Goal: Task Accomplishment & Management: Use online tool/utility

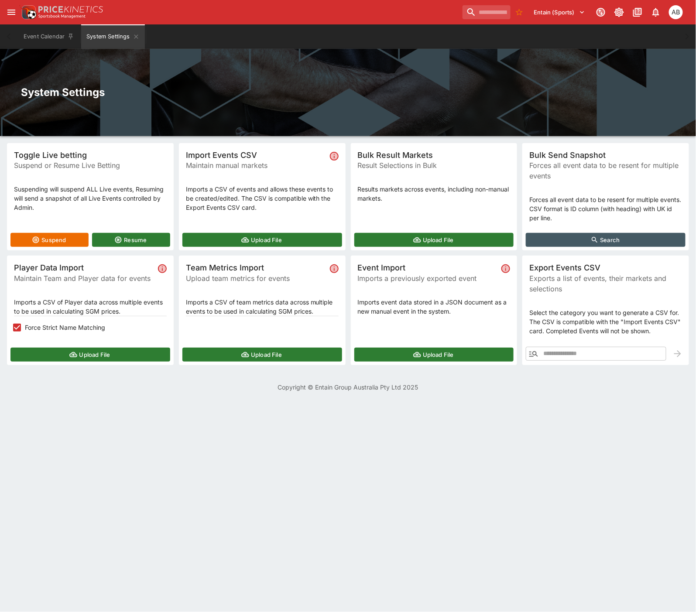
click at [362, 73] on div "System Settings" at bounding box center [348, 92] width 696 height 87
click at [480, 74] on div "System Settings" at bounding box center [348, 92] width 696 height 87
drag, startPoint x: 386, startPoint y: 92, endPoint x: 408, endPoint y: 97, distance: 22.9
click at [386, 92] on h2 "System Settings" at bounding box center [348, 93] width 654 height 14
click at [359, 93] on h2 "System Settings" at bounding box center [348, 93] width 654 height 14
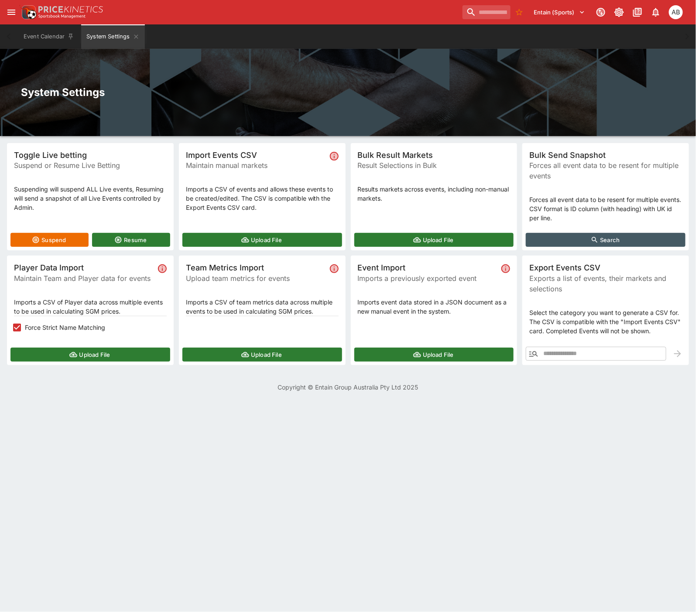
click at [562, 357] on input "text" at bounding box center [604, 354] width 125 height 14
paste input "**********"
type input "**********"
click at [681, 355] on icon "button" at bounding box center [677, 354] width 10 height 10
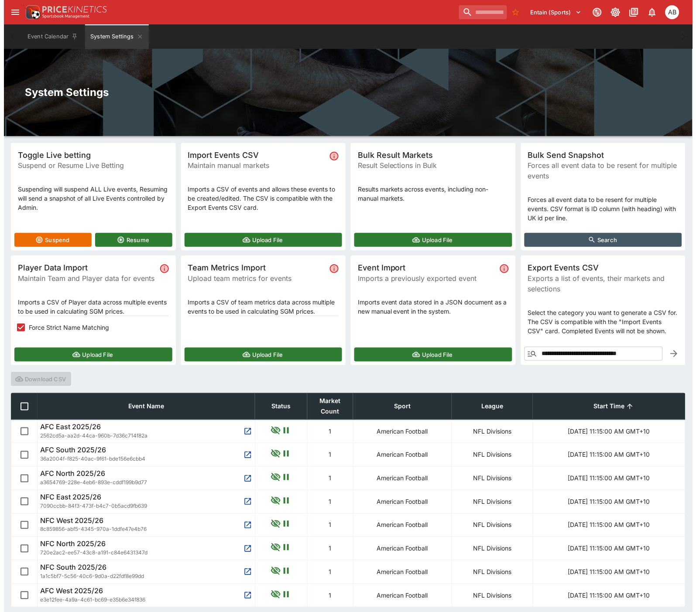
scroll to position [32, 0]
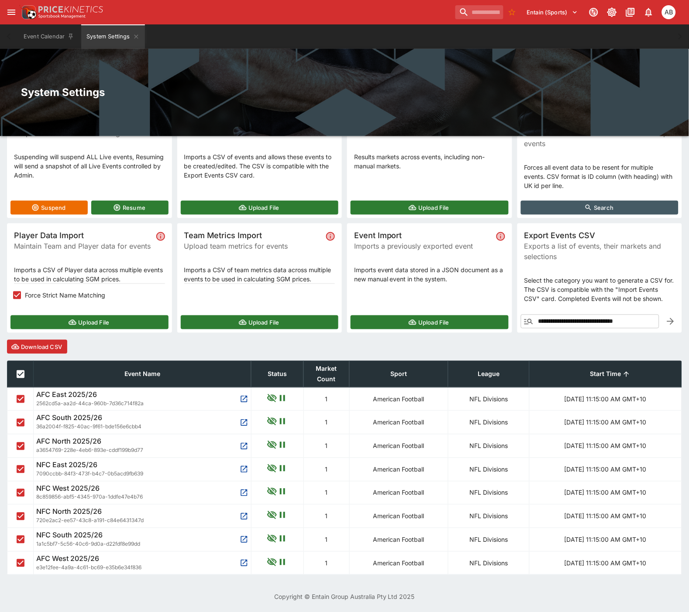
click at [46, 347] on button "Download CSV" at bounding box center [37, 347] width 60 height 14
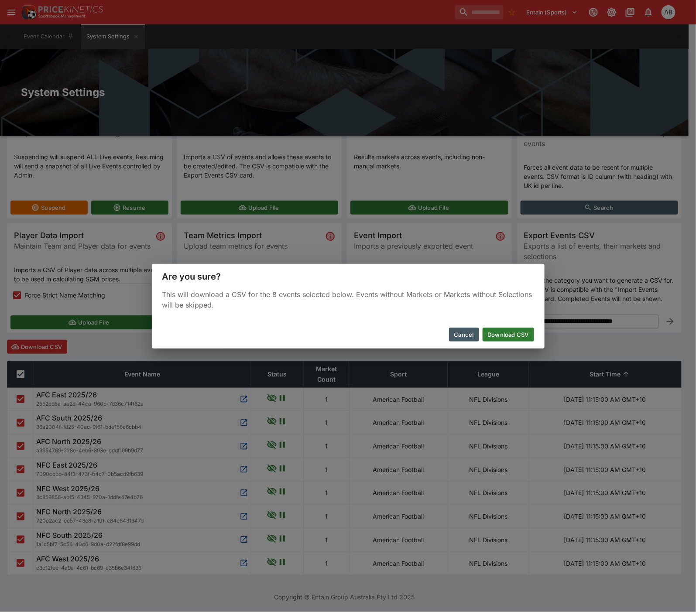
click at [509, 333] on button "Download CSV" at bounding box center [508, 335] width 51 height 14
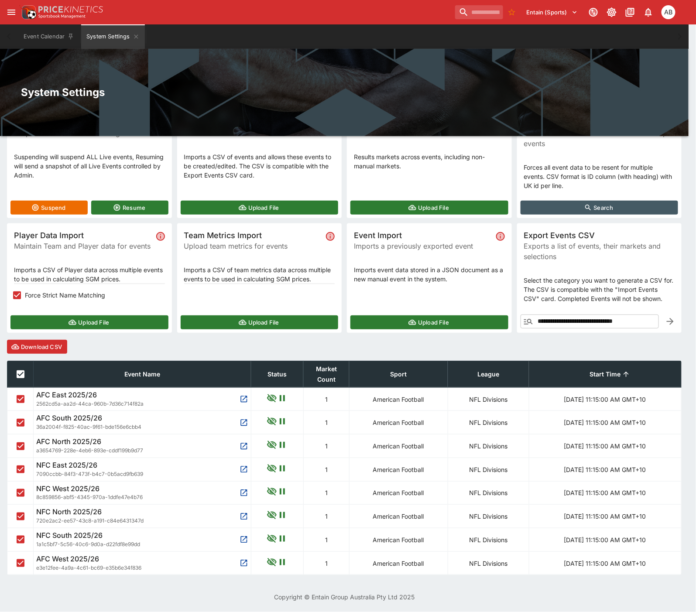
scroll to position [0, 0]
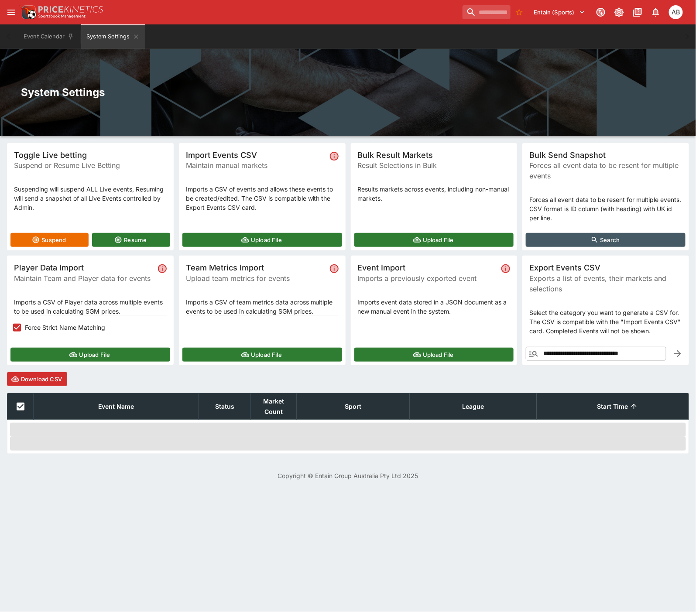
click at [105, 491] on html "Entain (Sports) 1 AB Event Calendar System Settings Welcome back, Alex Bothe Sy…" at bounding box center [348, 245] width 696 height 491
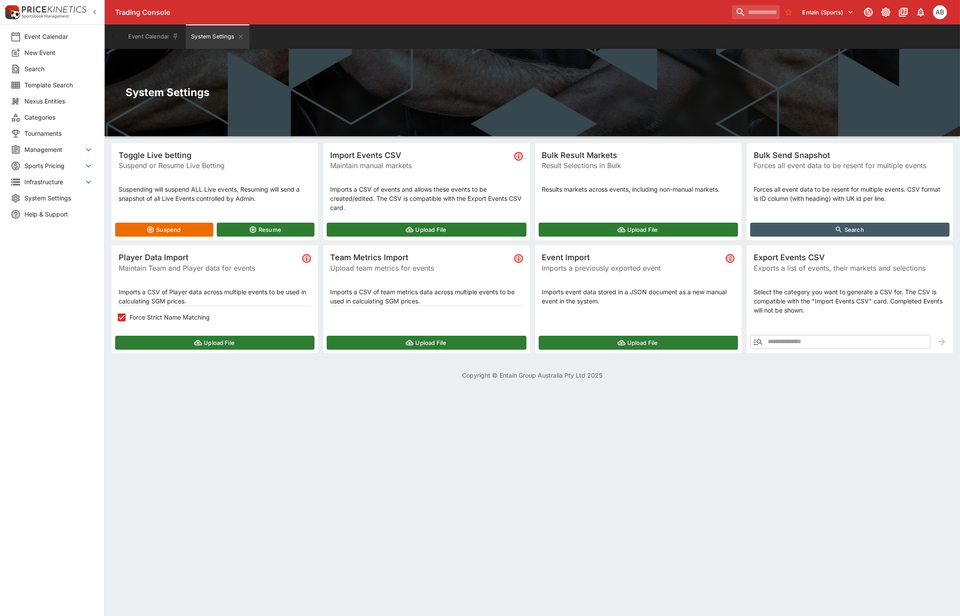
click at [412, 87] on h2 "System Settings" at bounding box center [533, 93] width 814 height 14
drag, startPoint x: 404, startPoint y: 82, endPoint x: 408, endPoint y: 85, distance: 5.6
click at [406, 85] on div "System Settings" at bounding box center [533, 92] width 856 height 87
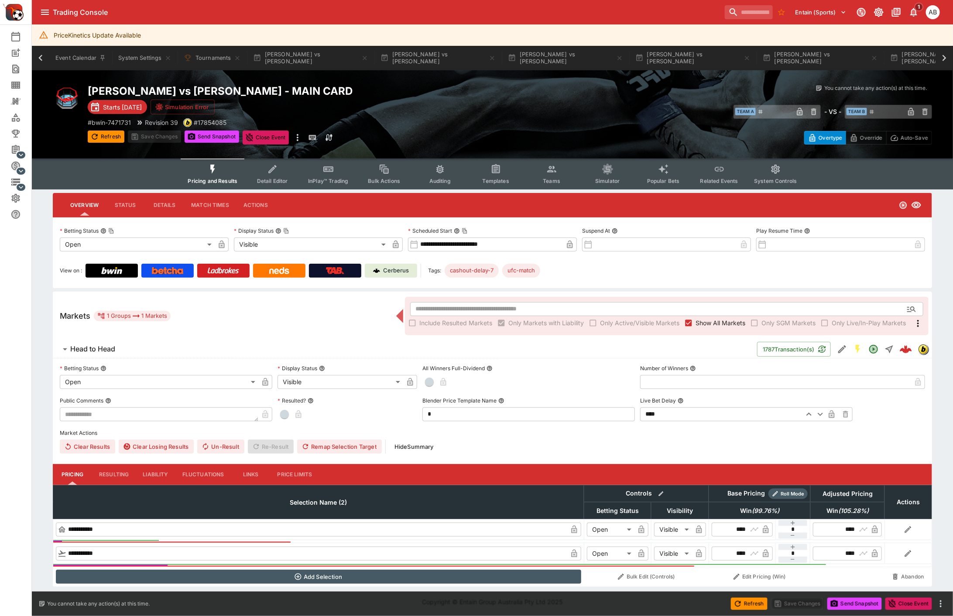
scroll to position [0, 809]
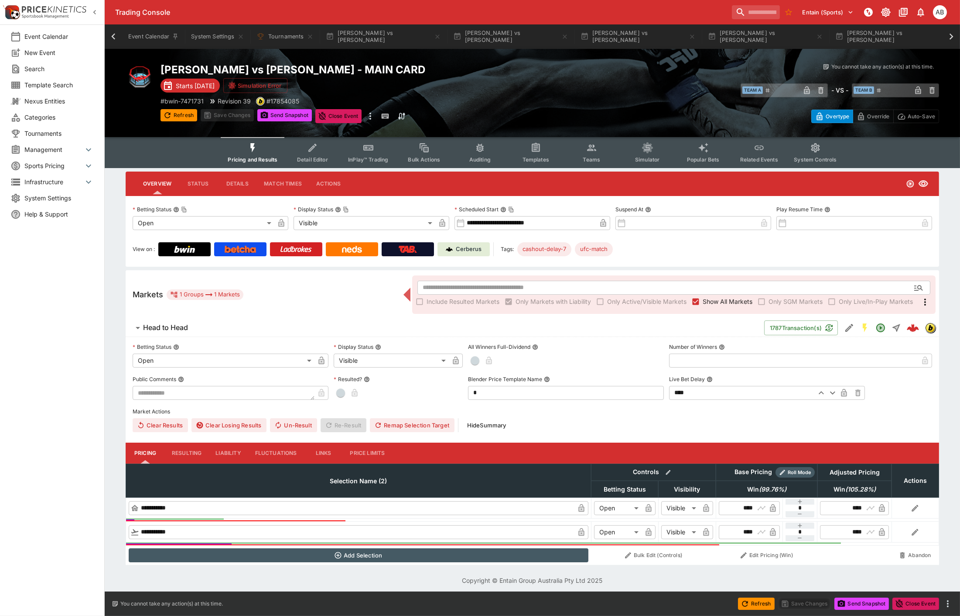
scroll to position [0, 365]
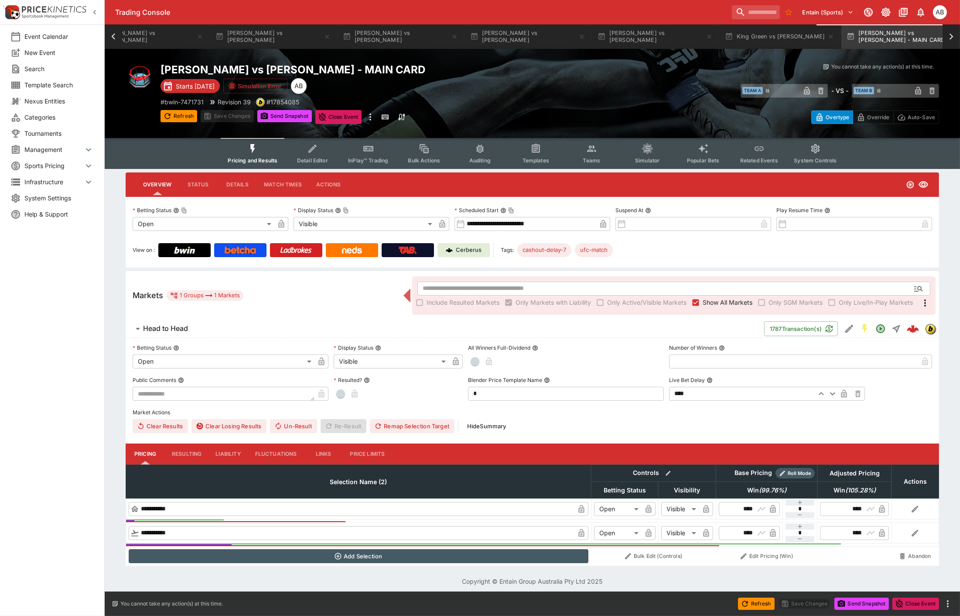
click at [533, 97] on div "# bwin-7471731 Revision 39 # 17854085" at bounding box center [356, 101] width 390 height 9
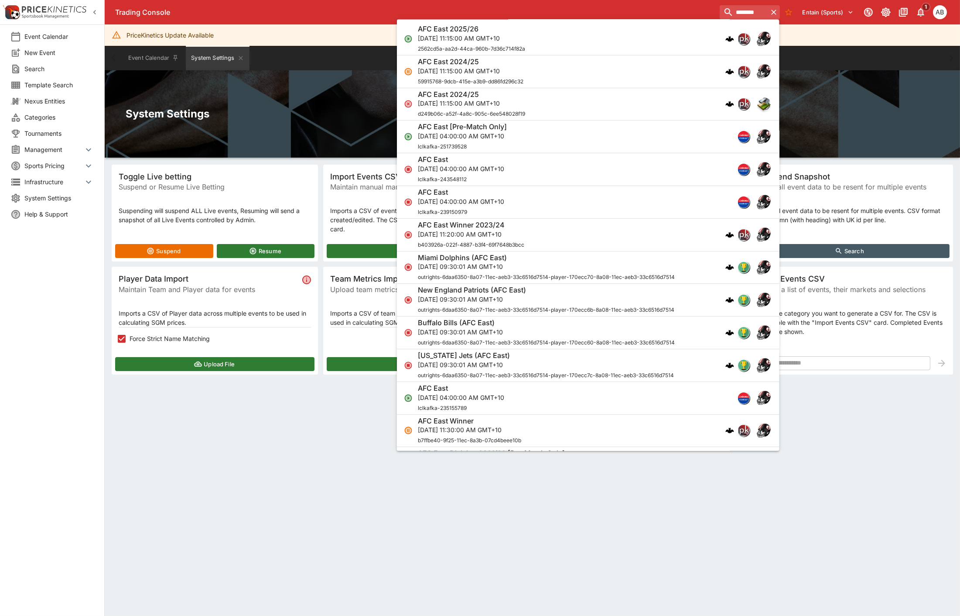
type input "********"
click at [448, 38] on p "Fri, Sep 5, 2025, 11:15:00 AM GMT+10" at bounding box center [471, 38] width 107 height 9
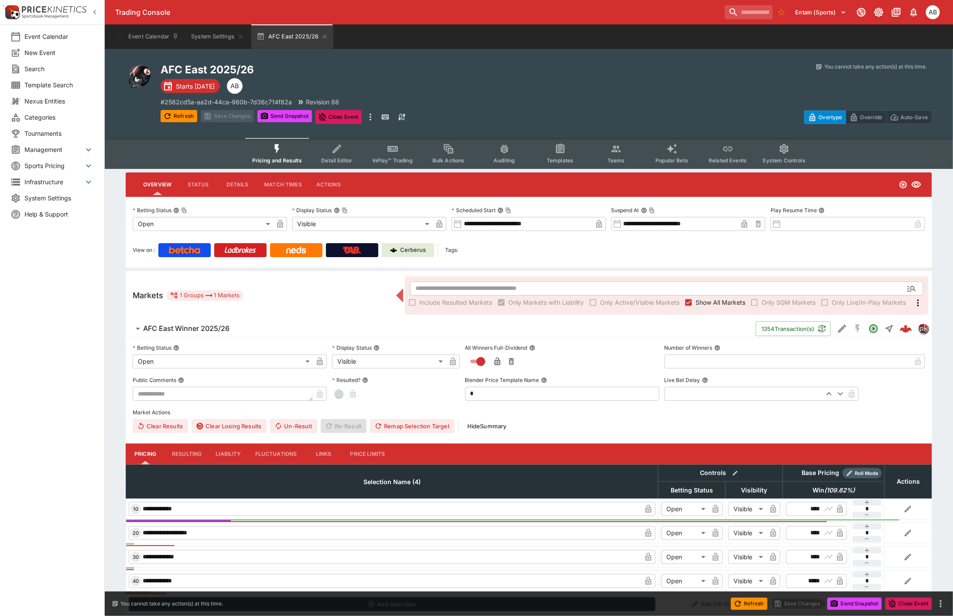
click at [332, 161] on span "Detail Editor" at bounding box center [336, 160] width 31 height 7
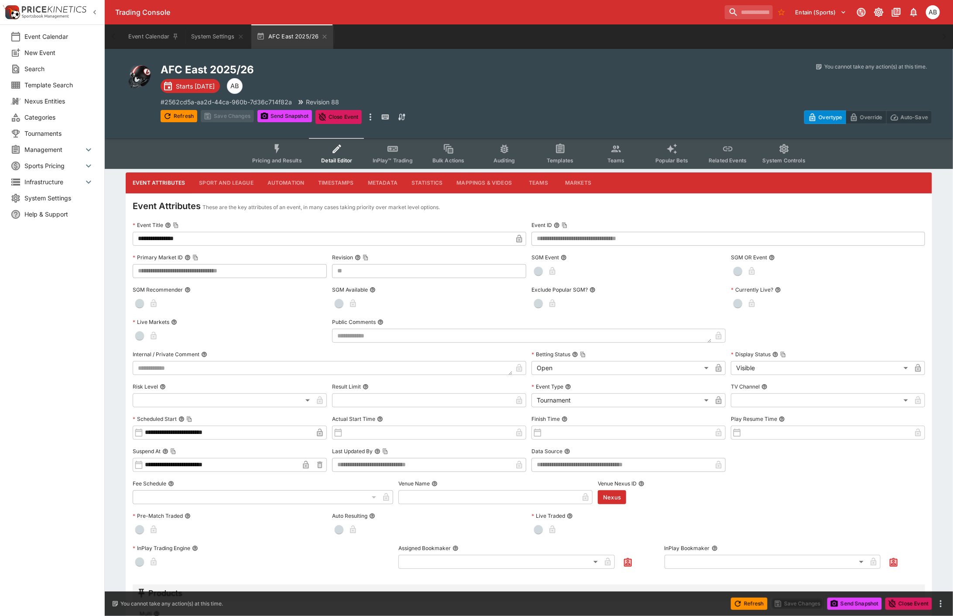
click at [226, 182] on button "Sport and League" at bounding box center [226, 182] width 68 height 21
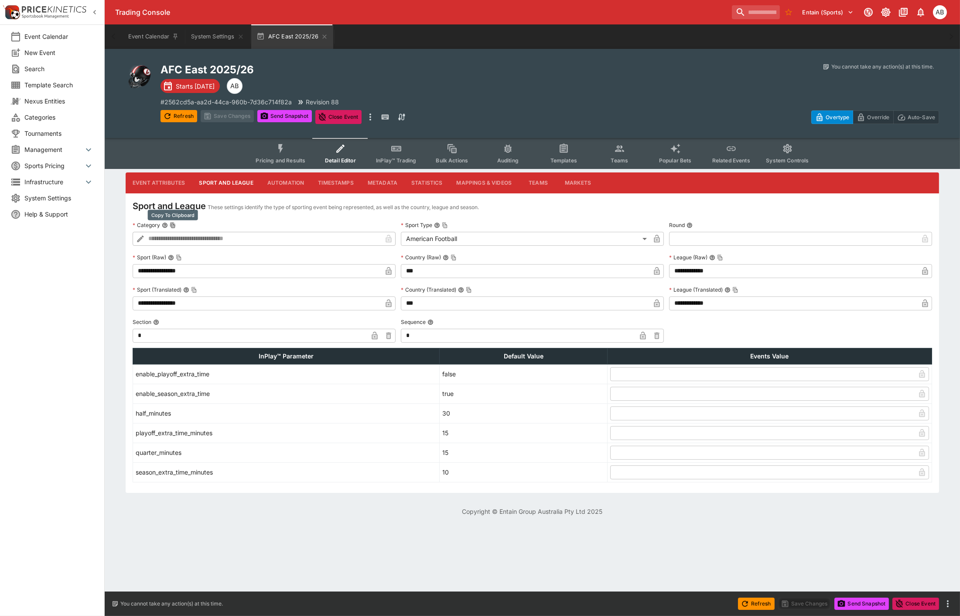
click at [175, 223] on icon "Copy To Clipboard" at bounding box center [173, 225] width 6 height 6
click at [347, 526] on html "Trading Console Entain (Sports) 1 AB Event Calendar New Event Search Template S…" at bounding box center [480, 263] width 960 height 526
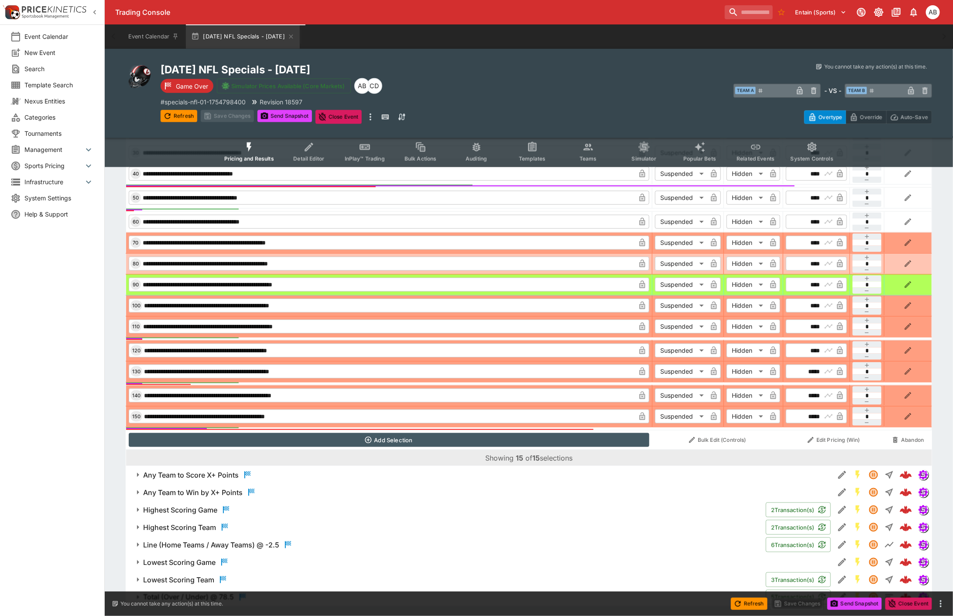
scroll to position [493, 0]
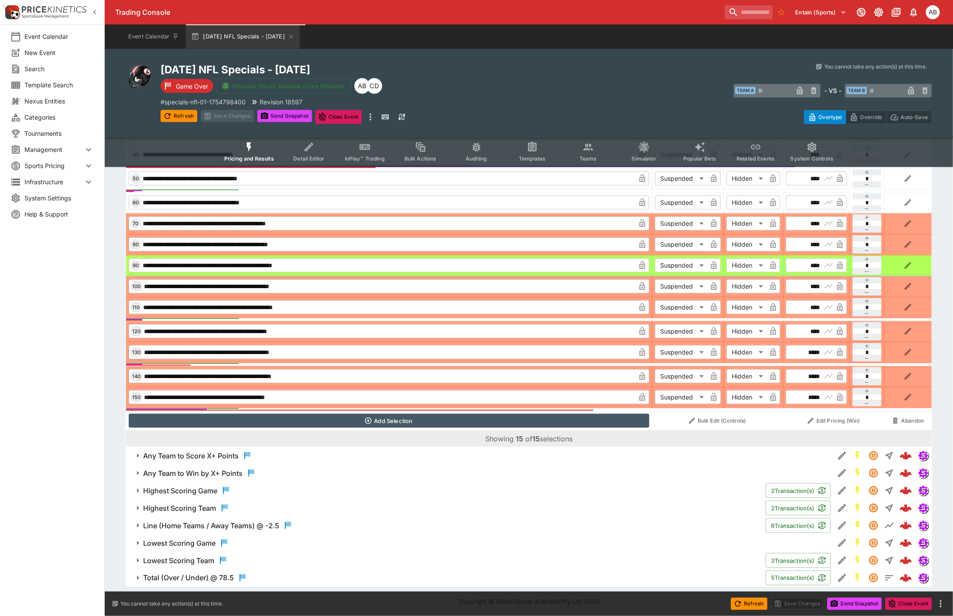
drag, startPoint x: 211, startPoint y: 458, endPoint x: 263, endPoint y: 458, distance: 51.5
click at [211, 458] on h6 "Any Team to Score X+ Points" at bounding box center [191, 455] width 96 height 9
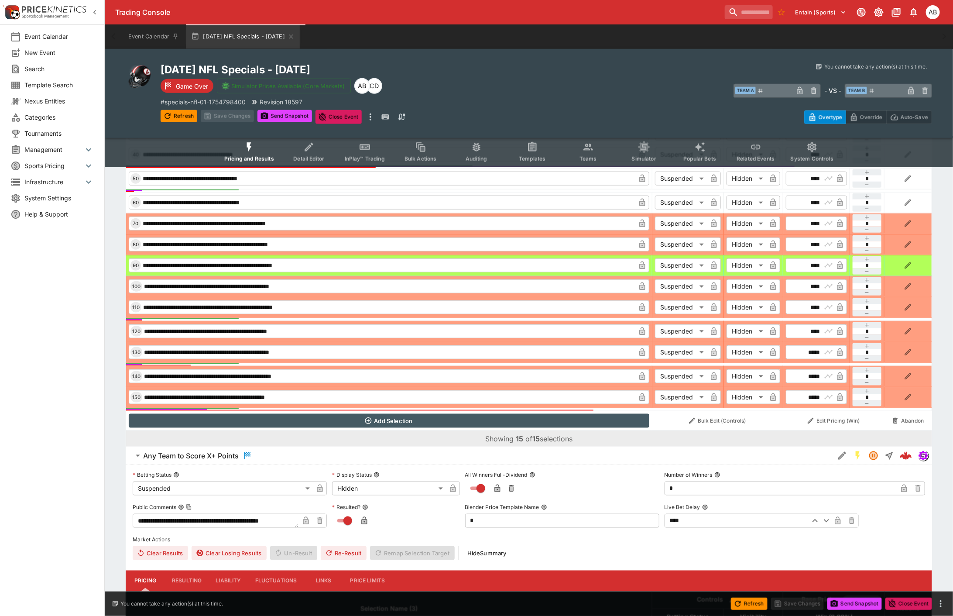
scroll to position [736, 0]
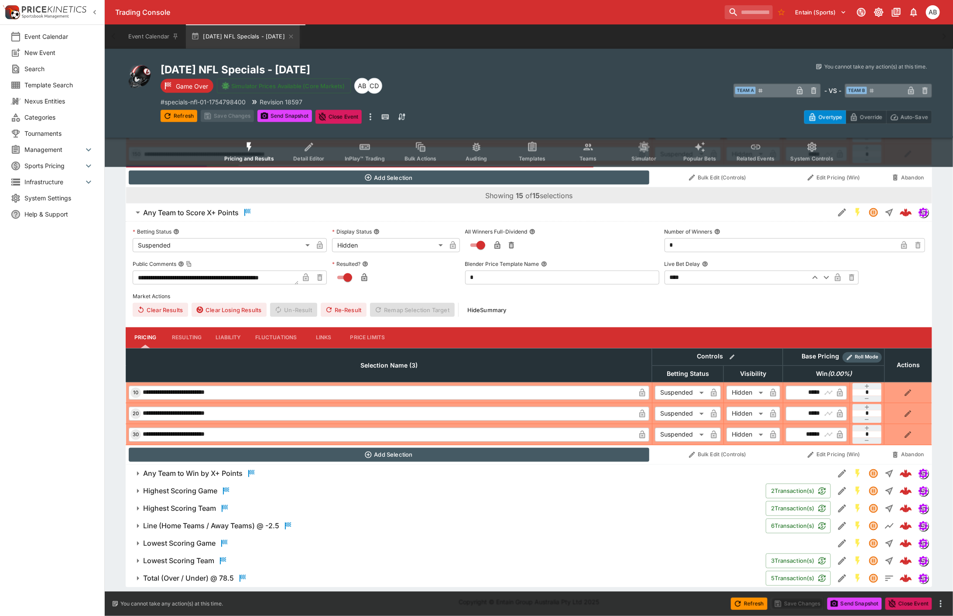
click at [220, 469] on h6 "Any Team to Win by X+ Points" at bounding box center [192, 473] width 99 height 9
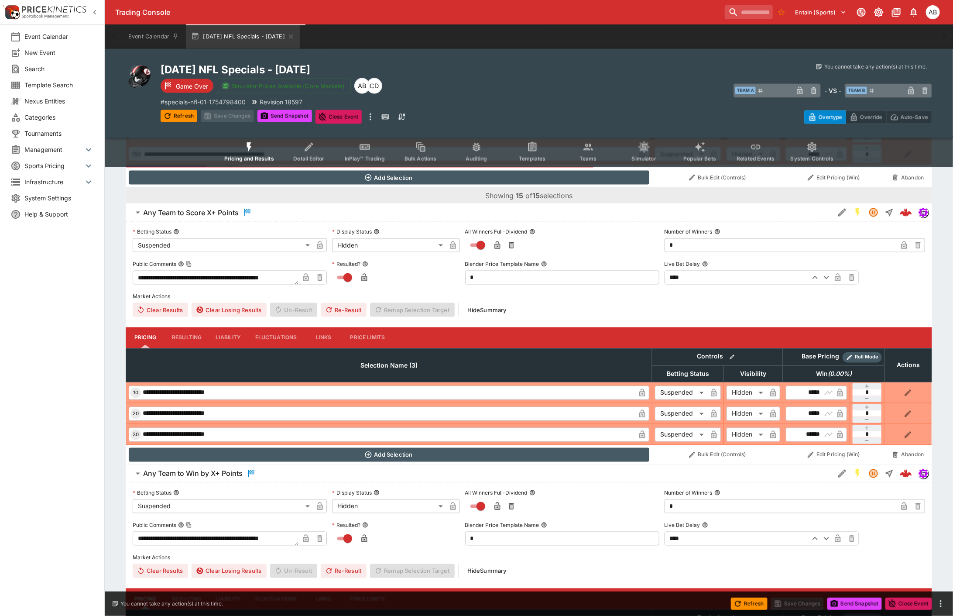
scroll to position [980, 0]
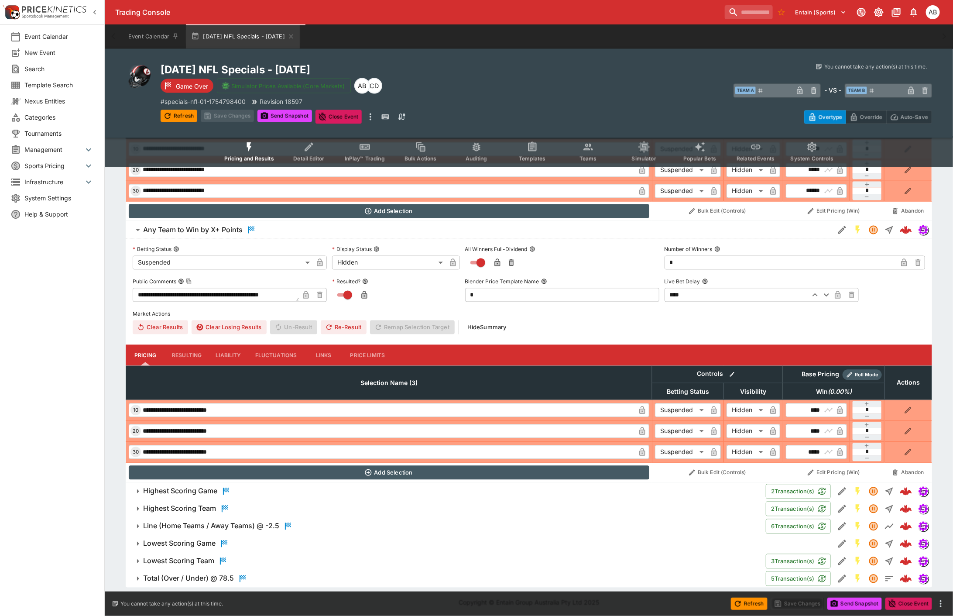
click at [209, 492] on h6 "Highest Scoring Game" at bounding box center [180, 491] width 74 height 9
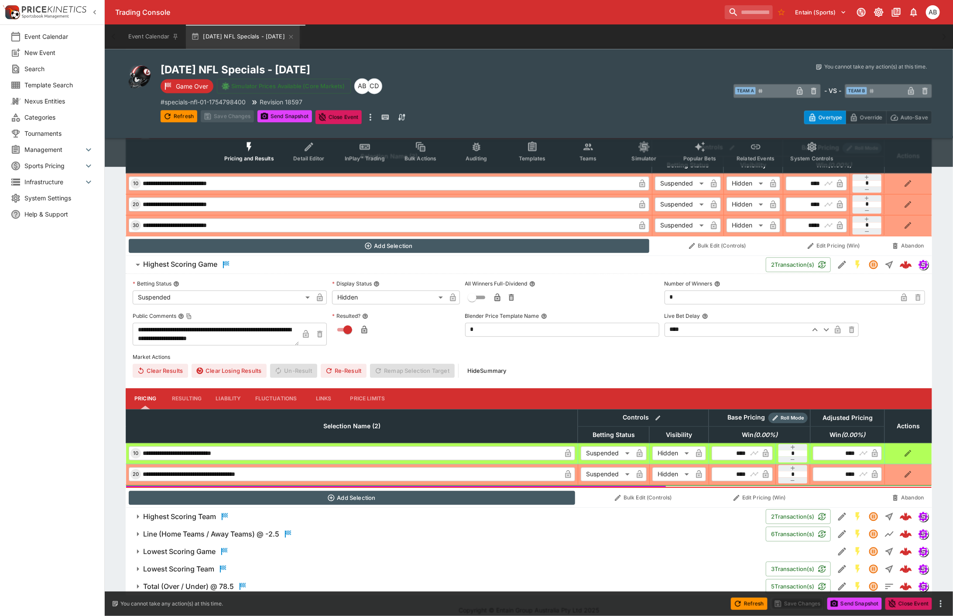
scroll to position [1214, 0]
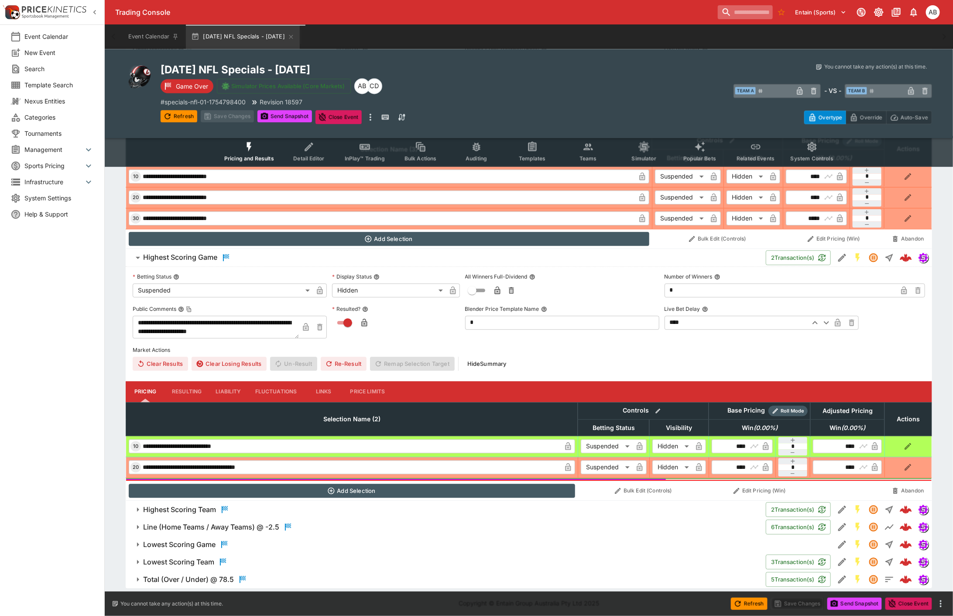
click at [725, 10] on input "search" at bounding box center [745, 12] width 55 height 14
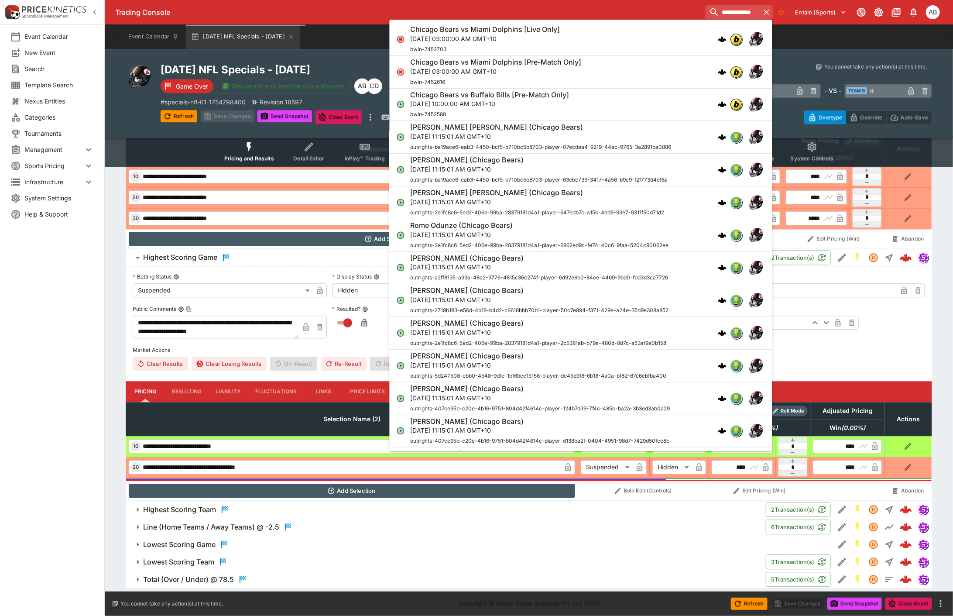
type input "**********"
click at [486, 69] on p "Mon, Aug 11, 2025, 03:00:00 AM GMT+10" at bounding box center [496, 70] width 171 height 9
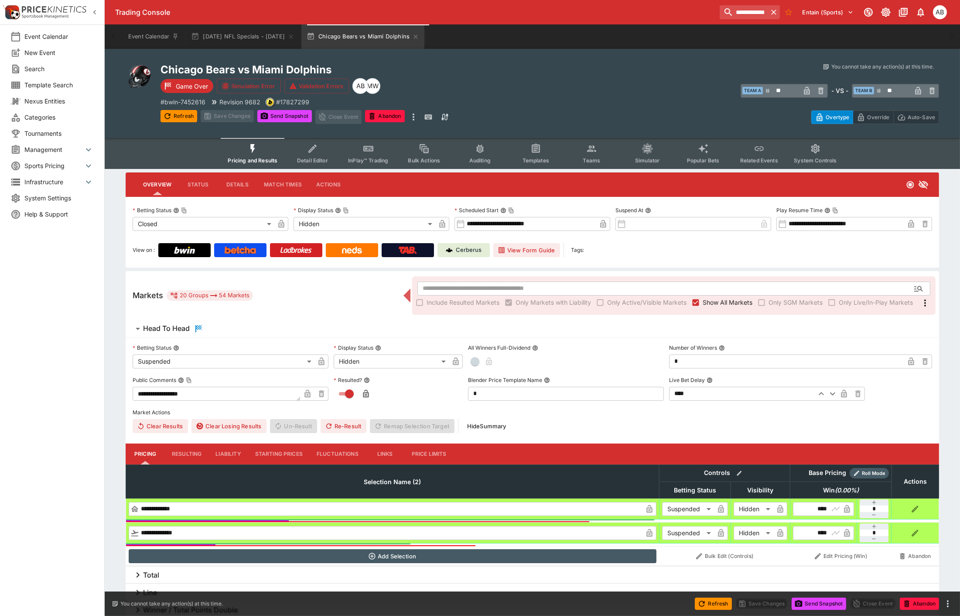
type input "**********"
type input "******"
type input "**********"
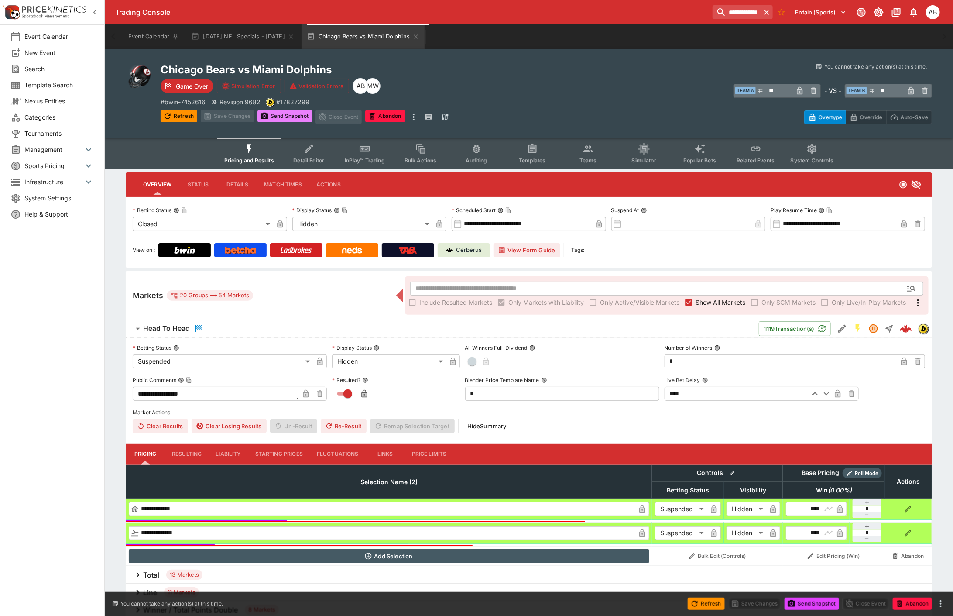
click at [291, 112] on button "Send Snapshot" at bounding box center [284, 116] width 55 height 12
click at [717, 11] on input "**********" at bounding box center [733, 12] width 55 height 14
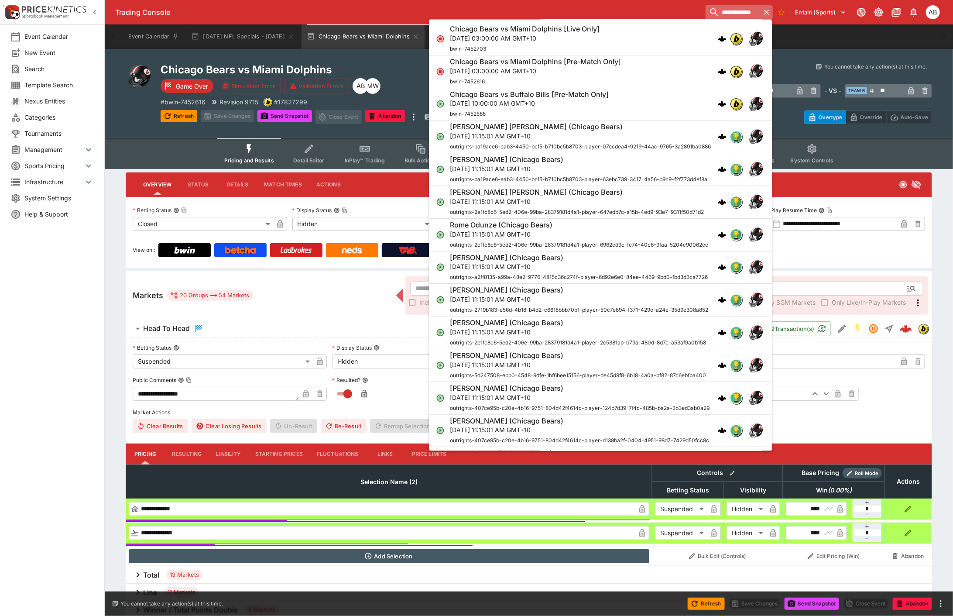
click at [717, 11] on input "**********" at bounding box center [733, 12] width 55 height 14
click at [406, 70] on h2 "Chicago Bears vs Miami Dolphins" at bounding box center [354, 70] width 386 height 14
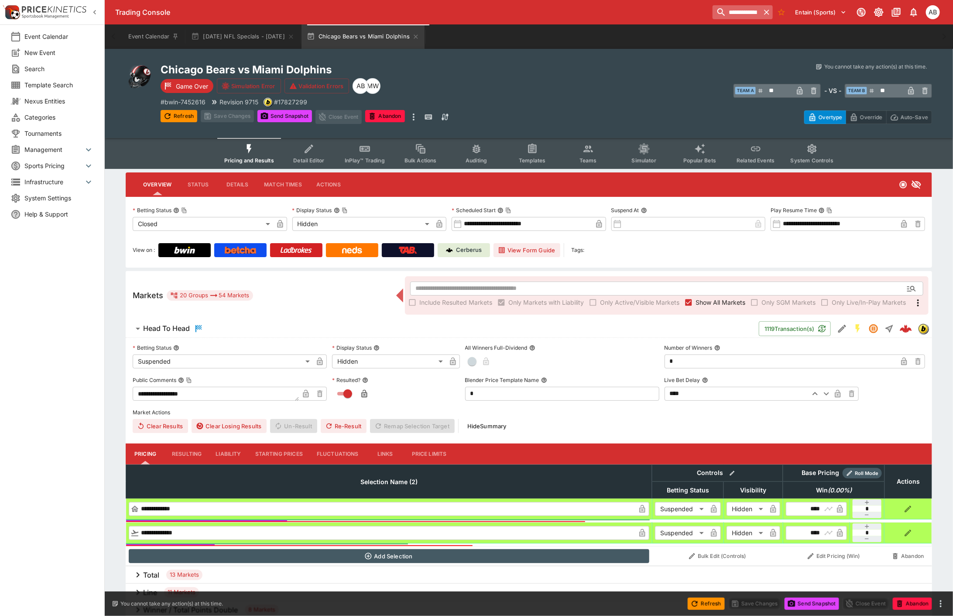
click at [764, 10] on icon "button" at bounding box center [766, 12] width 5 height 5
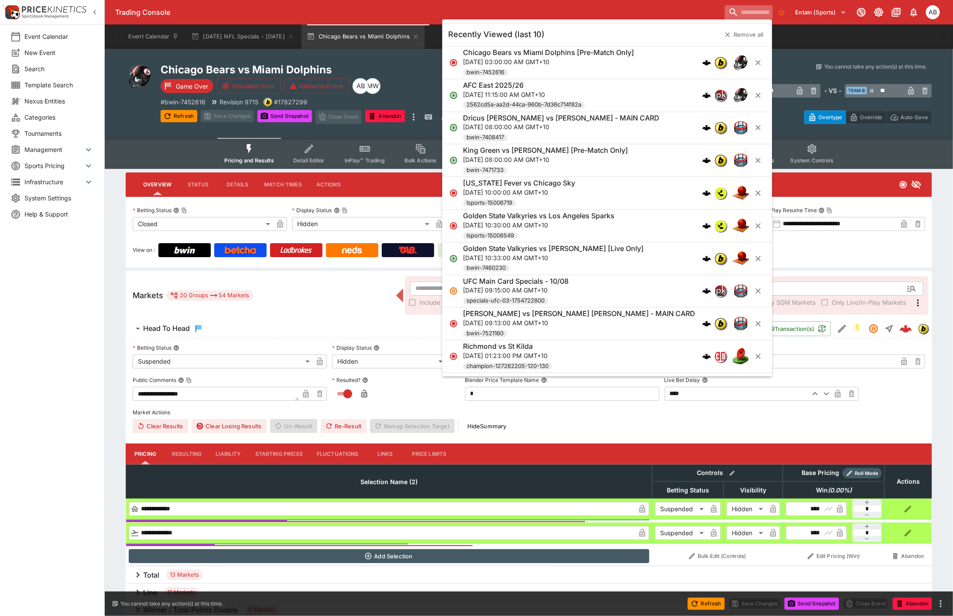
drag, startPoint x: 474, startPoint y: 76, endPoint x: 436, endPoint y: 76, distance: 38.8
click at [470, 78] on div "Chicago Bears vs Miami Dolphins Game Over Simulation Error Validation Errors MW…" at bounding box center [354, 93] width 386 height 61
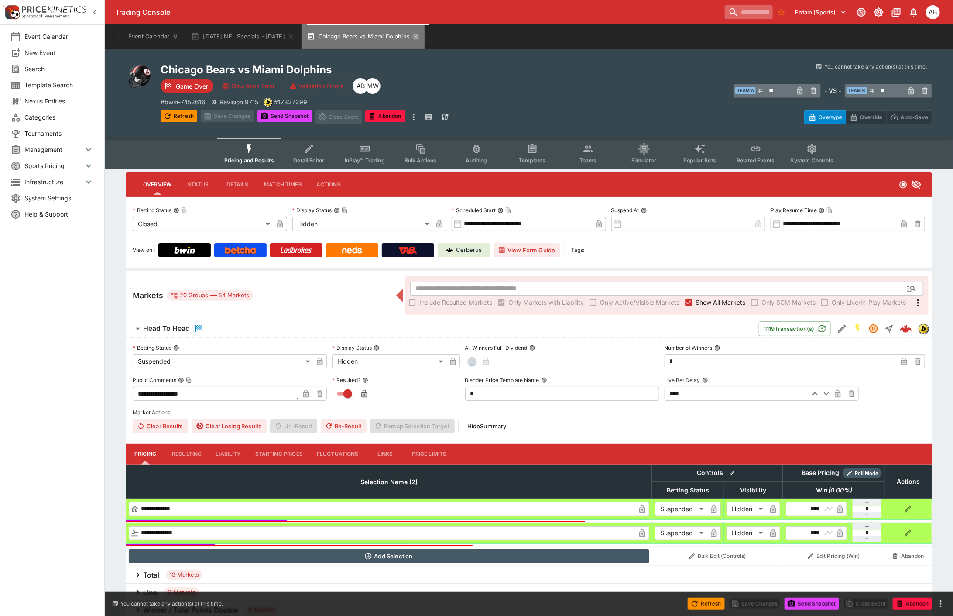
click at [419, 33] on icon "button" at bounding box center [415, 36] width 7 height 7
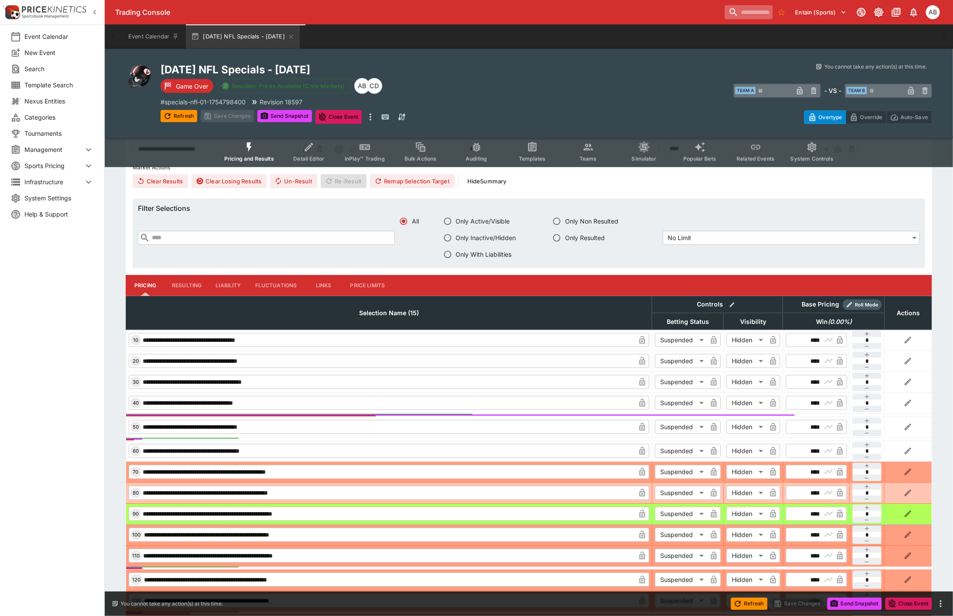
scroll to position [169, 0]
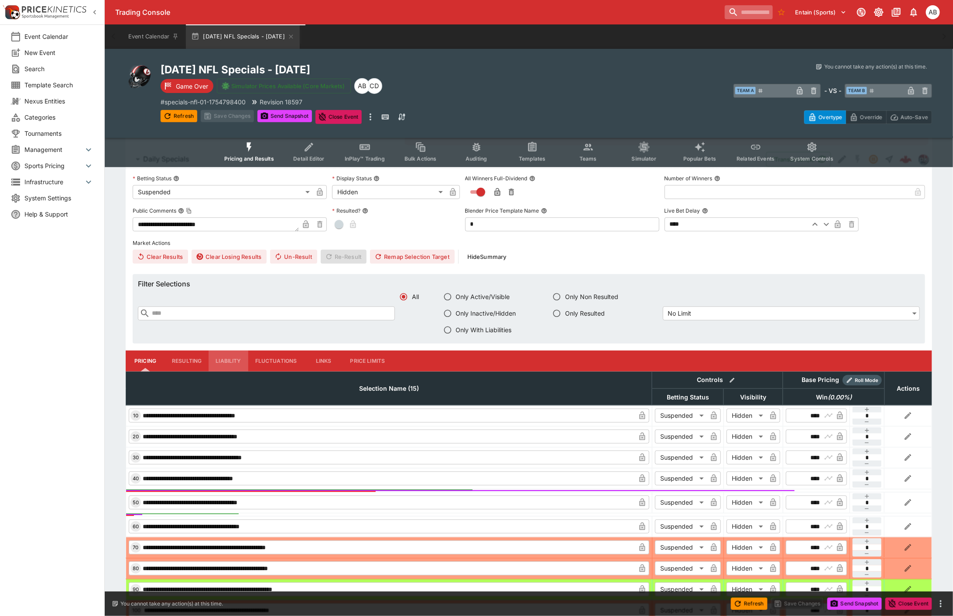
click at [231, 357] on button "Liability" at bounding box center [228, 360] width 39 height 21
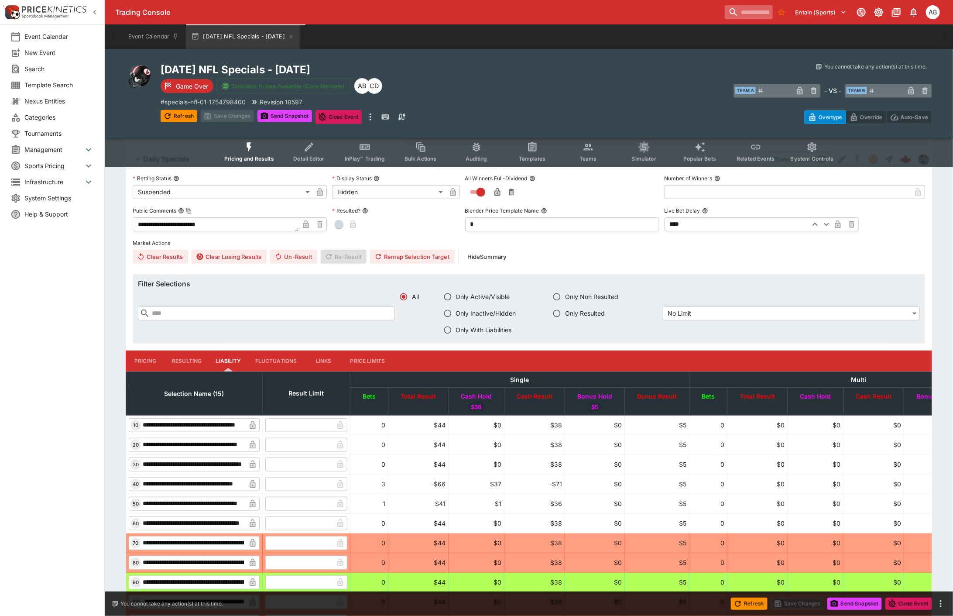
click at [190, 350] on button "Resulting" at bounding box center [187, 360] width 44 height 21
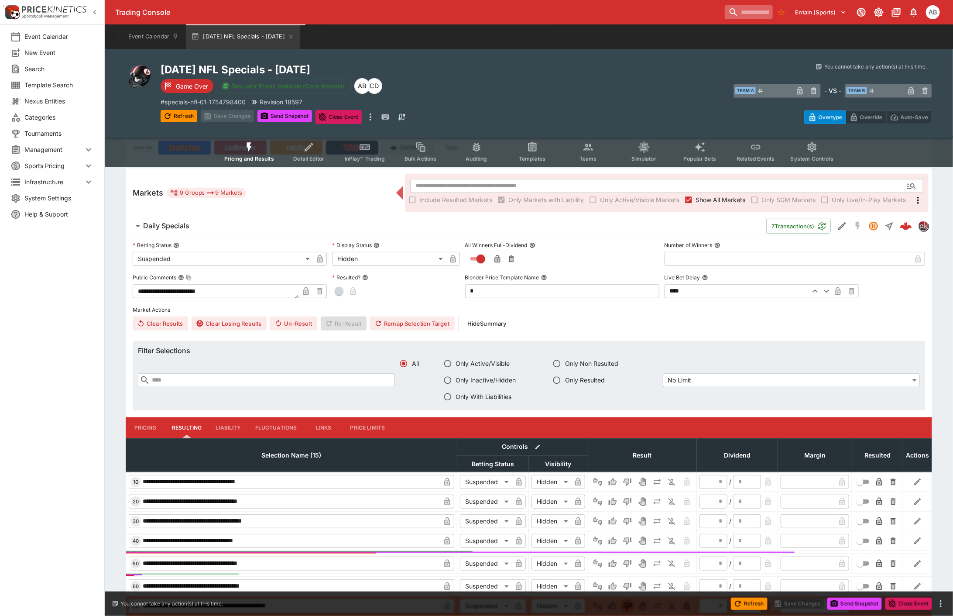
scroll to position [81, 0]
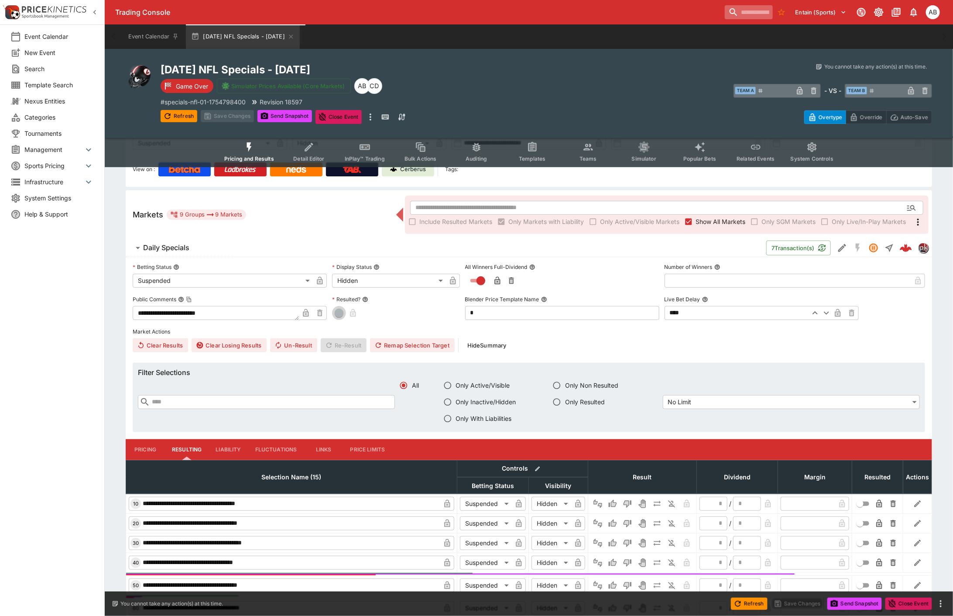
click at [341, 309] on span "button" at bounding box center [339, 313] width 9 height 9
type input "*"
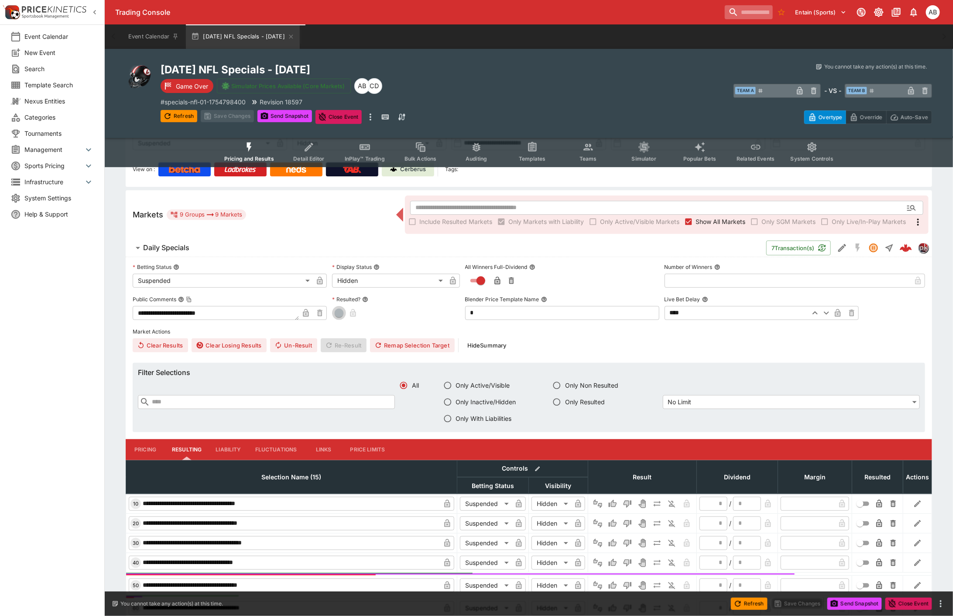
type input "*"
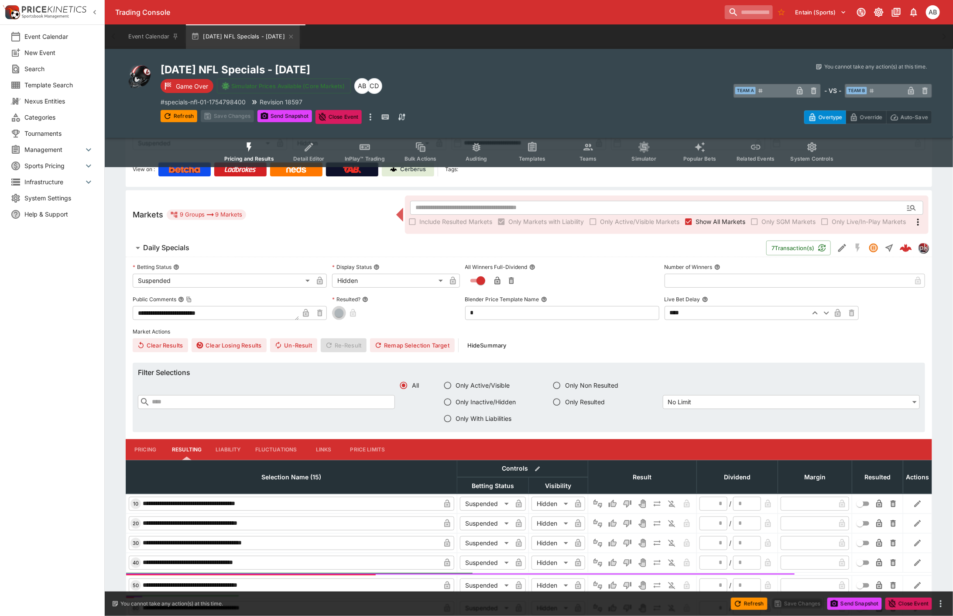
type input "*"
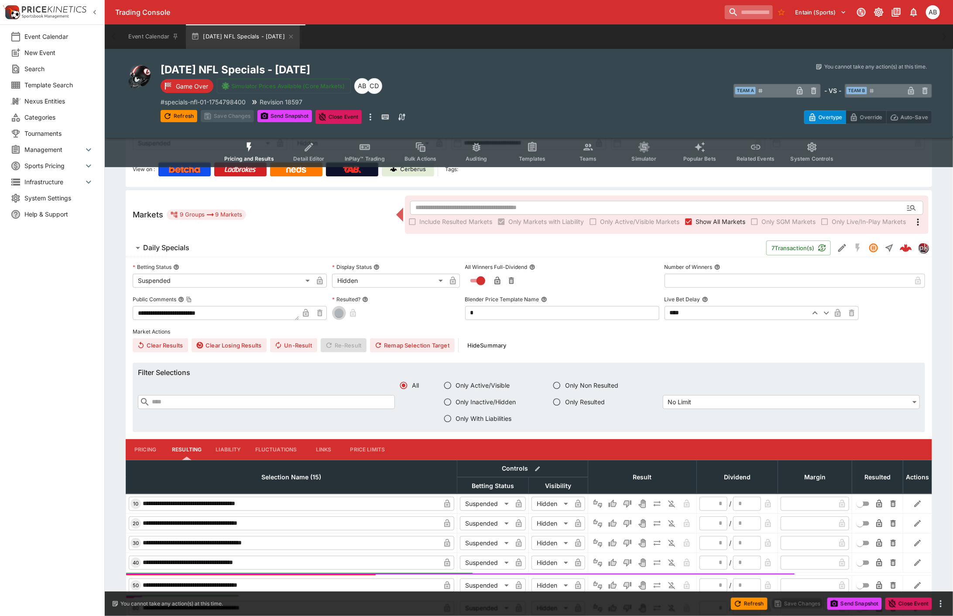
type input "*"
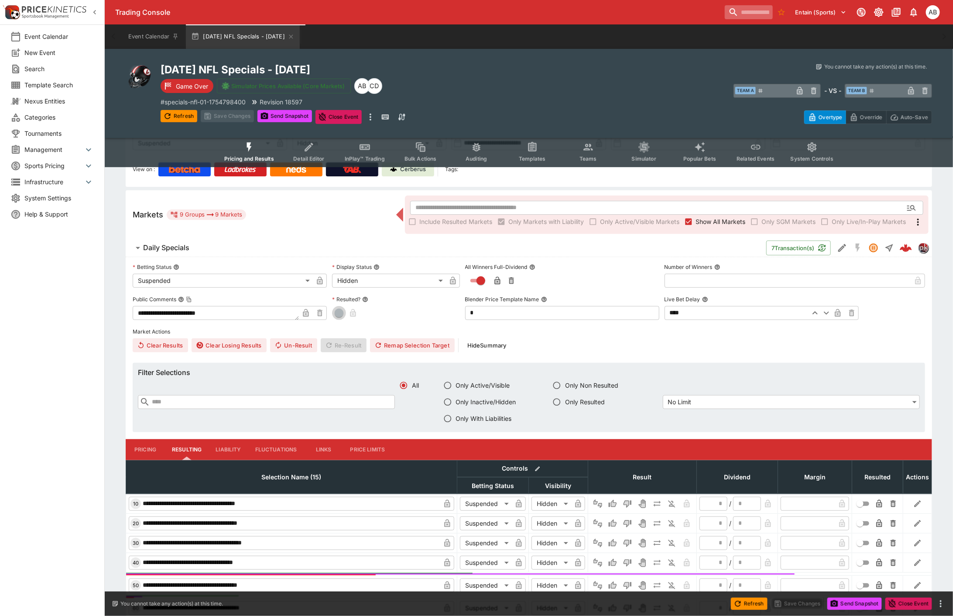
type input "*"
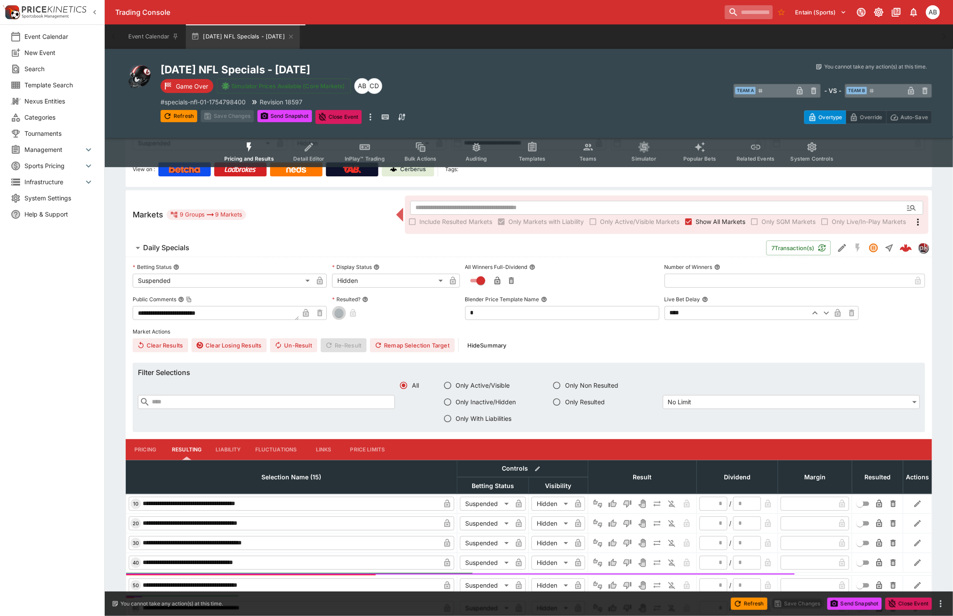
type input "*"
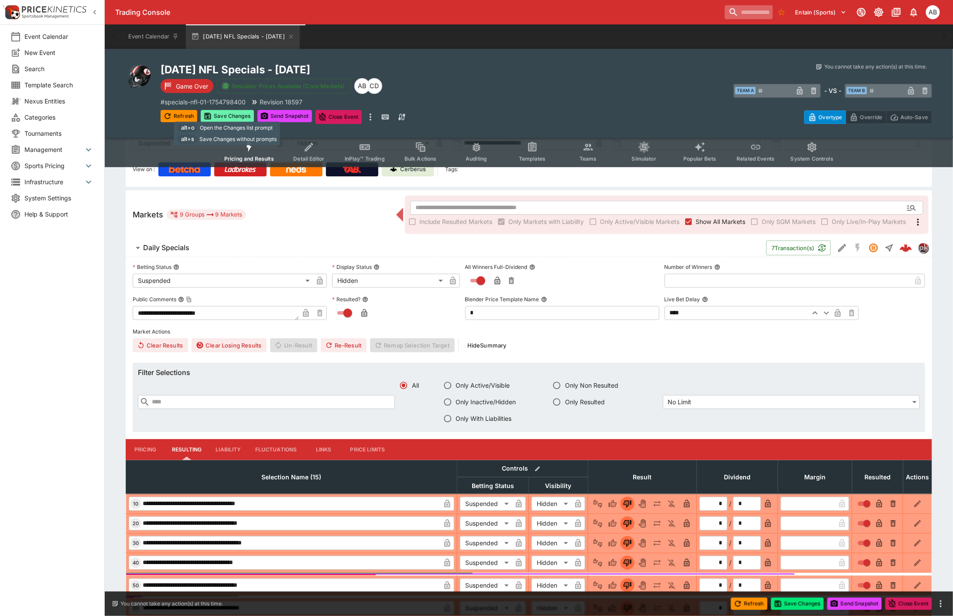
click at [236, 112] on button "Save Changes" at bounding box center [227, 116] width 53 height 12
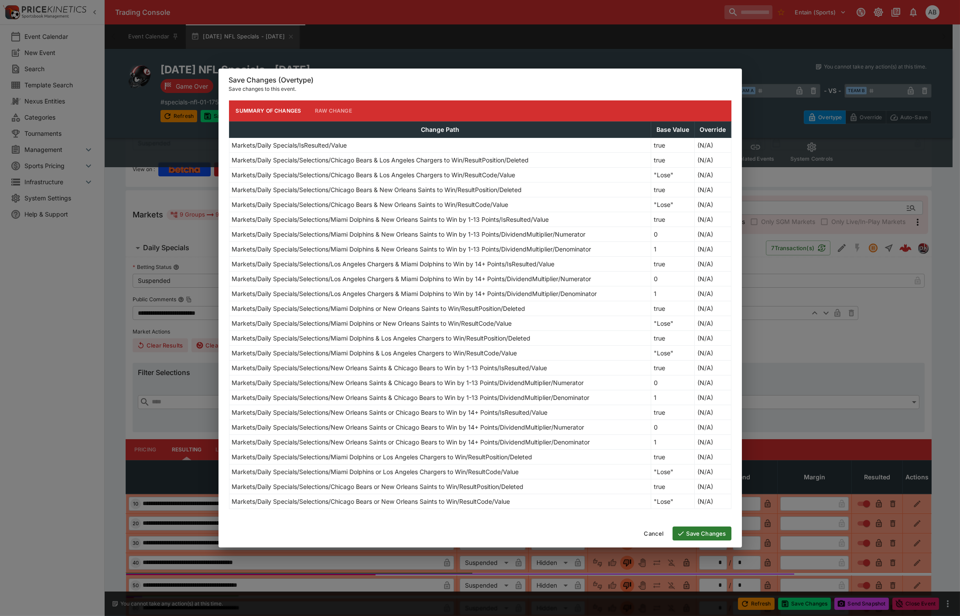
click at [715, 529] on button "Save Changes" at bounding box center [702, 533] width 59 height 14
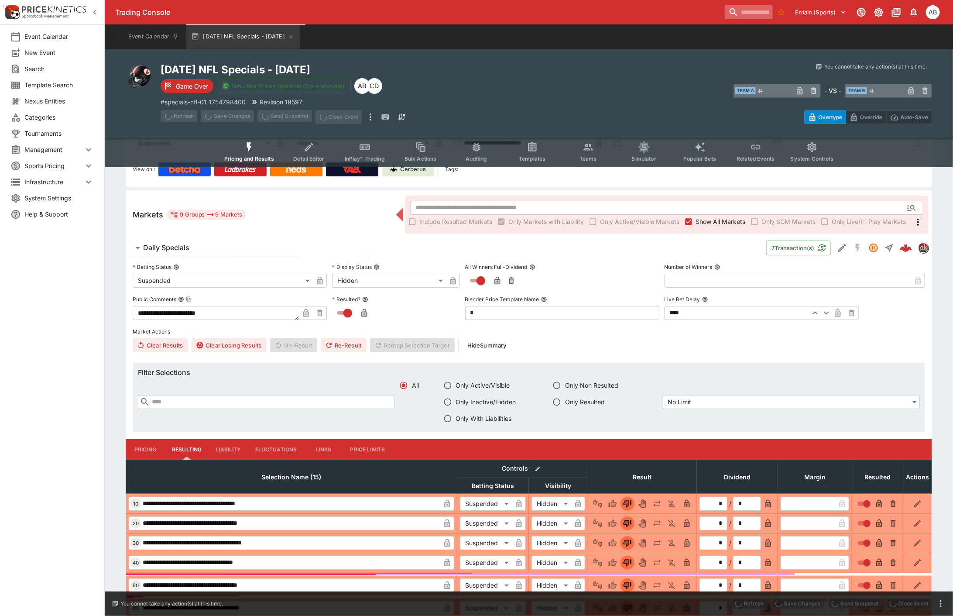
type input "*"
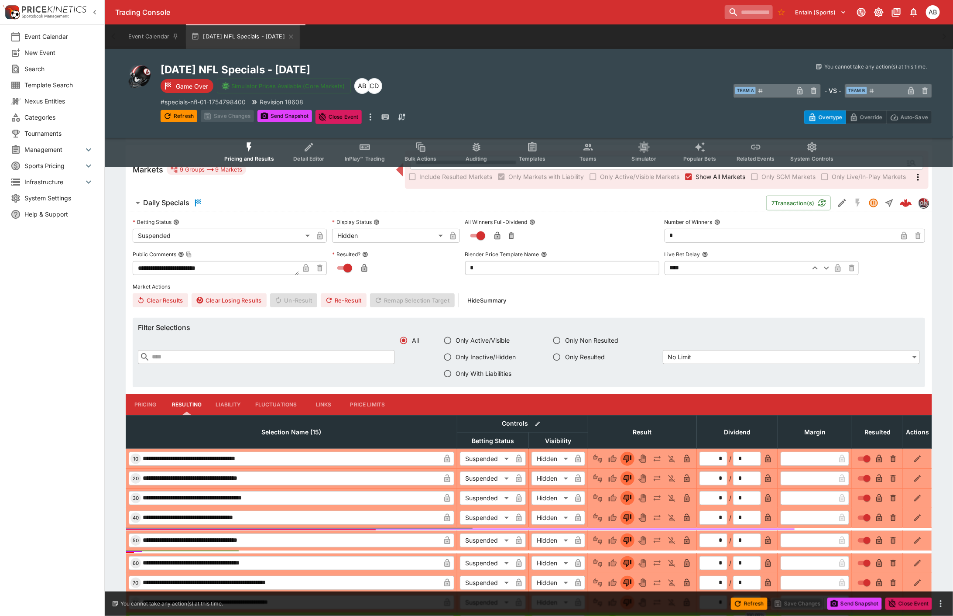
scroll to position [323, 0]
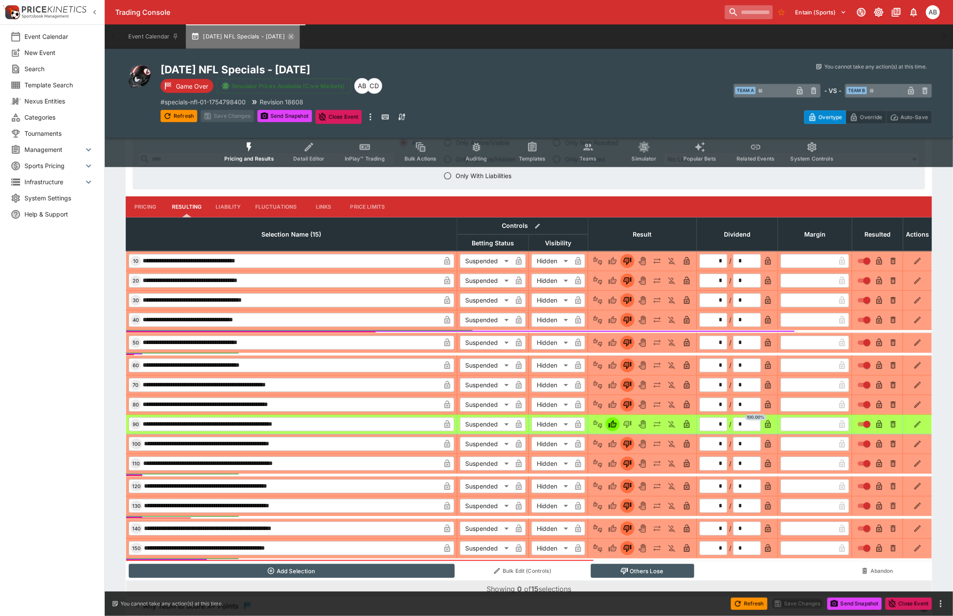
click at [295, 35] on icon "button" at bounding box center [291, 36] width 7 height 7
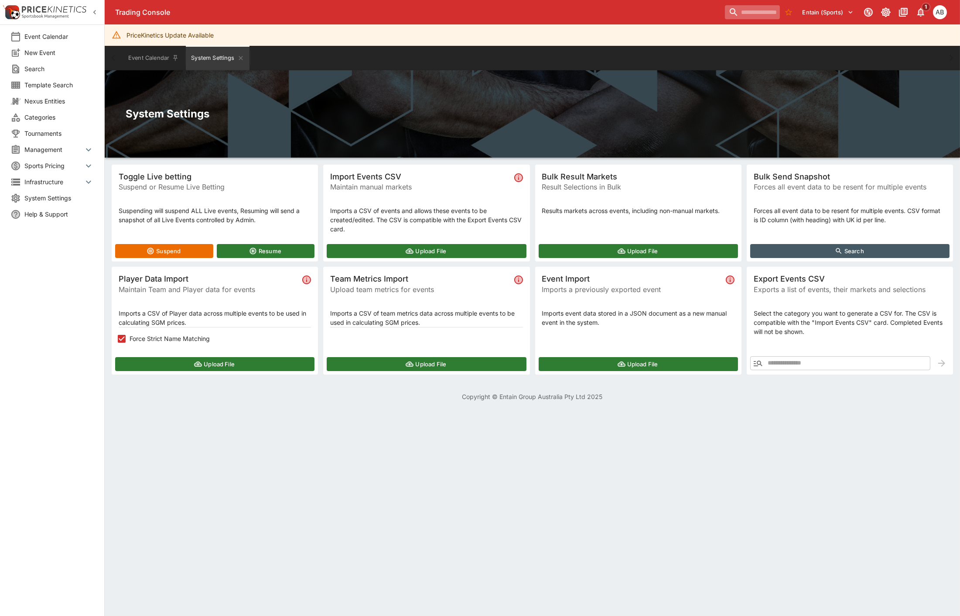
click at [743, 10] on input "search" at bounding box center [752, 12] width 55 height 14
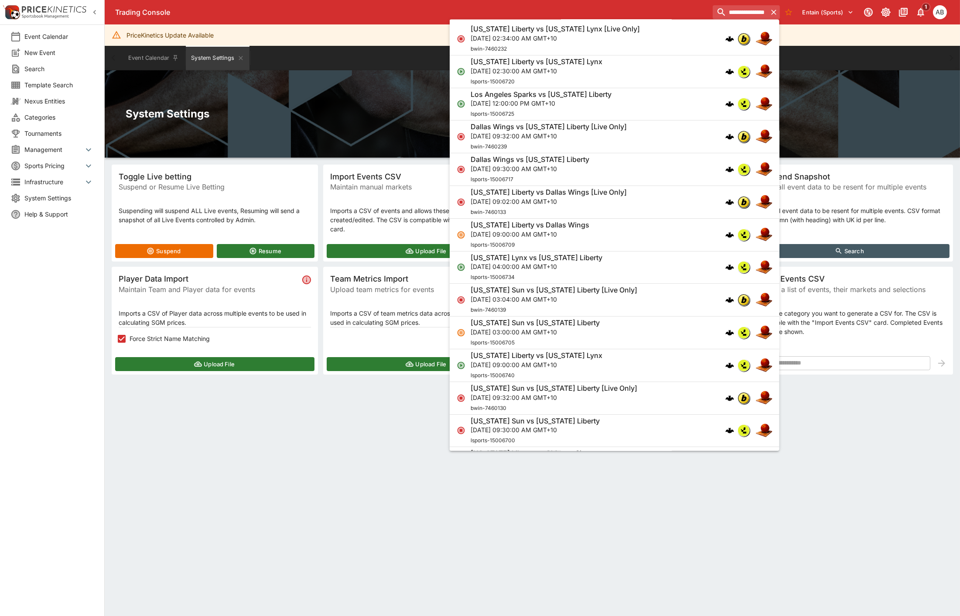
type input "**********"
click at [568, 67] on p "[DATE] 02:30:00 AM GMT+10" at bounding box center [537, 70] width 132 height 9
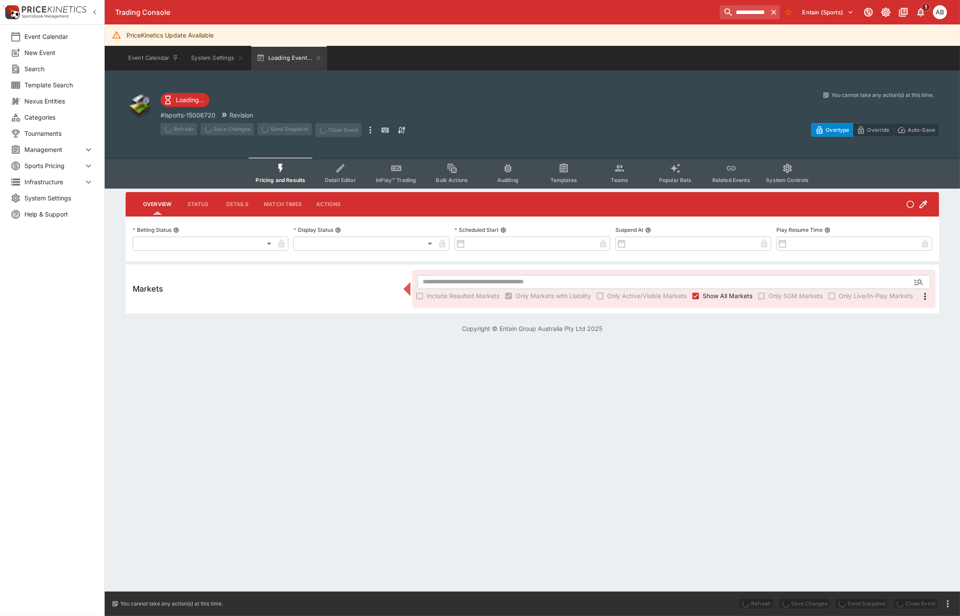
type input "**********"
type input "*******"
type input "**********"
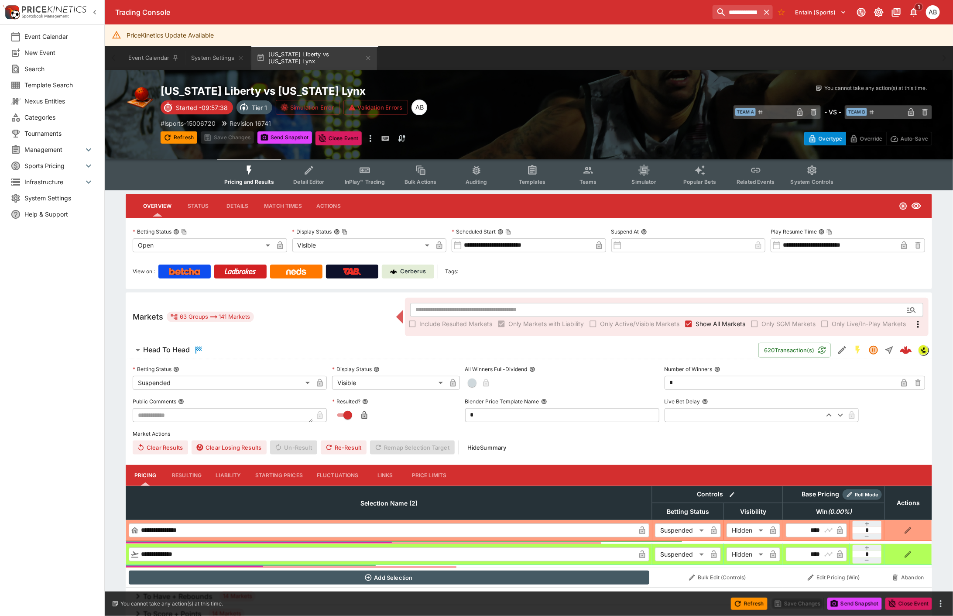
click at [531, 176] on button "Templates" at bounding box center [532, 174] width 56 height 31
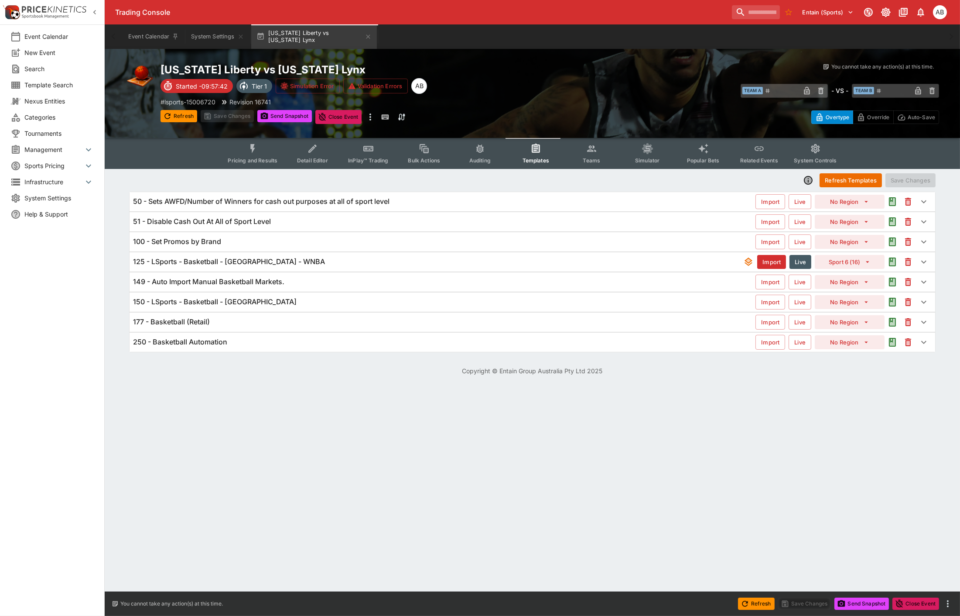
click at [285, 264] on h6 "125 - LSports - Basketball - United States - WNBA" at bounding box center [229, 261] width 192 height 9
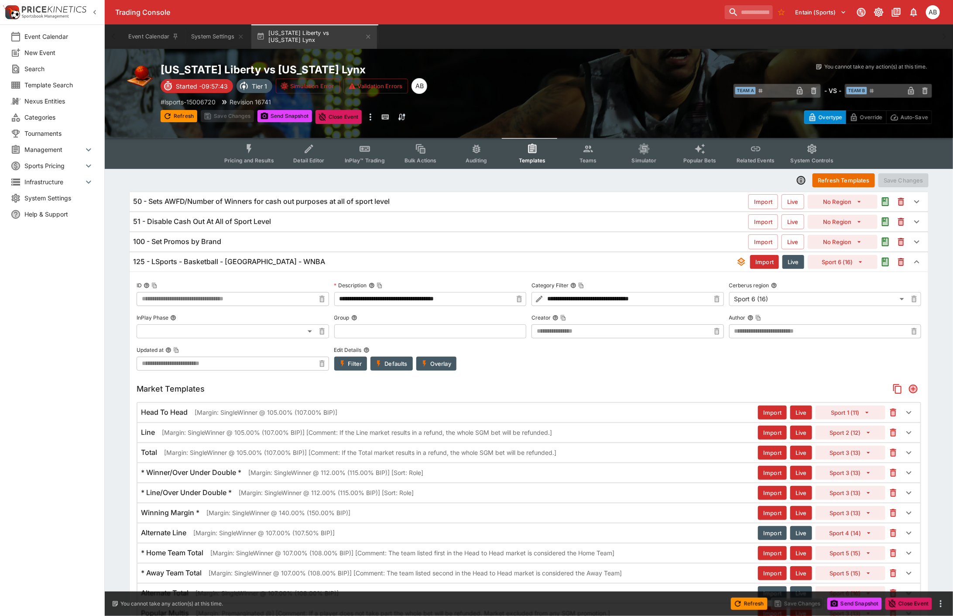
type input "**********"
click at [593, 83] on div "​ Team A ​ - VS - ​ Team B ​" at bounding box center [739, 90] width 386 height 20
click at [557, 104] on div "Overtype Override Auto-Save" at bounding box center [739, 114] width 386 height 20
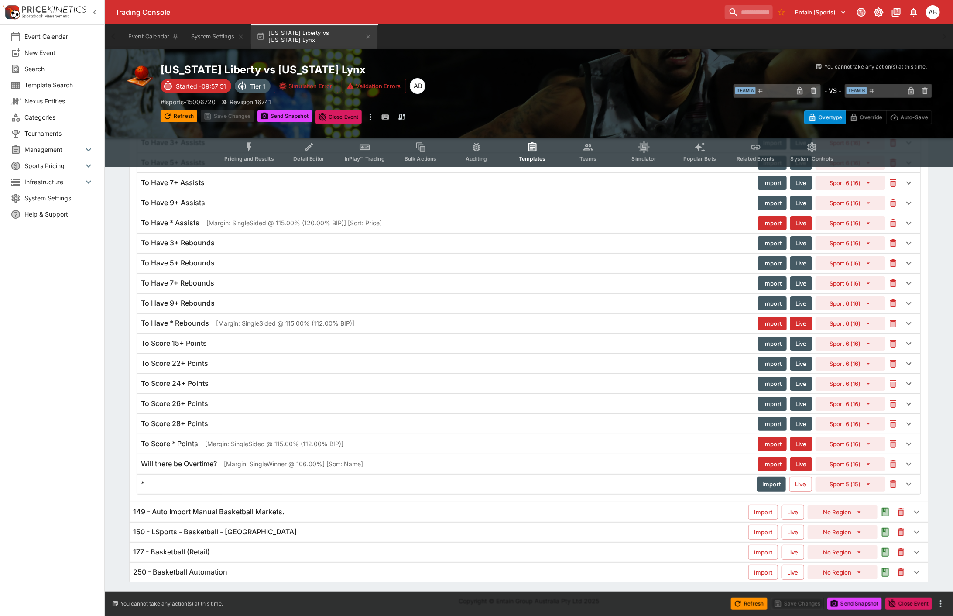
scroll to position [1916, 0]
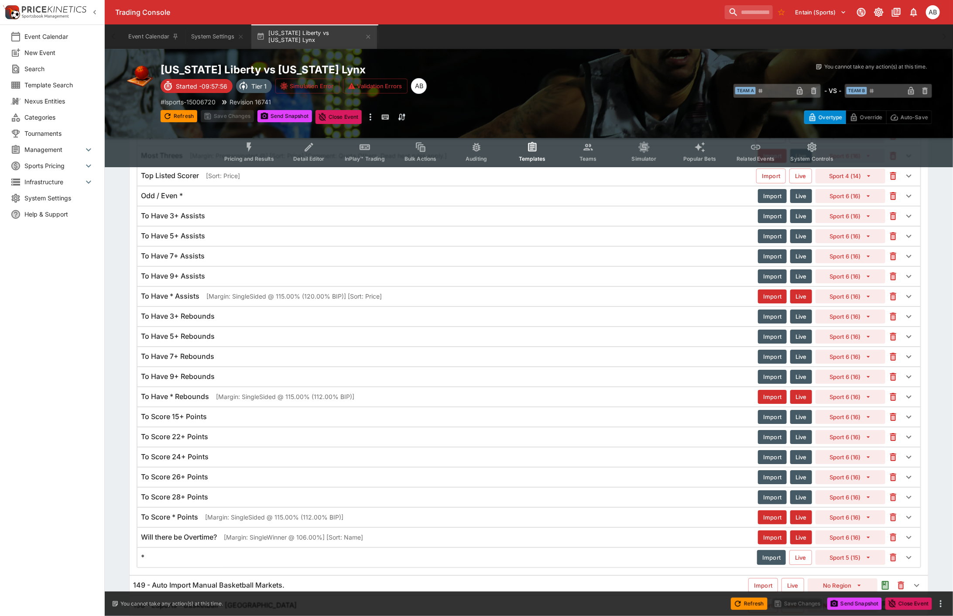
click at [259, 301] on p "[Margin: SingleSided @ 115.00% (120.00% BIP)] [Sort: Price]" at bounding box center [293, 295] width 175 height 9
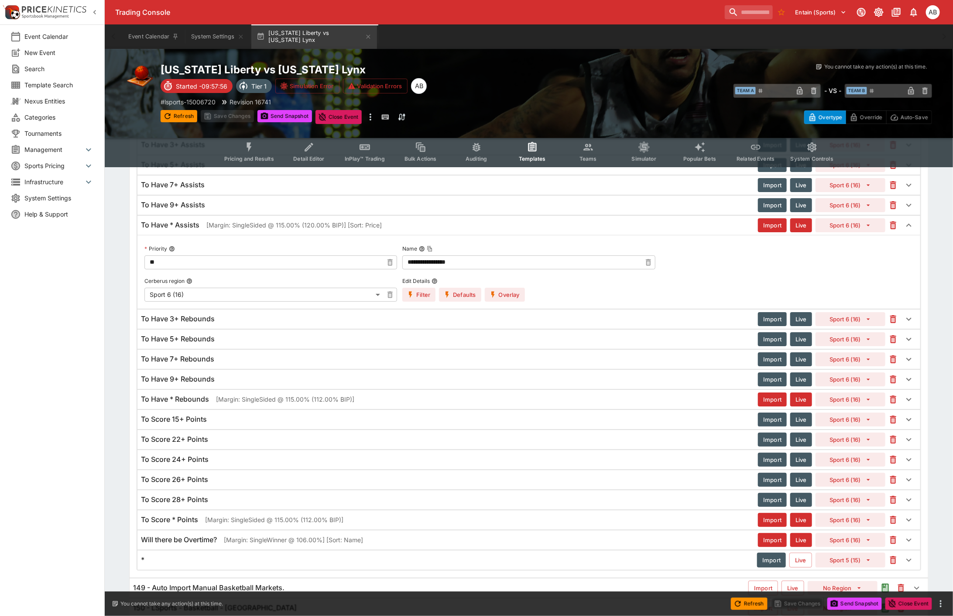
scroll to position [1989, 0]
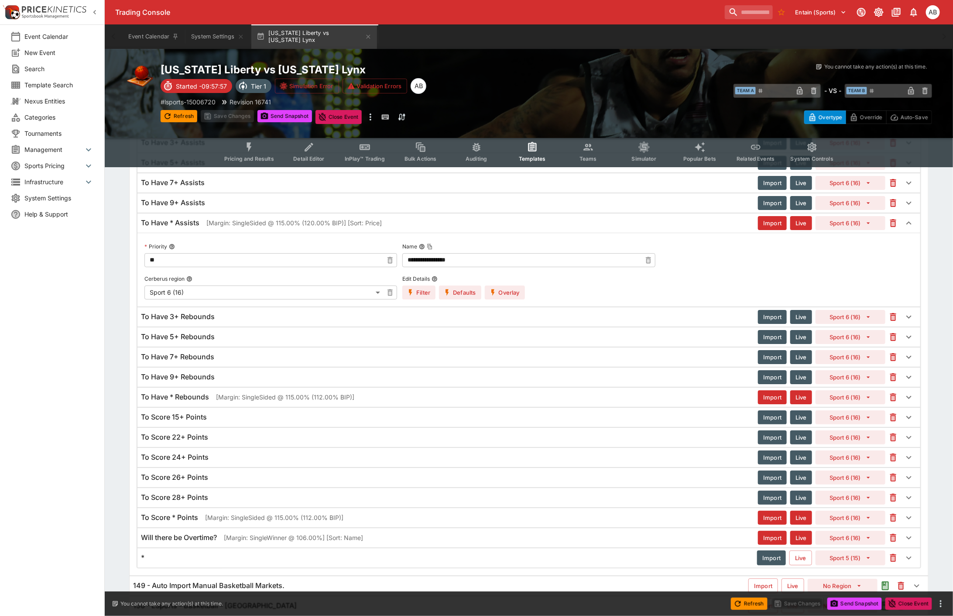
click at [507, 299] on button "Overlay" at bounding box center [505, 292] width 40 height 14
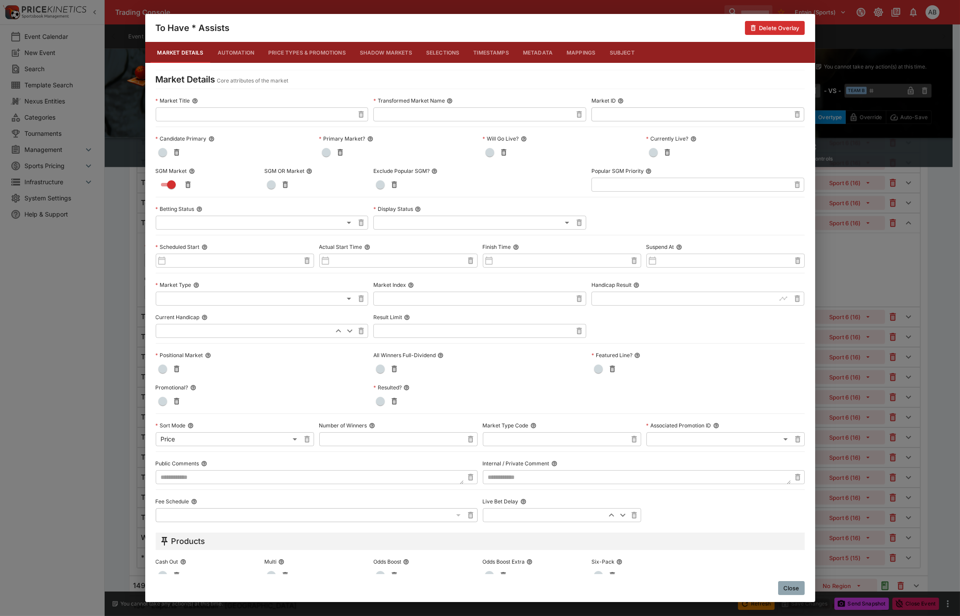
click at [381, 369] on span "button" at bounding box center [380, 368] width 9 height 9
click at [132, 308] on div "**********" at bounding box center [480, 308] width 960 height 616
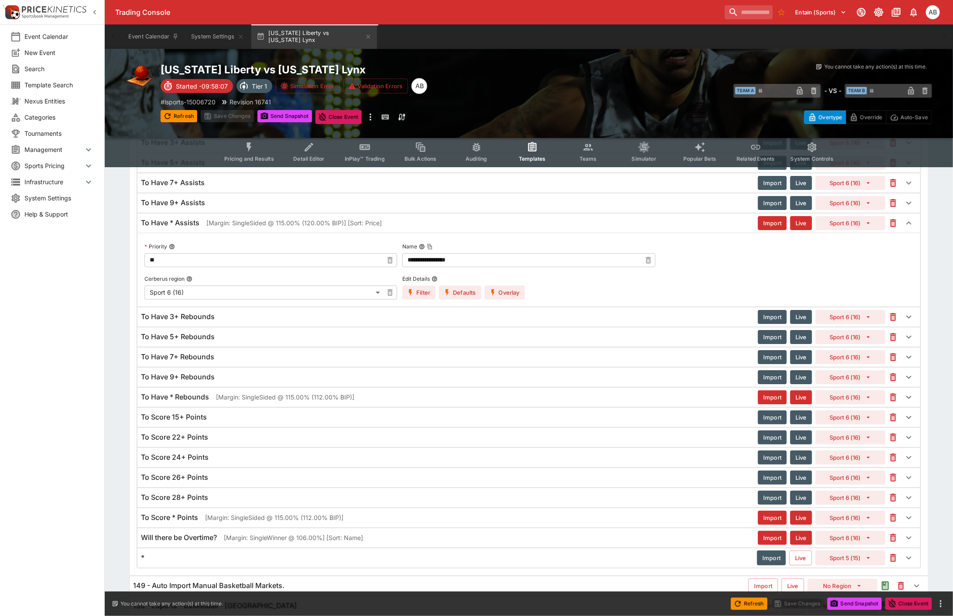
click at [257, 398] on p "[Margin: SingleSided @ 115.00% (112.00% BIP)]" at bounding box center [285, 396] width 138 height 9
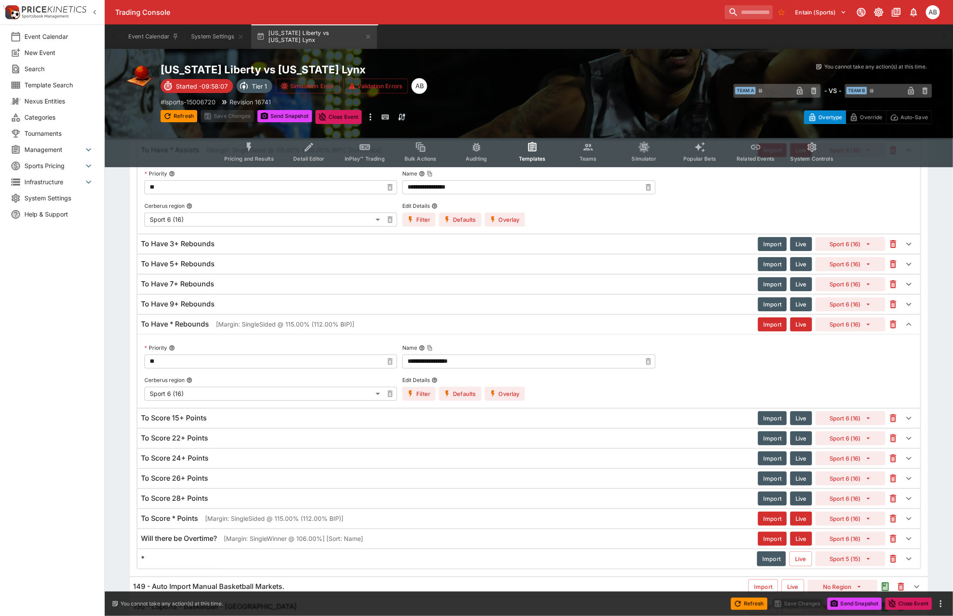
scroll to position [2063, 0]
click at [513, 400] on button "Overlay" at bounding box center [505, 393] width 40 height 14
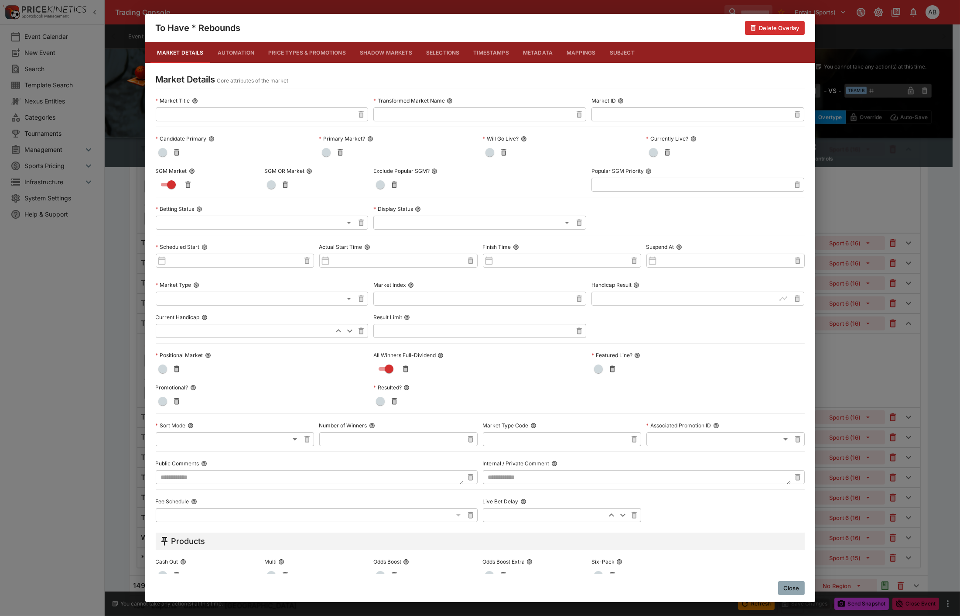
click at [136, 328] on div "To Have * Rebounds Delete Overlay Market Details Automation Price Types & Promo…" at bounding box center [480, 308] width 960 height 616
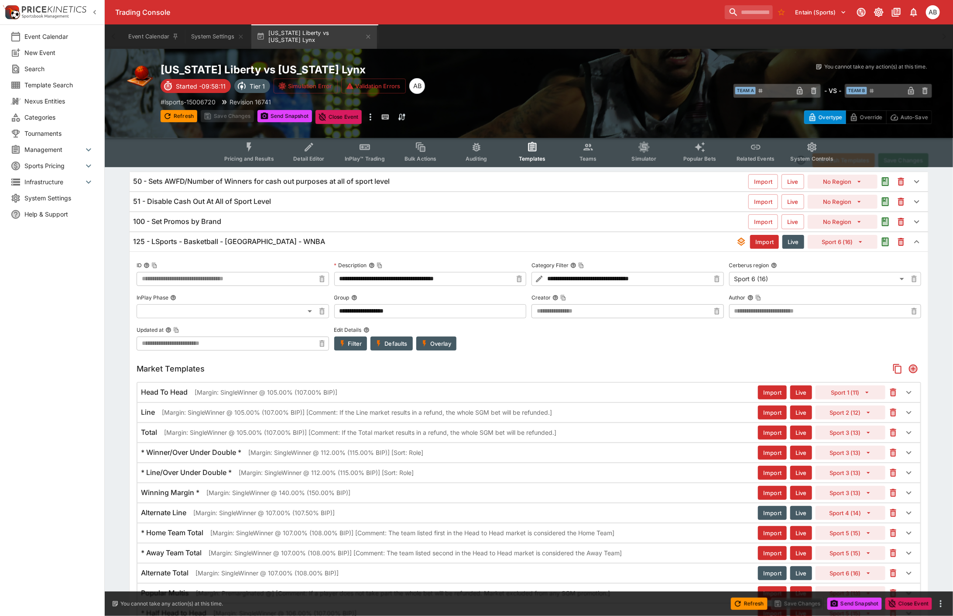
scroll to position [0, 0]
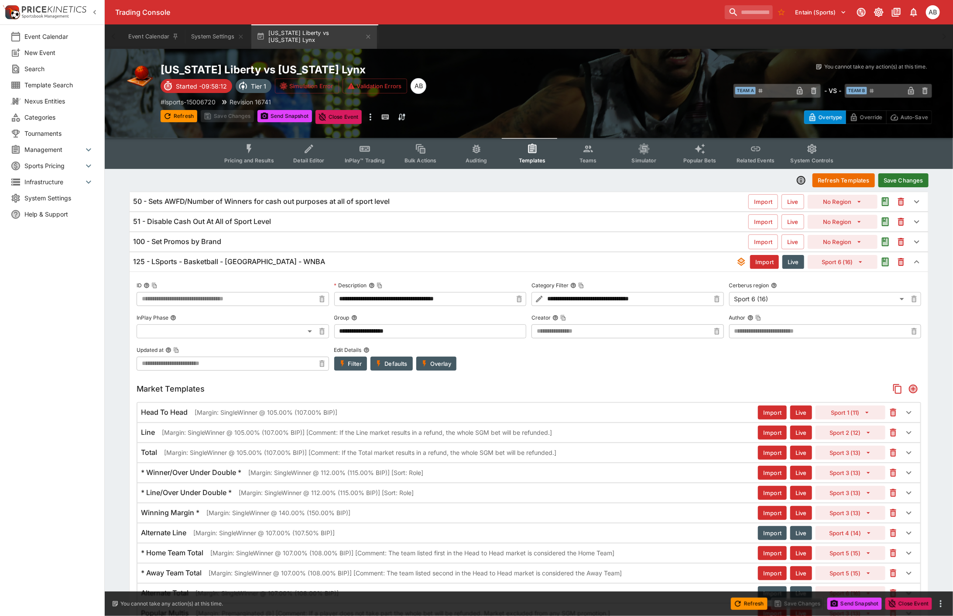
click at [919, 173] on button "Save Changes" at bounding box center [903, 180] width 50 height 14
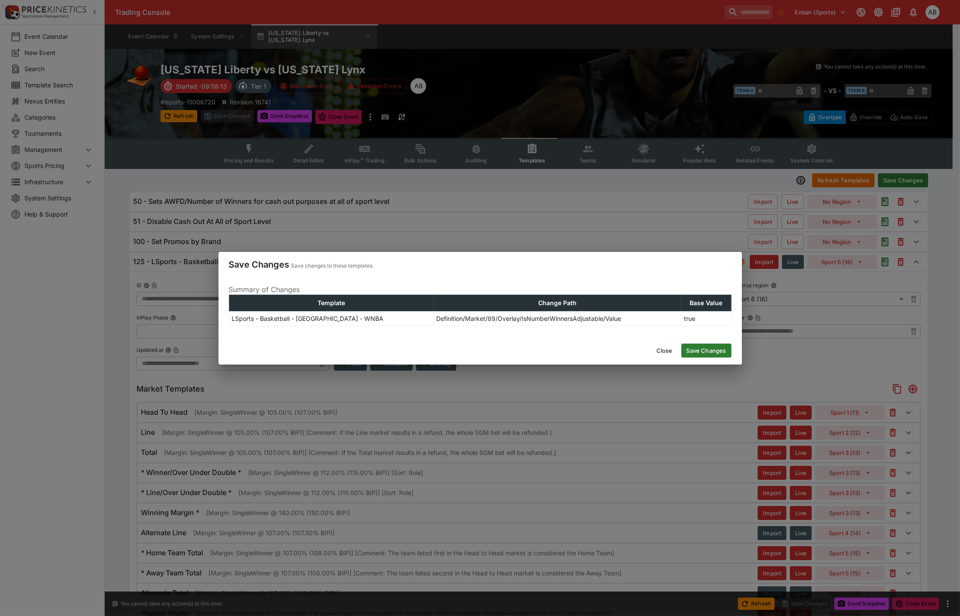
click at [697, 355] on button "Save Changes" at bounding box center [707, 350] width 50 height 14
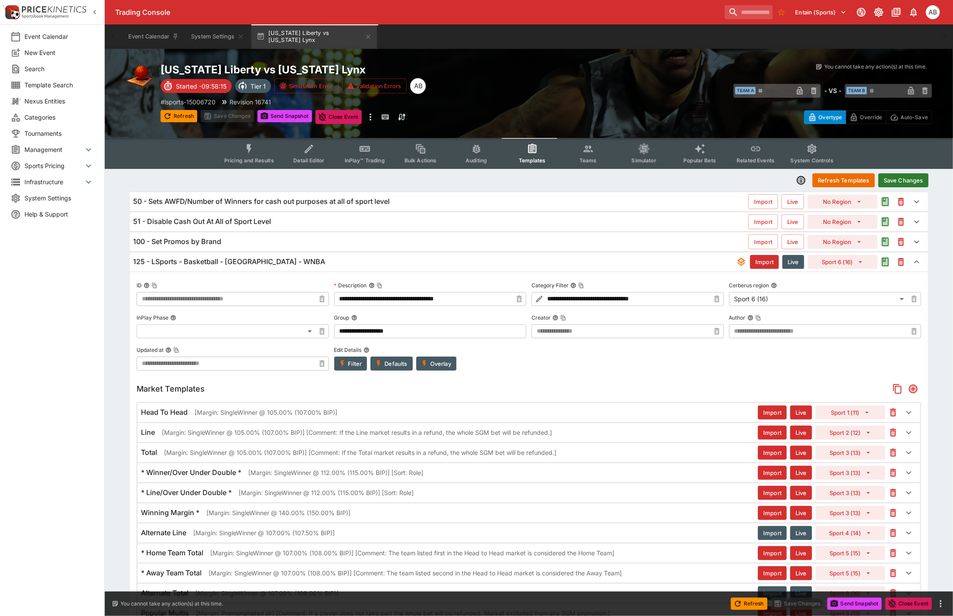
type input "**********"
drag, startPoint x: 288, startPoint y: 115, endPoint x: 298, endPoint y: 148, distance: 35.1
click at [288, 115] on button "Send Snapshot" at bounding box center [284, 116] width 55 height 12
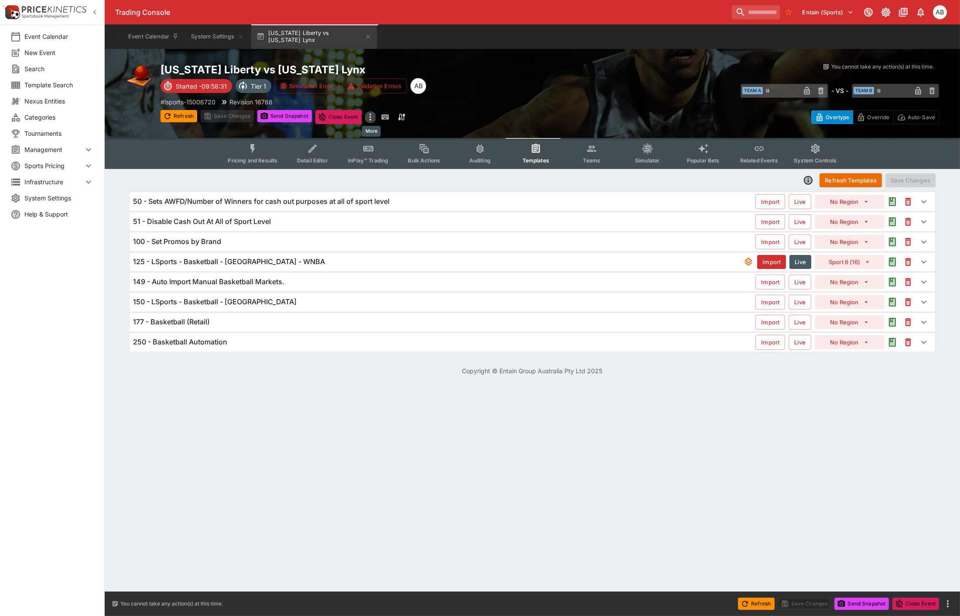
click at [370, 118] on icon "more" at bounding box center [370, 117] width 10 height 10
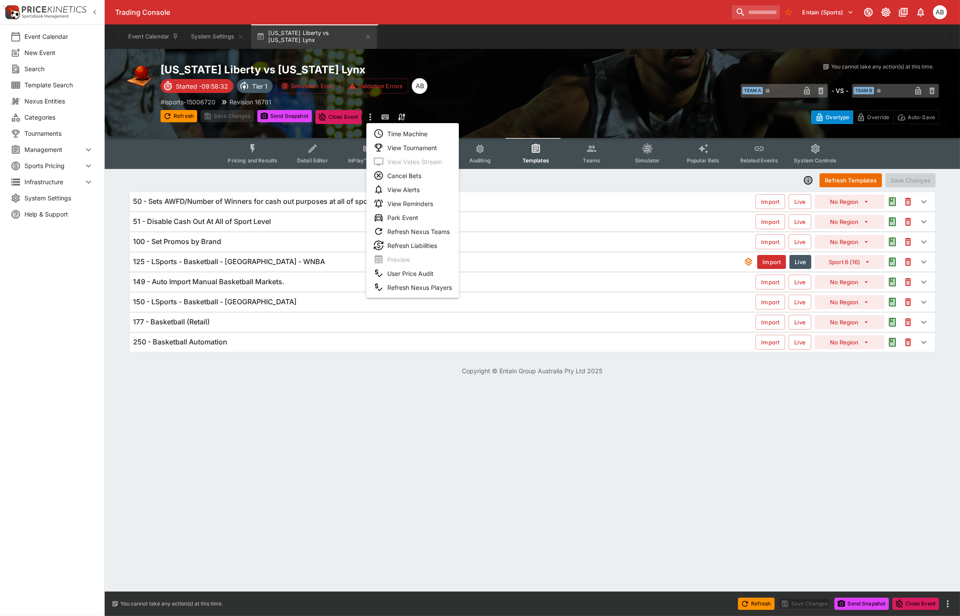
click at [406, 146] on li "View Tournament" at bounding box center [413, 148] width 93 height 14
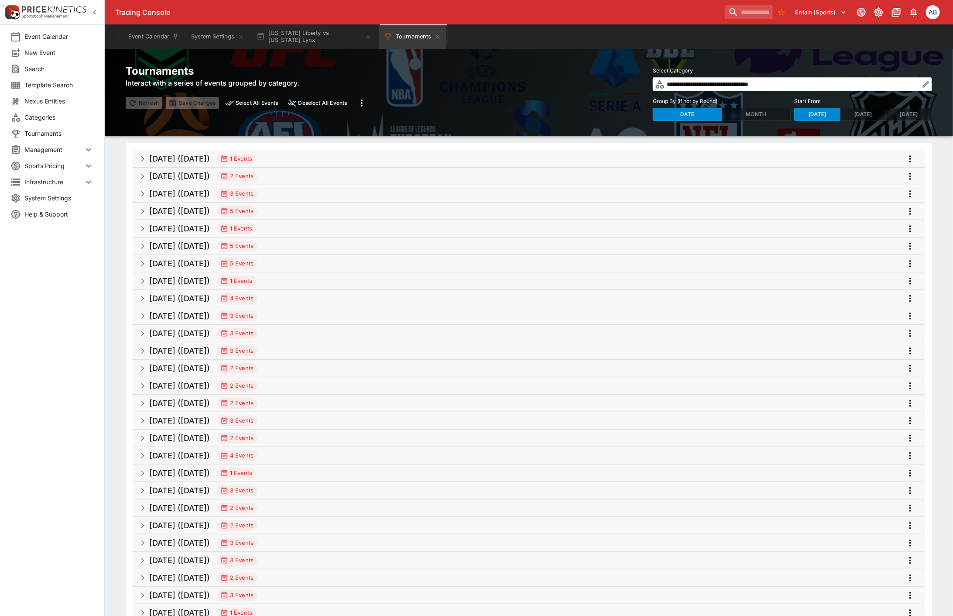
click at [257, 102] on button "Select All Events" at bounding box center [252, 103] width 59 height 12
click at [363, 106] on icon "more" at bounding box center [362, 102] width 2 height 7
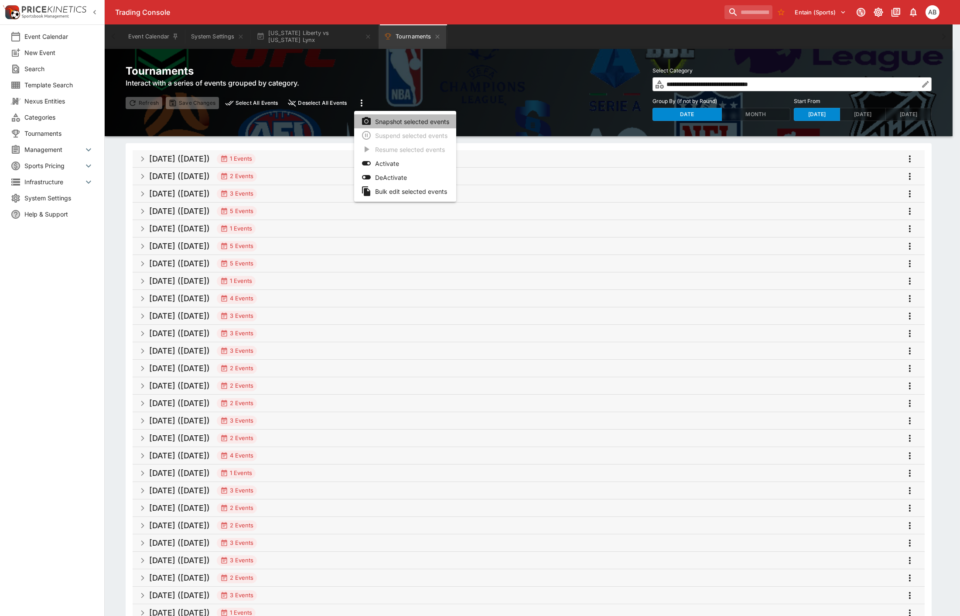
click at [401, 123] on li "Snapshot selected events" at bounding box center [405, 121] width 102 height 14
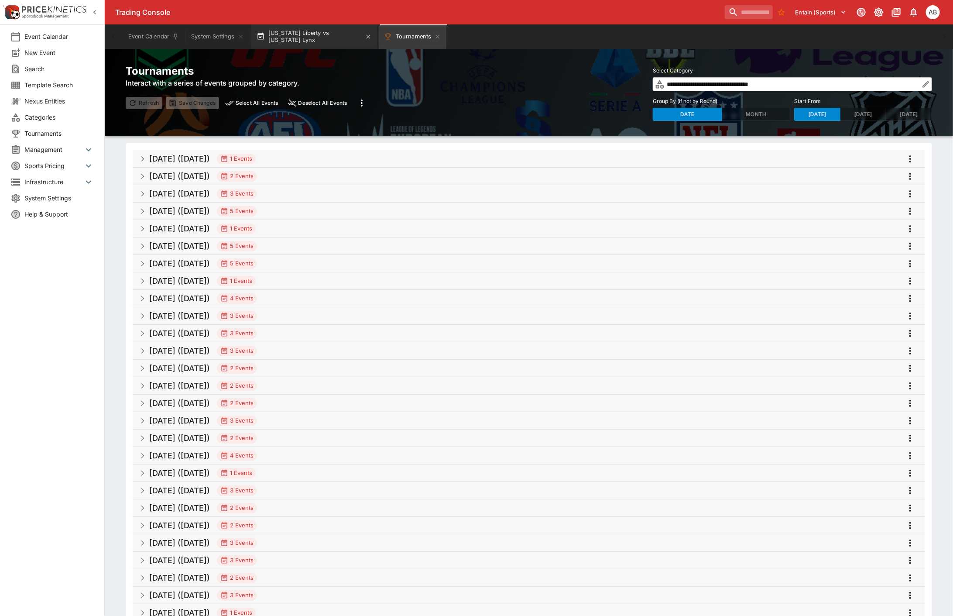
click at [302, 30] on button "New York Liberty vs Minnesota Lynx" at bounding box center [314, 36] width 126 height 24
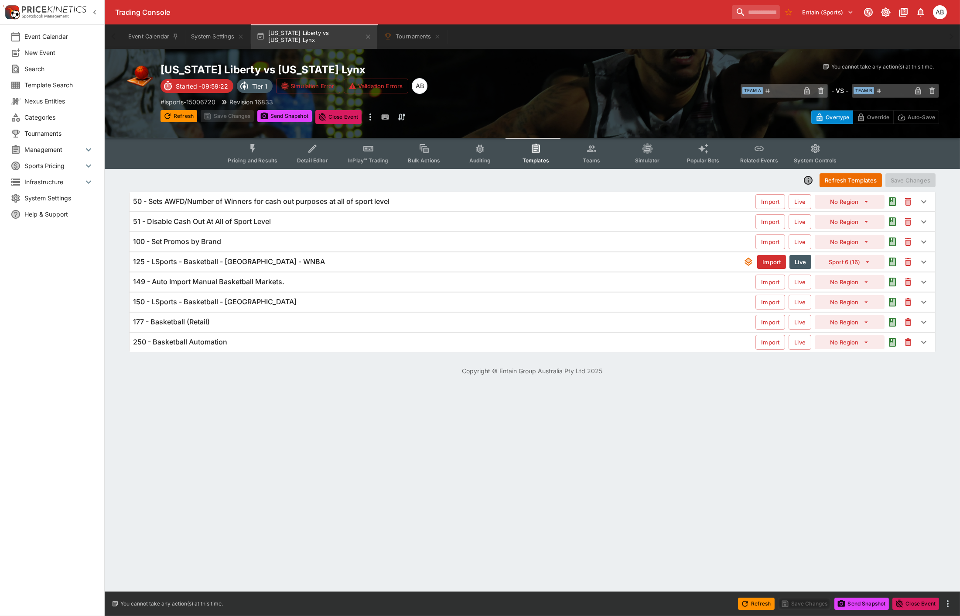
click at [256, 262] on h6 "125 - LSports - Basketball - United States - WNBA" at bounding box center [229, 261] width 192 height 9
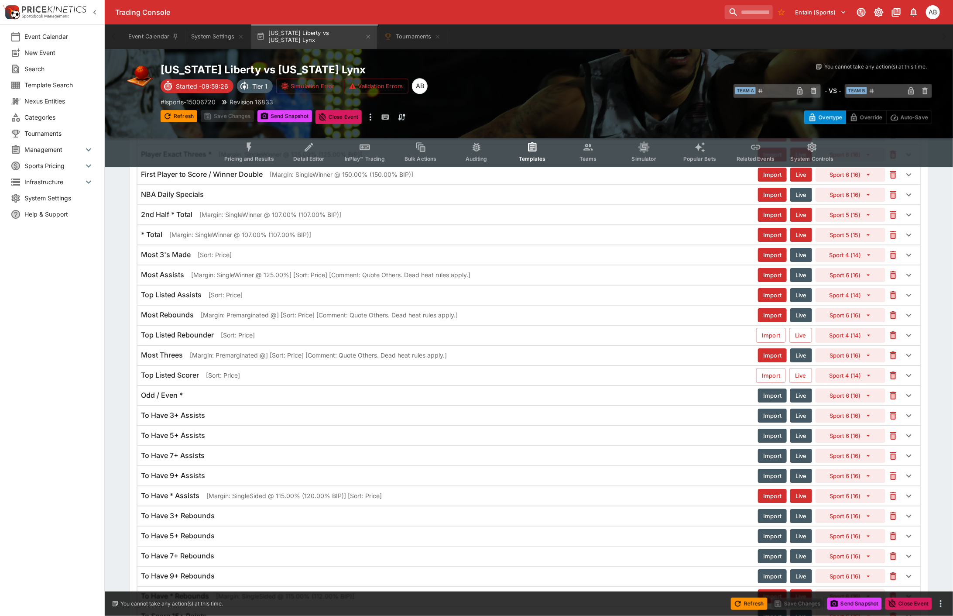
scroll to position [1858, 0]
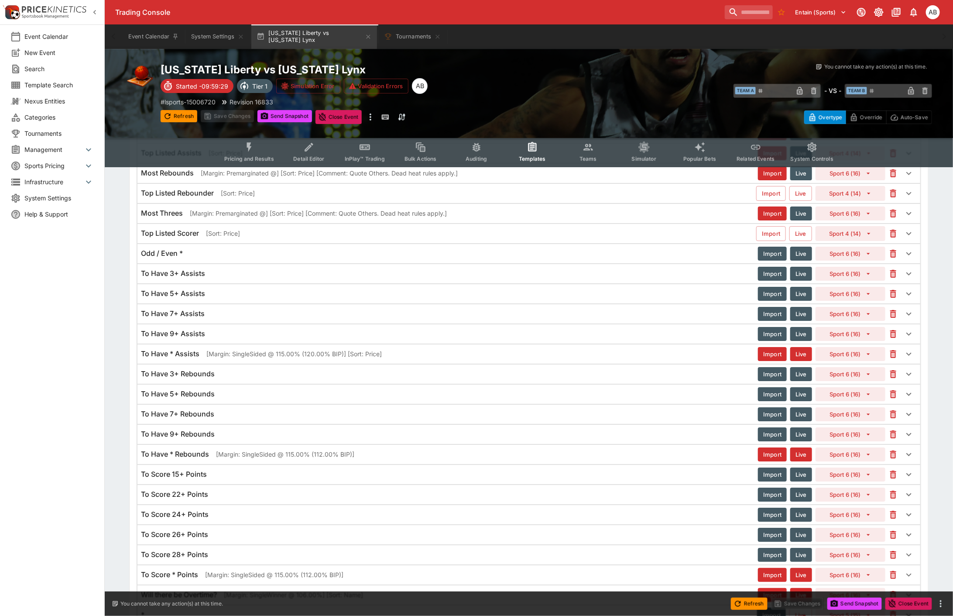
click at [227, 459] on p "[Margin: SingleSided @ 115.00% (112.00% BIP)]" at bounding box center [285, 453] width 138 height 9
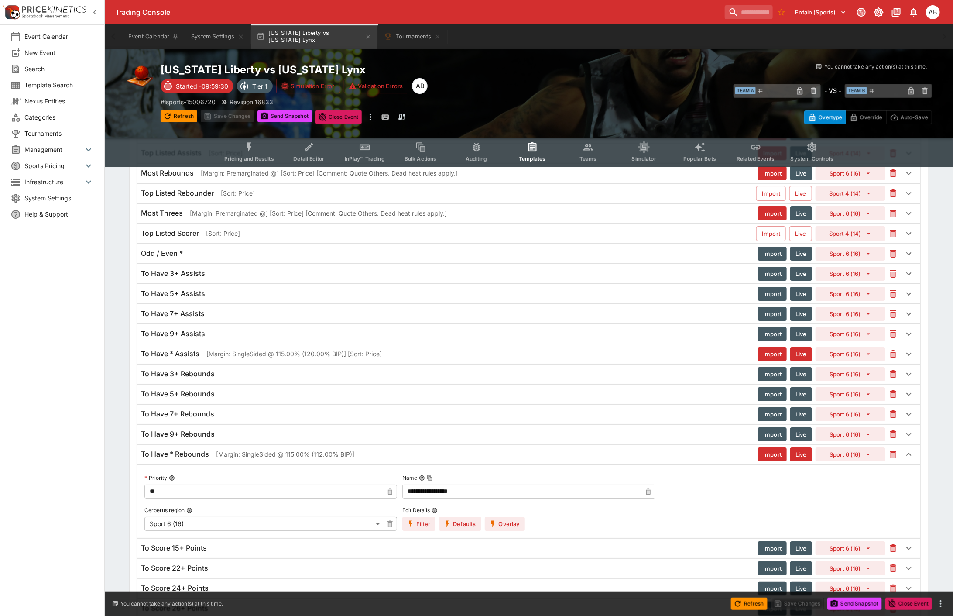
scroll to position [2070, 0]
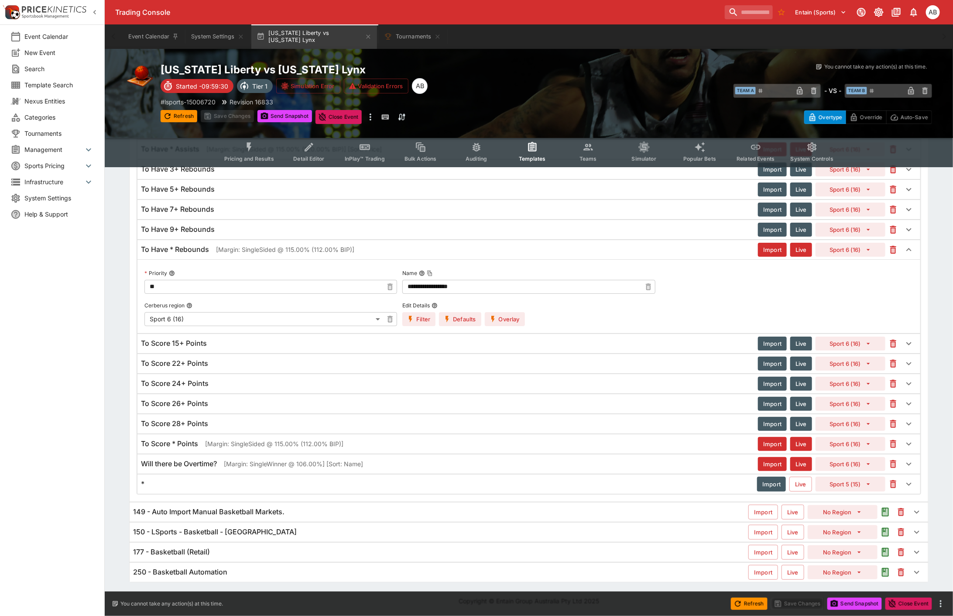
click at [511, 315] on button "Overlay" at bounding box center [505, 319] width 40 height 14
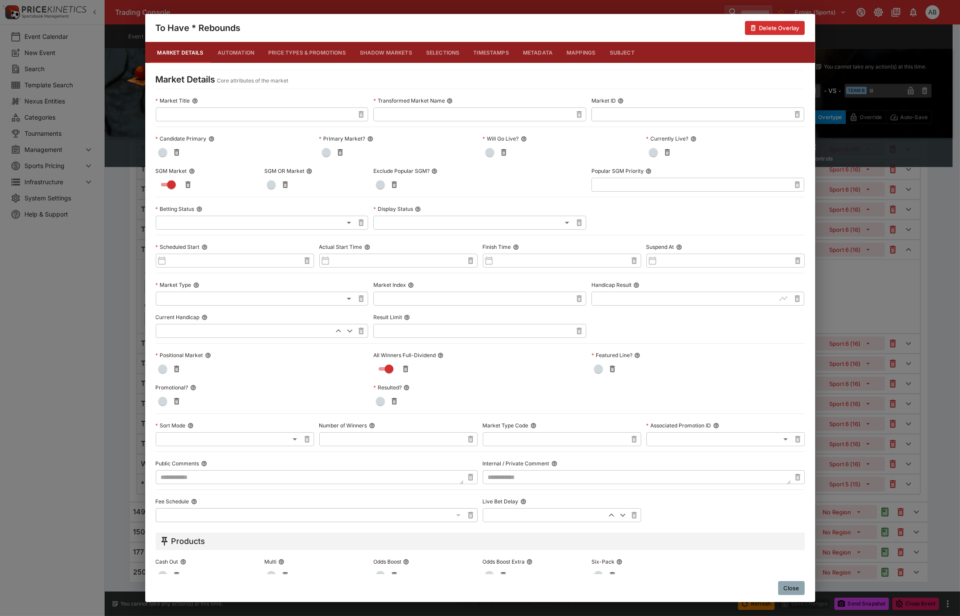
click at [133, 355] on div "To Have * Rebounds Delete Overlay Market Details Automation Price Types & Promo…" at bounding box center [480, 308] width 960 height 616
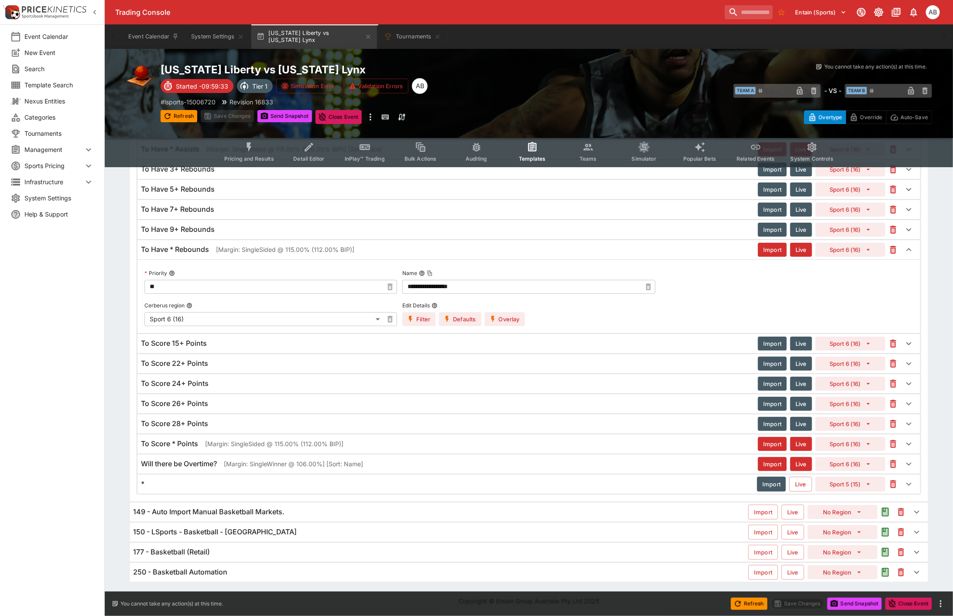
click at [188, 442] on h6 "To Score * Points" at bounding box center [169, 443] width 57 height 9
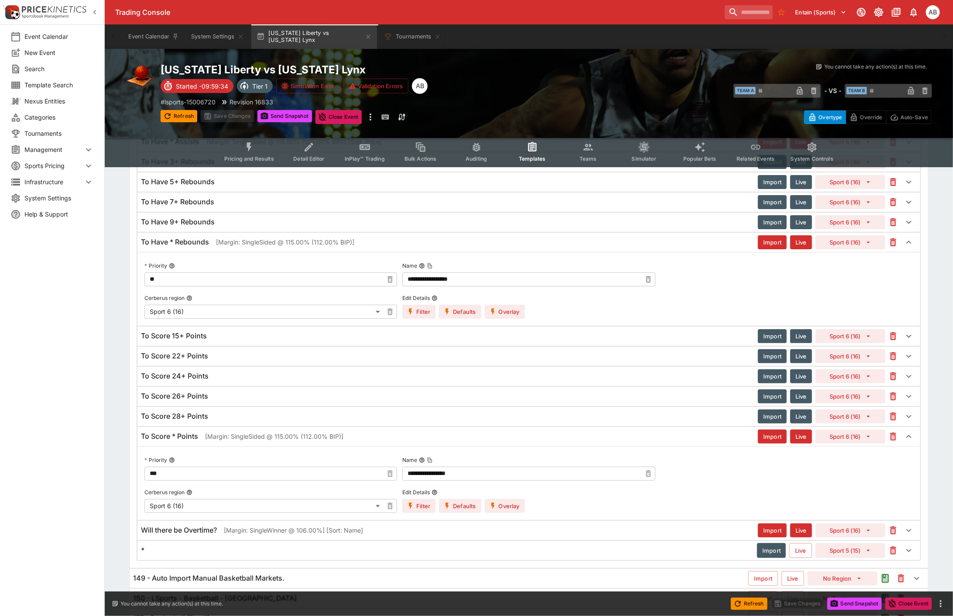
click at [502, 513] on button "Overlay" at bounding box center [505, 506] width 40 height 14
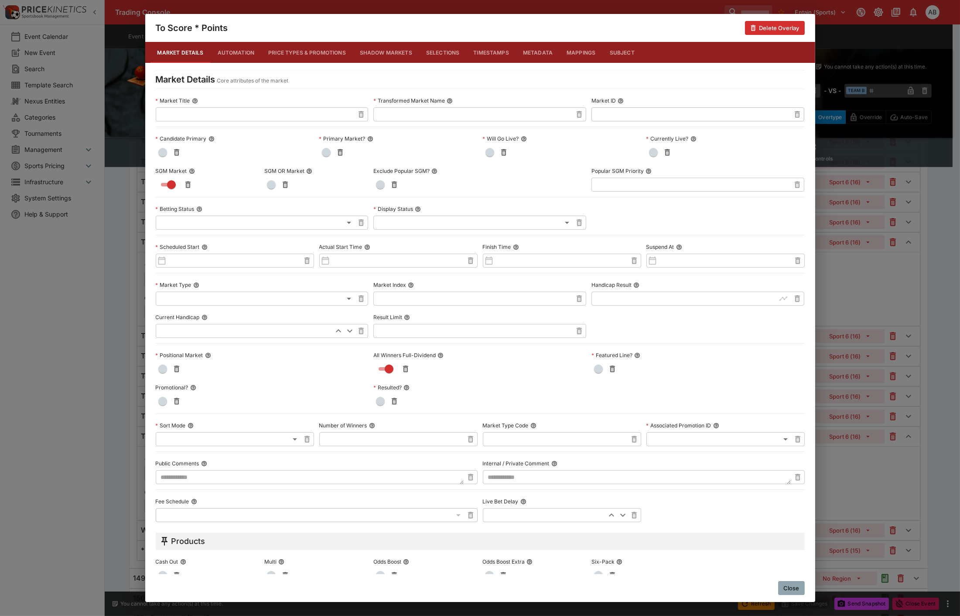
click at [120, 352] on div "To Score * Points Delete Overlay Market Details Automation Price Types & Promot…" at bounding box center [480, 308] width 960 height 616
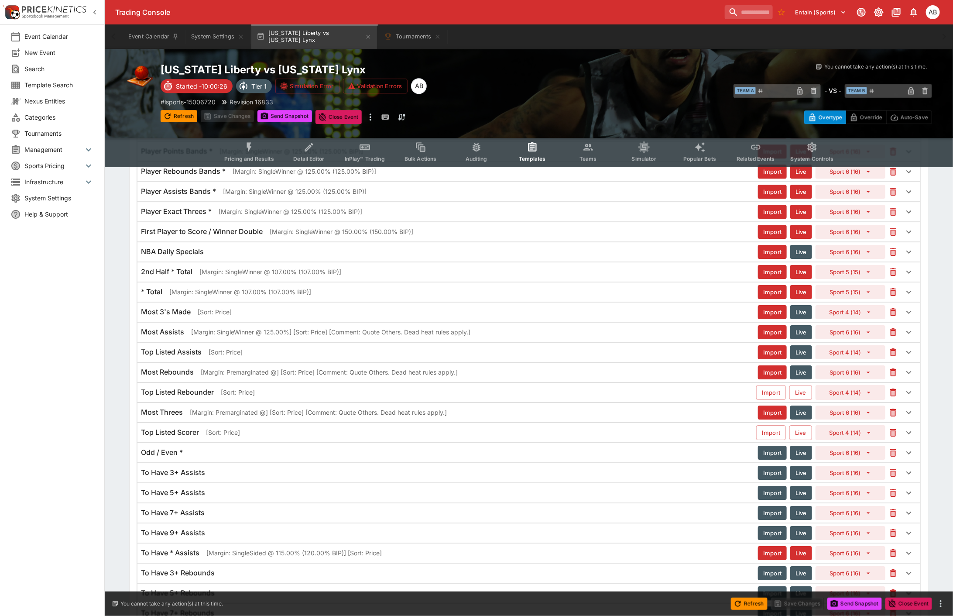
scroll to position [1821, 0]
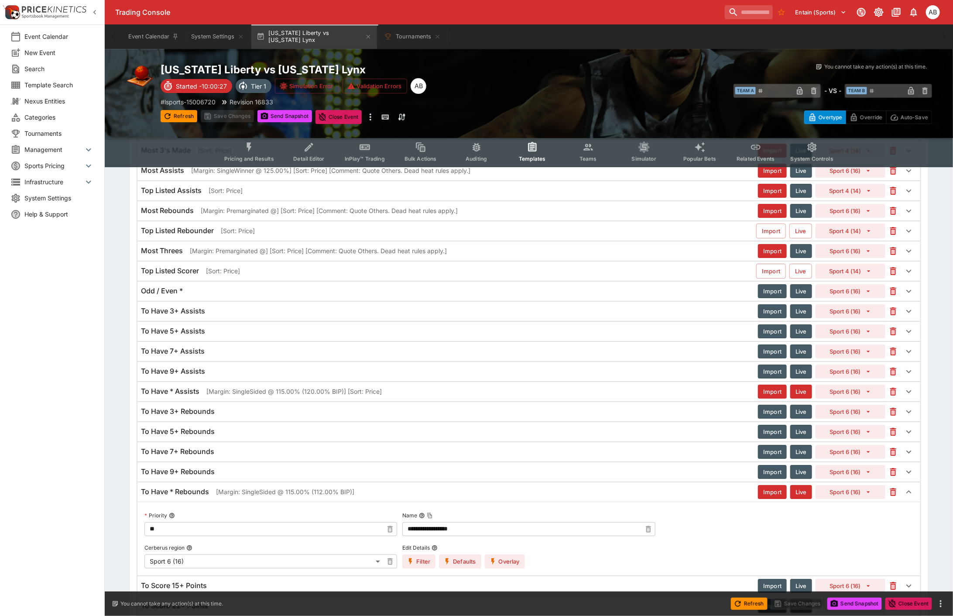
click at [195, 395] on h6 "To Have * Assists" at bounding box center [170, 391] width 58 height 9
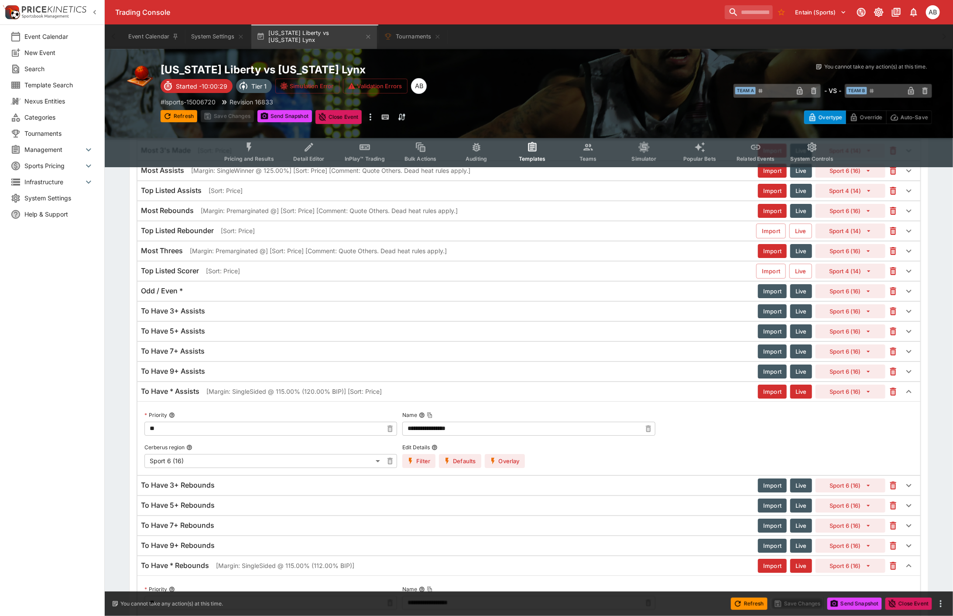
click at [508, 467] on button "Overlay" at bounding box center [505, 461] width 40 height 14
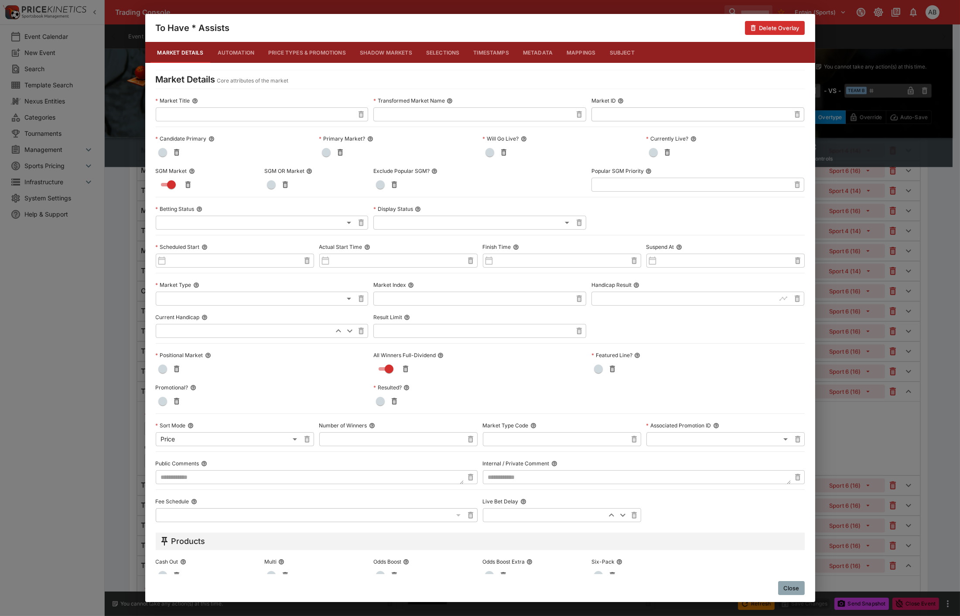
click at [100, 316] on div "**********" at bounding box center [480, 308] width 960 height 616
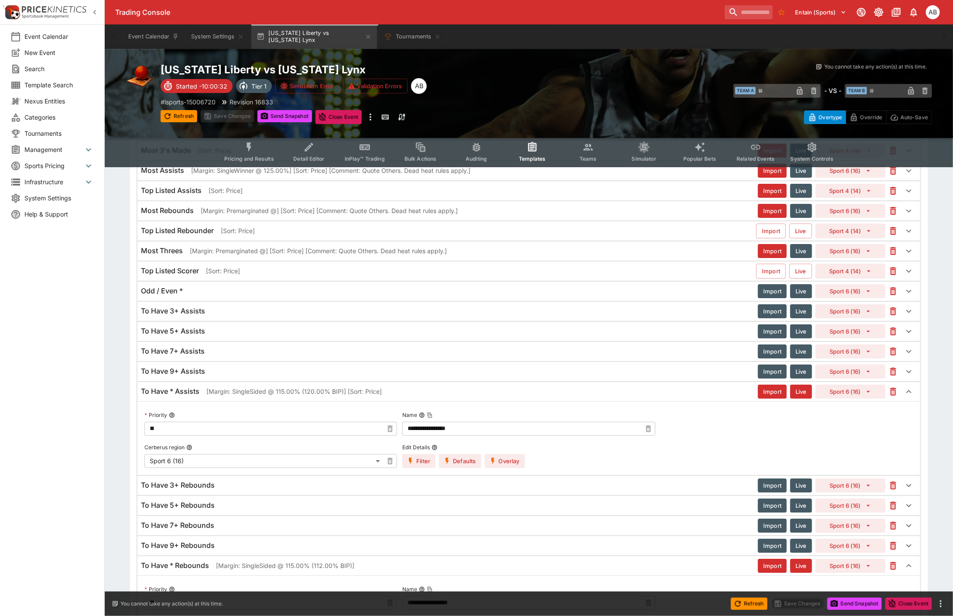
click at [202, 393] on div "To Have * Assists [Margin: SingleSided @ 115.00% (120.00% BIP)] [Sort: Price]" at bounding box center [449, 391] width 617 height 9
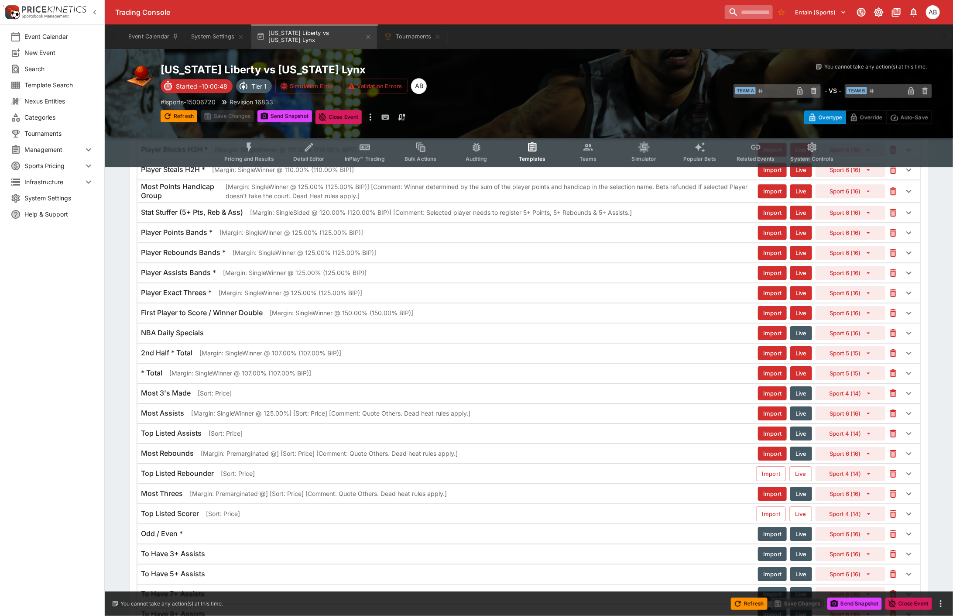
scroll to position [957, 0]
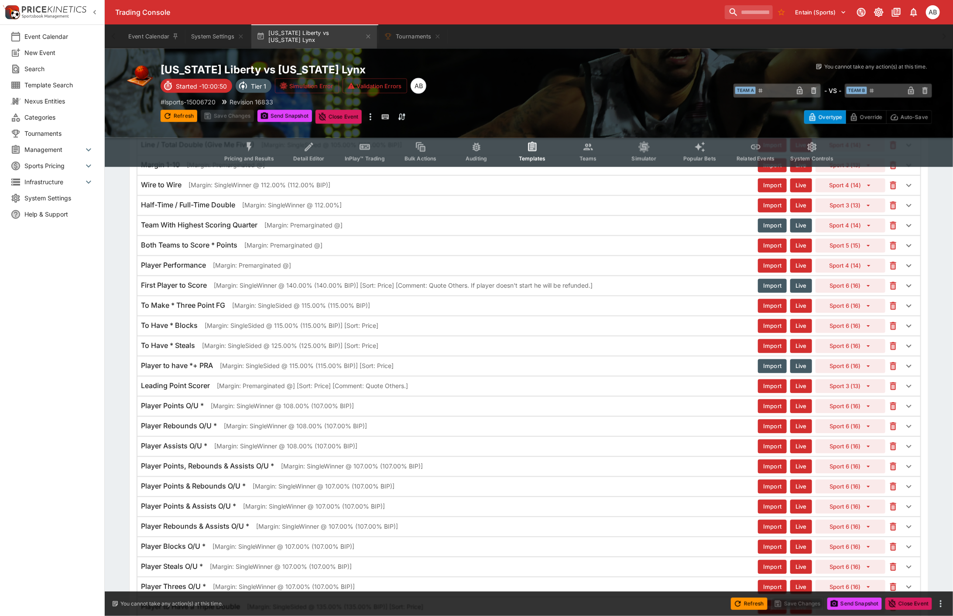
click at [223, 305] on h6 "To Make * Three Point FG" at bounding box center [183, 305] width 84 height 9
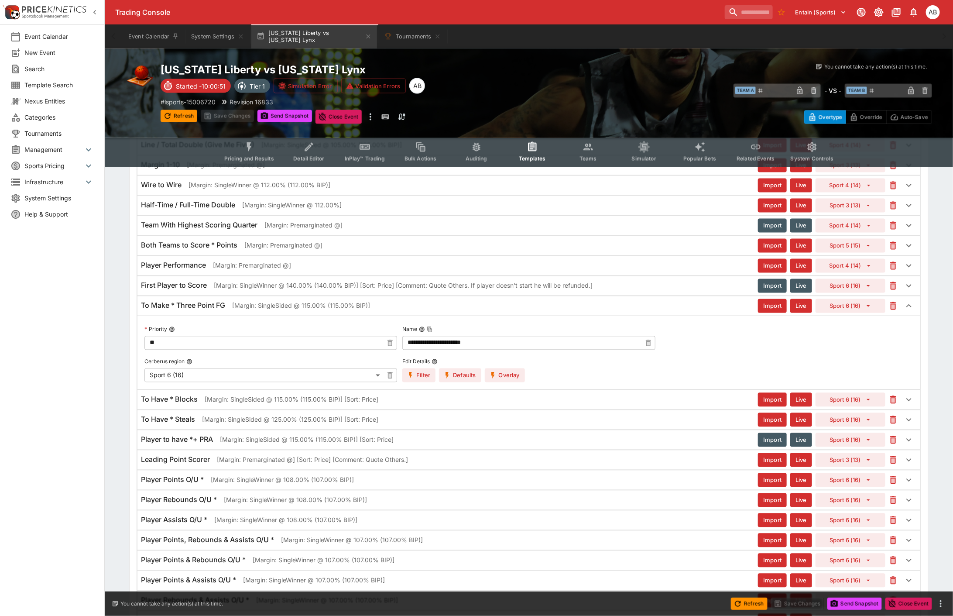
click at [511, 381] on button "Overlay" at bounding box center [505, 375] width 40 height 14
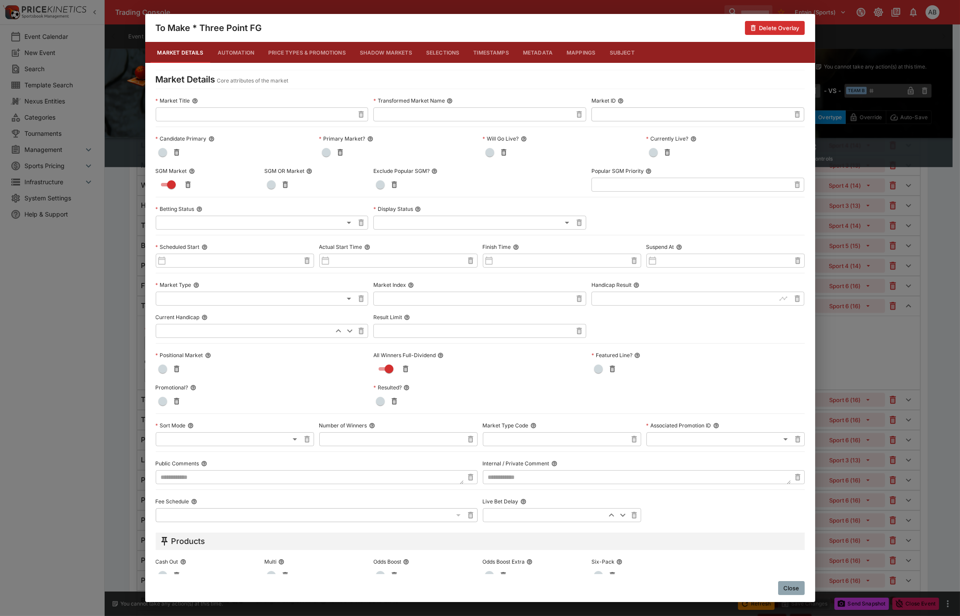
click at [132, 293] on div "To Make * Three Point FG Delete Overlay Market Details Automation Price Types &…" at bounding box center [480, 308] width 960 height 616
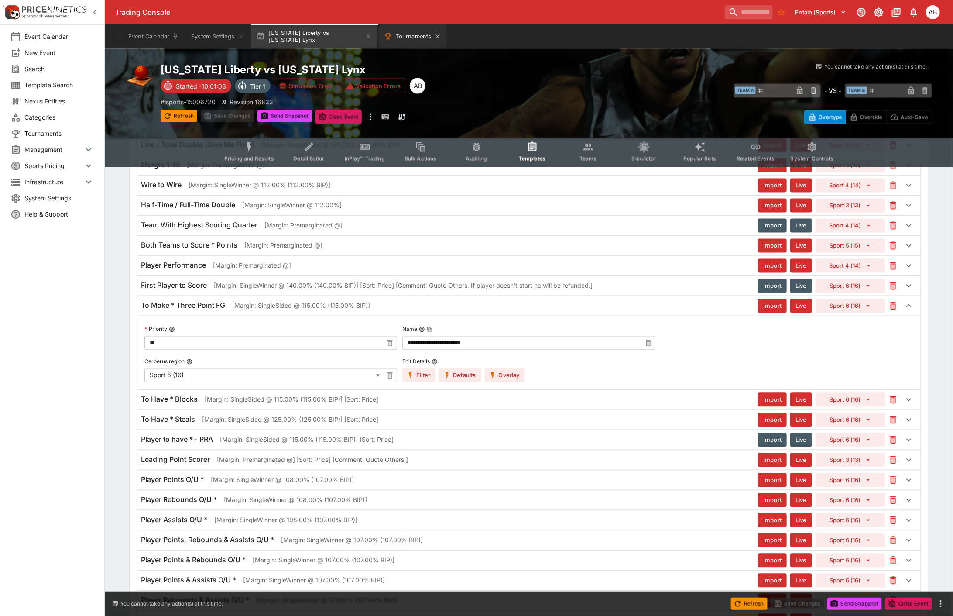
drag, startPoint x: 412, startPoint y: 41, endPoint x: 417, endPoint y: 42, distance: 5.1
click at [412, 41] on button "Tournaments" at bounding box center [413, 36] width 68 height 24
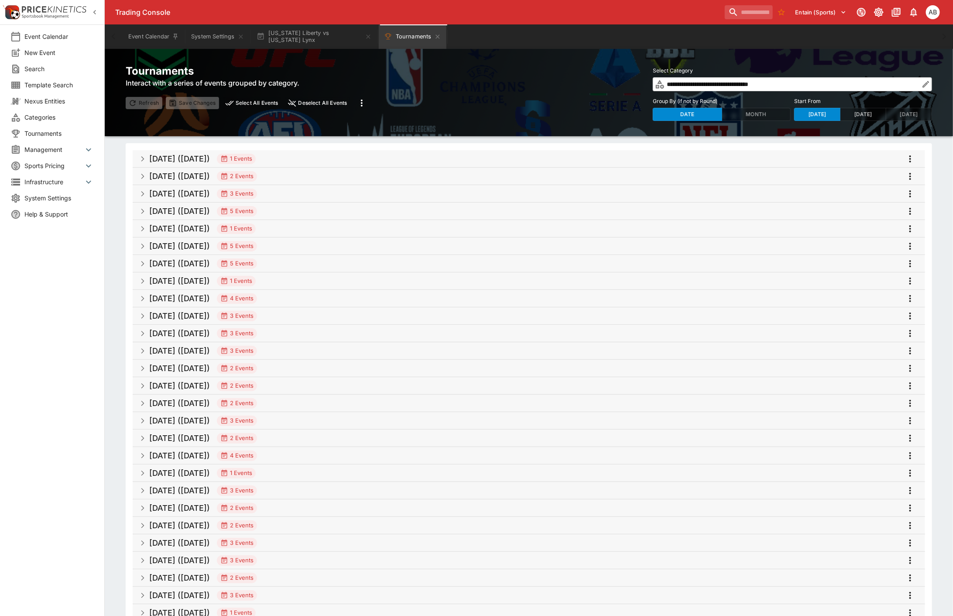
click at [861, 113] on button "3 days ago" at bounding box center [863, 114] width 46 height 13
click at [285, 151] on span "Aug 2025 (2025-08-09) 3 Events" at bounding box center [533, 159] width 769 height 16
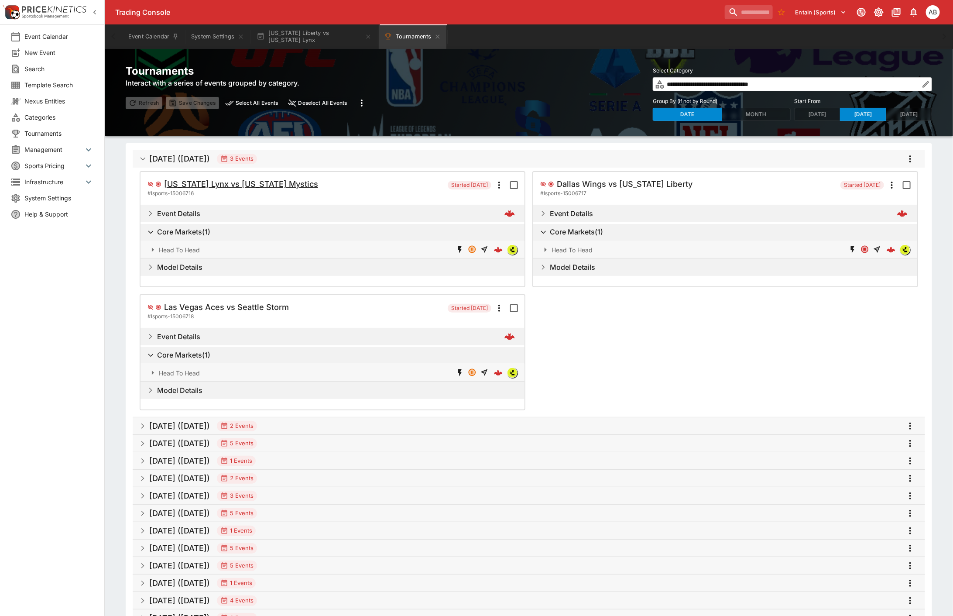
click at [268, 185] on h5 "Minnesota Lynx vs Washington Mystics" at bounding box center [241, 184] width 154 height 10
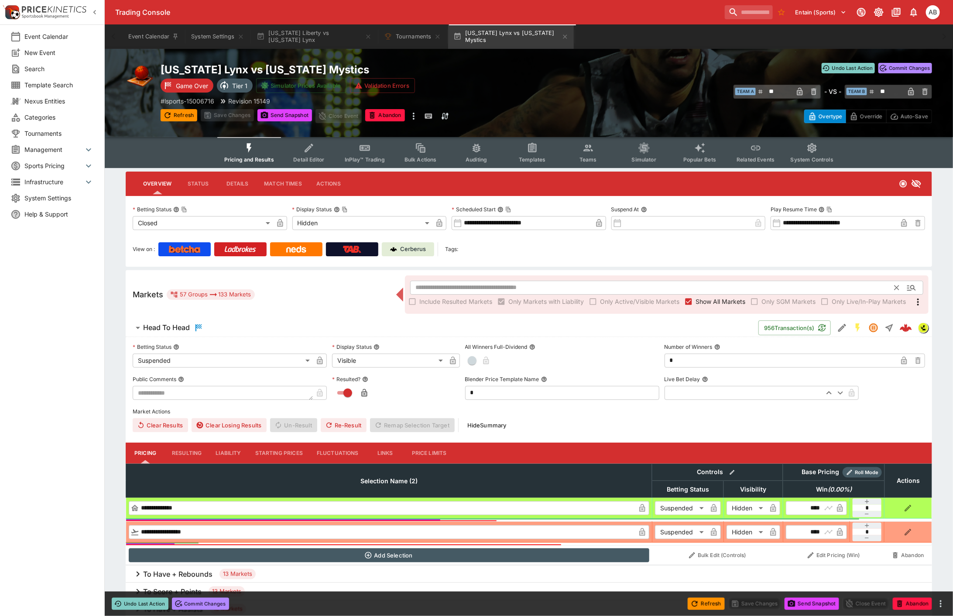
click at [557, 282] on input "text" at bounding box center [652, 288] width 485 height 14
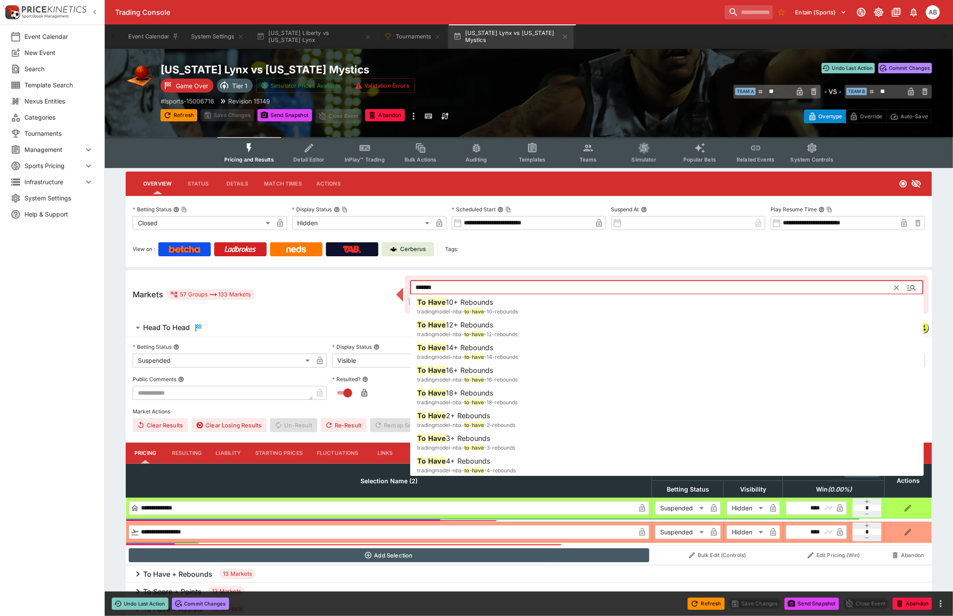
type input "*******"
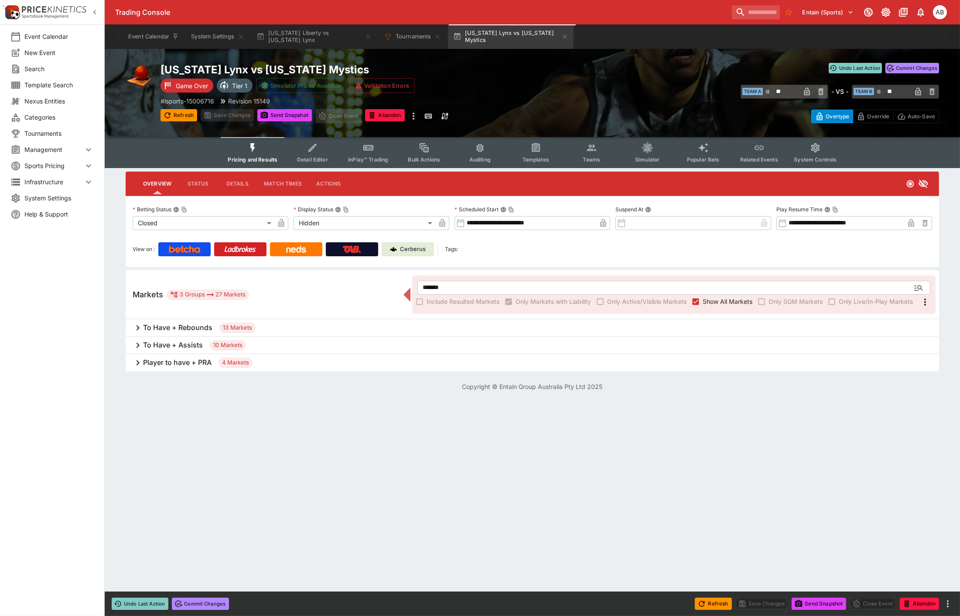
click at [221, 350] on div "10 Markets" at bounding box center [228, 345] width 36 height 10
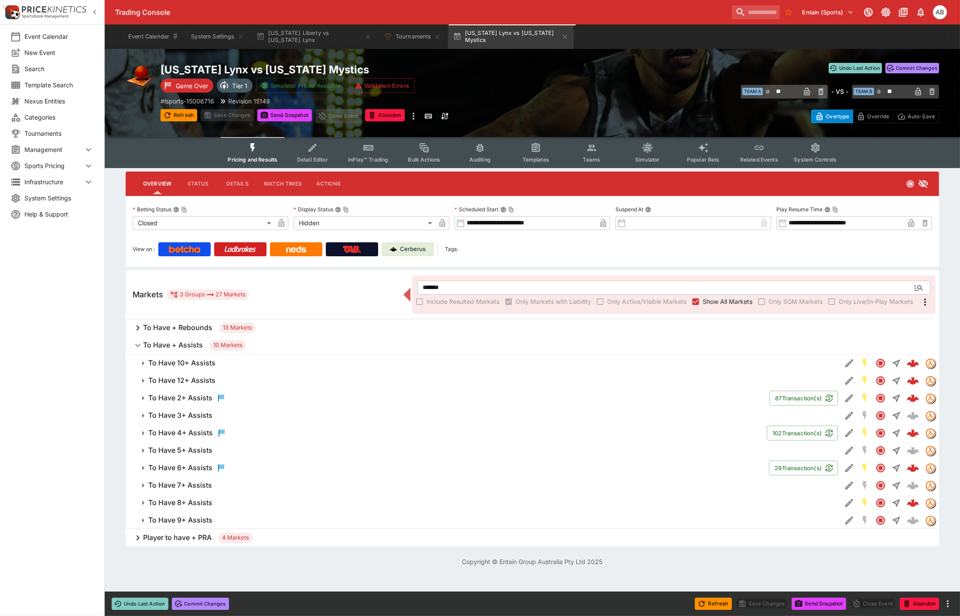
click at [211, 380] on h6 "To Have 12+ Assists" at bounding box center [181, 380] width 67 height 9
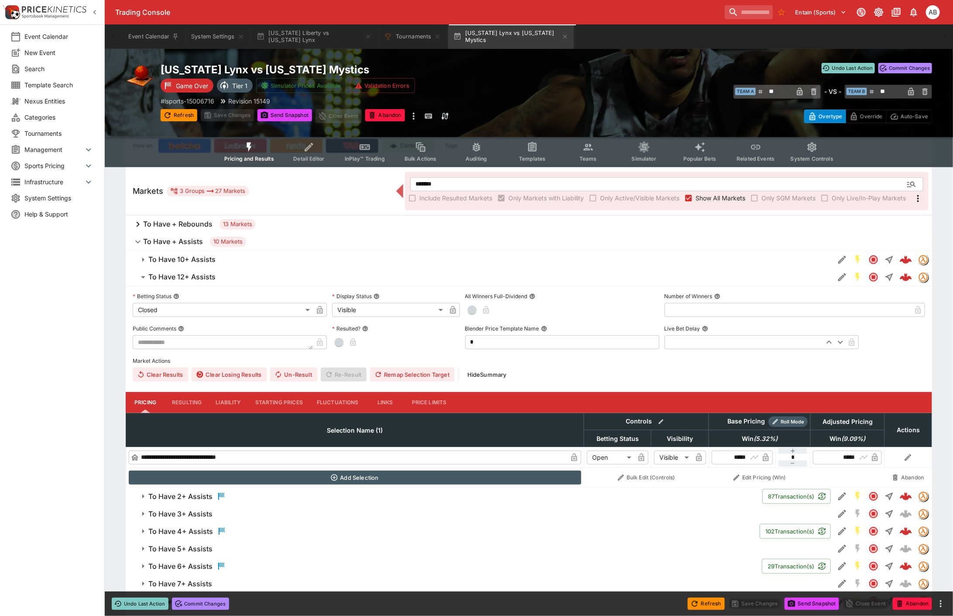
scroll to position [162, 0]
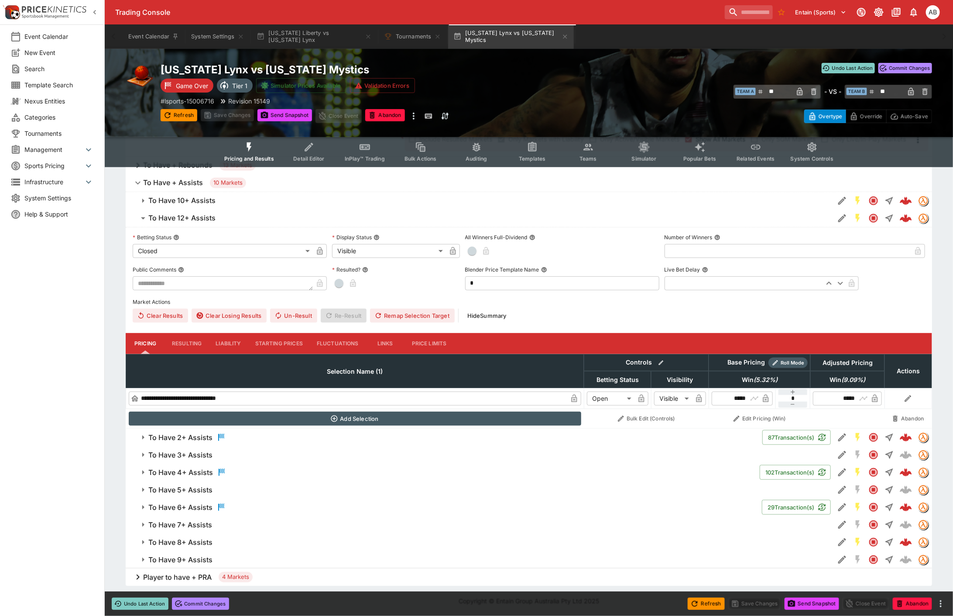
click at [216, 438] on icon "button" at bounding box center [221, 437] width 10 height 10
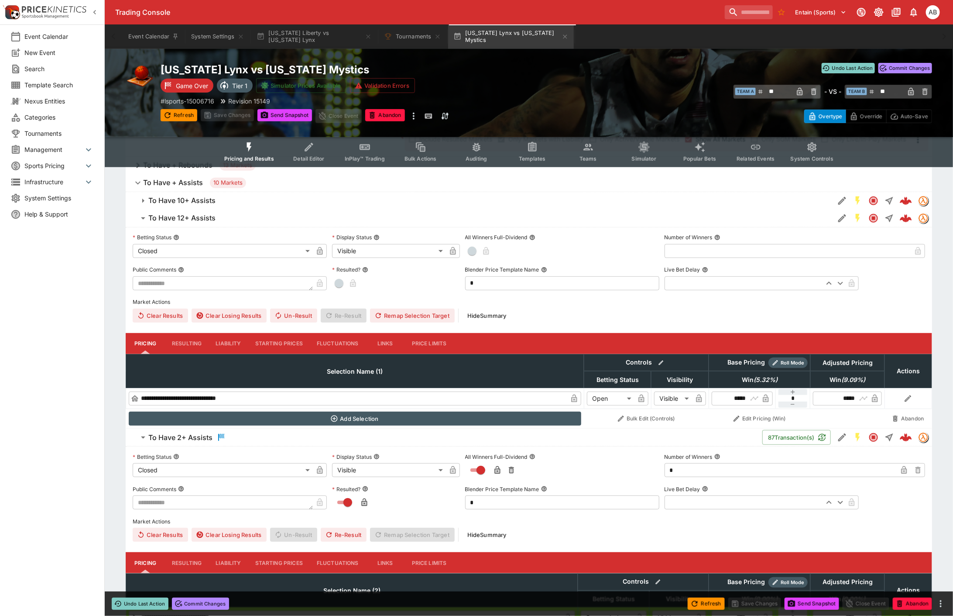
scroll to position [391, 0]
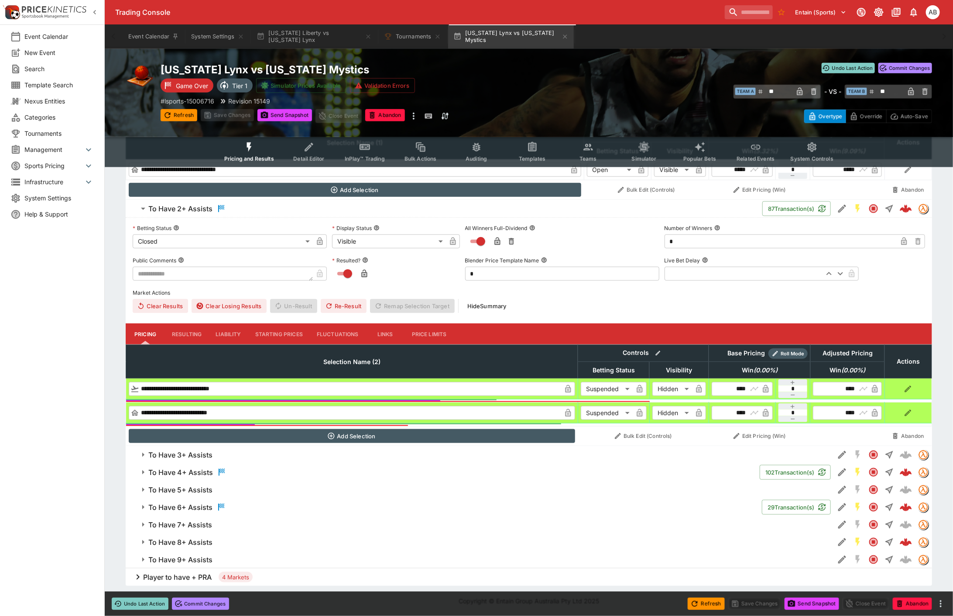
click at [206, 471] on h6 "To Have 4+ Assists" at bounding box center [180, 472] width 65 height 9
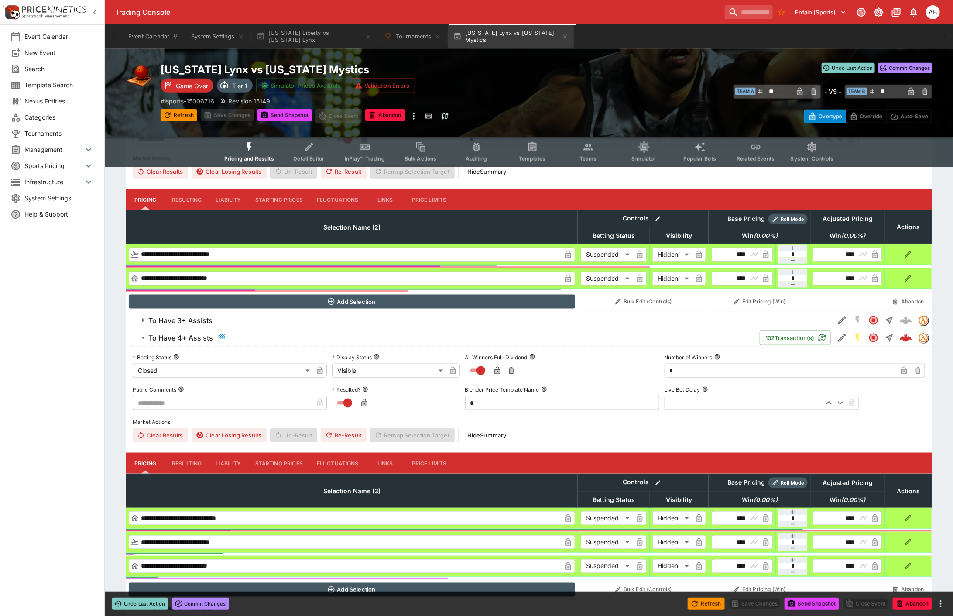
scroll to position [644, 0]
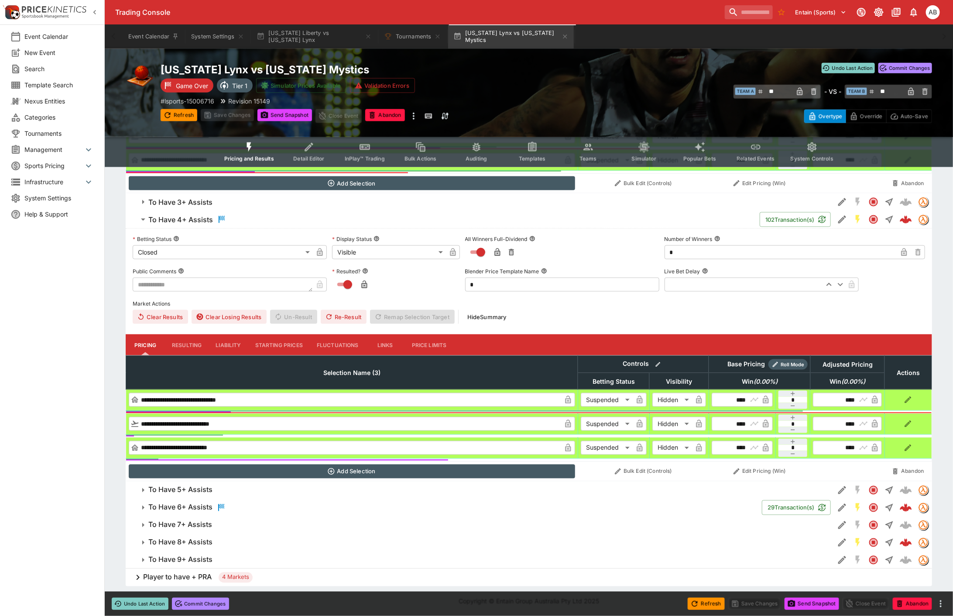
drag, startPoint x: 203, startPoint y: 509, endPoint x: 211, endPoint y: 508, distance: 7.9
click at [203, 508] on h6 "To Have 6+ Assists" at bounding box center [180, 507] width 64 height 9
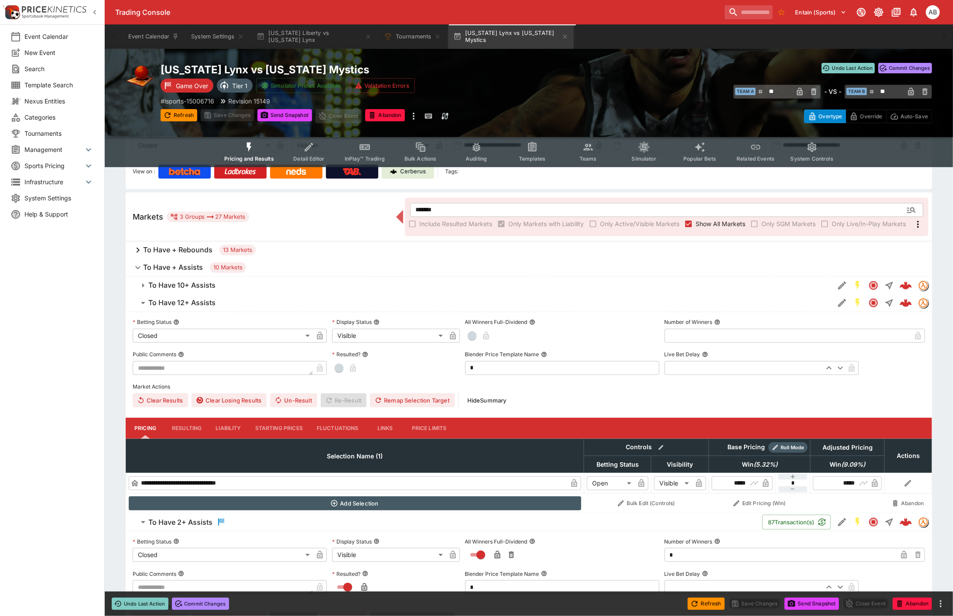
scroll to position [0, 0]
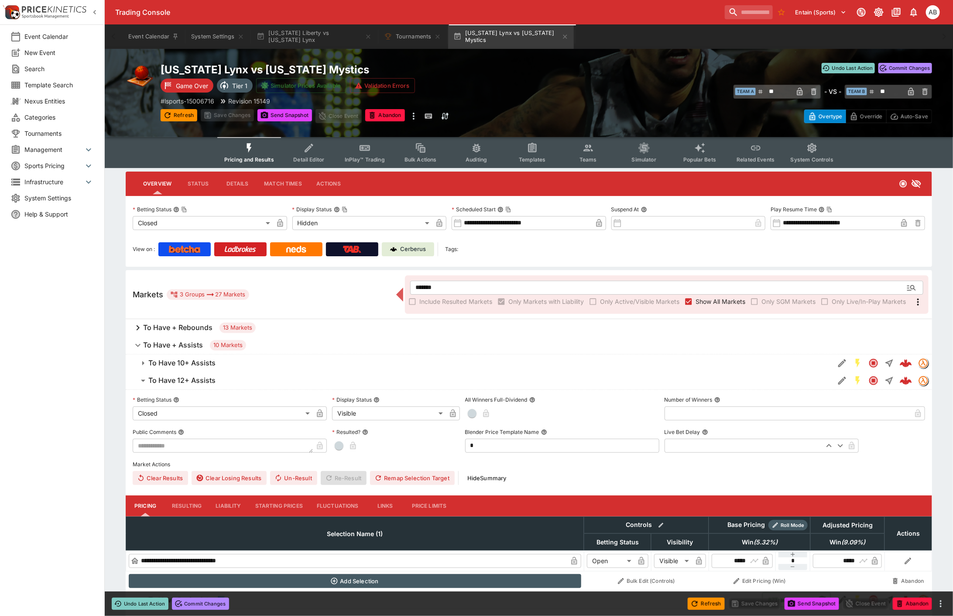
click at [191, 326] on h6 "To Have + Rebounds" at bounding box center [177, 327] width 69 height 9
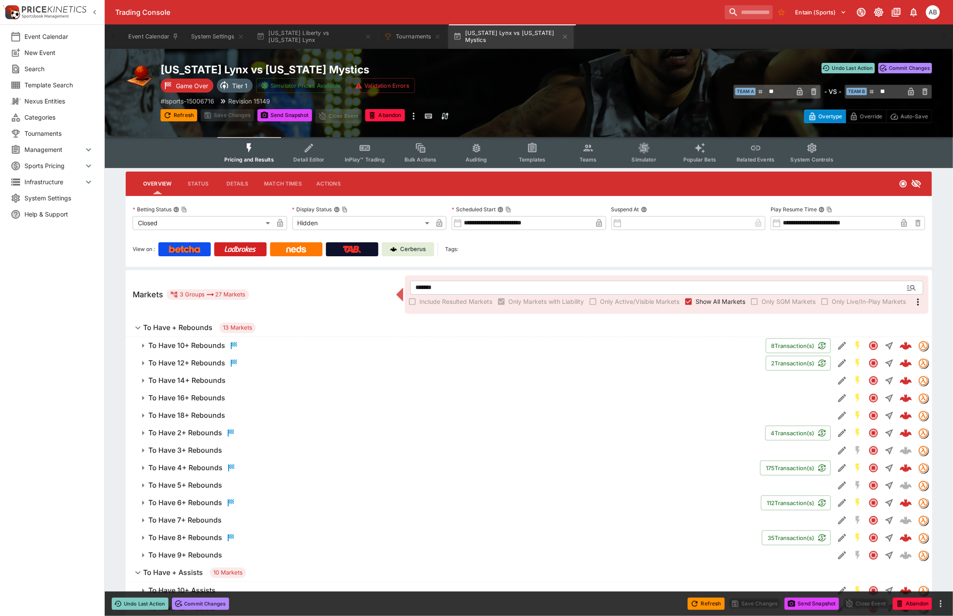
click at [206, 380] on h6 "To Have 14+ Rebounds" at bounding box center [186, 380] width 77 height 9
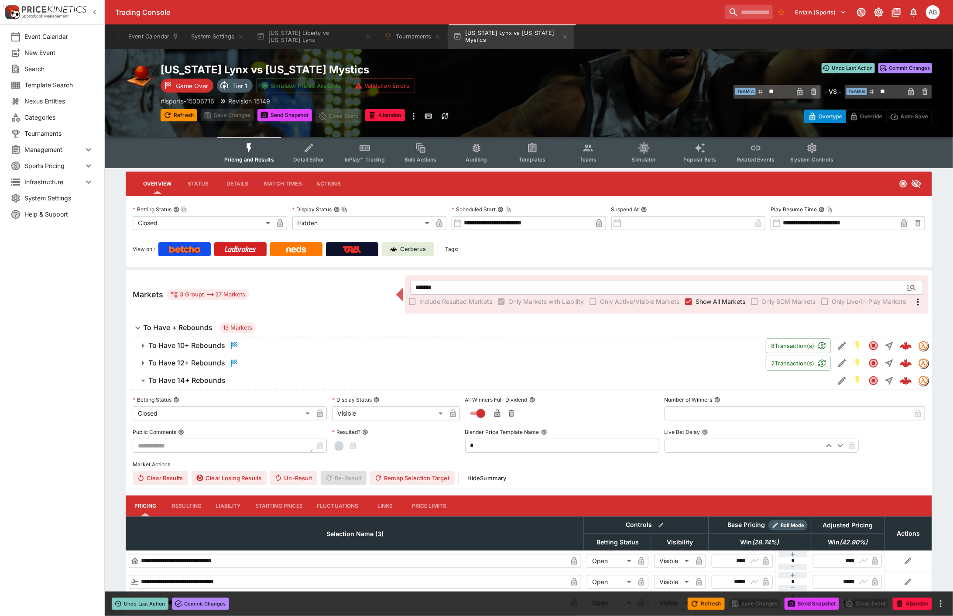
click at [211, 365] on h6 "To Have 12+ Rebounds" at bounding box center [186, 362] width 77 height 9
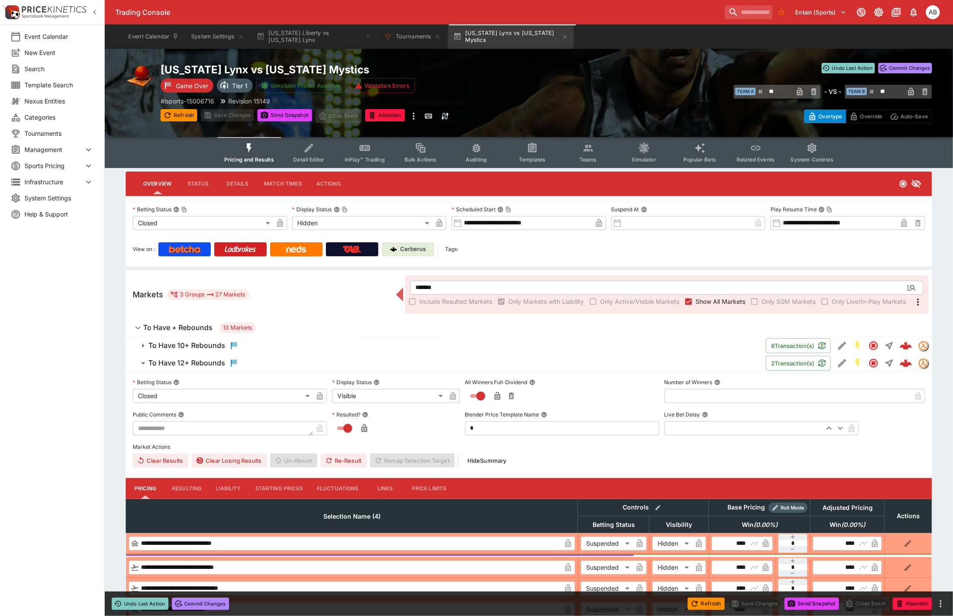
scroll to position [485, 0]
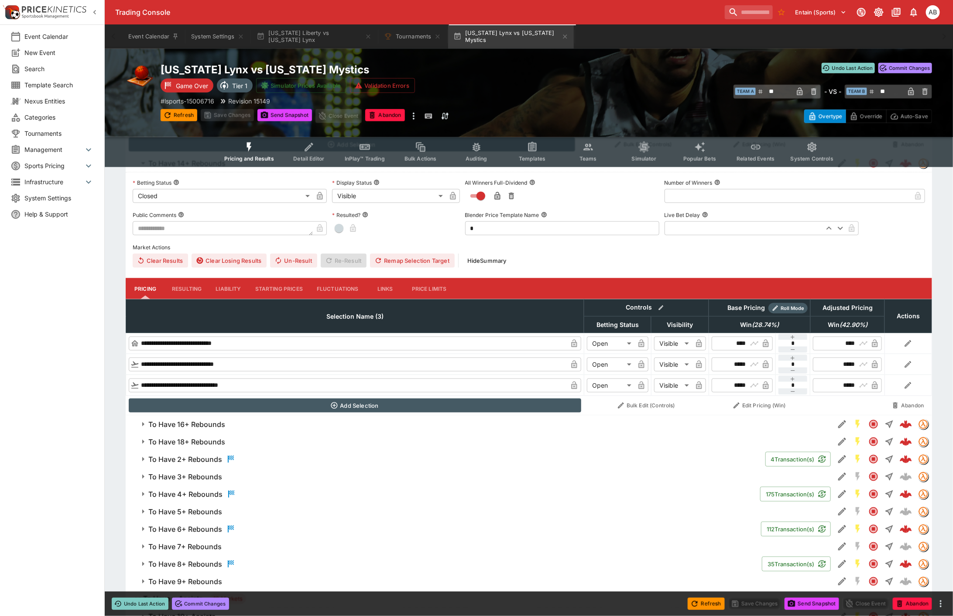
click at [197, 429] on h6 "To Have 16+ Rebounds" at bounding box center [186, 424] width 77 height 9
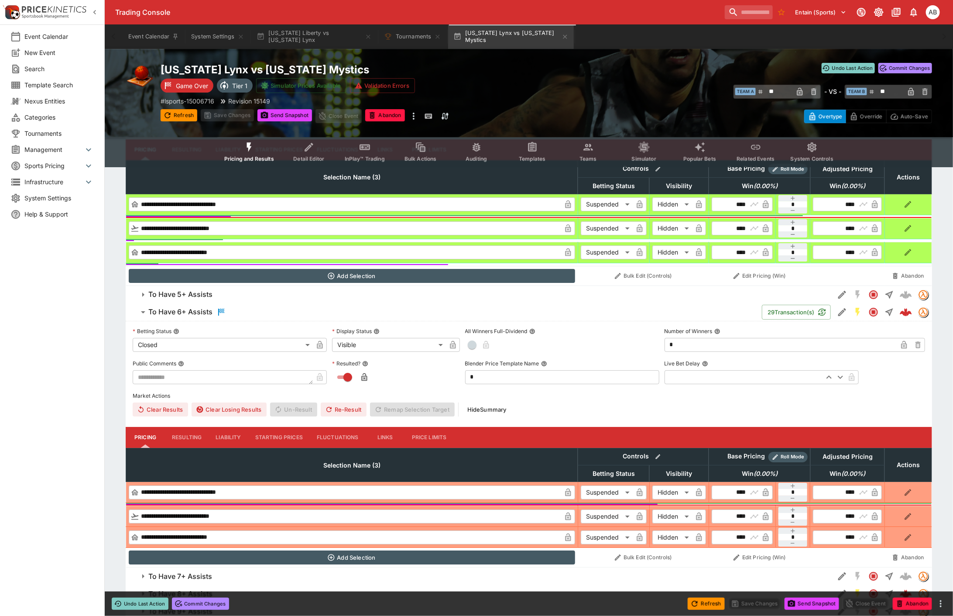
scroll to position [1873, 0]
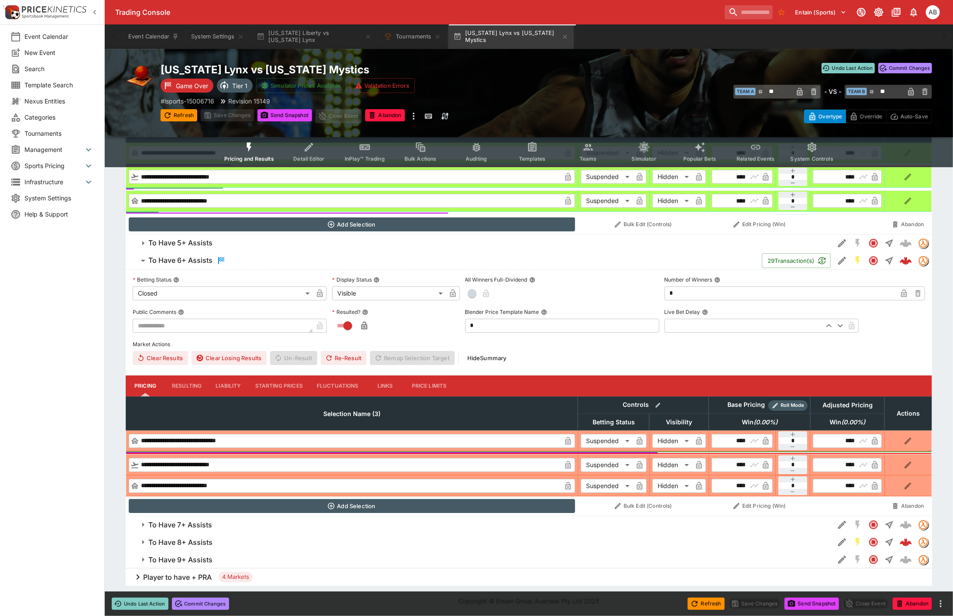
click at [194, 247] on button "To Have 5+ Assists" at bounding box center [480, 242] width 709 height 17
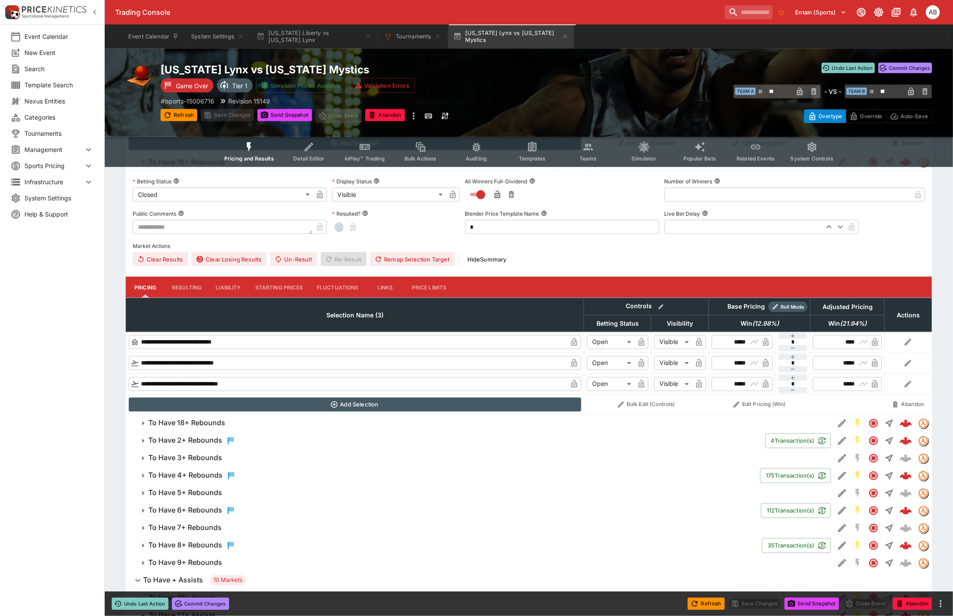
scroll to position [661, 0]
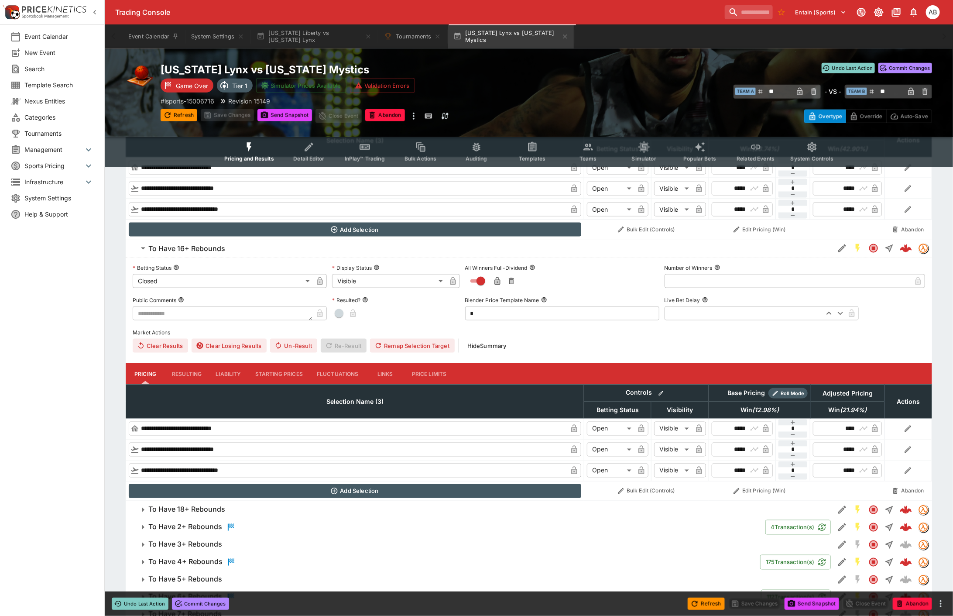
click at [12, 328] on div "Event Calendar New Event Search Template Search Nexus Entities Categories Tourn…" at bounding box center [52, 308] width 105 height 616
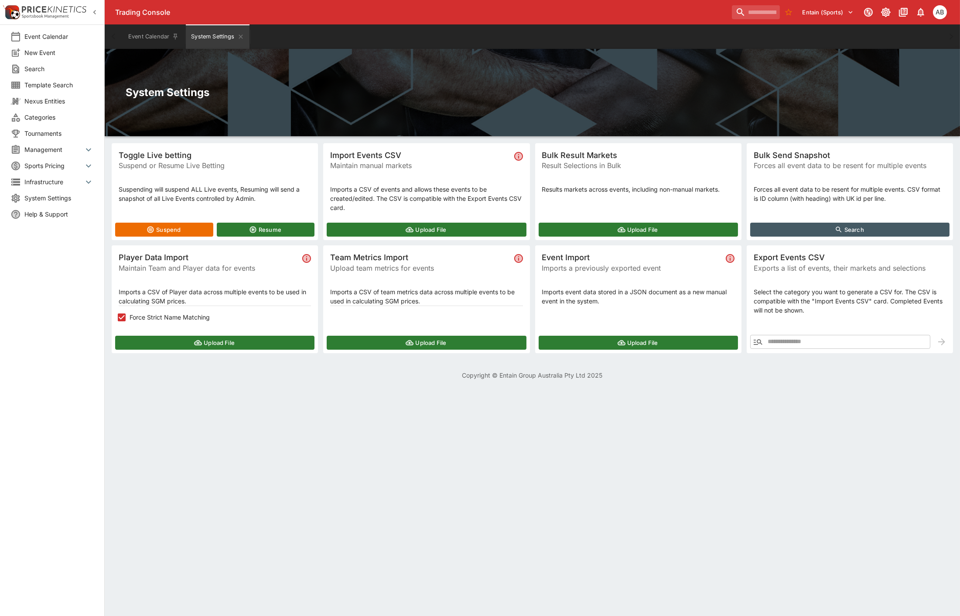
click at [448, 228] on button "Upload File" at bounding box center [426, 230] width 199 height 14
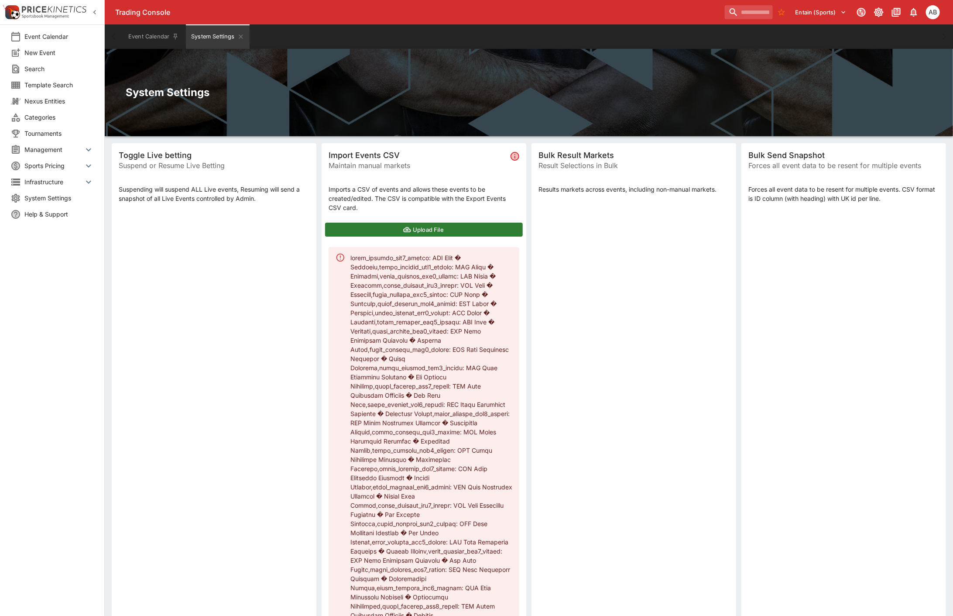
click at [405, 227] on icon "button" at bounding box center [407, 230] width 8 height 8
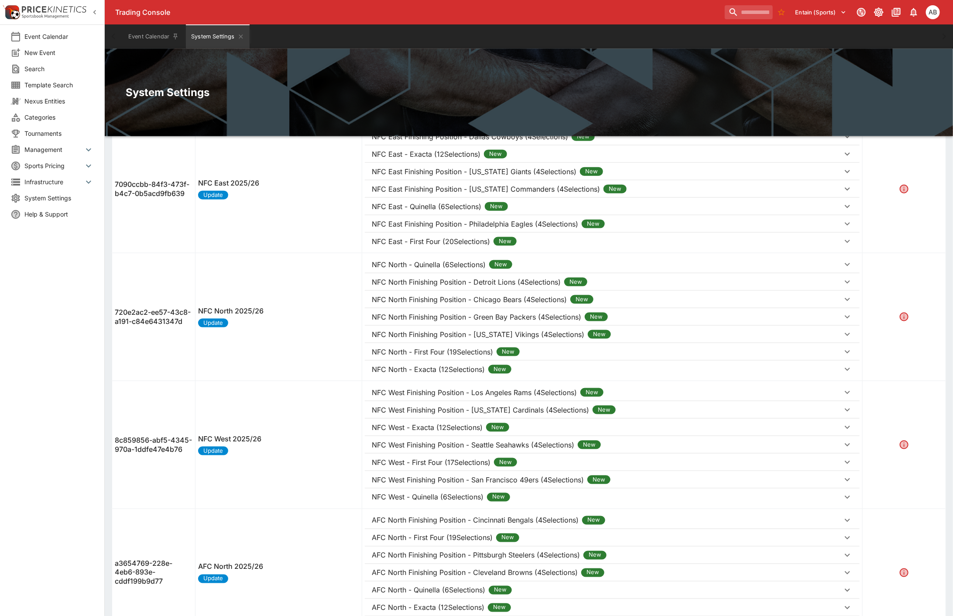
scroll to position [646, 0]
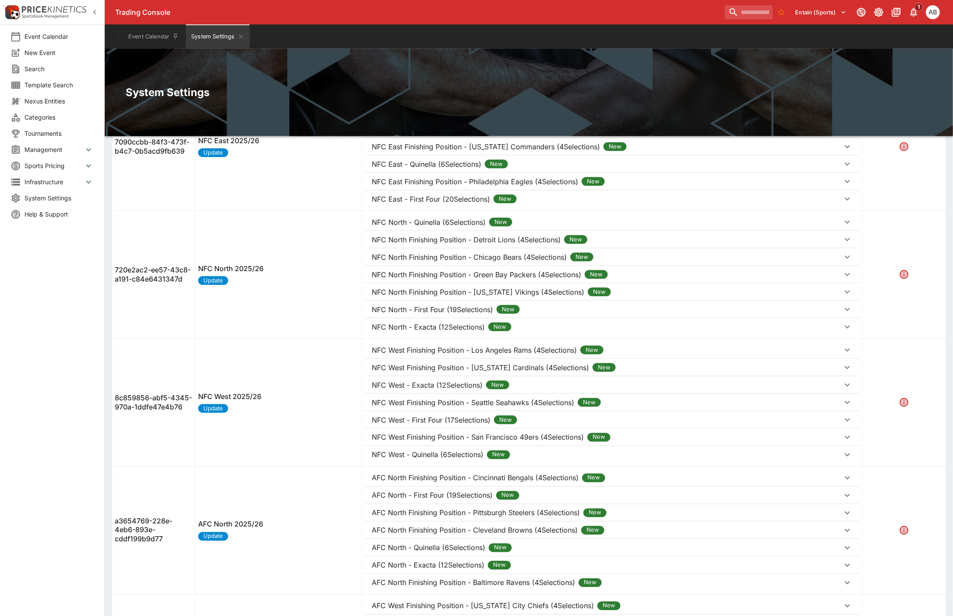
click at [17, 261] on div "Event Calendar New Event Search Template Search Nexus Entities Categories Tourn…" at bounding box center [52, 308] width 105 height 616
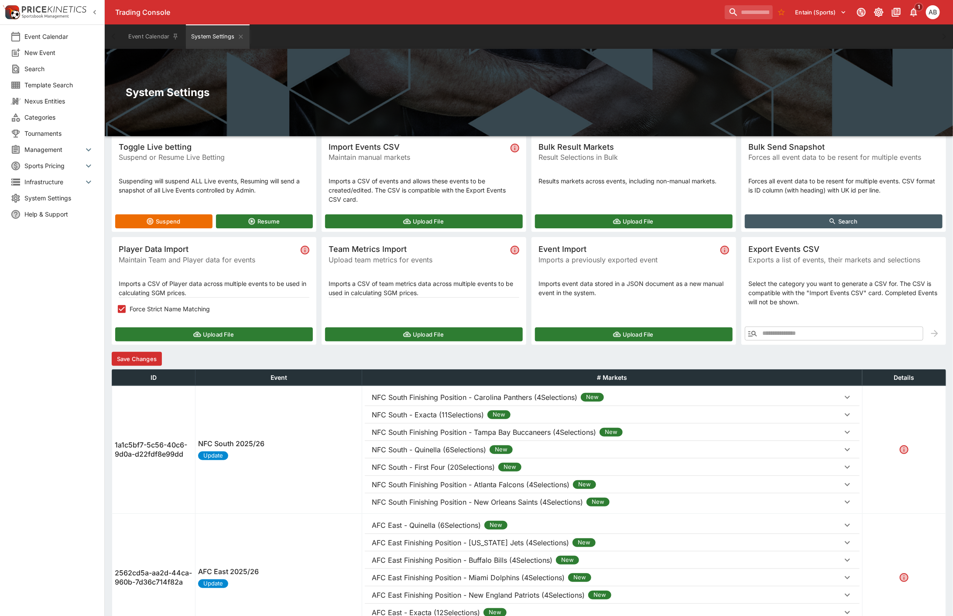
scroll to position [0, 0]
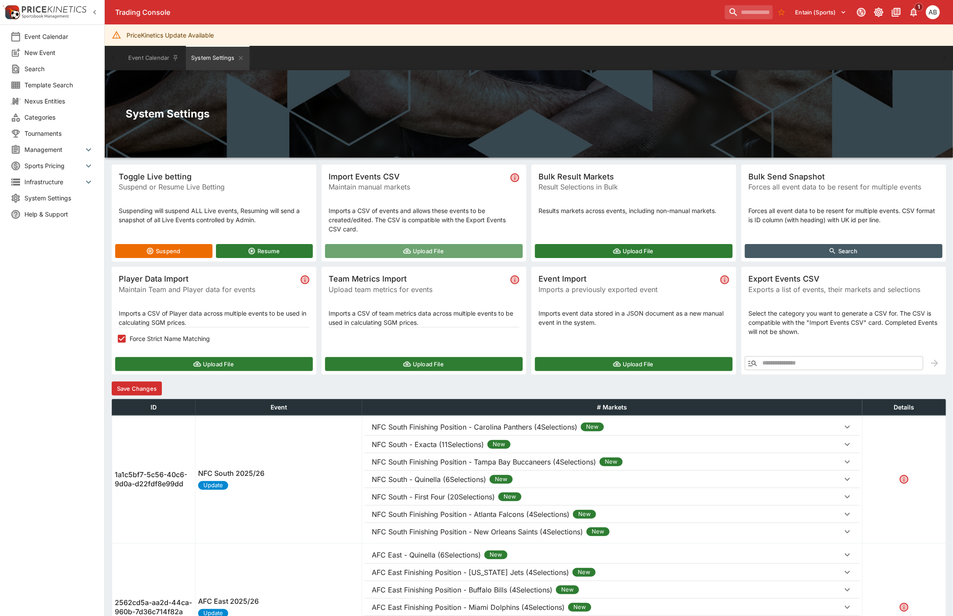
click at [425, 253] on button "Upload File" at bounding box center [424, 251] width 198 height 14
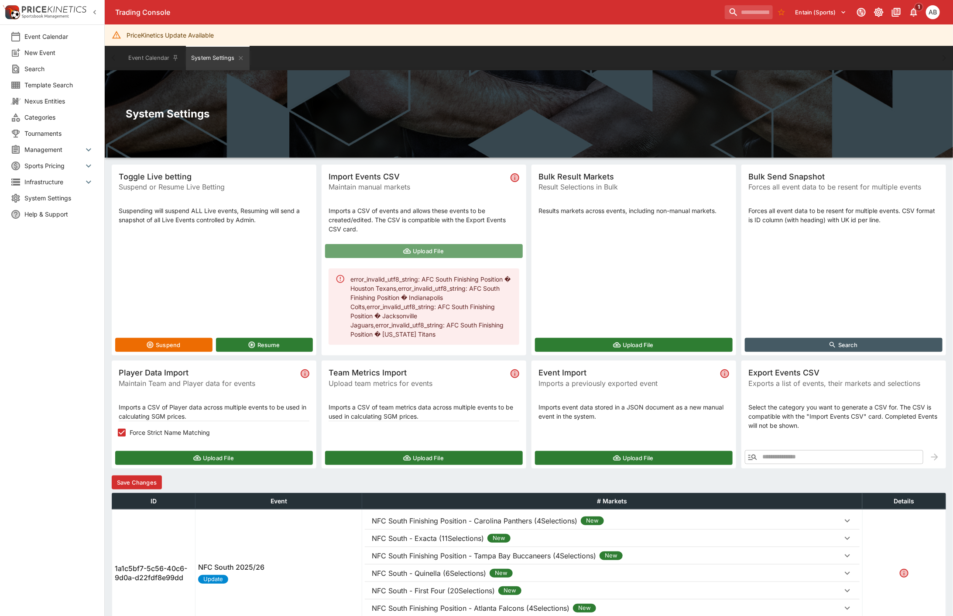
click at [414, 250] on button "Upload File" at bounding box center [424, 251] width 198 height 14
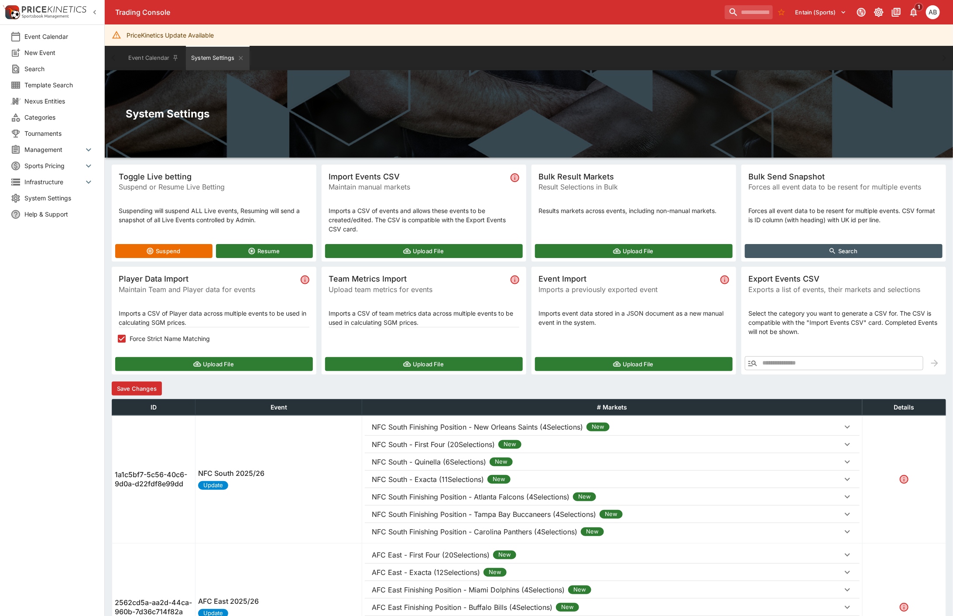
click at [145, 385] on button "Save Changes" at bounding box center [137, 388] width 50 height 14
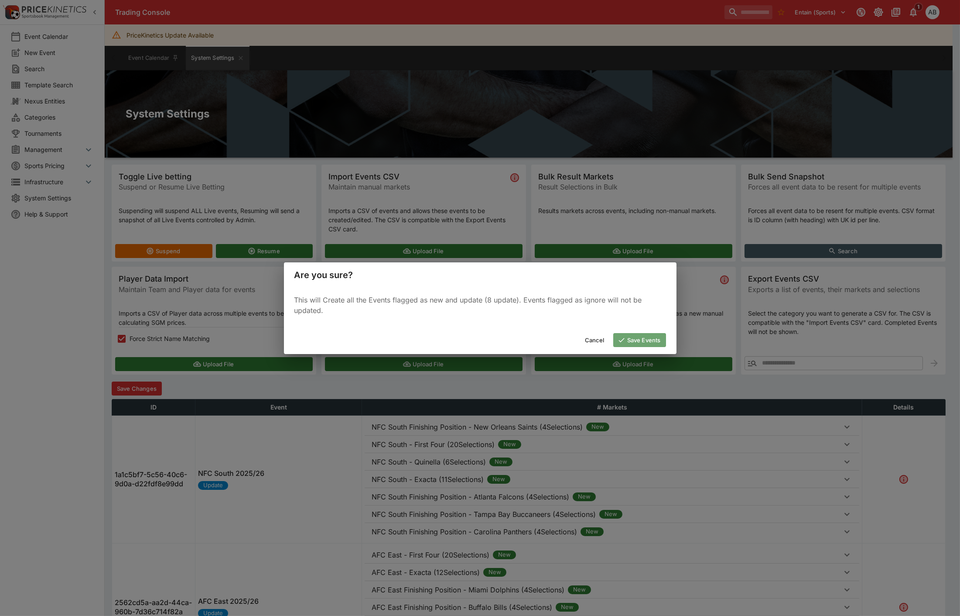
click at [641, 339] on button "Save Events" at bounding box center [640, 340] width 53 height 14
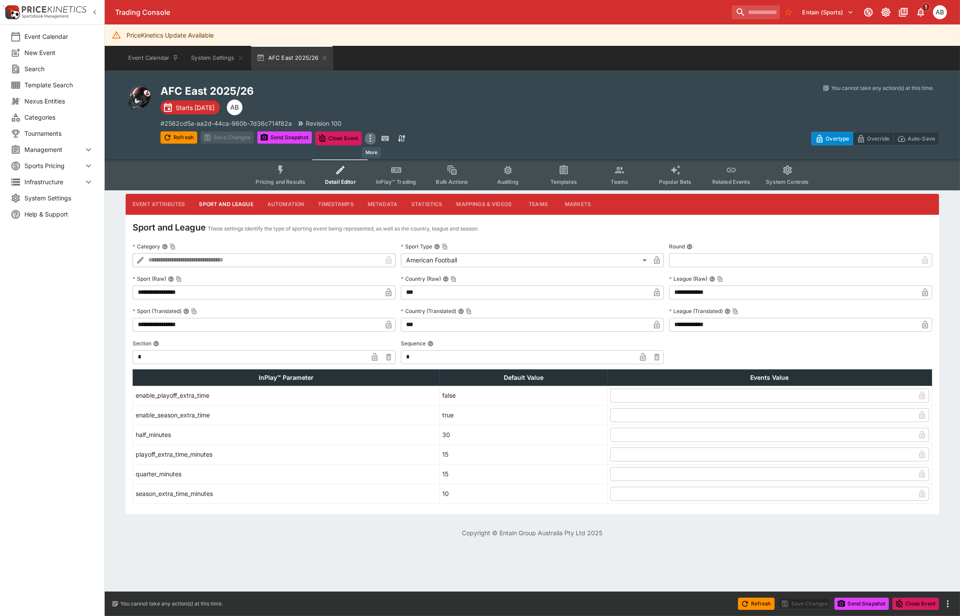
click at [376, 141] on icon "more" at bounding box center [370, 138] width 10 height 10
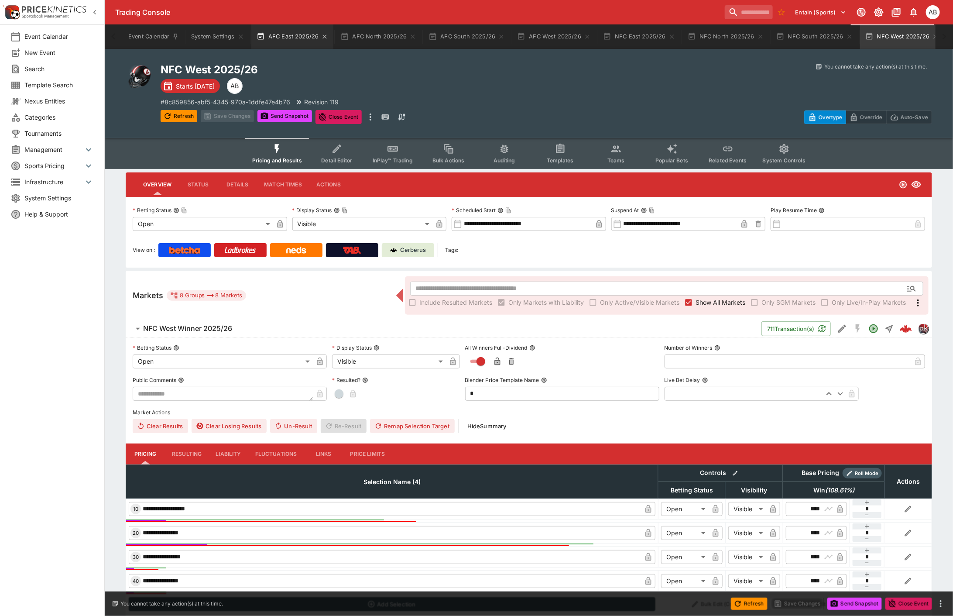
click at [285, 38] on button "AFC East 2025/26" at bounding box center [292, 36] width 82 height 24
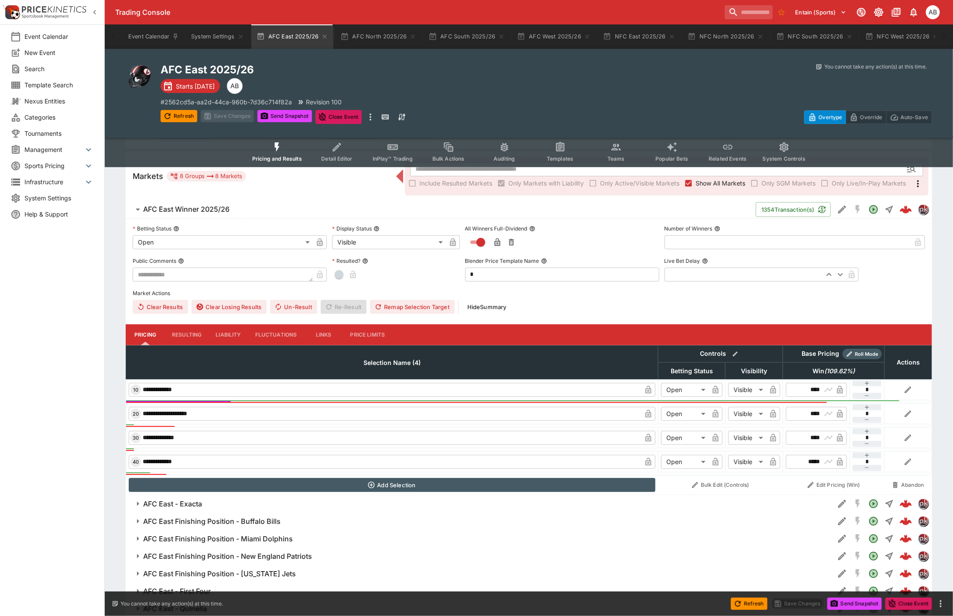
scroll to position [150, 0]
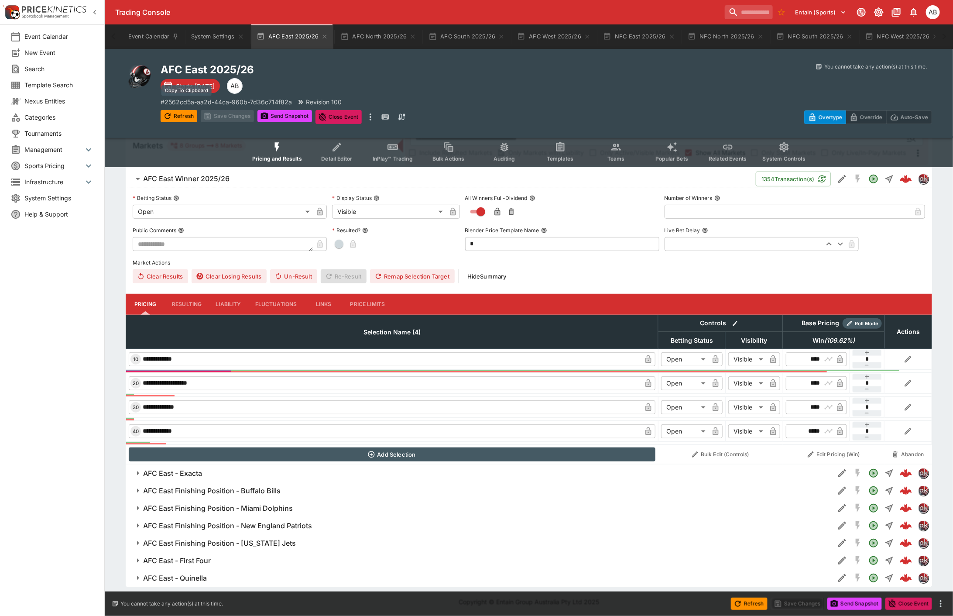
click at [201, 102] on p "# 2562cd5a-aa2d-44ca-960b-7d36c714f82a" at bounding box center [226, 101] width 131 height 9
click at [263, 487] on h6 "AFC East Finishing Position - Buffalo Bills" at bounding box center [211, 490] width 137 height 9
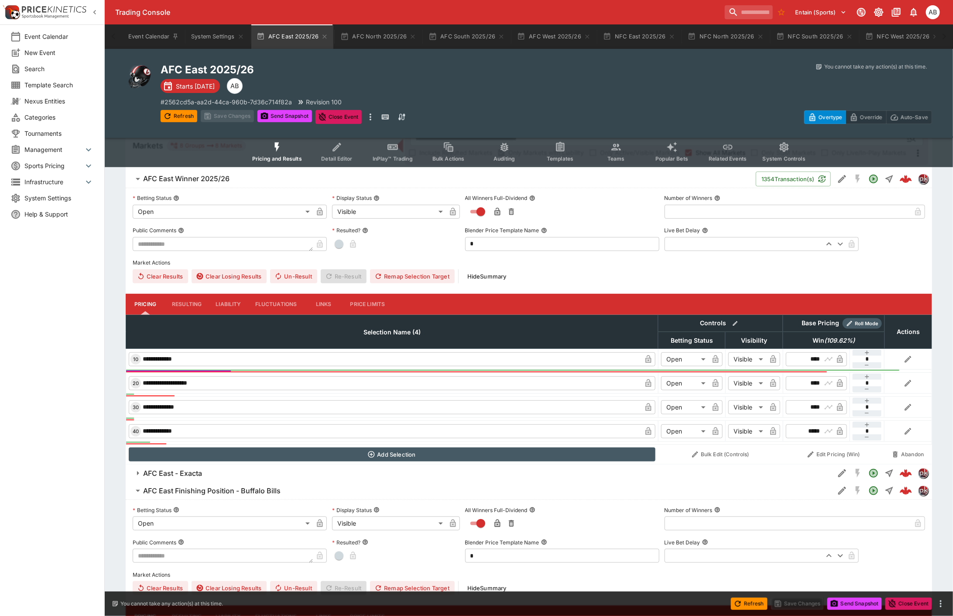
click at [569, 155] on span "Templates" at bounding box center [560, 158] width 27 height 7
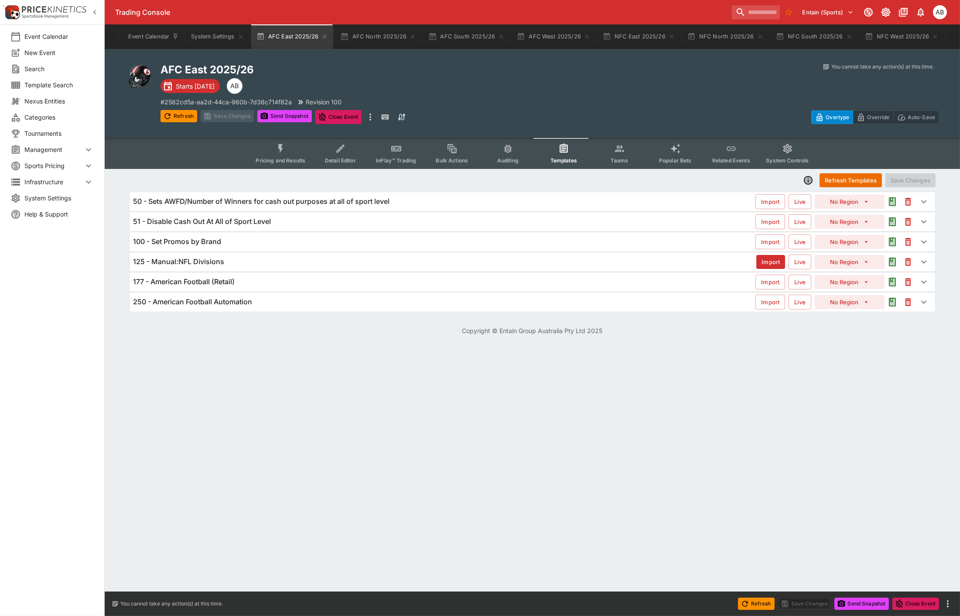
click at [206, 262] on h6 "125 - Manual:NFL Divisions" at bounding box center [178, 261] width 91 height 9
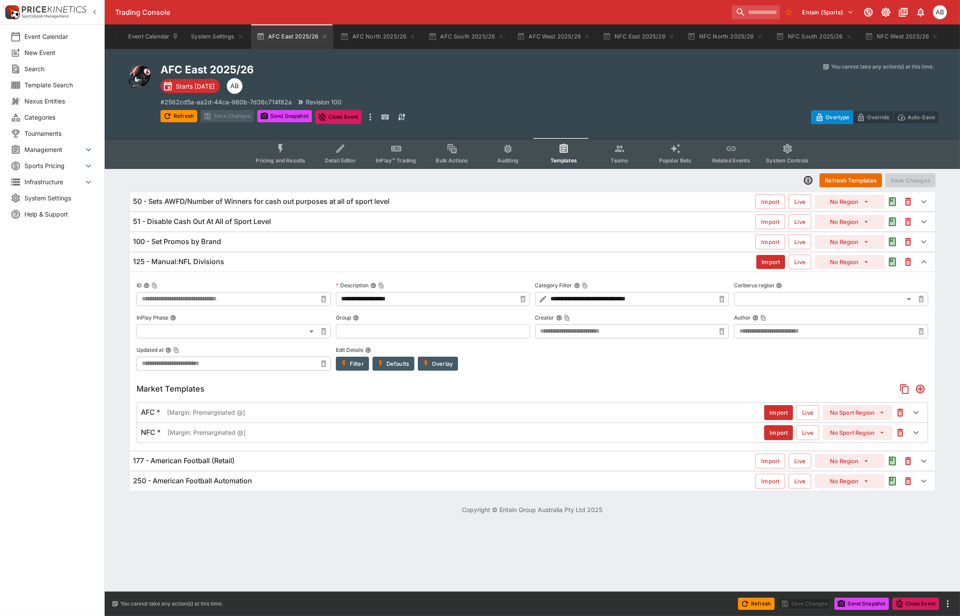
type input "**********"
click at [285, 150] on icon "Event type filters" at bounding box center [280, 148] width 11 height 11
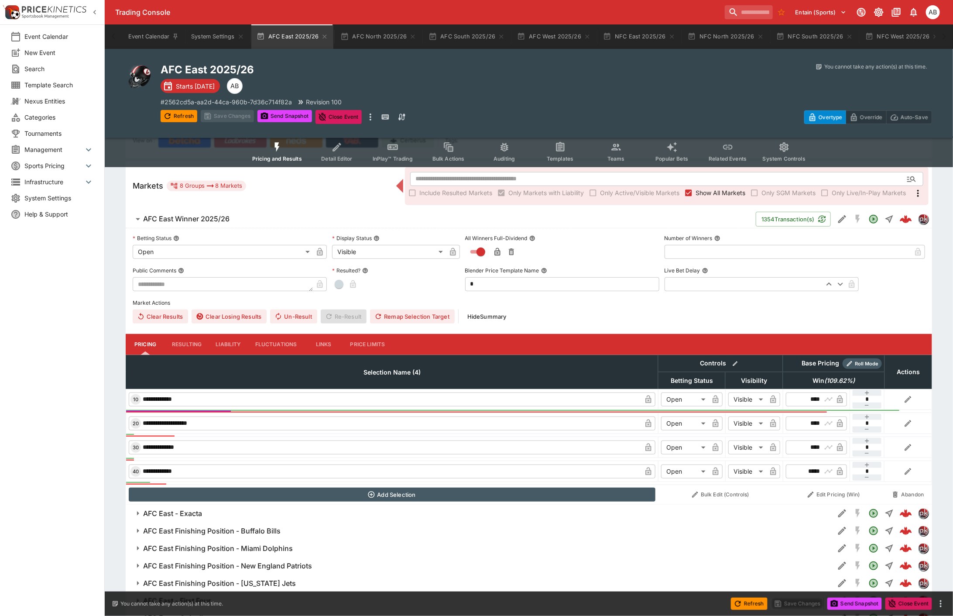
scroll to position [150, 0]
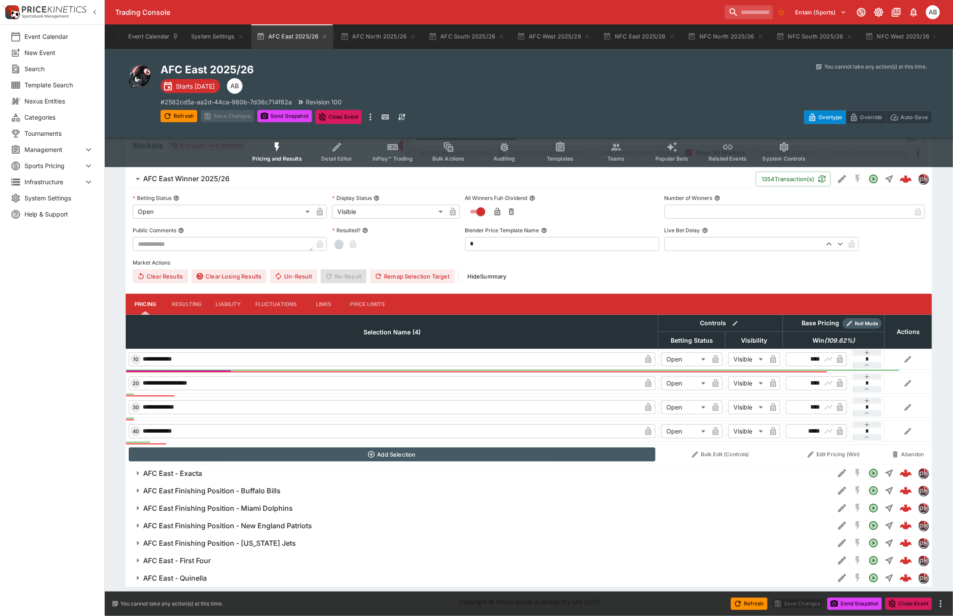
click at [566, 155] on span "Templates" at bounding box center [560, 158] width 27 height 7
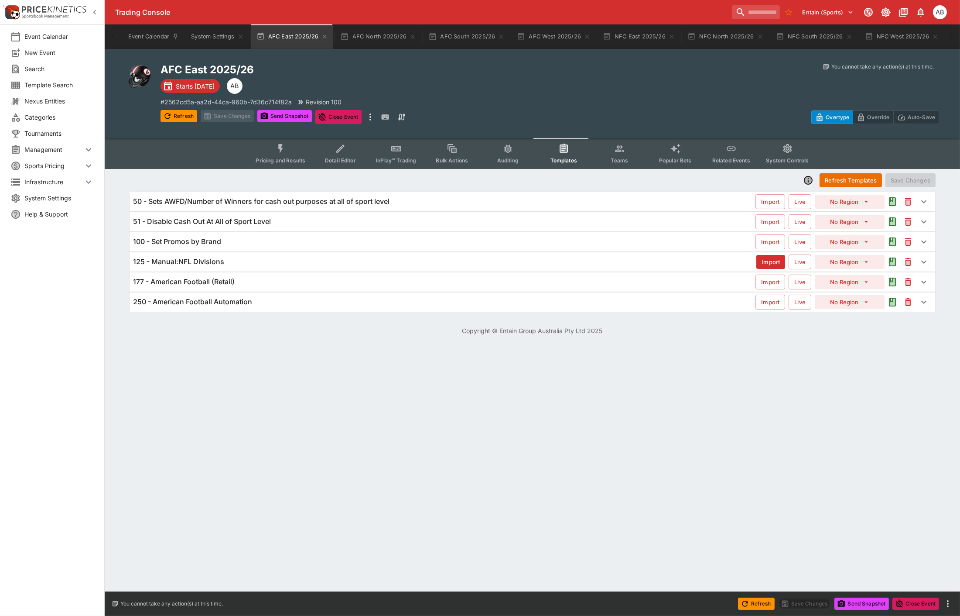
click at [195, 257] on h6 "125 - Manual:NFL Divisions" at bounding box center [178, 261] width 91 height 9
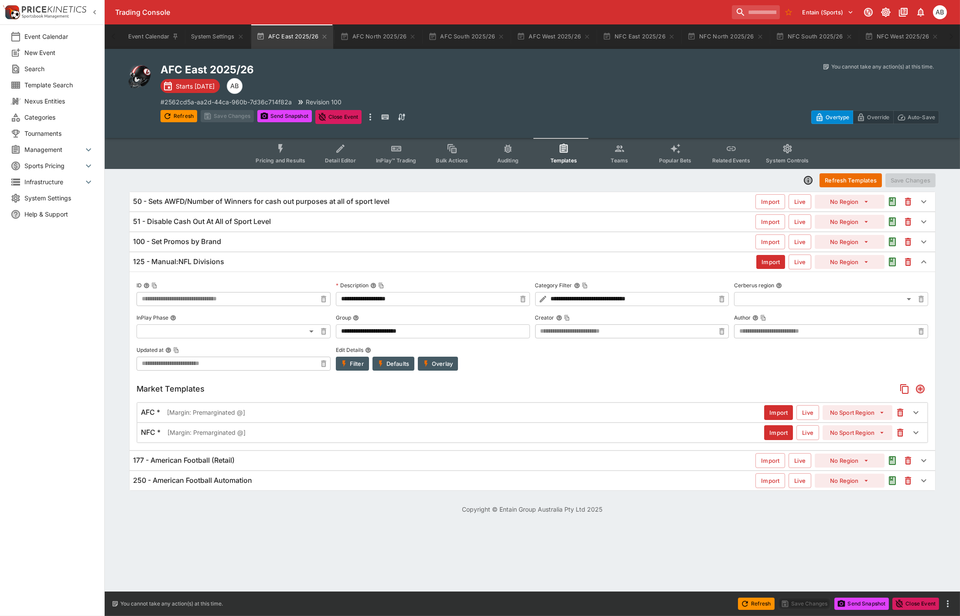
click at [189, 412] on p "[Margin: Premarginated @]" at bounding box center [206, 412] width 78 height 9
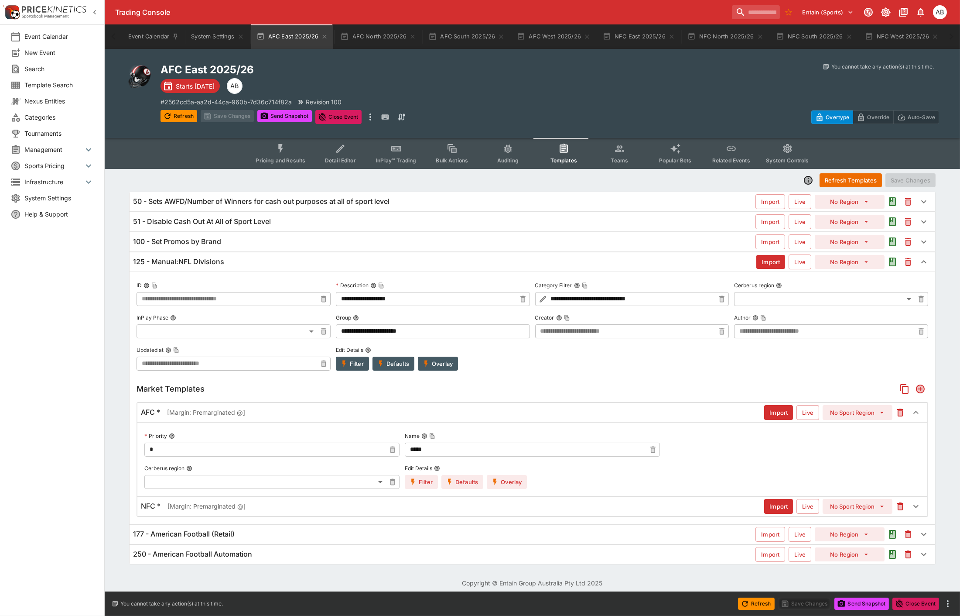
click at [451, 450] on input "*****" at bounding box center [525, 449] width 241 height 14
type input "**********"
click at [515, 483] on button "Overlay" at bounding box center [507, 482] width 40 height 14
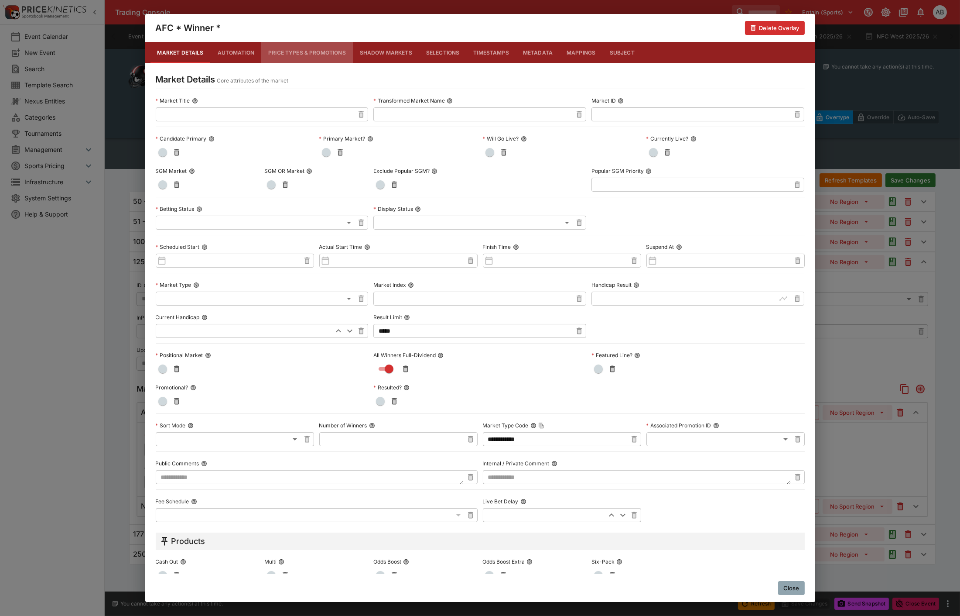
click at [306, 53] on button "Price Types & Promotions" at bounding box center [307, 52] width 92 height 21
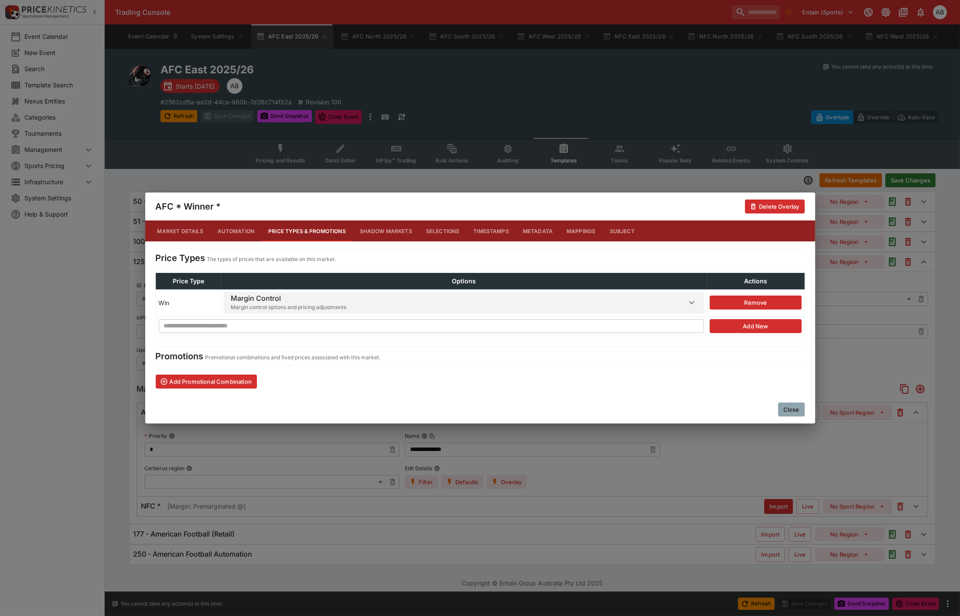
click at [288, 302] on h6 "Margin Control" at bounding box center [289, 298] width 116 height 9
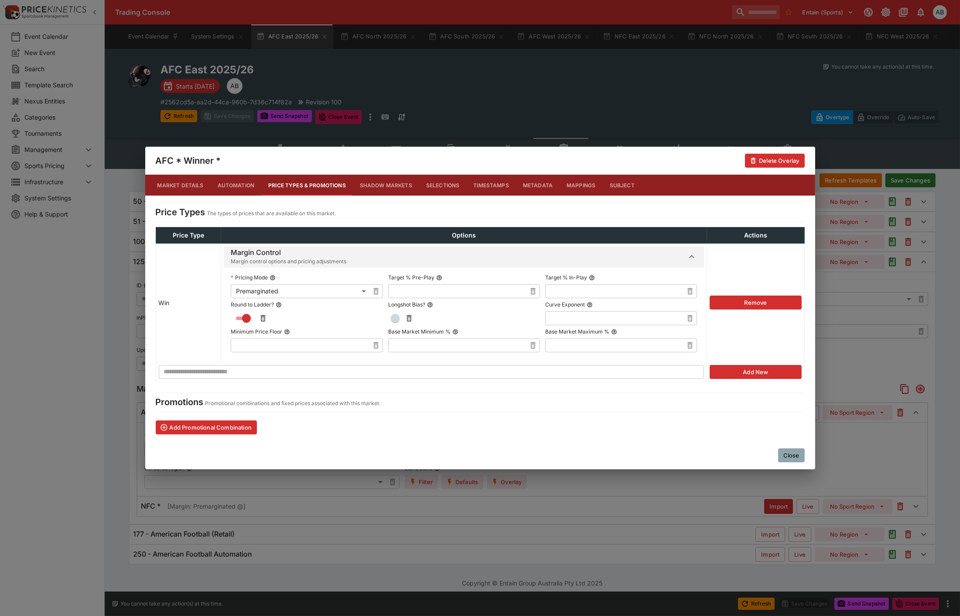
click at [281, 287] on body "Trading Console Entain (Sports) 1 AB Event Calendar New Event Search Template S…" at bounding box center [480, 299] width 960 height 598
click at [255, 338] on li "Single Winner" at bounding box center [298, 336] width 156 height 14
type input "**********"
click at [432, 294] on input "text" at bounding box center [457, 291] width 138 height 14
type input "******"
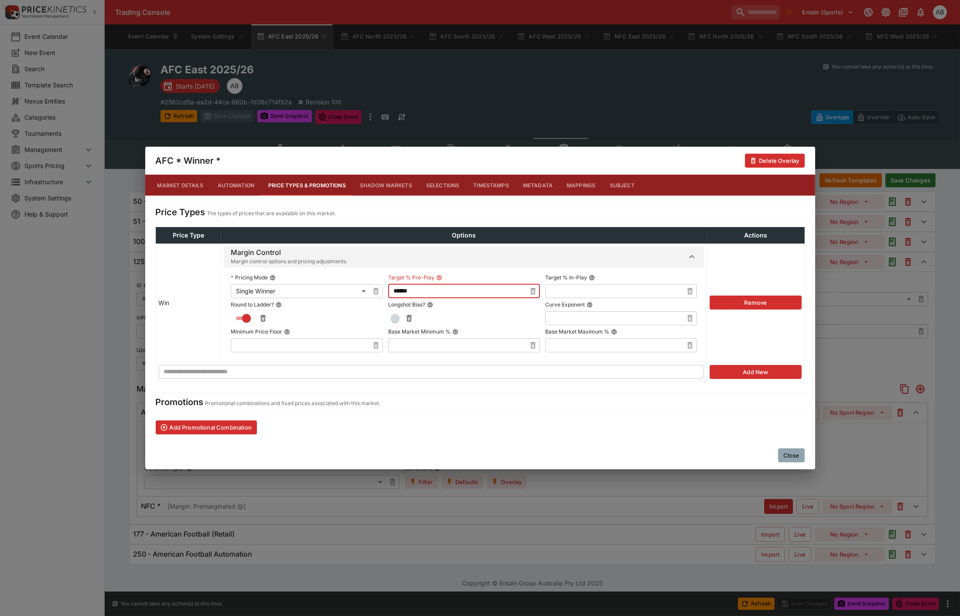
click at [391, 314] on span "button" at bounding box center [395, 318] width 9 height 9
click at [793, 455] on button "Close" at bounding box center [791, 455] width 27 height 14
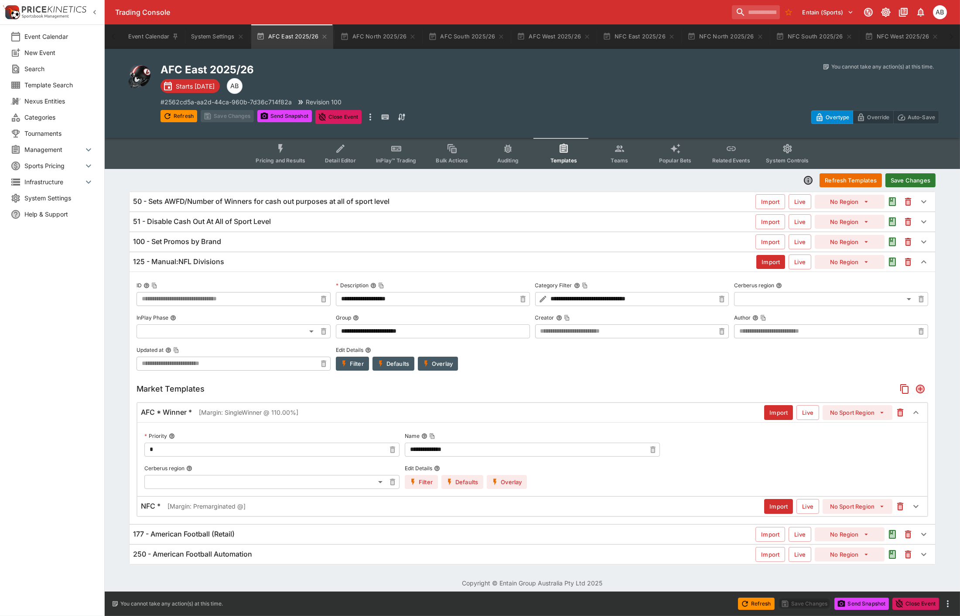
click at [287, 509] on div "NFC * [Margin: Premarginated @]" at bounding box center [453, 505] width 624 height 9
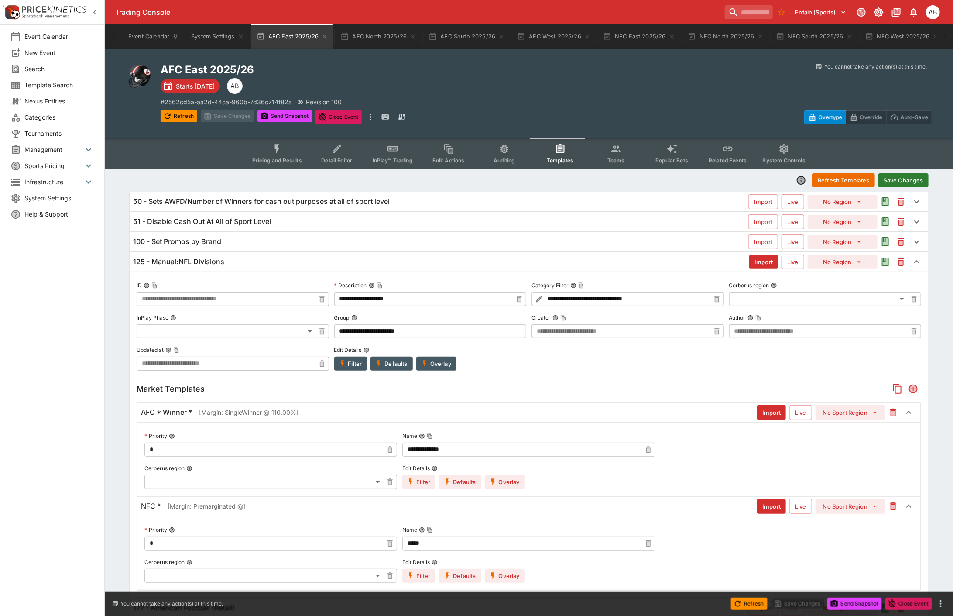
scroll to position [55, 0]
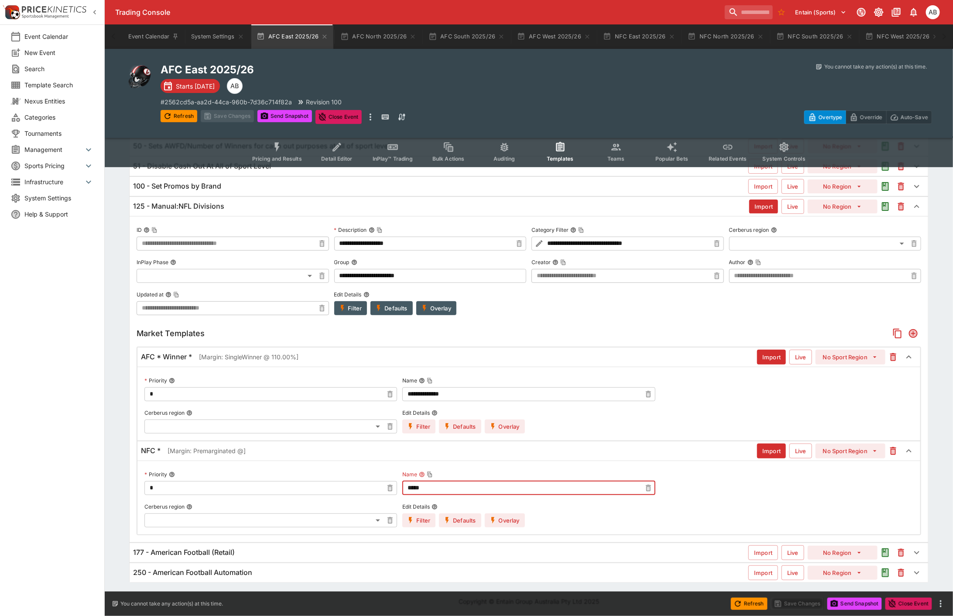
click at [442, 483] on input "*****" at bounding box center [521, 488] width 239 height 14
type input "**********"
click at [513, 517] on button "Overlay" at bounding box center [505, 520] width 40 height 14
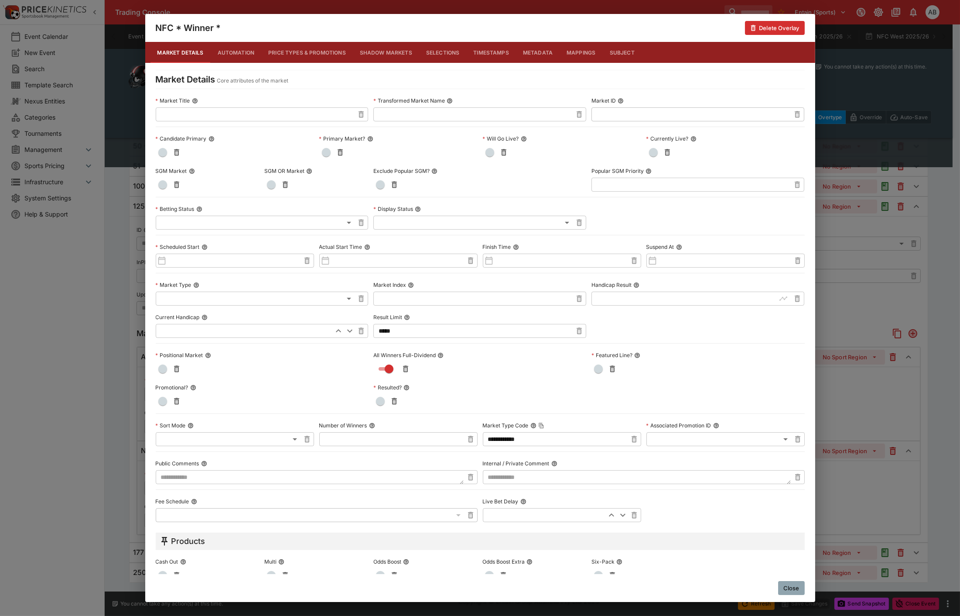
click at [309, 46] on button "Price Types & Promotions" at bounding box center [307, 52] width 92 height 21
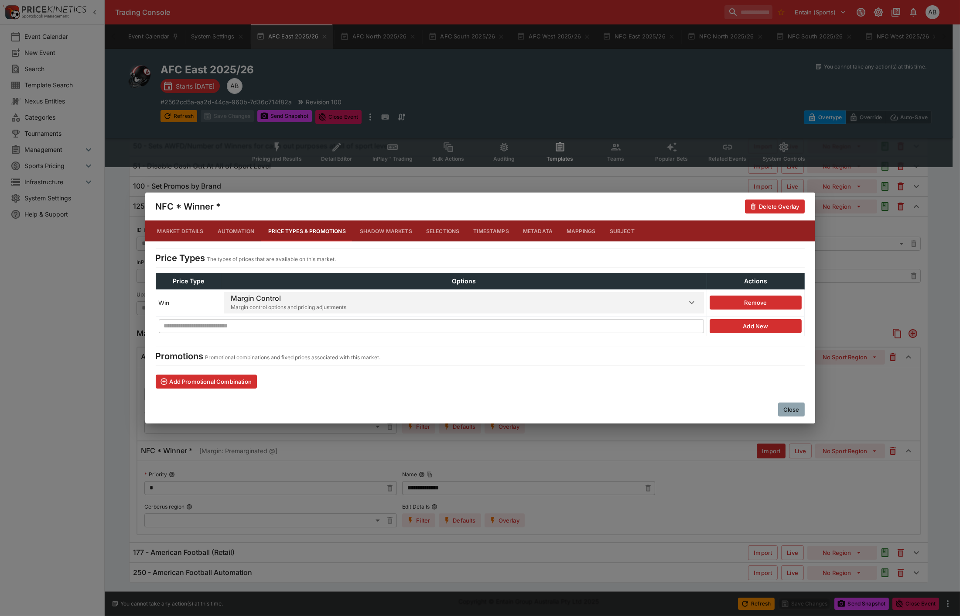
click at [264, 298] on h6 "Margin Control" at bounding box center [289, 298] width 116 height 9
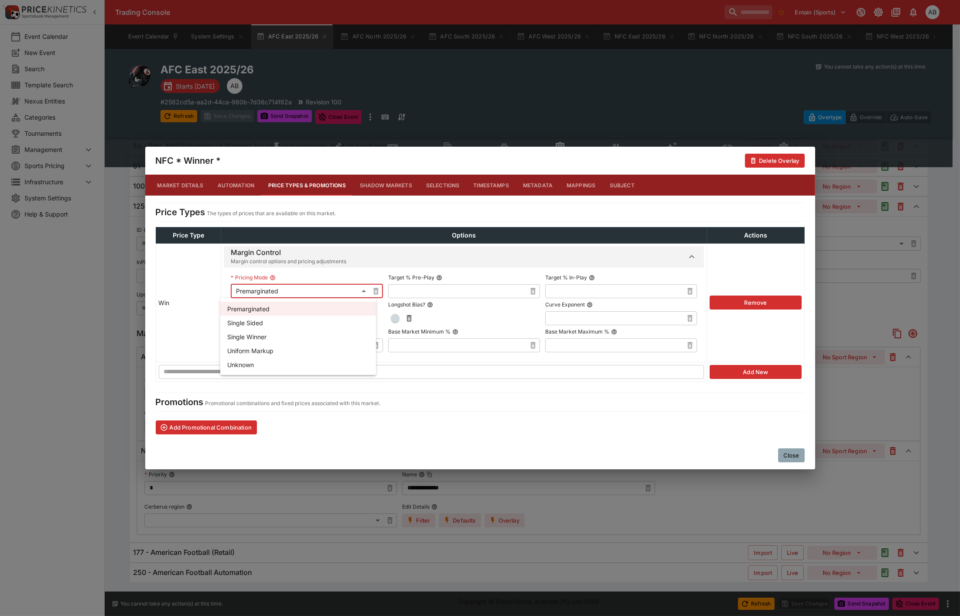
click at [286, 295] on body "Trading Console Entain (Sports) 1 AB Event Calendar New Event Search Template S…" at bounding box center [480, 281] width 960 height 672
click at [261, 334] on li "Single Winner" at bounding box center [298, 336] width 156 height 14
type input "**********"
click at [423, 291] on input "text" at bounding box center [457, 291] width 138 height 14
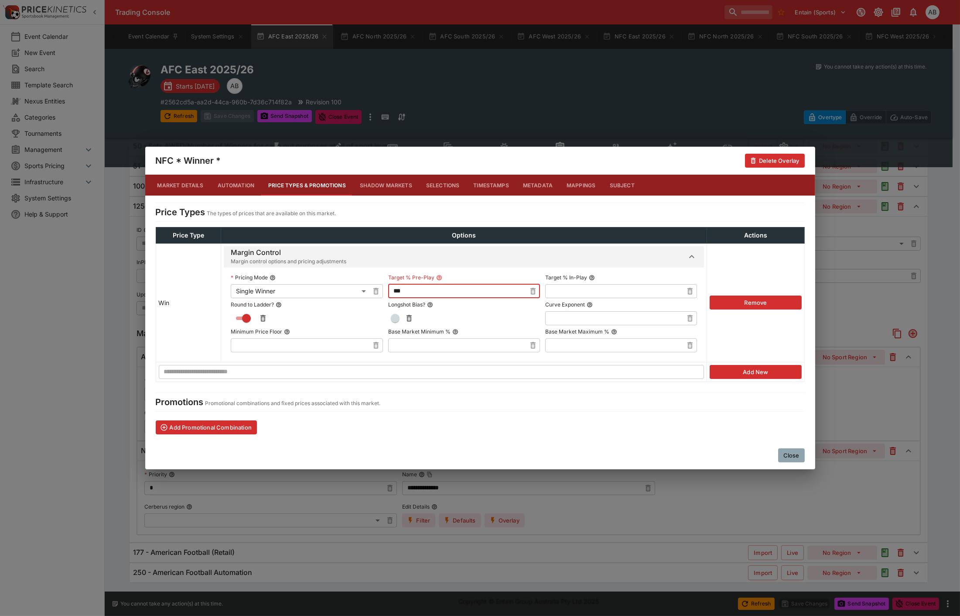
type input "******"
click at [391, 319] on span "button" at bounding box center [395, 318] width 9 height 9
click at [788, 454] on button "Close" at bounding box center [791, 455] width 27 height 14
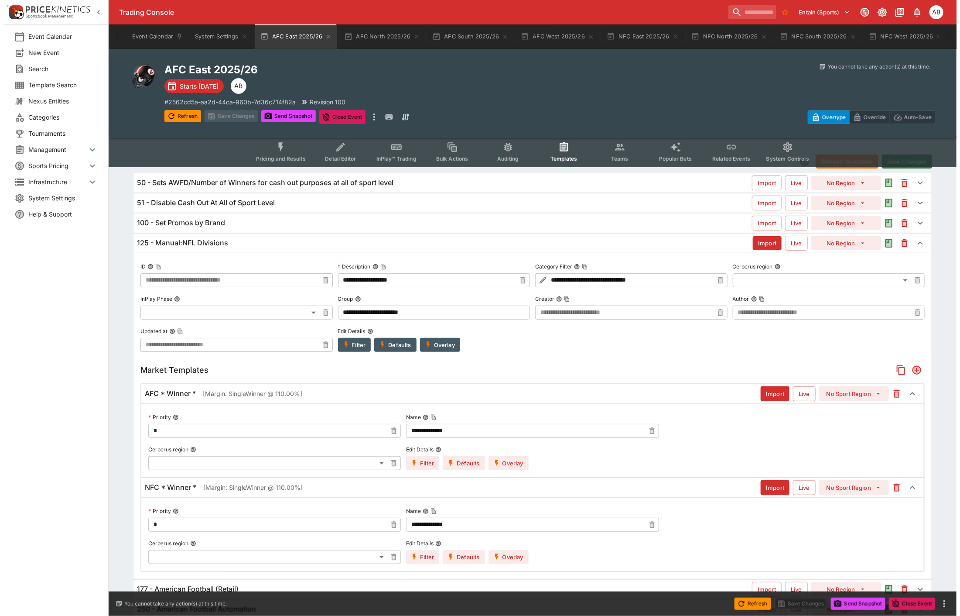
scroll to position [0, 0]
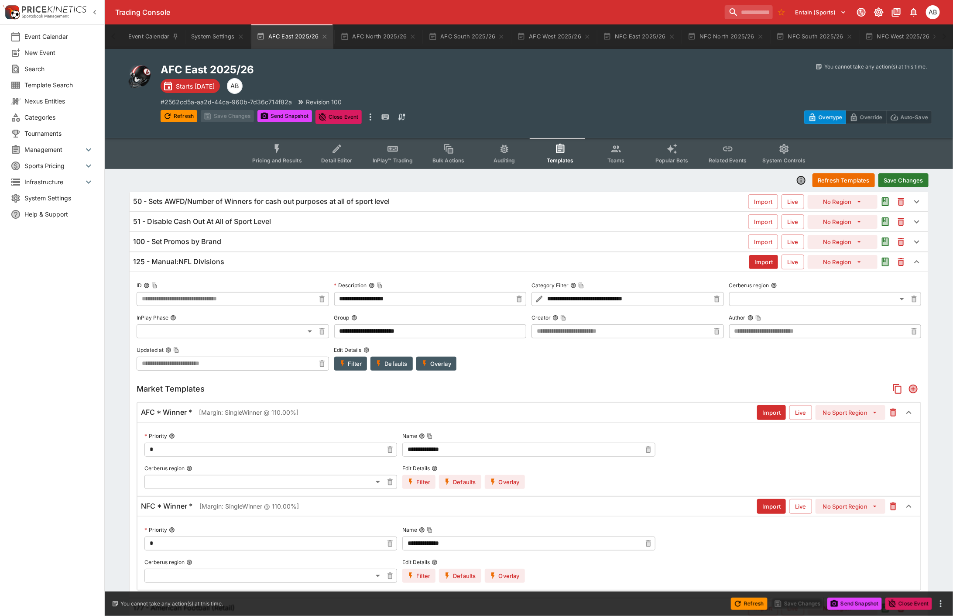
click at [908, 173] on button "Save Changes" at bounding box center [903, 180] width 50 height 14
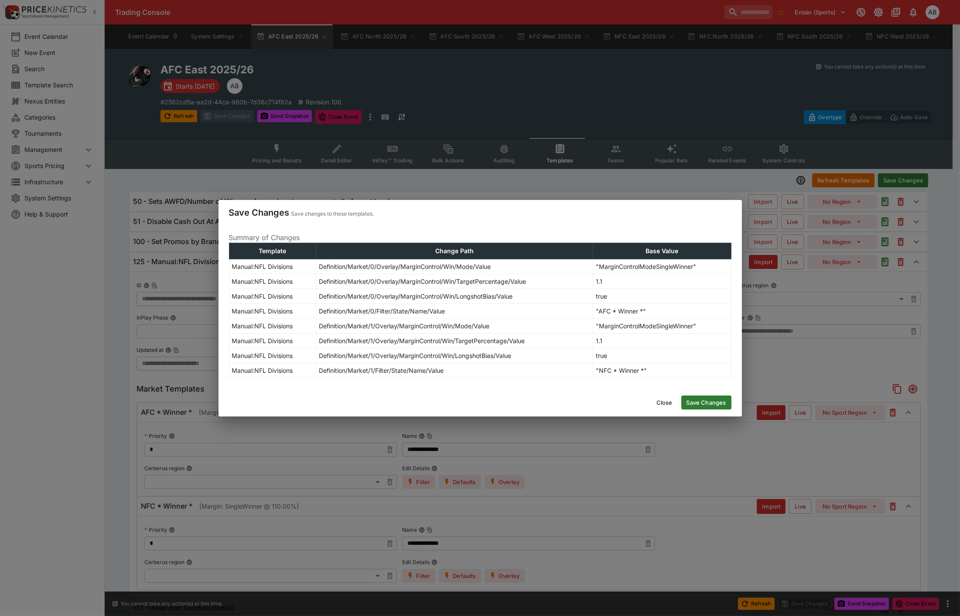
click at [709, 404] on button "Save Changes" at bounding box center [707, 402] width 50 height 14
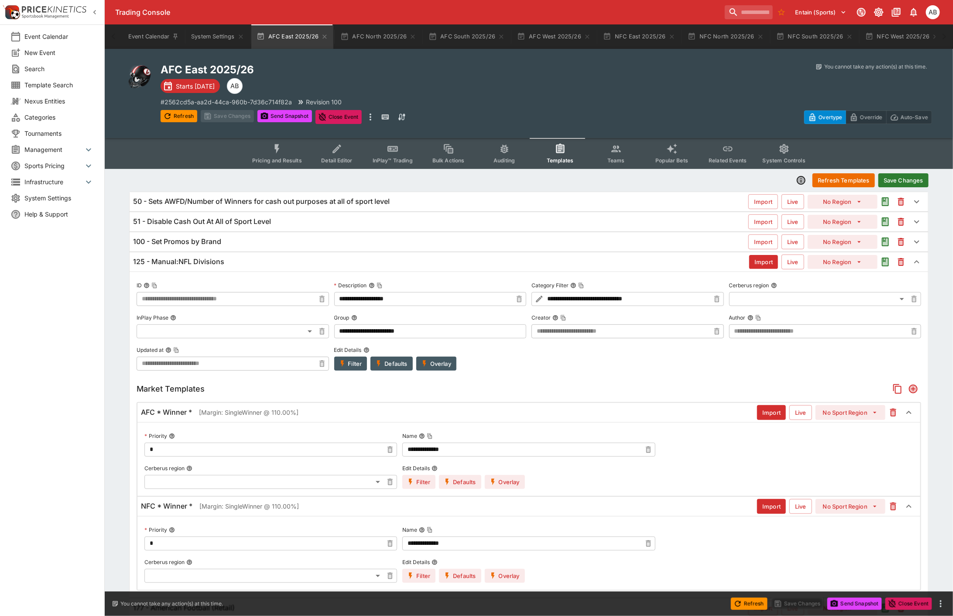
type input "**********"
click at [371, 114] on icon "more" at bounding box center [370, 117] width 10 height 10
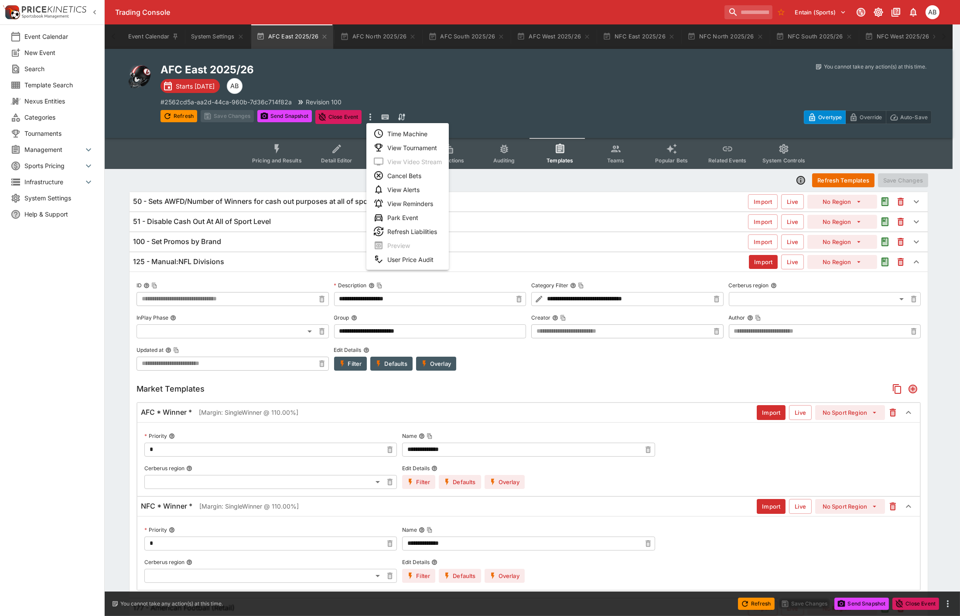
click at [403, 146] on li "View Tournament" at bounding box center [408, 148] width 82 height 14
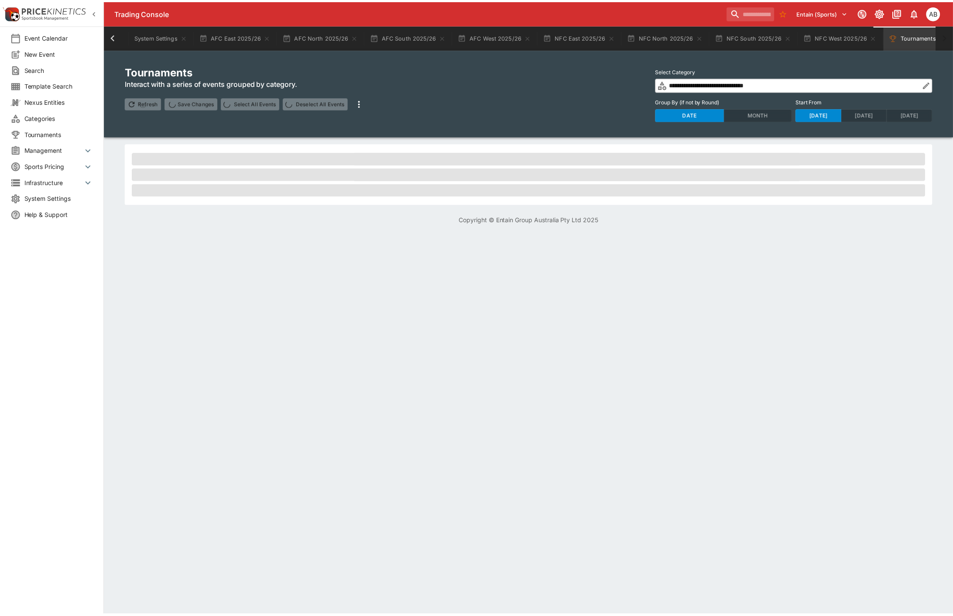
scroll to position [0, 60]
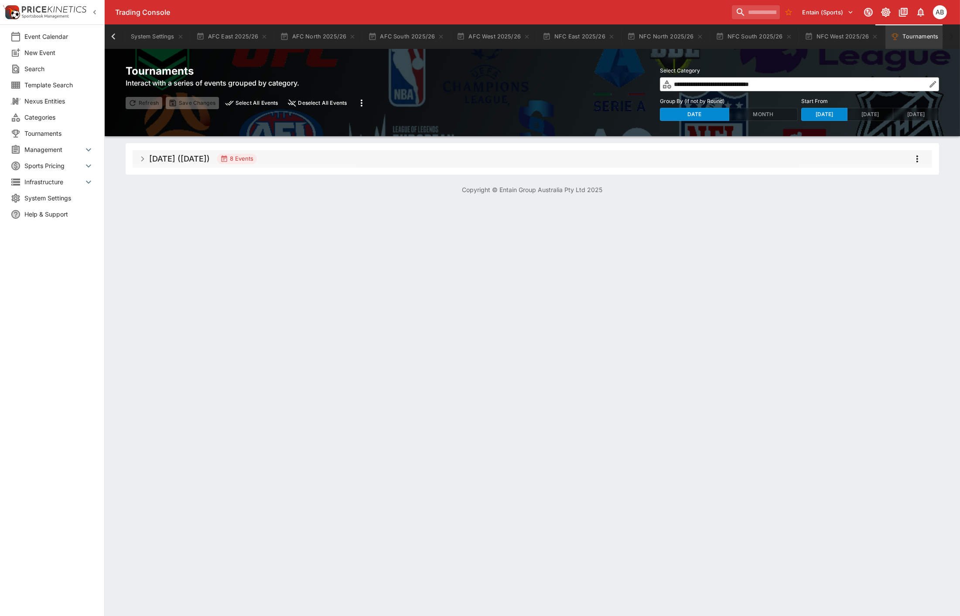
click at [254, 99] on button "Select All Events" at bounding box center [252, 103] width 59 height 12
click at [363, 105] on icon "more" at bounding box center [362, 103] width 10 height 10
click at [392, 120] on li "Snapshot selected events" at bounding box center [405, 121] width 102 height 14
click at [234, 35] on button "AFC East 2025/26" at bounding box center [232, 36] width 82 height 24
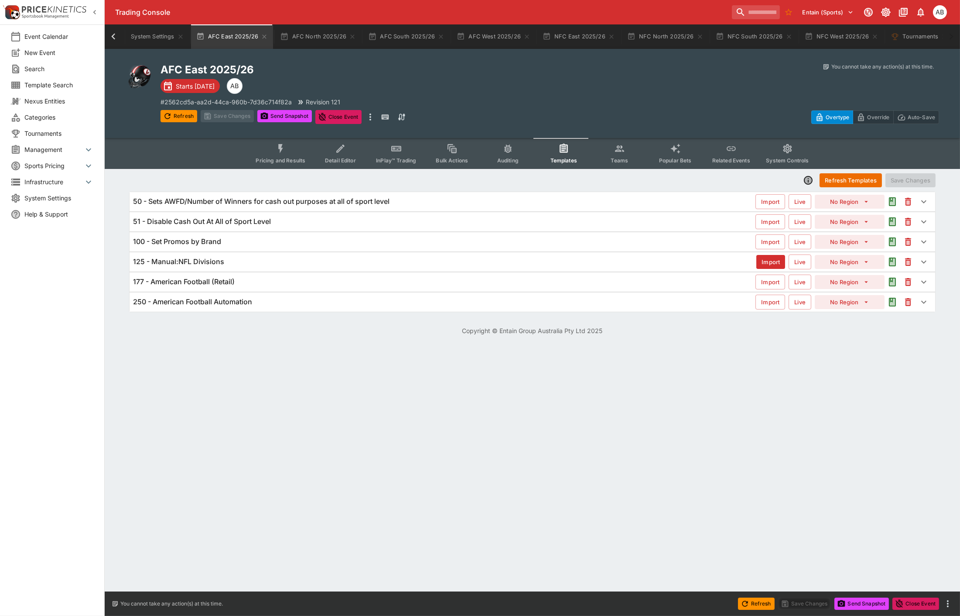
click at [283, 150] on icon "Event type filters" at bounding box center [280, 148] width 5 height 9
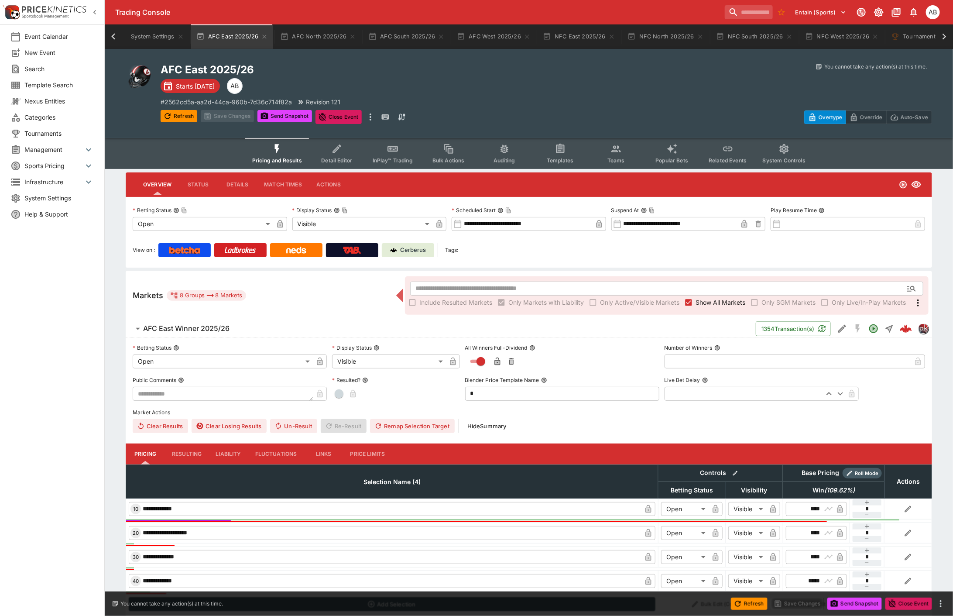
click at [168, 110] on button "Refresh" at bounding box center [179, 116] width 37 height 12
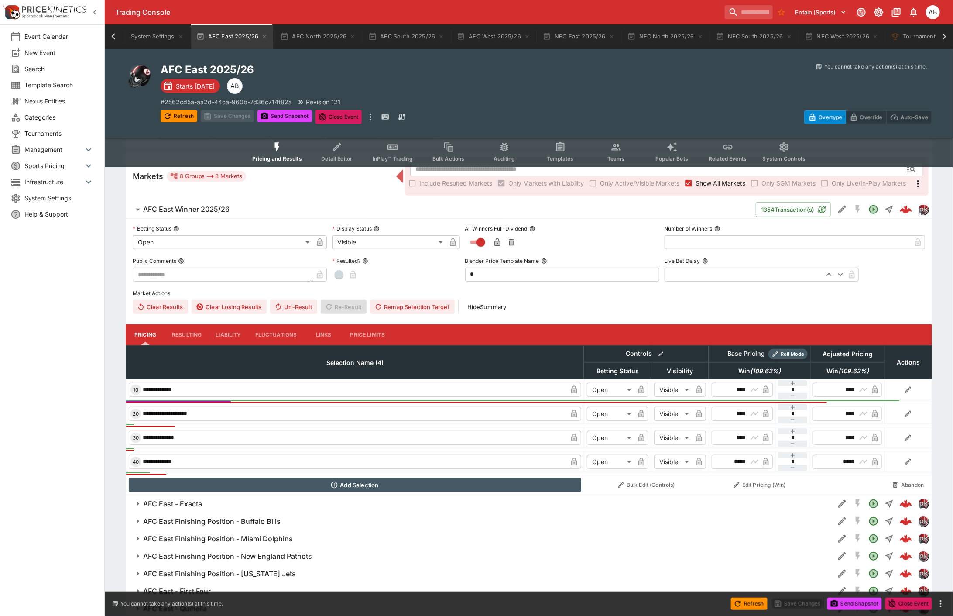
scroll to position [150, 0]
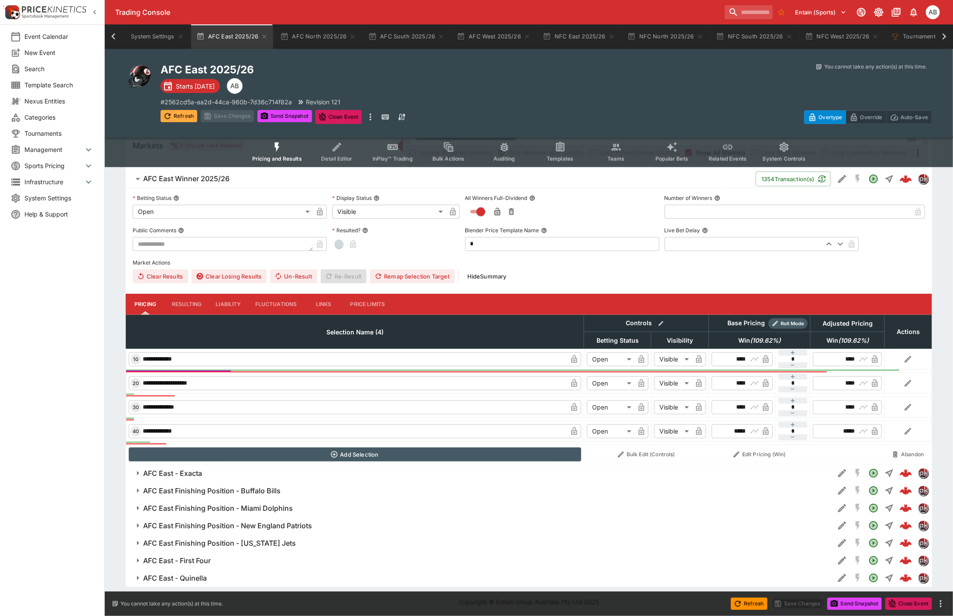
click at [175, 111] on button "Refresh" at bounding box center [179, 116] width 37 height 12
click at [560, 149] on icon "Event type filters" at bounding box center [560, 147] width 7 height 7
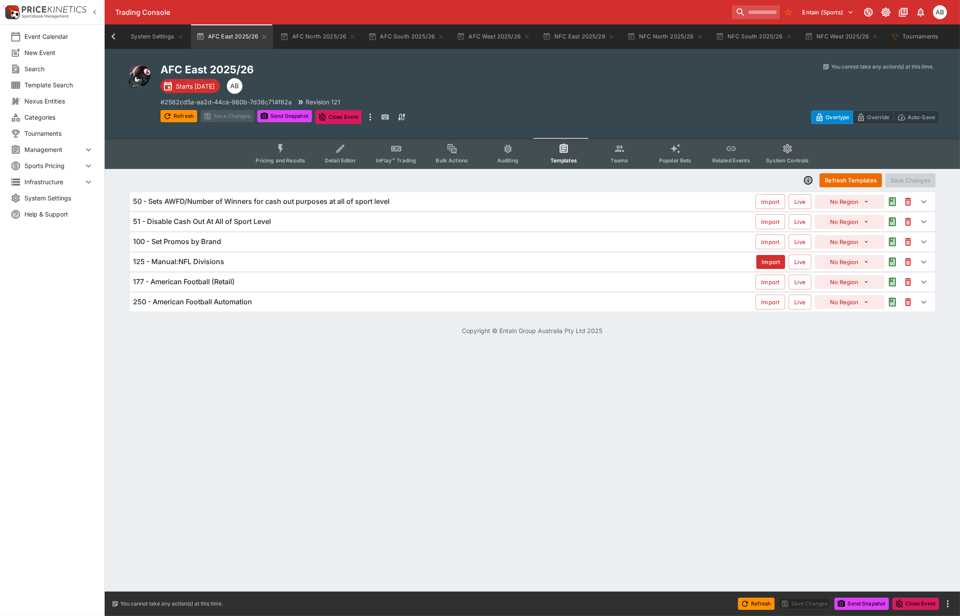
click at [217, 260] on h6 "125 - Manual:NFL Divisions" at bounding box center [178, 261] width 91 height 9
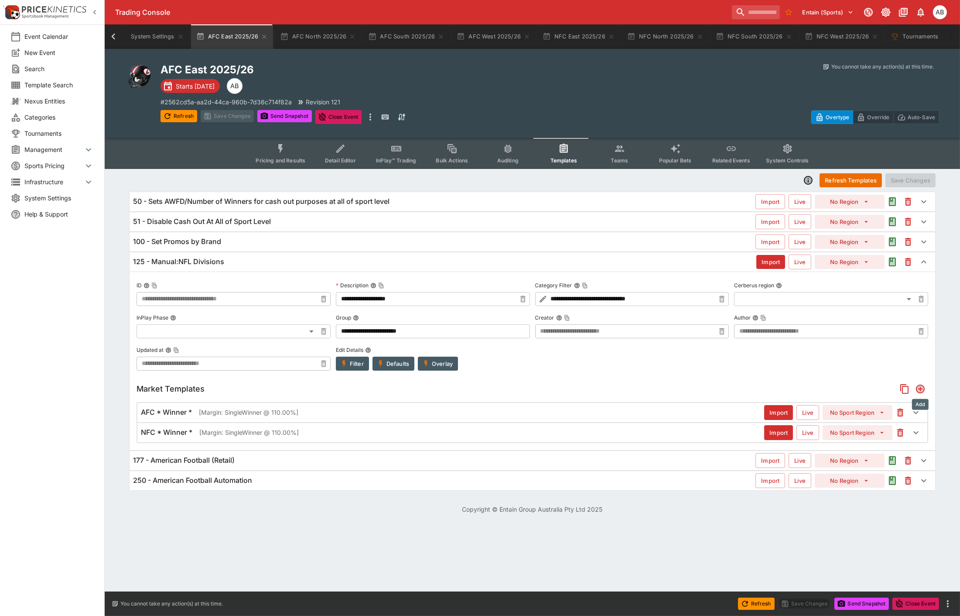
click at [924, 391] on icon "Add" at bounding box center [921, 389] width 10 height 10
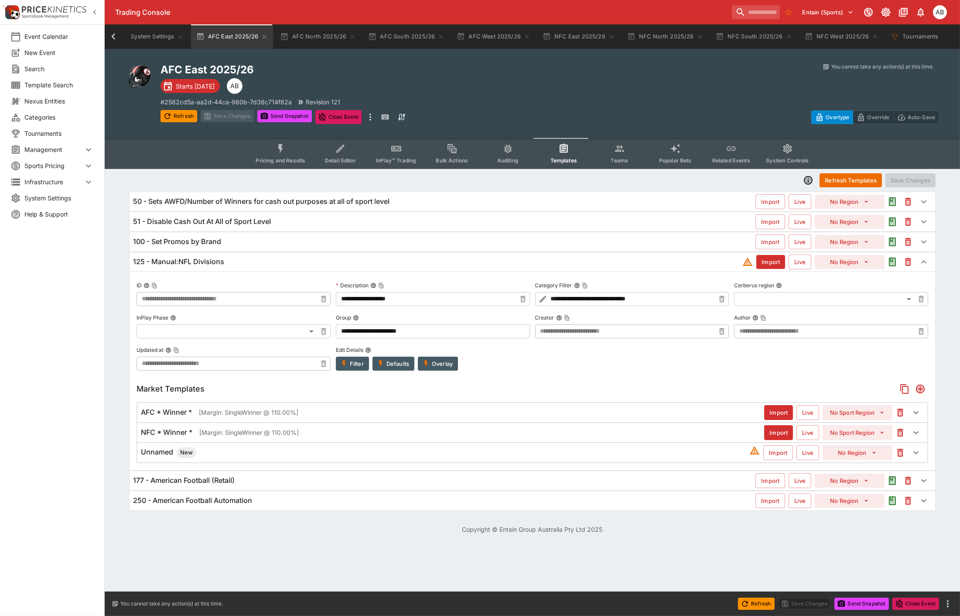
click at [185, 455] on span "New" at bounding box center [187, 452] width 20 height 9
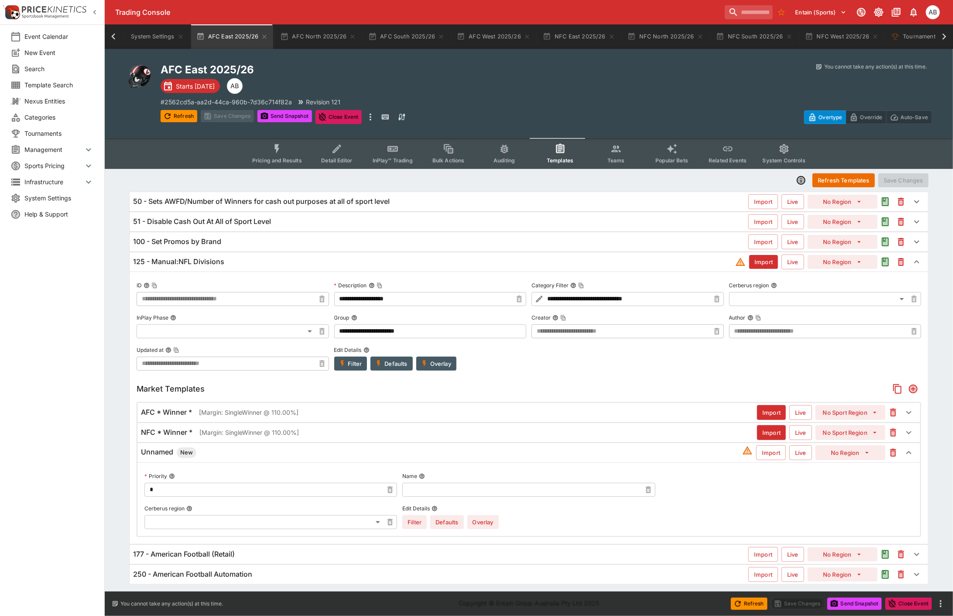
click at [455, 486] on input "text" at bounding box center [521, 490] width 239 height 14
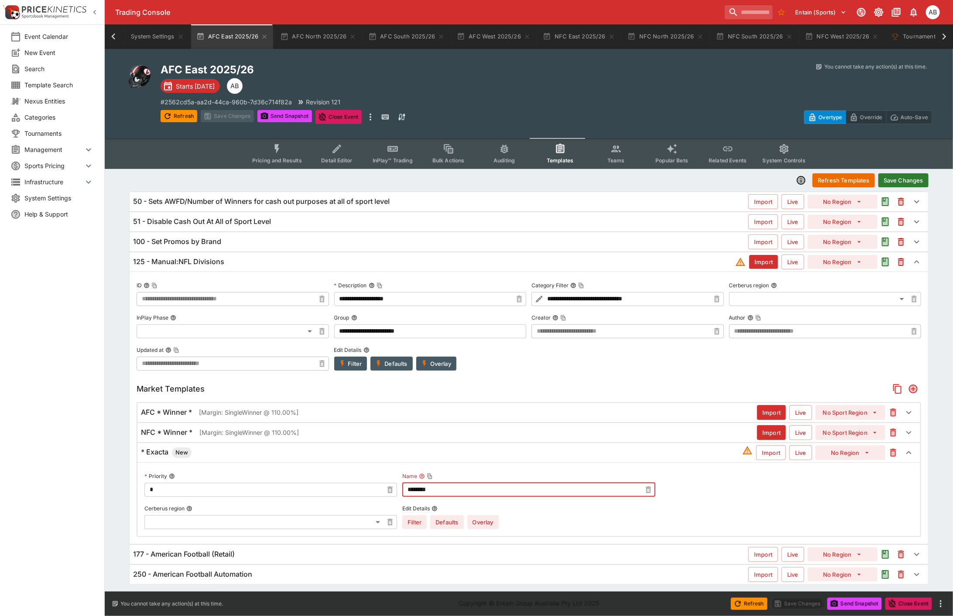
type input "********"
click at [775, 441] on div "NFC * Winner * [Margin: SingleWinner @ 110.00%] Import Live No Sport Region" at bounding box center [528, 432] width 783 height 19
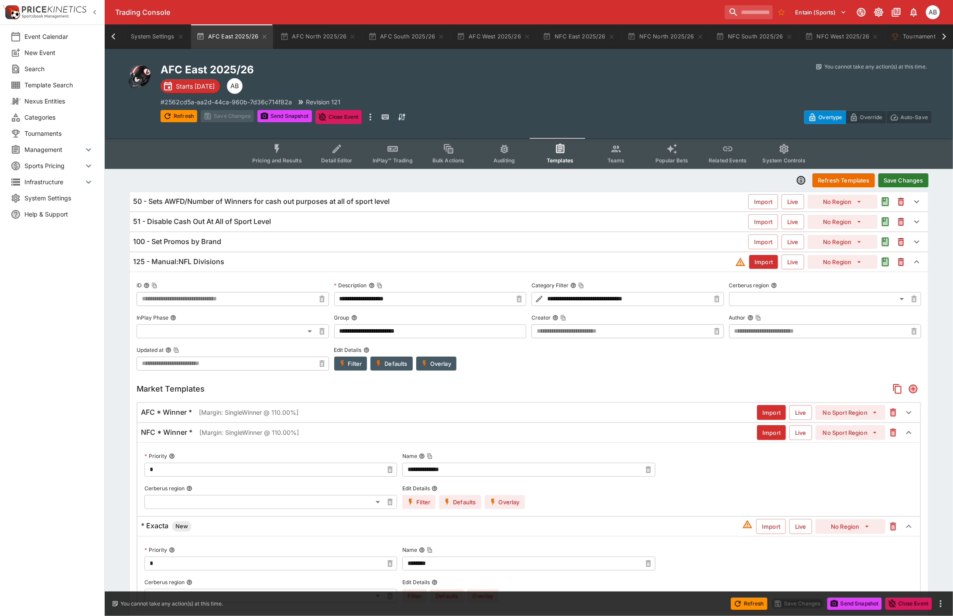
click at [770, 456] on div at bounding box center [787, 462] width 253 height 27
click at [771, 521] on button "Import" at bounding box center [771, 526] width 30 height 15
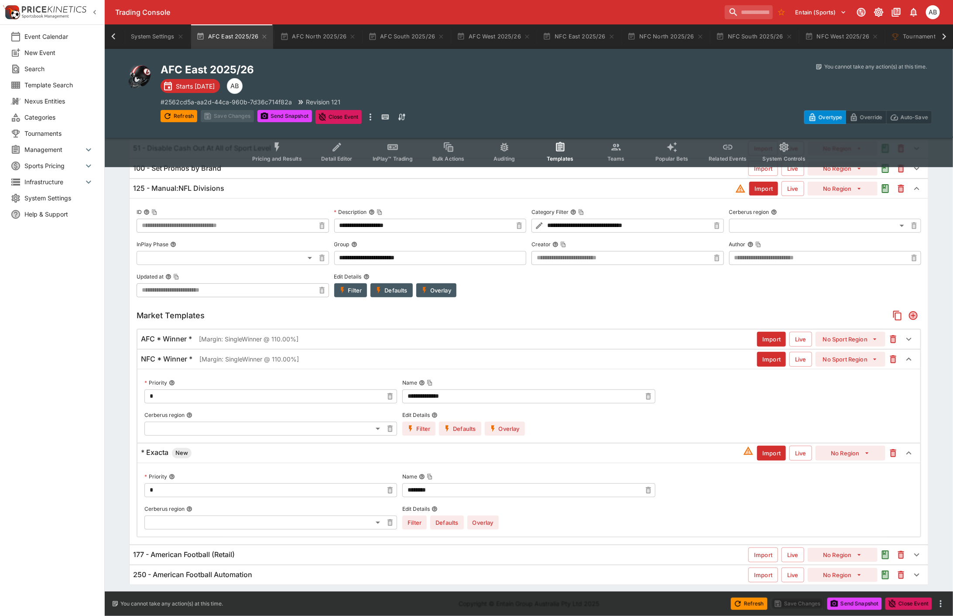
scroll to position [75, 0]
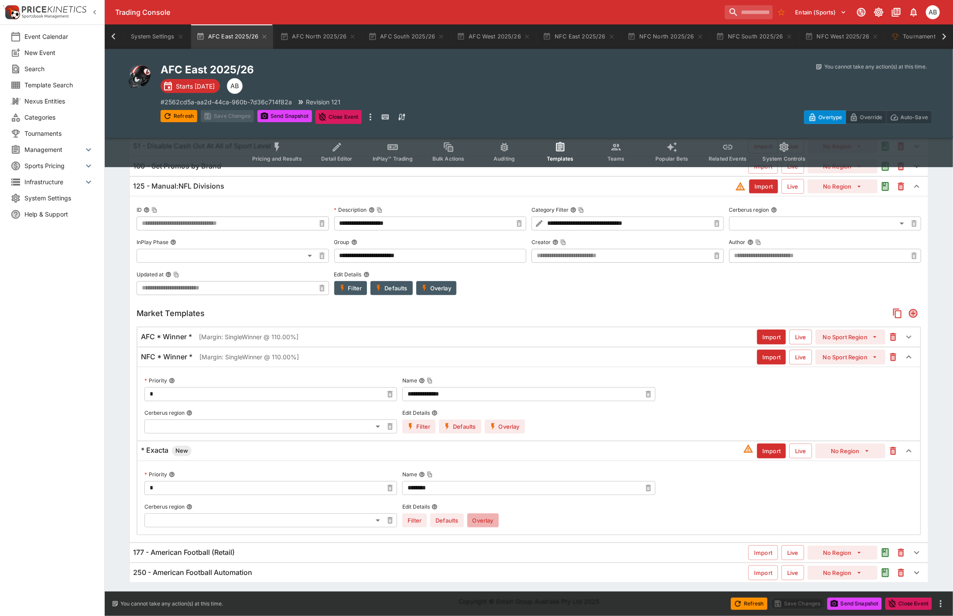
click at [486, 518] on button "Overlay" at bounding box center [482, 520] width 31 height 14
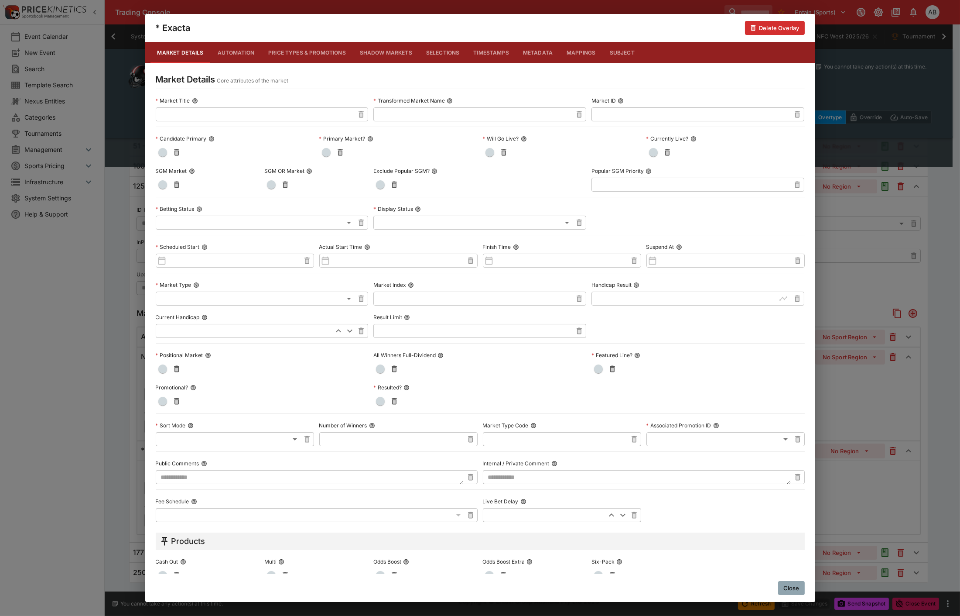
click at [308, 45] on button "Price Types & Promotions" at bounding box center [307, 52] width 92 height 21
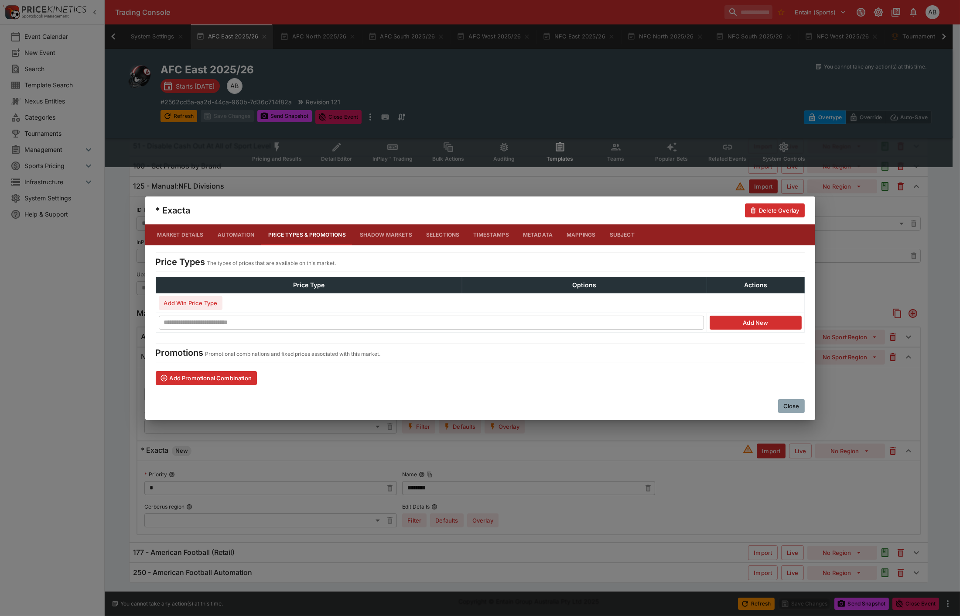
click at [207, 305] on button "Add Win Price Type" at bounding box center [191, 303] width 64 height 14
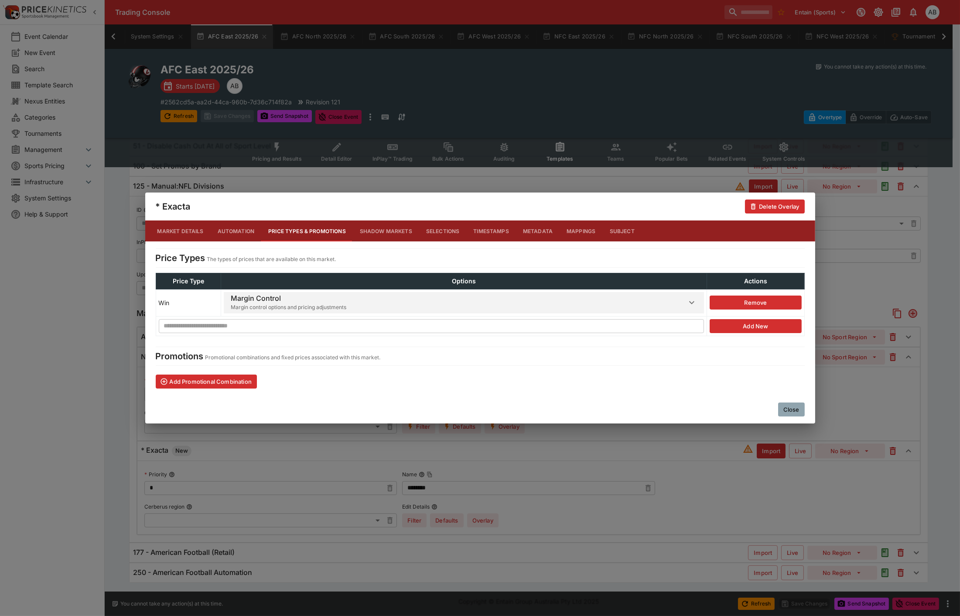
click at [267, 298] on h6 "Margin Control" at bounding box center [289, 298] width 116 height 9
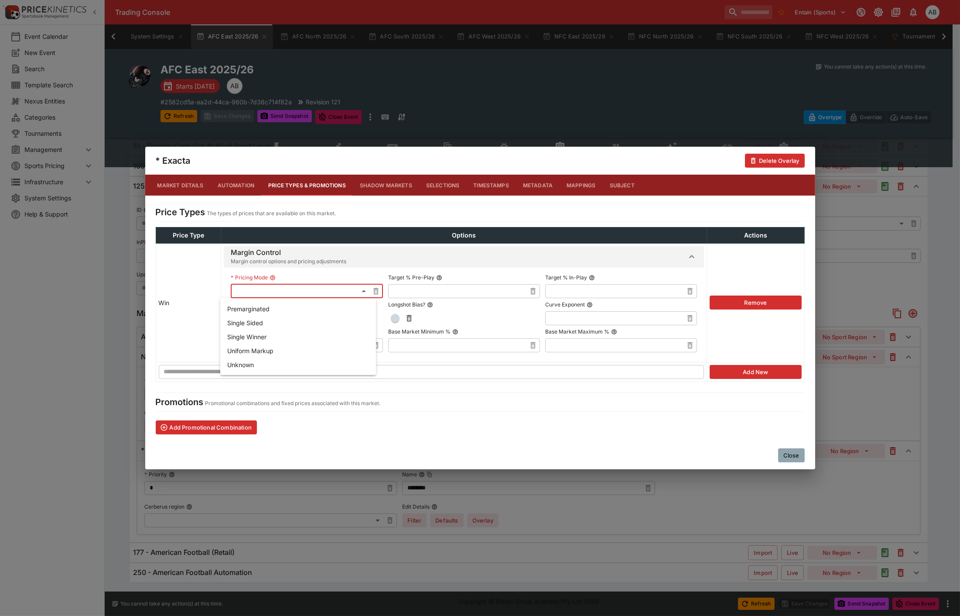
click at [281, 288] on body "Trading Console Entain (Sports) 1 AB Event Calendar New Event Search Template S…" at bounding box center [480, 271] width 960 height 692
click at [251, 335] on li "Single Winner" at bounding box center [298, 336] width 156 height 14
type input "**********"
click at [416, 291] on input "text" at bounding box center [457, 291] width 138 height 14
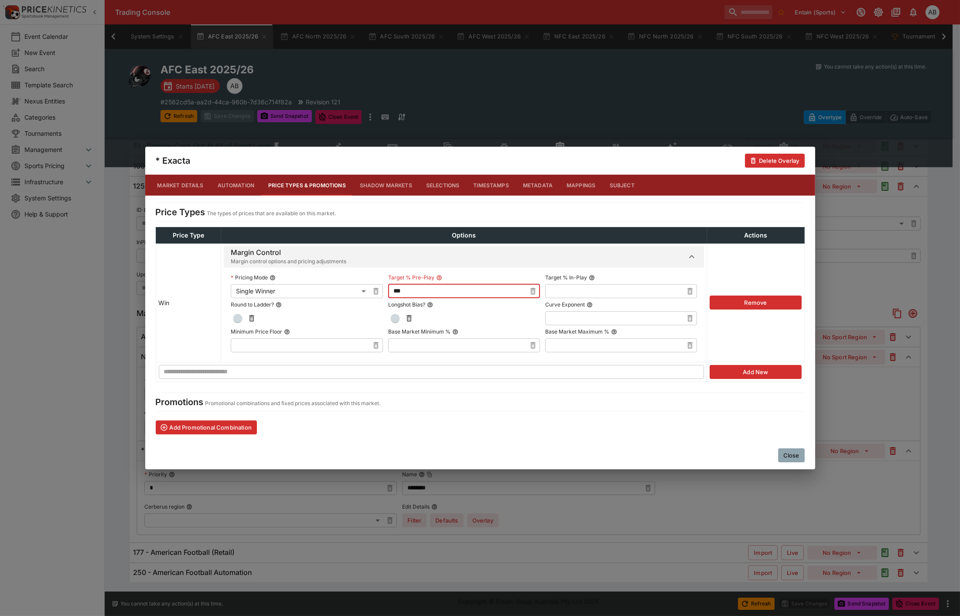
type input "******"
click at [233, 319] on span "button" at bounding box center [237, 318] width 9 height 9
click at [391, 320] on span "button" at bounding box center [395, 318] width 9 height 9
click at [792, 454] on button "Close" at bounding box center [791, 455] width 27 height 14
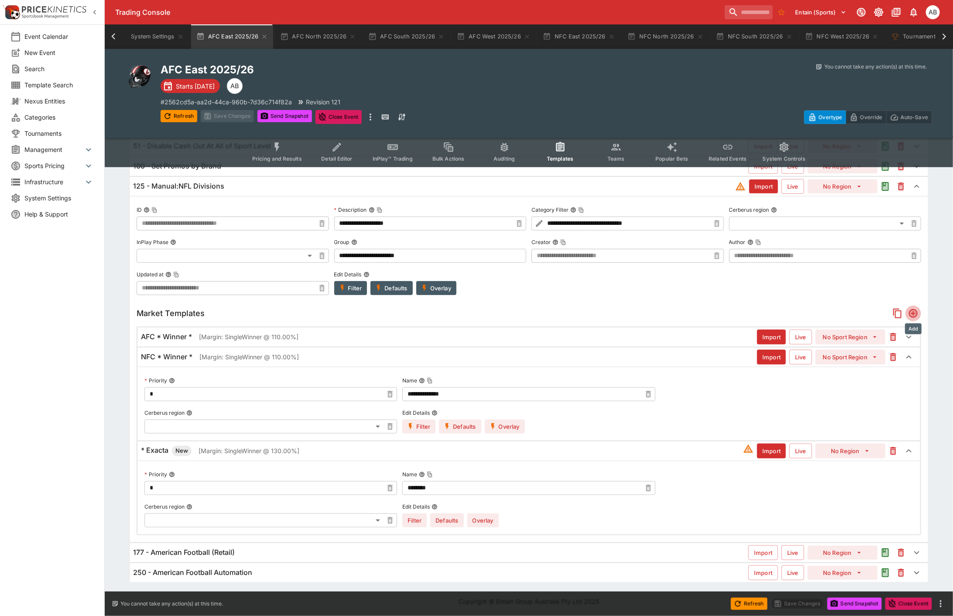
click at [916, 315] on icon "Add" at bounding box center [913, 313] width 9 height 9
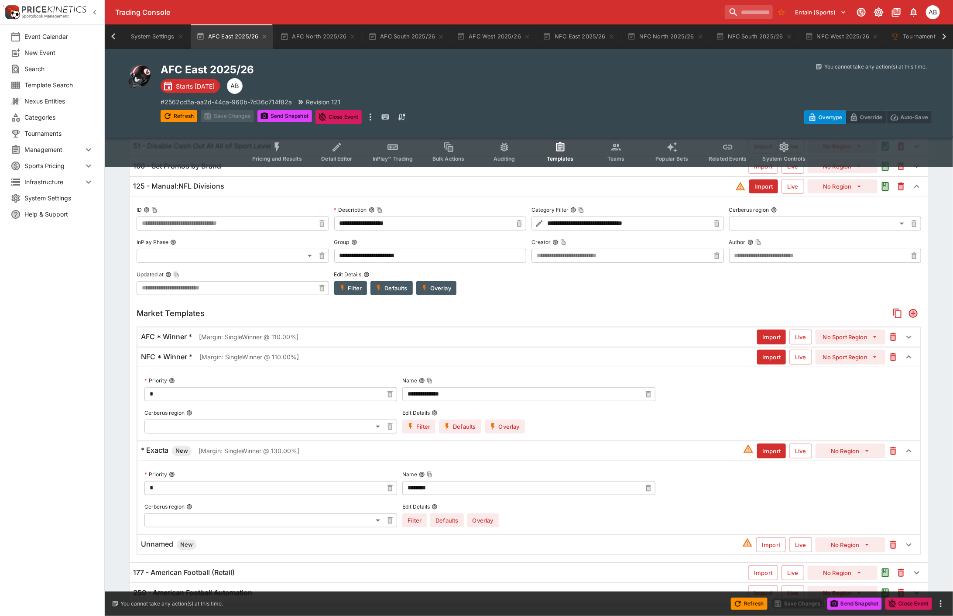
scroll to position [96, 0]
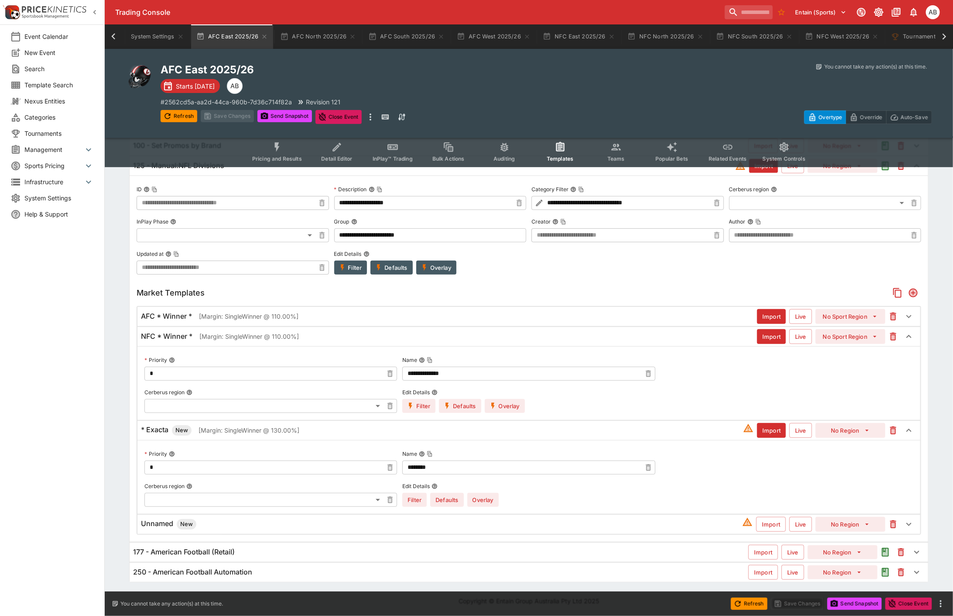
drag, startPoint x: 227, startPoint y: 528, endPoint x: 244, endPoint y: 530, distance: 17.2
click at [227, 528] on div "Unnamed New" at bounding box center [441, 524] width 601 height 10
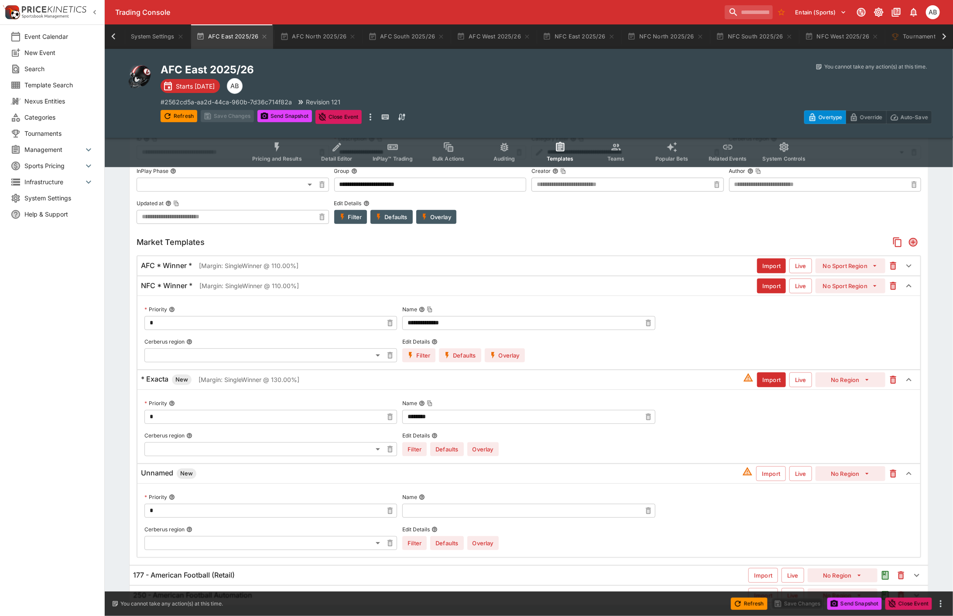
scroll to position [169, 0]
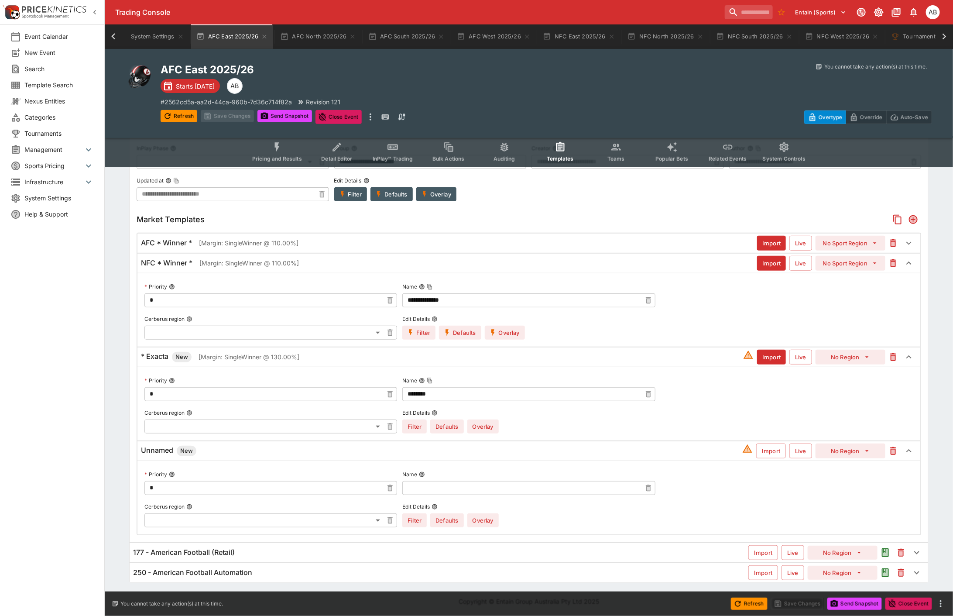
click at [443, 492] on input "text" at bounding box center [521, 488] width 239 height 14
type input "**********"
click at [224, 517] on body "Trading Console Entain (Sports) 1 AB Event Calendar New Event Search Template S…" at bounding box center [476, 223] width 953 height 785
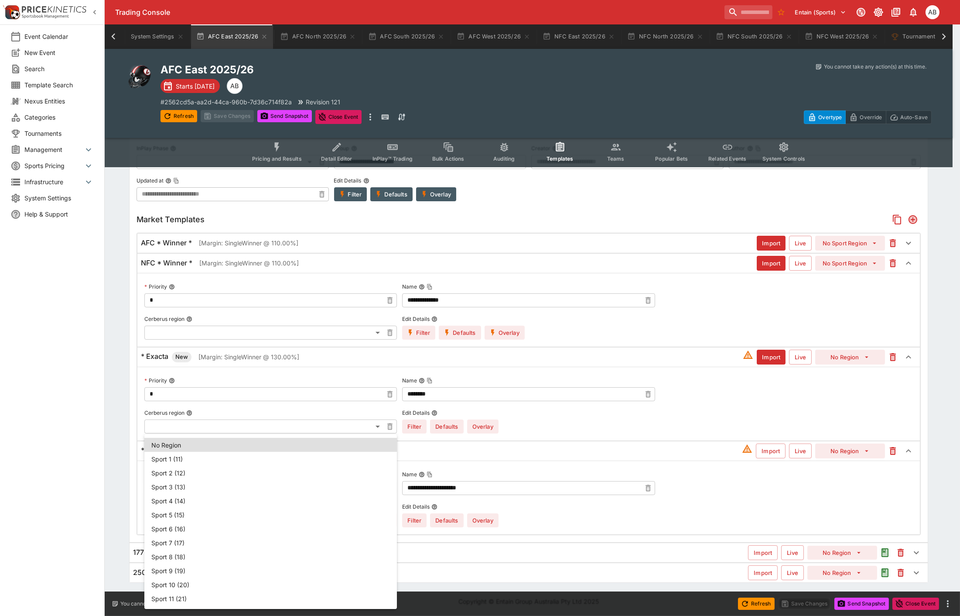
click at [590, 510] on div at bounding box center [480, 308] width 960 height 616
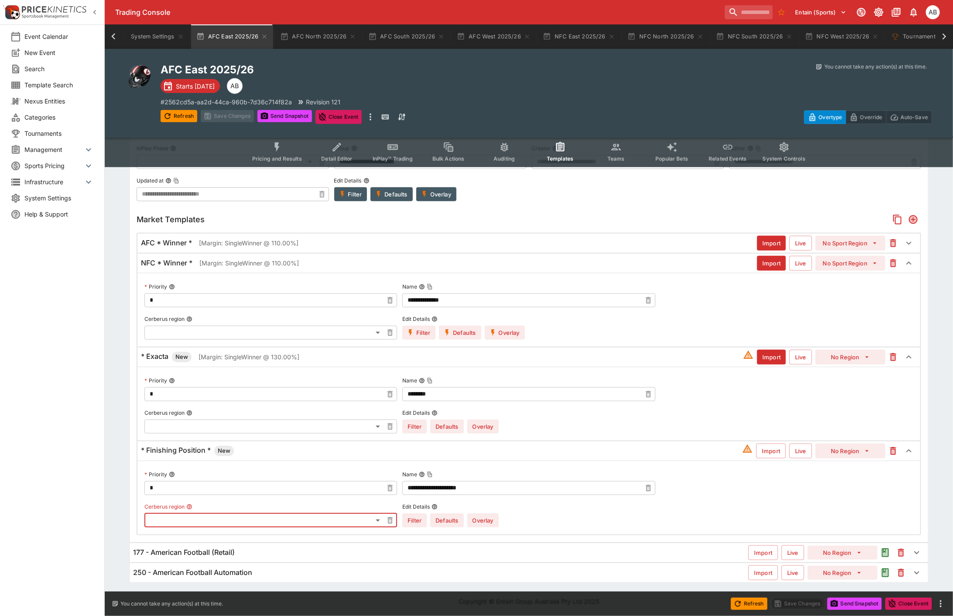
click at [778, 447] on button "Import" at bounding box center [771, 450] width 30 height 15
click at [487, 521] on button "Overlay" at bounding box center [482, 520] width 31 height 14
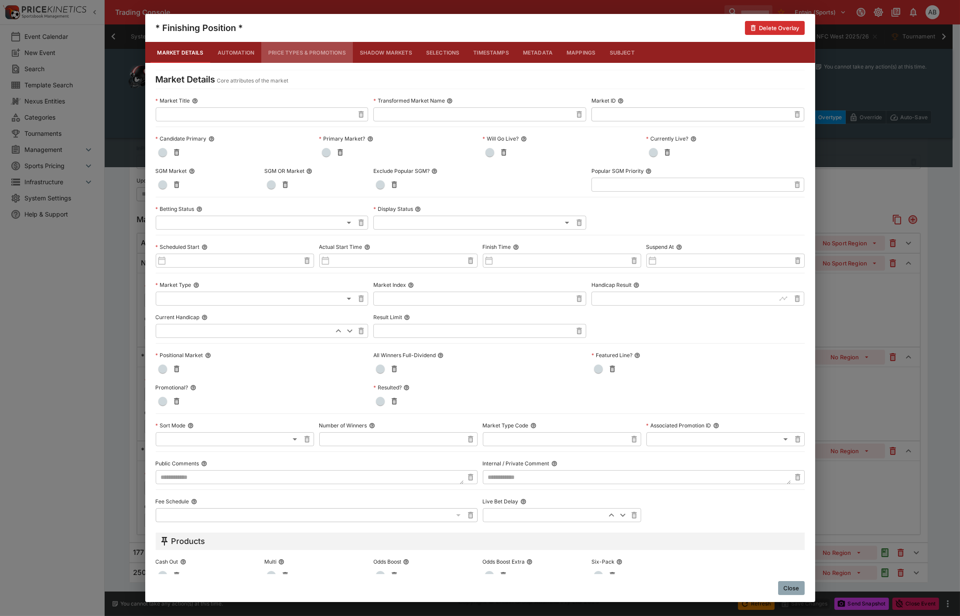
click at [306, 48] on button "Price Types & Promotions" at bounding box center [307, 52] width 92 height 21
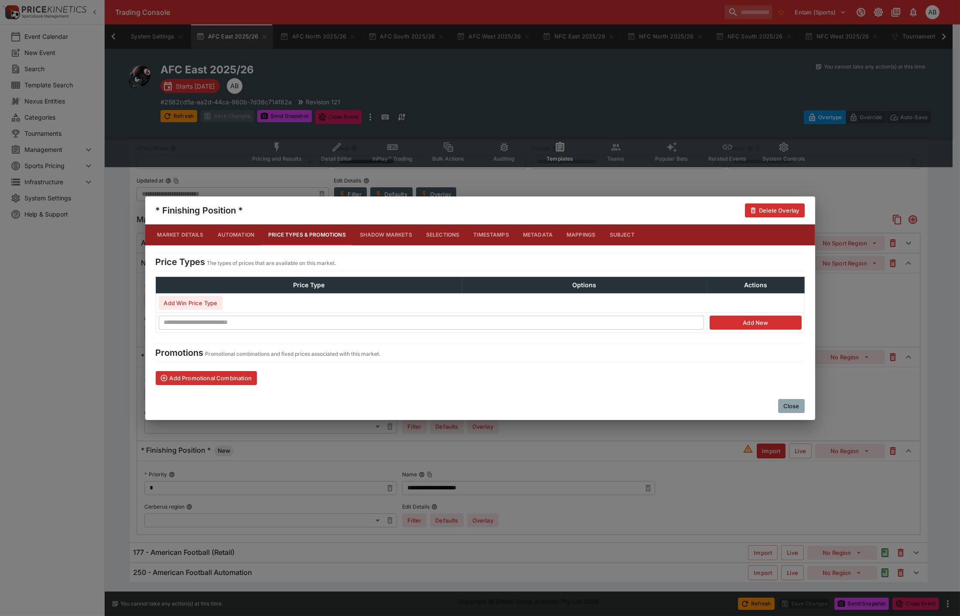
click at [201, 306] on button "Add Win Price Type" at bounding box center [191, 303] width 64 height 14
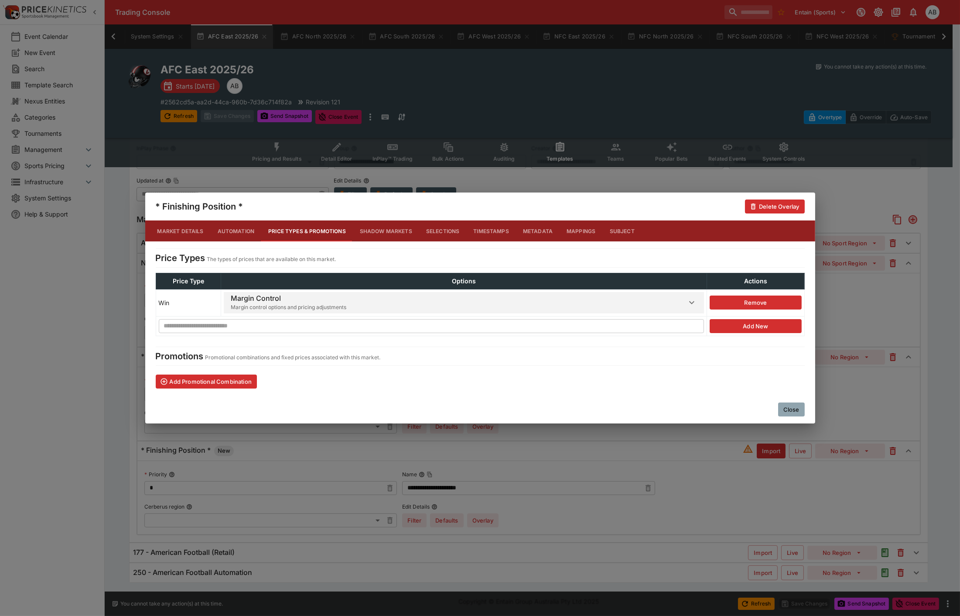
click at [281, 298] on h6 "Margin Control" at bounding box center [289, 298] width 116 height 9
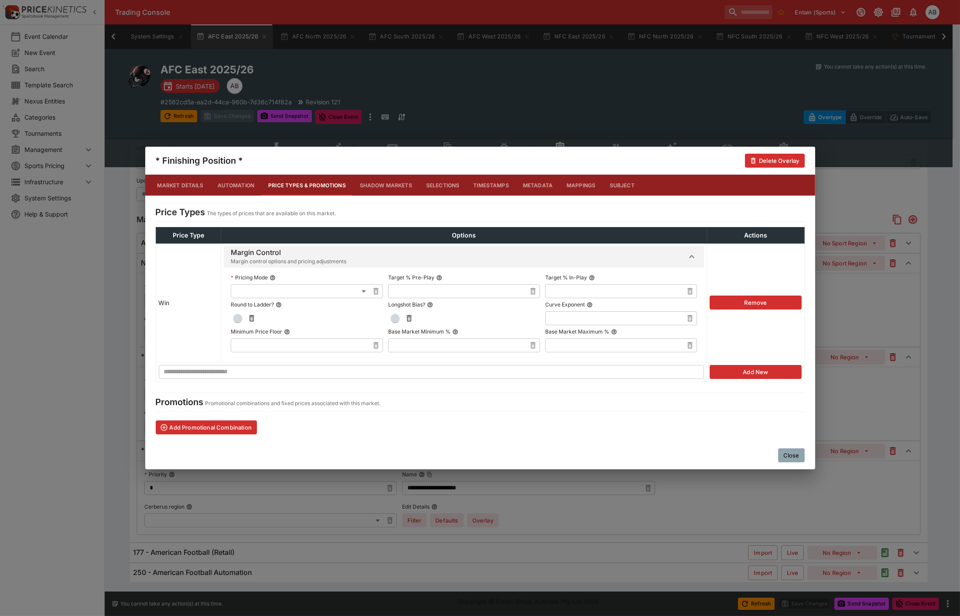
click at [275, 288] on body "Trading Console Entain (Sports) 1 AB Event Calendar New Event Search Template S…" at bounding box center [480, 223] width 960 height 785
click at [256, 336] on li "Single Winner" at bounding box center [298, 336] width 156 height 14
type input "**********"
click at [420, 291] on input "text" at bounding box center [457, 291] width 138 height 14
type input "******"
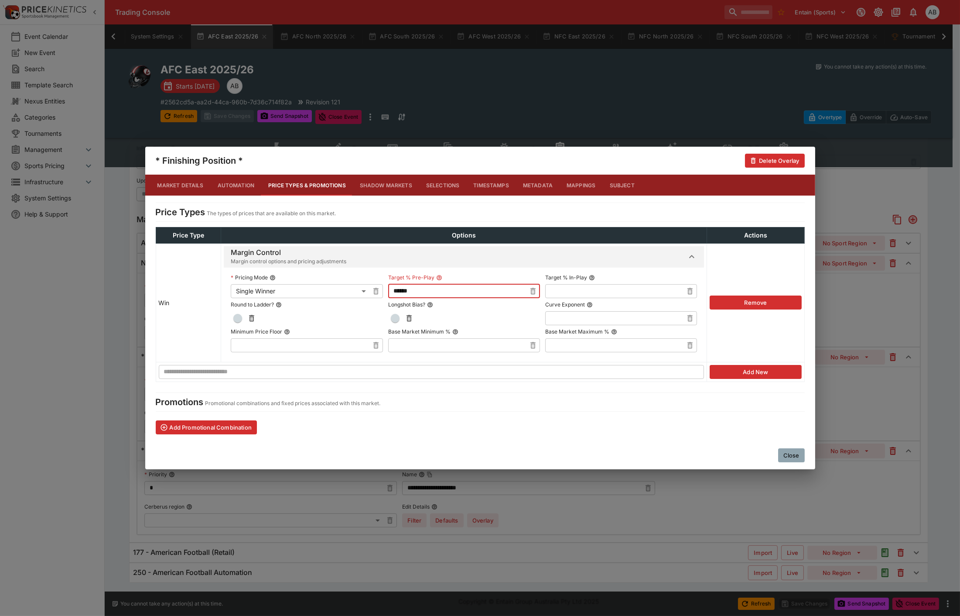
click at [233, 317] on span "button" at bounding box center [237, 318] width 9 height 9
click at [393, 319] on button "button" at bounding box center [395, 318] width 14 height 14
click at [795, 451] on button "Close" at bounding box center [791, 455] width 27 height 14
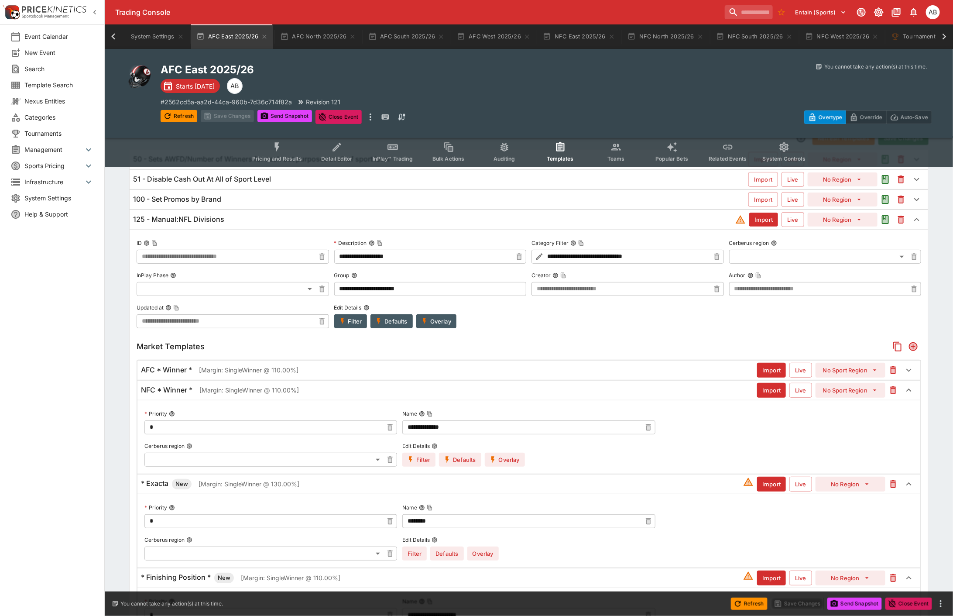
scroll to position [0, 0]
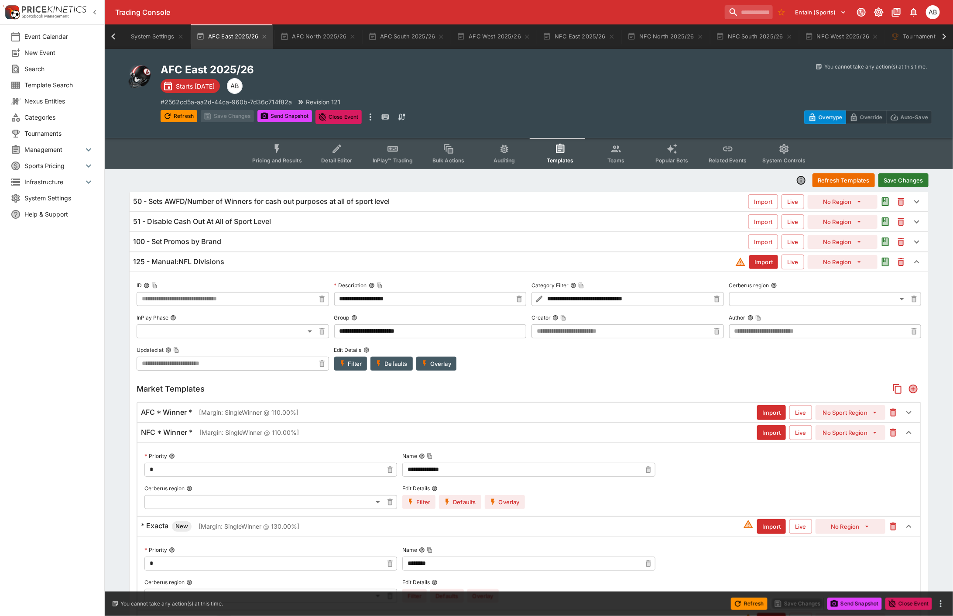
click at [912, 180] on button "Save Changes" at bounding box center [903, 180] width 50 height 14
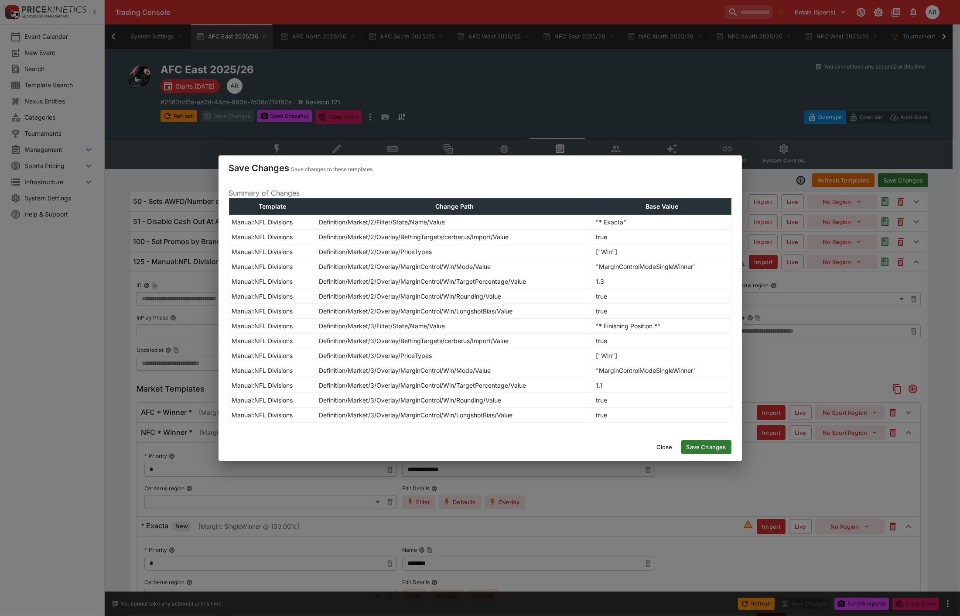
click at [718, 446] on button "Save Changes" at bounding box center [707, 447] width 50 height 14
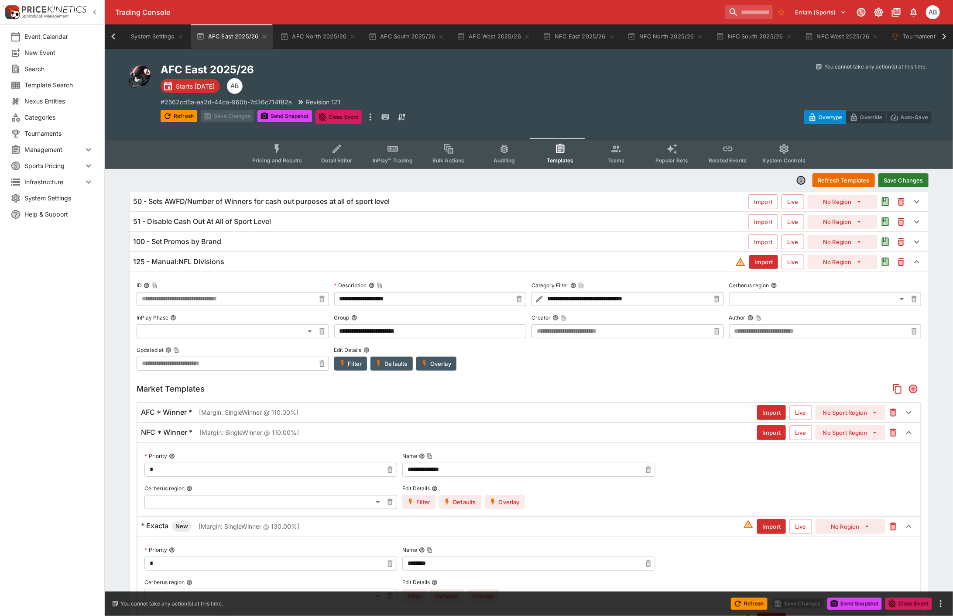
type input "**********"
click at [190, 429] on h6 "NFC * Winner *" at bounding box center [166, 432] width 51 height 9
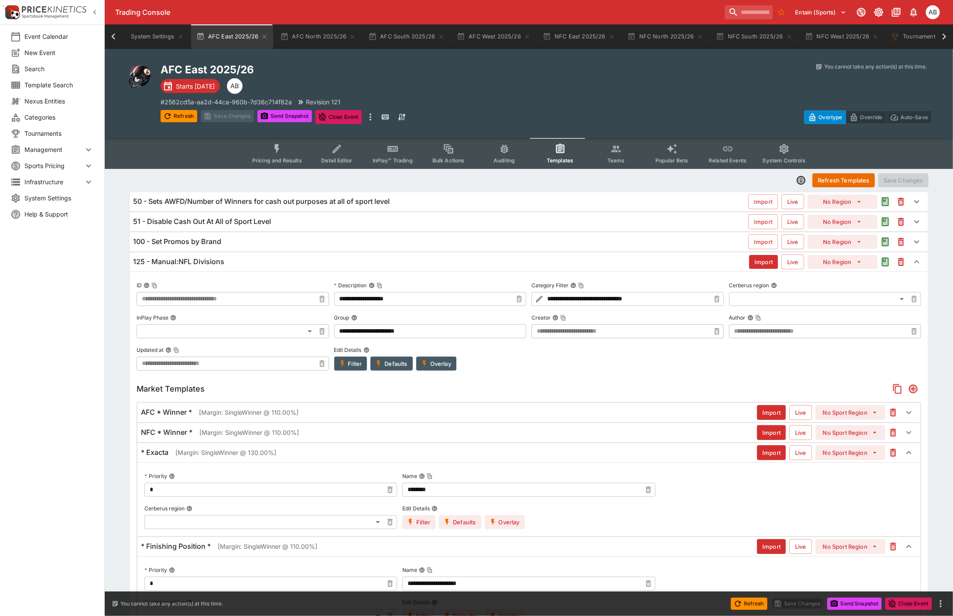
click at [217, 452] on p "[Margin: SingleWinner @ 130.00%]" at bounding box center [225, 452] width 101 height 9
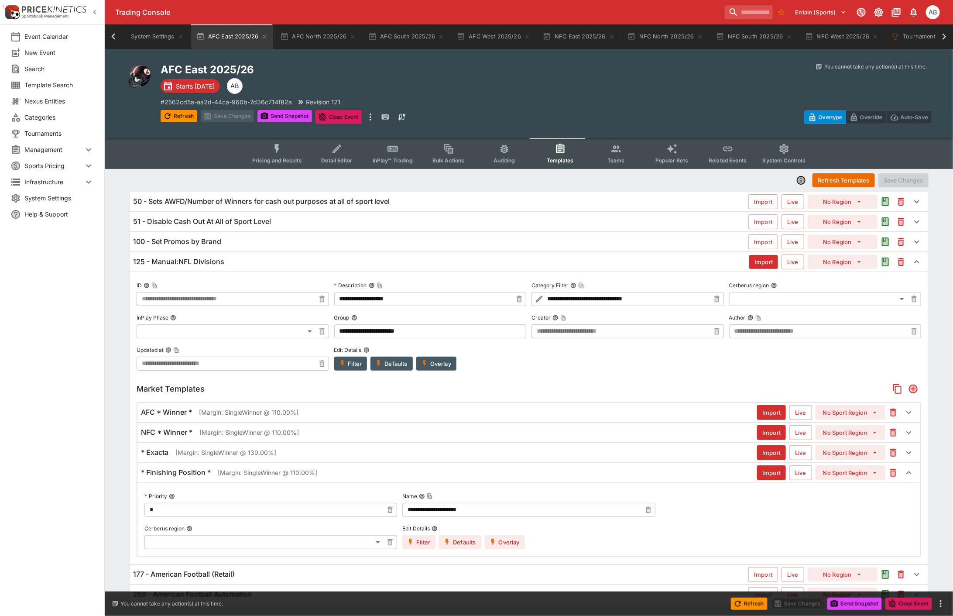
click at [202, 473] on h6 "* Finishing Position *" at bounding box center [176, 472] width 70 height 9
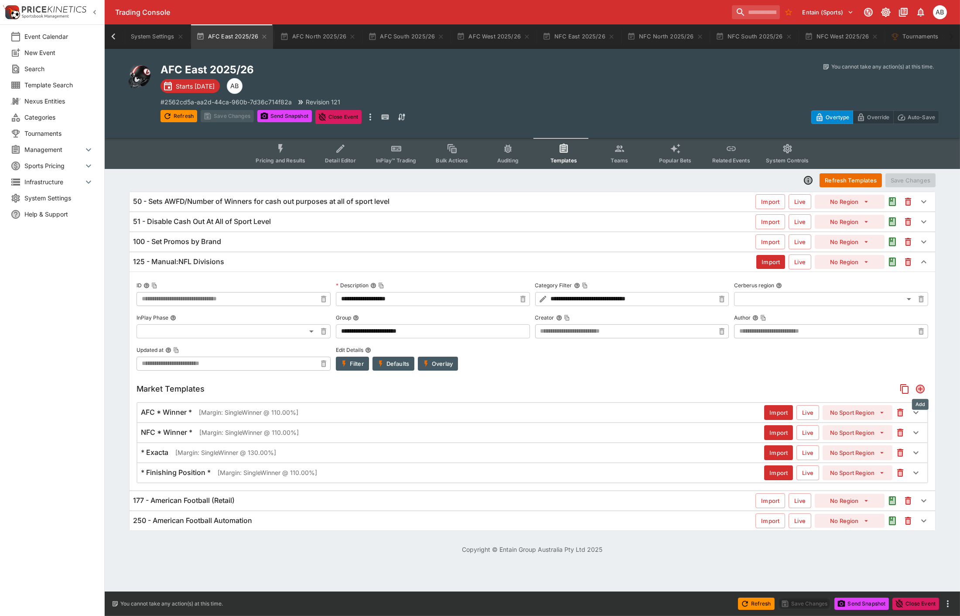
click at [922, 390] on icon "Add" at bounding box center [920, 388] width 7 height 7
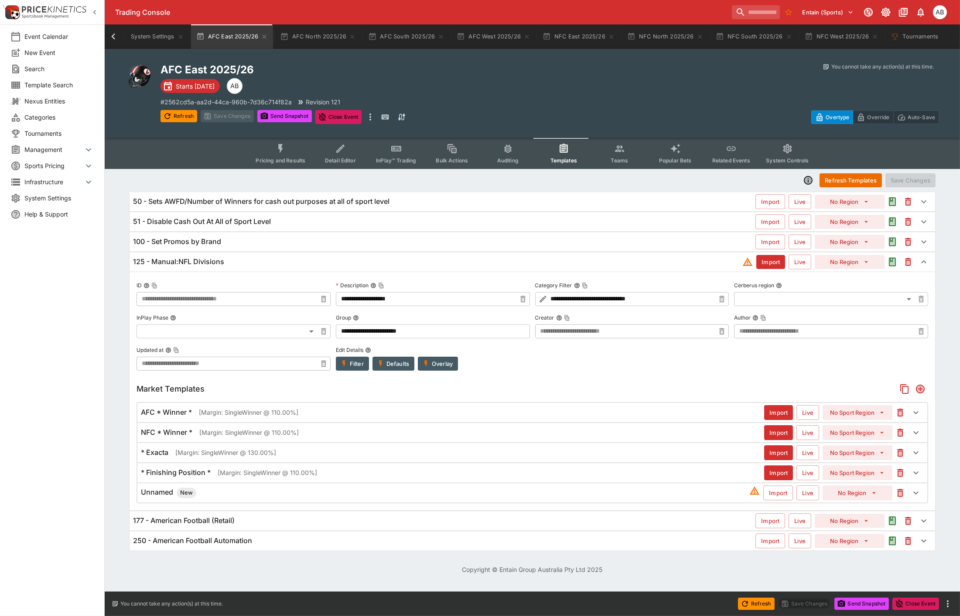
click at [196, 496] on div "Unnamed New" at bounding box center [445, 492] width 609 height 10
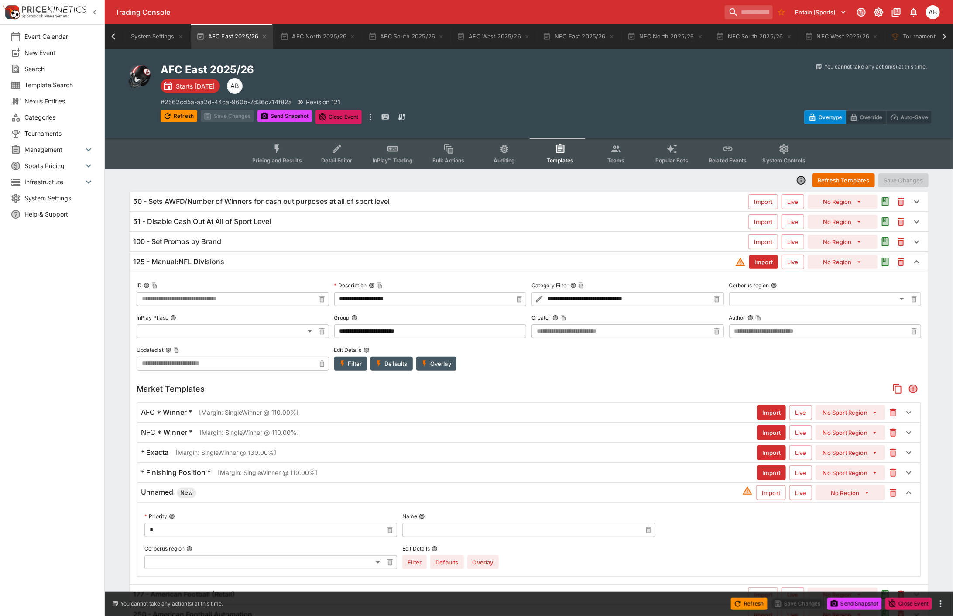
click at [436, 530] on input "text" at bounding box center [521, 530] width 239 height 14
type input "**********"
click at [769, 494] on button "Import" at bounding box center [771, 492] width 30 height 15
click at [483, 559] on button "Overlay" at bounding box center [482, 562] width 31 height 14
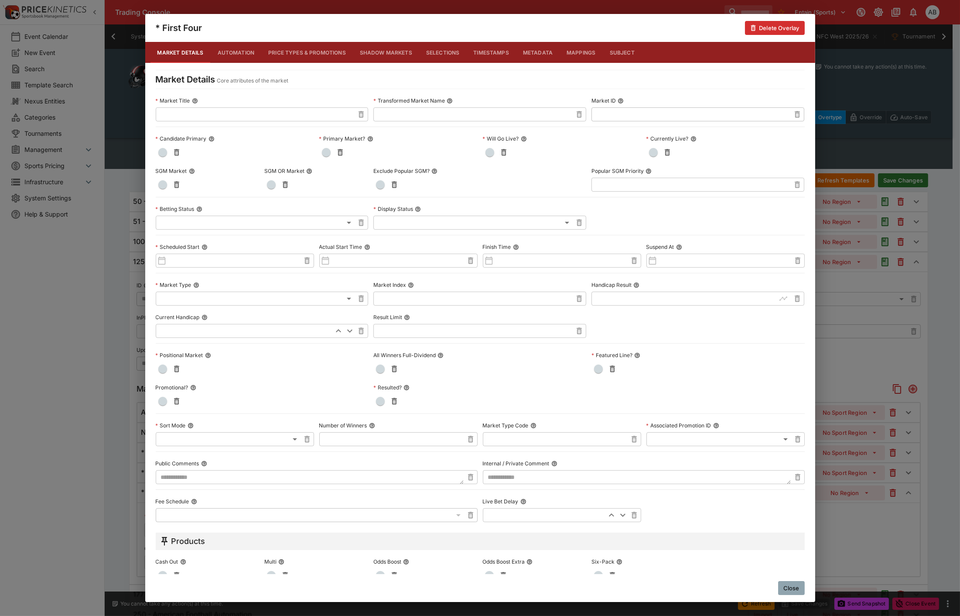
click at [305, 53] on button "Price Types & Promotions" at bounding box center [307, 52] width 92 height 21
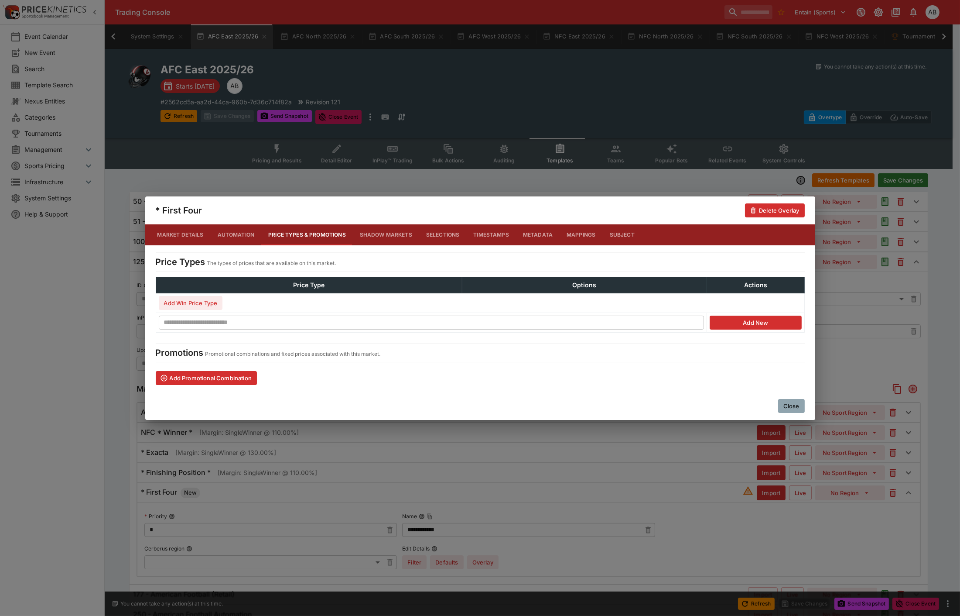
click at [193, 305] on button "Add Win Price Type" at bounding box center [191, 303] width 64 height 14
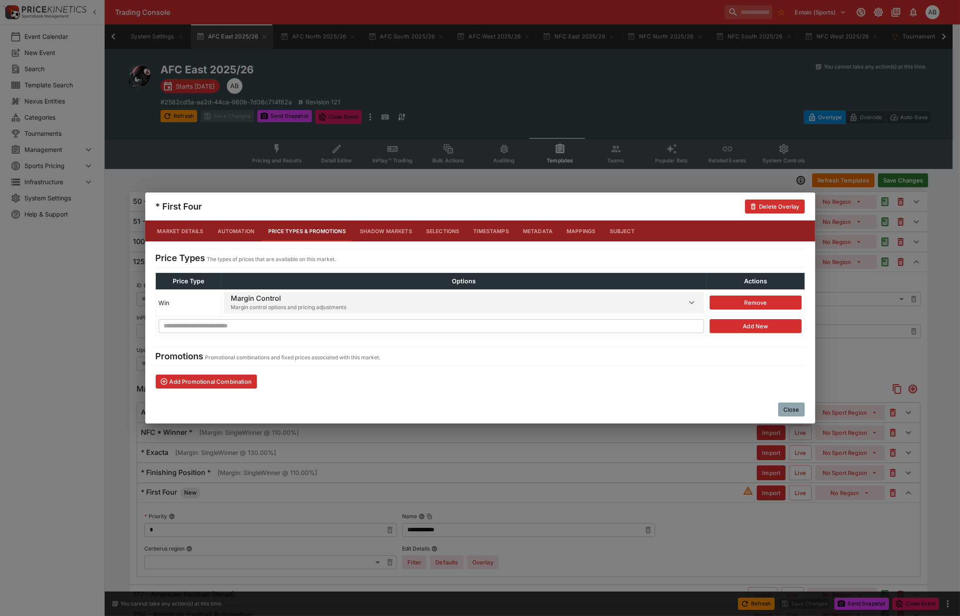
click at [264, 294] on h6 "Margin Control" at bounding box center [289, 298] width 116 height 9
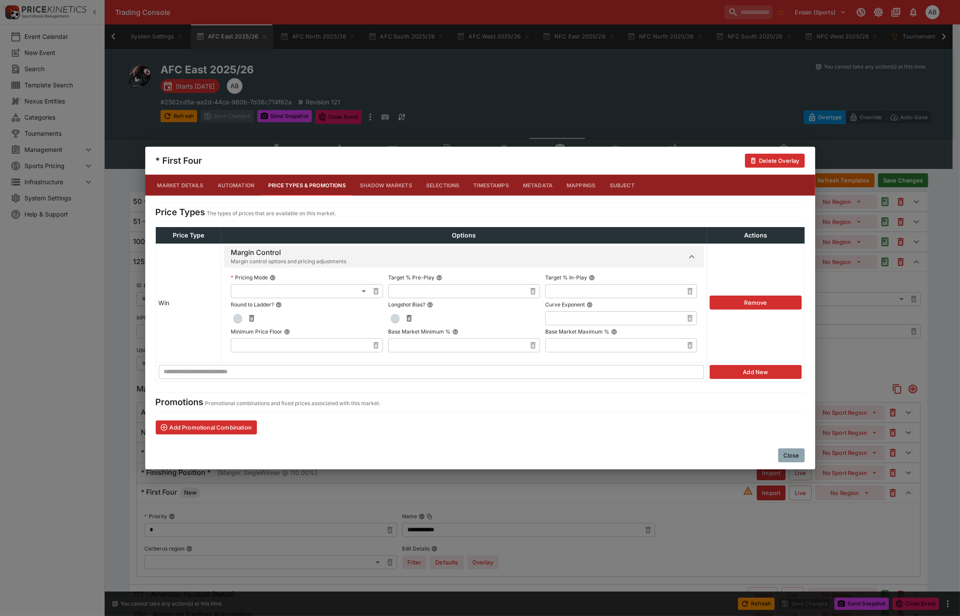
click at [257, 295] on body "Trading Console Entain (Sports) 1 AB Event Calendar New Event Search Template S…" at bounding box center [480, 329] width 960 height 658
click at [251, 334] on li "Single Winner" at bounding box center [298, 336] width 156 height 14
type input "**********"
click at [416, 291] on input "text" at bounding box center [457, 291] width 138 height 14
type input "******"
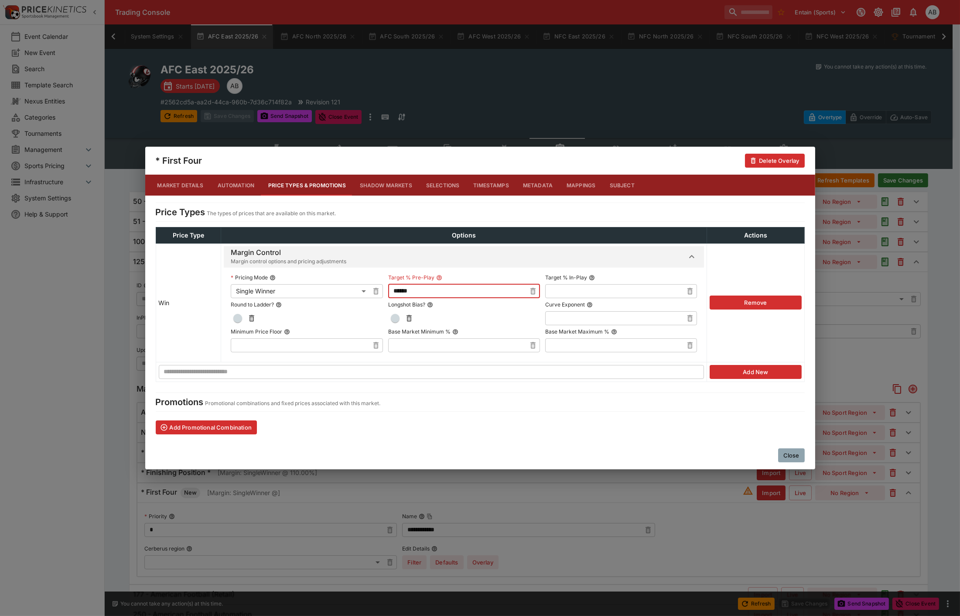
click at [391, 314] on span "button" at bounding box center [395, 318] width 9 height 9
click at [233, 319] on span "button" at bounding box center [237, 318] width 9 height 9
click at [710, 505] on div "**********" at bounding box center [480, 308] width 960 height 616
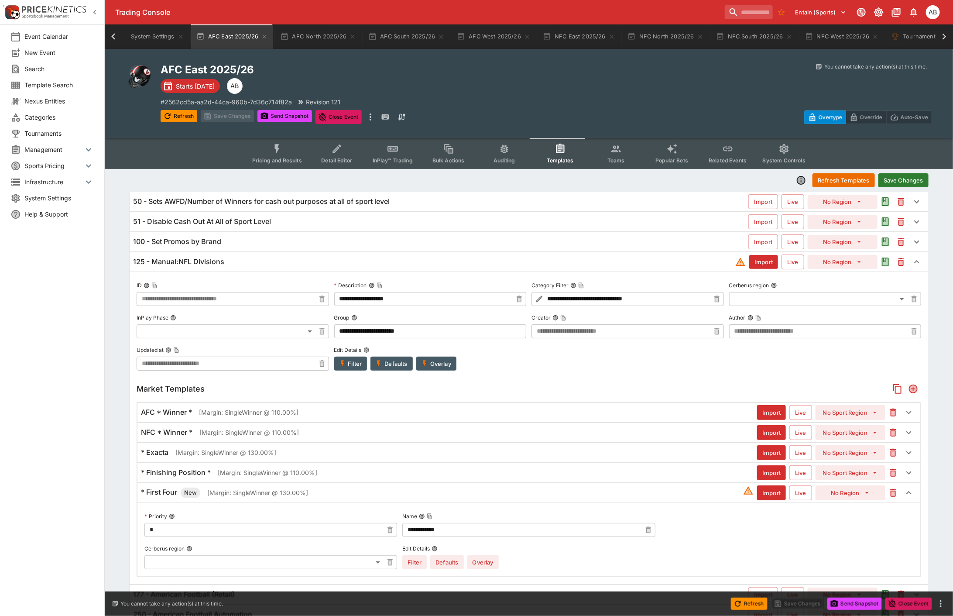
click at [913, 387] on icon "Add" at bounding box center [913, 388] width 9 height 9
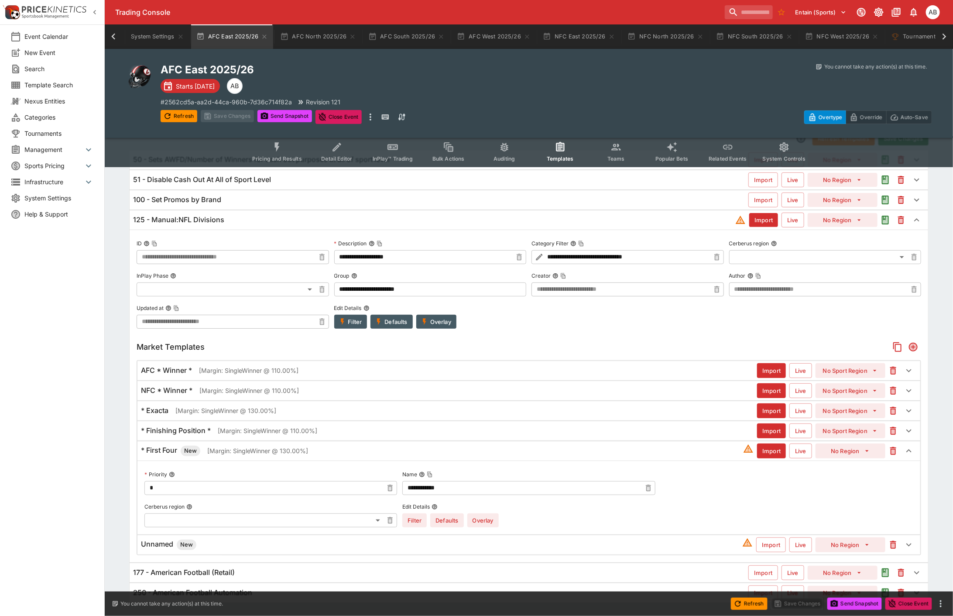
scroll to position [62, 0]
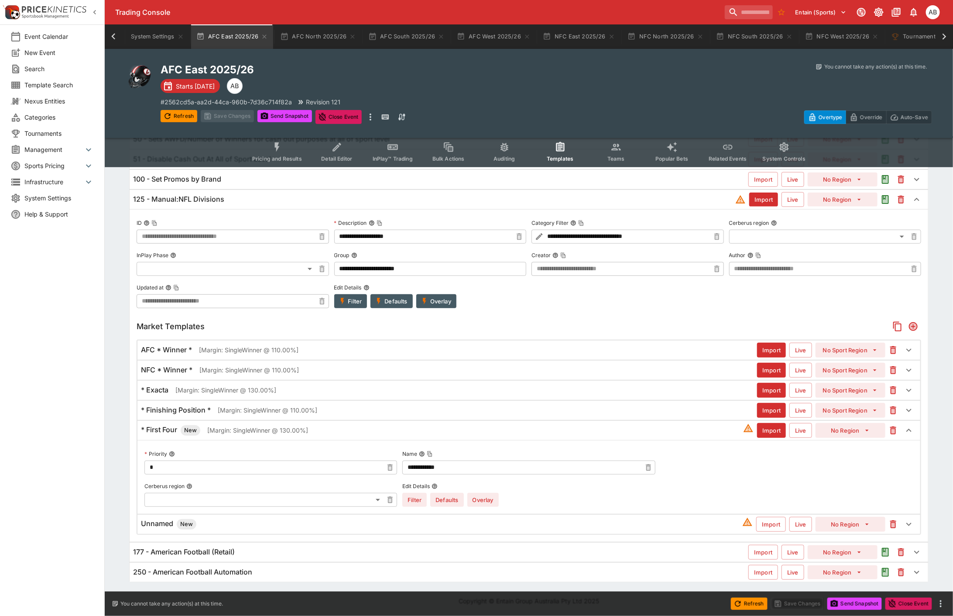
click at [232, 525] on div "Unnamed New" at bounding box center [441, 524] width 601 height 10
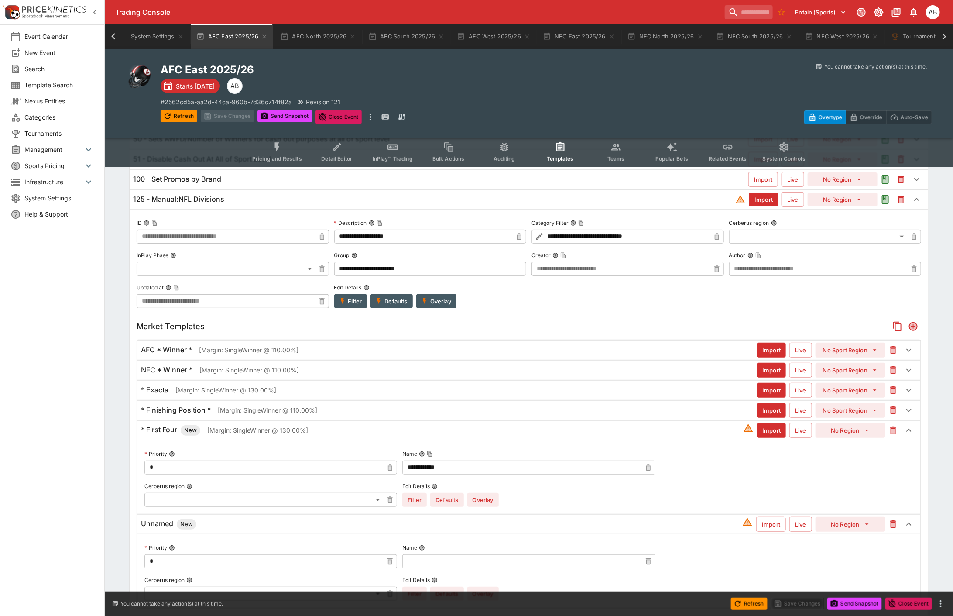
click at [423, 563] on input "text" at bounding box center [521, 561] width 239 height 14
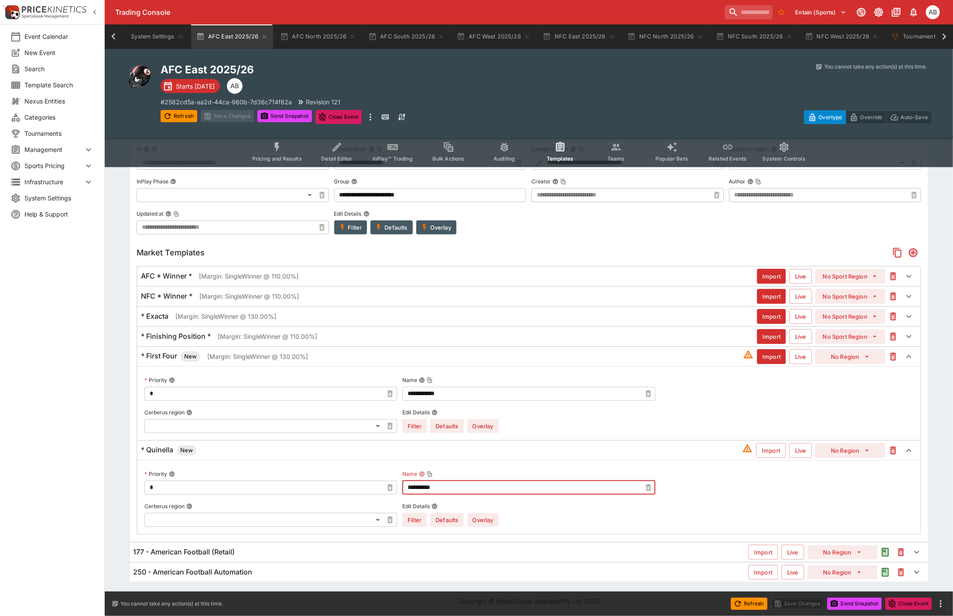
type input "**********"
click at [774, 449] on button "Import" at bounding box center [771, 450] width 30 height 15
click at [493, 521] on button "Overlay" at bounding box center [482, 520] width 31 height 14
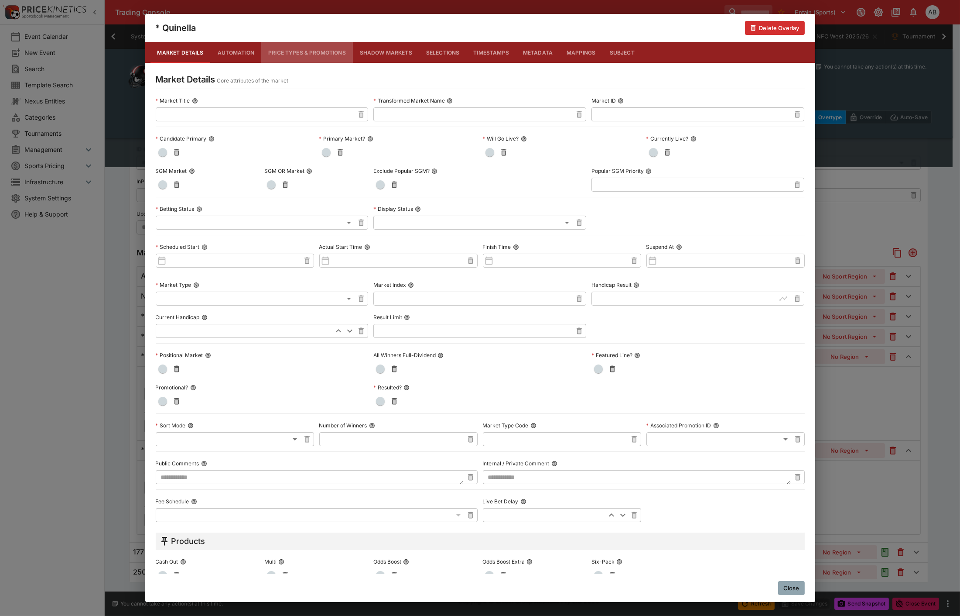
click at [298, 54] on button "Price Types & Promotions" at bounding box center [307, 52] width 92 height 21
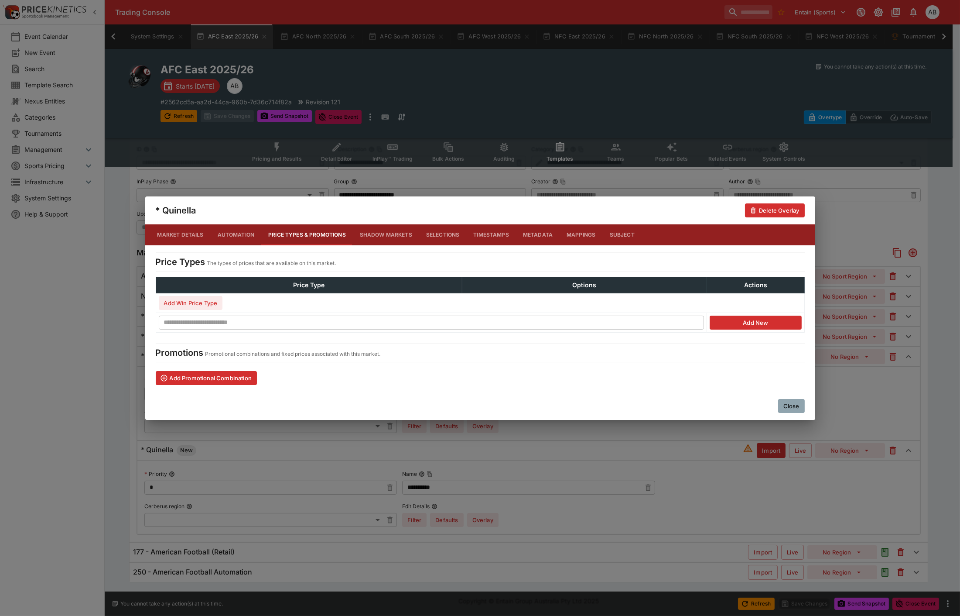
click at [206, 298] on button "Add Win Price Type" at bounding box center [191, 303] width 64 height 14
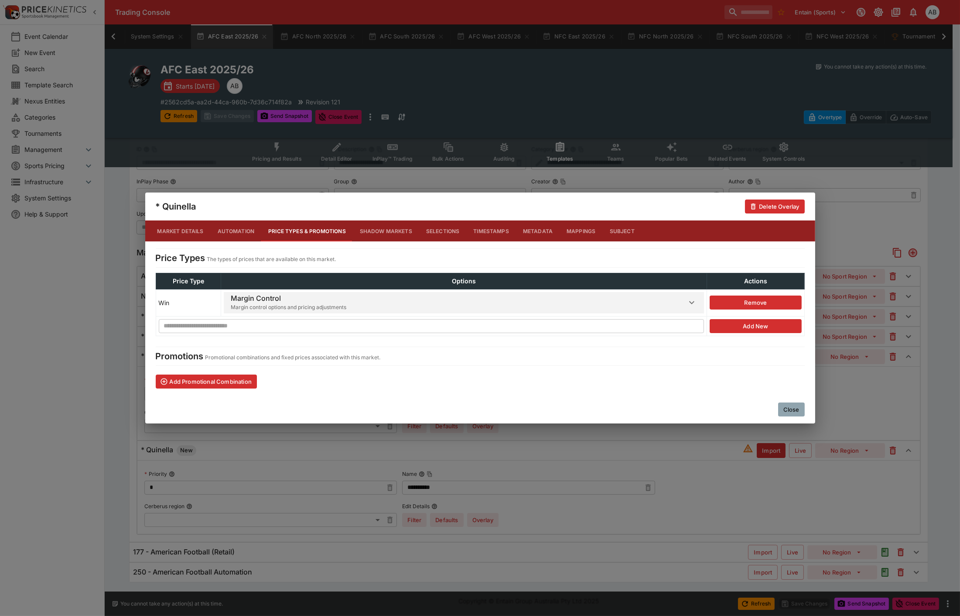
click at [295, 300] on h6 "Margin Control" at bounding box center [289, 298] width 116 height 9
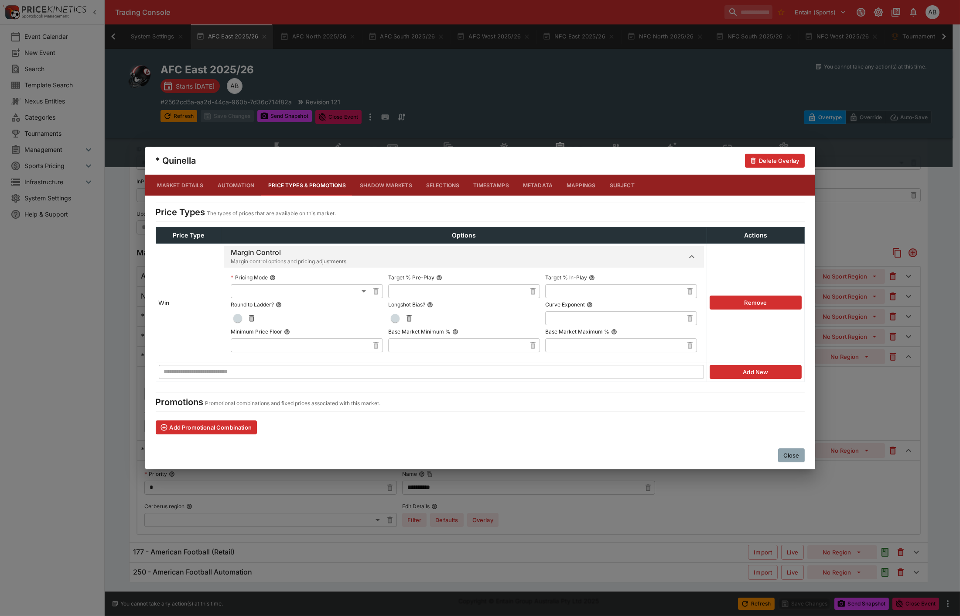
click at [256, 291] on body "Trading Console Entain (Sports) 1 AB Event Calendar New Event Search Template S…" at bounding box center [480, 240] width 960 height 752
click at [257, 333] on li "Single Winner" at bounding box center [298, 336] width 156 height 14
type input "**********"
click at [402, 291] on input "text" at bounding box center [457, 291] width 138 height 14
type input "******"
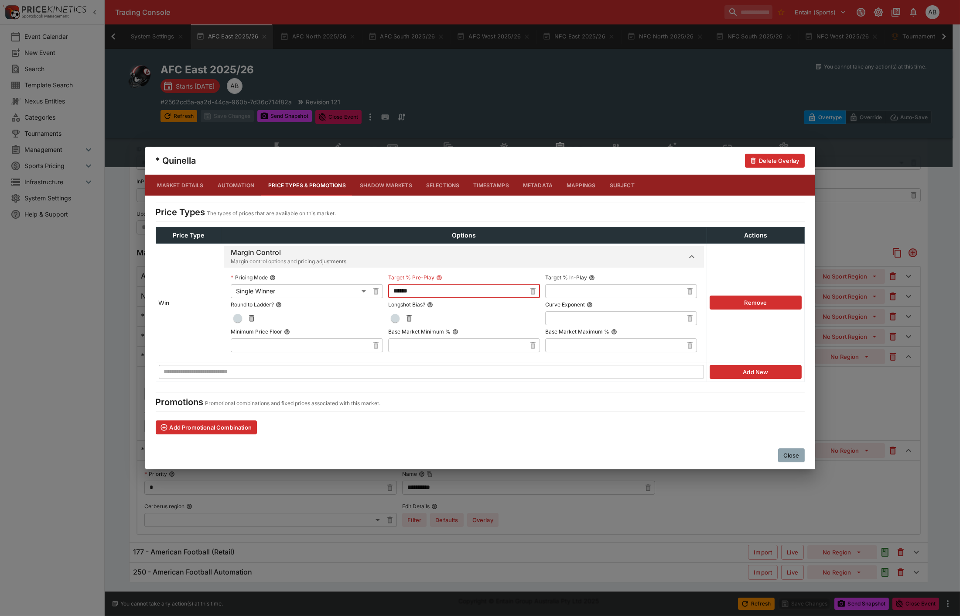
click at [233, 315] on span "button" at bounding box center [237, 318] width 9 height 9
click at [391, 319] on span "button" at bounding box center [395, 318] width 9 height 9
click at [794, 454] on button "Close" at bounding box center [791, 455] width 27 height 14
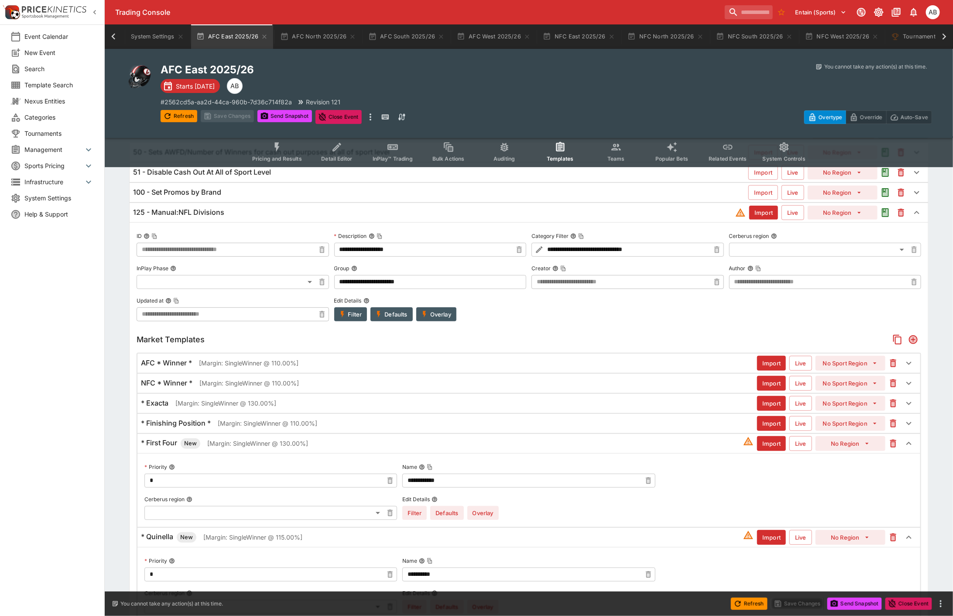
scroll to position [0, 0]
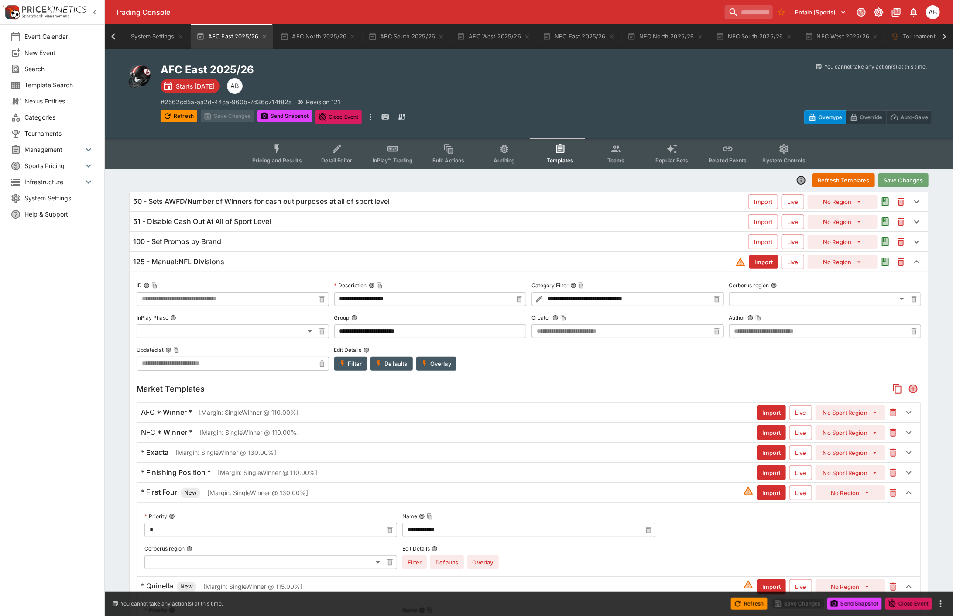
click at [914, 178] on button "Save Changes" at bounding box center [903, 180] width 50 height 14
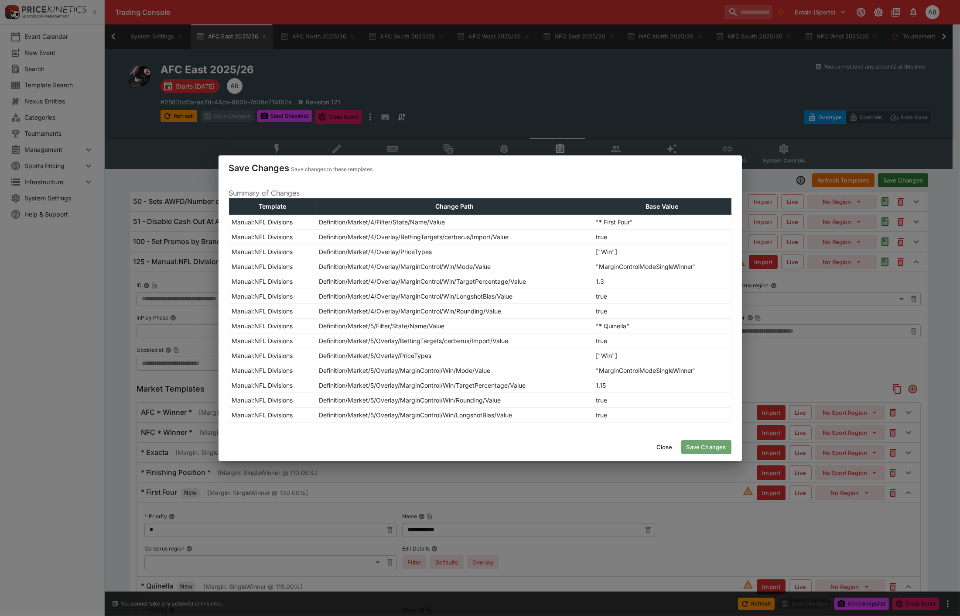
click at [703, 451] on button "Save Changes" at bounding box center [707, 447] width 50 height 14
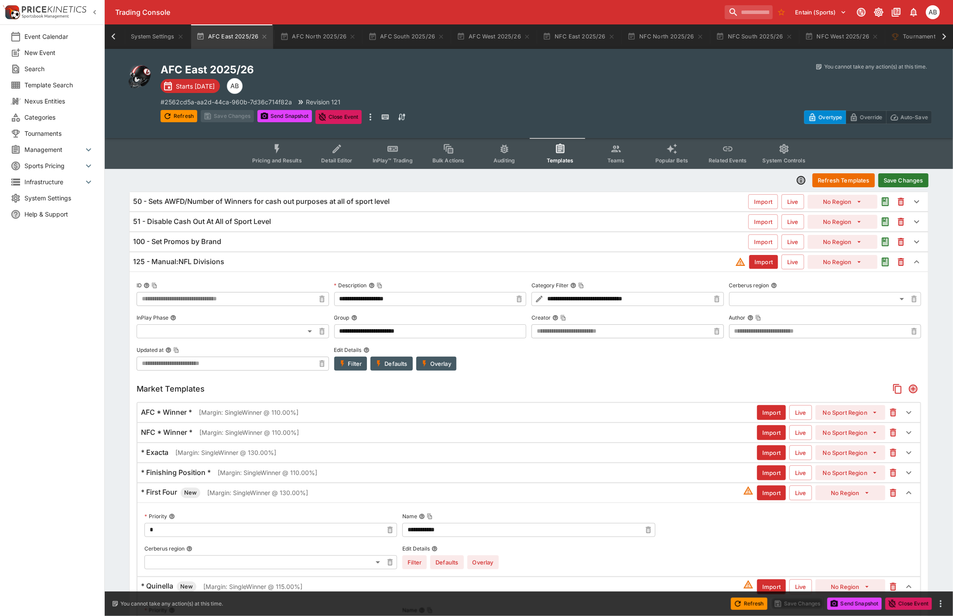
type input "**********"
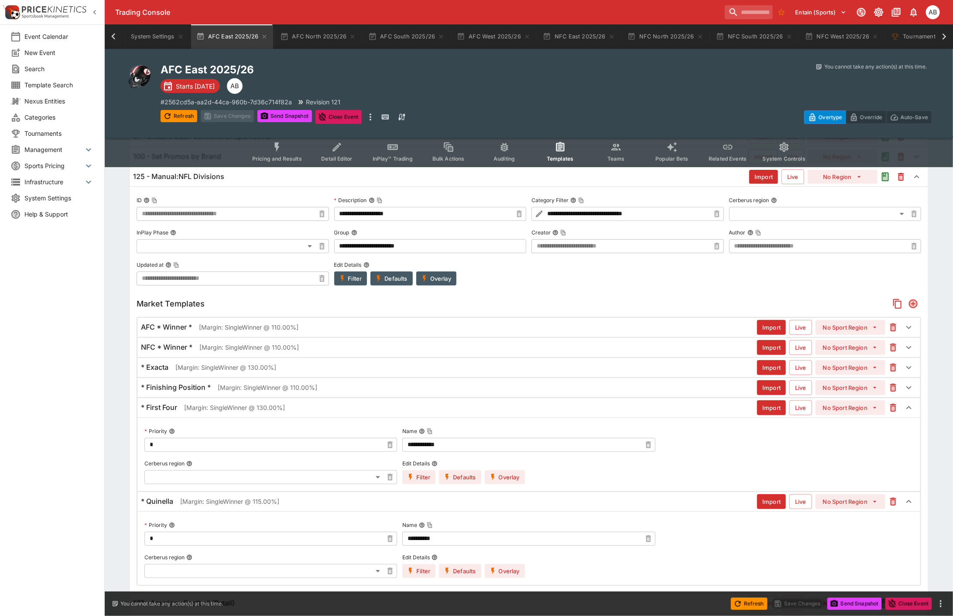
scroll to position [136, 0]
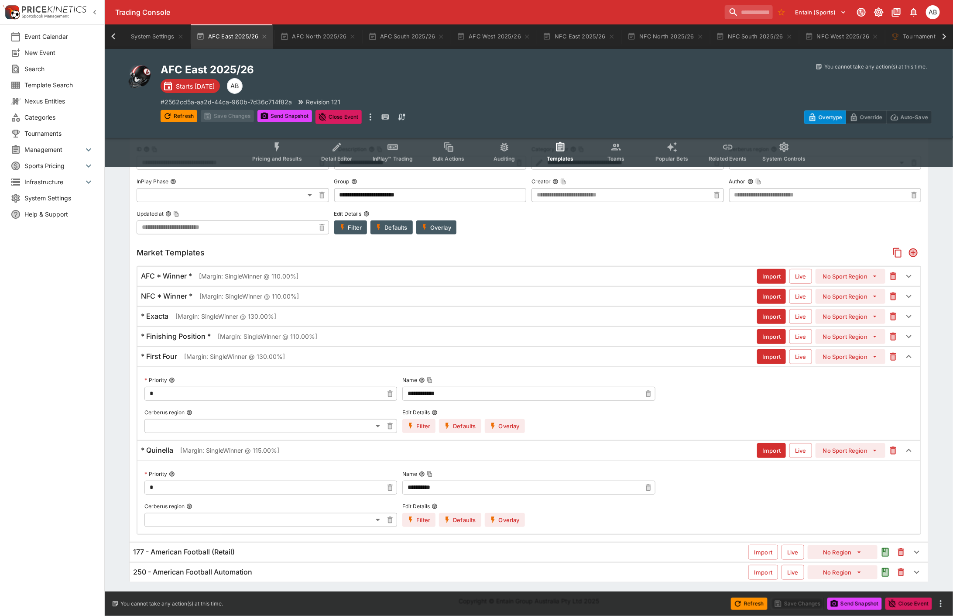
click at [509, 517] on button "Overlay" at bounding box center [505, 520] width 40 height 14
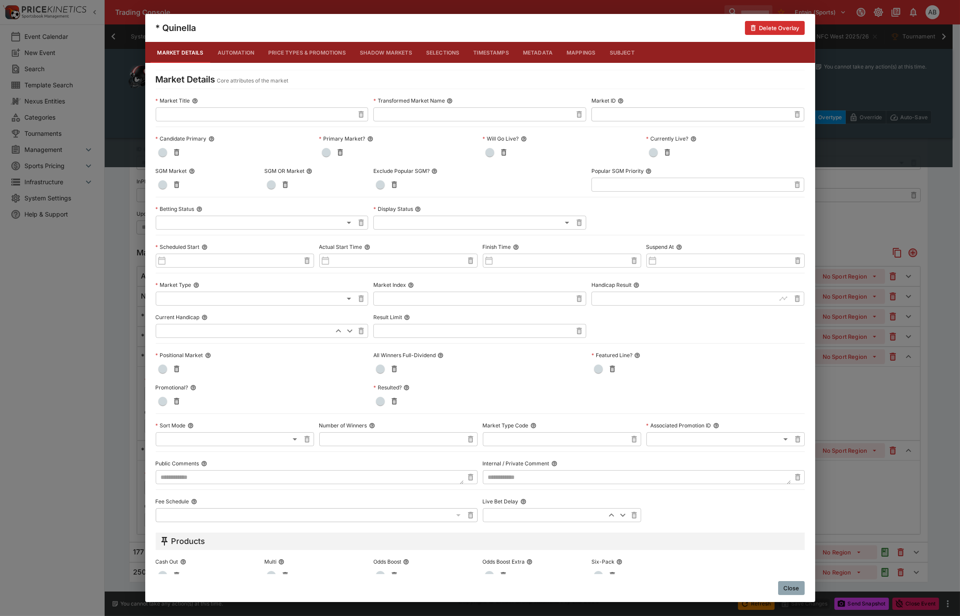
click at [195, 476] on textarea at bounding box center [310, 477] width 308 height 14
type textarea "*"
click at [177, 476] on textarea "**********" at bounding box center [308, 477] width 305 height 14
click at [224, 477] on textarea "**********" at bounding box center [308, 477] width 305 height 14
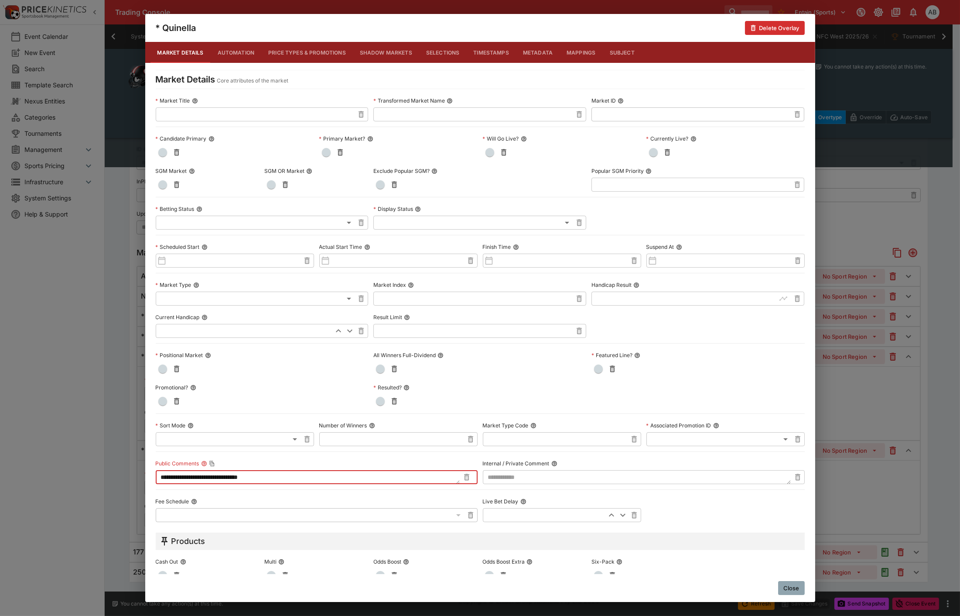
drag, startPoint x: 282, startPoint y: 478, endPoint x: 75, endPoint y: 479, distance: 206.4
click at [63, 481] on div "**********" at bounding box center [480, 308] width 960 height 616
type textarea "*"
click at [113, 347] on div "* Quinella Delete Overlay Market Details Automation Price Types & Promotions Sh…" at bounding box center [480, 308] width 960 height 616
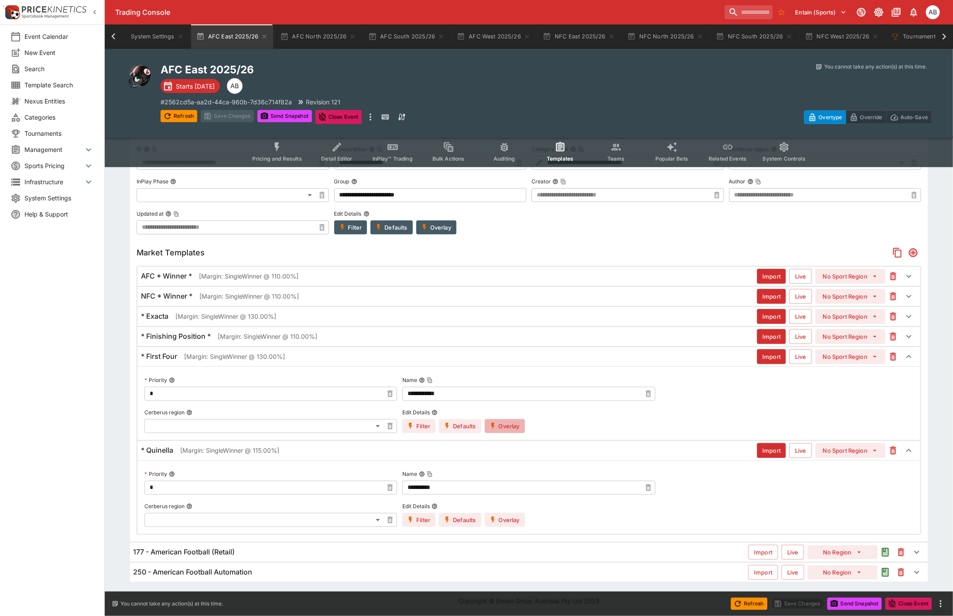
click at [515, 425] on button "Overlay" at bounding box center [505, 426] width 40 height 14
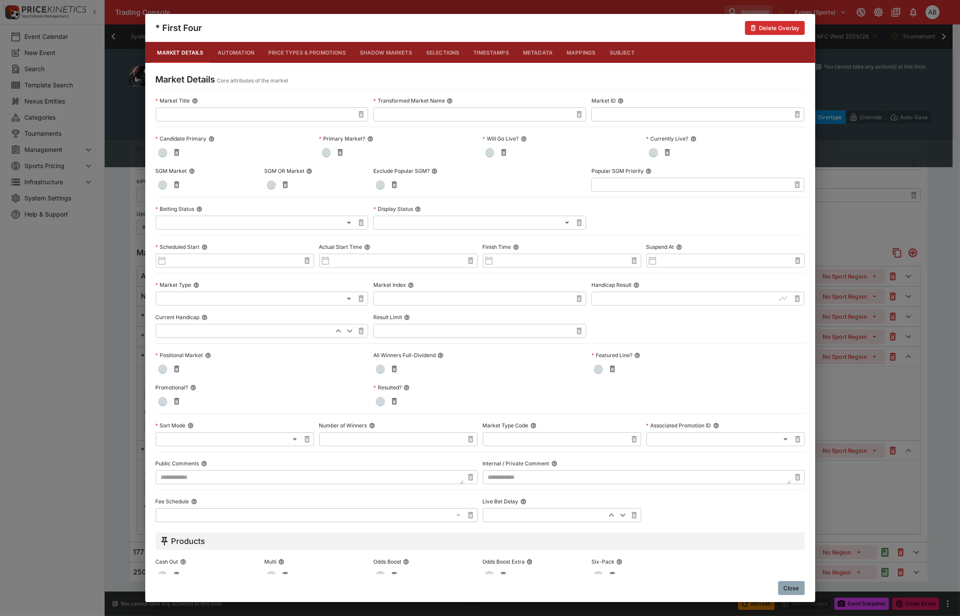
click at [166, 474] on textarea at bounding box center [310, 477] width 308 height 14
type textarea "**********"
click at [130, 326] on div "**********" at bounding box center [480, 308] width 960 height 616
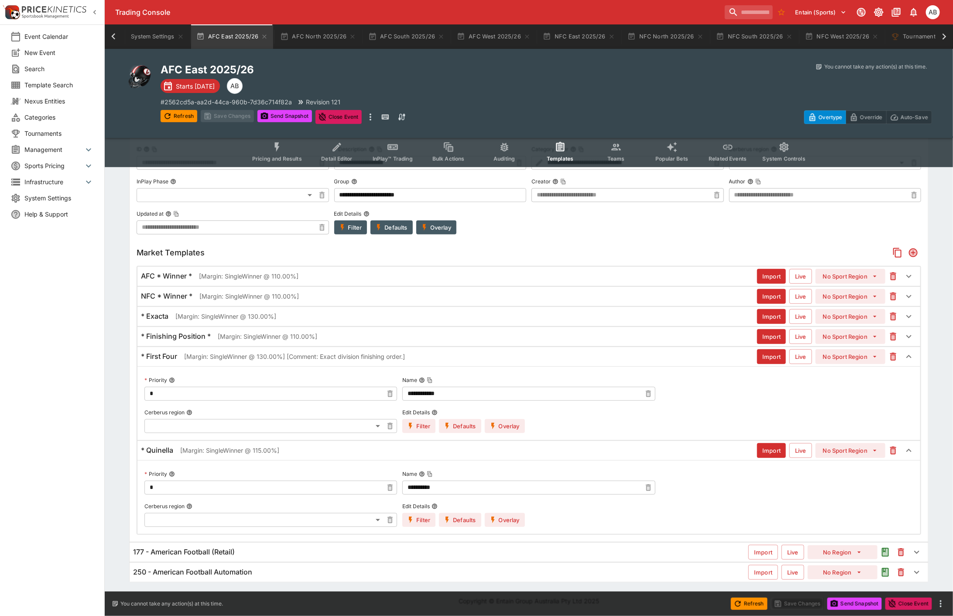
click at [181, 334] on h6 "* Finishing Position *" at bounding box center [176, 336] width 70 height 9
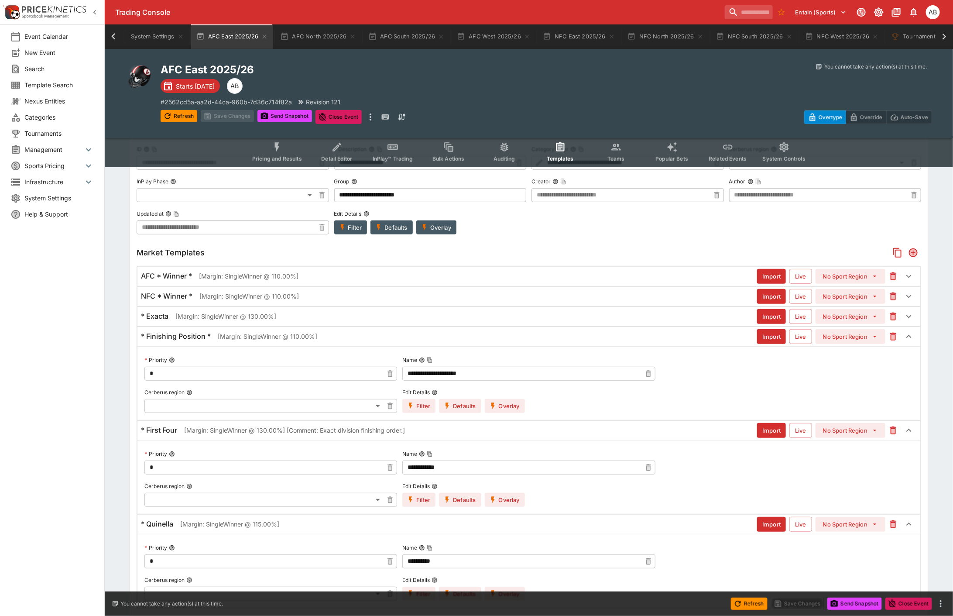
click at [511, 404] on button "Overlay" at bounding box center [505, 406] width 40 height 14
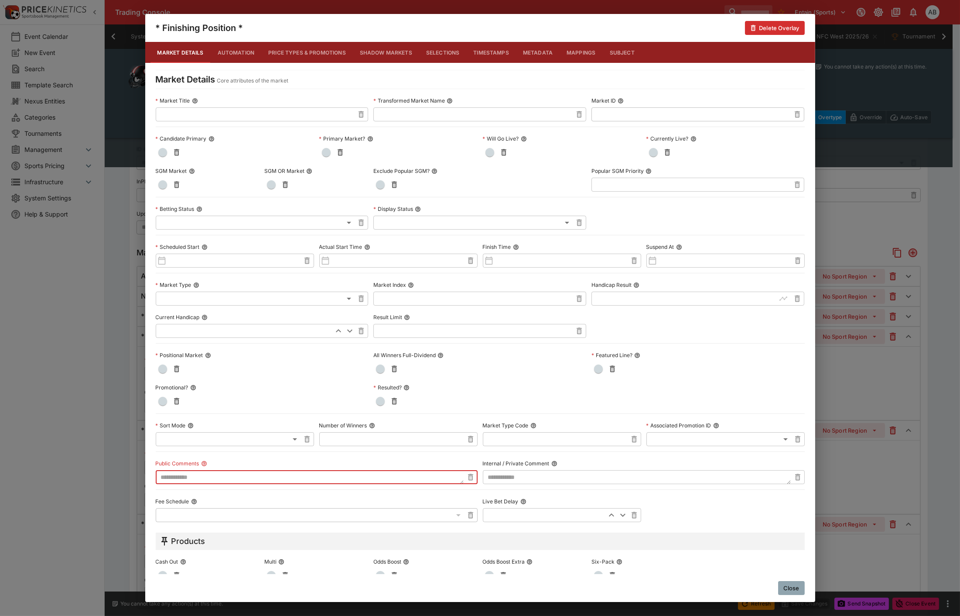
click at [186, 476] on textarea at bounding box center [310, 477] width 308 height 14
type textarea "**********"
drag, startPoint x: 106, startPoint y: 361, endPoint x: 223, endPoint y: 384, distance: 118.4
click at [110, 360] on div "**********" at bounding box center [480, 308] width 960 height 616
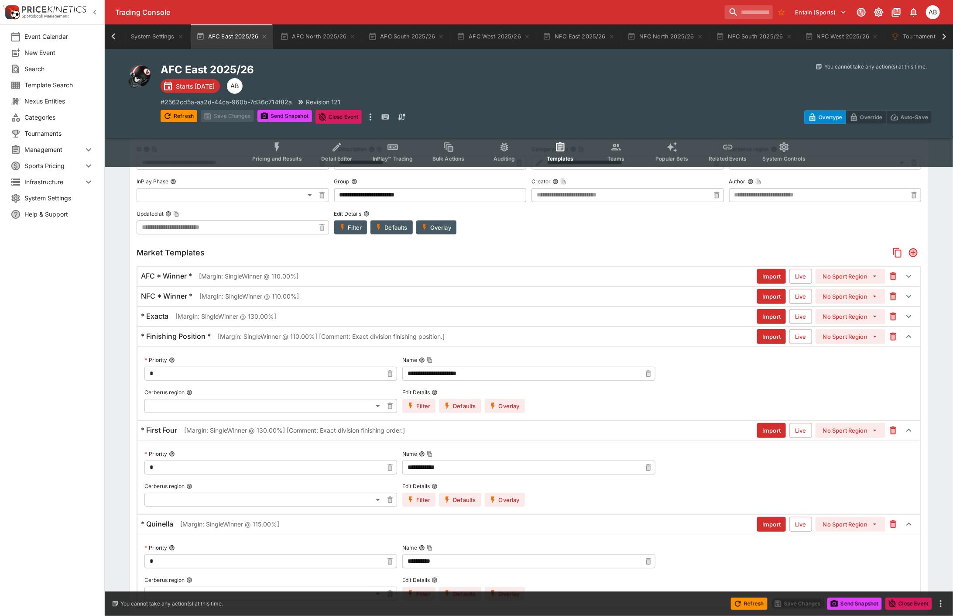
click at [208, 316] on p "[Margin: SingleWinner @ 130.00%]" at bounding box center [225, 316] width 101 height 9
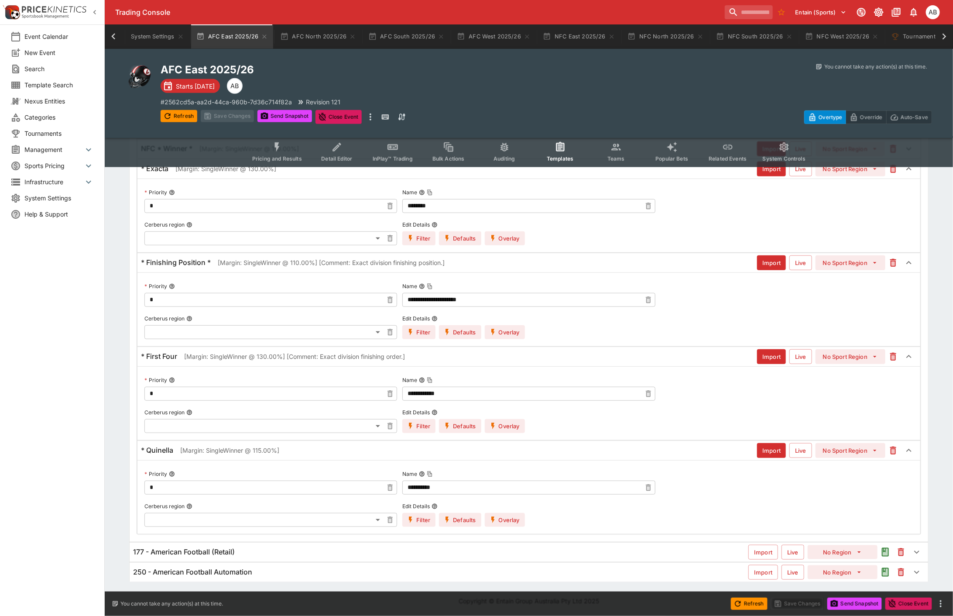
scroll to position [125, 0]
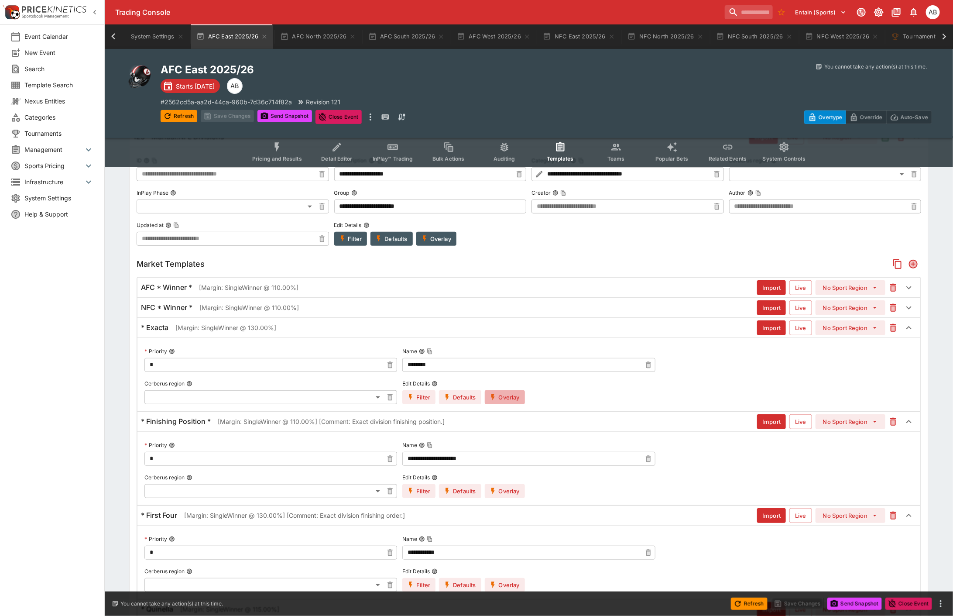
click at [503, 396] on button "Overlay" at bounding box center [505, 397] width 40 height 14
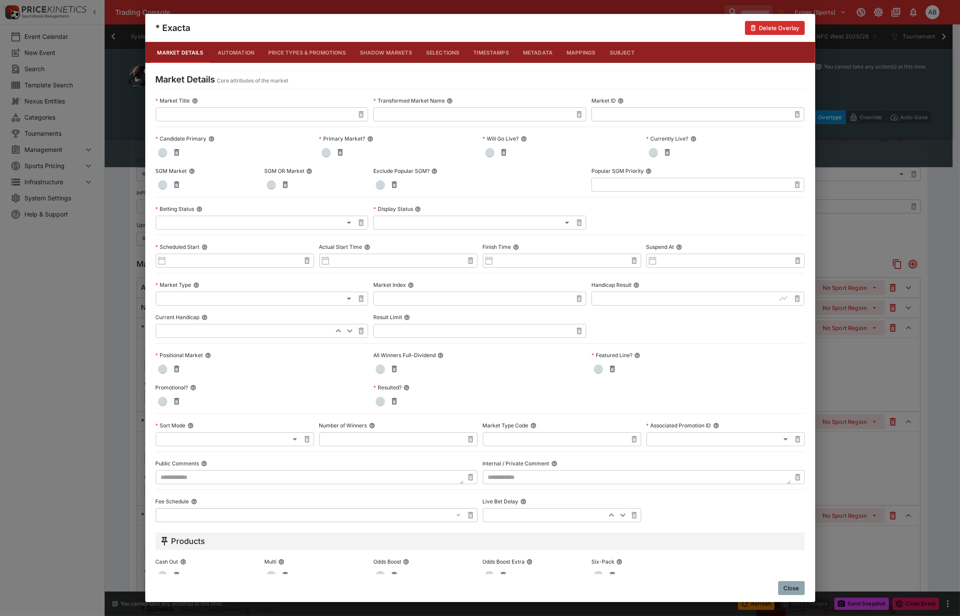
click at [177, 479] on textarea at bounding box center [310, 477] width 308 height 14
type textarea "**********"
click at [121, 384] on div "**********" at bounding box center [480, 308] width 960 height 616
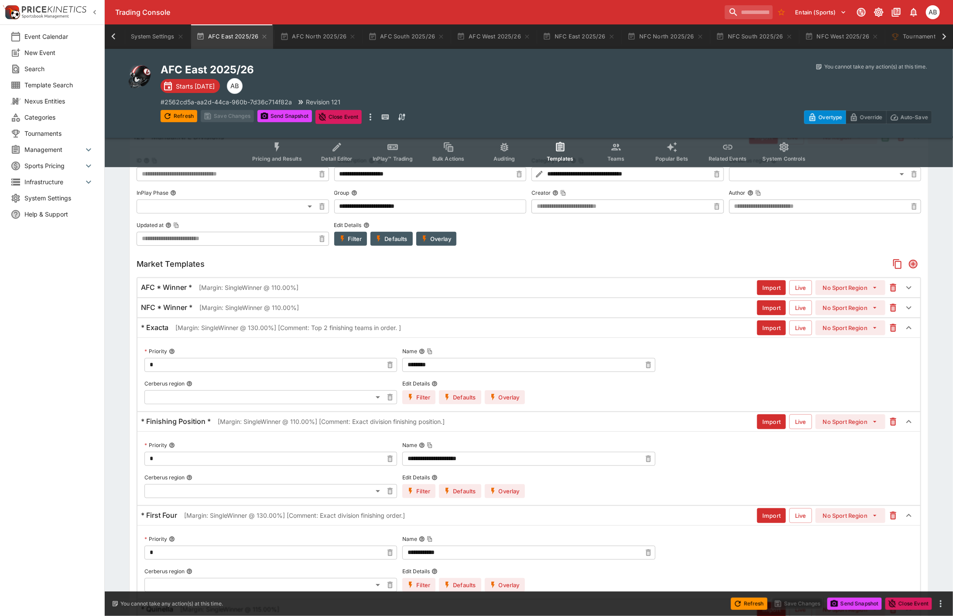
scroll to position [286, 0]
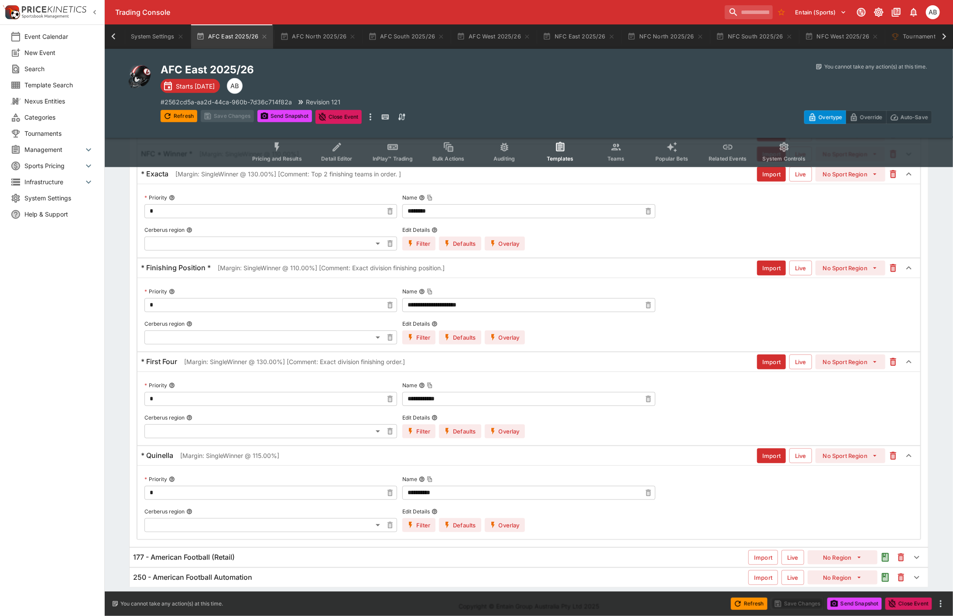
click at [497, 530] on button "Overlay" at bounding box center [505, 525] width 40 height 14
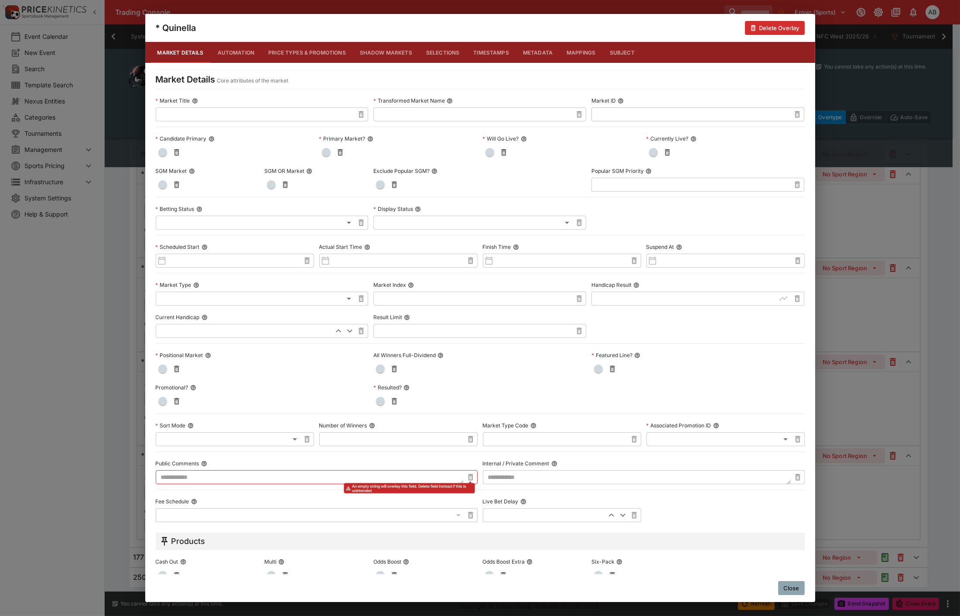
click at [203, 478] on textarea at bounding box center [310, 477] width 308 height 14
type textarea "**********"
click at [702, 374] on div at bounding box center [698, 369] width 213 height 14
click at [116, 344] on div "**********" at bounding box center [480, 308] width 960 height 616
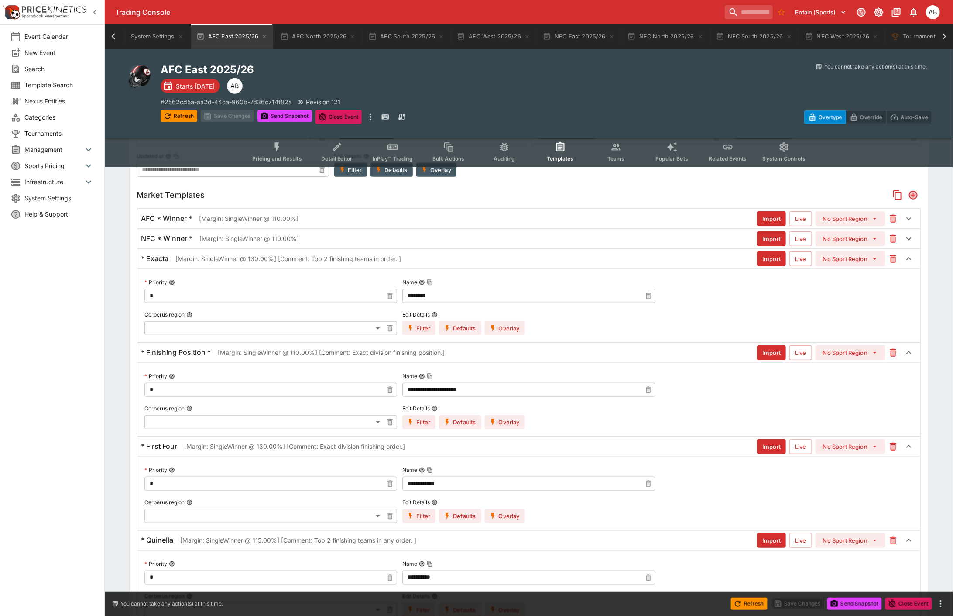
scroll to position [0, 0]
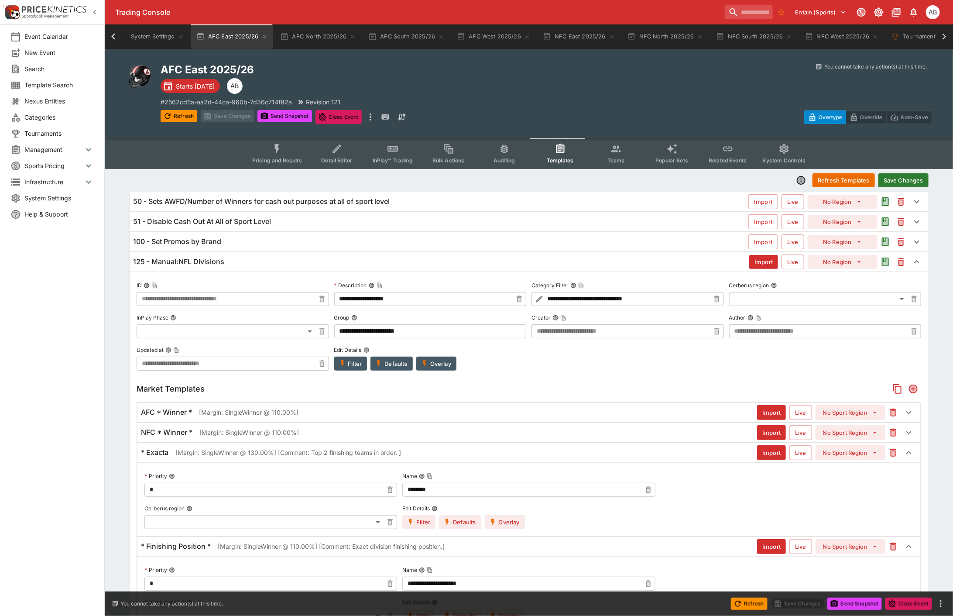
click at [906, 180] on button "Save Changes" at bounding box center [903, 180] width 50 height 14
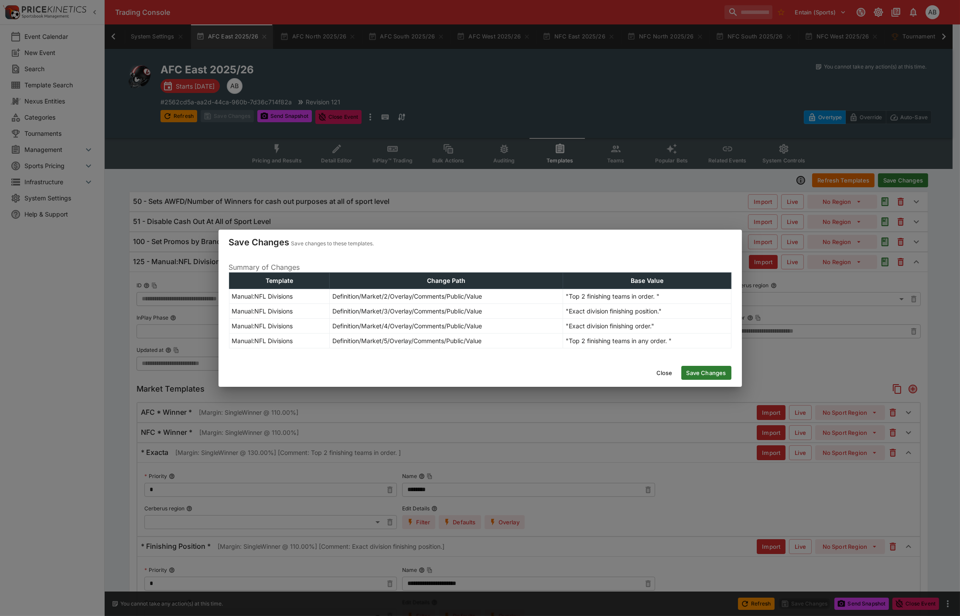
click at [696, 374] on button "Save Changes" at bounding box center [707, 373] width 50 height 14
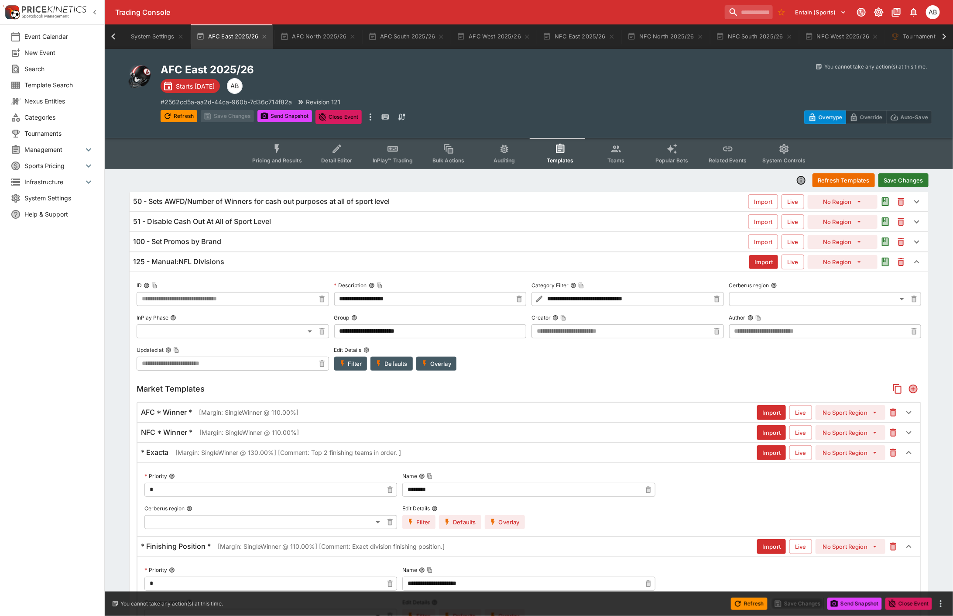
type input "**********"
click at [374, 120] on icon "more" at bounding box center [370, 117] width 10 height 10
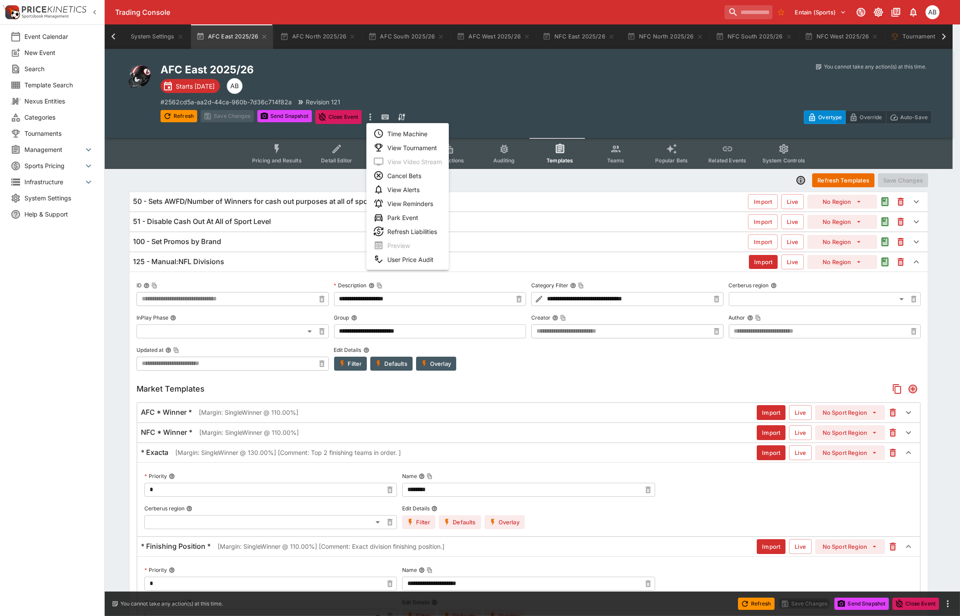
click at [413, 150] on li "View Tournament" at bounding box center [408, 148] width 82 height 14
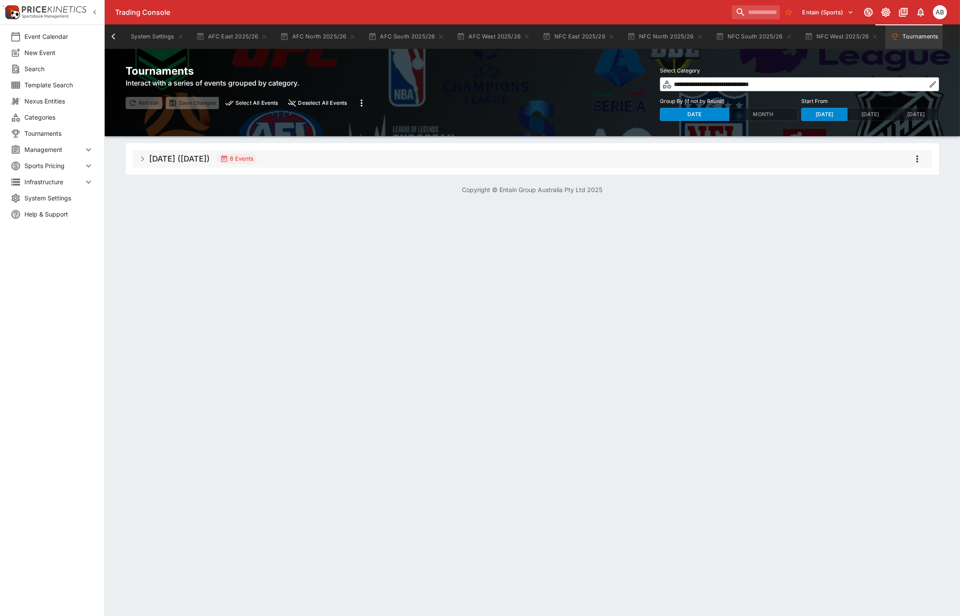
click at [267, 101] on button "Select All Events" at bounding box center [252, 103] width 59 height 12
click at [360, 102] on icon "more" at bounding box center [362, 103] width 10 height 10
click at [399, 123] on li "Snapshot selected events" at bounding box center [405, 121] width 102 height 14
drag, startPoint x: 223, startPoint y: 38, endPoint x: 247, endPoint y: 55, distance: 29.3
click at [223, 38] on button "AFC East 2025/26" at bounding box center [232, 36] width 82 height 24
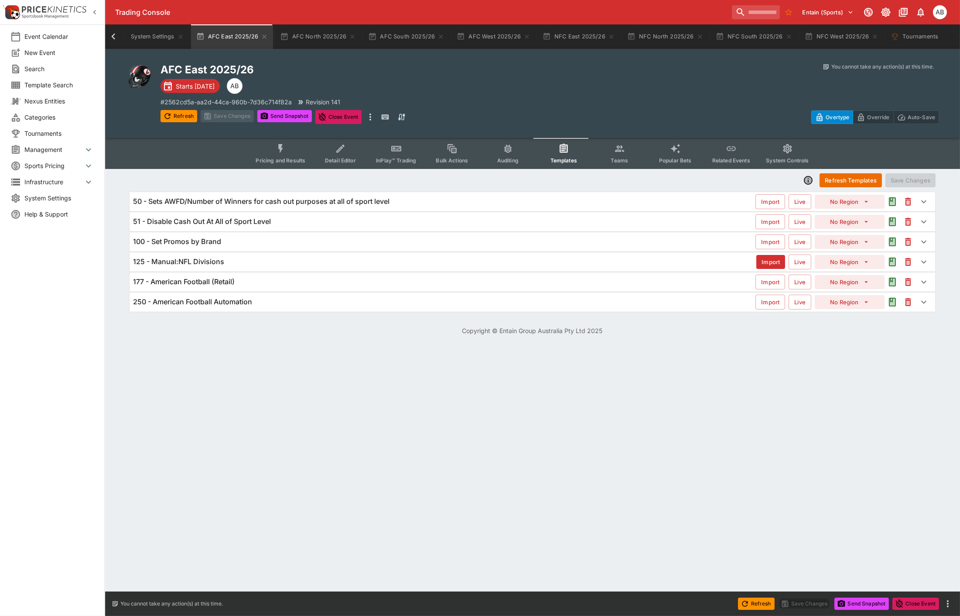
click at [187, 260] on h6 "125 - Manual:NFL Divisions" at bounding box center [178, 261] width 91 height 9
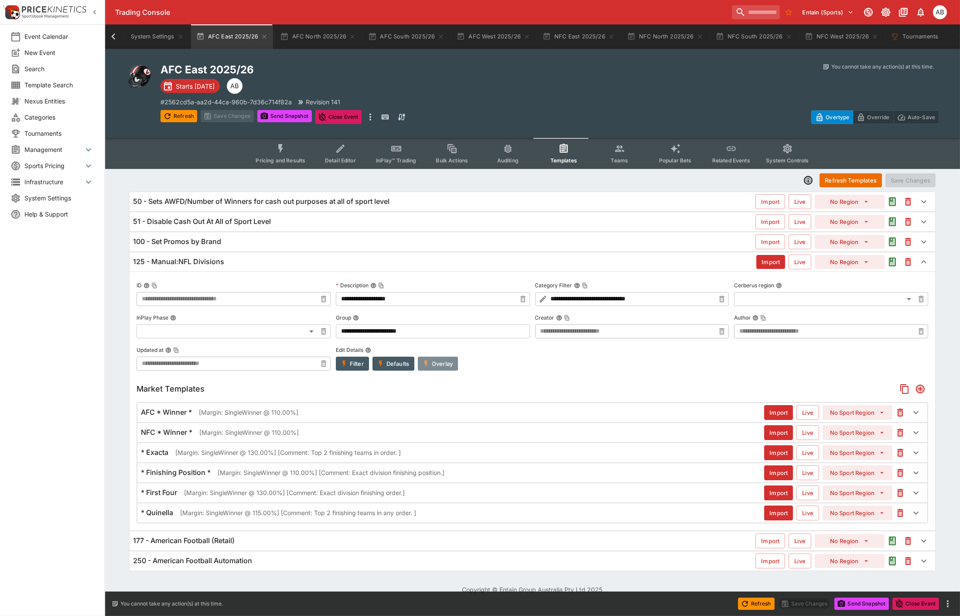
click at [442, 360] on button "Overlay" at bounding box center [438, 364] width 40 height 14
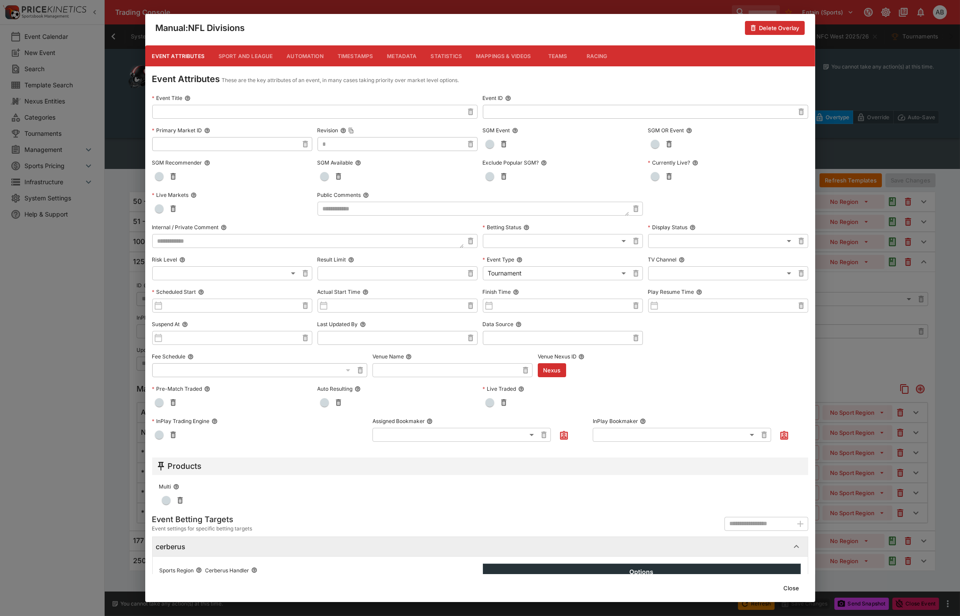
click at [191, 239] on textarea at bounding box center [308, 241] width 312 height 14
click at [412, 211] on textarea at bounding box center [474, 209] width 312 height 14
type textarea "**********"
click at [99, 238] on div "**********" at bounding box center [480, 308] width 960 height 616
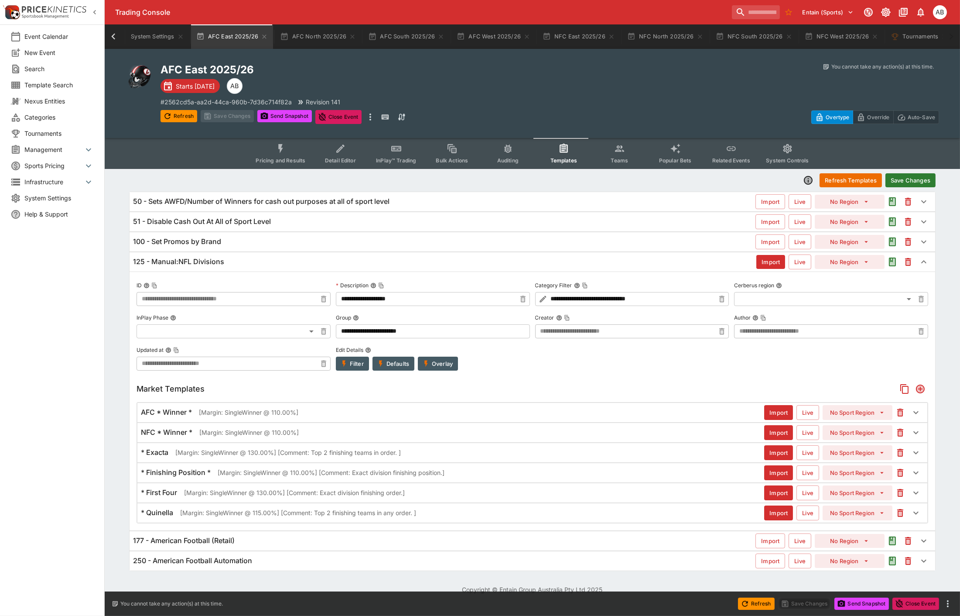
click at [909, 186] on button "Save Changes" at bounding box center [911, 180] width 50 height 14
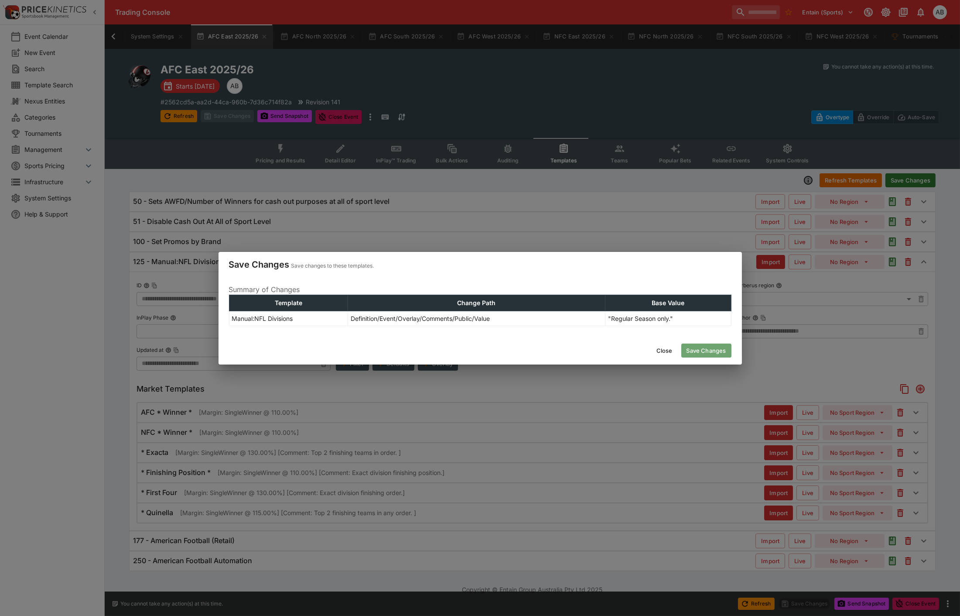
click at [708, 356] on button "Save Changes" at bounding box center [707, 350] width 50 height 14
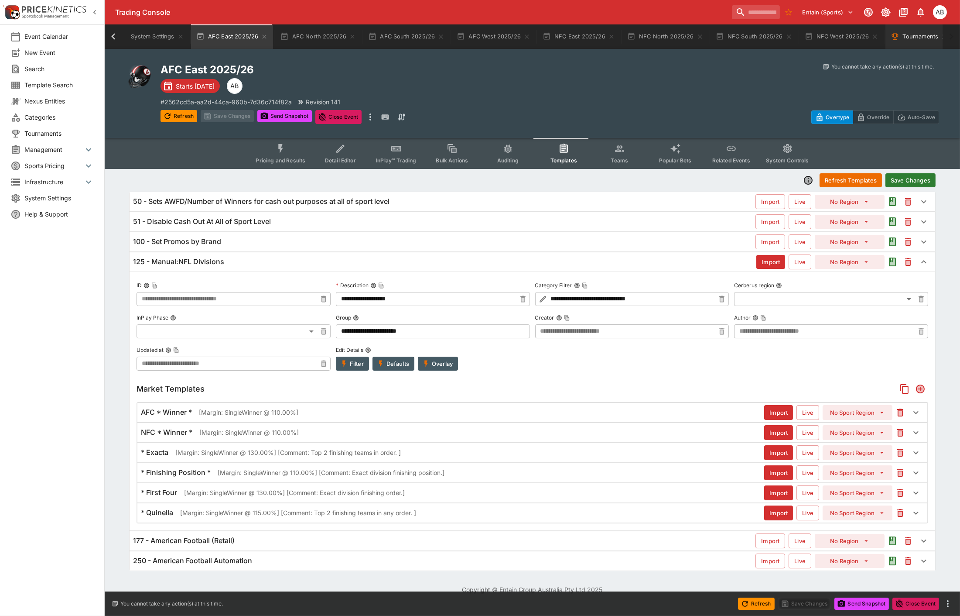
type input "**********"
click at [902, 38] on button "Tournaments" at bounding box center [920, 36] width 68 height 24
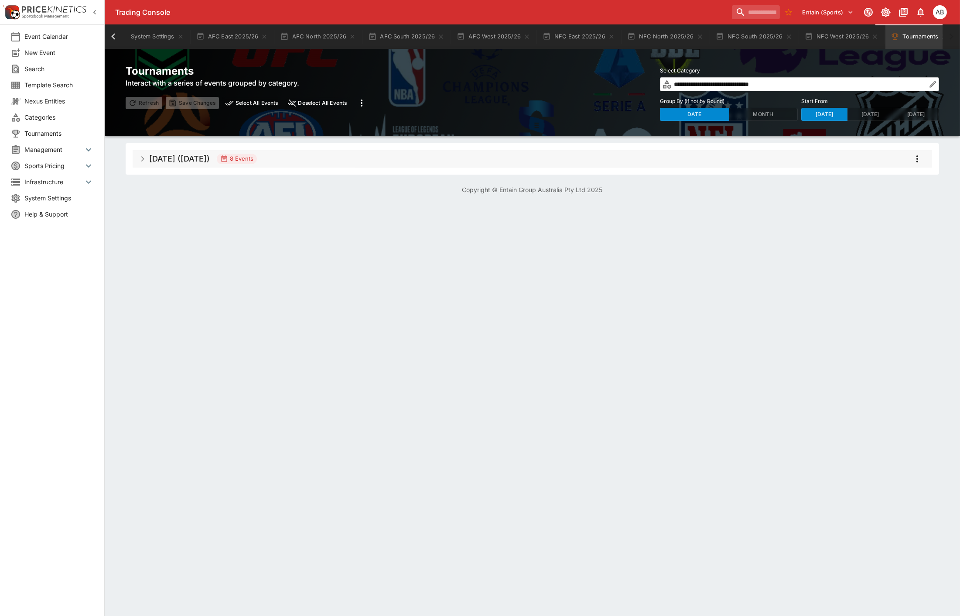
click at [252, 107] on button "Select All Events" at bounding box center [252, 103] width 59 height 12
click at [364, 103] on icon "more" at bounding box center [362, 103] width 10 height 10
click at [408, 117] on li "Snapshot selected events" at bounding box center [405, 121] width 102 height 14
click at [297, 156] on span "Sep 2025 (2025-09-05) 8 Events" at bounding box center [537, 159] width 776 height 16
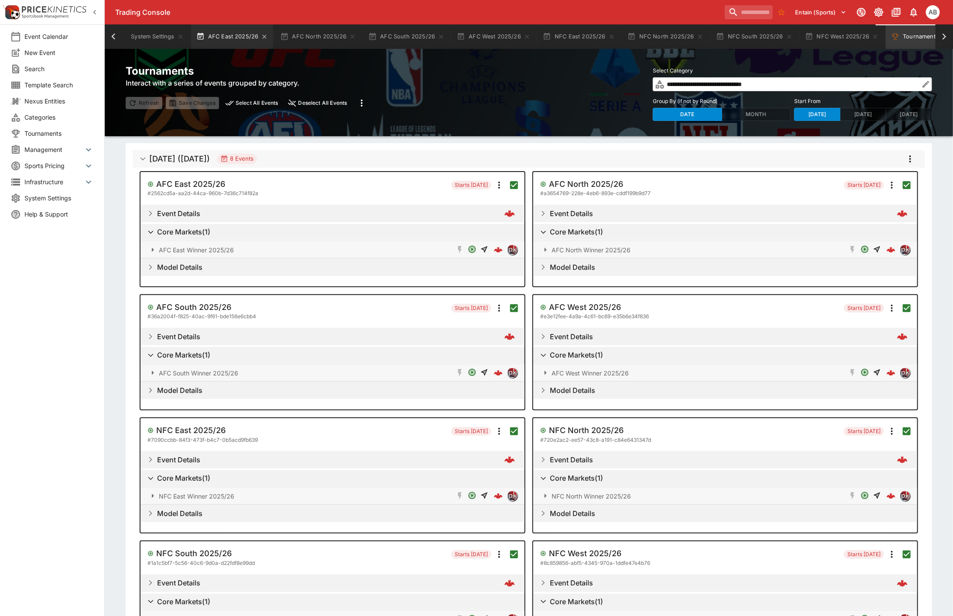
click at [228, 35] on button "AFC East 2025/26" at bounding box center [232, 36] width 82 height 24
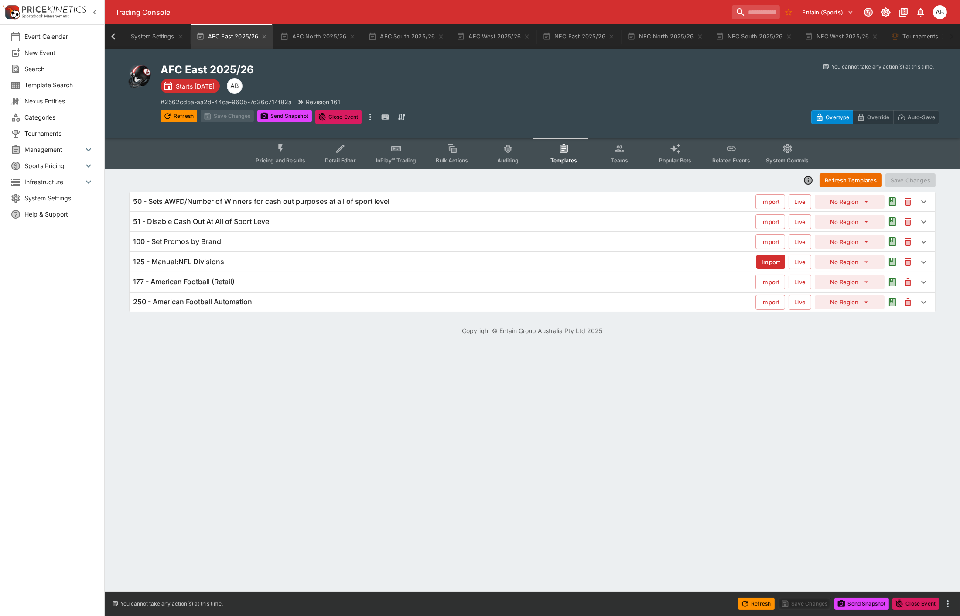
click at [218, 264] on h6 "125 - Manual:NFL Divisions" at bounding box center [178, 261] width 91 height 9
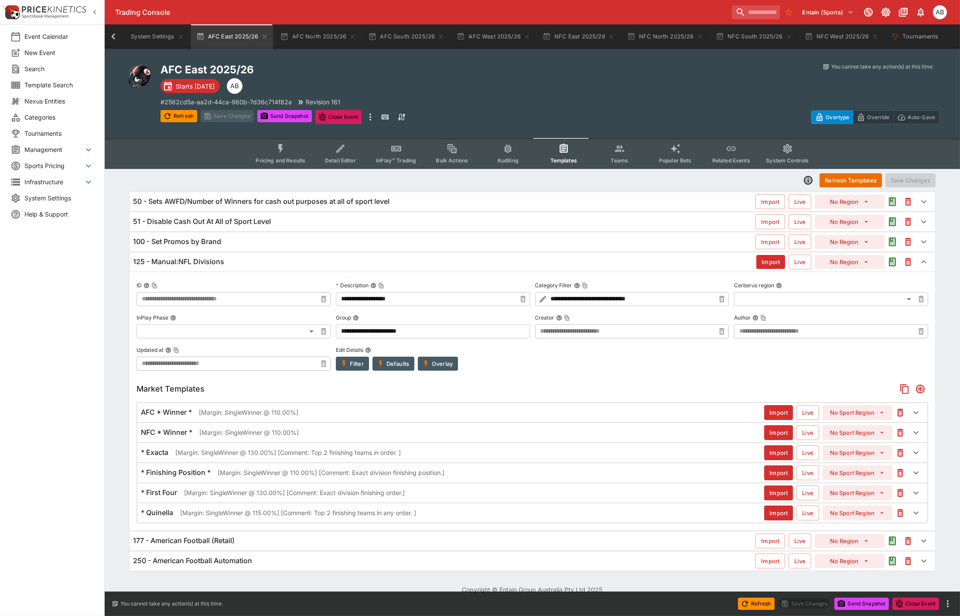
click at [280, 453] on p "[Margin: SingleWinner @ 130.00%] [Comment: Top 2 finishing teams in order. ]" at bounding box center [288, 452] width 226 height 9
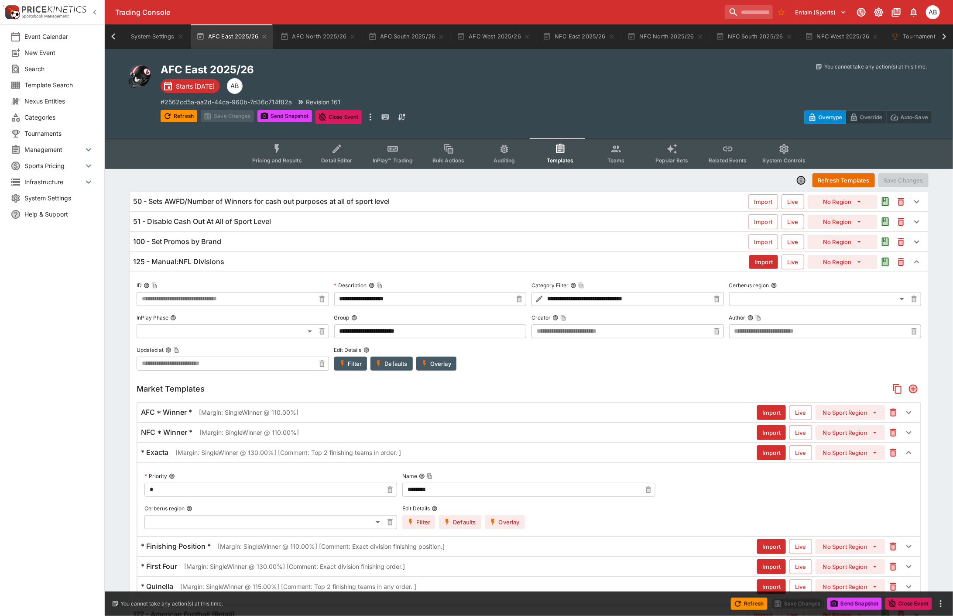
click at [517, 521] on button "Overlay" at bounding box center [505, 522] width 40 height 14
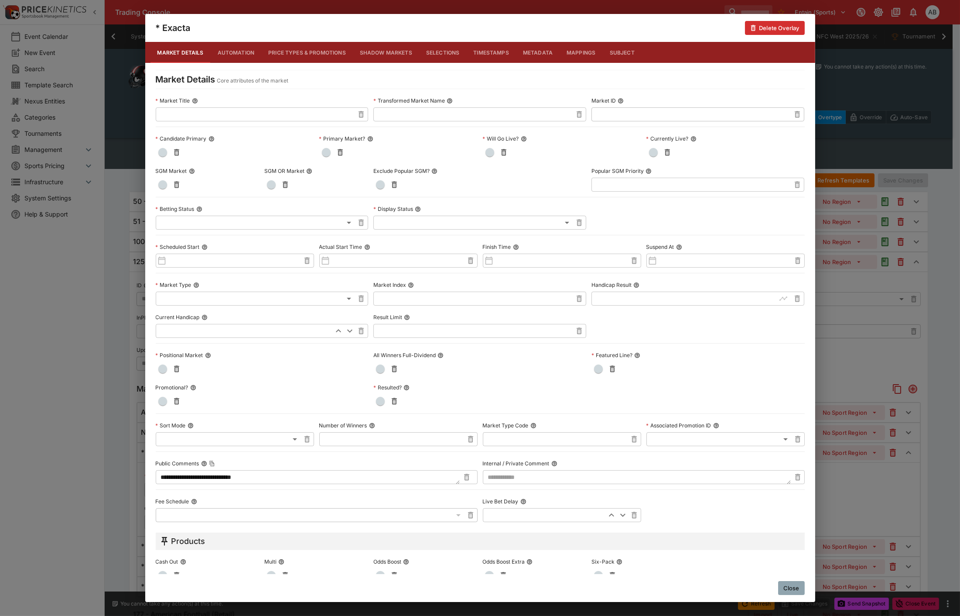
click at [394, 333] on input "text" at bounding box center [473, 331] width 199 height 14
click at [108, 304] on div "**********" at bounding box center [480, 308] width 960 height 616
type input "*****"
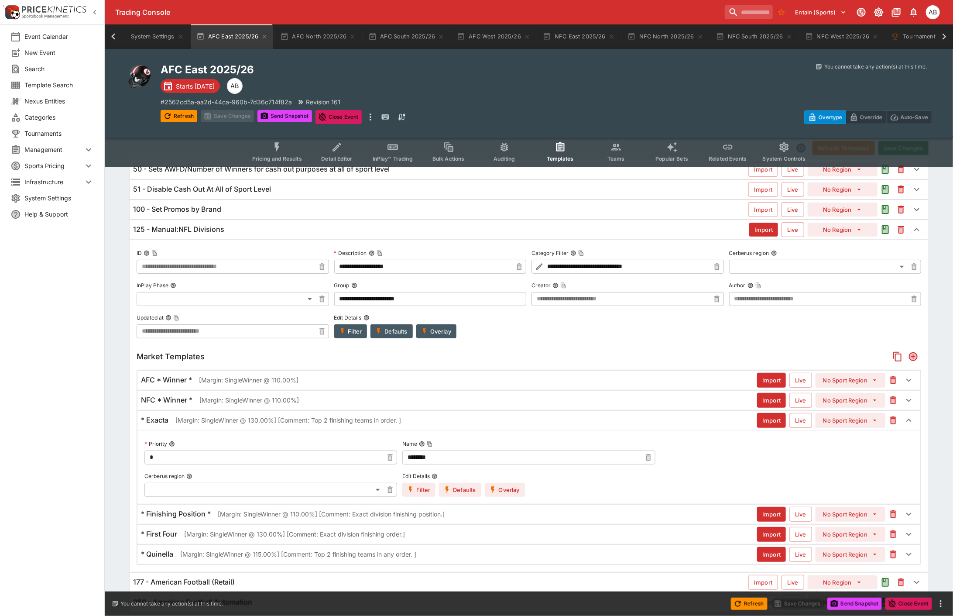
scroll to position [62, 0]
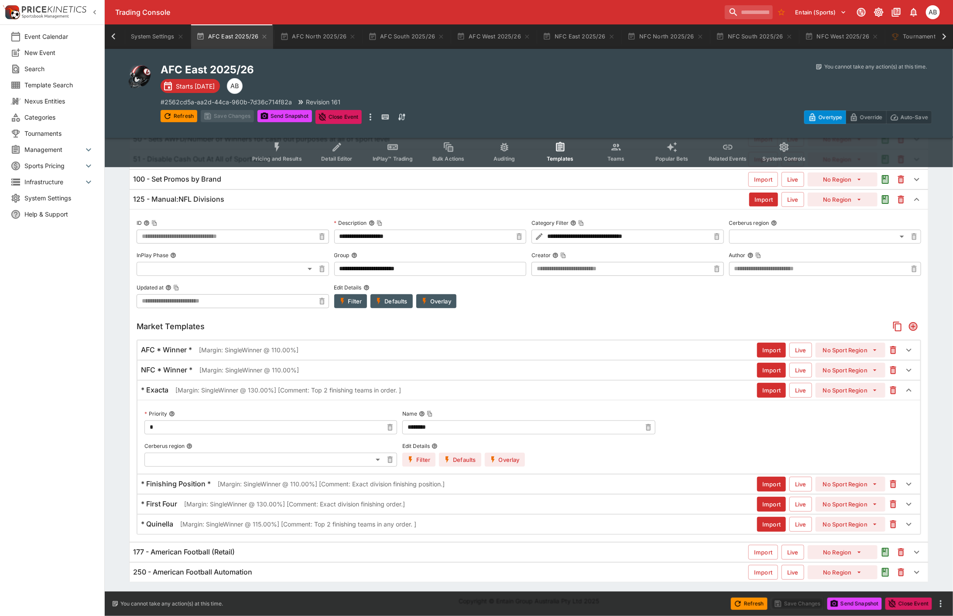
click at [201, 484] on h6 "* Finishing Position *" at bounding box center [176, 483] width 70 height 9
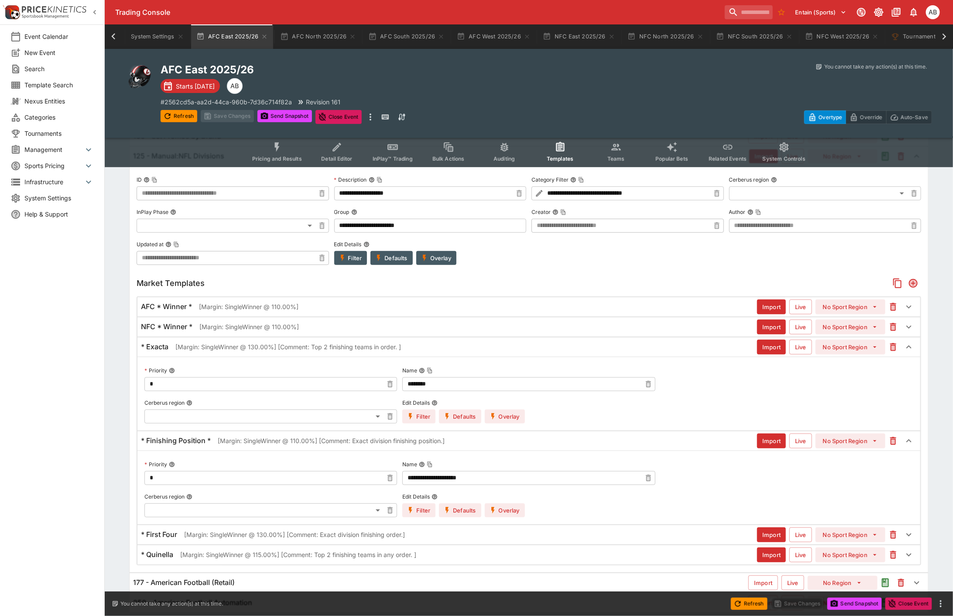
scroll to position [136, 0]
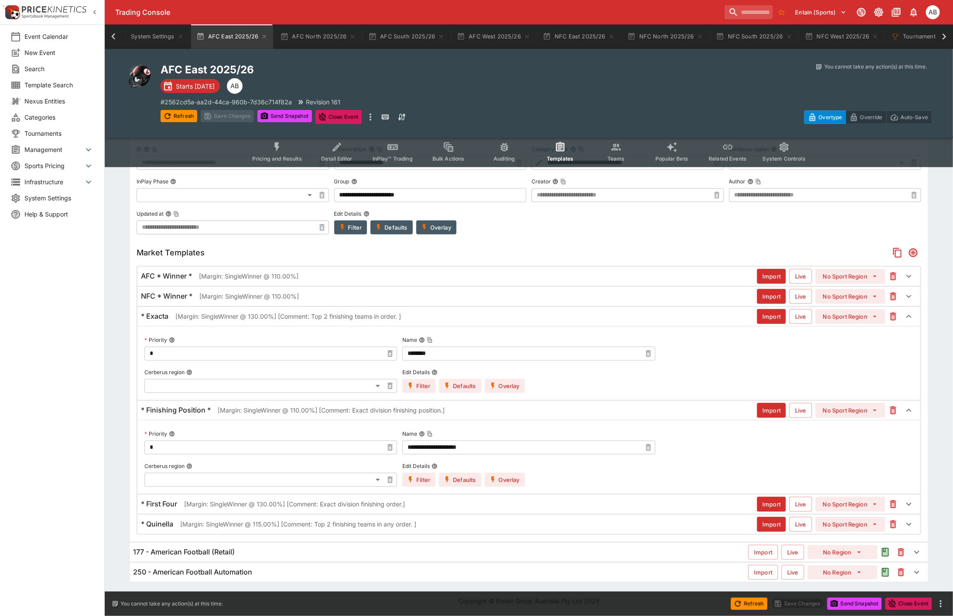
click at [504, 476] on button "Overlay" at bounding box center [505, 480] width 40 height 14
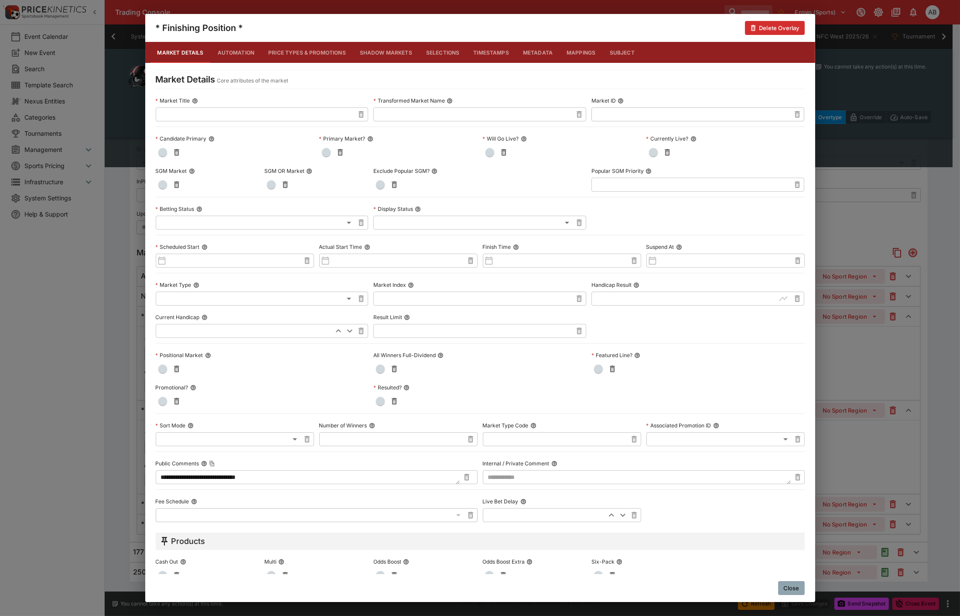
click at [393, 329] on input "text" at bounding box center [473, 331] width 199 height 14
type input "*****"
click at [120, 339] on div "**********" at bounding box center [480, 308] width 960 height 616
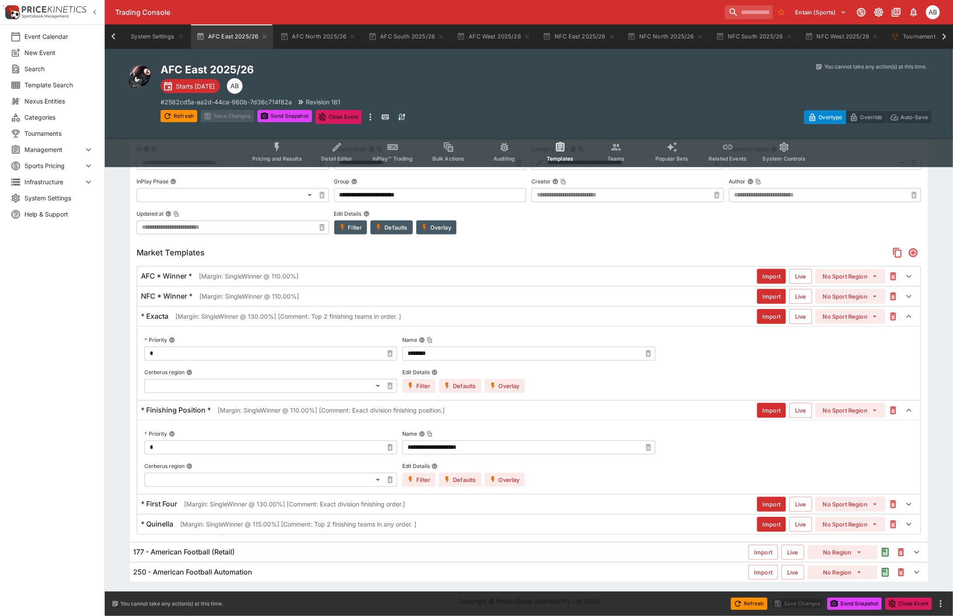
click at [213, 506] on p "[Margin: SingleWinner @ 130.00%] [Comment: Exact division finishing order.]" at bounding box center [294, 503] width 221 height 9
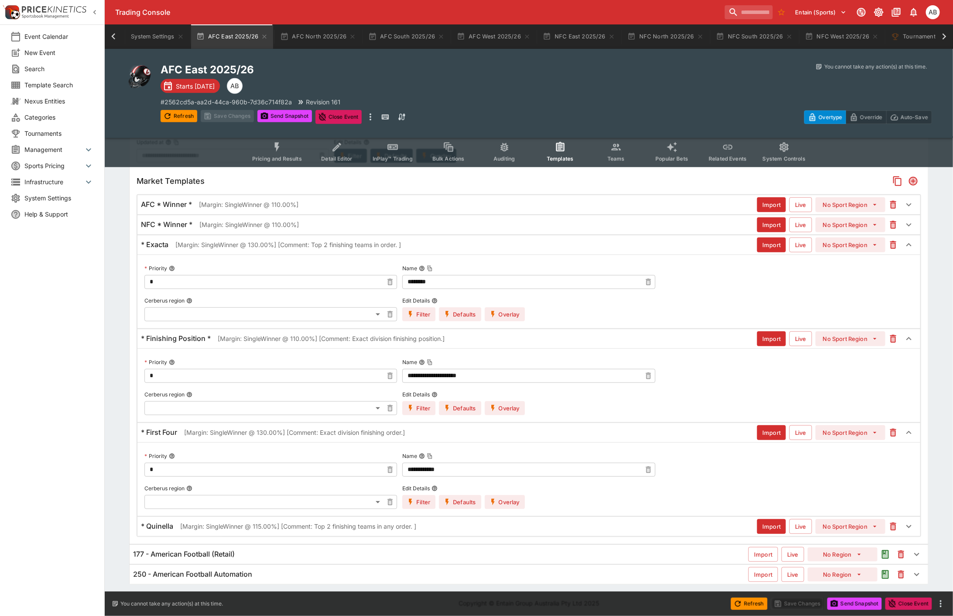
scroll to position [209, 0]
click at [507, 508] on div "**********" at bounding box center [528, 478] width 783 height 74
click at [508, 503] on button "Overlay" at bounding box center [505, 501] width 40 height 14
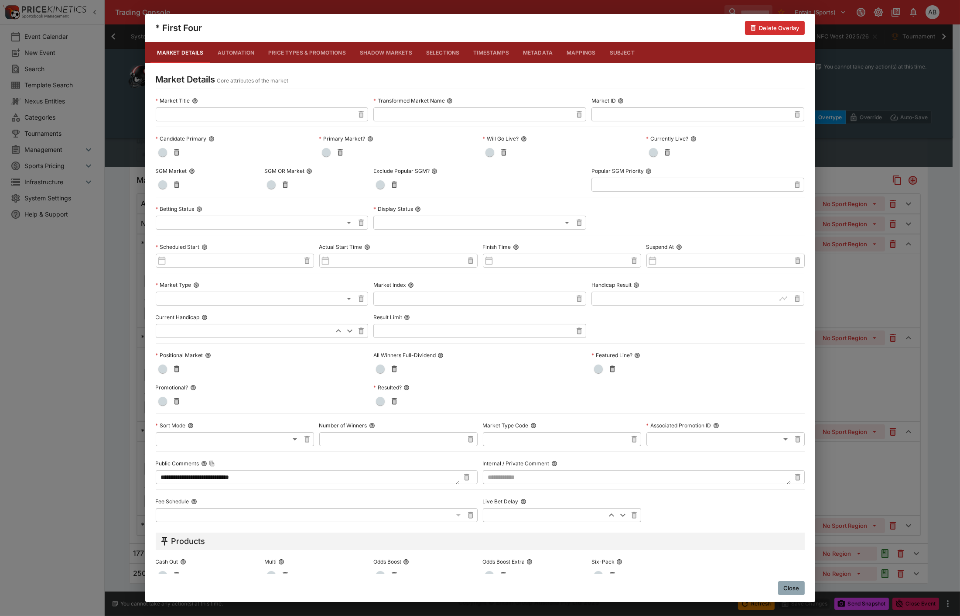
click at [418, 339] on div "**********" at bounding box center [480, 308] width 649 height 428
click at [425, 328] on input "text" at bounding box center [473, 331] width 199 height 14
click at [120, 295] on div "**********" at bounding box center [480, 308] width 960 height 616
type input "*****"
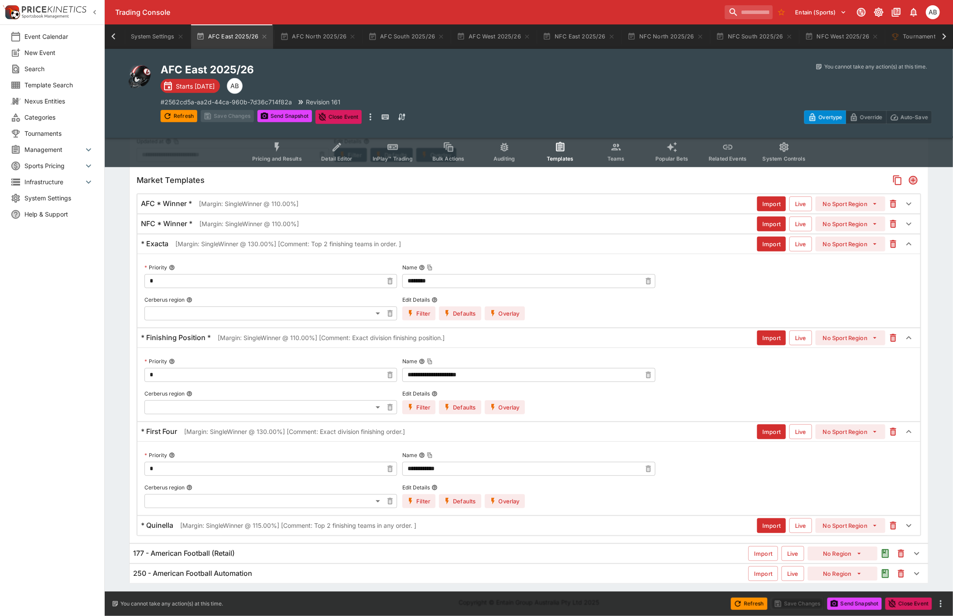
scroll to position [210, 0]
click at [503, 492] on label "Edit Details" at bounding box center [463, 486] width 122 height 13
click at [438, 489] on button "Edit Details" at bounding box center [435, 486] width 6 height 6
click at [504, 495] on button "Overlay" at bounding box center [505, 500] width 40 height 14
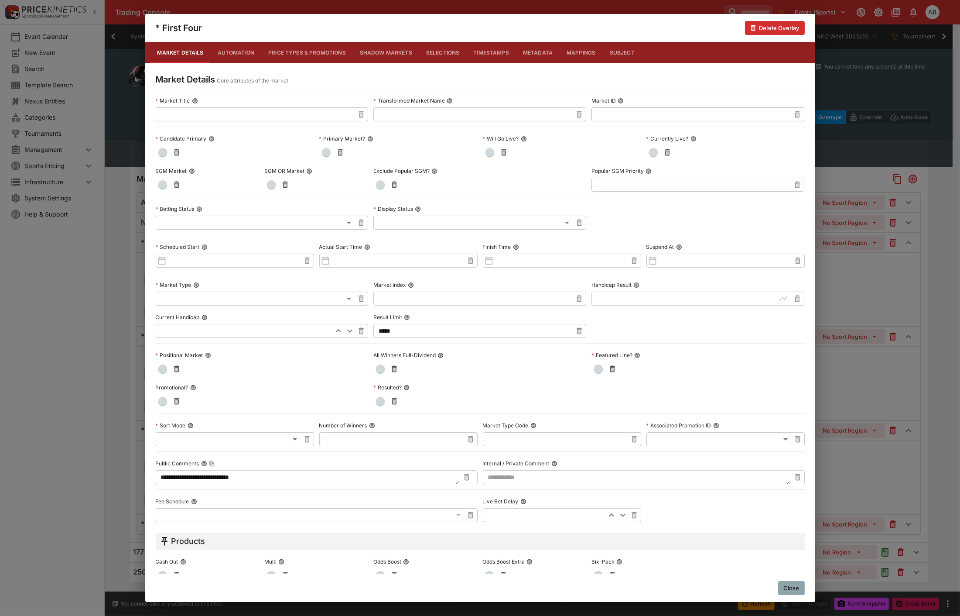
click at [406, 332] on input "*****" at bounding box center [473, 331] width 199 height 14
click at [115, 333] on div "**********" at bounding box center [480, 308] width 960 height 616
type input "******"
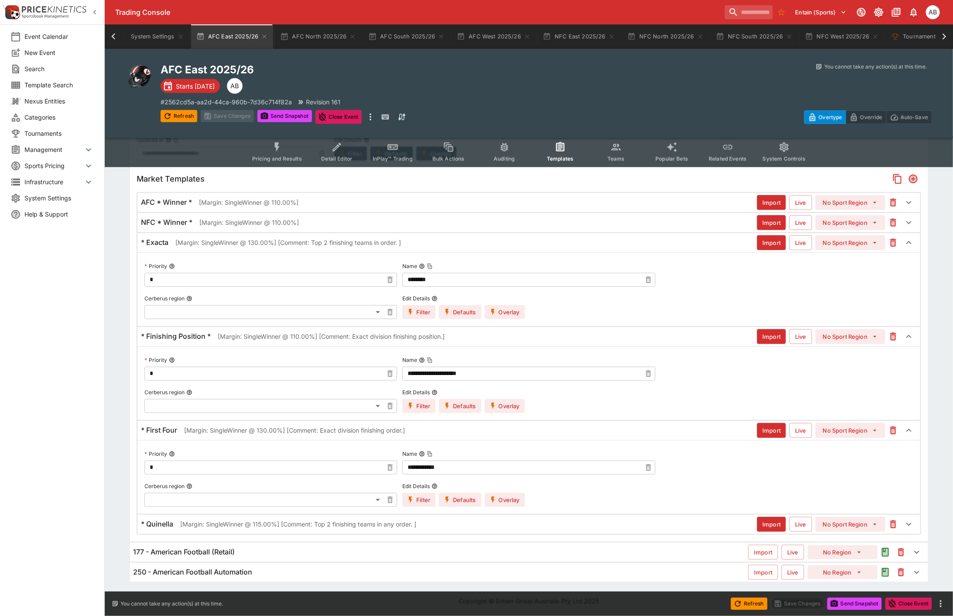
click at [208, 524] on p "[Margin: SingleWinner @ 115.00%] [Comment: Top 2 finishing teams in any order. ]" at bounding box center [298, 523] width 236 height 9
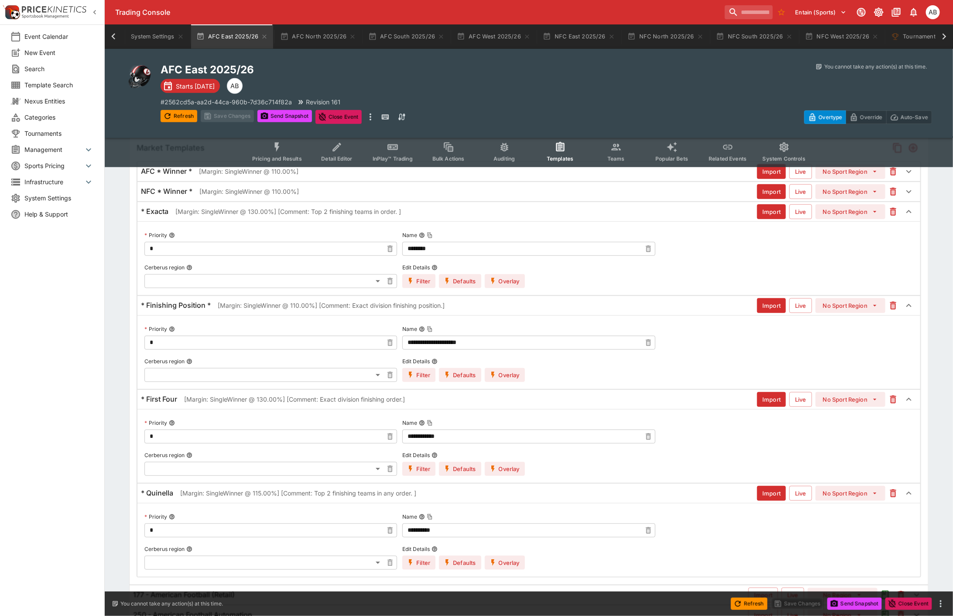
scroll to position [286, 0]
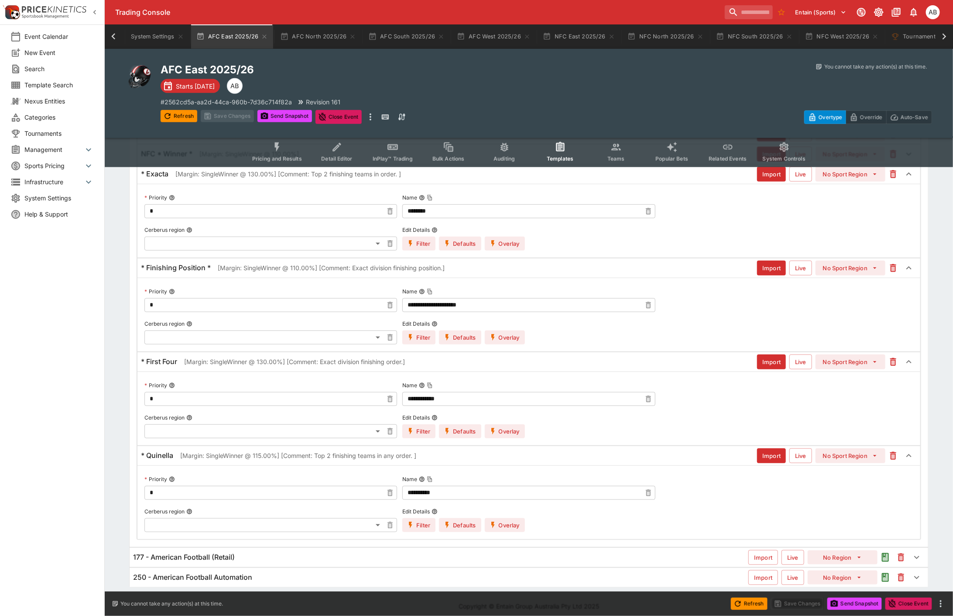
click at [514, 526] on button "Overlay" at bounding box center [505, 525] width 40 height 14
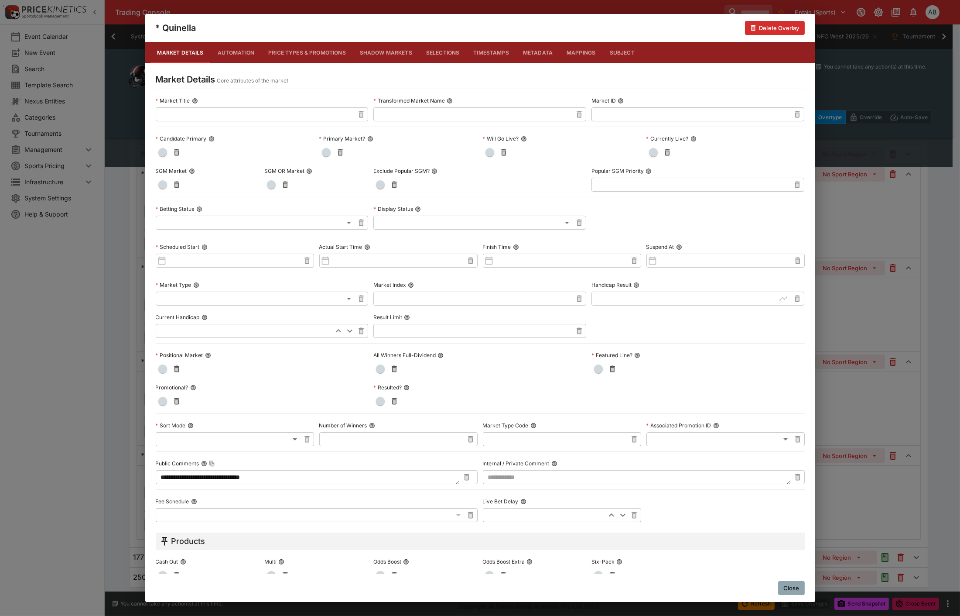
click at [394, 327] on input "text" at bounding box center [473, 331] width 199 height 14
type input "*****"
click at [108, 286] on div "**********" at bounding box center [480, 308] width 960 height 616
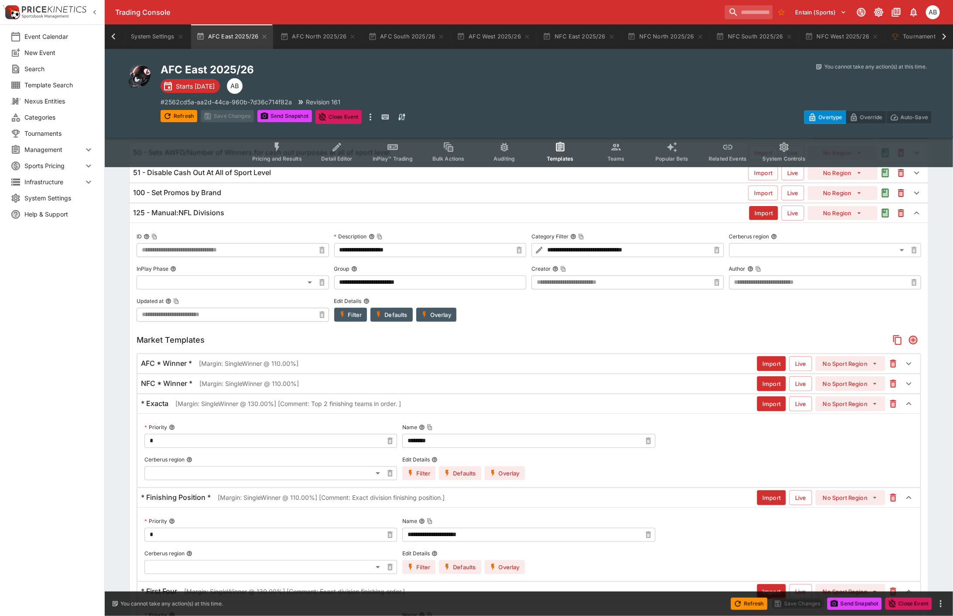
scroll to position [0, 0]
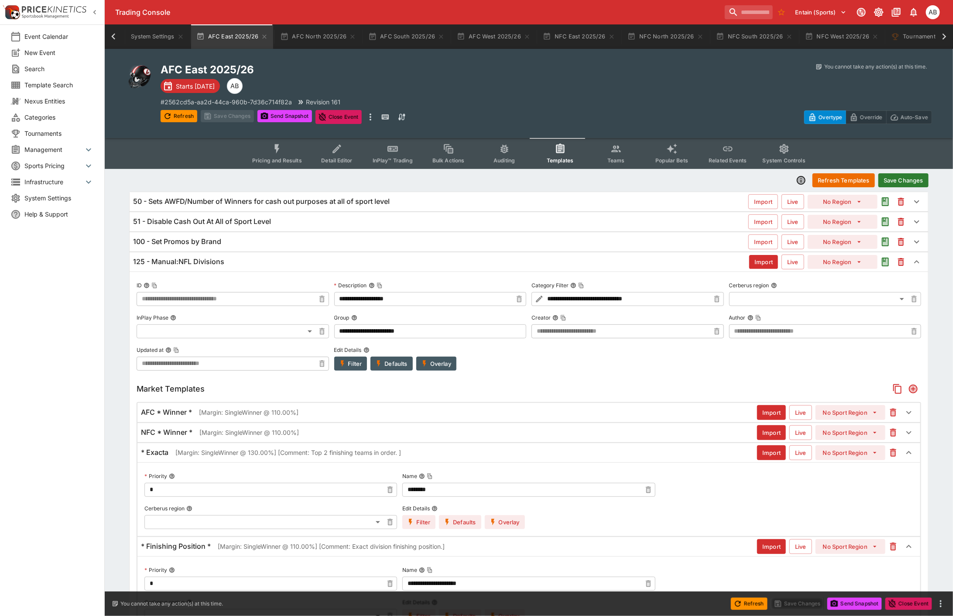
click at [224, 429] on p "[Margin: SingleWinner @ 110.00%]" at bounding box center [248, 432] width 99 height 9
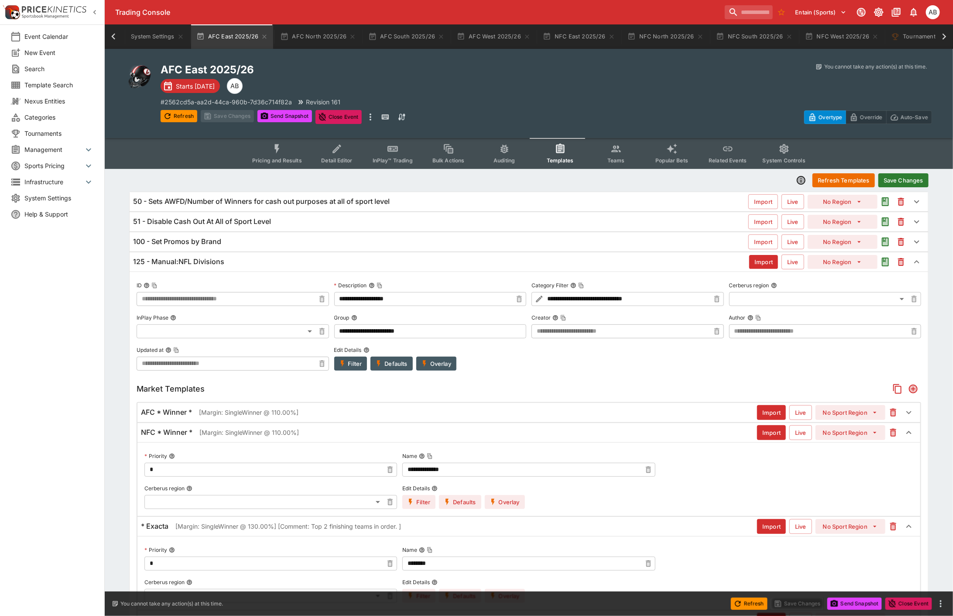
click at [506, 499] on button "Overlay" at bounding box center [505, 502] width 40 height 14
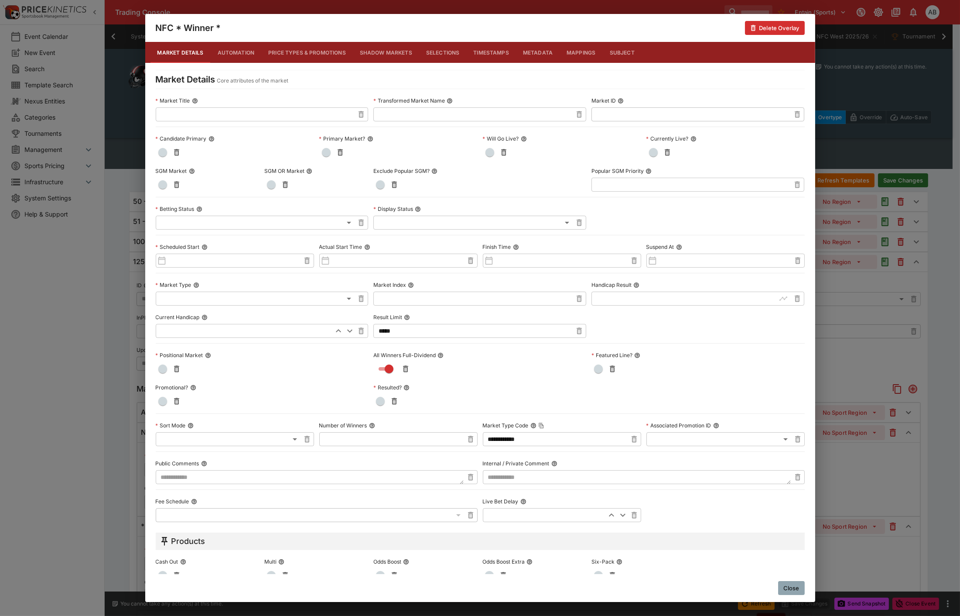
click at [120, 355] on div "**********" at bounding box center [480, 308] width 960 height 616
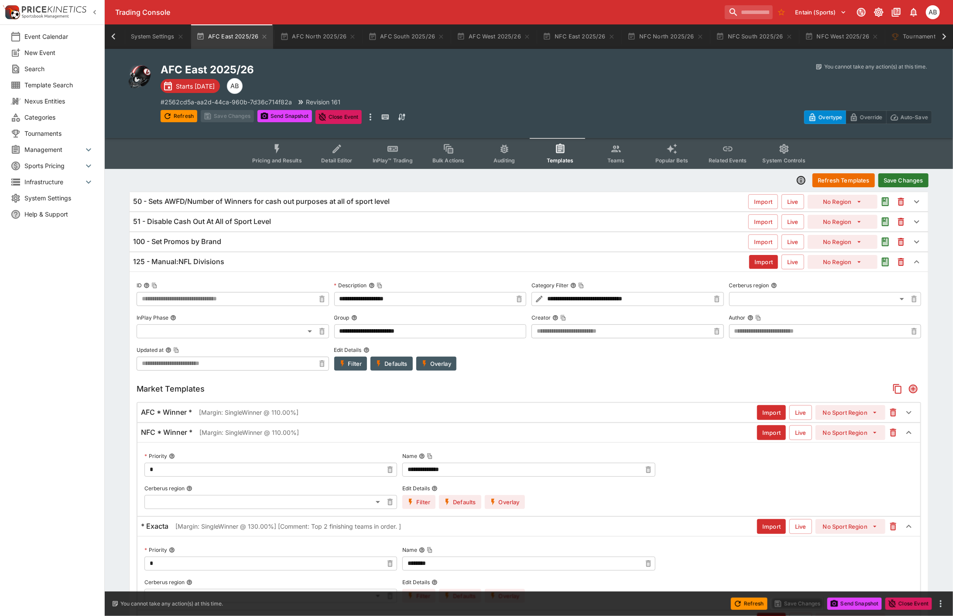
click at [909, 180] on button "Save Changes" at bounding box center [903, 180] width 50 height 14
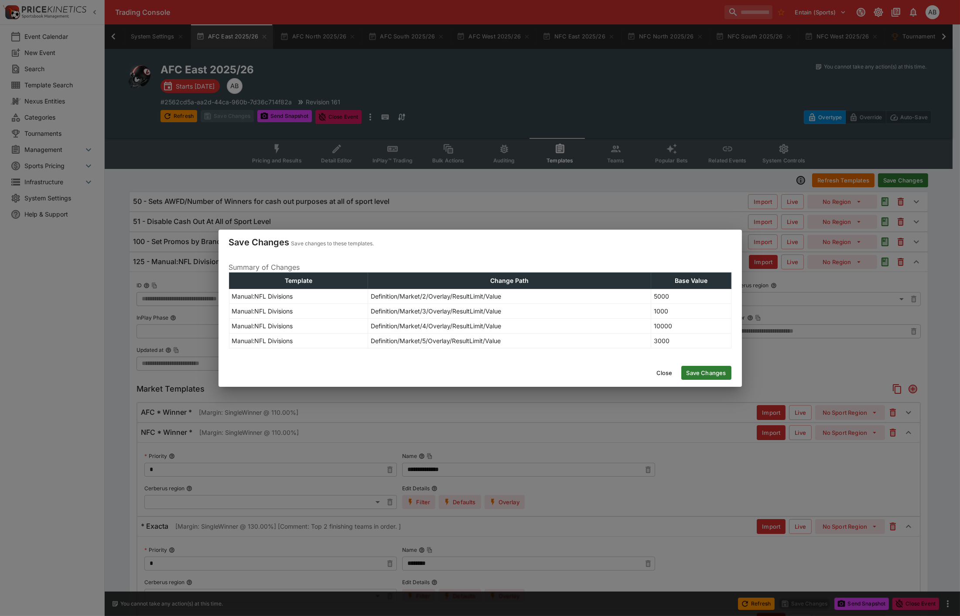
click at [713, 372] on button "Save Changes" at bounding box center [707, 373] width 50 height 14
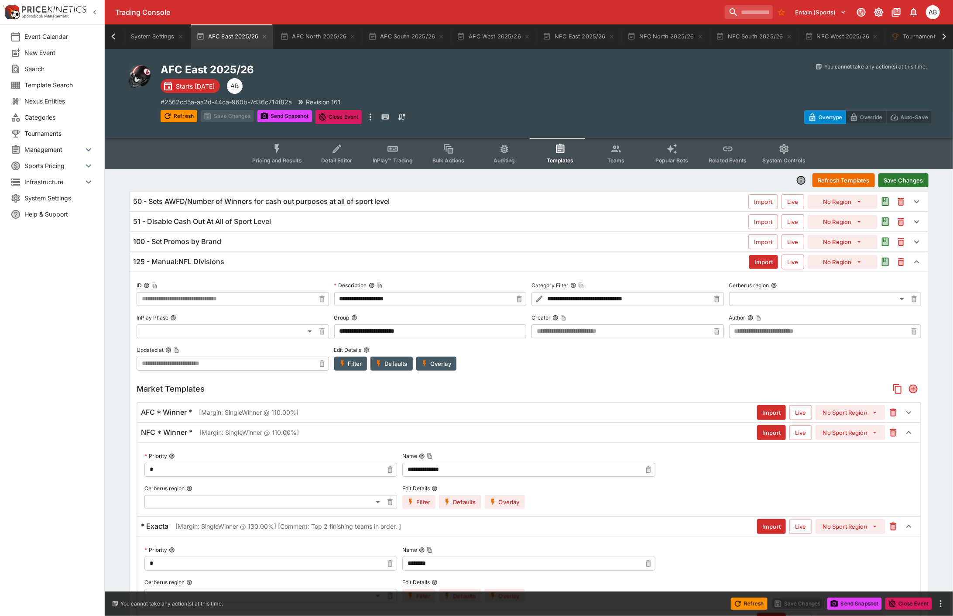
type input "**********"
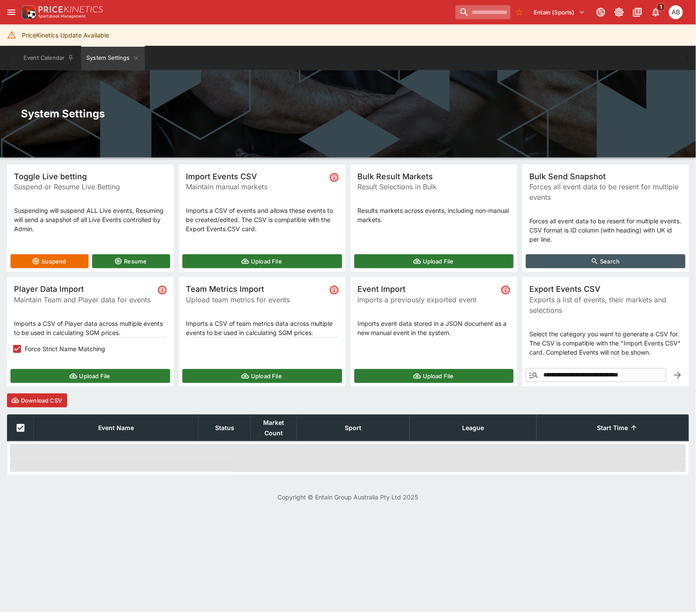
click at [473, 14] on input "search" at bounding box center [483, 12] width 55 height 14
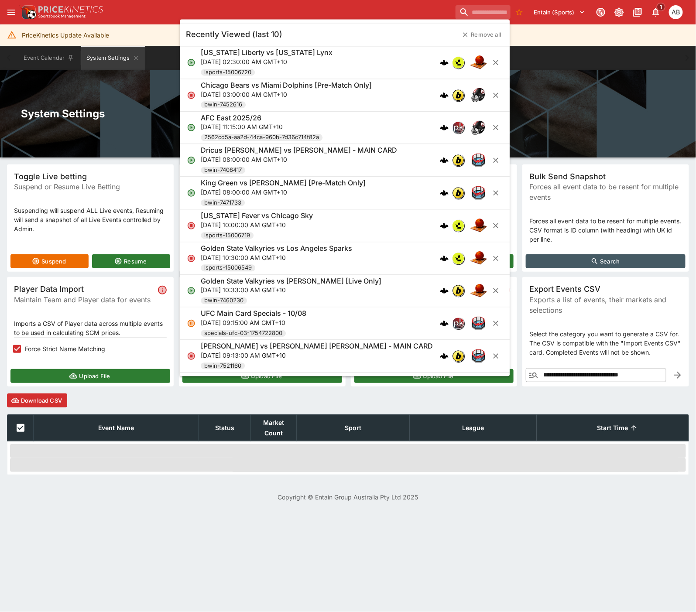
paste input "**********"
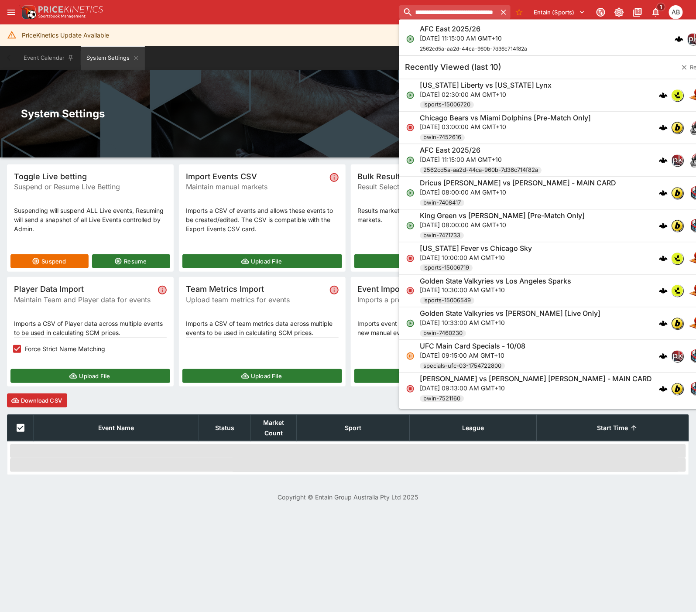
type input "**********"
click at [463, 30] on h6 "AFC East 2025/26" at bounding box center [450, 28] width 61 height 9
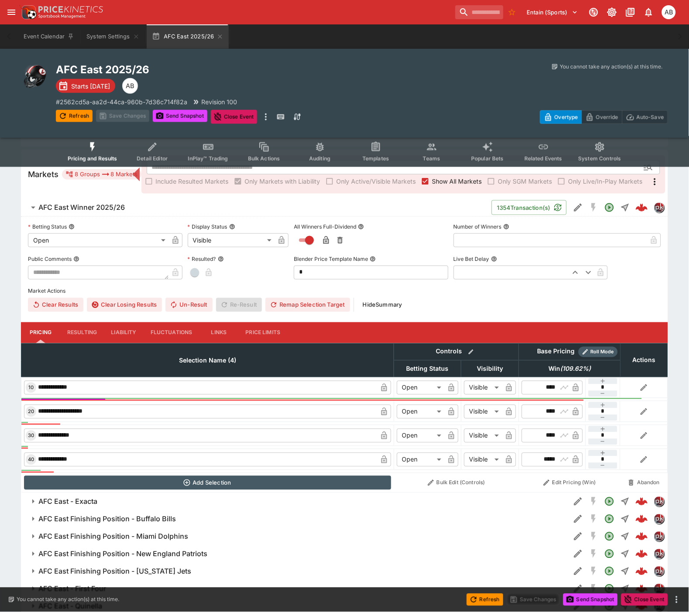
scroll to position [153, 0]
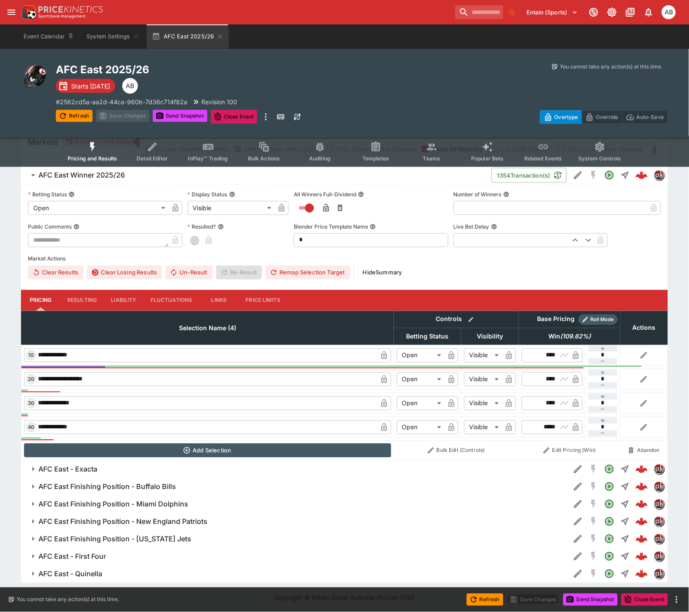
drag, startPoint x: 92, startPoint y: 465, endPoint x: 225, endPoint y: 444, distance: 134.7
click at [92, 465] on h6 "AFC East - Exacta" at bounding box center [67, 469] width 59 height 9
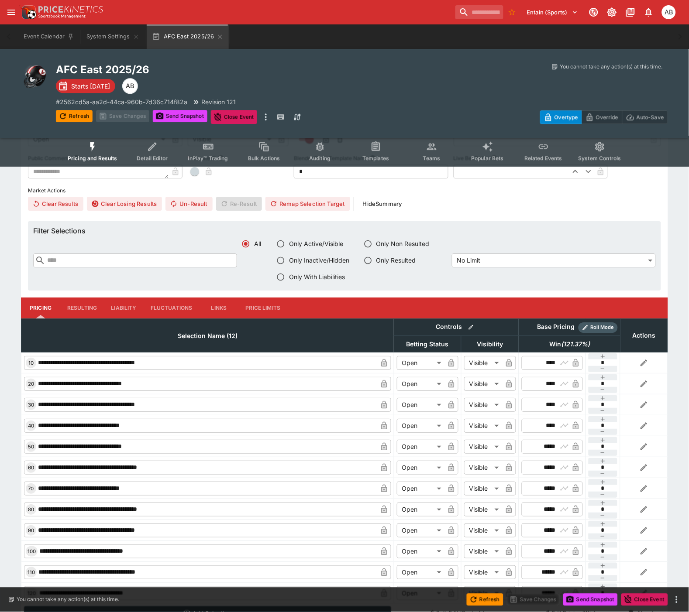
scroll to position [597, 0]
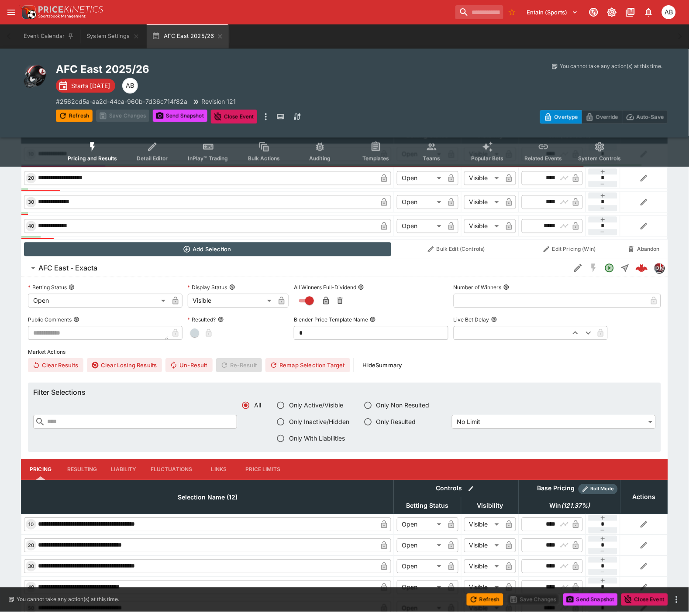
click at [110, 265] on span "AFC East - Exacta" at bounding box center [300, 268] width 525 height 9
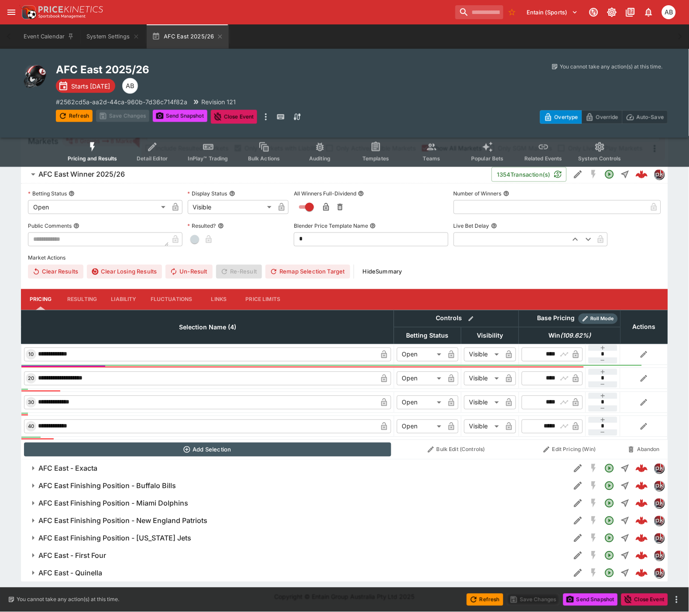
scroll to position [153, 0]
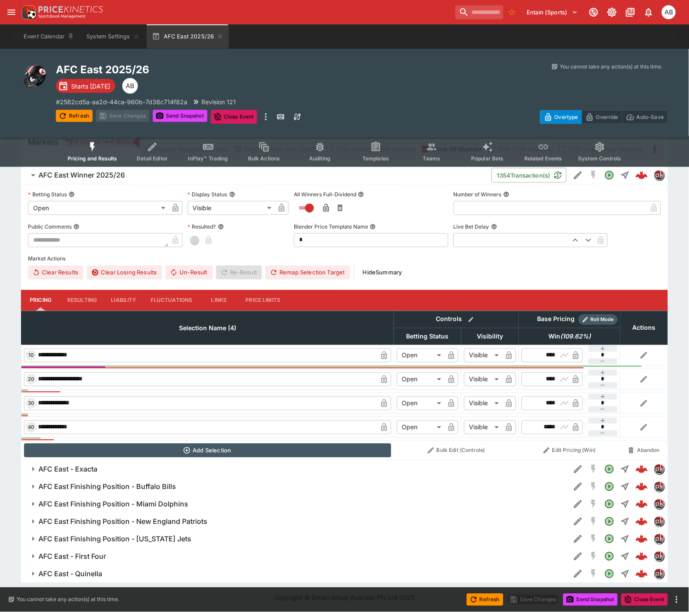
click at [124, 487] on h6 "AFC East Finishing Position - Buffalo Bills" at bounding box center [106, 487] width 137 height 9
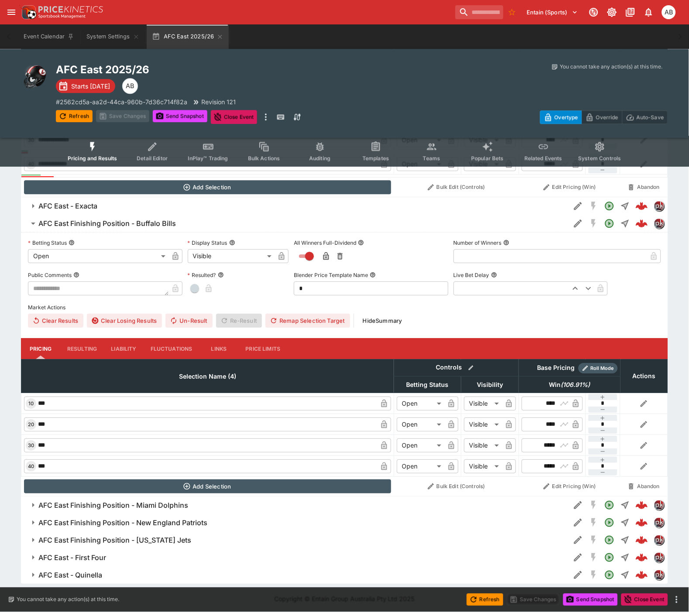
scroll to position [417, 0]
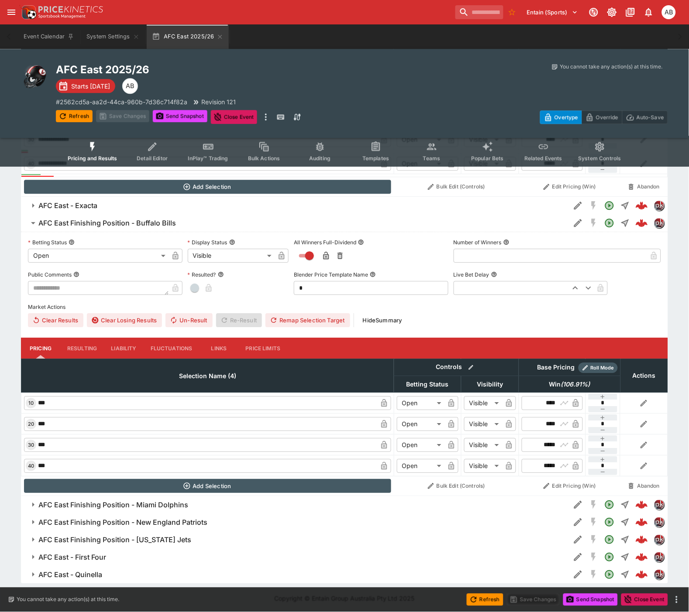
click at [89, 560] on h6 "AFC East - First Four" at bounding box center [72, 557] width 68 height 9
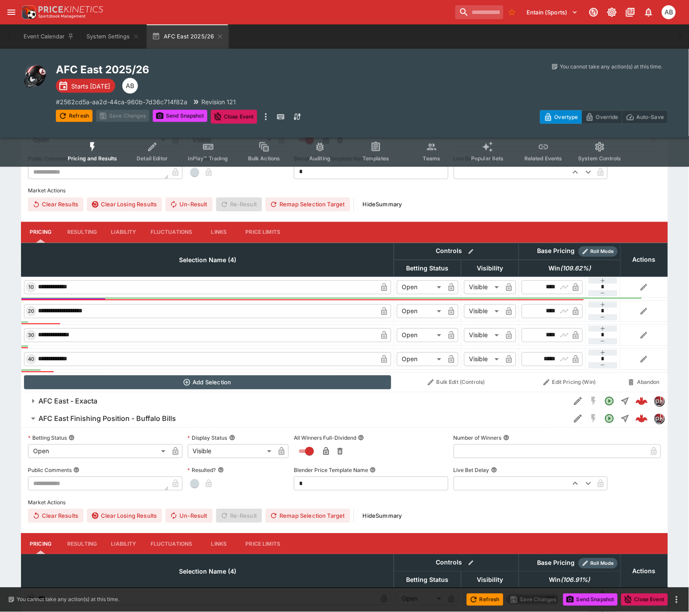
scroll to position [221, 0]
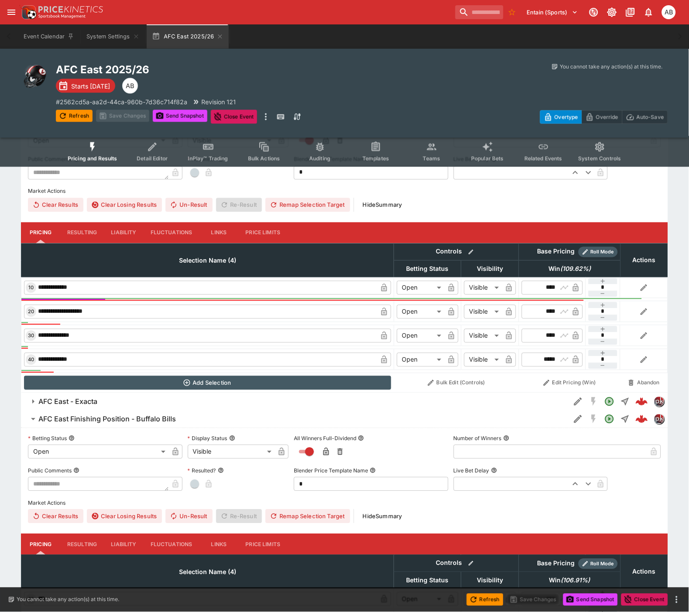
click at [110, 418] on h6 "AFC East Finishing Position - Buffalo Bills" at bounding box center [106, 419] width 137 height 9
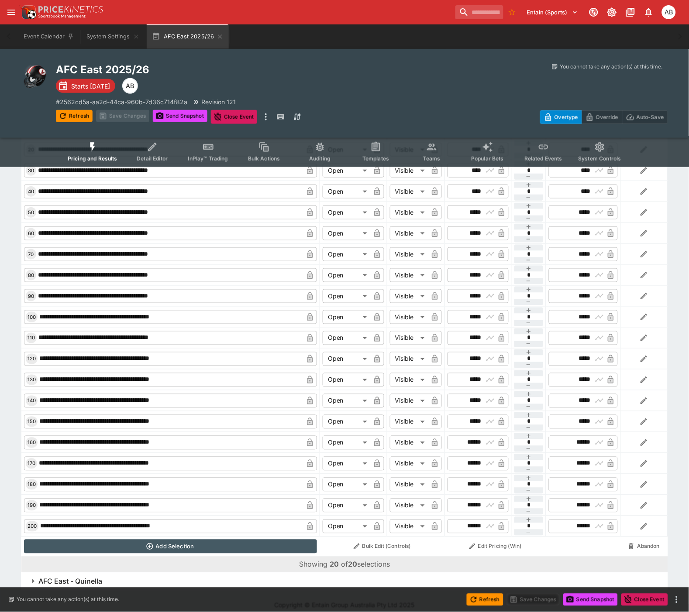
scroll to position [845, 0]
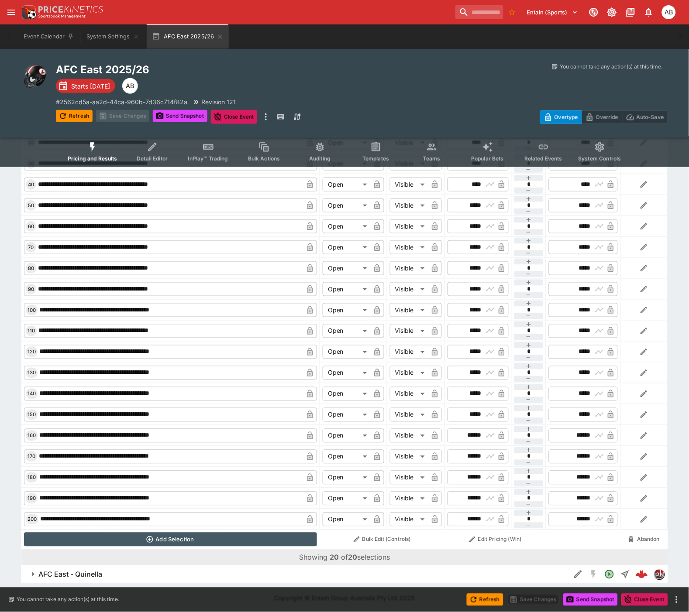
click at [86, 563] on td "Showing 20 of 20 selections" at bounding box center [344, 558] width 646 height 16
click at [86, 573] on h6 "AFC East - Quinella" at bounding box center [70, 574] width 64 height 9
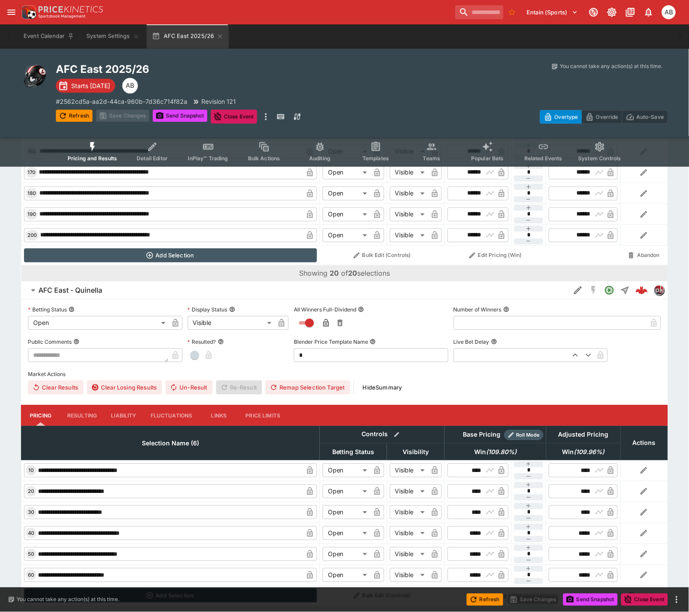
scroll to position [1151, 0]
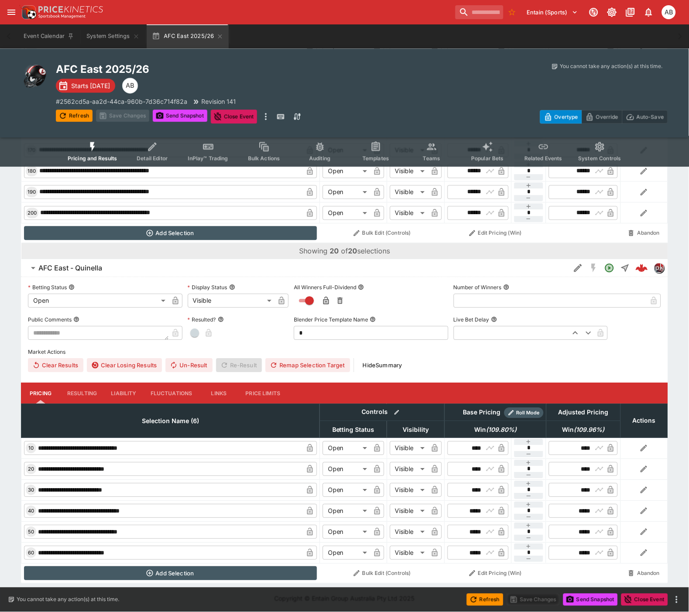
drag, startPoint x: 68, startPoint y: 111, endPoint x: 116, endPoint y: 141, distance: 56.7
click at [68, 111] on button "Refresh" at bounding box center [74, 116] width 37 height 12
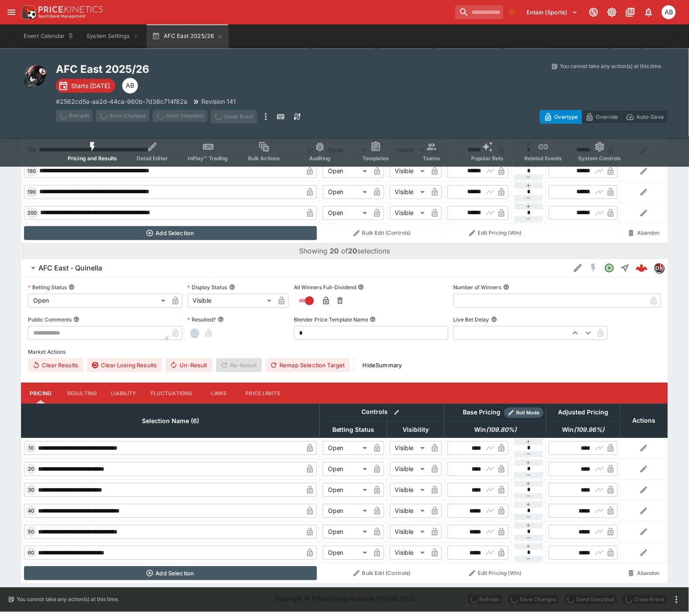
type textarea "**********"
type input "****"
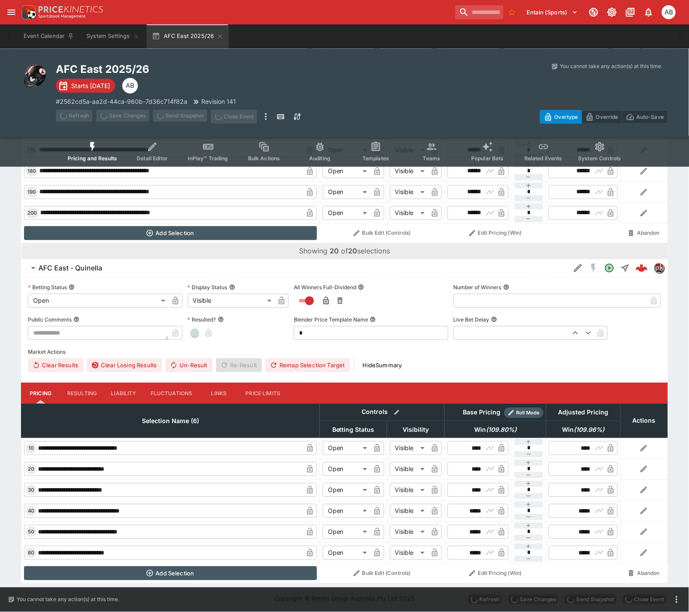
type input "****"
type input "*****"
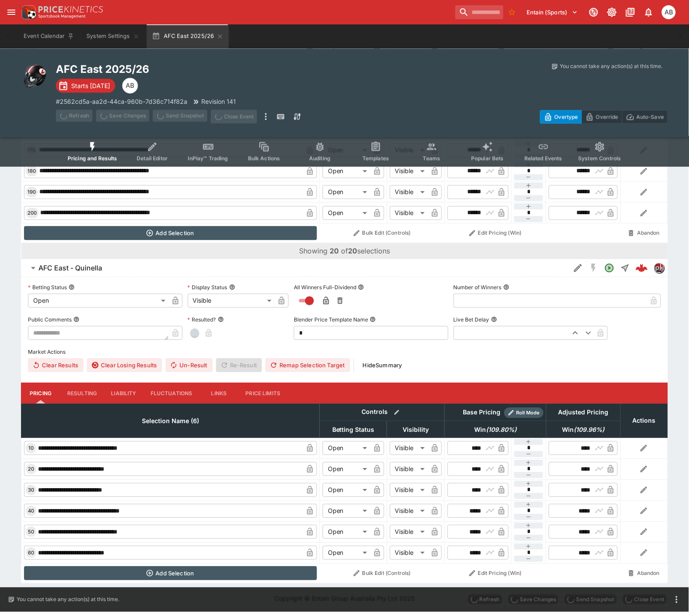
type input "*****"
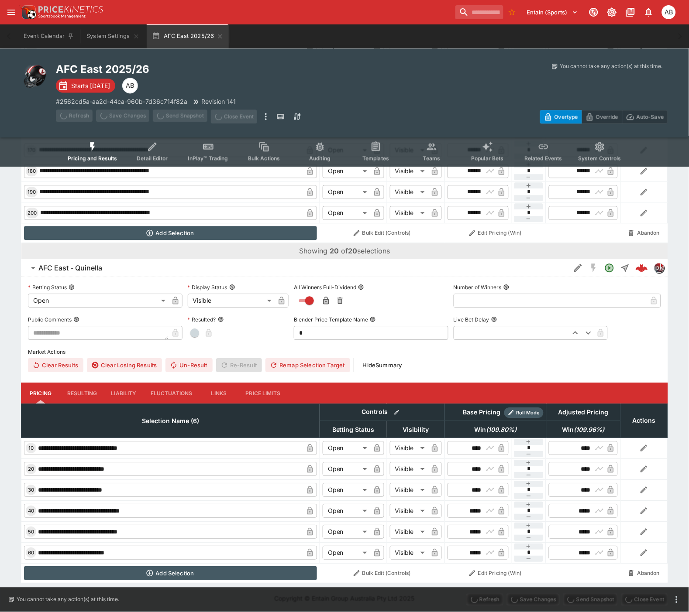
type input "*****"
type input "******"
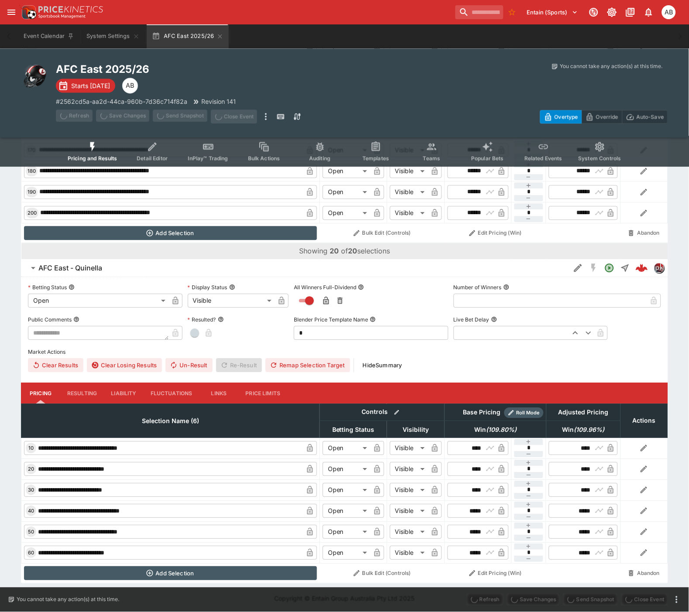
type input "******"
type textarea "**********"
type input "****"
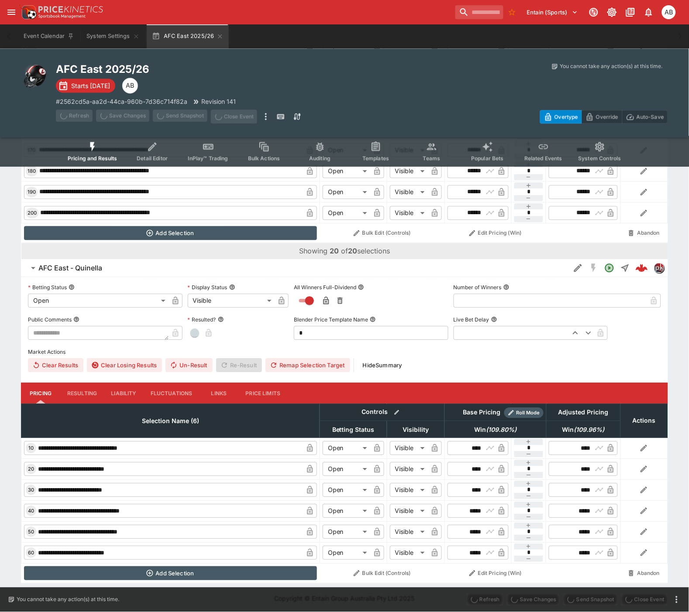
type input "*****"
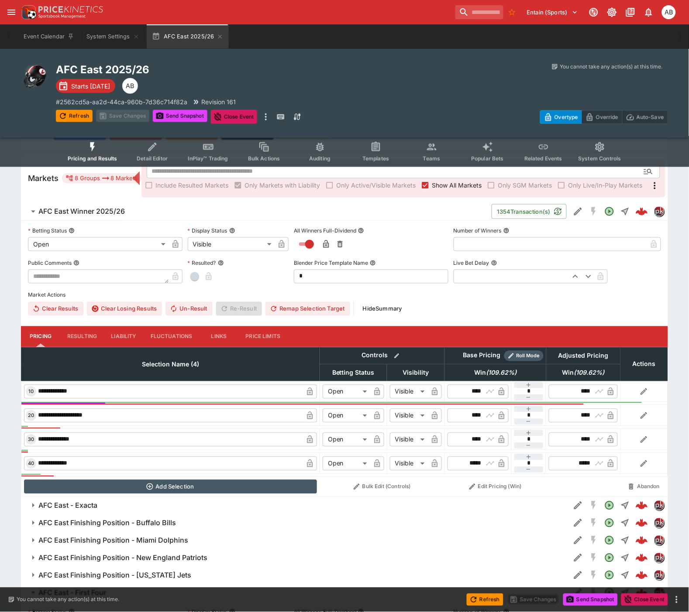
scroll to position [81, 0]
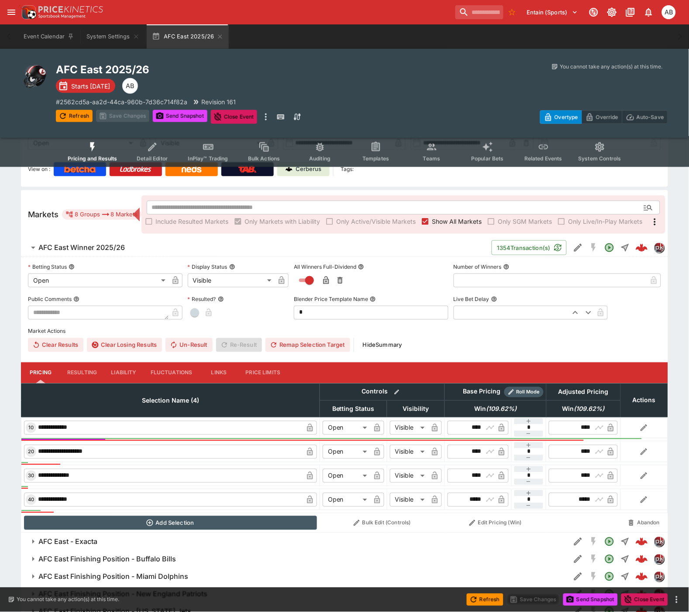
drag, startPoint x: 93, startPoint y: 251, endPoint x: 163, endPoint y: 301, distance: 85.6
click at [93, 251] on h6 "AFC East Winner 2025/26" at bounding box center [81, 247] width 86 height 9
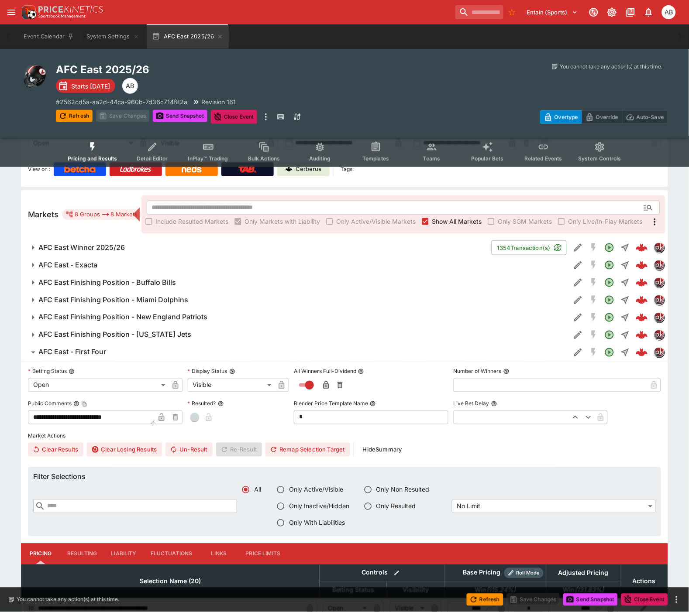
click at [93, 286] on h6 "AFC East Finishing Position - Buffalo Bills" at bounding box center [106, 282] width 137 height 9
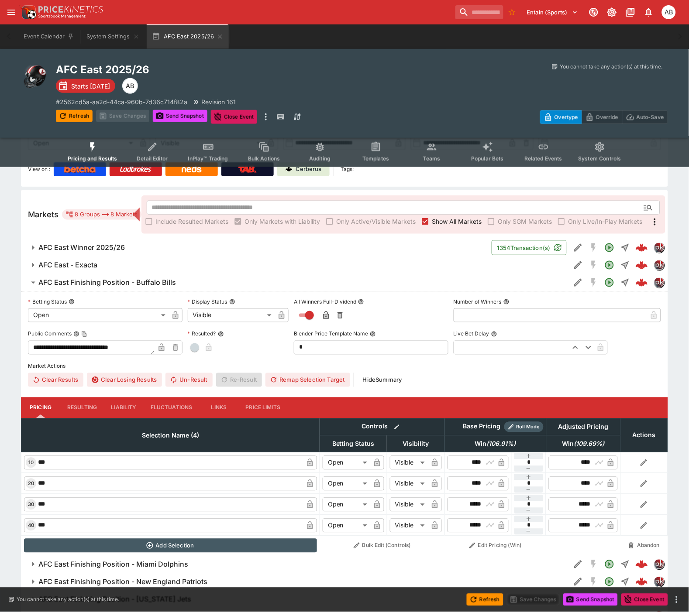
click at [99, 286] on button "AFC East Finishing Position - Buffalo Bills" at bounding box center [295, 282] width 549 height 17
click at [117, 278] on h6 "AFC East Finishing Position - Buffalo Bills" at bounding box center [106, 282] width 137 height 9
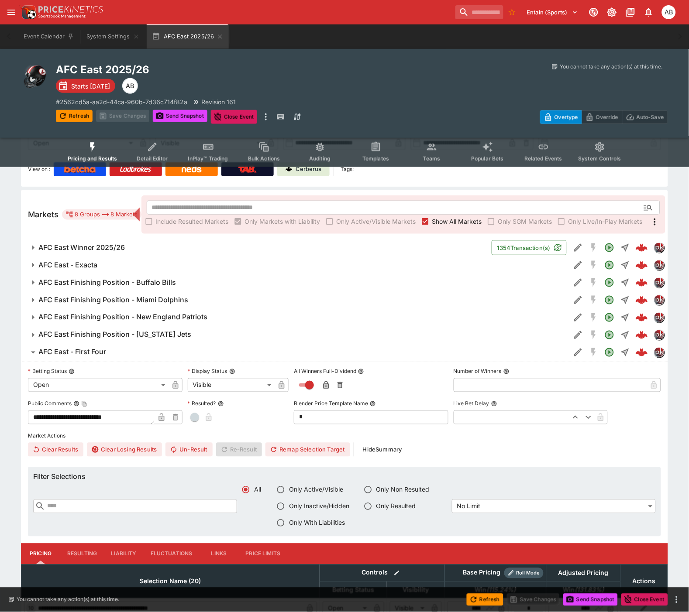
drag, startPoint x: 98, startPoint y: 352, endPoint x: 187, endPoint y: 366, distance: 90.0
click at [98, 352] on h6 "AFC East - First Four" at bounding box center [72, 352] width 68 height 9
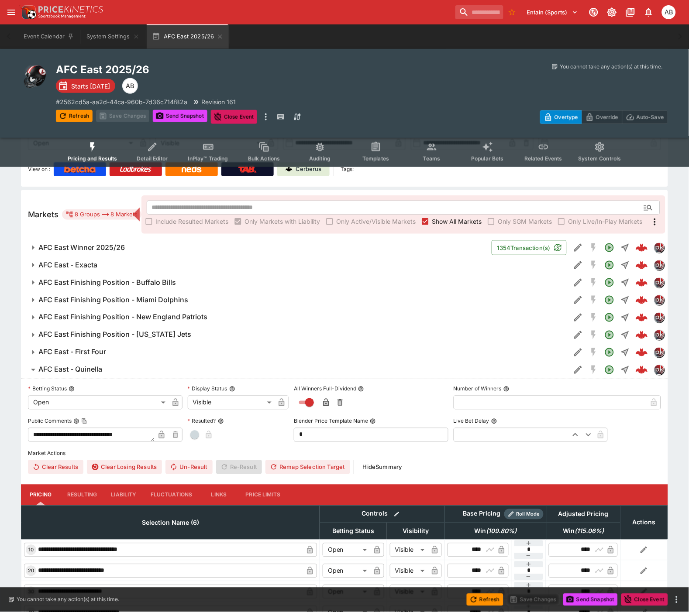
click at [80, 371] on h6 "AFC East - Quinella" at bounding box center [70, 369] width 64 height 9
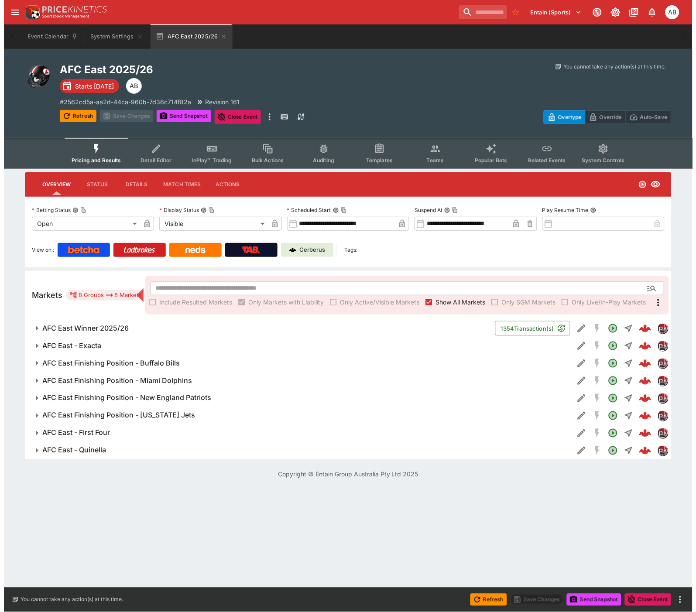
scroll to position [0, 0]
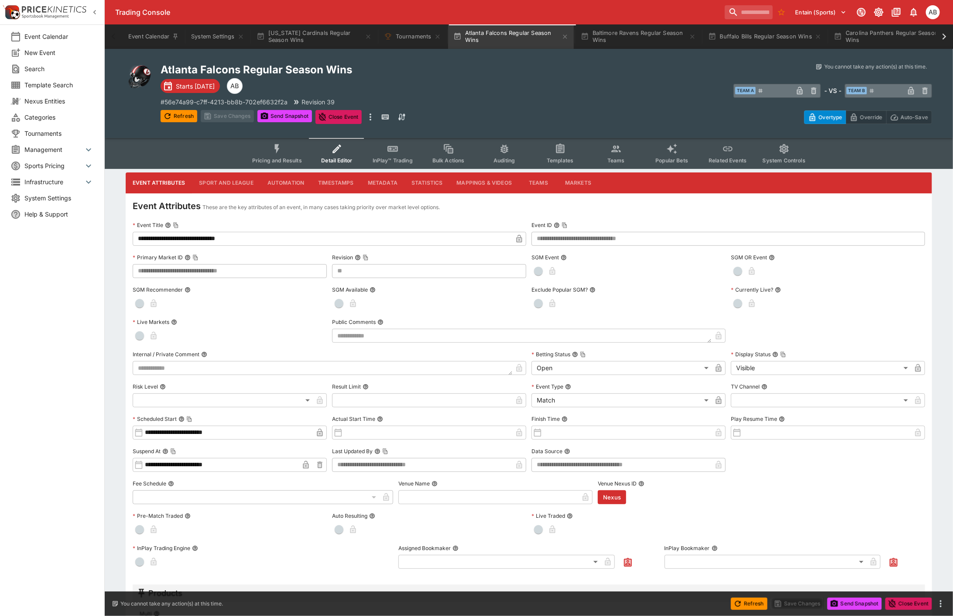
click at [565, 154] on button "Templates" at bounding box center [560, 153] width 56 height 31
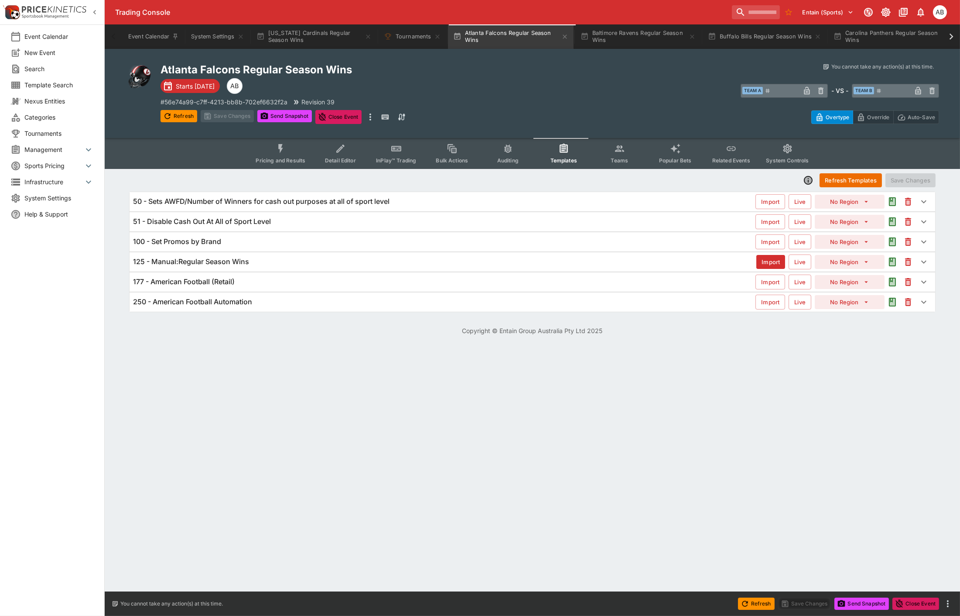
click at [269, 263] on div "125 - Manual:Regular Season Wins" at bounding box center [445, 261] width 624 height 9
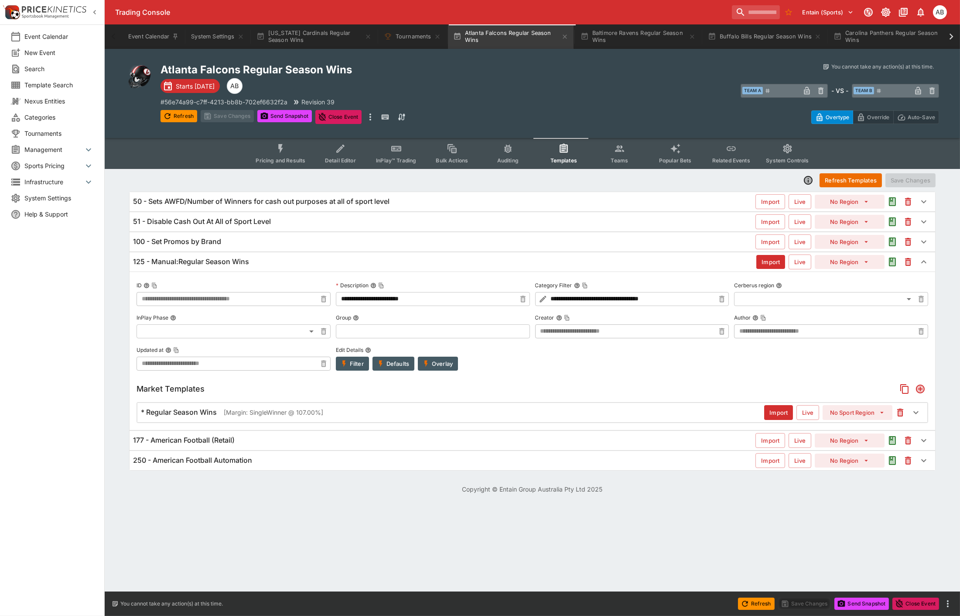
type input "**********"
click at [342, 411] on div "* Regular Season Wins [Margin: SingleWinner @ 107.00%]" at bounding box center [453, 412] width 624 height 9
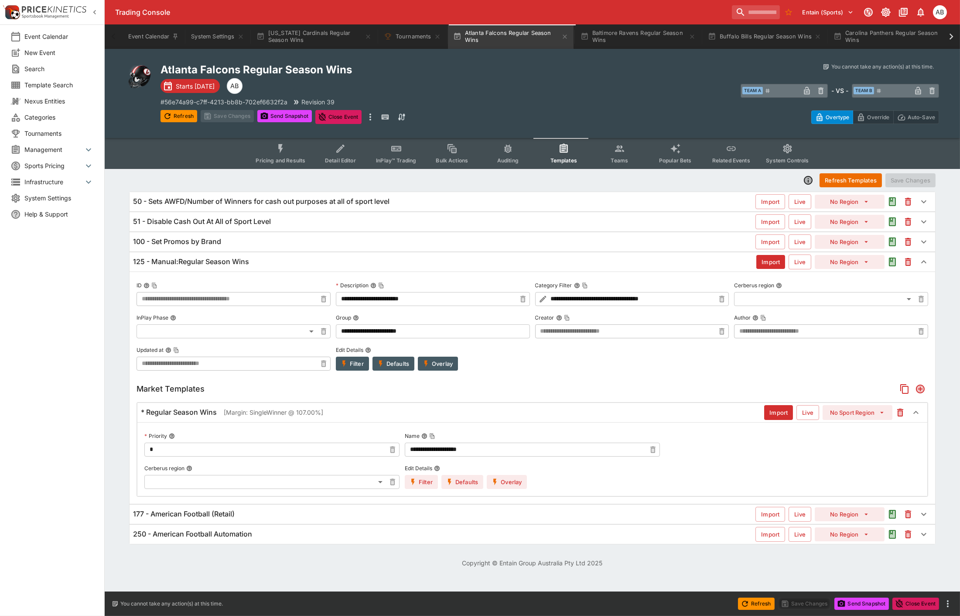
click at [441, 369] on button "Overlay" at bounding box center [438, 364] width 40 height 14
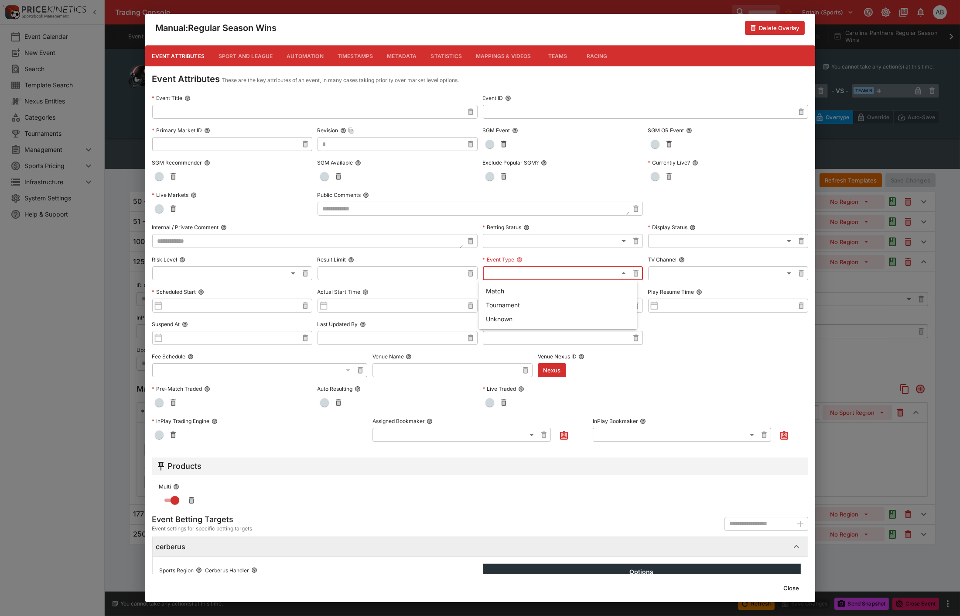
click at [516, 273] on body "Trading Console Entain (Sports) 1 AB Event Calendar New Event Search Template S…" at bounding box center [480, 289] width 960 height 578
click at [507, 303] on li "Tournament" at bounding box center [558, 305] width 158 height 14
type input "**********"
click at [851, 136] on div "**********" at bounding box center [480, 308] width 960 height 616
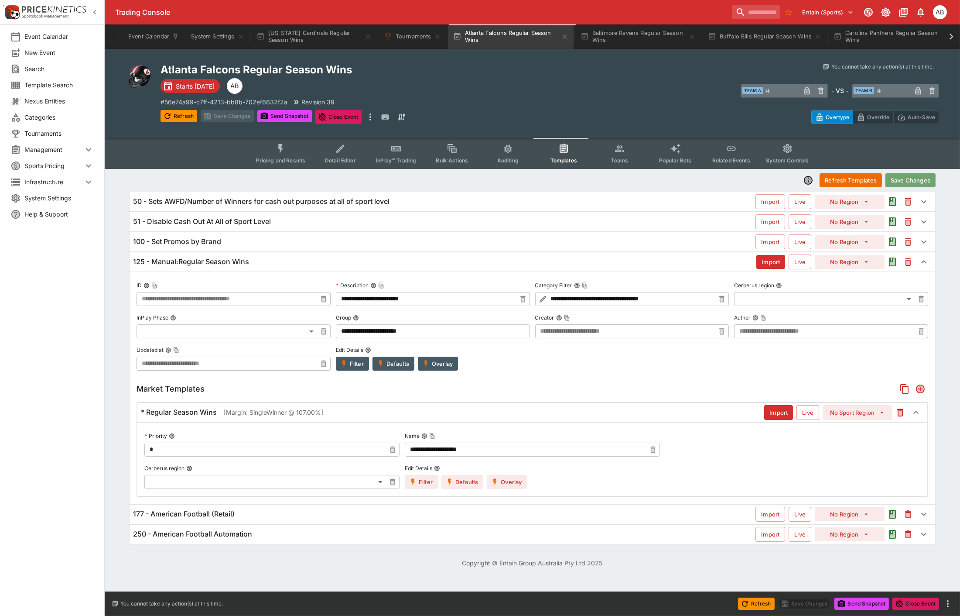
click at [907, 177] on button "Save Changes" at bounding box center [911, 180] width 50 height 14
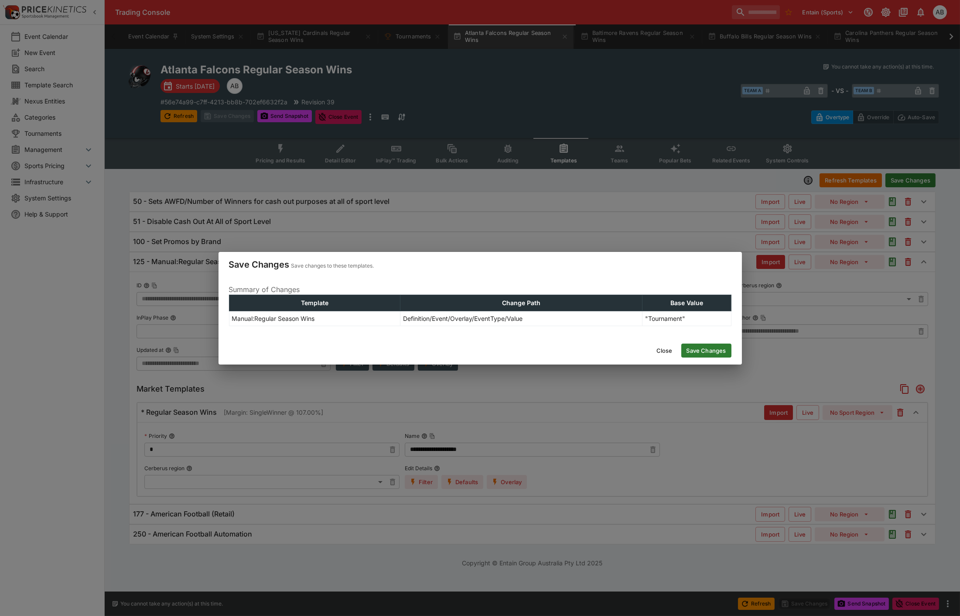
click at [710, 345] on button "Save Changes" at bounding box center [707, 350] width 50 height 14
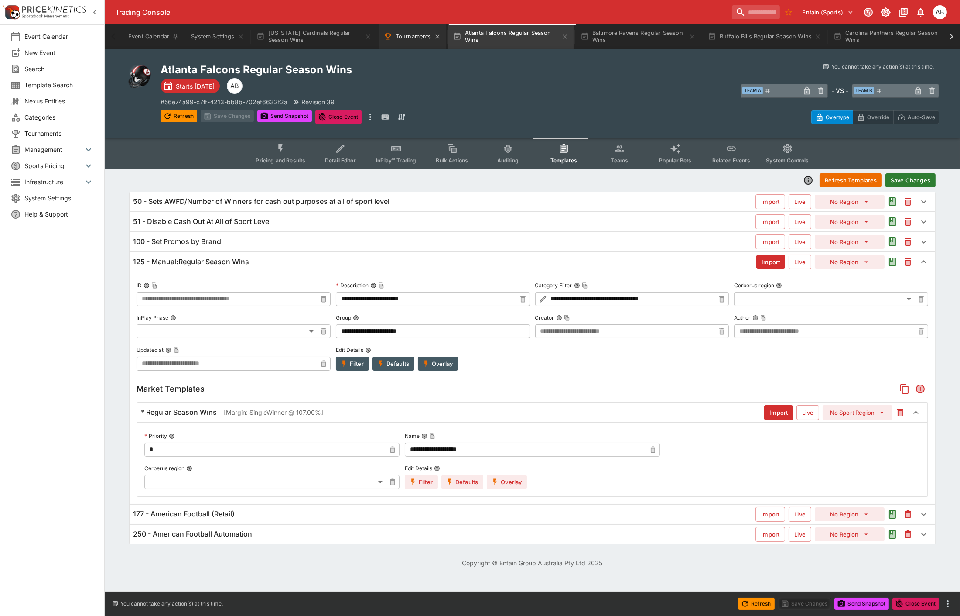
click at [419, 31] on button "Tournaments" at bounding box center [413, 36] width 68 height 24
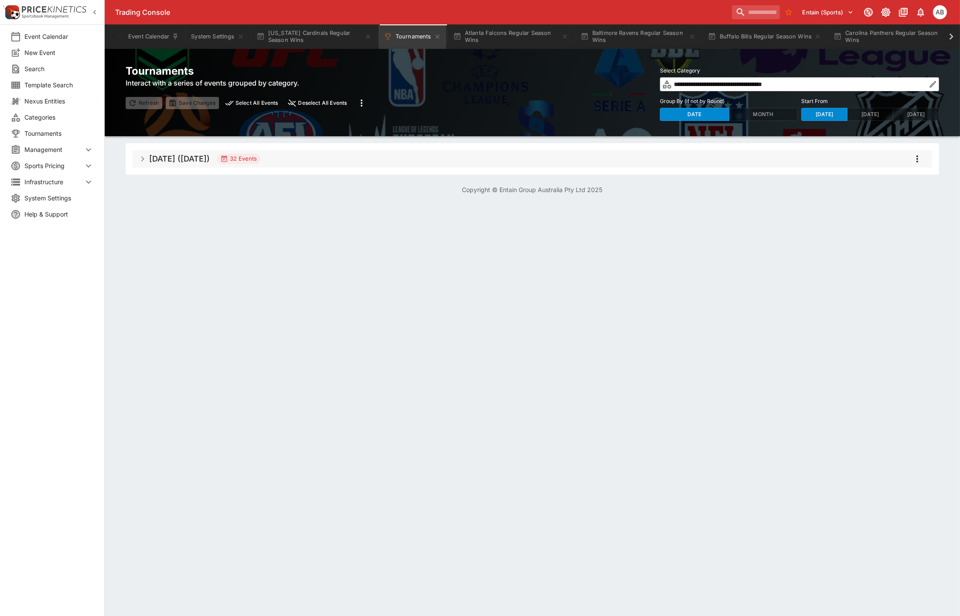
click at [265, 100] on button "Select All Events" at bounding box center [252, 103] width 59 height 12
click at [359, 100] on icon "more" at bounding box center [362, 103] width 10 height 10
click at [395, 120] on li "Snapshot selected events" at bounding box center [405, 121] width 102 height 14
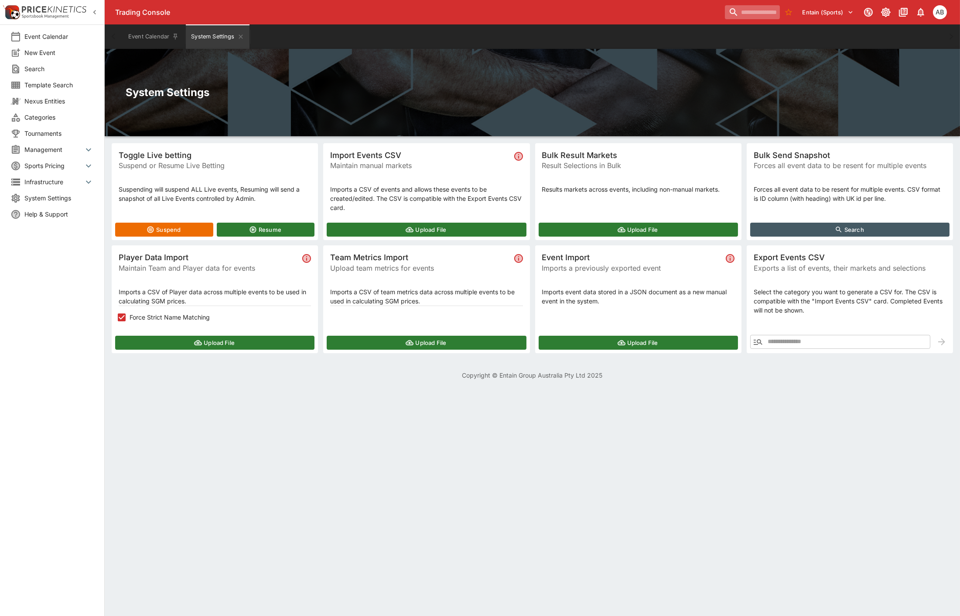
click at [733, 10] on input "search" at bounding box center [752, 12] width 55 height 14
paste input "**********"
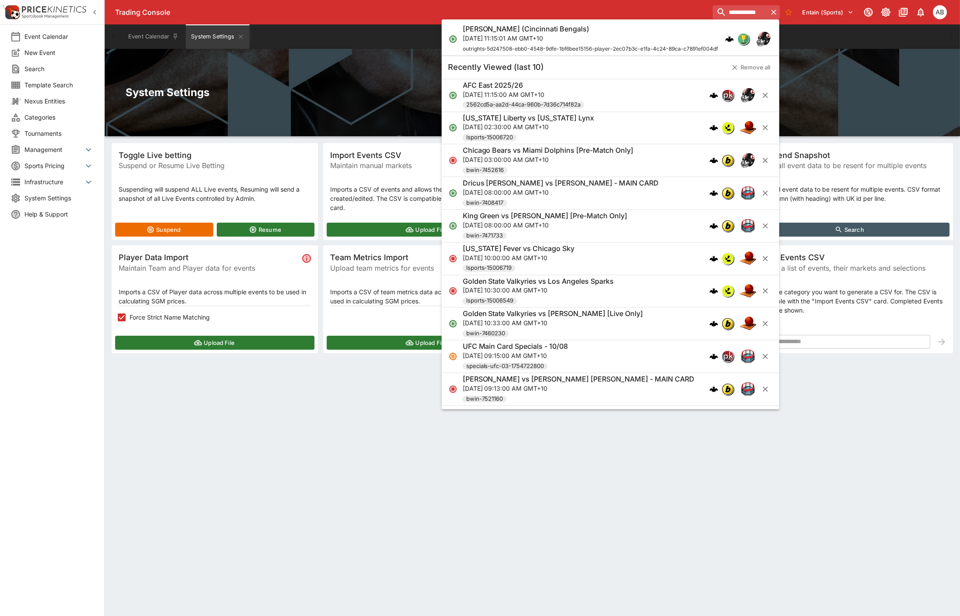
type input "**********"
click at [538, 34] on p "[DATE] 11:15:01 AM GMT+10" at bounding box center [591, 38] width 256 height 9
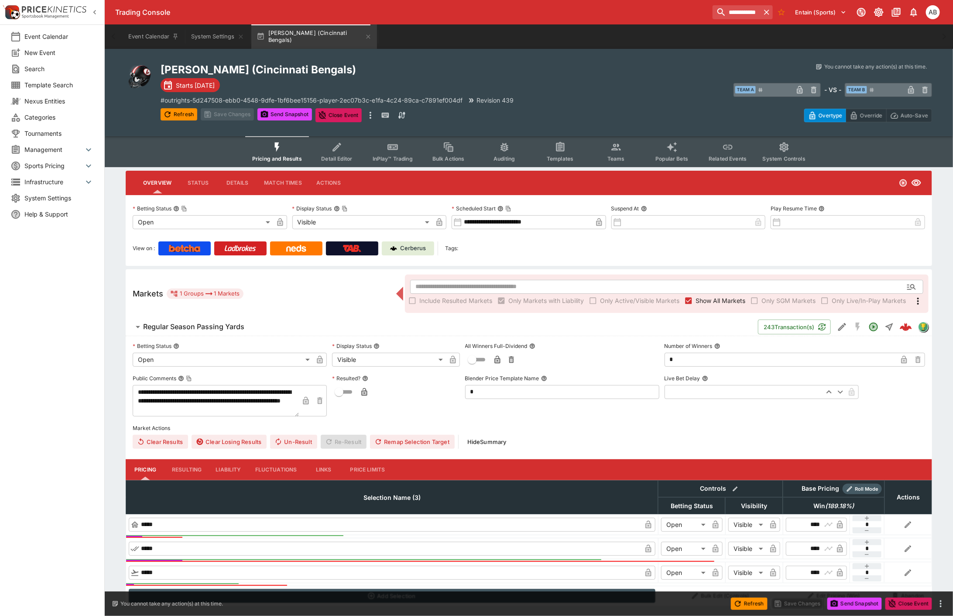
click at [350, 153] on button "Detail Editor" at bounding box center [337, 151] width 56 height 31
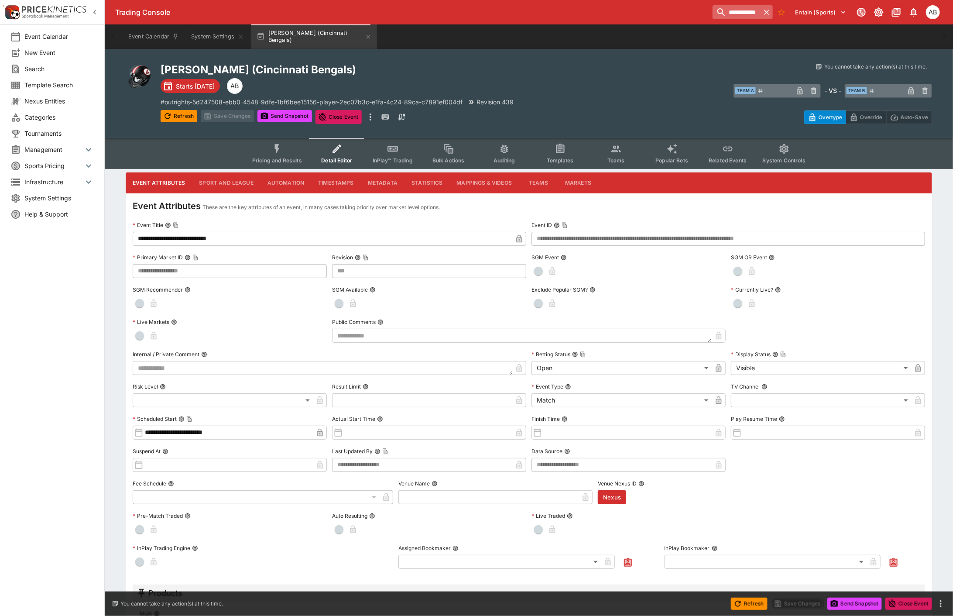
click at [767, 11] on icon "button" at bounding box center [766, 12] width 5 height 5
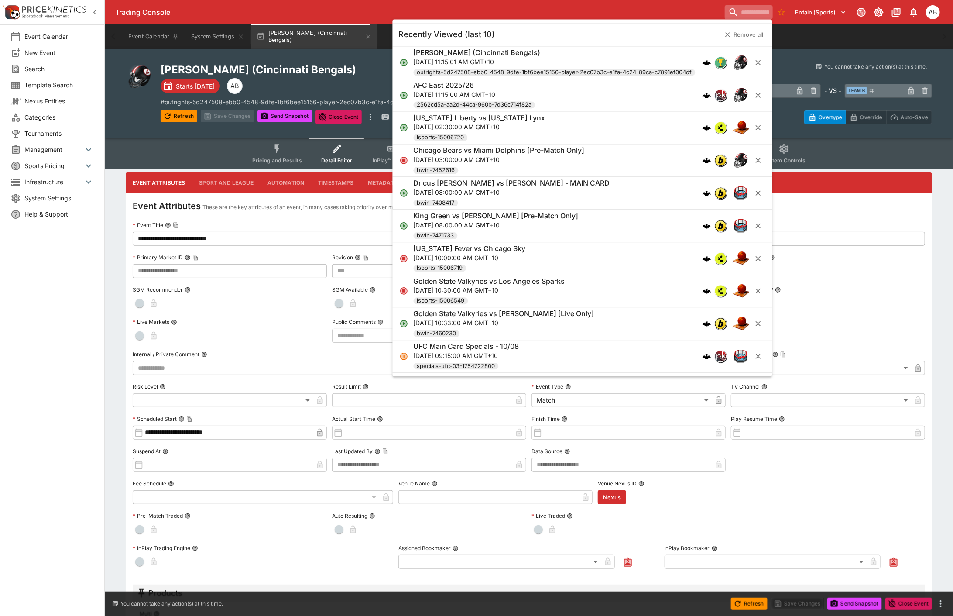
click at [527, 9] on div "Trading Console" at bounding box center [418, 12] width 606 height 9
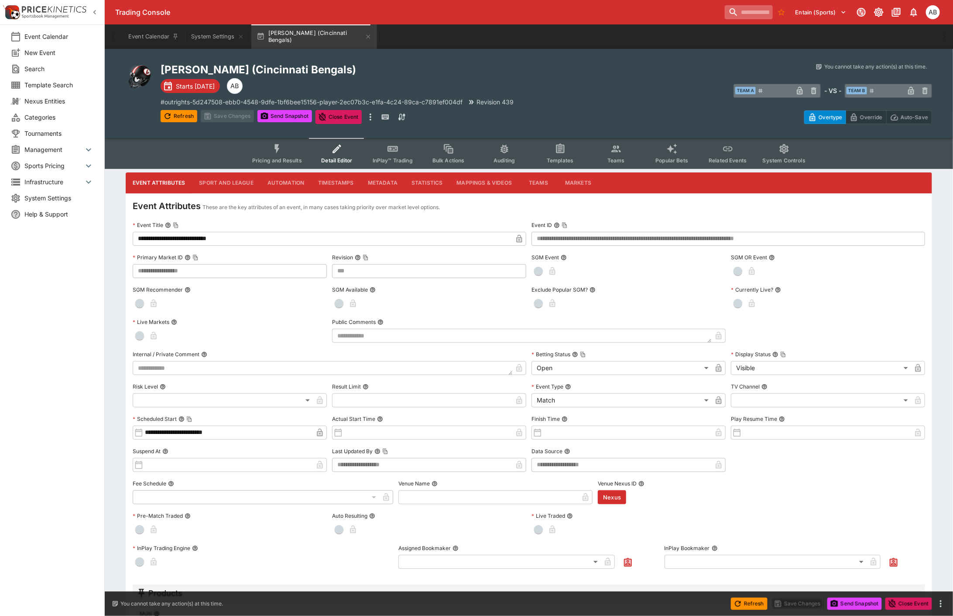
drag, startPoint x: 653, startPoint y: 0, endPoint x: 573, endPoint y: 92, distance: 122.2
click at [573, 92] on div "​ Team A ​ - VS - ​ Team B ​" at bounding box center [739, 90] width 386 height 20
drag, startPoint x: 360, startPoint y: 34, endPoint x: 400, endPoint y: 32, distance: 39.7
click at [365, 34] on icon "button" at bounding box center [368, 36] width 7 height 7
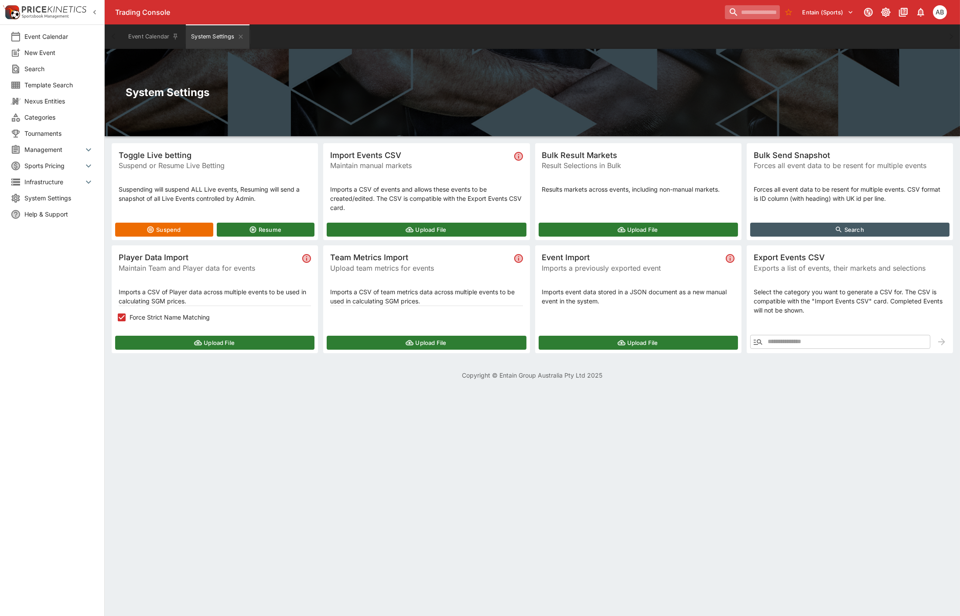
click at [741, 10] on input "search" at bounding box center [752, 12] width 55 height 14
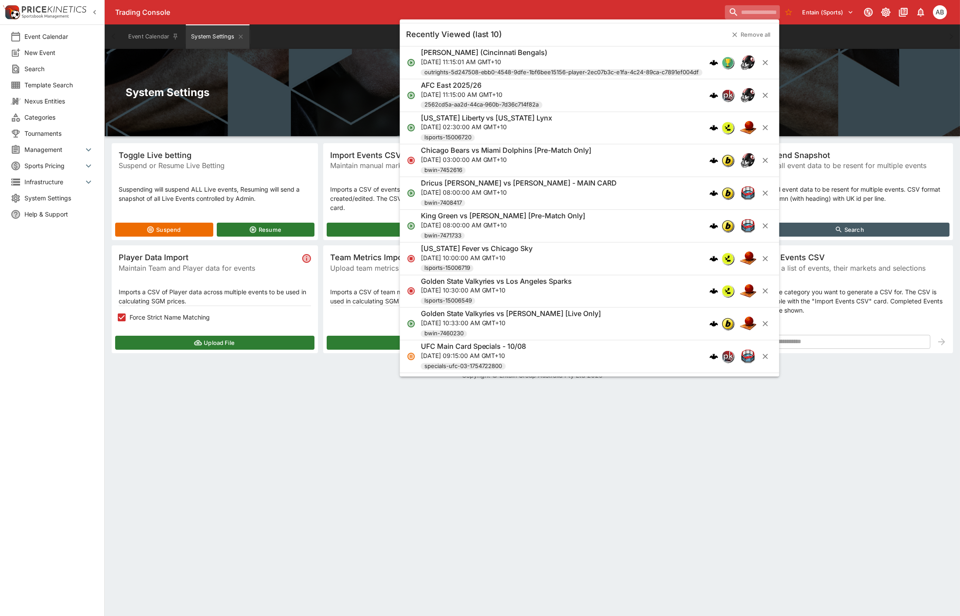
paste input "**********"
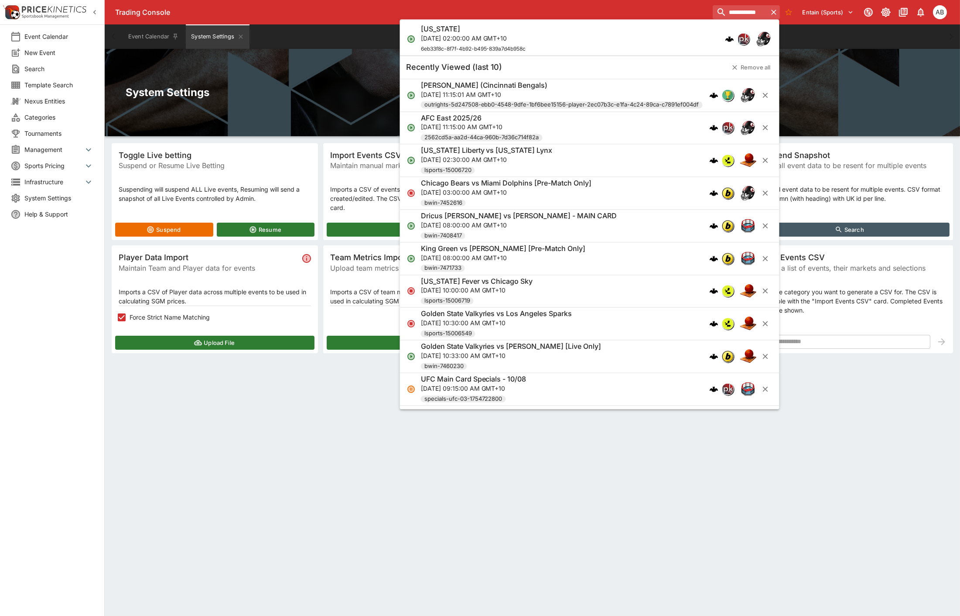
type input "**********"
click at [475, 33] on div "[US_STATE]" at bounding box center [473, 28] width 105 height 9
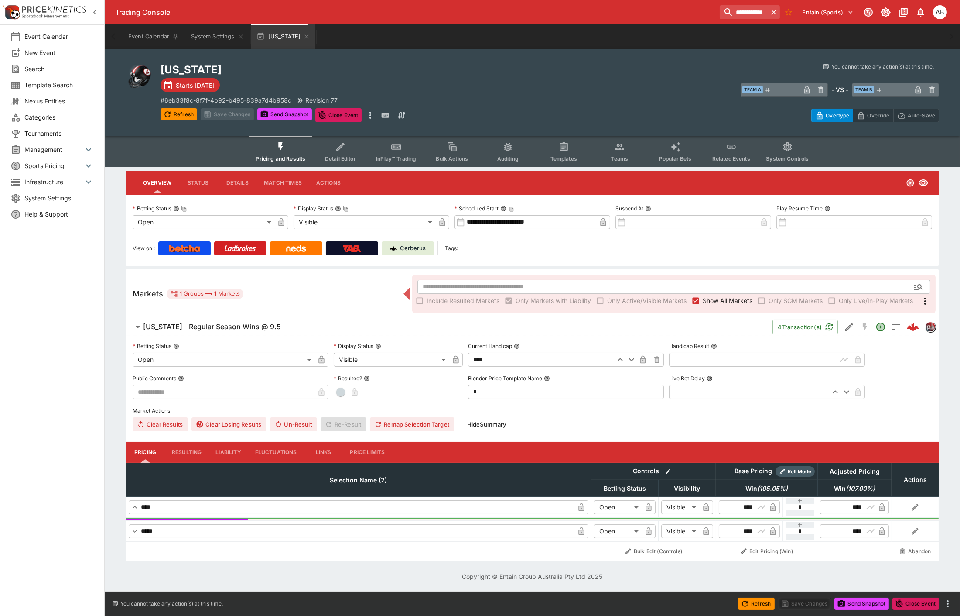
click at [555, 149] on button "Templates" at bounding box center [564, 151] width 56 height 31
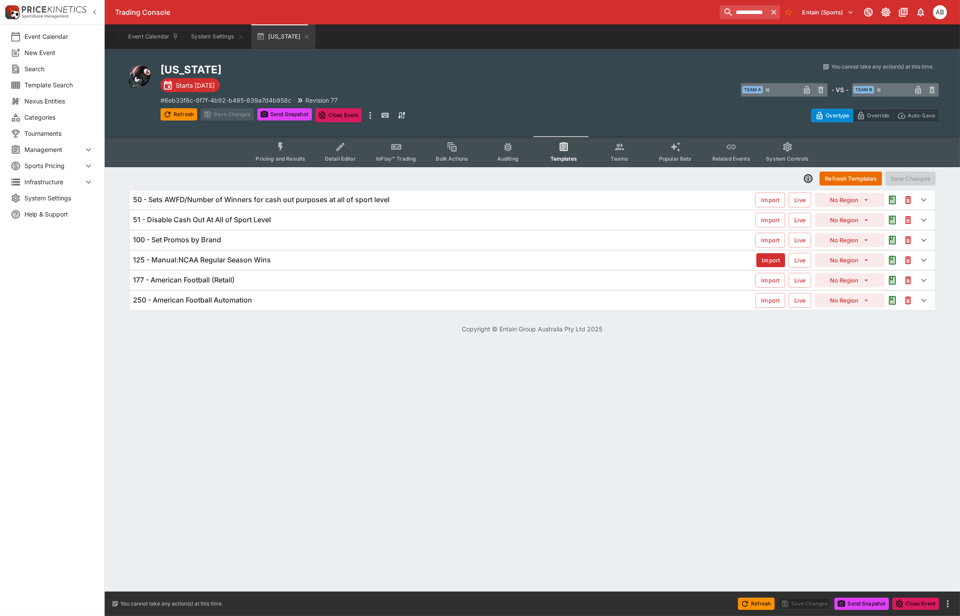
click at [273, 259] on div "125 - Manual:NCAA Regular Season Wins" at bounding box center [445, 259] width 624 height 9
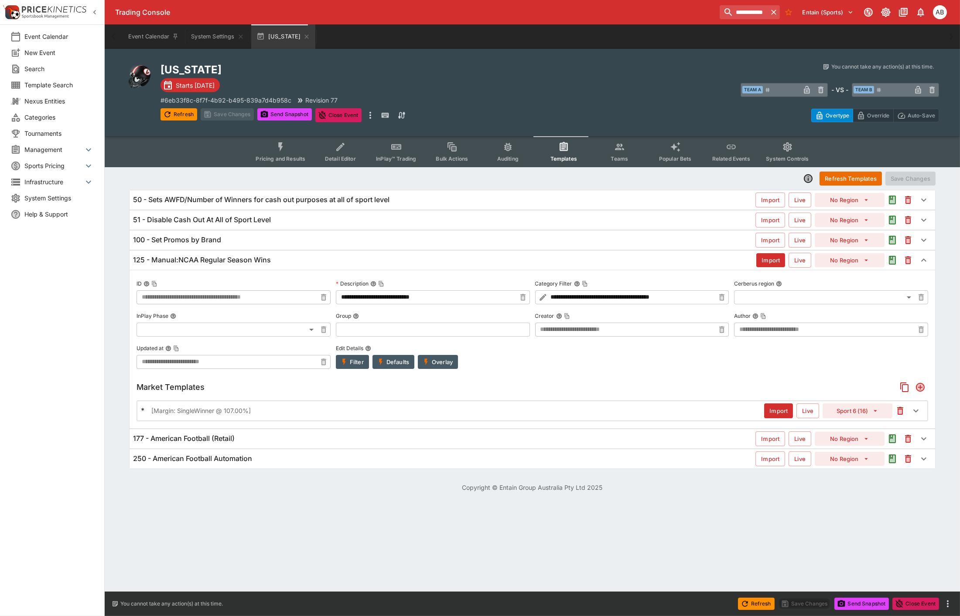
type input "**********"
click at [444, 359] on button "Overlay" at bounding box center [438, 362] width 40 height 14
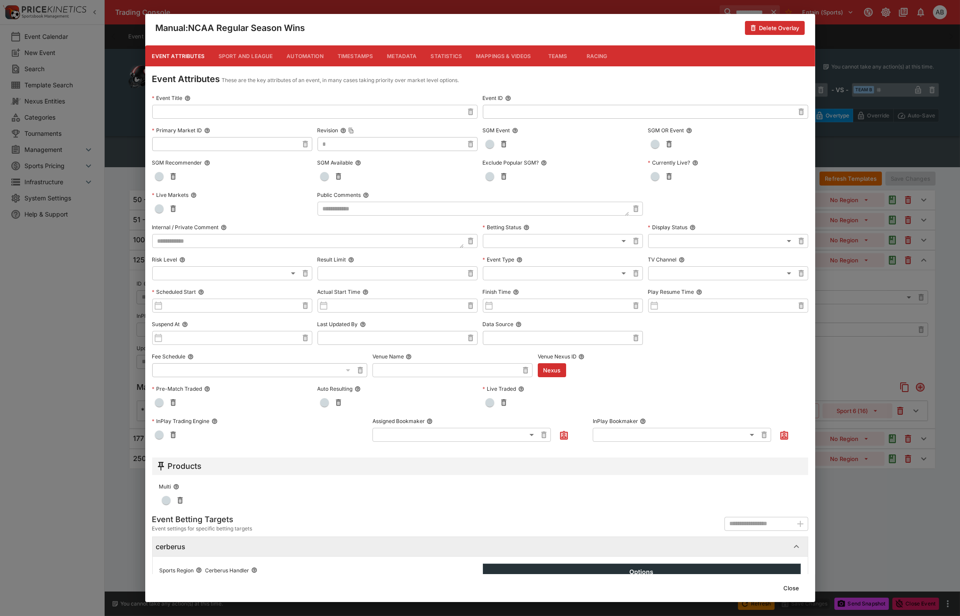
click at [566, 274] on body "**********" at bounding box center [480, 251] width 960 height 502
click at [507, 308] on li "Tournament" at bounding box center [558, 305] width 158 height 14
type input "**********"
click at [856, 366] on div "**********" at bounding box center [480, 308] width 960 height 616
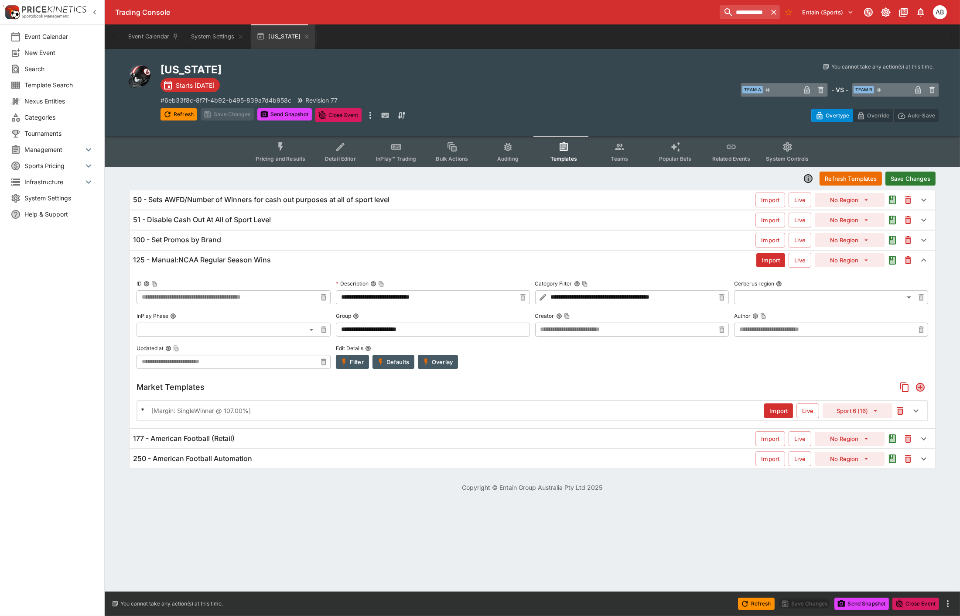
click at [911, 177] on button "Save Changes" at bounding box center [911, 178] width 50 height 14
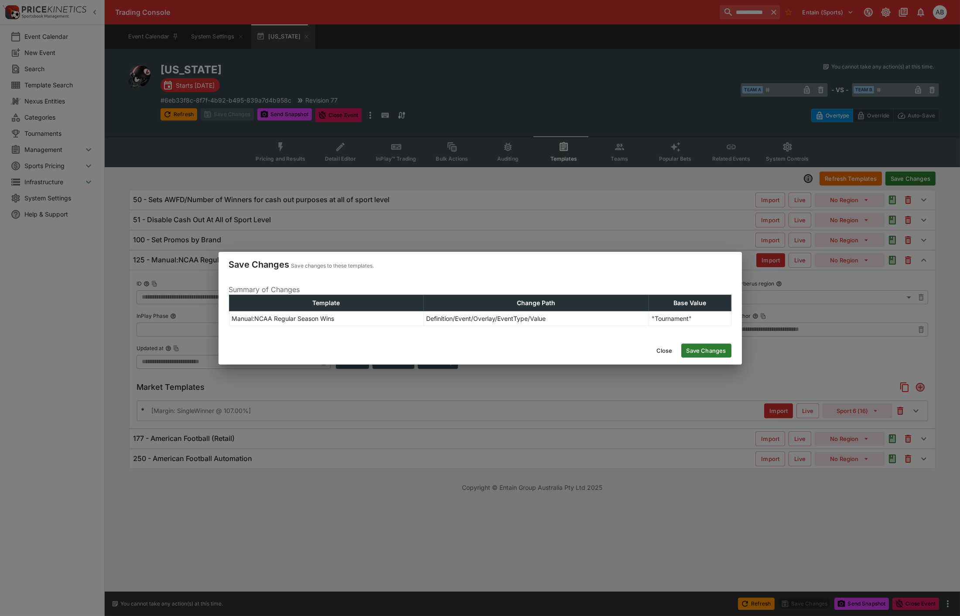
click at [709, 347] on button "Save Changes" at bounding box center [707, 350] width 50 height 14
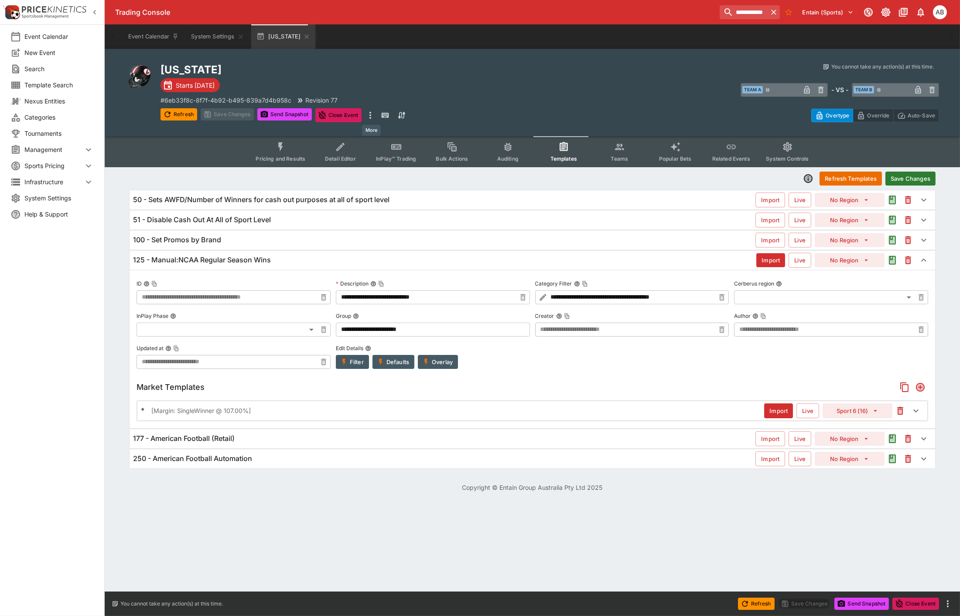
click at [371, 118] on icon "more" at bounding box center [371, 115] width 2 height 7
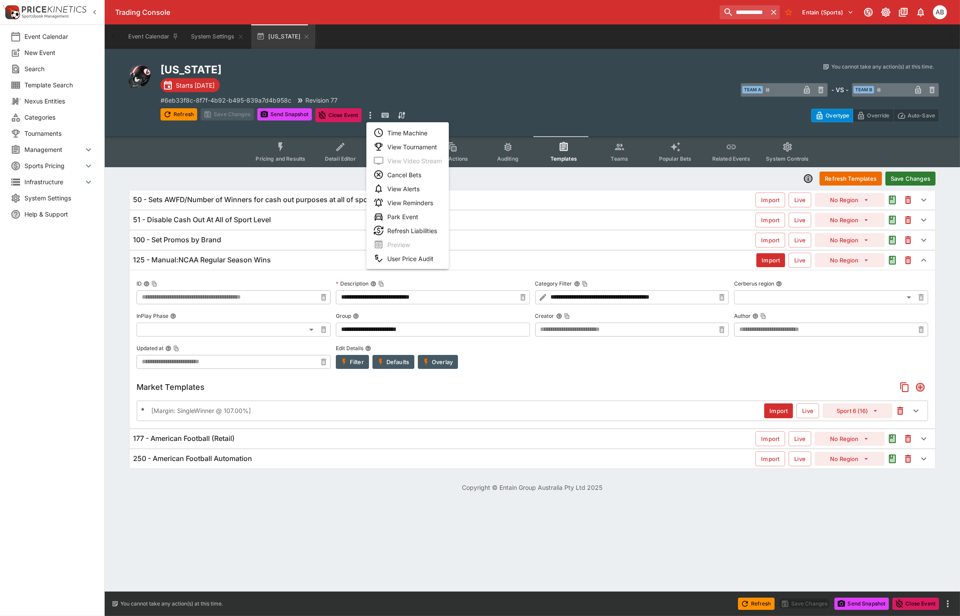
type input "**********"
click at [417, 147] on li "View Tournament" at bounding box center [408, 147] width 82 height 14
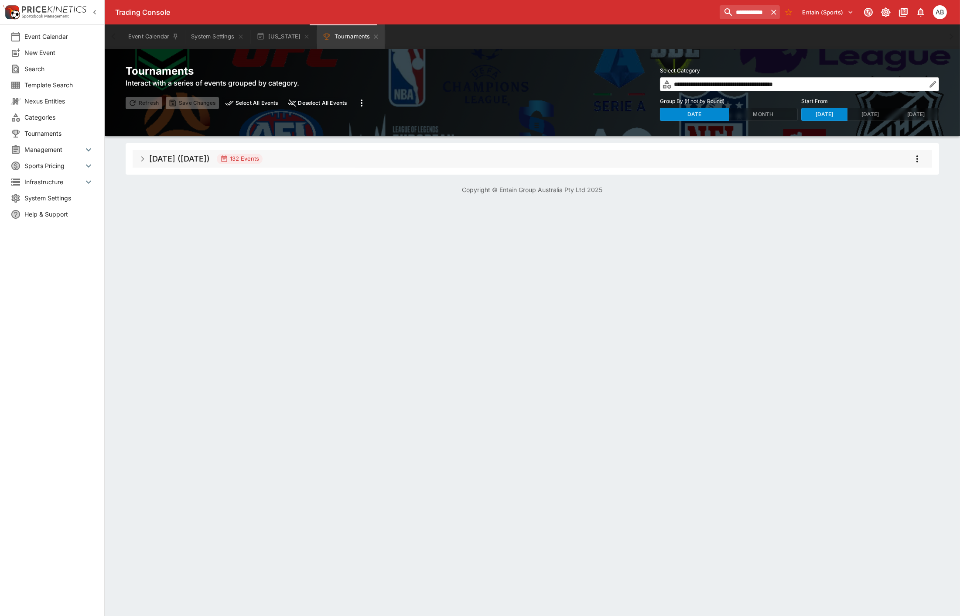
click at [259, 102] on button "Select All Events" at bounding box center [252, 103] width 59 height 12
click at [364, 106] on icon "more" at bounding box center [362, 103] width 10 height 10
click at [405, 123] on li "Snapshot selected events" at bounding box center [405, 121] width 102 height 14
click at [477, 86] on div "**********" at bounding box center [657, 92] width 565 height 57
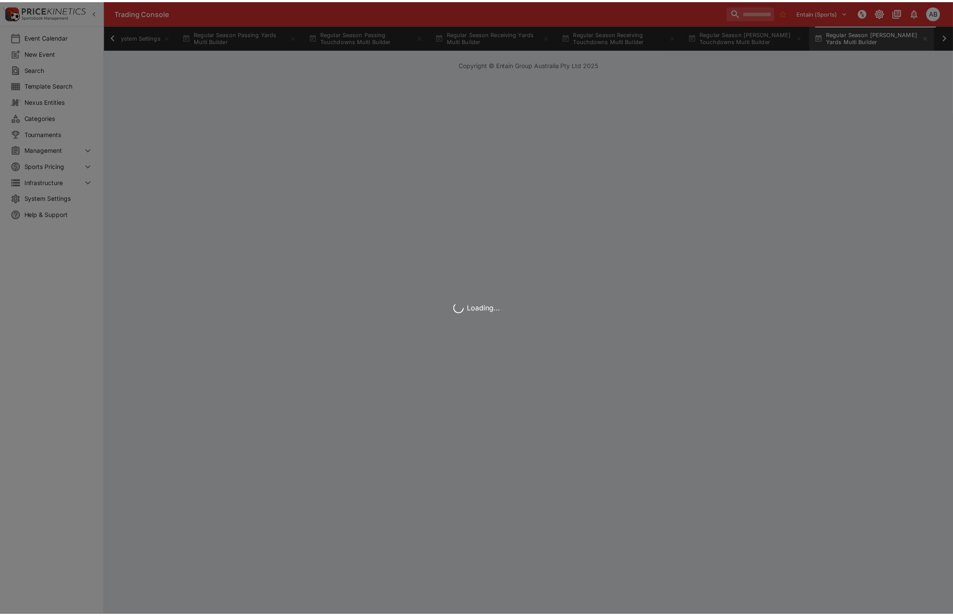
scroll to position [0, 78]
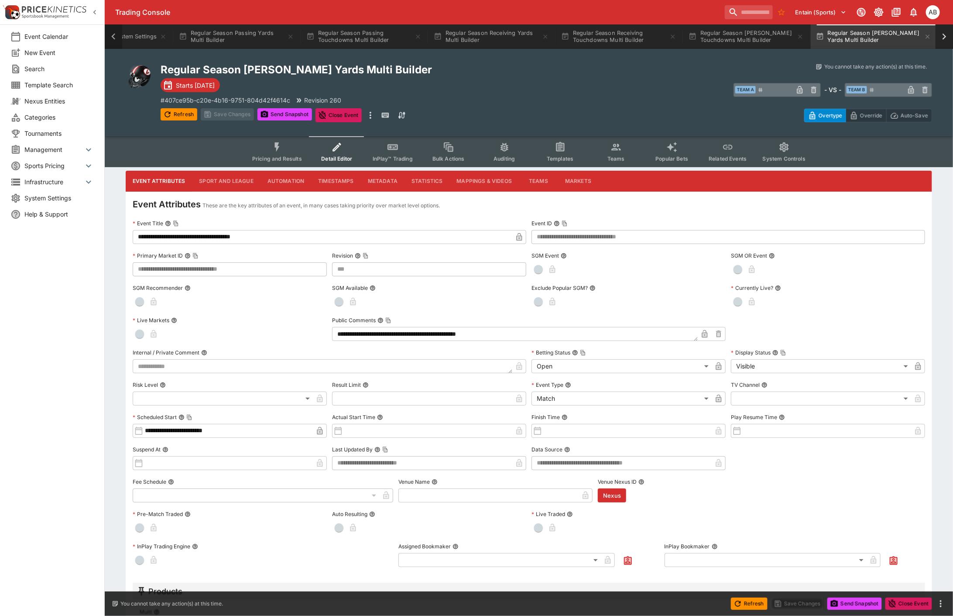
click at [108, 35] on icon at bounding box center [113, 37] width 12 height 12
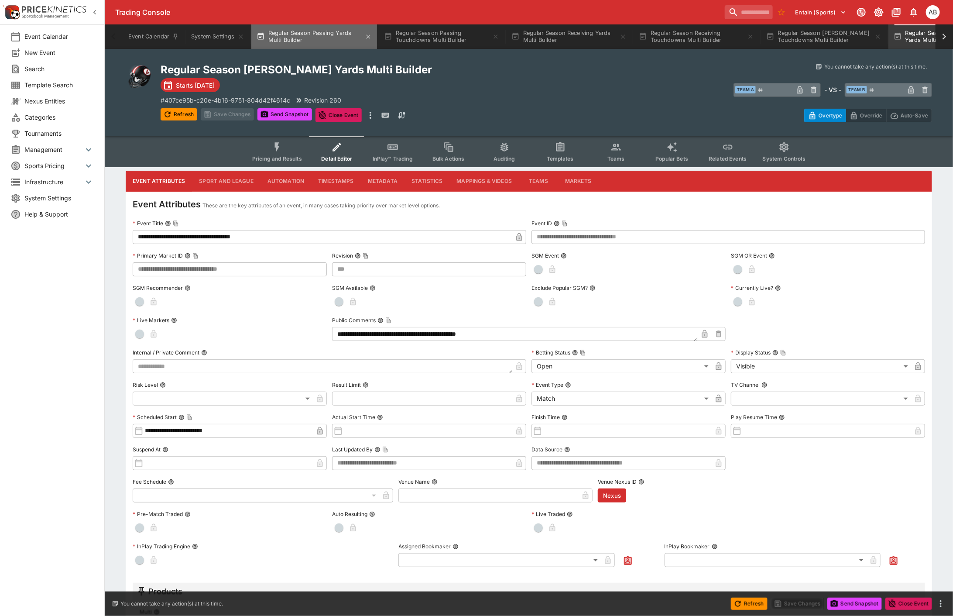
click at [326, 27] on button "Regular Season Passing Yards Multi Builder" at bounding box center [314, 36] width 126 height 24
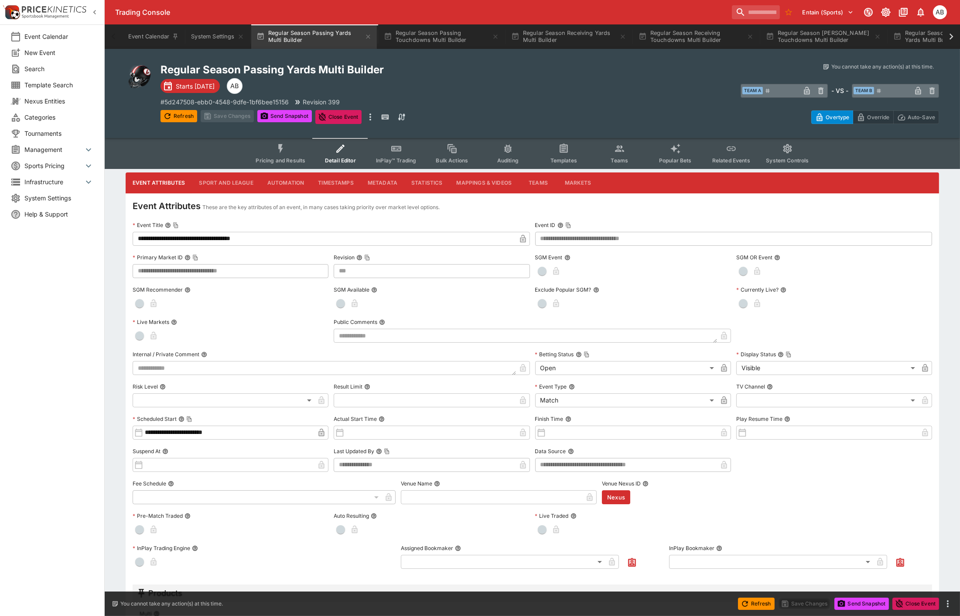
click at [590, 398] on body "Trading Console Entain (Sports) 1 AB Event Calendar New Event Search Template S…" at bounding box center [480, 417] width 960 height 835
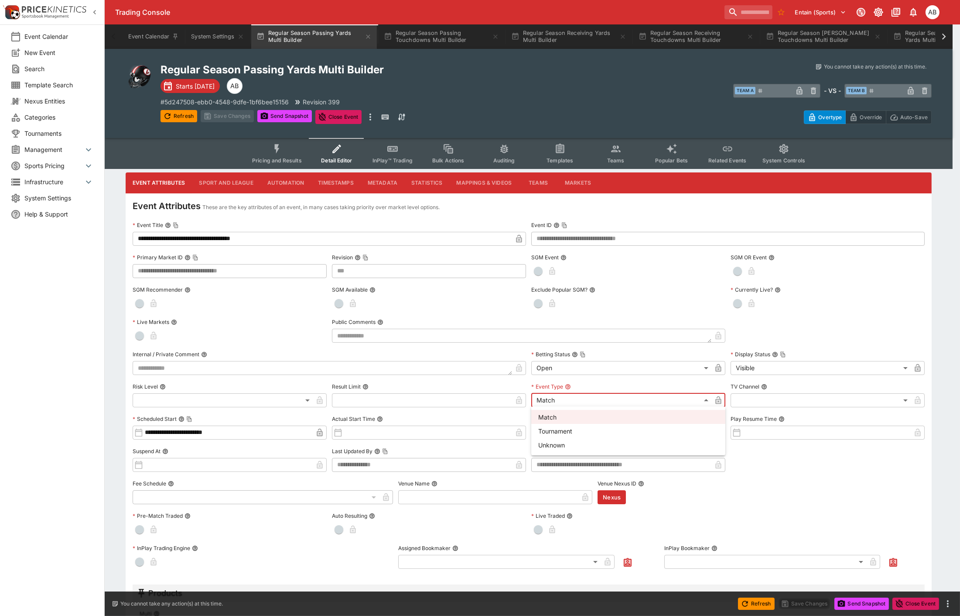
click at [553, 430] on li "Tournament" at bounding box center [629, 431] width 194 height 14
type input "**********"
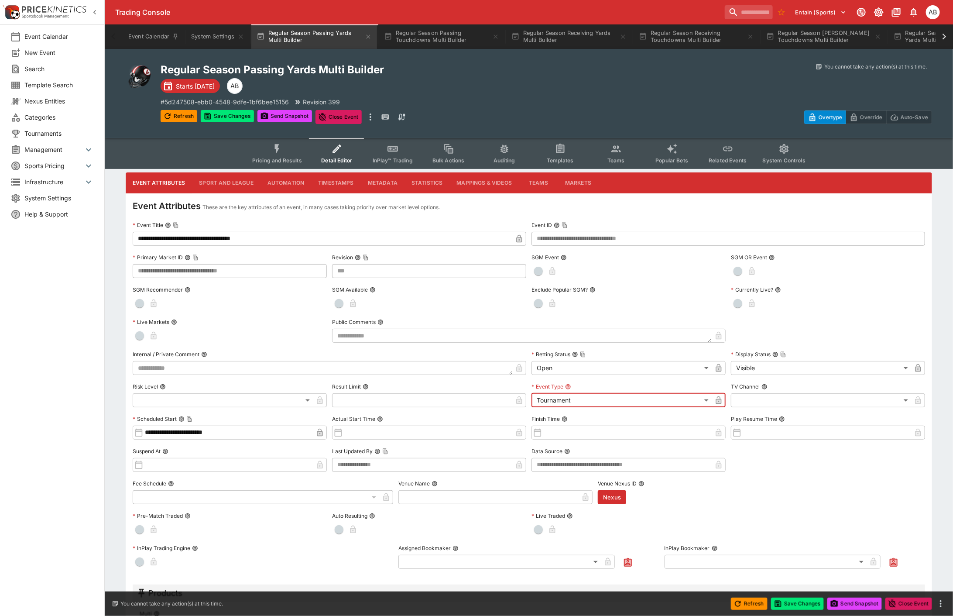
click at [722, 401] on icon "button" at bounding box center [718, 400] width 9 height 9
click at [226, 113] on button "Save Changes" at bounding box center [227, 116] width 53 height 12
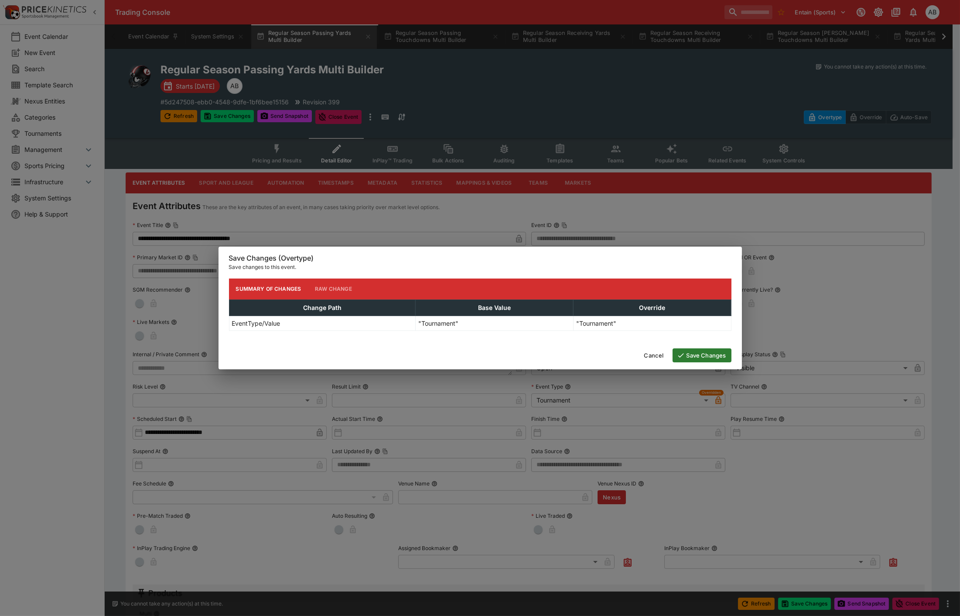
click at [713, 355] on button "Save Changes" at bounding box center [702, 355] width 59 height 14
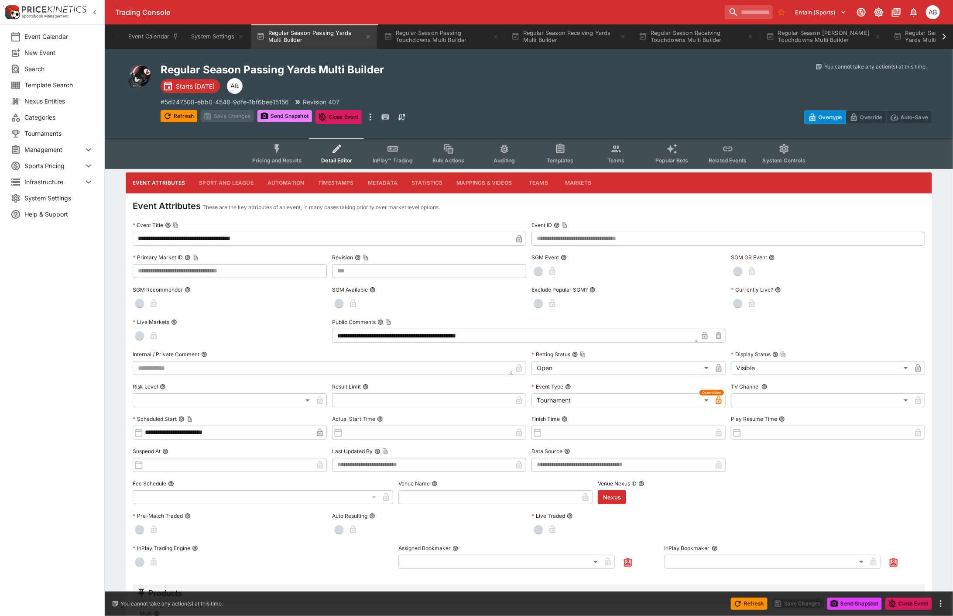
click at [279, 113] on button "Send Snapshot" at bounding box center [284, 116] width 55 height 12
type input "***"
type input "**********"
type input "***"
click at [535, 95] on div "Regular Season Passing Yards Multi Builder Starts in 24 days AB # 5d247508-ebb0…" at bounding box center [354, 93] width 386 height 61
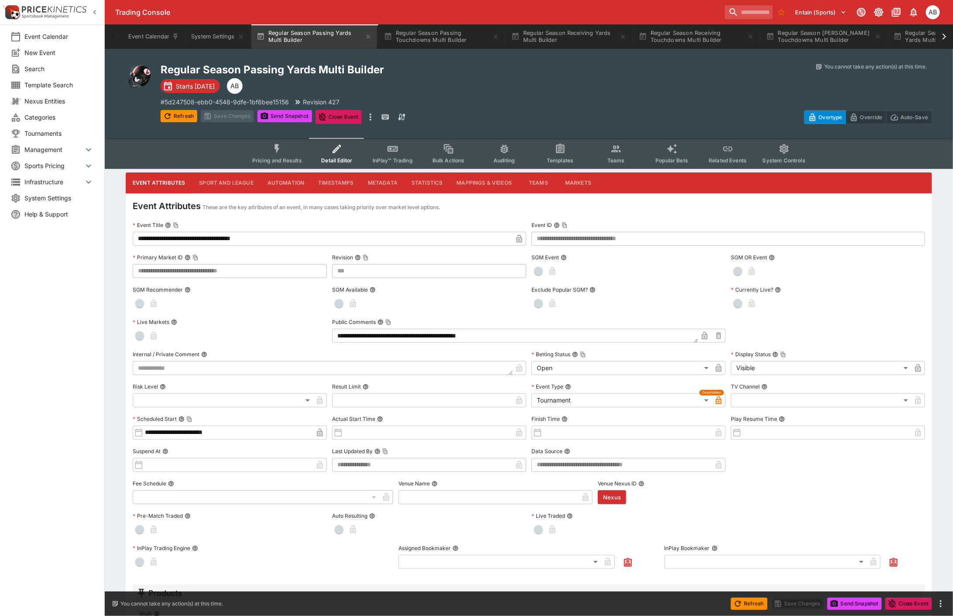
drag, startPoint x: 698, startPoint y: 2, endPoint x: 719, endPoint y: 2, distance: 20.5
click at [700, 2] on div "Trading Console Entain (Sports) 1 AB" at bounding box center [529, 12] width 848 height 24
click at [724, 13] on input "search" at bounding box center [745, 12] width 55 height 14
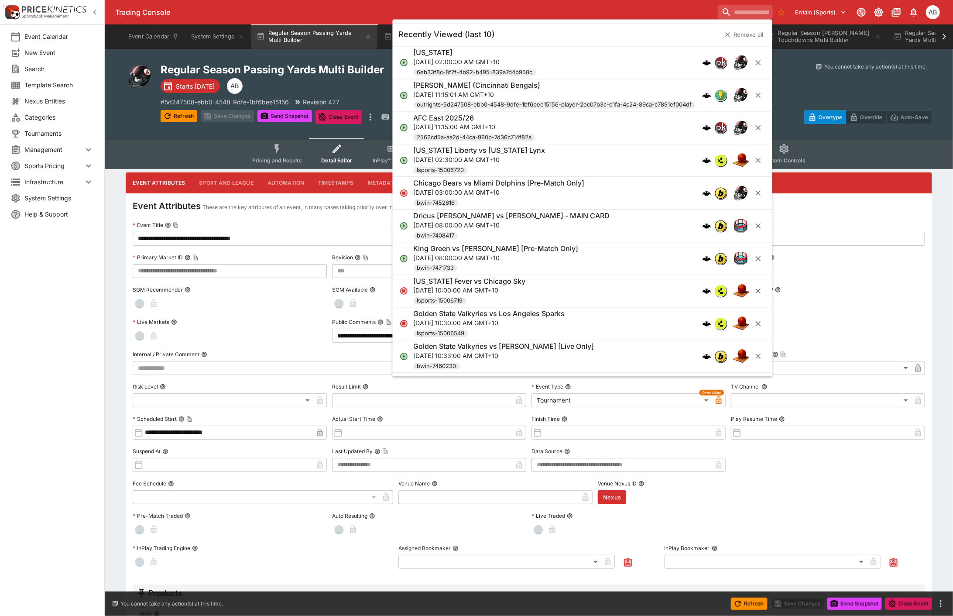
paste input "**********"
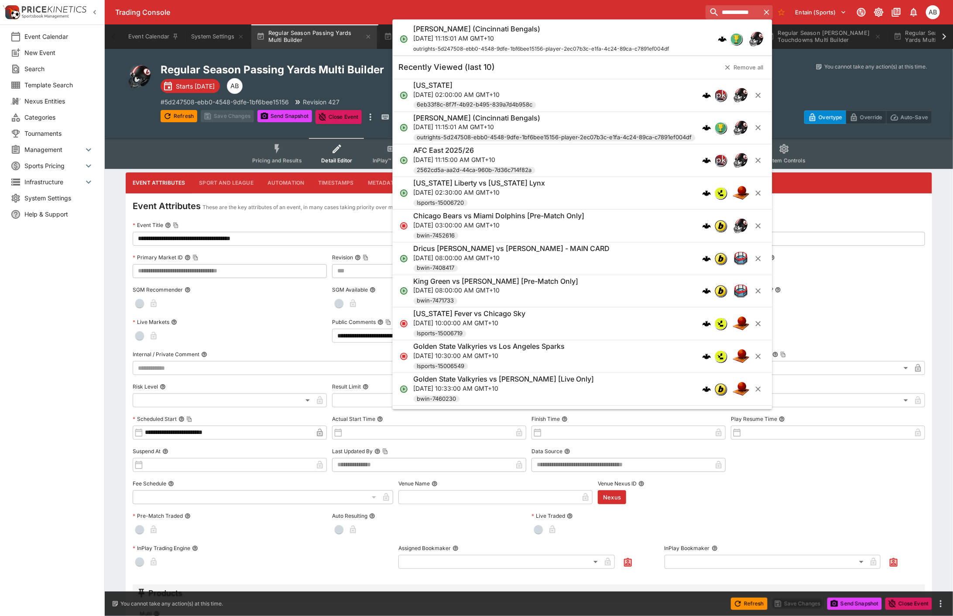
type input "**********"
click at [478, 40] on p "Fri, Sep 5, 2025, 11:15:01 AM GMT+10" at bounding box center [542, 38] width 256 height 9
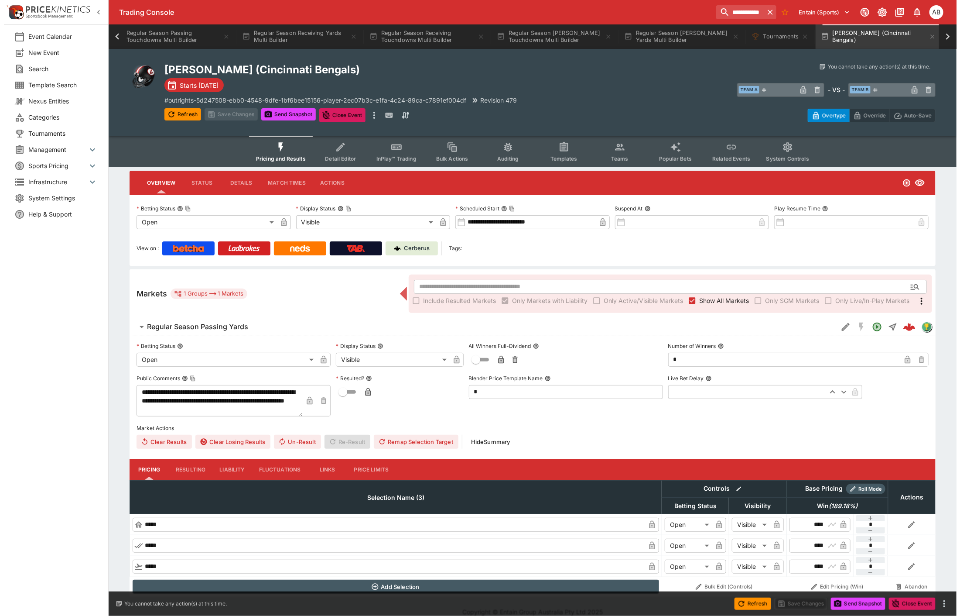
scroll to position [0, 275]
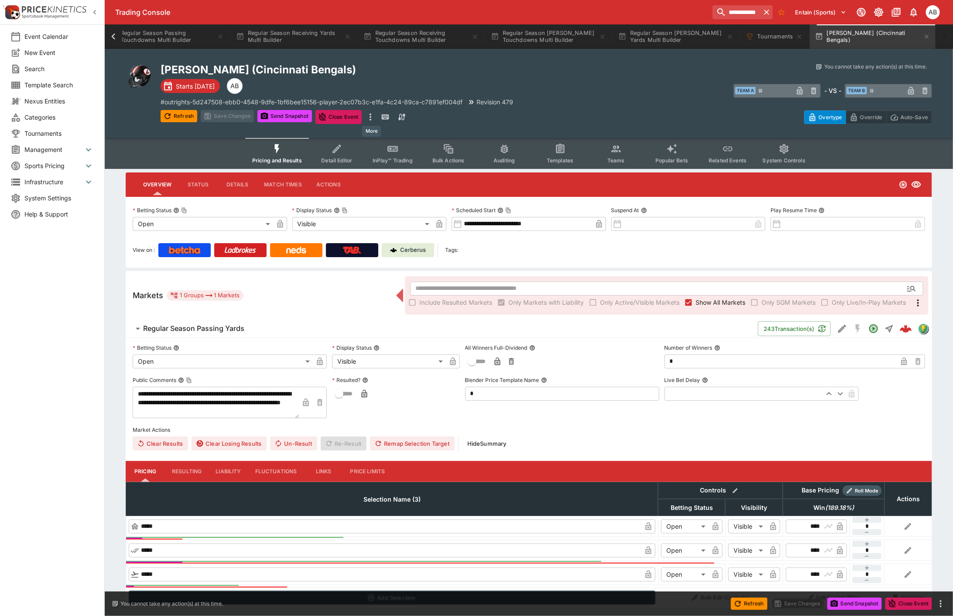
click at [373, 117] on icon "more" at bounding box center [370, 117] width 10 height 10
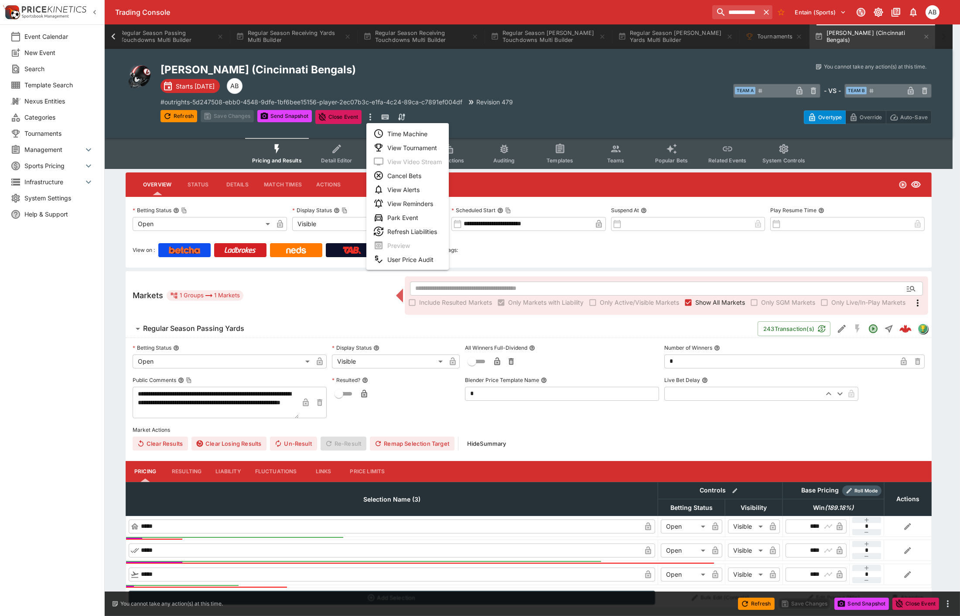
click at [406, 144] on li "View Tournament" at bounding box center [408, 148] width 82 height 14
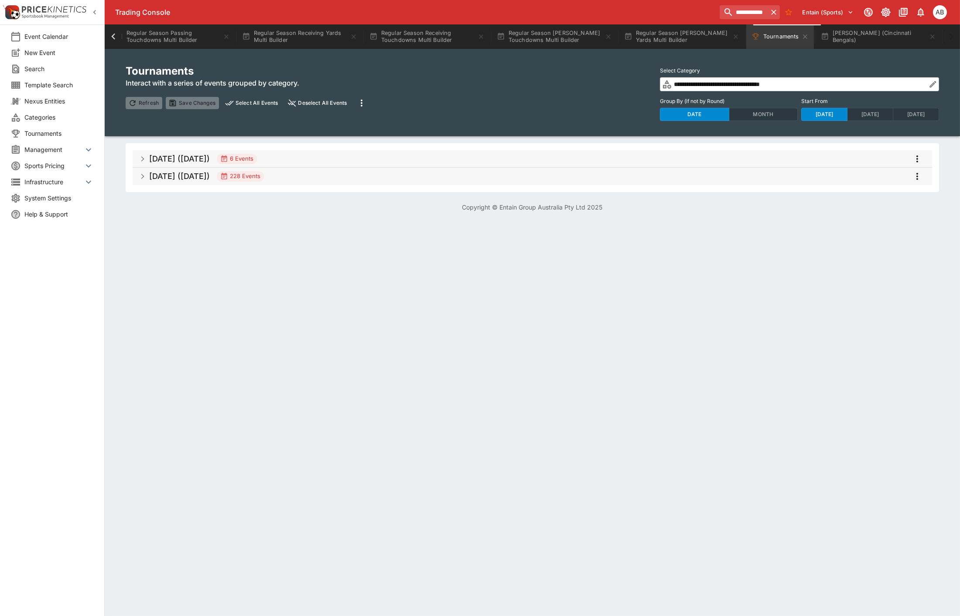
scroll to position [0, 269]
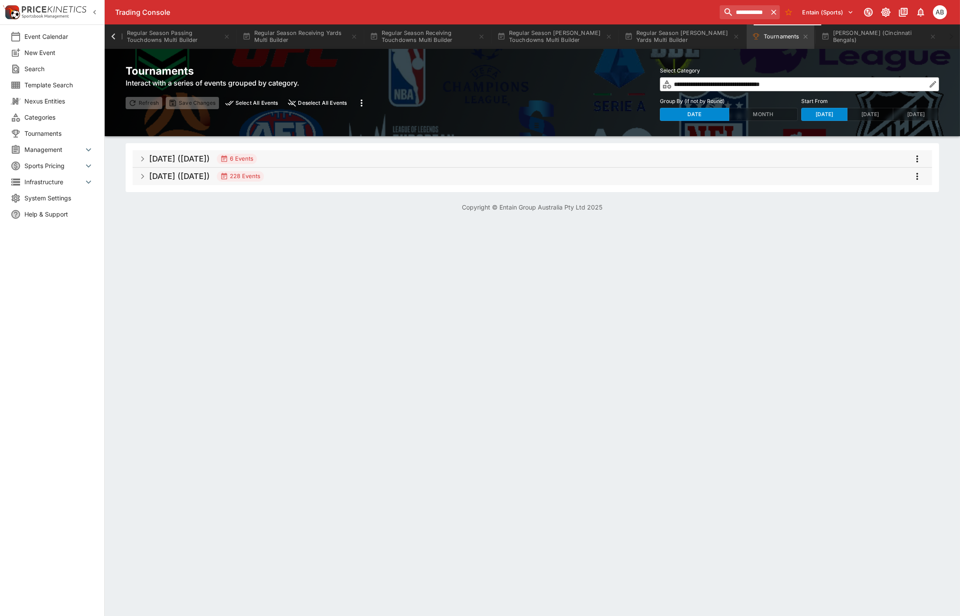
click at [210, 156] on h5 "Jun 2025 (2025-06-24)" at bounding box center [179, 159] width 61 height 10
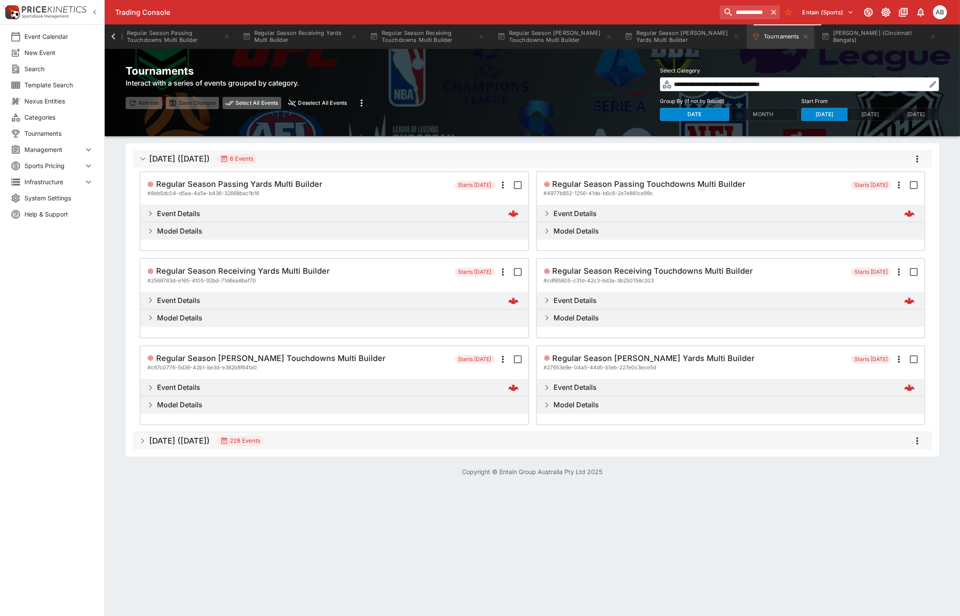
click at [259, 105] on button "Select All Events" at bounding box center [252, 103] width 59 height 12
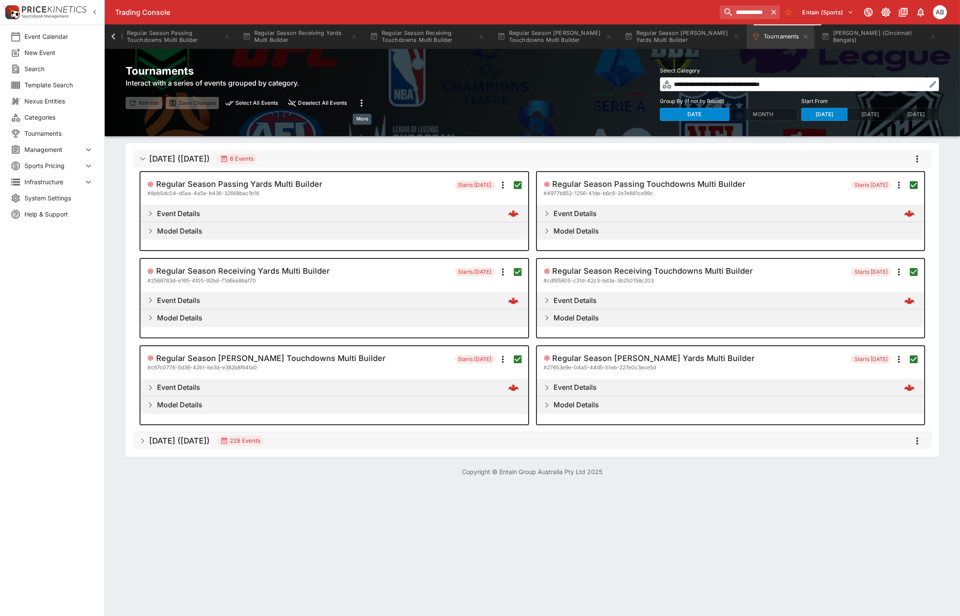
click at [361, 103] on icon "more" at bounding box center [362, 103] width 10 height 10
click at [390, 120] on li "Snapshot selected events" at bounding box center [405, 121] width 102 height 14
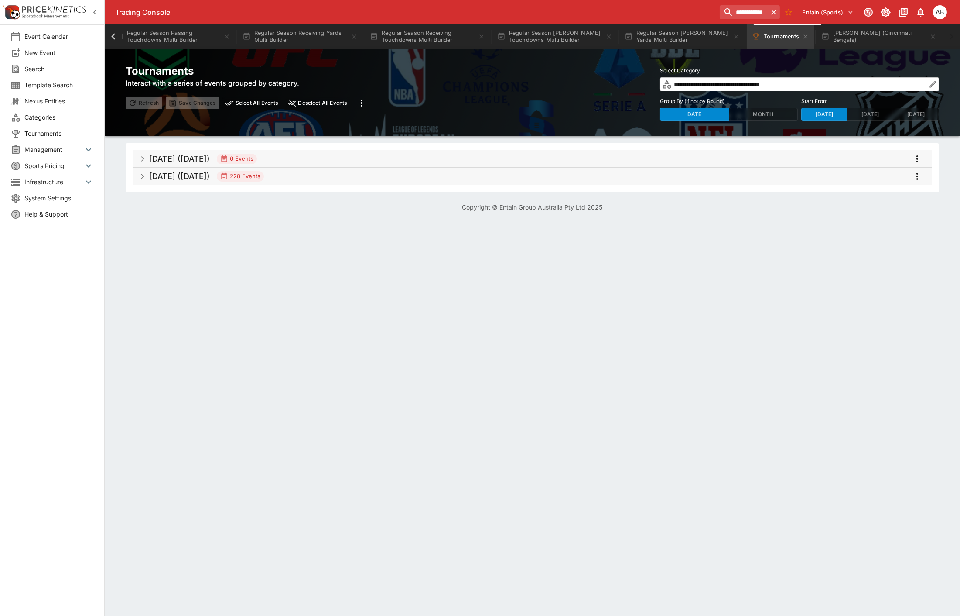
drag, startPoint x: 539, startPoint y: 88, endPoint x: 106, endPoint y: 127, distance: 435.5
click at [539, 88] on div "**********" at bounding box center [657, 92] width 565 height 57
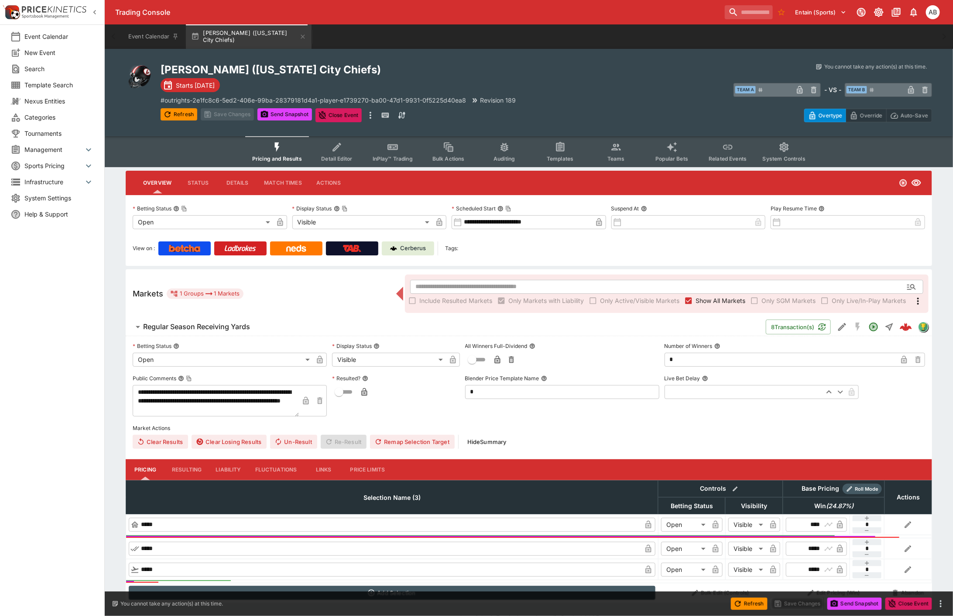
click at [231, 472] on button "Liability" at bounding box center [228, 469] width 39 height 21
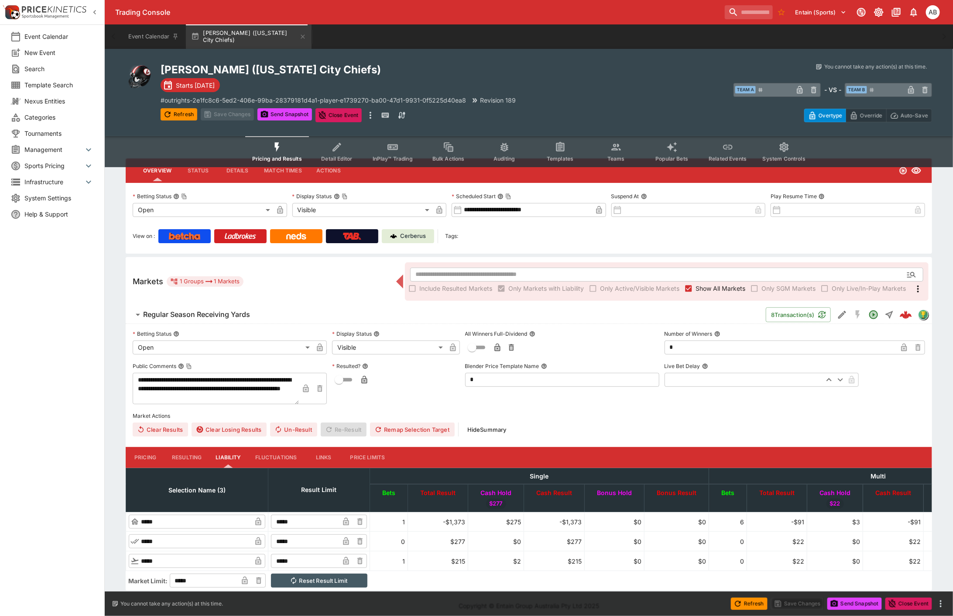
scroll to position [24, 0]
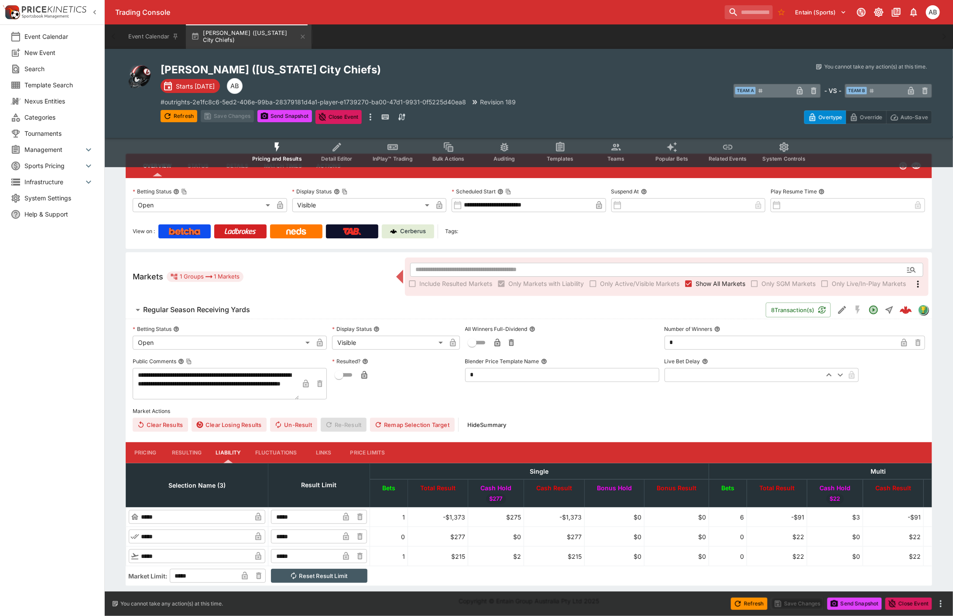
click at [317, 510] on input "*****" at bounding box center [305, 517] width 68 height 14
type input "*****"
click at [230, 118] on button "Save Changes" at bounding box center [227, 116] width 53 height 12
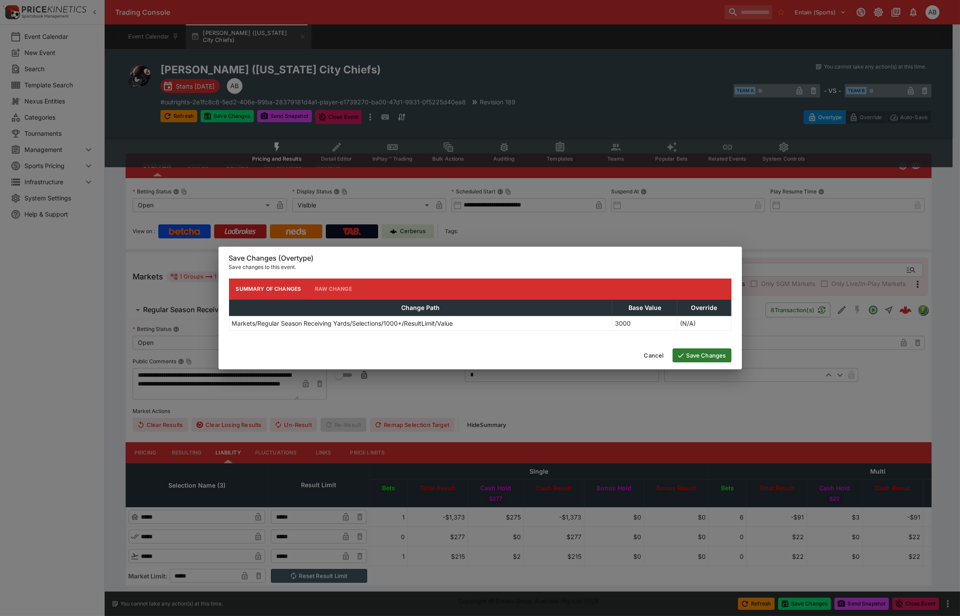
click at [704, 359] on button "Save Changes" at bounding box center [702, 355] width 59 height 14
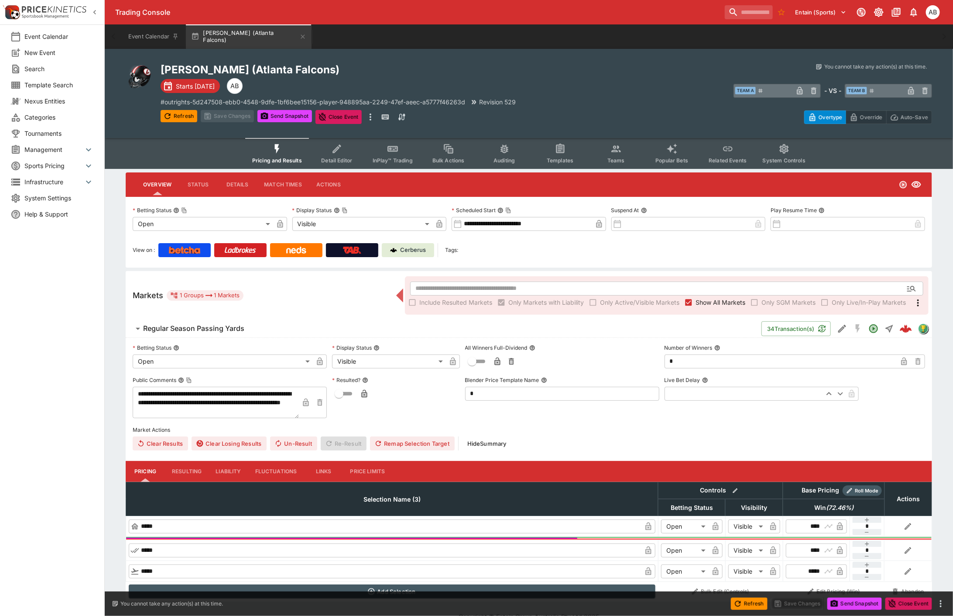
click at [229, 467] on button "Liability" at bounding box center [228, 471] width 39 height 21
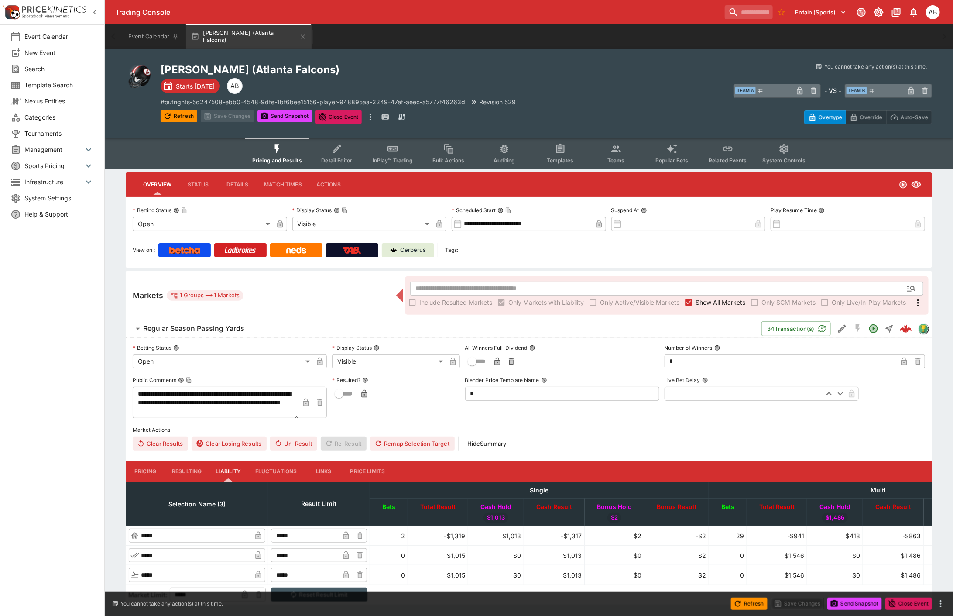
click at [324, 535] on input "*****" at bounding box center [305, 535] width 68 height 14
type input "*****"
click at [233, 115] on button "Save Changes" at bounding box center [227, 116] width 53 height 12
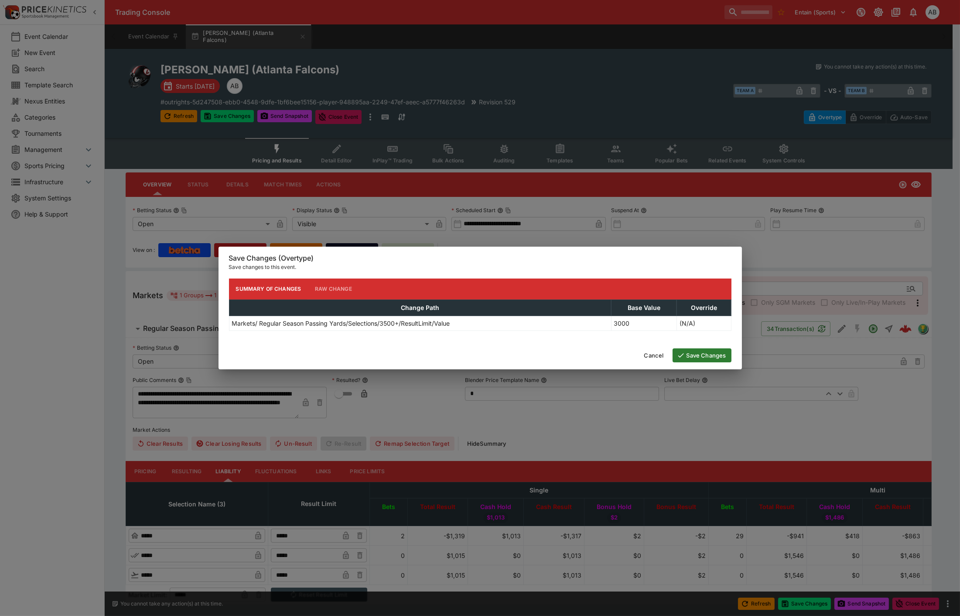
click at [710, 359] on button "Save Changes" at bounding box center [702, 355] width 59 height 14
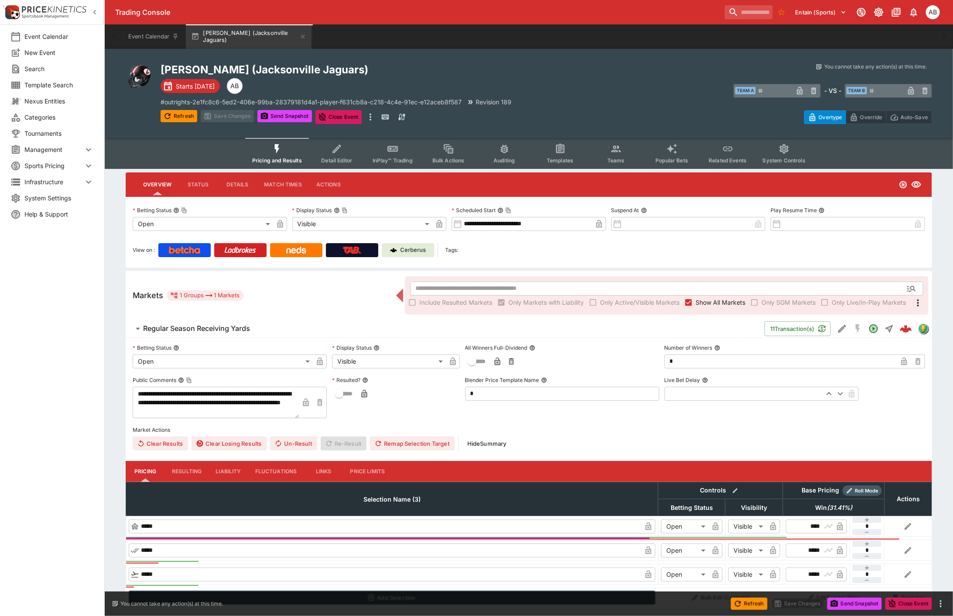
click at [217, 468] on button "Liability" at bounding box center [228, 471] width 39 height 21
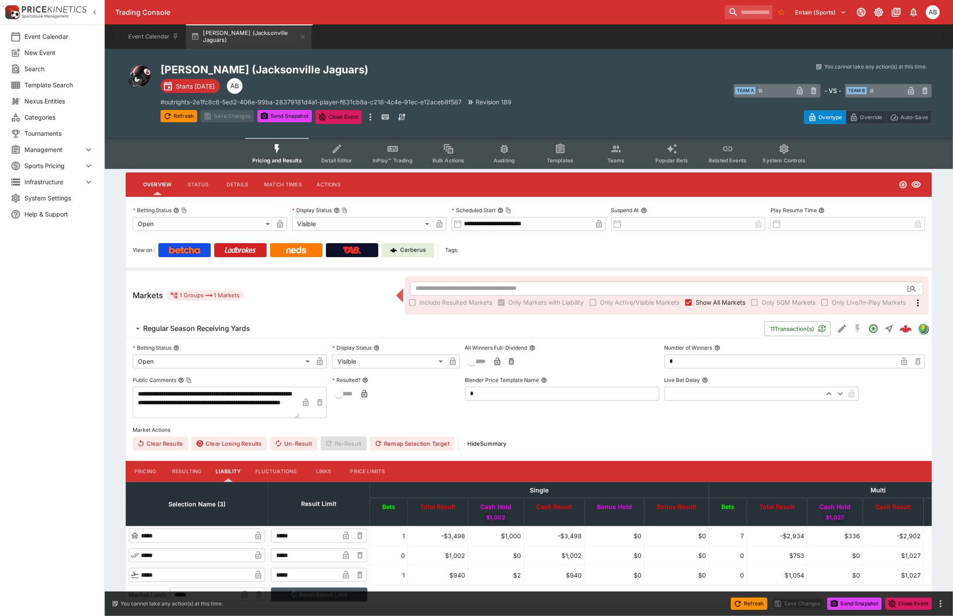
click at [314, 533] on input "*****" at bounding box center [305, 535] width 68 height 14
click at [331, 532] on input "*****" at bounding box center [305, 535] width 68 height 14
type input "*****"
click at [231, 115] on button "Save Changes" at bounding box center [227, 116] width 53 height 12
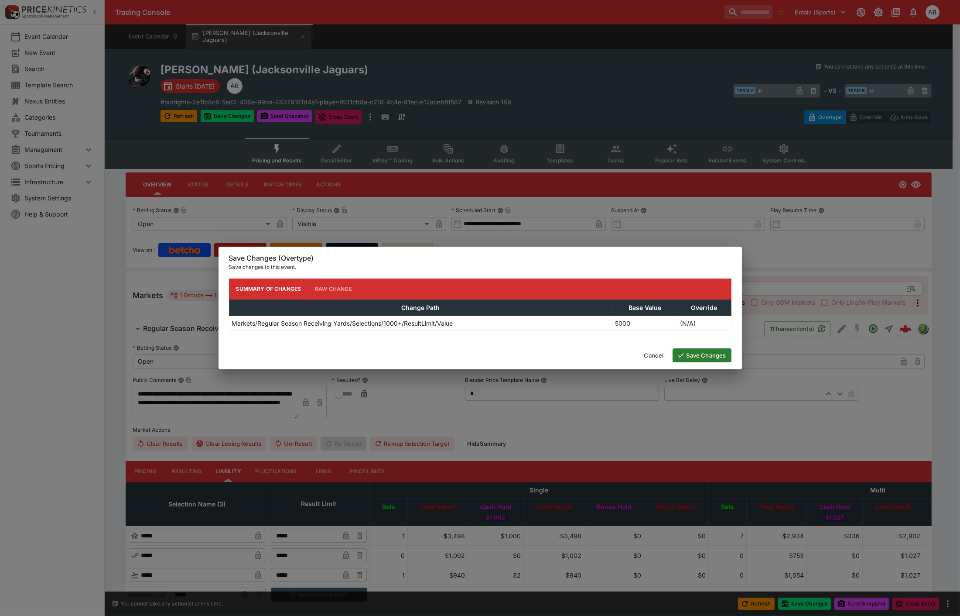
click at [704, 356] on button "Save Changes" at bounding box center [702, 355] width 59 height 14
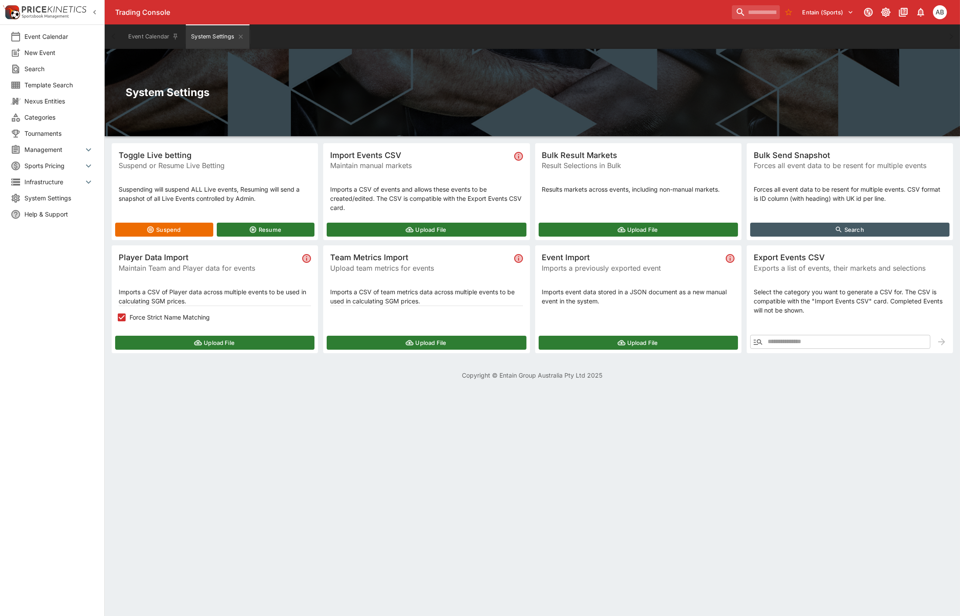
click at [629, 73] on div "System Settings" at bounding box center [533, 92] width 856 height 87
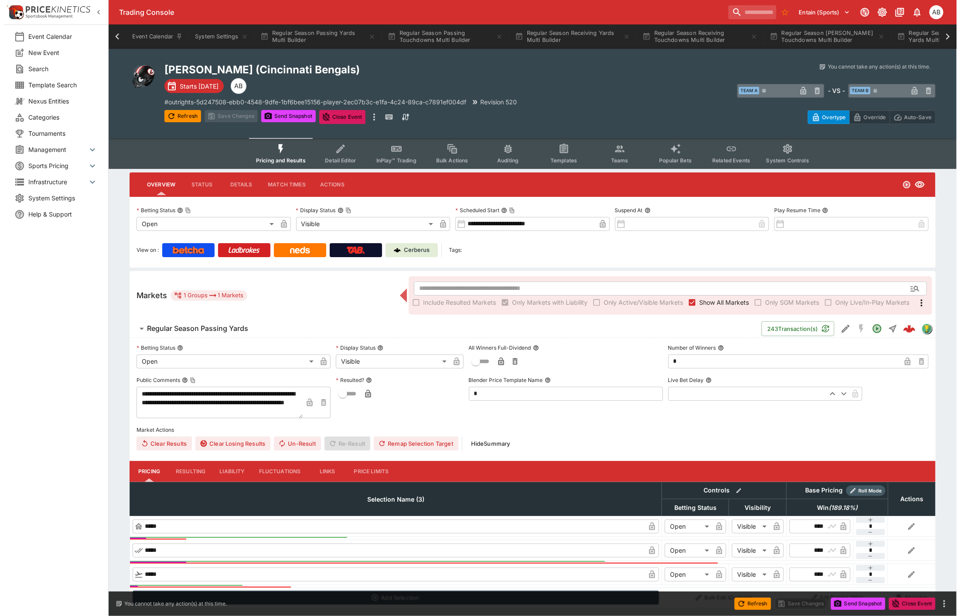
scroll to position [0, 268]
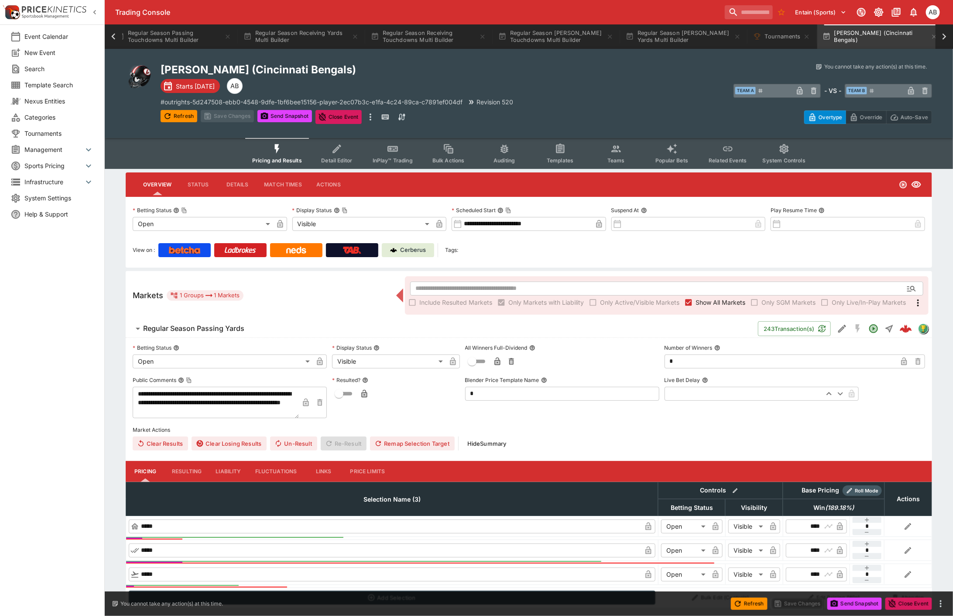
click at [565, 157] on span "Templates" at bounding box center [560, 160] width 27 height 7
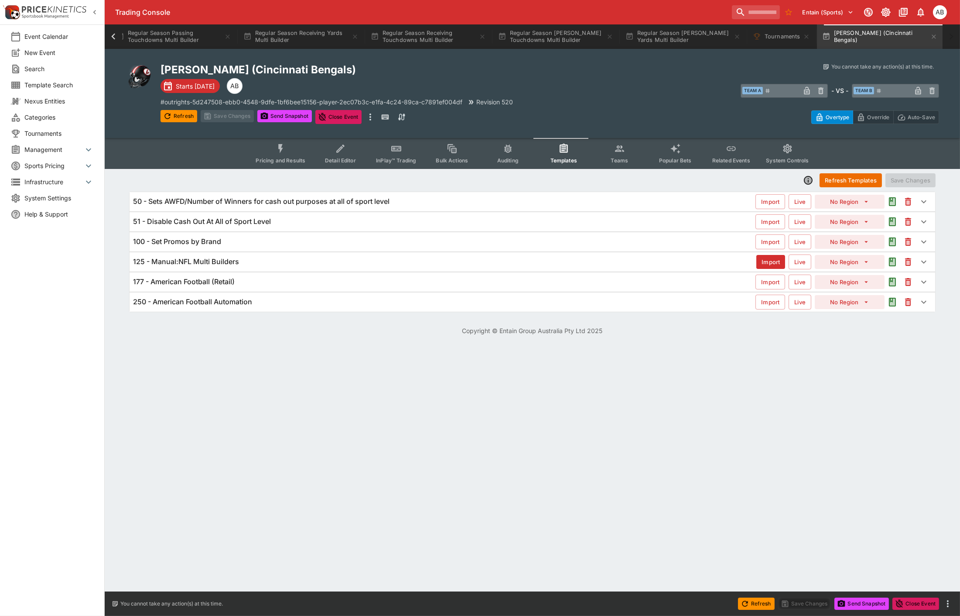
click at [203, 260] on h6 "125 - Manual:NFL Multi Builders" at bounding box center [186, 261] width 106 height 9
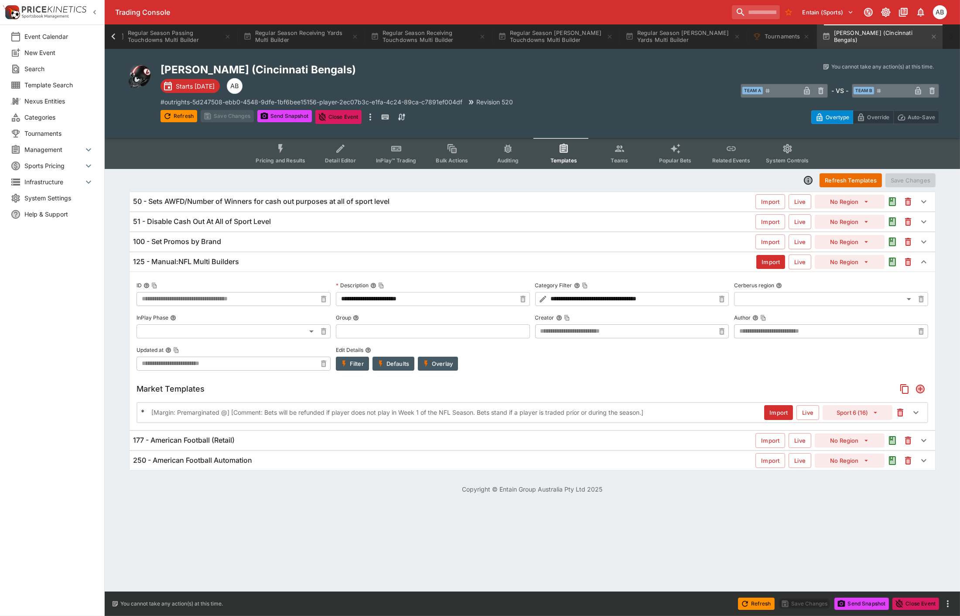
type input "**********"
click at [444, 363] on button "Overlay" at bounding box center [438, 364] width 40 height 14
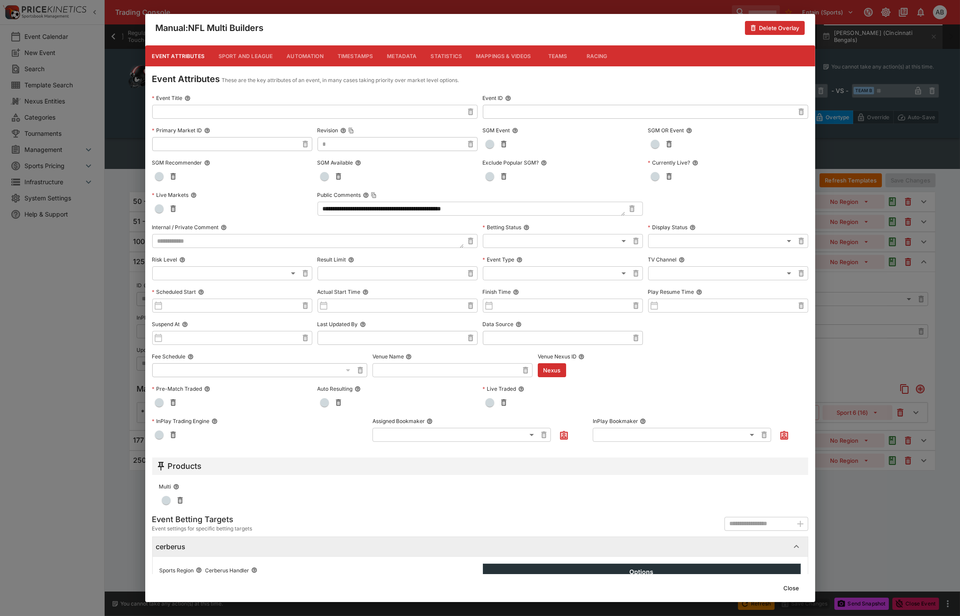
click at [518, 270] on body "Trading Console Entain (Sports) 1 AB Event Calendar New Event Search Template S…" at bounding box center [480, 252] width 960 height 504
click at [501, 302] on li "Tournament" at bounding box center [558, 305] width 158 height 14
type input "**********"
click at [880, 361] on div "**********" at bounding box center [480, 308] width 960 height 616
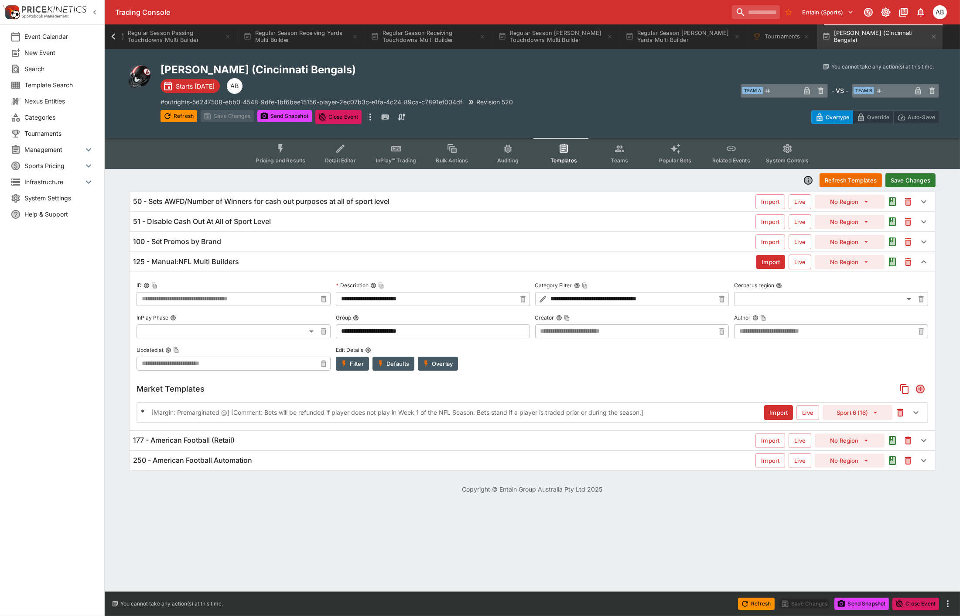
click at [437, 413] on p "[Margin: Premarginated @] [Comment: Bets will be refunded if player does not pl…" at bounding box center [397, 412] width 492 height 9
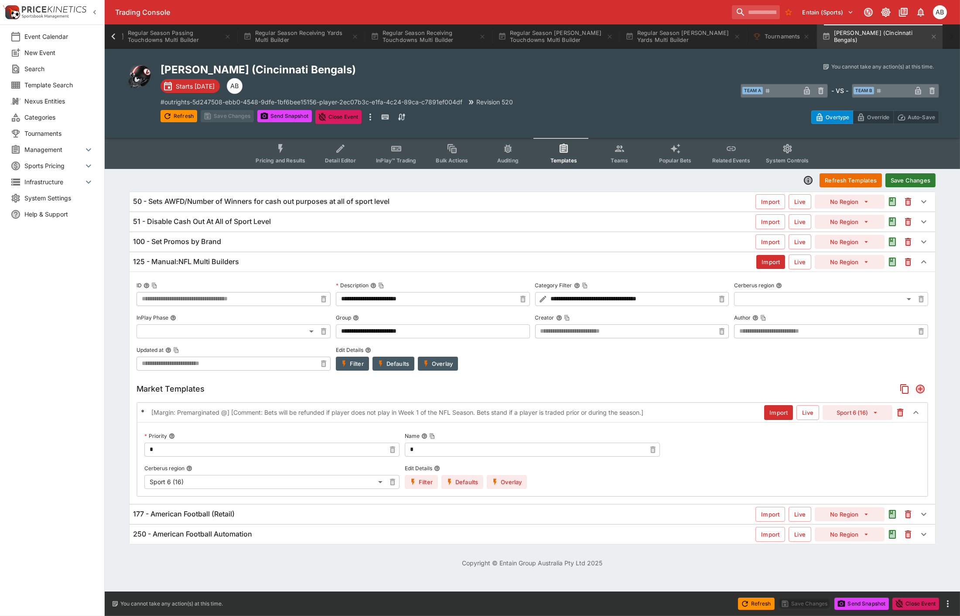
click at [510, 485] on button "Overlay" at bounding box center [507, 482] width 40 height 14
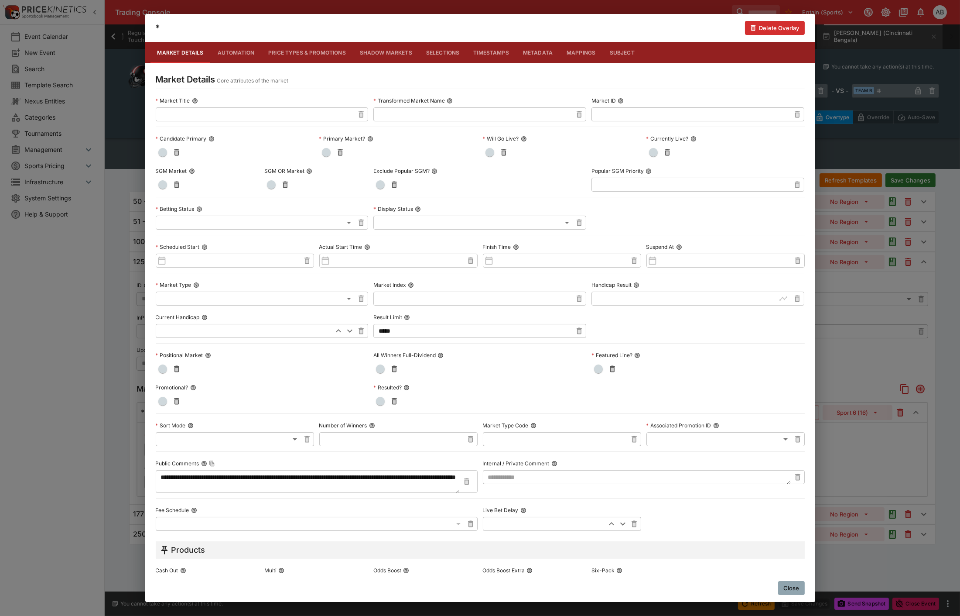
click at [86, 334] on div "**********" at bounding box center [480, 308] width 960 height 616
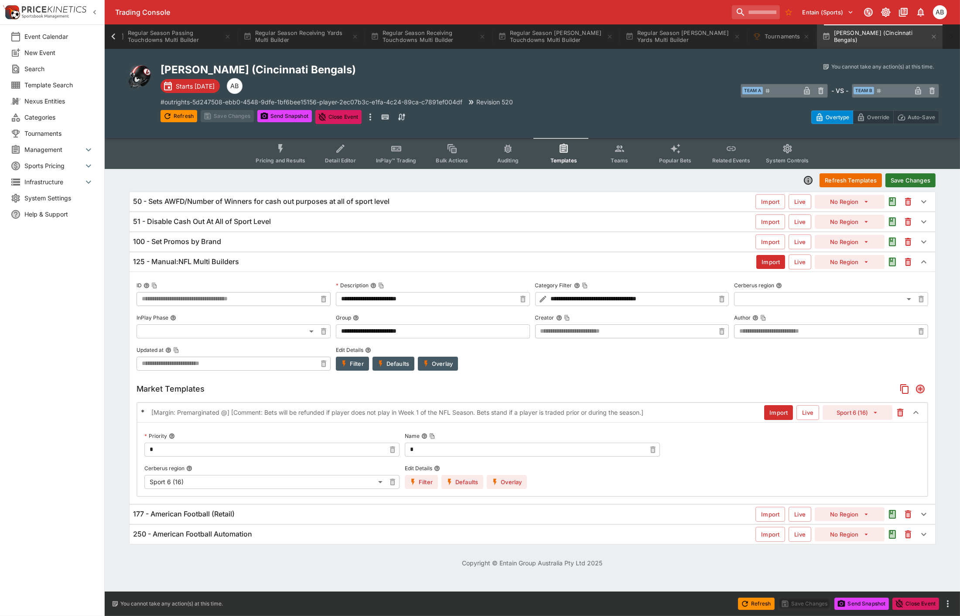
click at [917, 177] on button "Save Changes" at bounding box center [911, 180] width 50 height 14
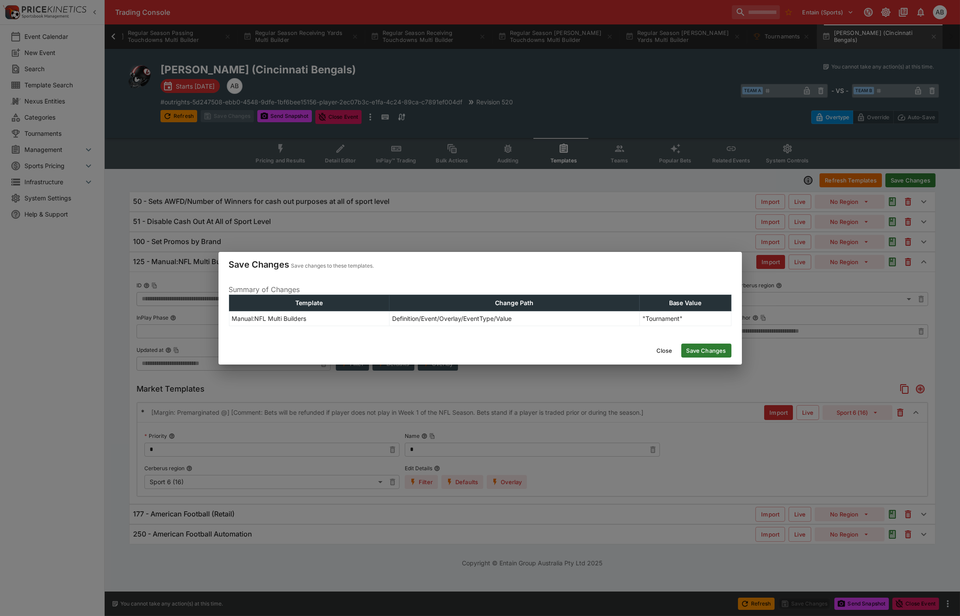
click at [721, 359] on div "Close Save Changes" at bounding box center [481, 350] width 524 height 28
click at [714, 347] on button "Save Changes" at bounding box center [707, 350] width 50 height 14
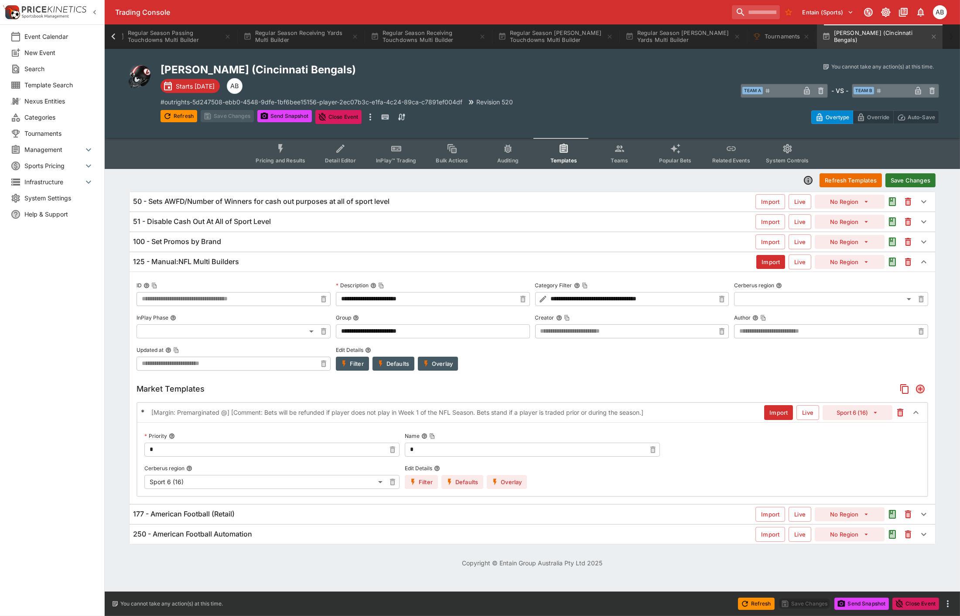
type input "**********"
click at [370, 115] on icon "more" at bounding box center [370, 117] width 10 height 10
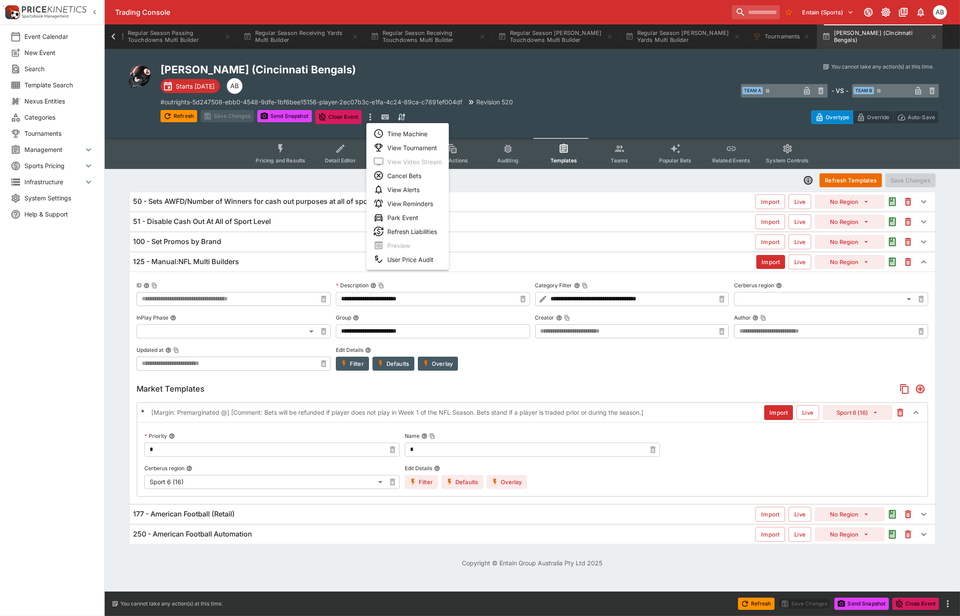
click at [405, 147] on li "View Tournament" at bounding box center [408, 148] width 82 height 14
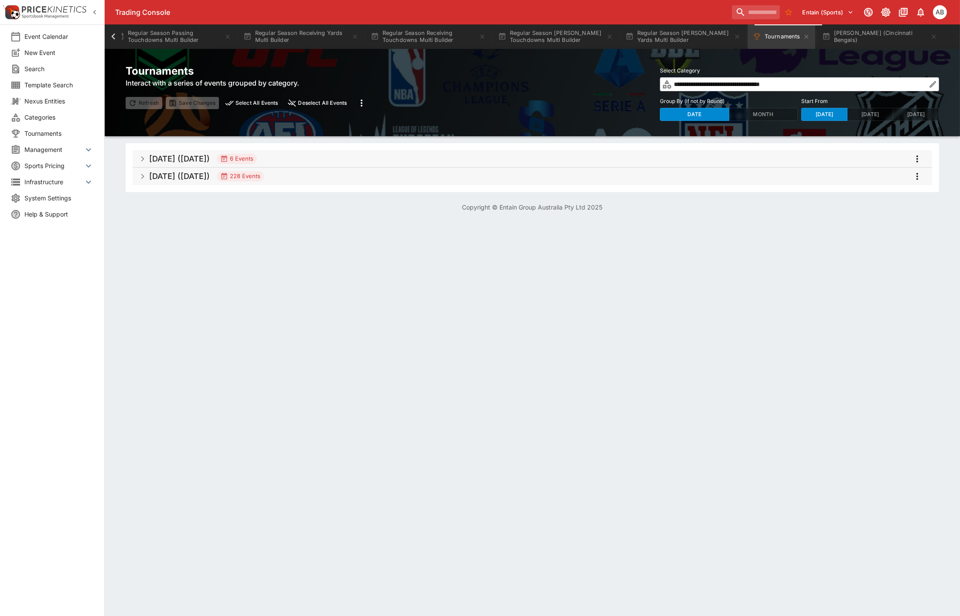
click at [255, 102] on button "Select All Events" at bounding box center [252, 103] width 59 height 12
click at [362, 103] on icon "more" at bounding box center [362, 102] width 2 height 7
click at [403, 121] on li "Snapshot selected events" at bounding box center [405, 121] width 102 height 14
drag, startPoint x: 865, startPoint y: 31, endPoint x: 861, endPoint y: 36, distance: 6.9
click at [865, 31] on button "Joe Burrow (Cincinnati Bengals)" at bounding box center [880, 36] width 126 height 24
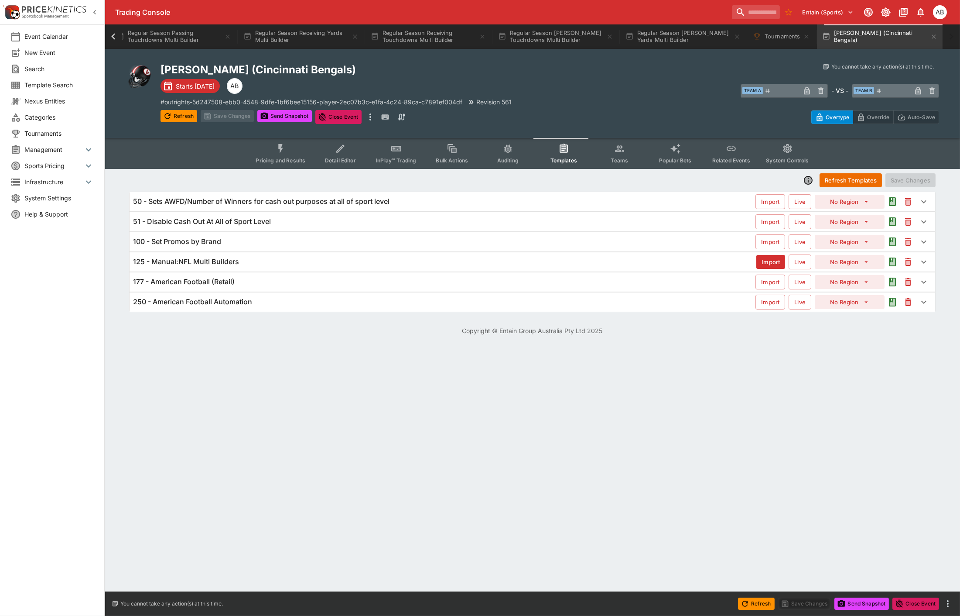
click at [253, 268] on div "125 - Manual:NFL Multi Builders Import Live No Region" at bounding box center [533, 261] width 806 height 19
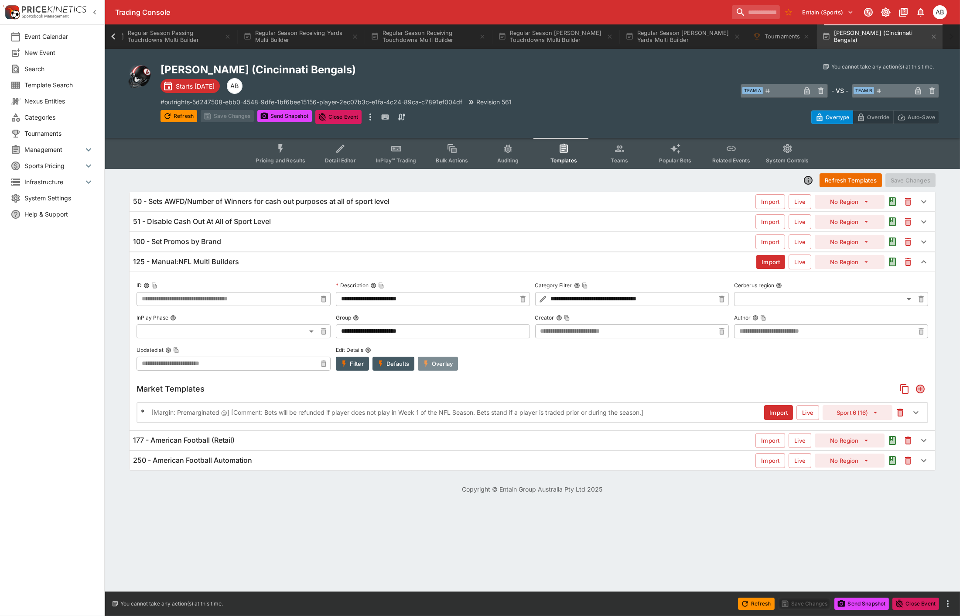
click at [446, 361] on button "Overlay" at bounding box center [438, 364] width 40 height 14
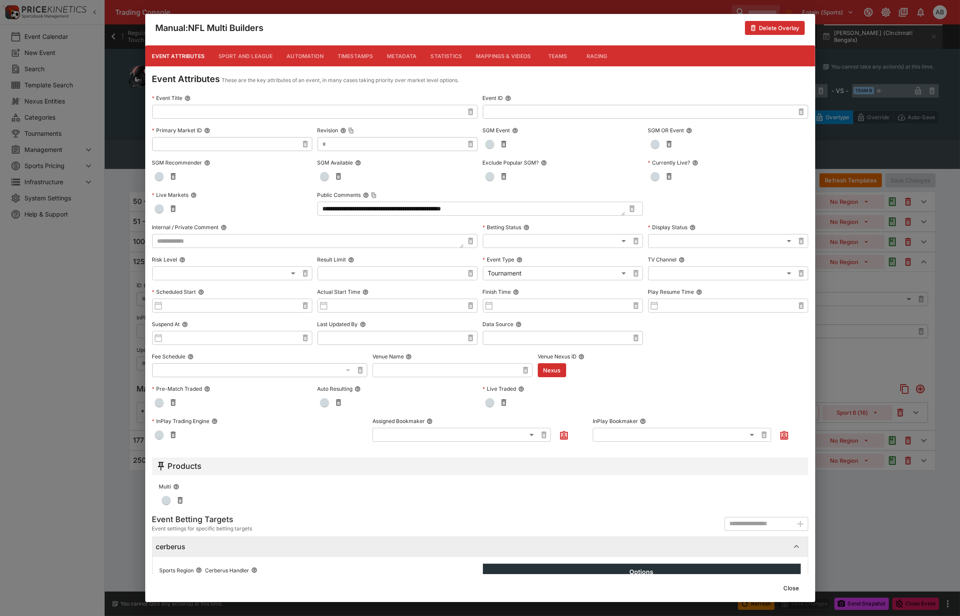
click at [533, 272] on body "Trading Console Entain (Sports) 1 AB Event Calendar New Event Search Template S…" at bounding box center [480, 252] width 960 height 504
click at [510, 289] on li "Match" at bounding box center [558, 291] width 158 height 14
type input "*****"
click at [847, 354] on div "**********" at bounding box center [480, 308] width 960 height 616
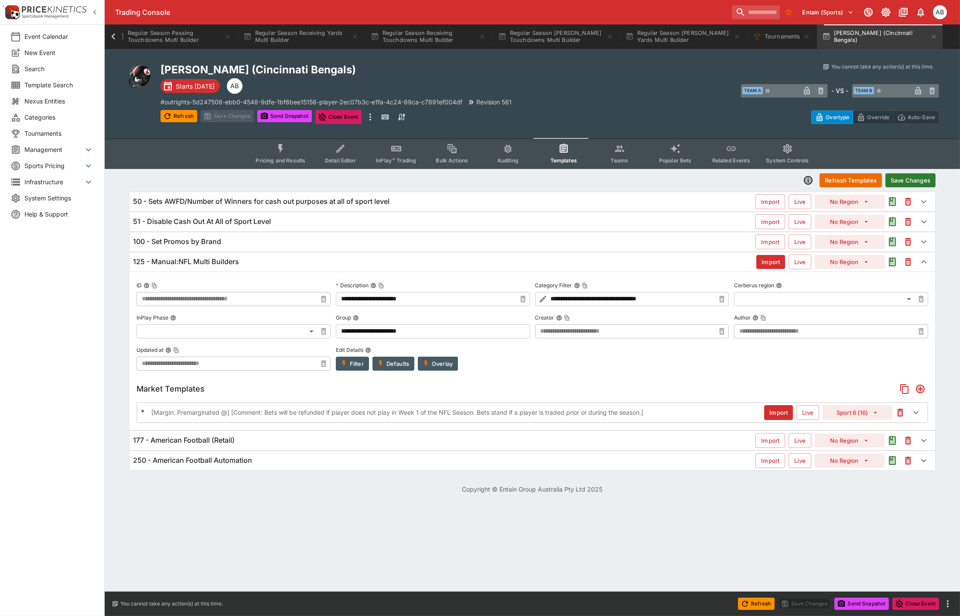
click at [911, 180] on button "Save Changes" at bounding box center [911, 180] width 50 height 14
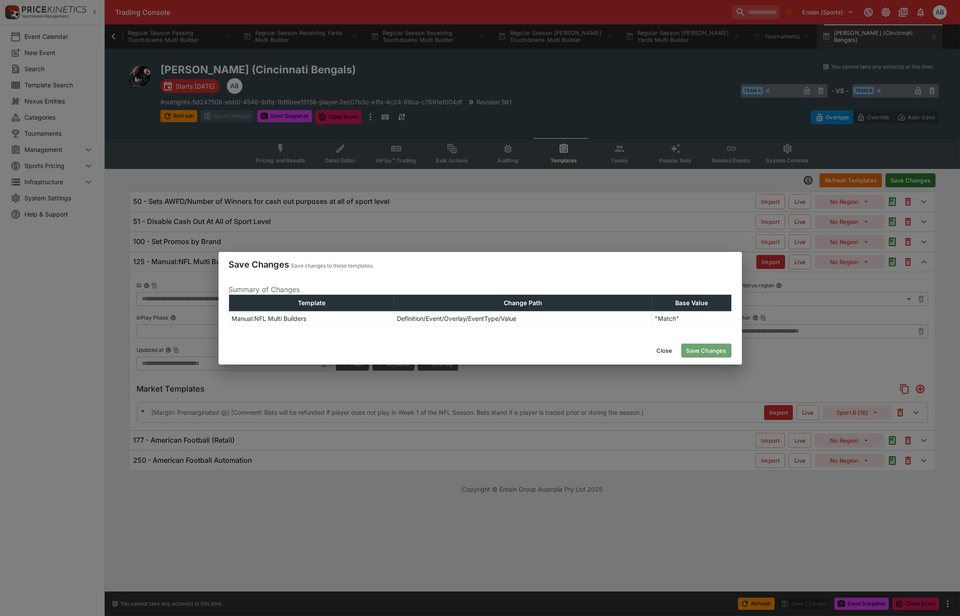
click at [708, 352] on button "Save Changes" at bounding box center [707, 350] width 50 height 14
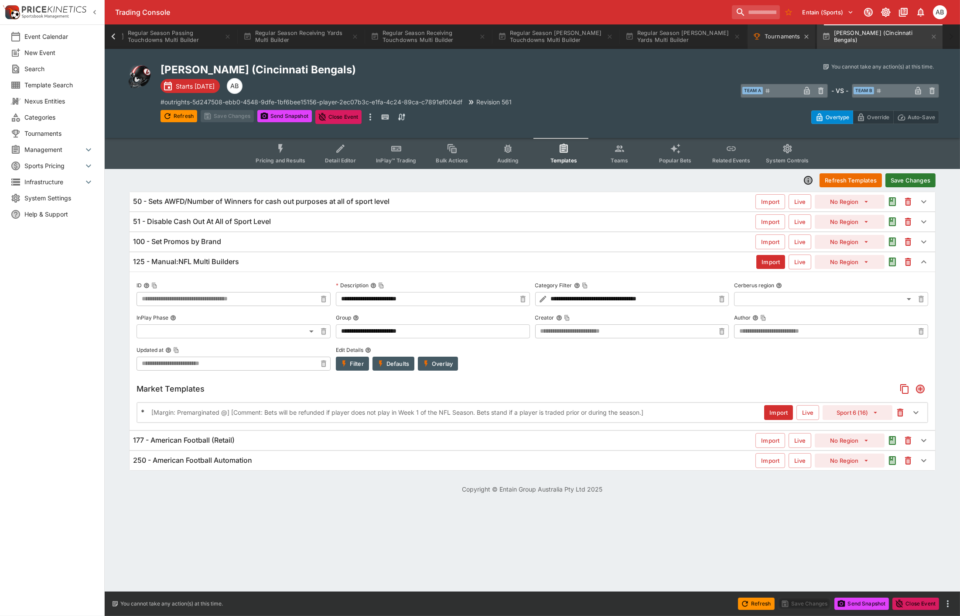
click at [766, 31] on button "Tournaments" at bounding box center [782, 36] width 68 height 24
type input "**********"
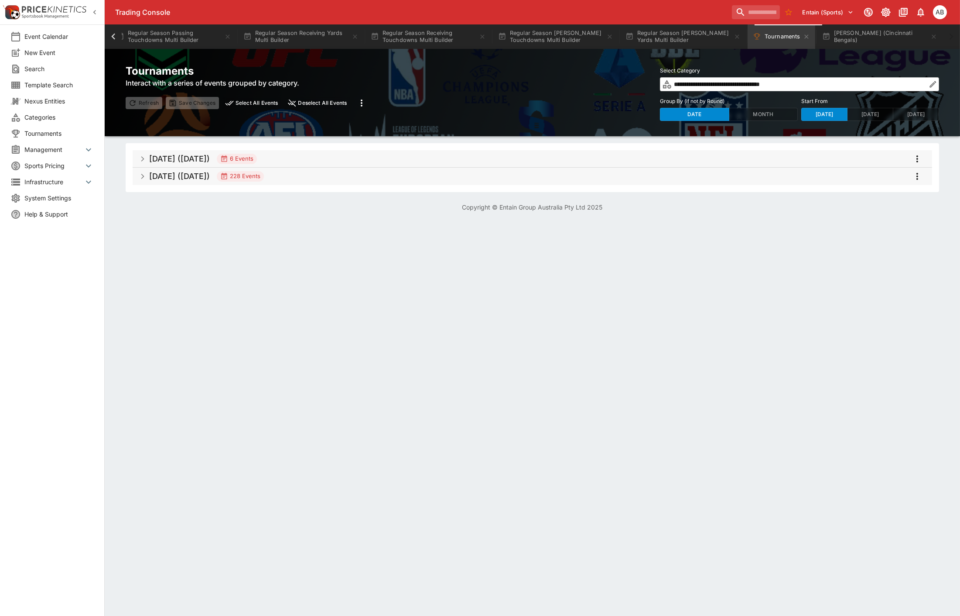
click at [360, 102] on icon "more" at bounding box center [362, 103] width 10 height 10
click at [408, 122] on li "Snapshot selected events" at bounding box center [405, 121] width 102 height 14
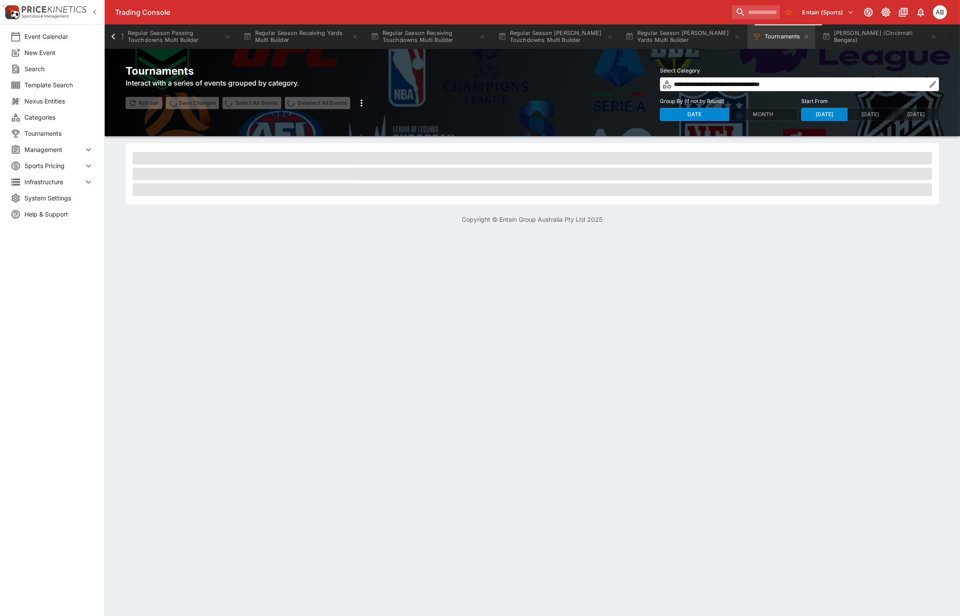
click at [110, 38] on icon at bounding box center [113, 37] width 12 height 12
click at [304, 35] on button "Regular Season Passing Yards Multi Builder" at bounding box center [314, 36] width 126 height 24
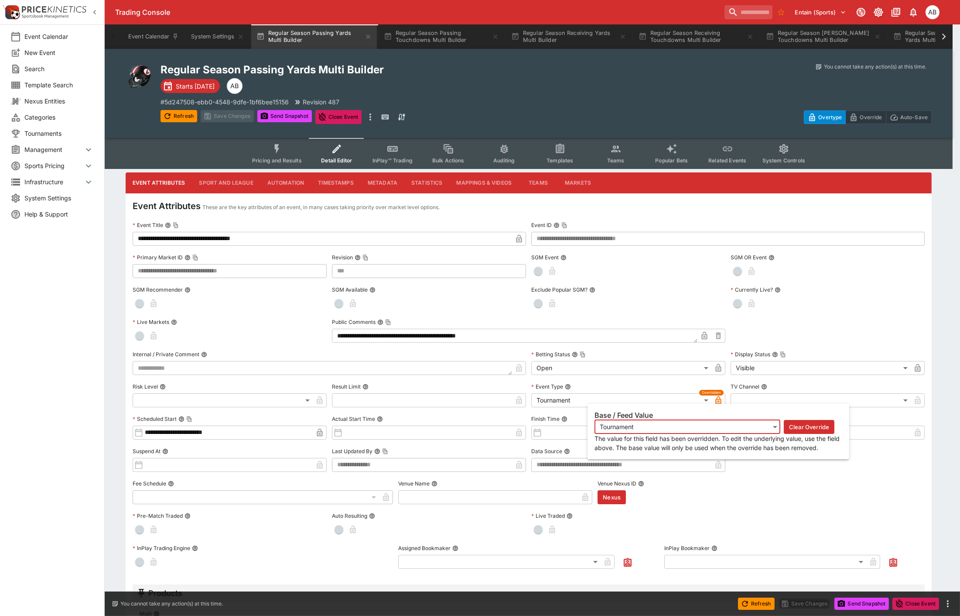
click at [713, 399] on button "button" at bounding box center [719, 400] width 14 height 14
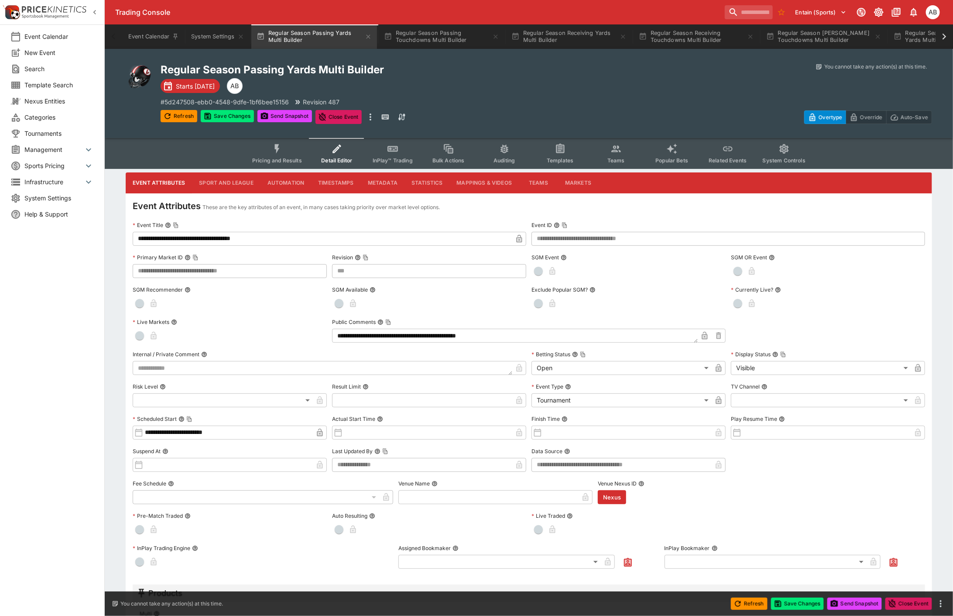
click at [578, 395] on body "Trading Console Entain (Sports) 1 AB Event Calendar New Event Search Template S…" at bounding box center [476, 417] width 953 height 835
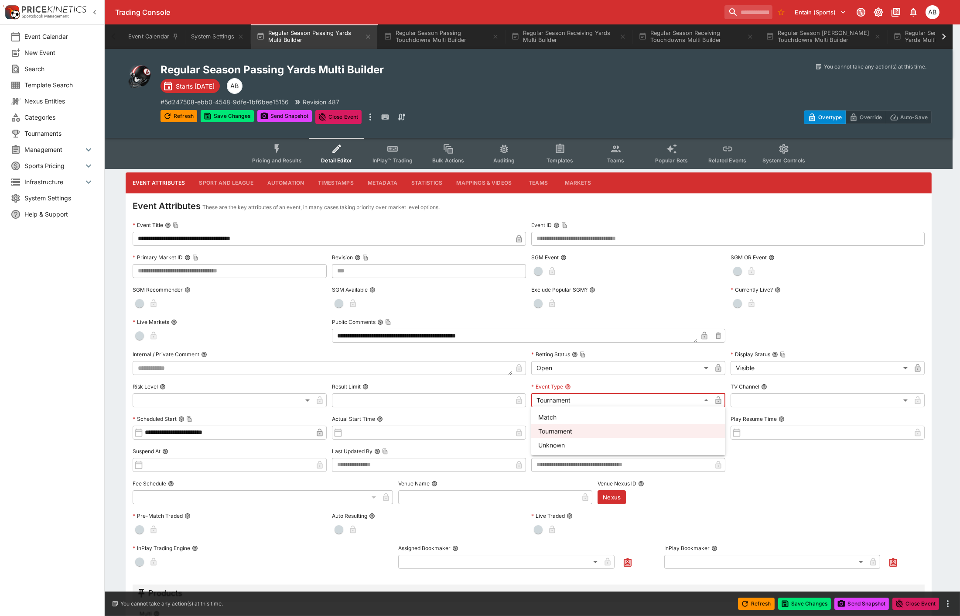
click at [562, 412] on li "Match" at bounding box center [629, 417] width 194 height 14
type input "*****"
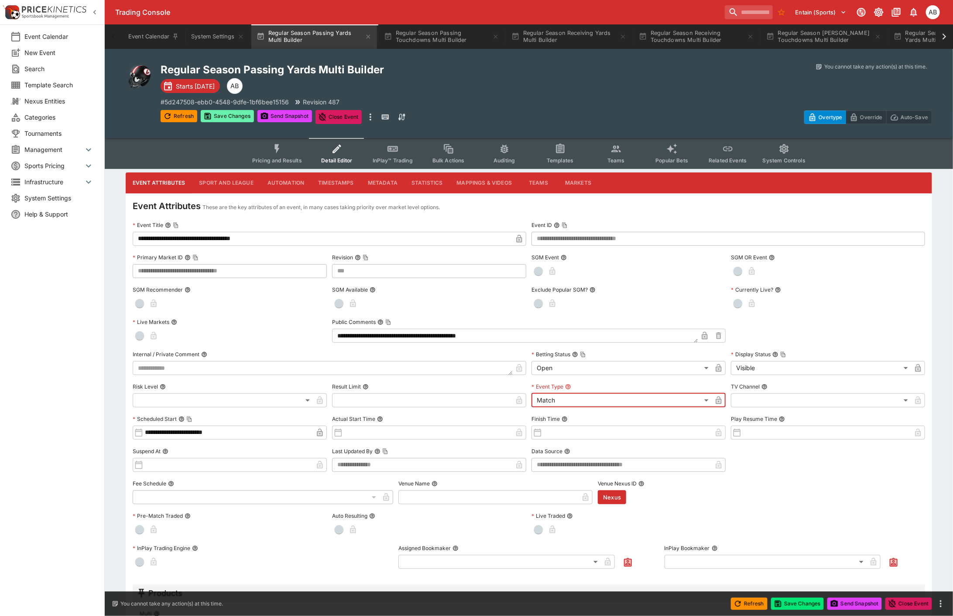
click at [226, 116] on button "Save Changes" at bounding box center [227, 116] width 53 height 12
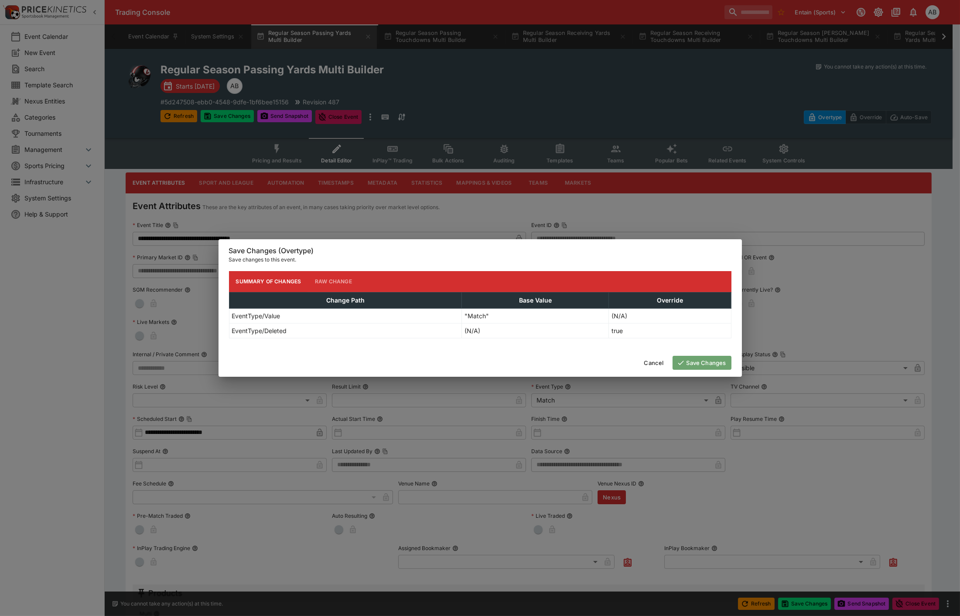
click at [710, 359] on button "Save Changes" at bounding box center [702, 363] width 59 height 14
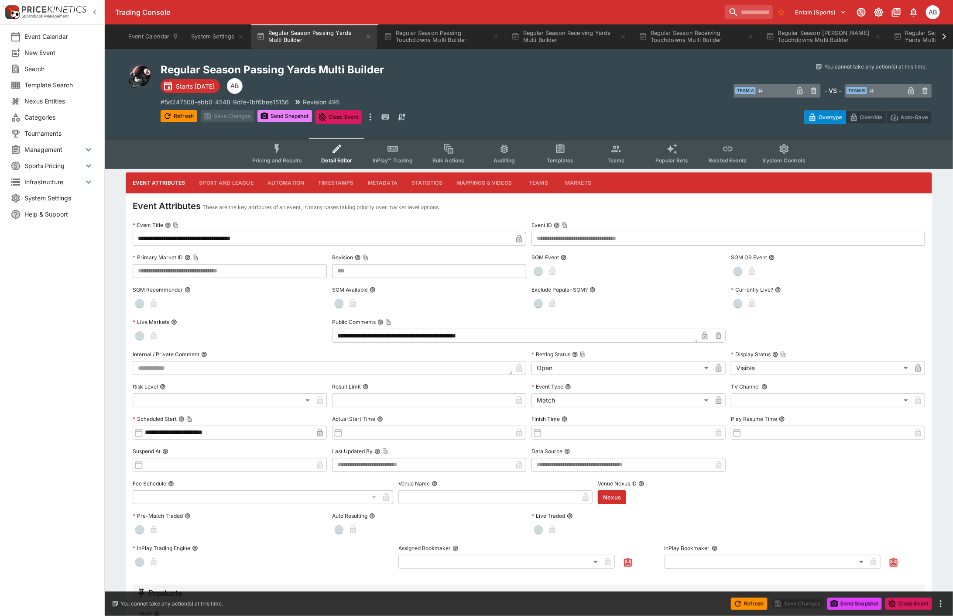
click at [278, 110] on button "Send Snapshot" at bounding box center [284, 116] width 55 height 12
type input "***"
type input "**********"
type input "***"
click at [582, 99] on div "​ Team A ​ - VS - ​ Team B ​" at bounding box center [739, 90] width 386 height 20
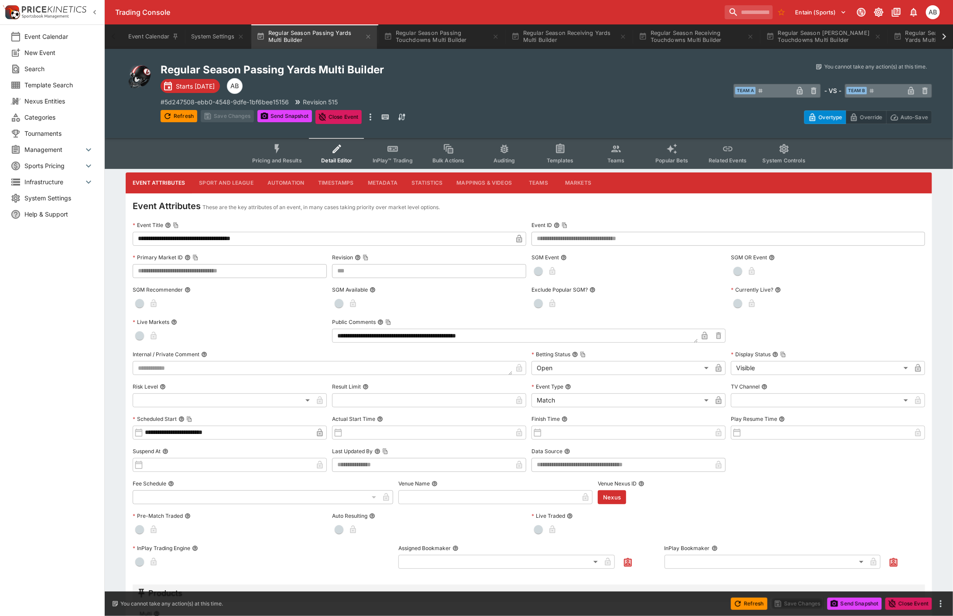
click at [582, 89] on div "​ Team A ​ - VS - ​ Team B ​" at bounding box center [739, 90] width 386 height 20
click at [451, 81] on div "Regular Season Passing Yards Multi Builder Starts in 24 days AB # 5d247508-ebb0…" at bounding box center [354, 93] width 386 height 61
click at [447, 80] on div "Regular Season Passing Yards Multi Builder Starts in 24 days AB # 5d247508-ebb0…" at bounding box center [354, 93] width 386 height 61
click at [520, 106] on div "Regular Season Passing Yards Multi Builder Starts in 24 days AB # 5d247508-ebb0…" at bounding box center [354, 93] width 386 height 61
click at [504, 94] on div "Regular Season Passing Yards Multi Builder Starts in 24 days AB # 5d247508-ebb0…" at bounding box center [354, 93] width 386 height 61
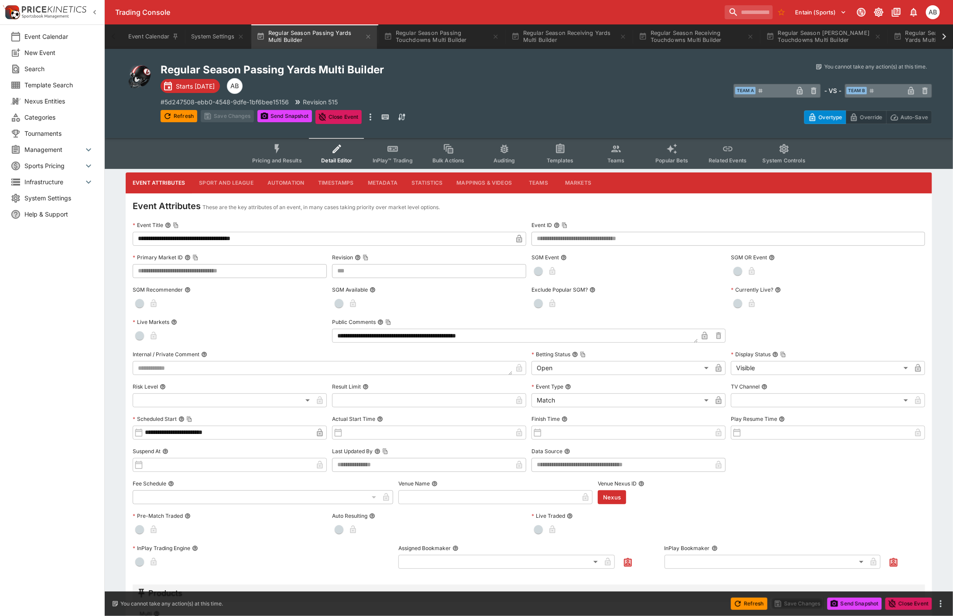
click at [444, 83] on div "Regular Season Passing Yards Multi Builder Starts in 24 days AB # 5d247508-ebb0…" at bounding box center [354, 93] width 386 height 61
click at [940, 36] on icon at bounding box center [944, 37] width 12 height 12
click at [928, 36] on icon "button" at bounding box center [925, 36] width 7 height 7
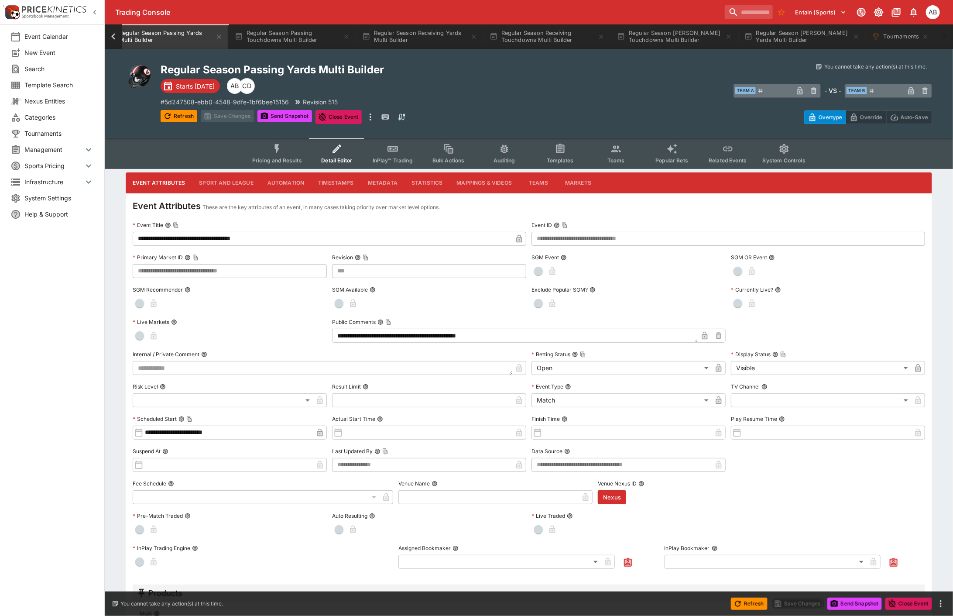
click at [679, 100] on div "You cannot take any action(s) at this time. You cannot take any action(s) at th…" at bounding box center [739, 93] width 386 height 61
click at [475, 84] on div "Regular Season Passing Yards Multi Builder Starts in 24 days CD AB # 5d247508-e…" at bounding box center [354, 93] width 386 height 61
click at [543, 86] on div "Regular Season Passing Yards Multi Builder Starts in 24 days CD AB # 5d247508-e…" at bounding box center [354, 93] width 386 height 61
click at [585, 93] on div "​ Team A ​ - VS - ​ Team B ​" at bounding box center [739, 90] width 386 height 20
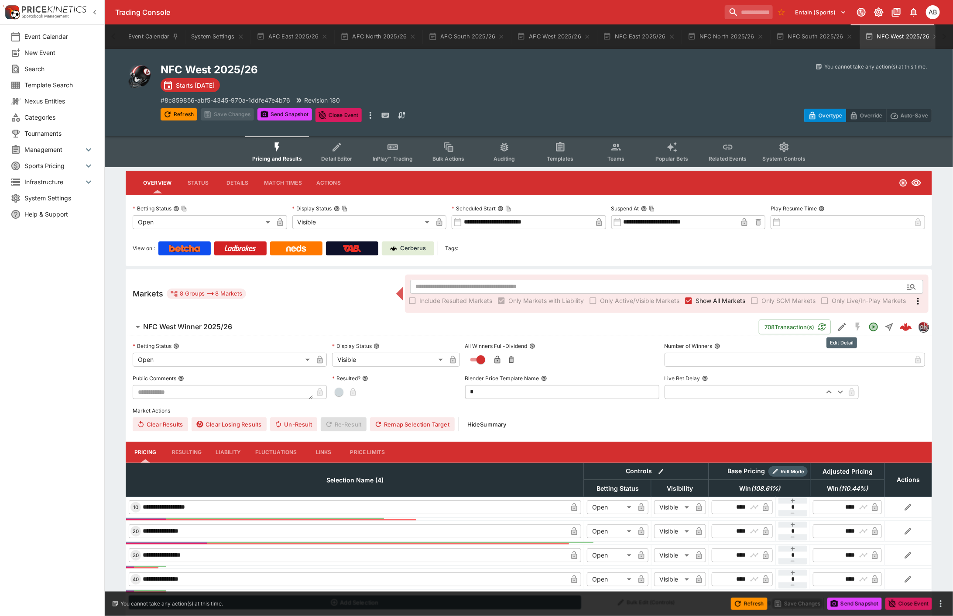
click at [842, 326] on icon "Edit Detail" at bounding box center [841, 328] width 4 height 4
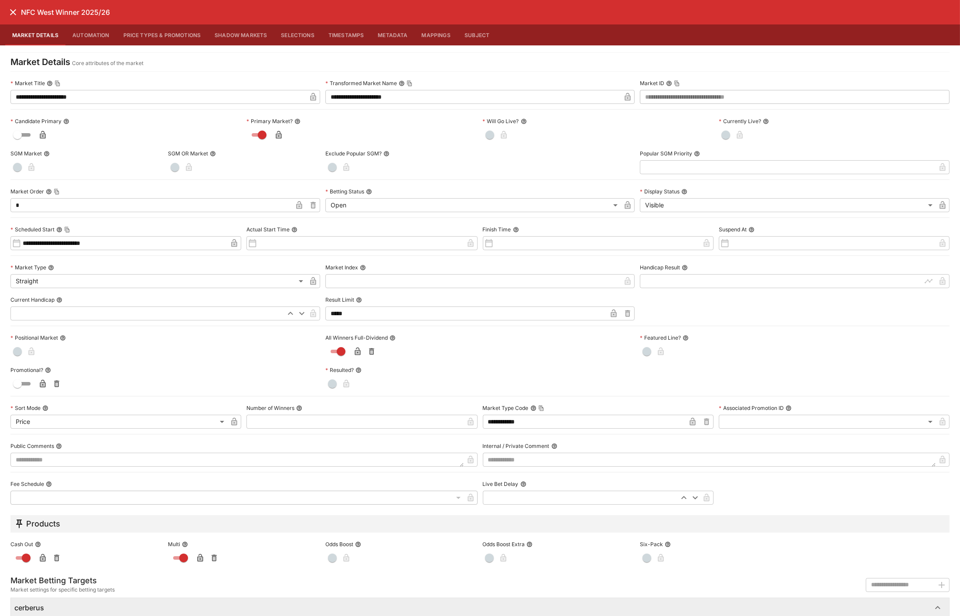
click at [12, 7] on icon "close" at bounding box center [13, 12] width 10 height 10
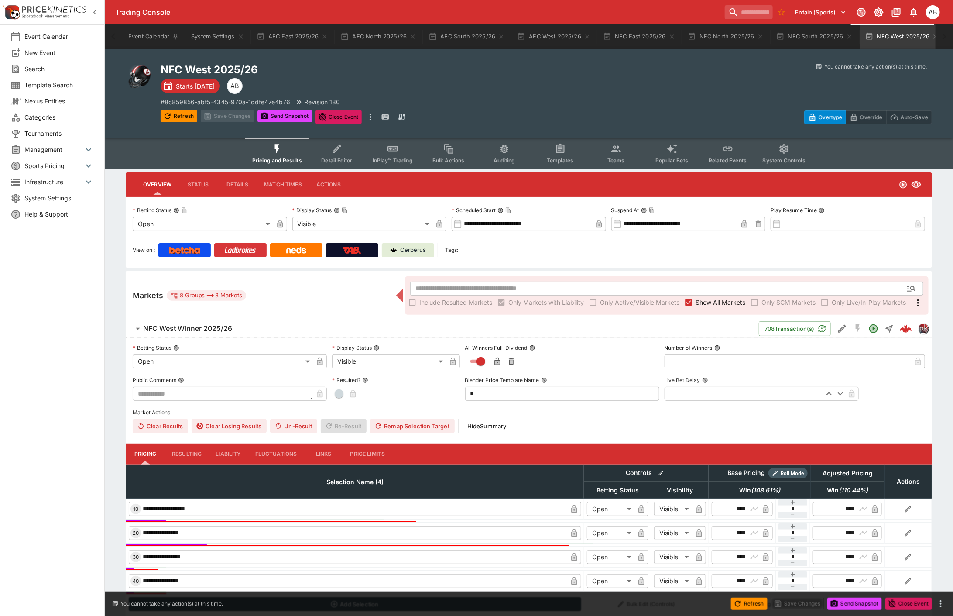
click at [242, 254] on link at bounding box center [240, 250] width 52 height 14
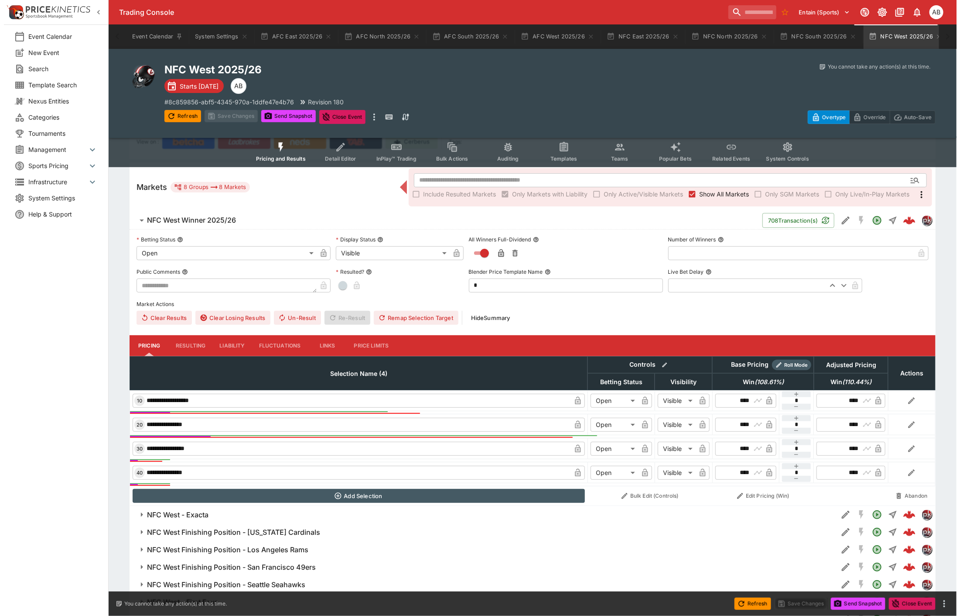
scroll to position [150, 0]
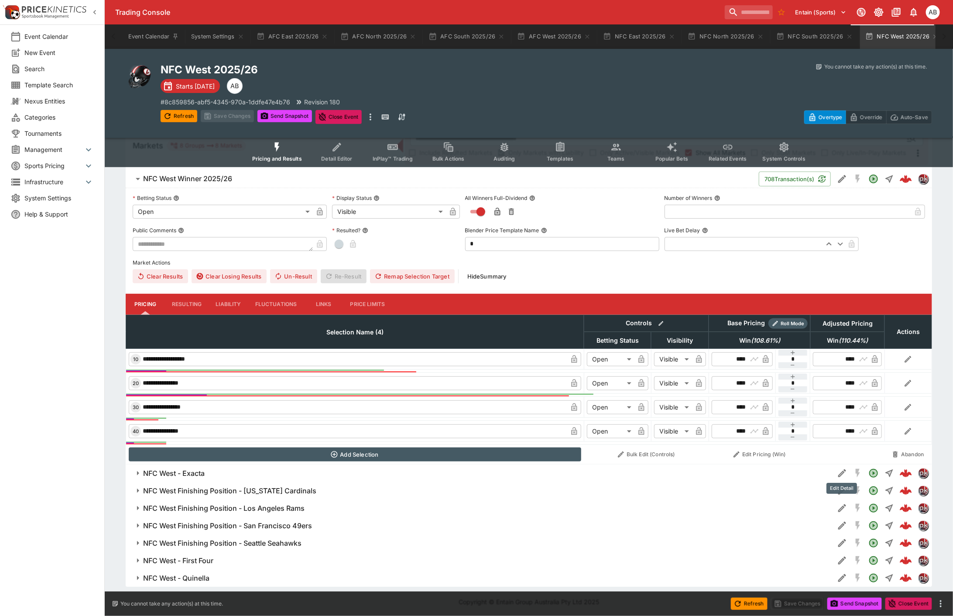
click at [846, 471] on icon "Edit Detail" at bounding box center [842, 473] width 10 height 10
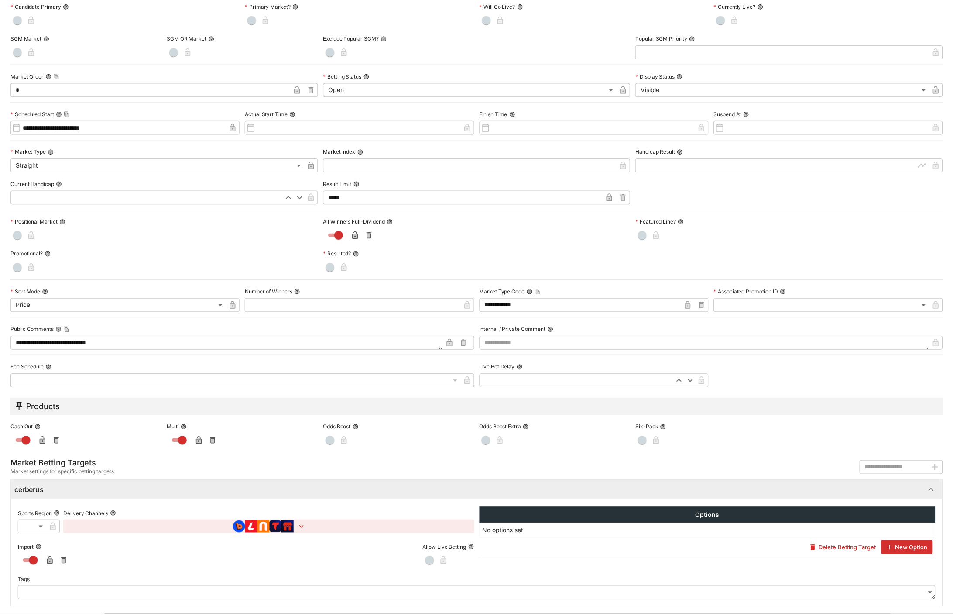
scroll to position [0, 0]
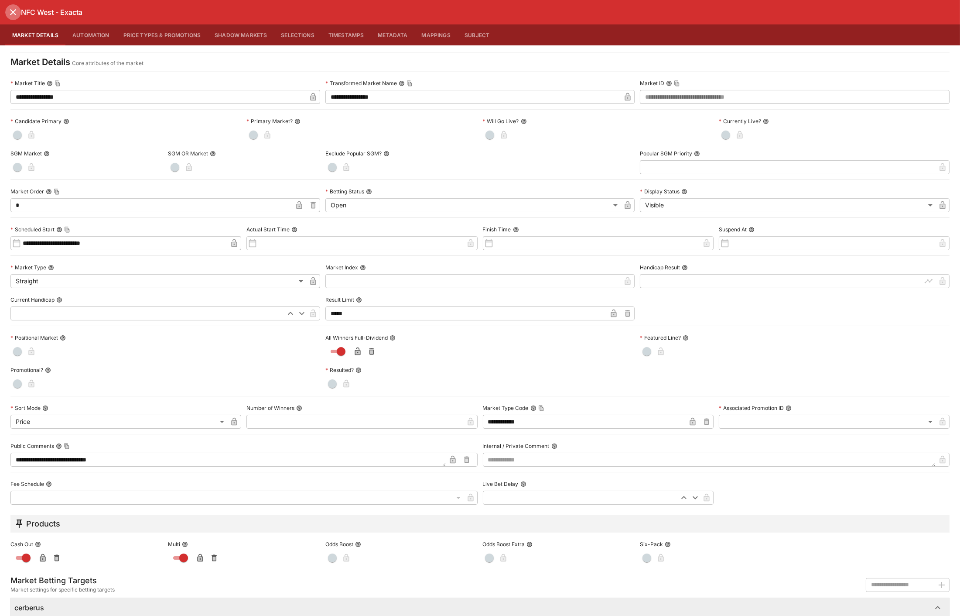
click at [10, 13] on icon "close" at bounding box center [13, 12] width 10 height 10
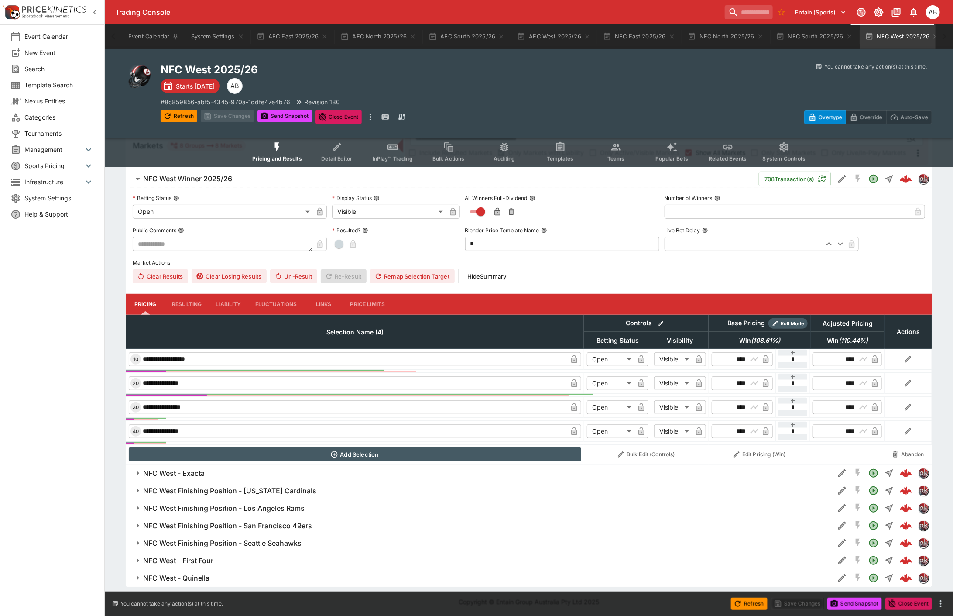
click at [250, 493] on h6 "NFC West Finishing Position - [US_STATE] Cardinals" at bounding box center [229, 490] width 173 height 9
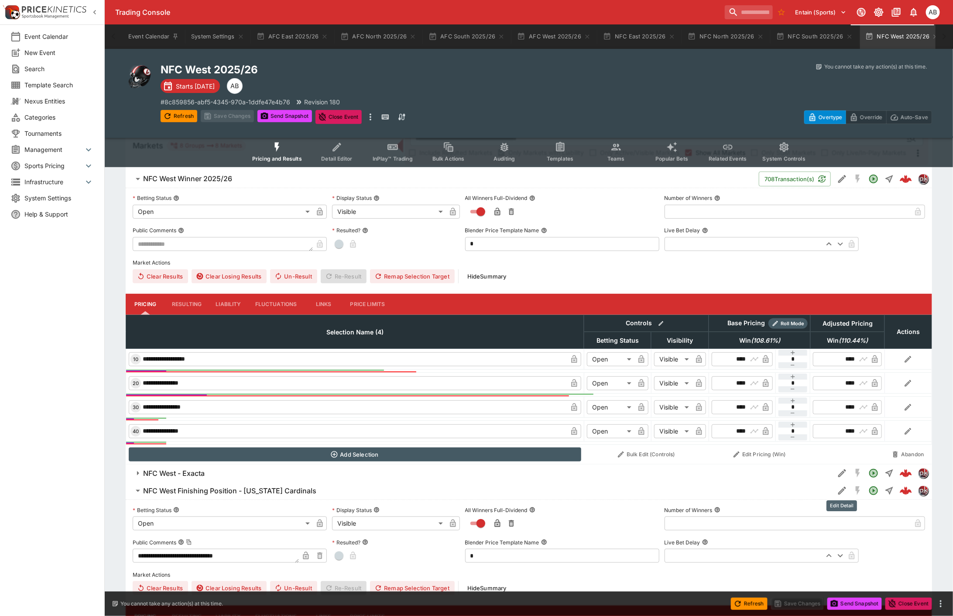
click at [838, 490] on icon "Edit Detail" at bounding box center [842, 490] width 10 height 10
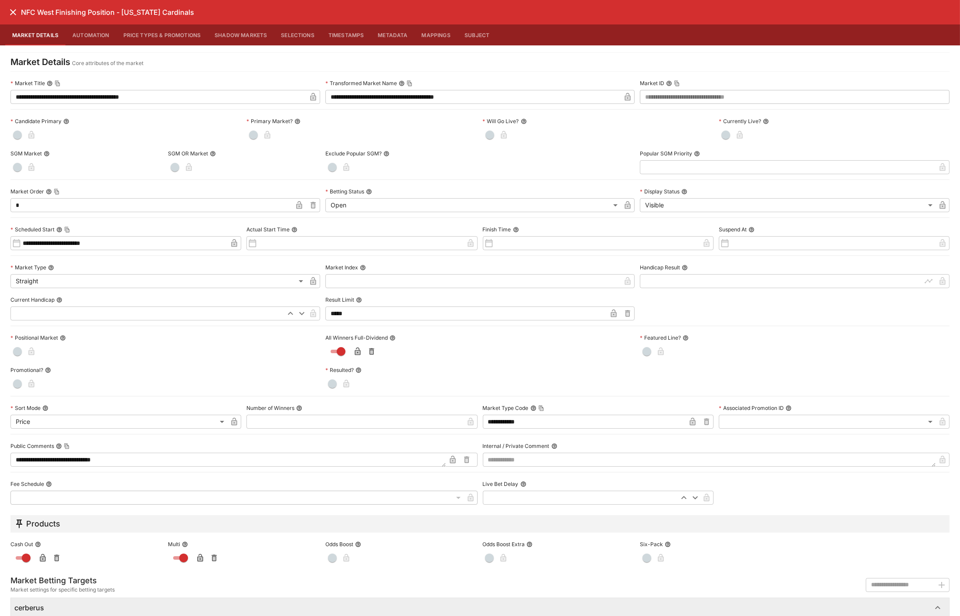
click at [15, 11] on icon "close" at bounding box center [13, 12] width 10 height 10
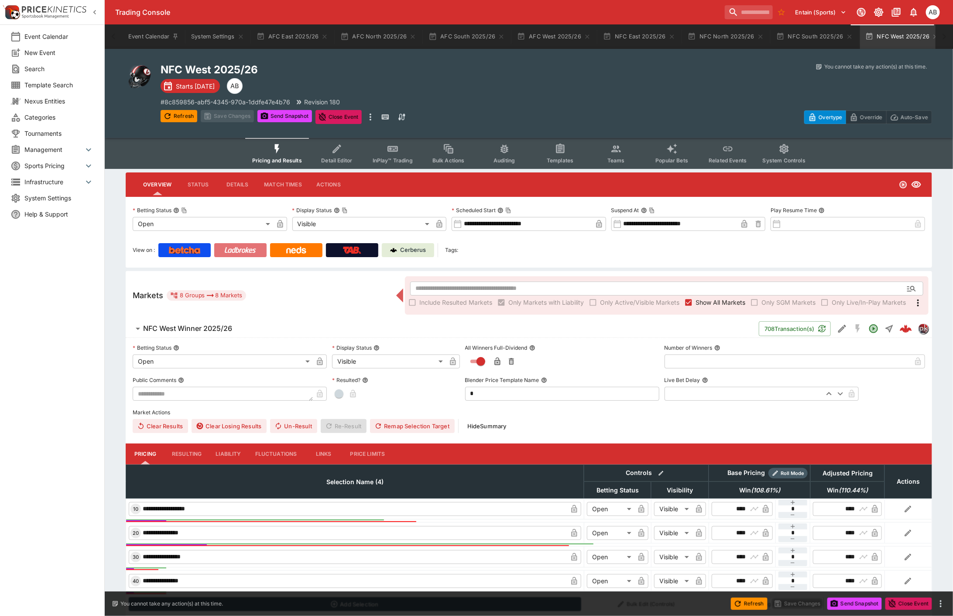
click at [242, 251] on img at bounding box center [240, 250] width 32 height 7
click at [560, 157] on span "Templates" at bounding box center [560, 160] width 27 height 7
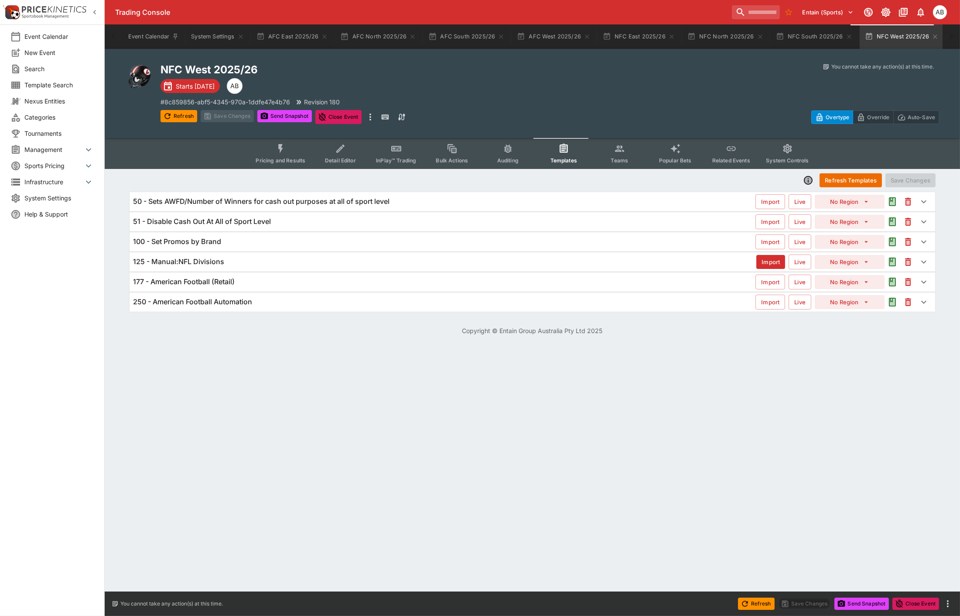
click at [223, 263] on h6 "125 - Manual:NFL Divisions" at bounding box center [178, 261] width 91 height 9
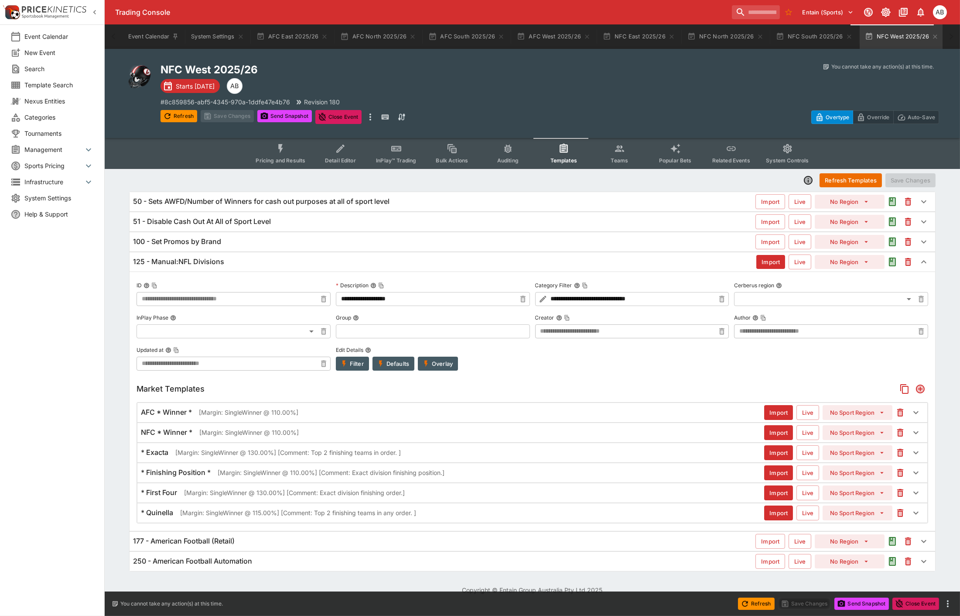
type input "**********"
click at [250, 408] on p "[Margin: SingleWinner @ 110.00%]" at bounding box center [248, 412] width 99 height 9
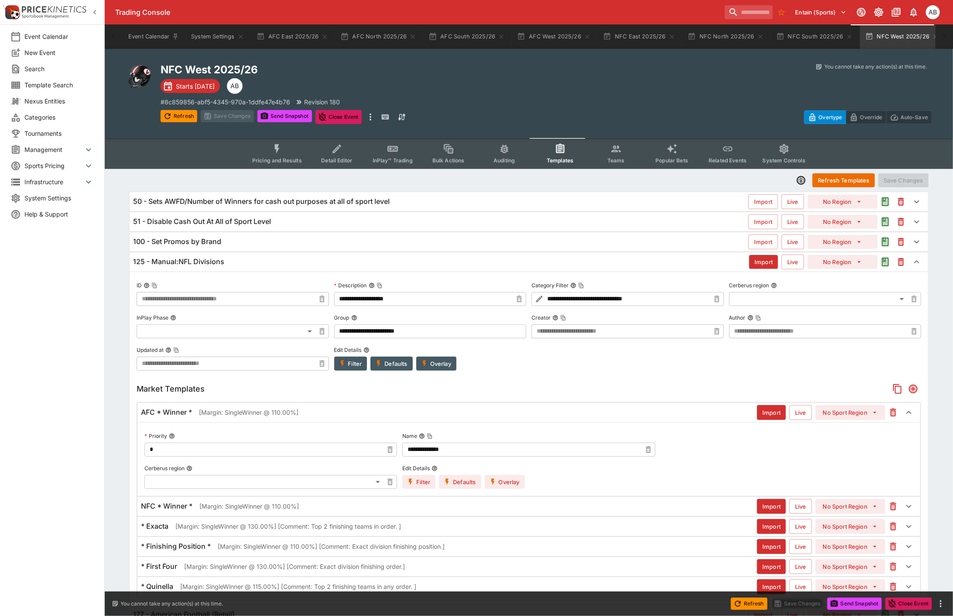
click at [497, 479] on button "Overlay" at bounding box center [505, 482] width 40 height 14
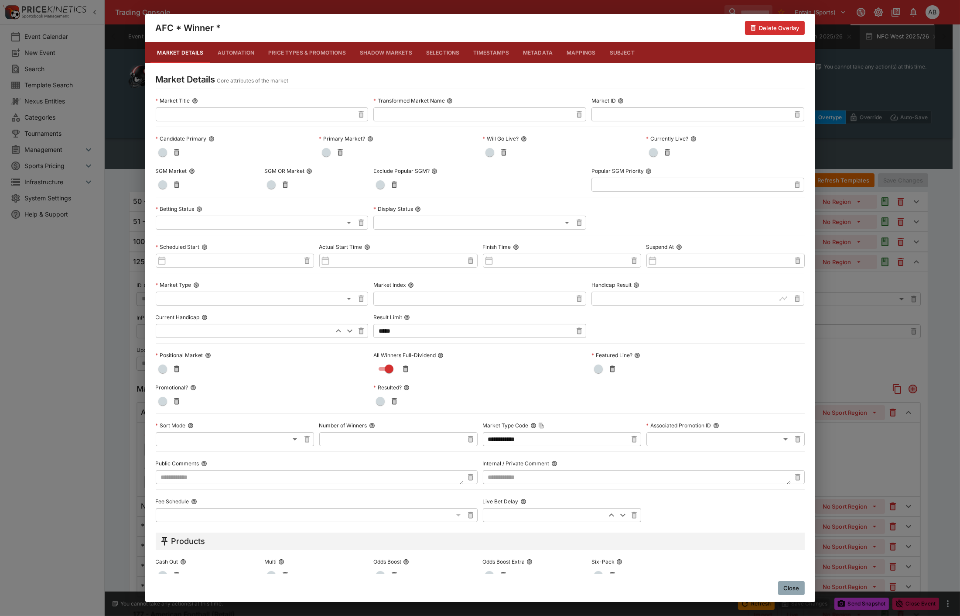
click at [118, 363] on div "**********" at bounding box center [480, 308] width 960 height 616
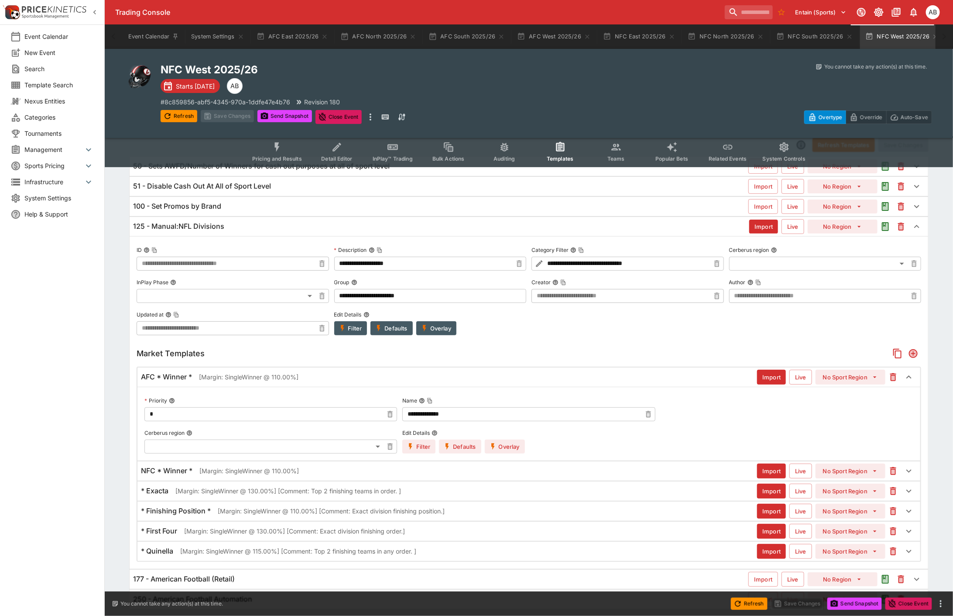
scroll to position [62, 0]
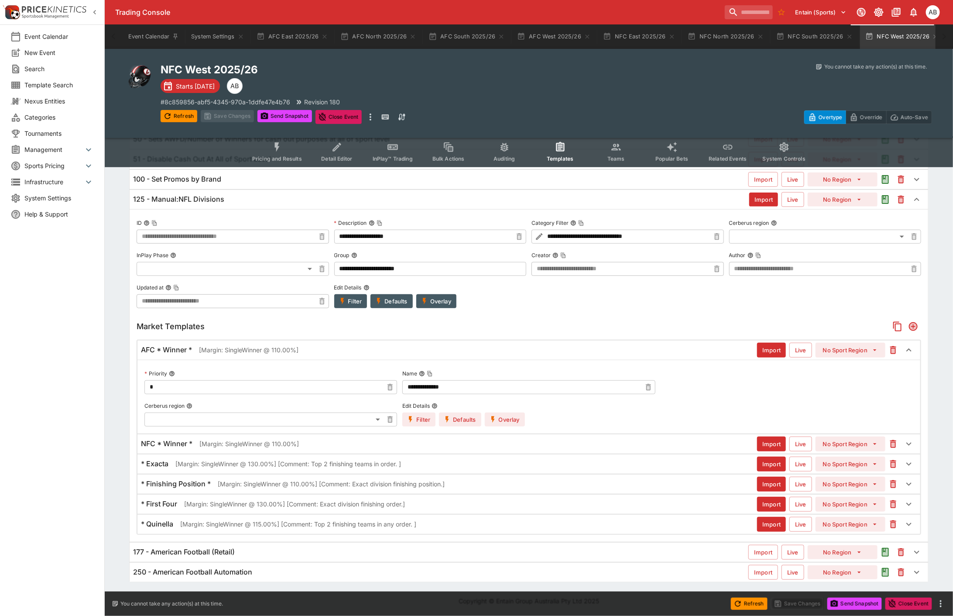
click at [209, 448] on div "NFC * Winner * [Margin: SingleWinner @ 110.00%] Import Live No Sport Region" at bounding box center [528, 443] width 783 height 19
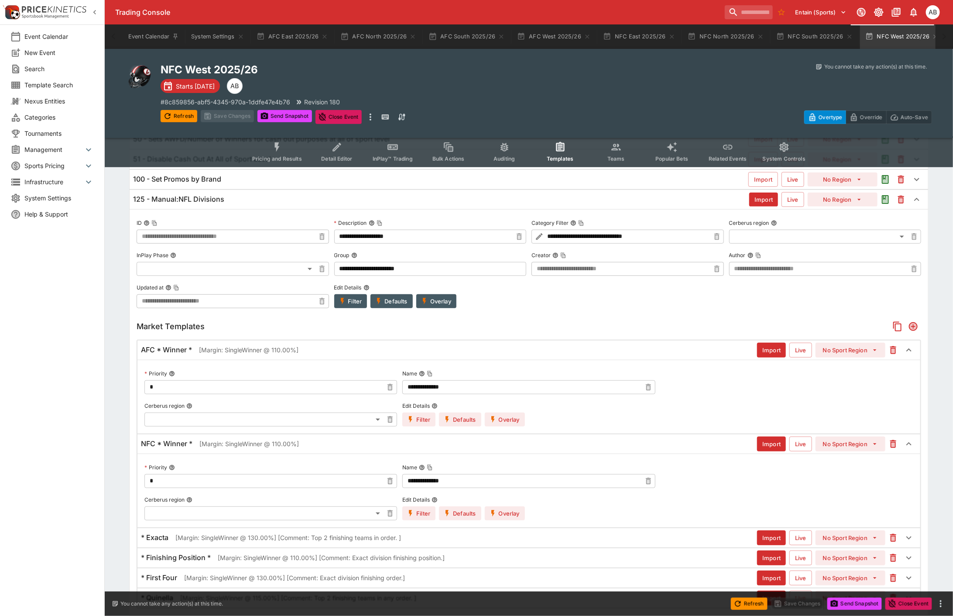
click at [507, 507] on button "Overlay" at bounding box center [505, 513] width 40 height 14
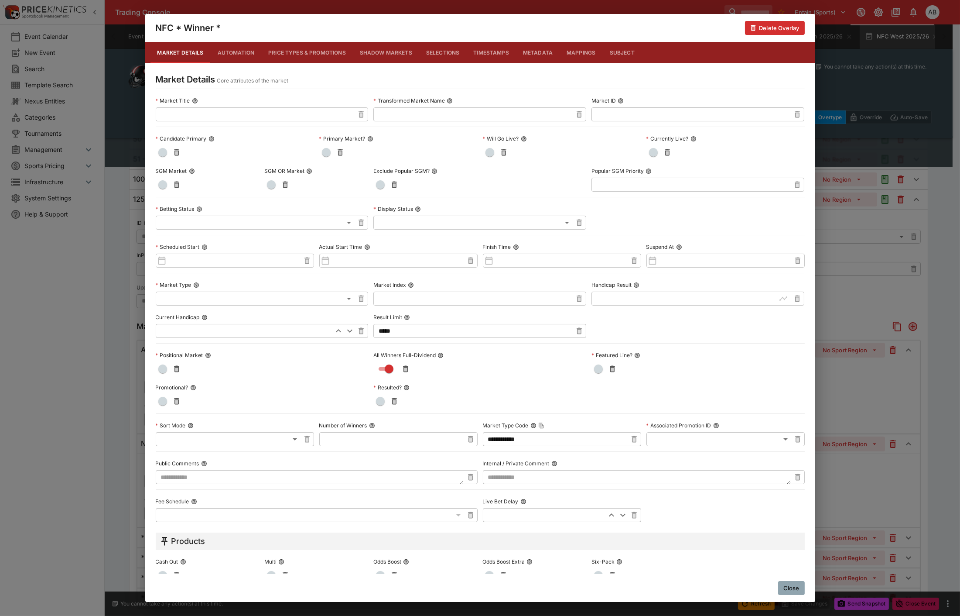
click at [106, 386] on div "**********" at bounding box center [480, 308] width 960 height 616
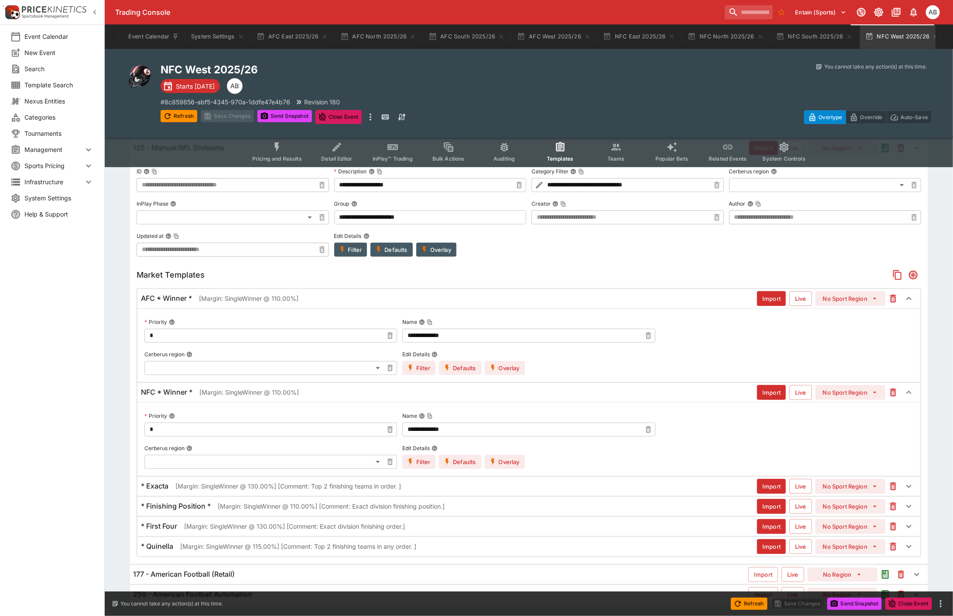
scroll to position [136, 0]
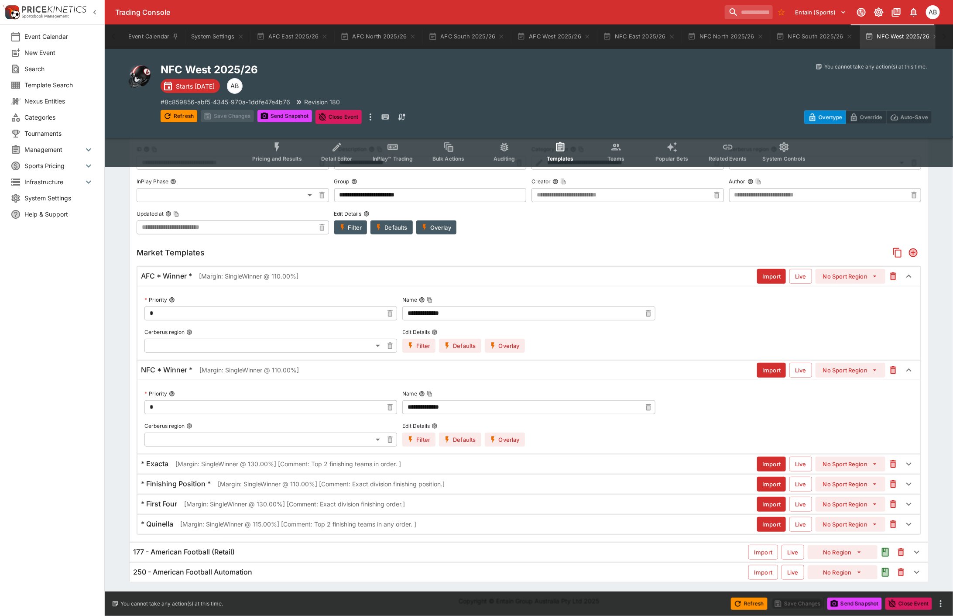
click at [275, 466] on p "[Margin: SingleWinner @ 130.00%] [Comment: Top 2 finishing teams in order. ]" at bounding box center [288, 463] width 226 height 9
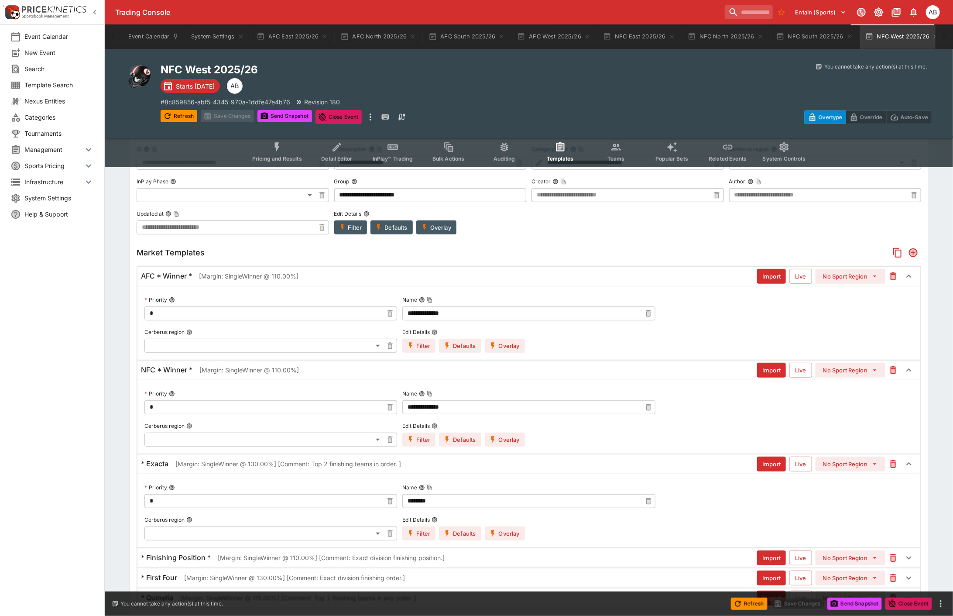
click at [507, 535] on button "Overlay" at bounding box center [505, 533] width 40 height 14
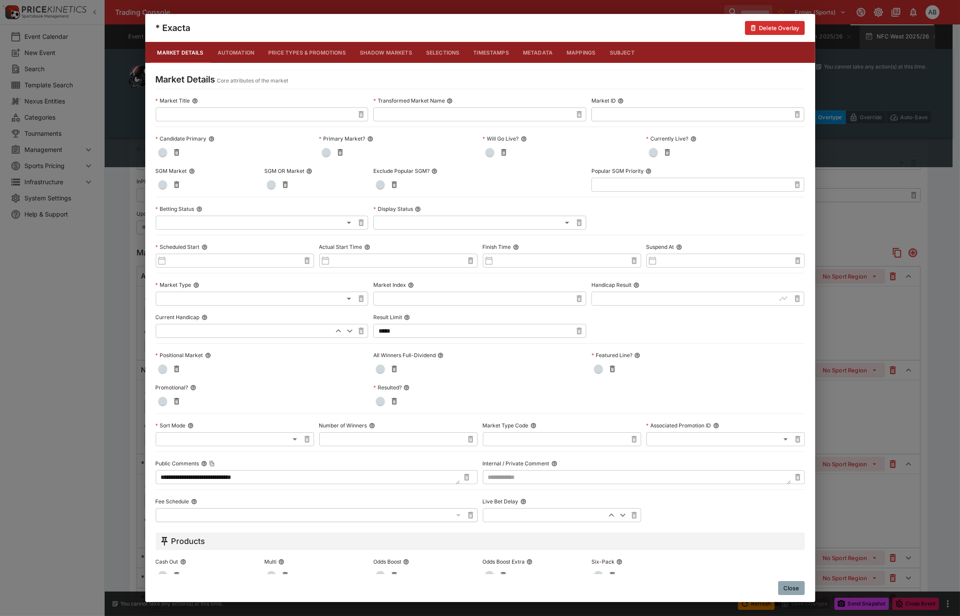
click at [120, 368] on div "**********" at bounding box center [480, 308] width 960 height 616
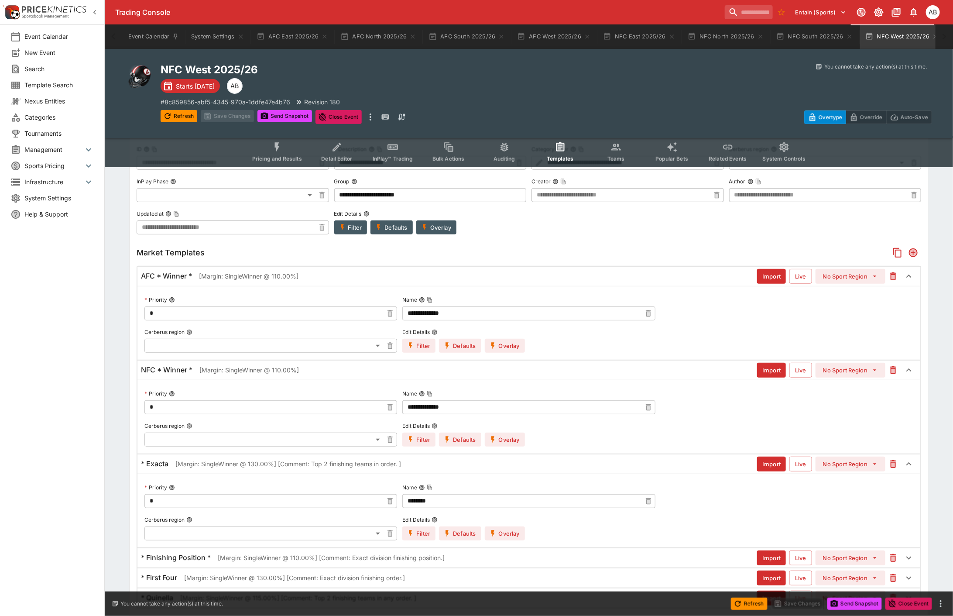
click at [283, 151] on icon "Event type filters" at bounding box center [276, 146] width 11 height 11
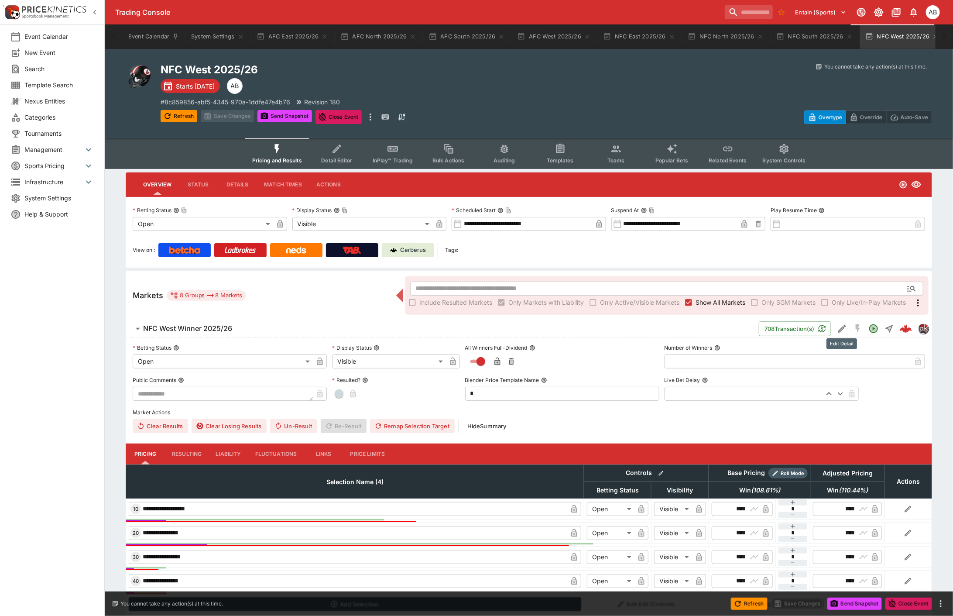
click at [841, 327] on icon "Edit Detail" at bounding box center [842, 329] width 8 height 8
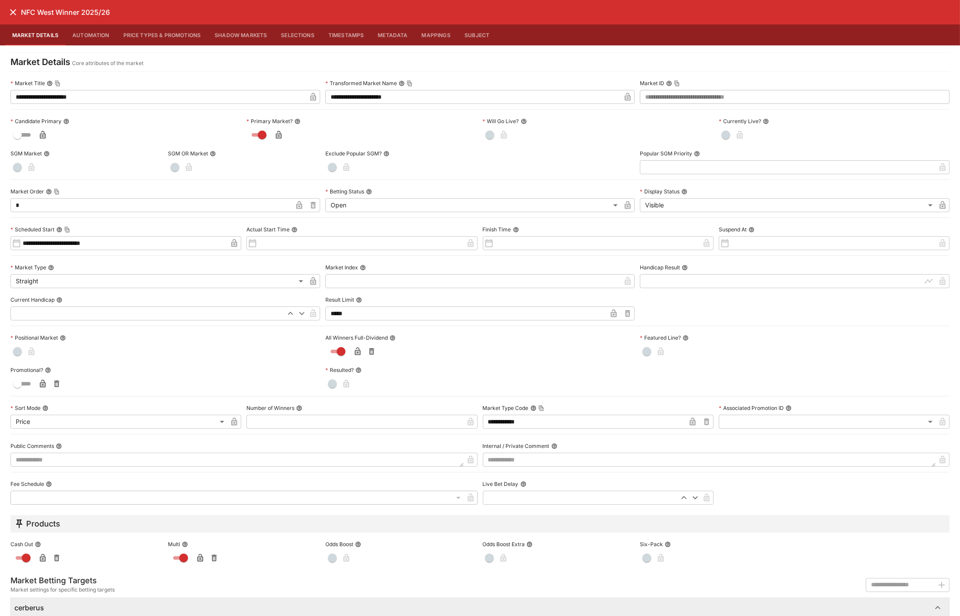
click at [0, 9] on div "NFC West Winner 2025/26" at bounding box center [480, 12] width 960 height 24
click at [5, 7] on div "NFC West Winner 2025/26" at bounding box center [480, 12] width 960 height 24
click at [9, 12] on icon "close" at bounding box center [13, 12] width 10 height 10
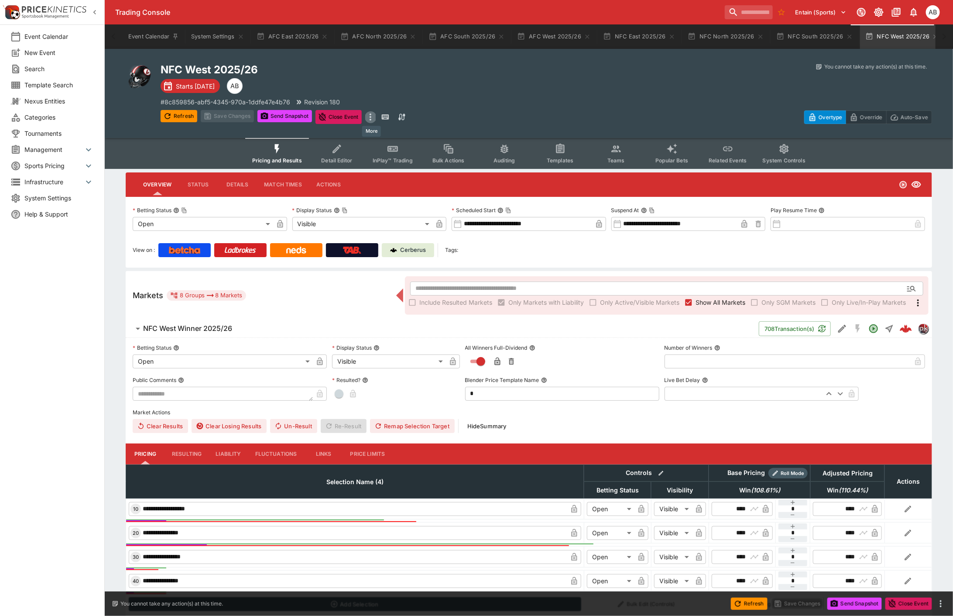
click at [370, 116] on icon "more" at bounding box center [370, 117] width 10 height 10
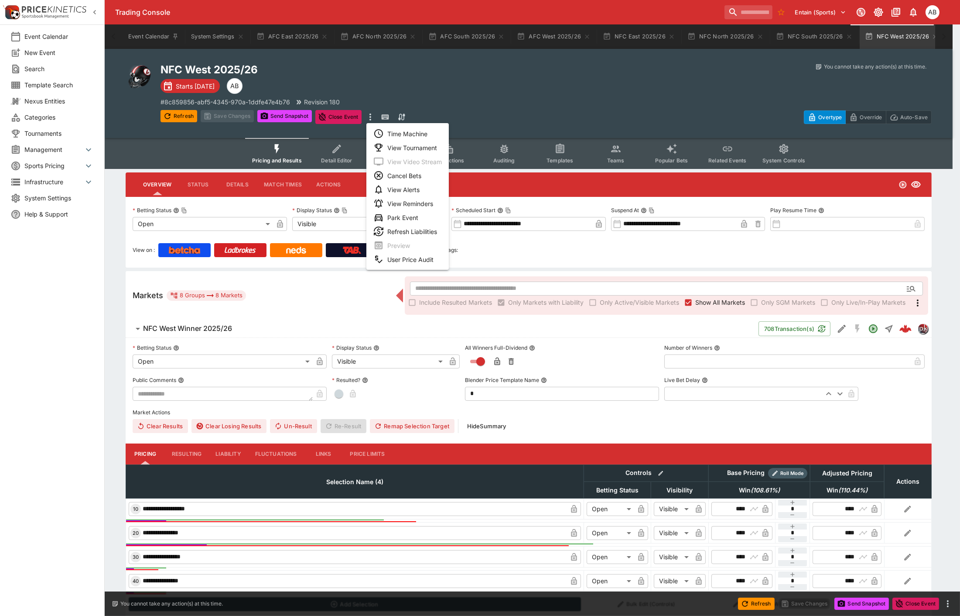
click at [401, 146] on li "View Tournament" at bounding box center [408, 148] width 82 height 14
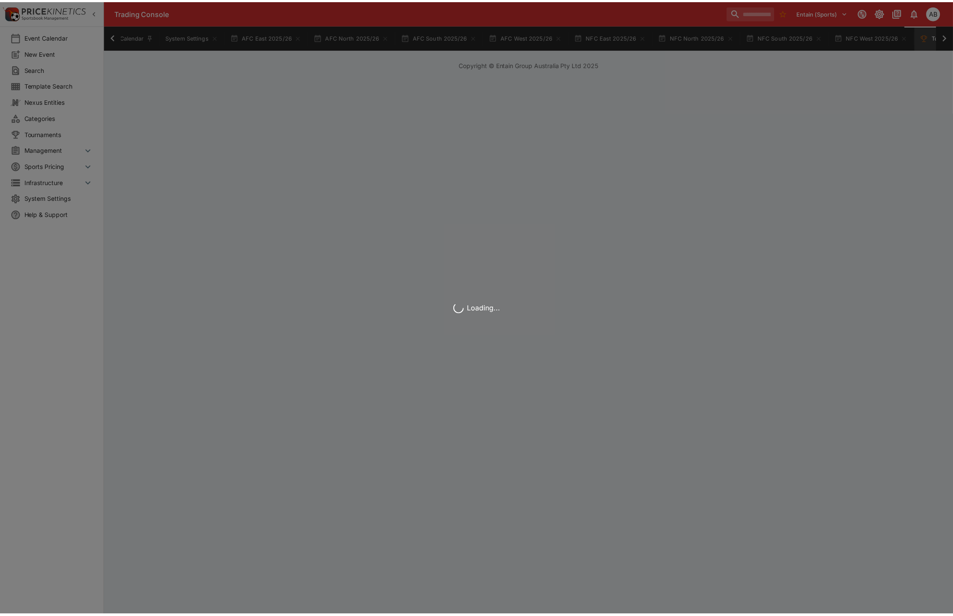
scroll to position [0, 60]
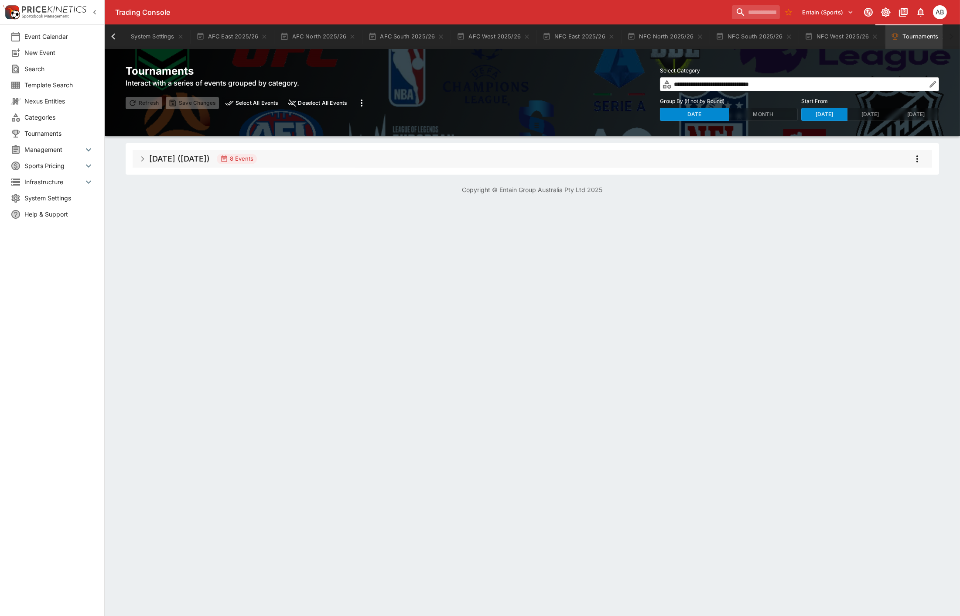
click at [256, 104] on button "Select All Events" at bounding box center [252, 103] width 59 height 12
click at [364, 103] on icon "more" at bounding box center [362, 103] width 10 height 10
click at [406, 119] on li "Snapshot selected events" at bounding box center [405, 121] width 102 height 14
click at [227, 34] on button "AFC East 2025/26" at bounding box center [232, 36] width 82 height 24
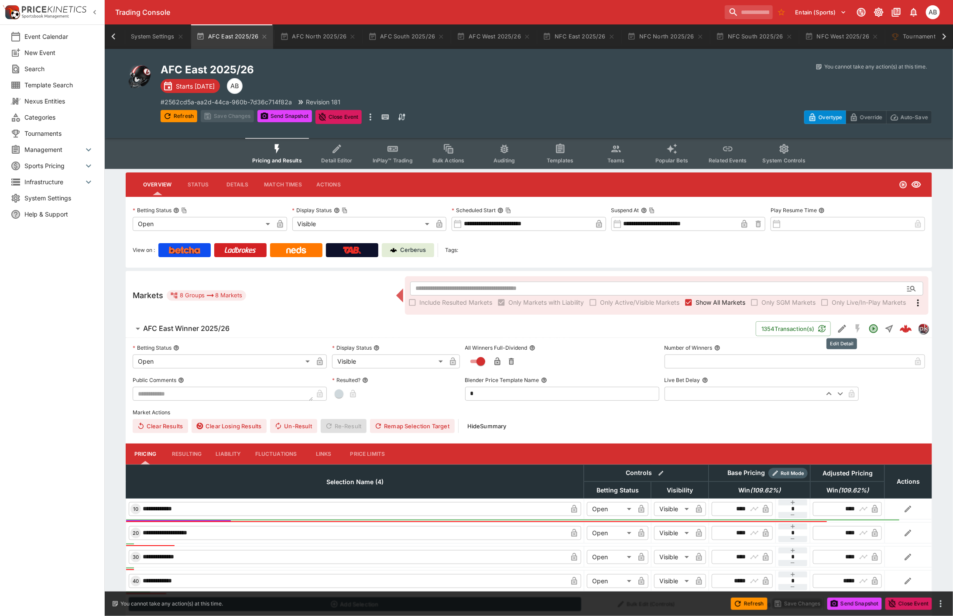
click at [840, 324] on icon "Edit Detail" at bounding box center [842, 328] width 10 height 10
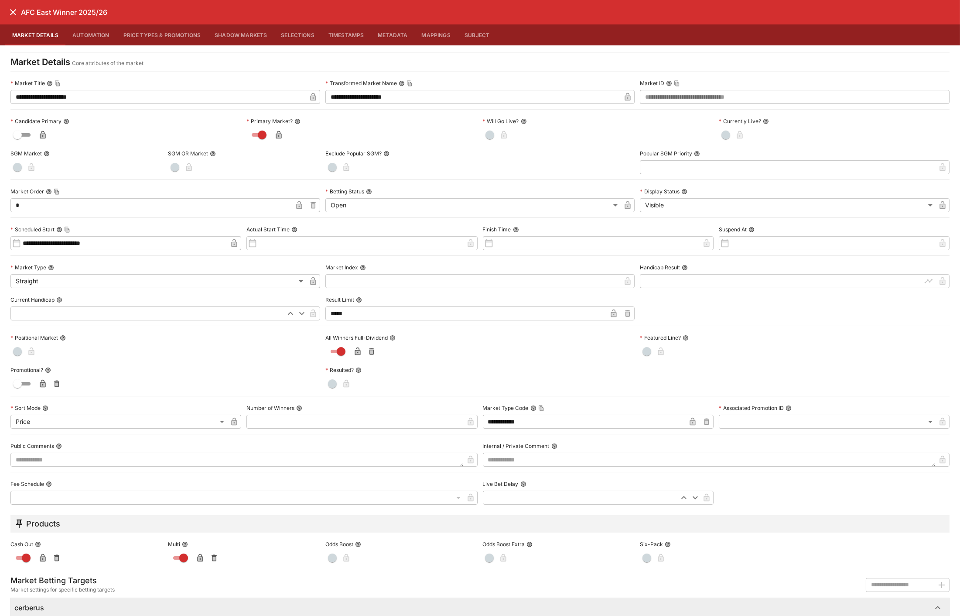
click at [14, 11] on icon "close" at bounding box center [13, 12] width 6 height 6
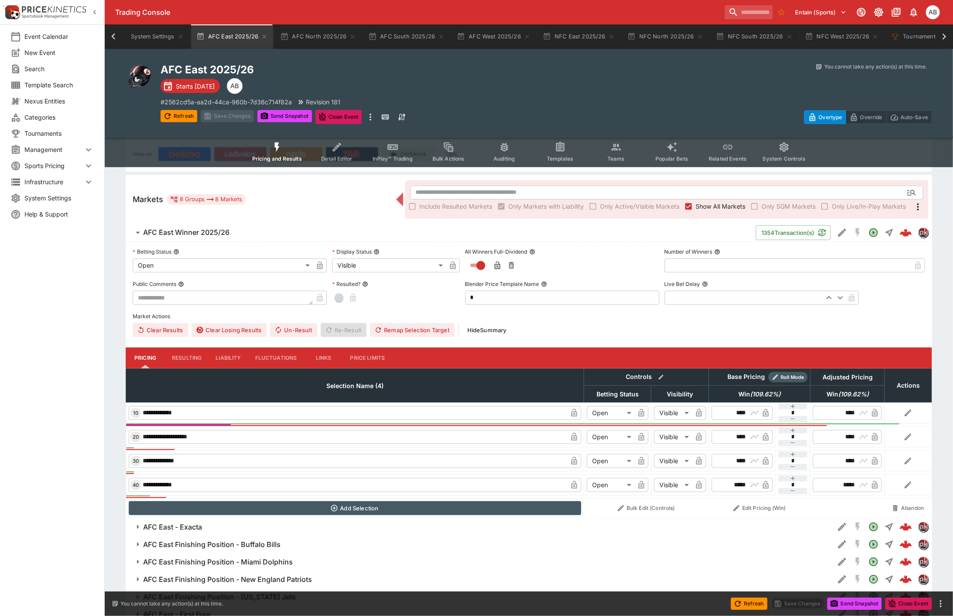
scroll to position [150, 0]
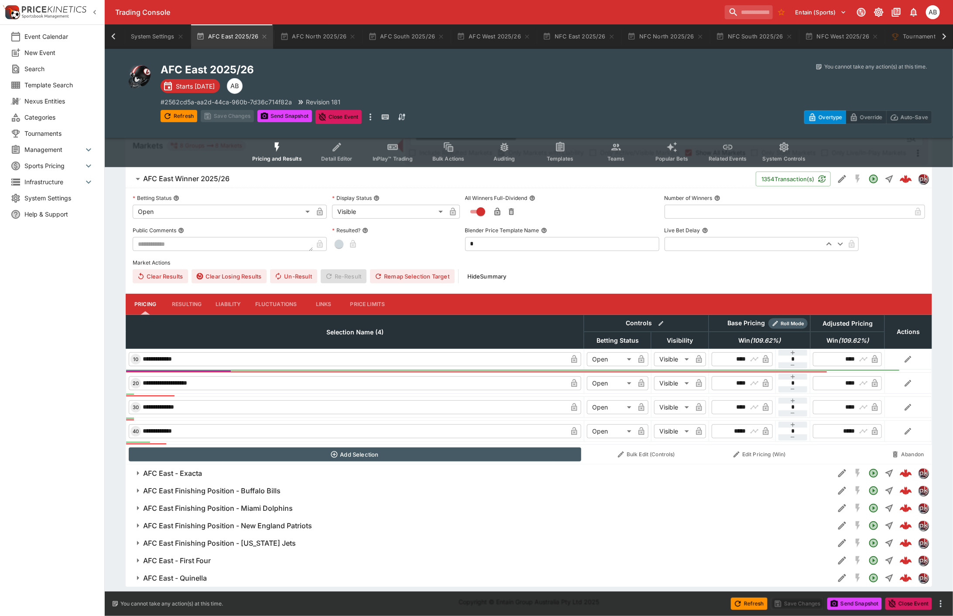
click at [188, 469] on h6 "AFC East - Exacta" at bounding box center [172, 473] width 59 height 9
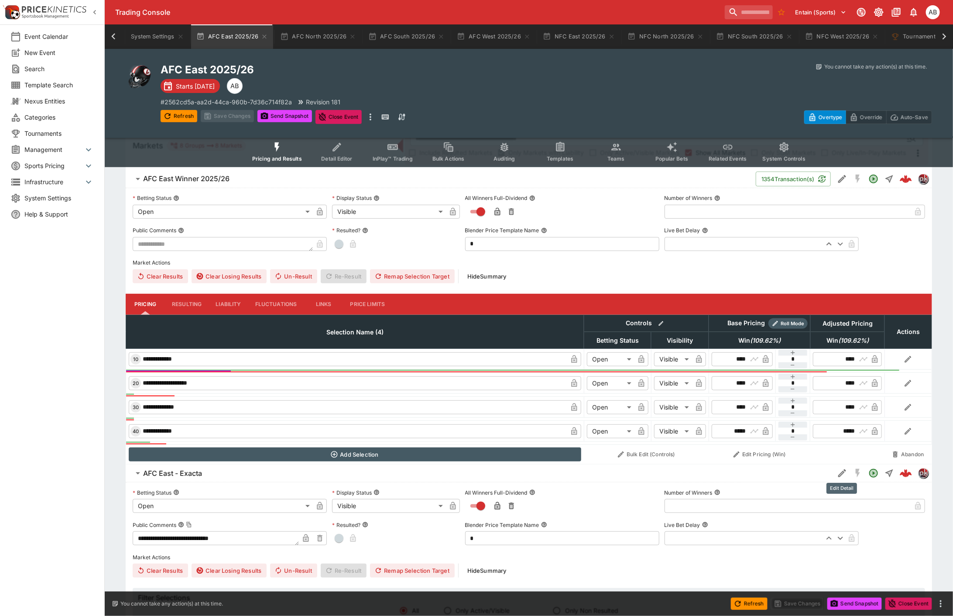
click at [841, 473] on icon "Edit Detail" at bounding box center [841, 474] width 4 height 4
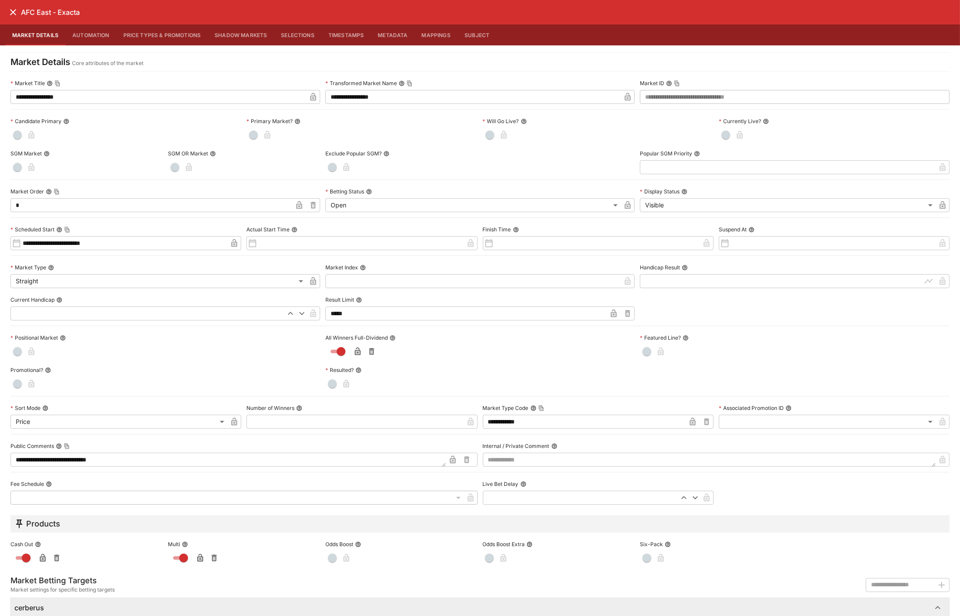
click at [16, 16] on icon "close" at bounding box center [13, 12] width 10 height 10
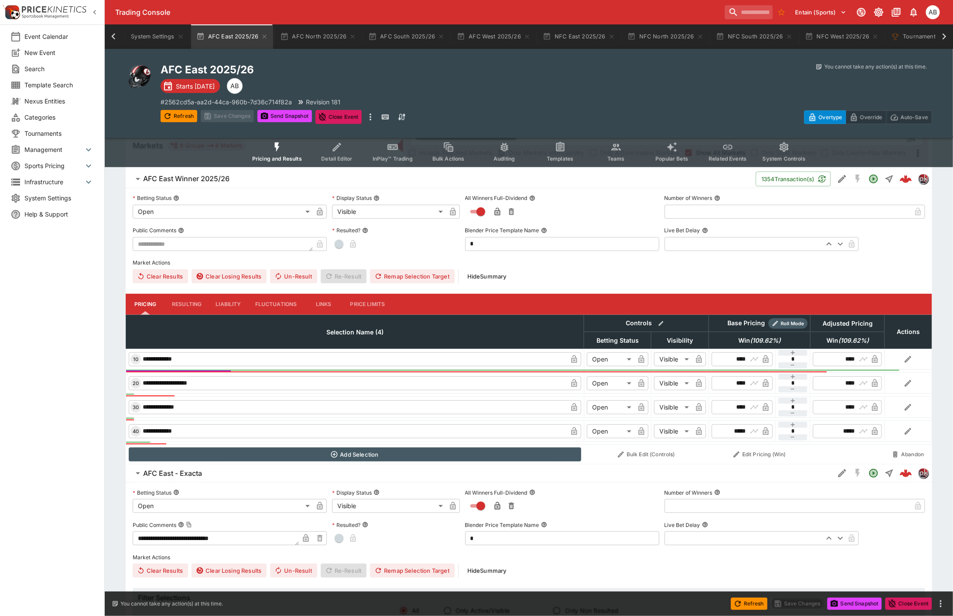
scroll to position [311, 0]
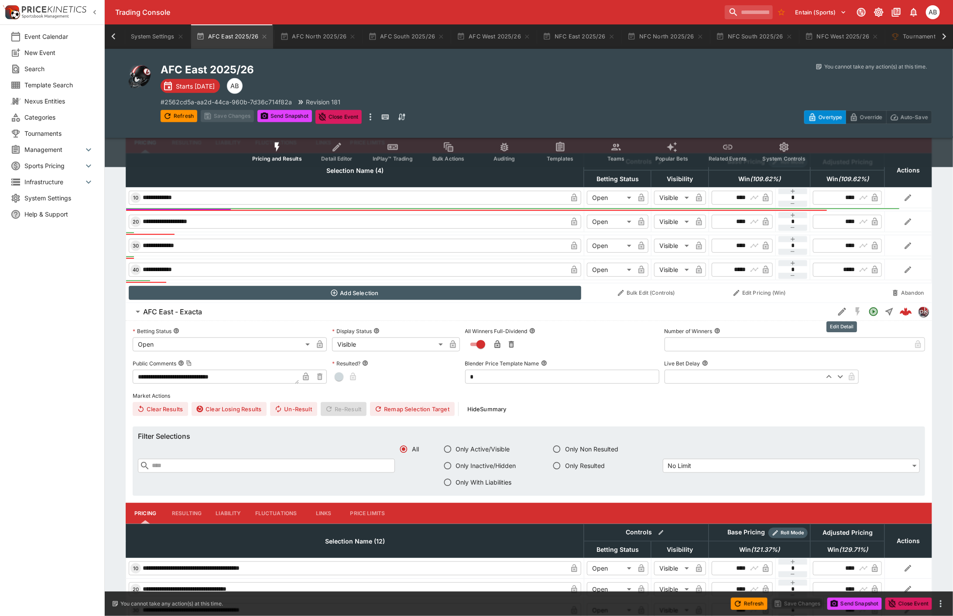
click at [841, 309] on icon "Edit Detail" at bounding box center [842, 312] width 8 height 8
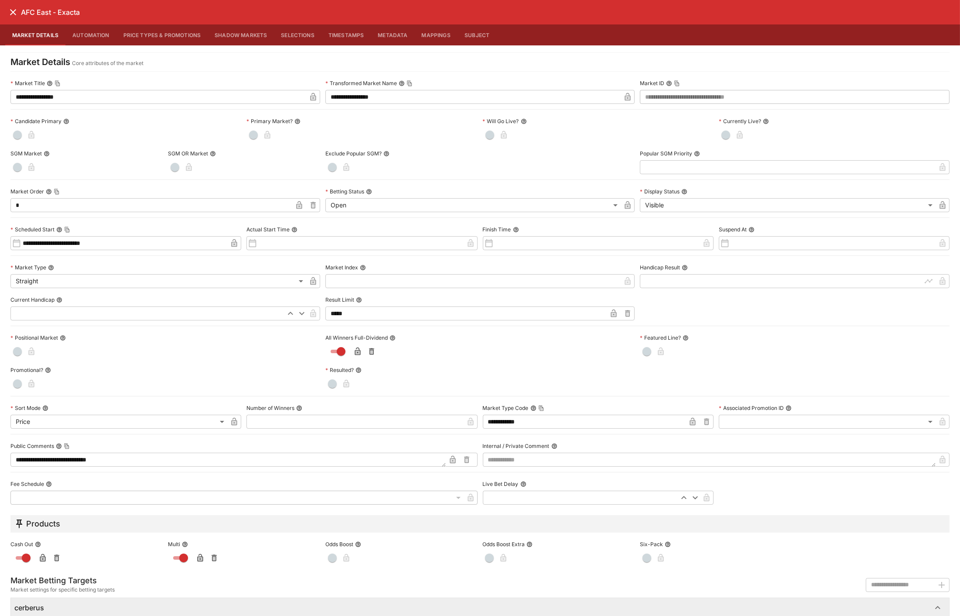
click at [14, 14] on icon "close" at bounding box center [13, 12] width 10 height 10
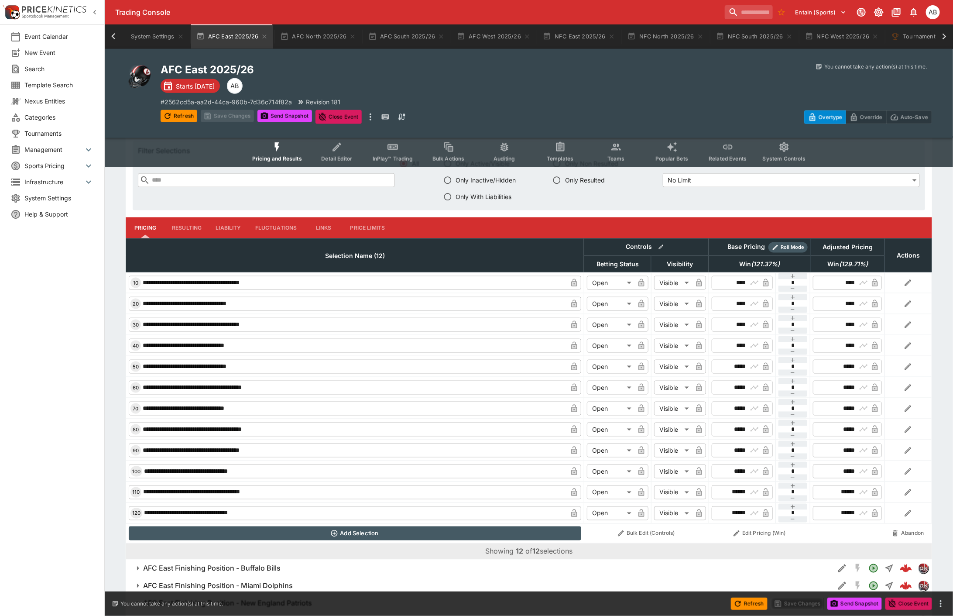
scroll to position [674, 0]
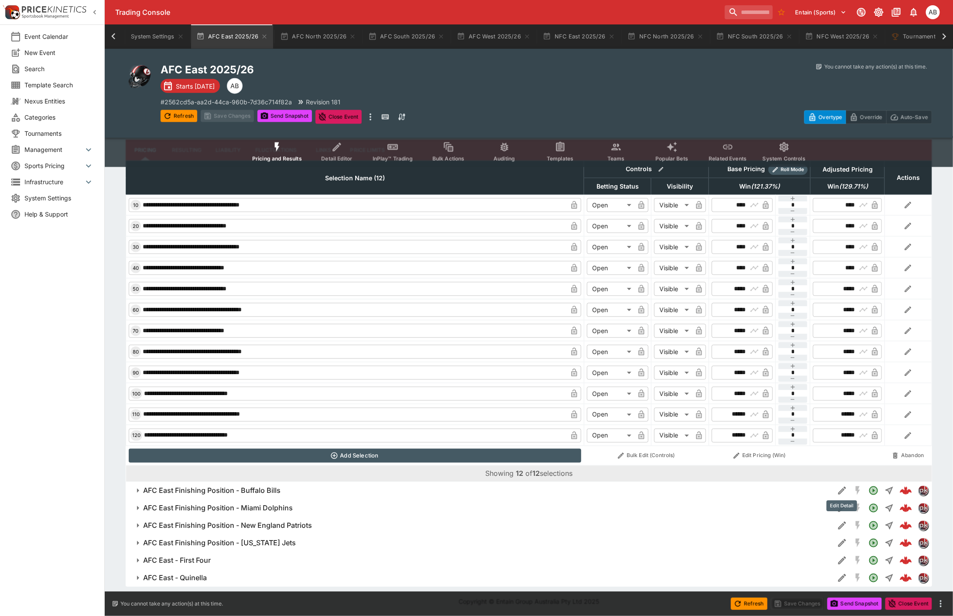
click at [840, 487] on icon "Edit Detail" at bounding box center [842, 490] width 10 height 10
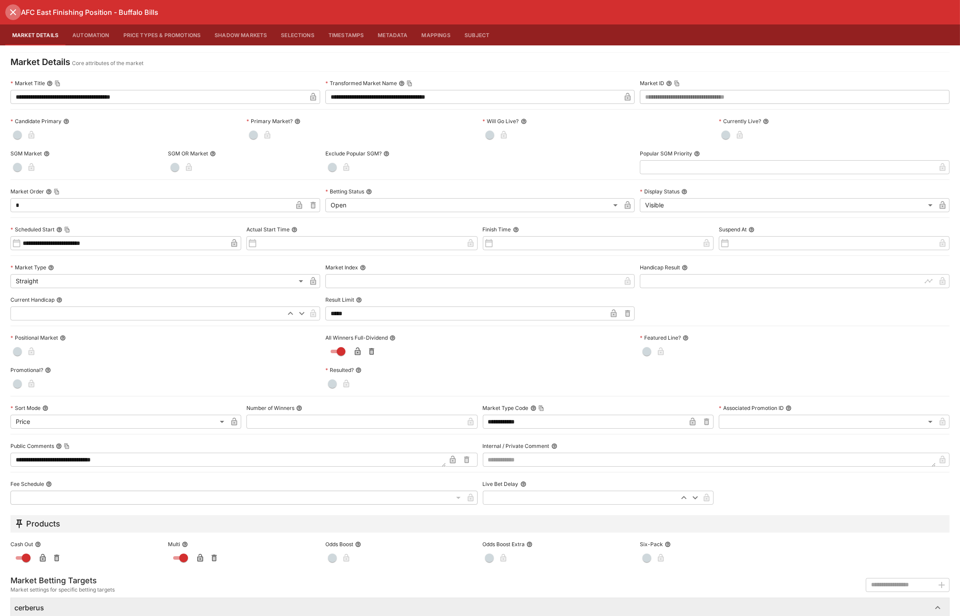
click at [14, 11] on icon "close" at bounding box center [13, 12] width 6 height 6
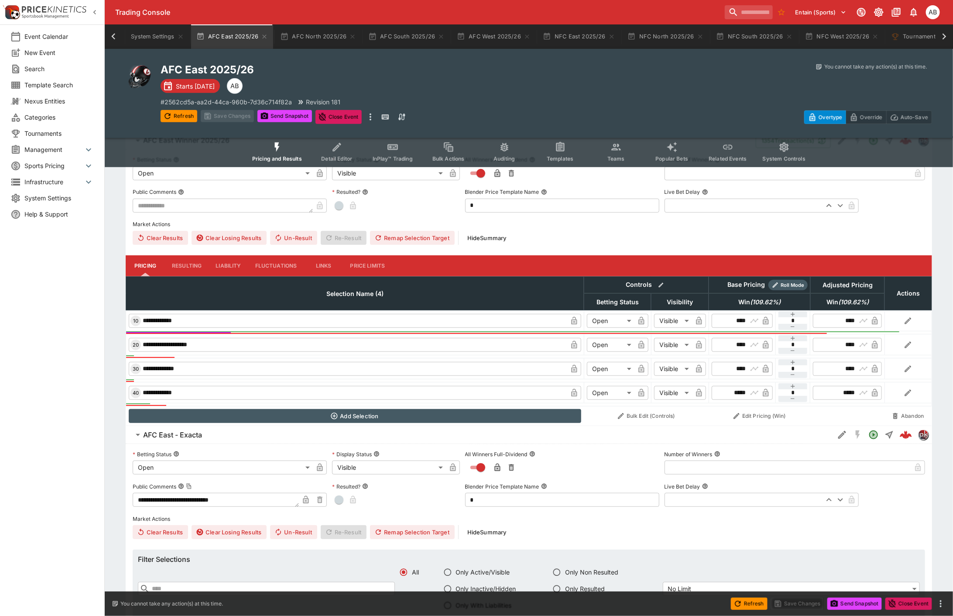
scroll to position [0, 0]
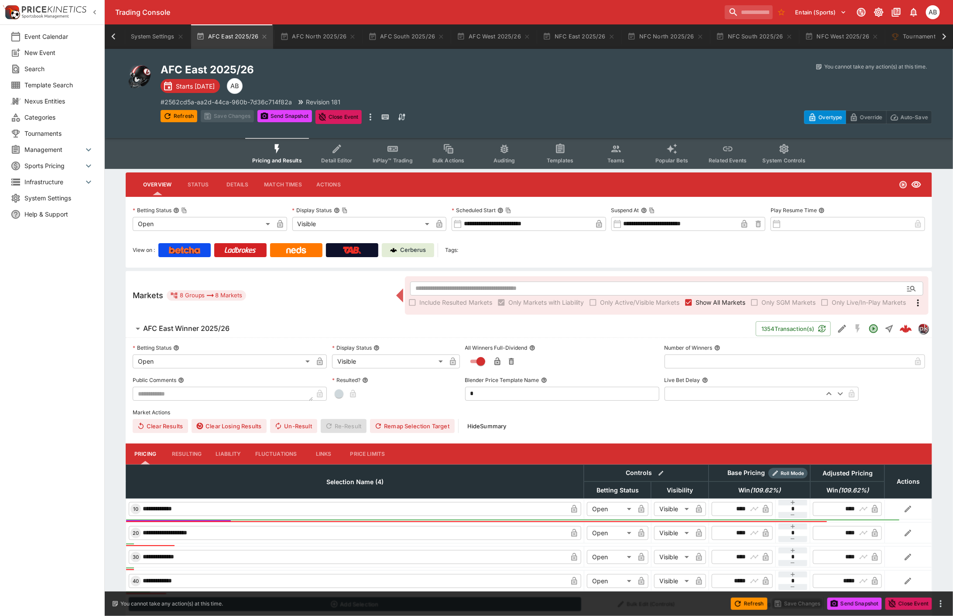
click at [564, 153] on icon "Event type filters" at bounding box center [560, 148] width 11 height 11
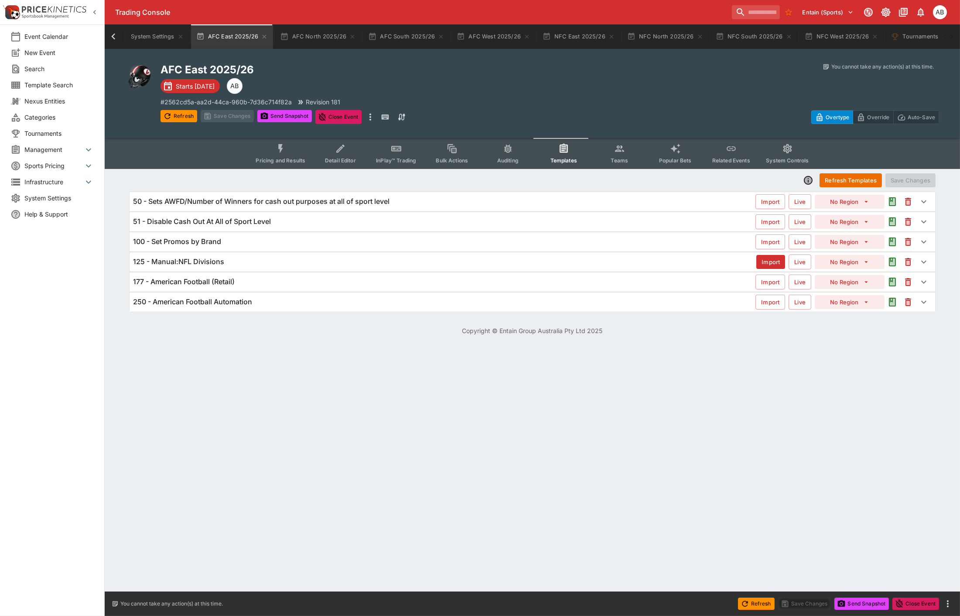
click at [171, 268] on div "125 - Manual:NFL Divisions Import Live No Region" at bounding box center [533, 261] width 806 height 19
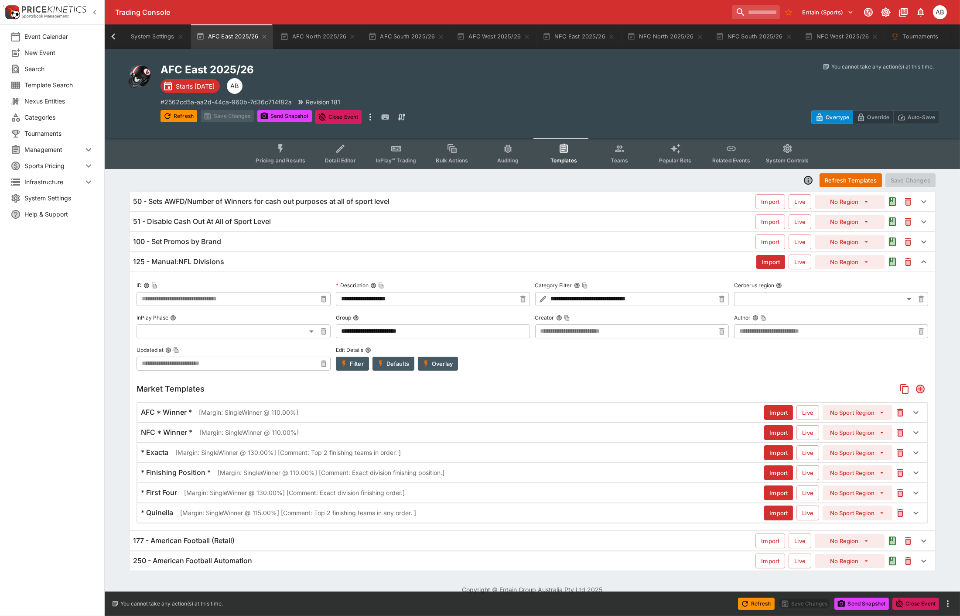
click at [319, 509] on p "[Margin: SingleWinner @ 115.00%] [Comment: Top 2 finishing teams in any order. ]" at bounding box center [298, 512] width 236 height 9
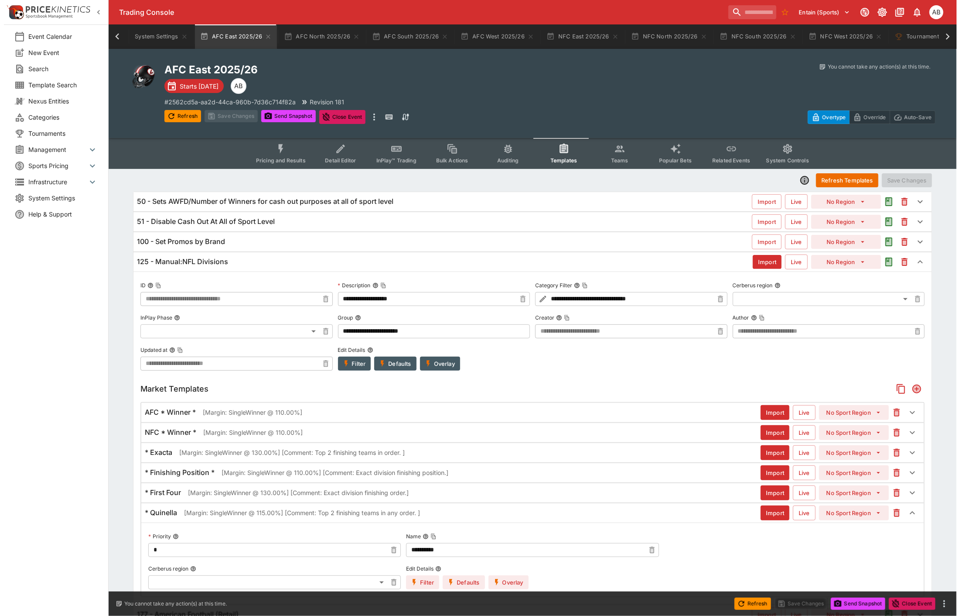
scroll to position [62, 0]
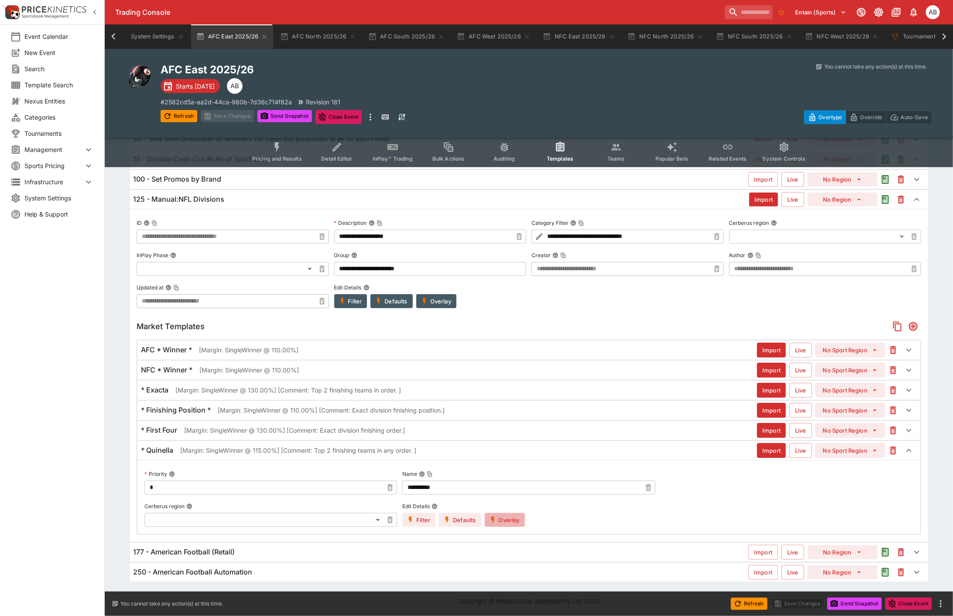
click at [506, 518] on button "Overlay" at bounding box center [505, 520] width 40 height 14
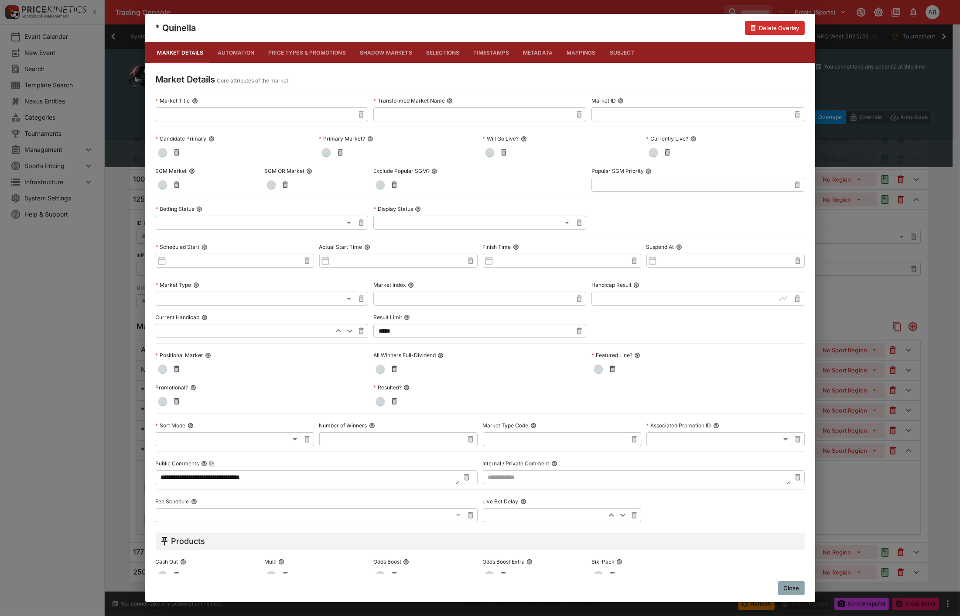
click at [844, 298] on div "**********" at bounding box center [480, 308] width 960 height 616
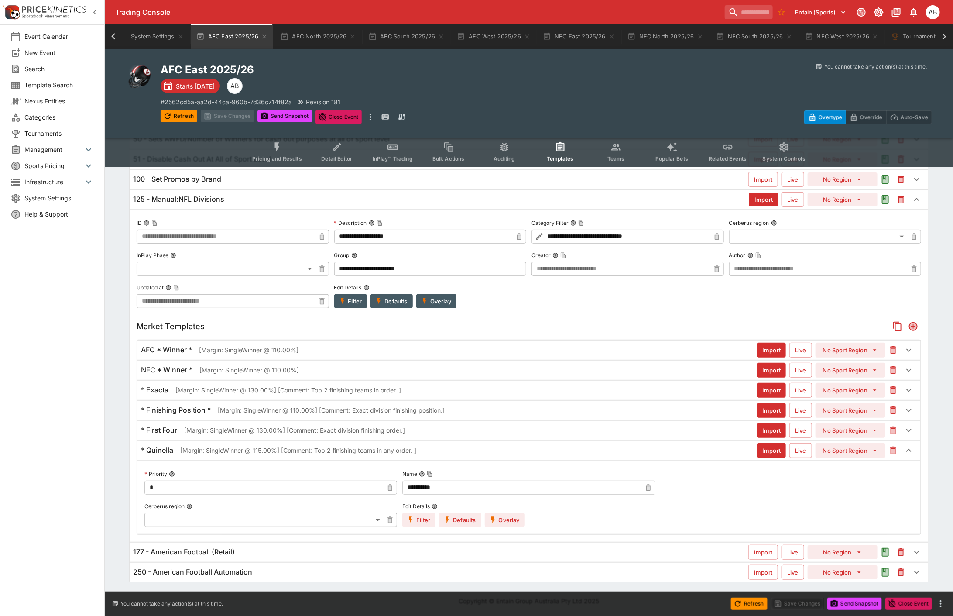
click at [442, 303] on button "Overlay" at bounding box center [436, 301] width 40 height 14
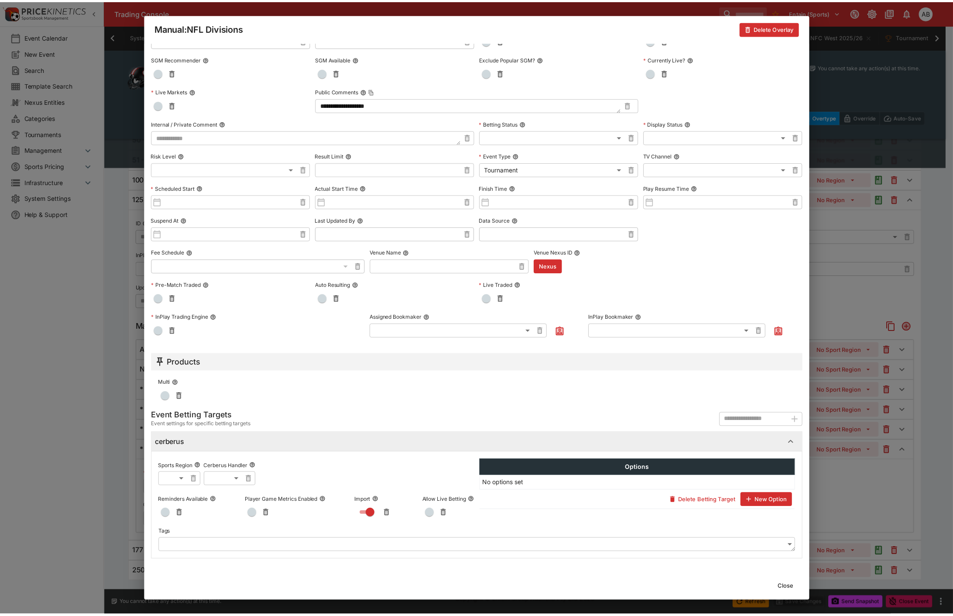
scroll to position [0, 0]
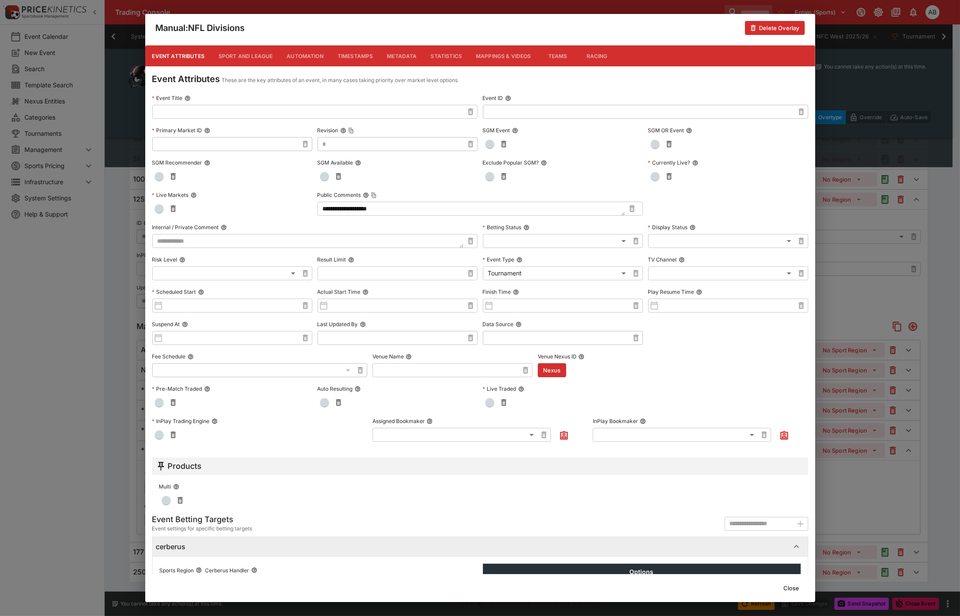
click at [550, 8] on div "**********" at bounding box center [480, 308] width 960 height 616
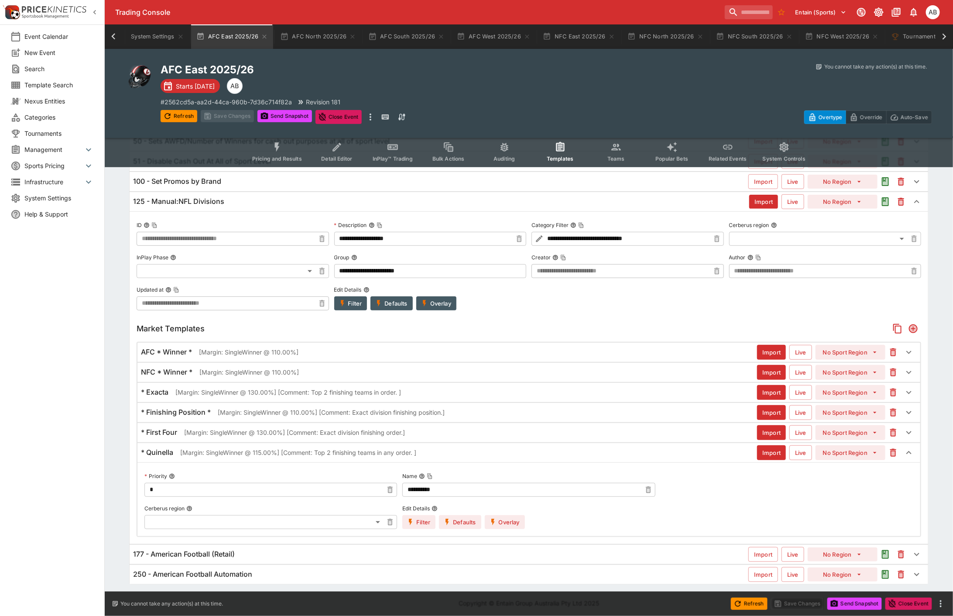
scroll to position [62, 0]
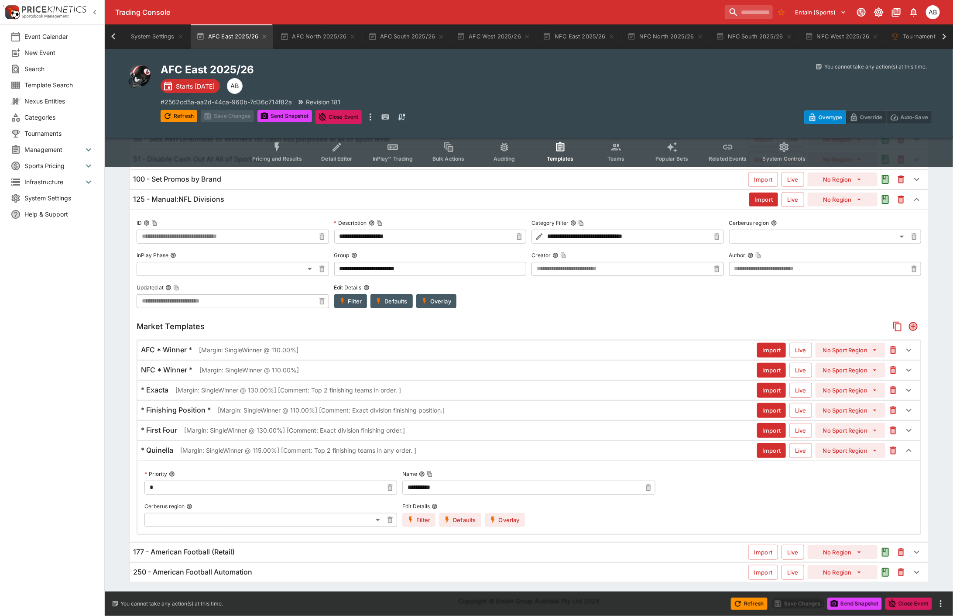
click at [202, 551] on h6 "177 - American Football (Retail)" at bounding box center [184, 551] width 102 height 9
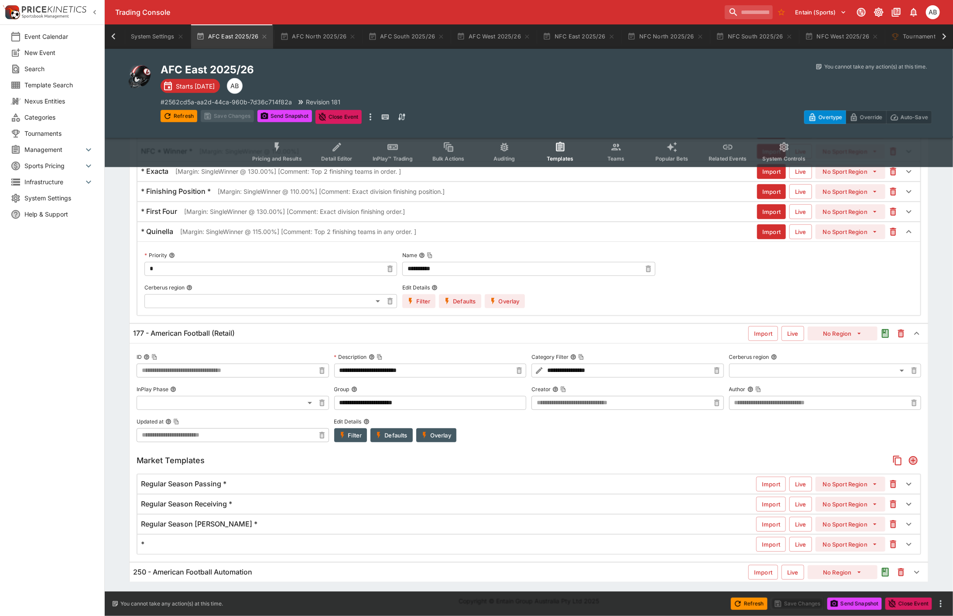
click at [299, 544] on div "*" at bounding box center [448, 543] width 615 height 9
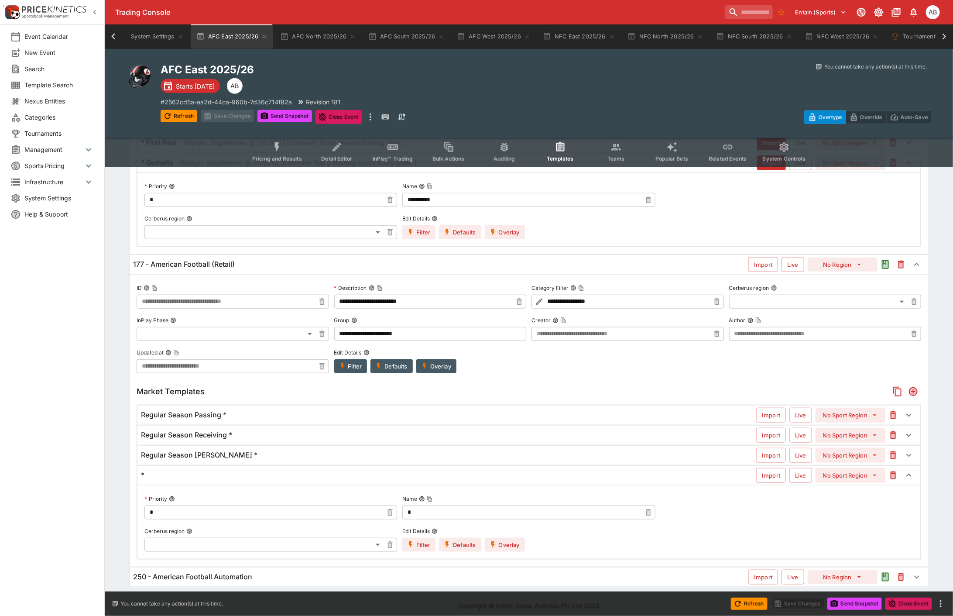
scroll to position [362, 0]
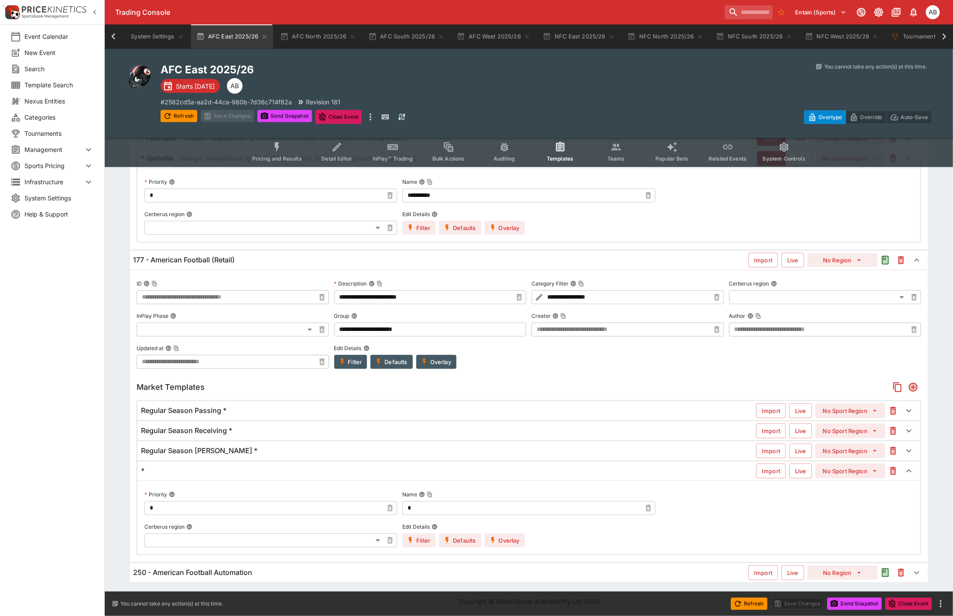
click at [504, 542] on button "Overlay" at bounding box center [505, 540] width 40 height 14
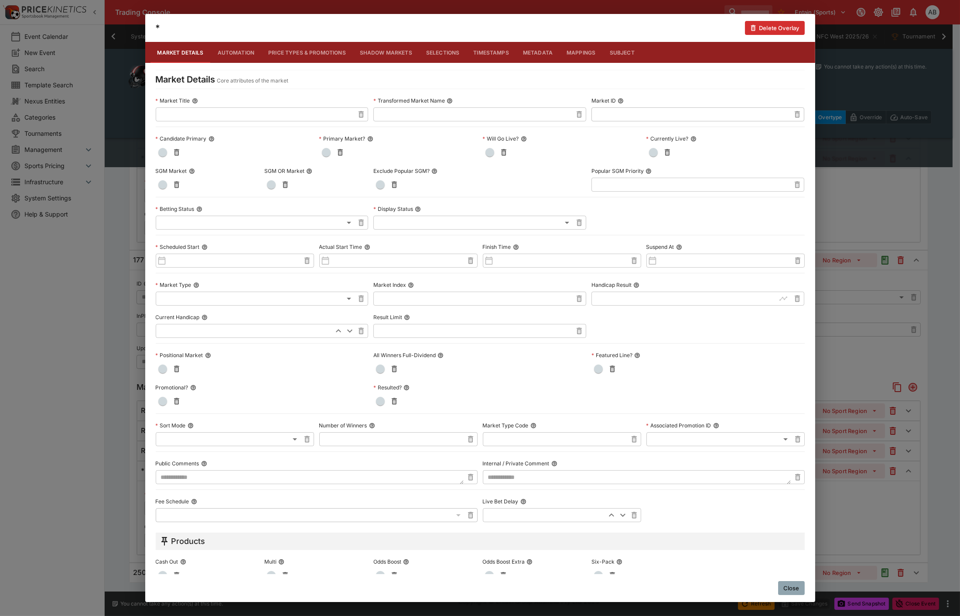
click at [123, 338] on div "* Delete Overlay Market Details Automation Price Types & Promotions Shadow Mark…" at bounding box center [480, 308] width 960 height 616
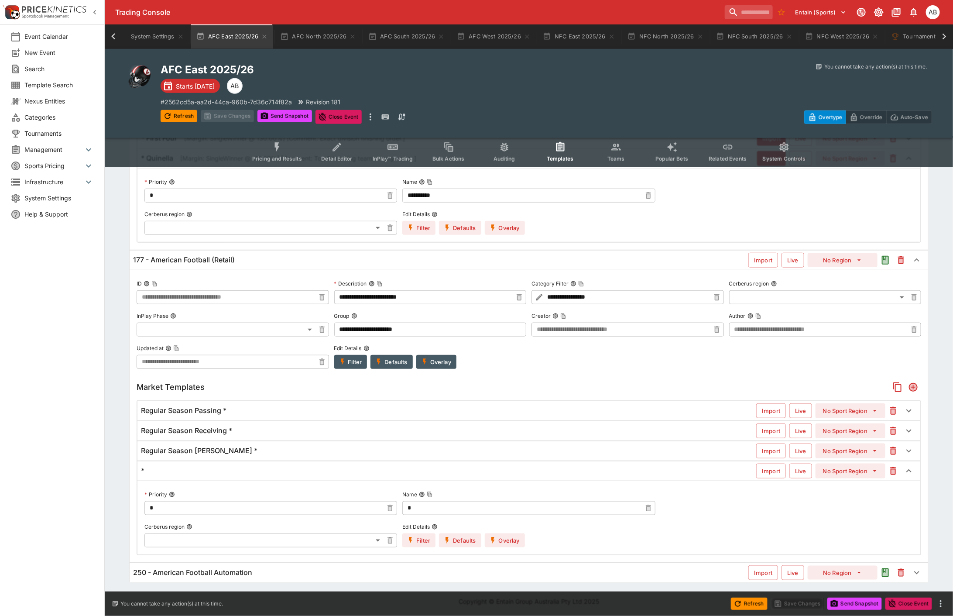
scroll to position [363, 0]
click at [202, 572] on h6 "250 - American Football Automation" at bounding box center [192, 571] width 119 height 9
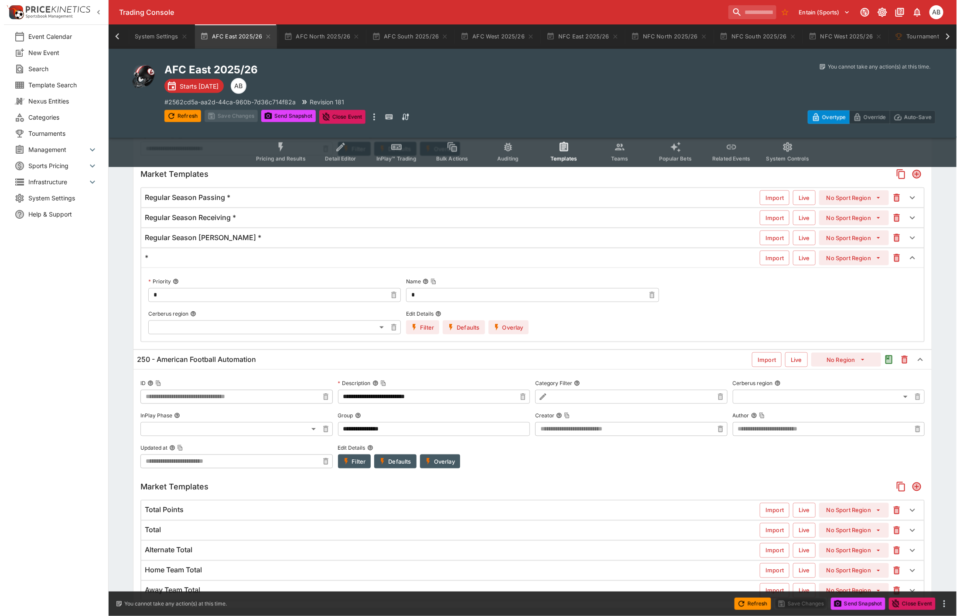
scroll to position [602, 0]
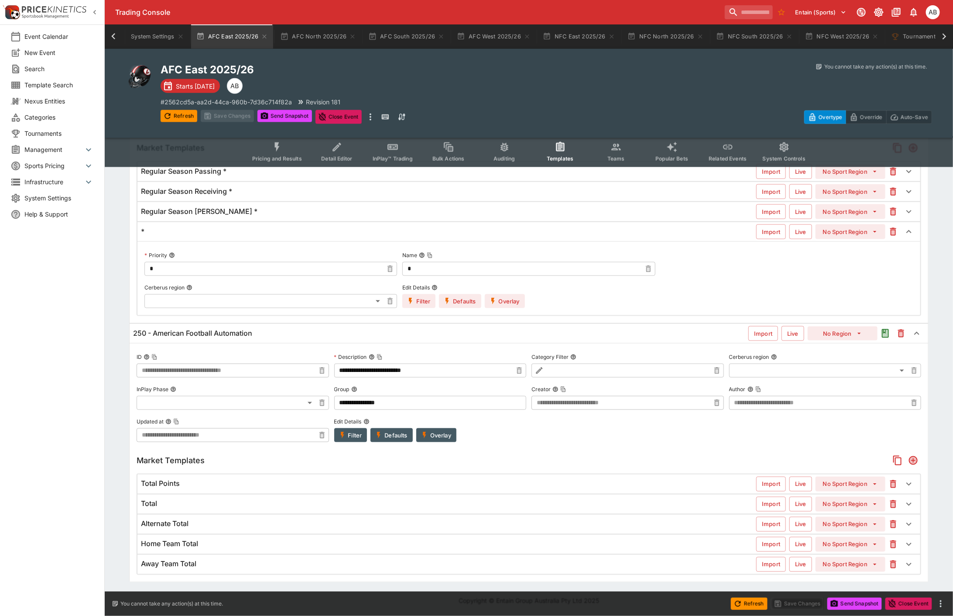
click at [443, 436] on button "Overlay" at bounding box center [436, 435] width 40 height 14
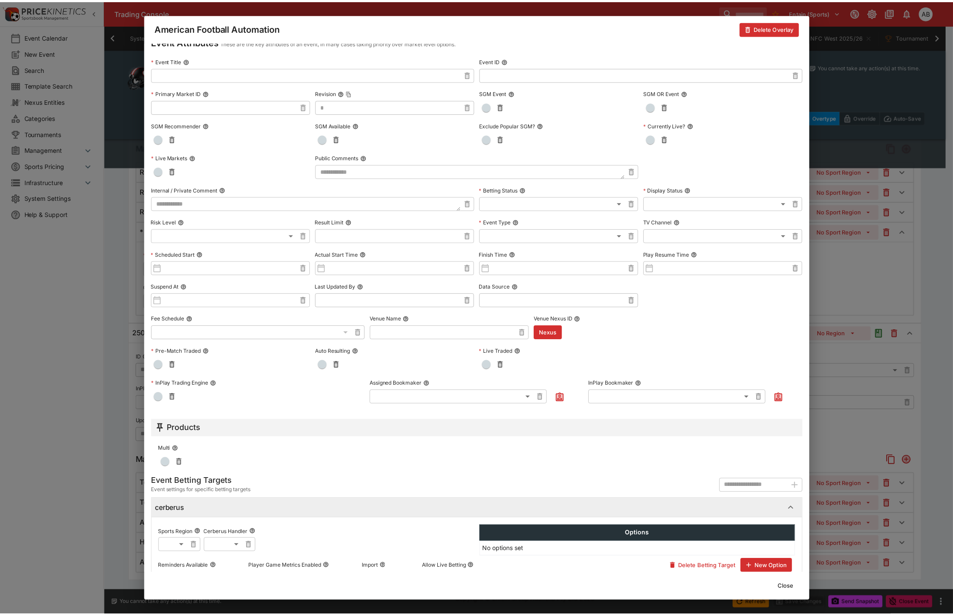
scroll to position [104, 0]
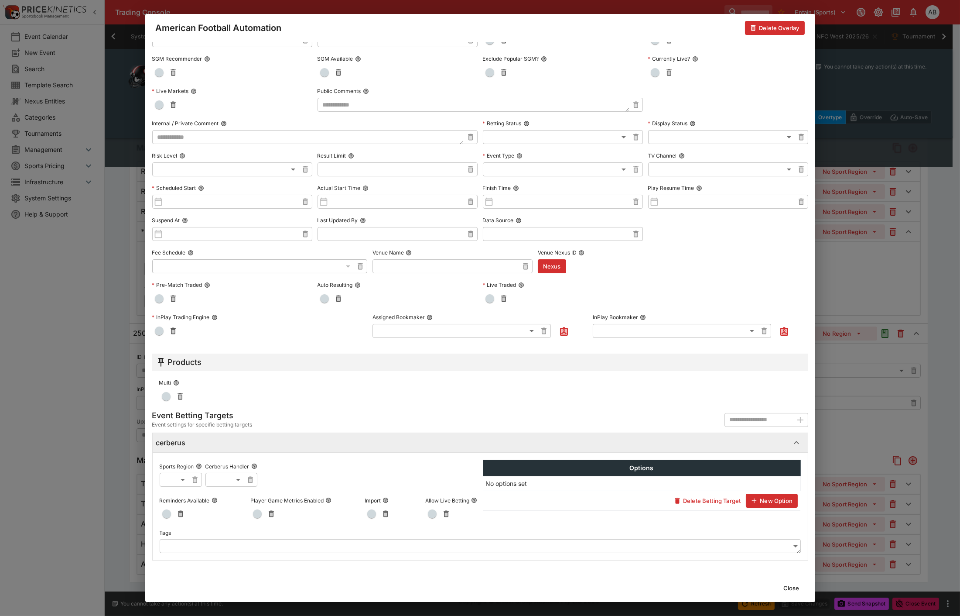
click at [132, 389] on div "American Football Automation Delete Overlay Event Attributes Sport and League A…" at bounding box center [480, 308] width 960 height 616
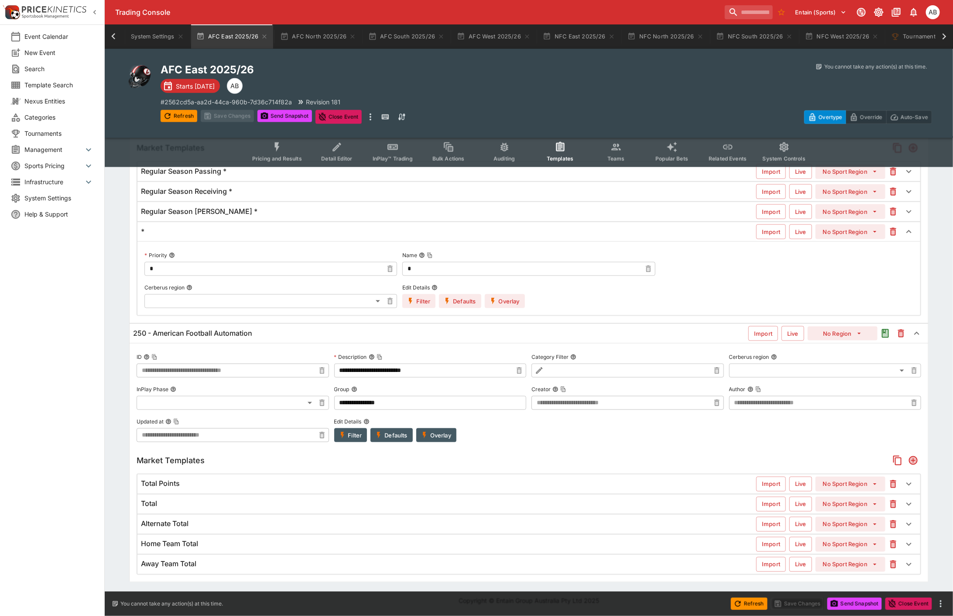
click at [487, 97] on div "# 2562cd5a-aa2d-44ca-960b-7d36c714f82a Revision 181" at bounding box center [354, 101] width 386 height 9
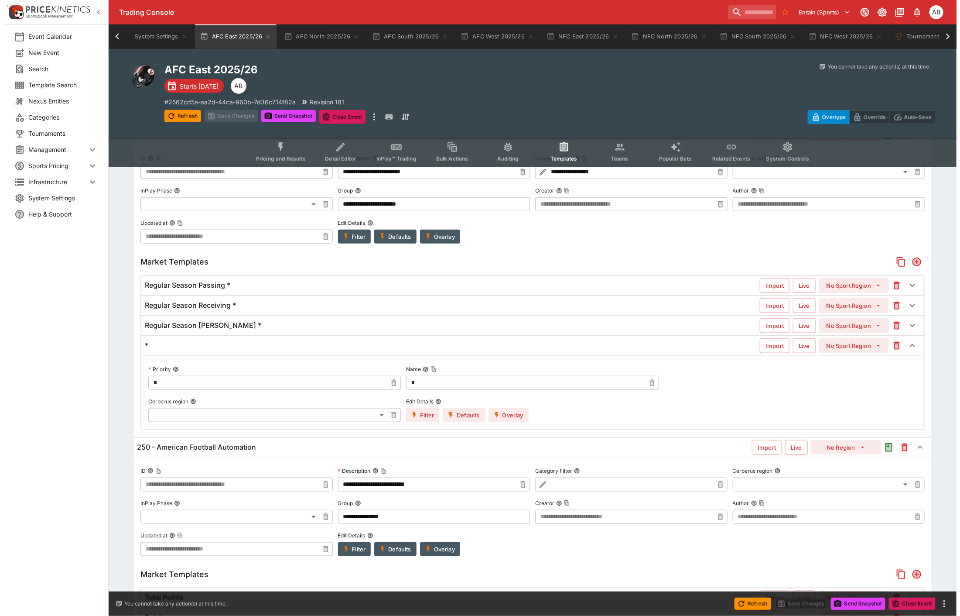
scroll to position [521, 0]
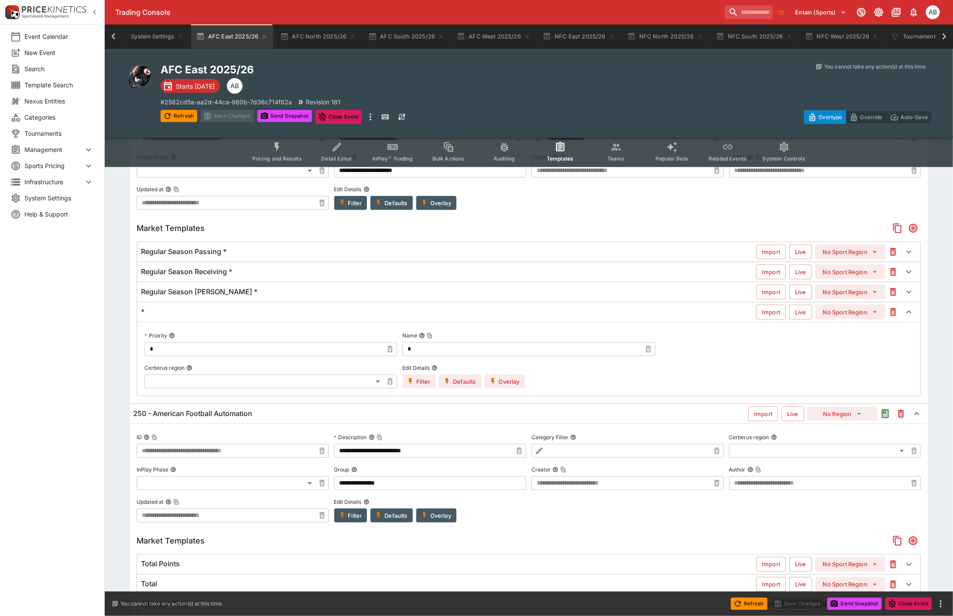
click at [509, 381] on button "Overlay" at bounding box center [505, 381] width 40 height 14
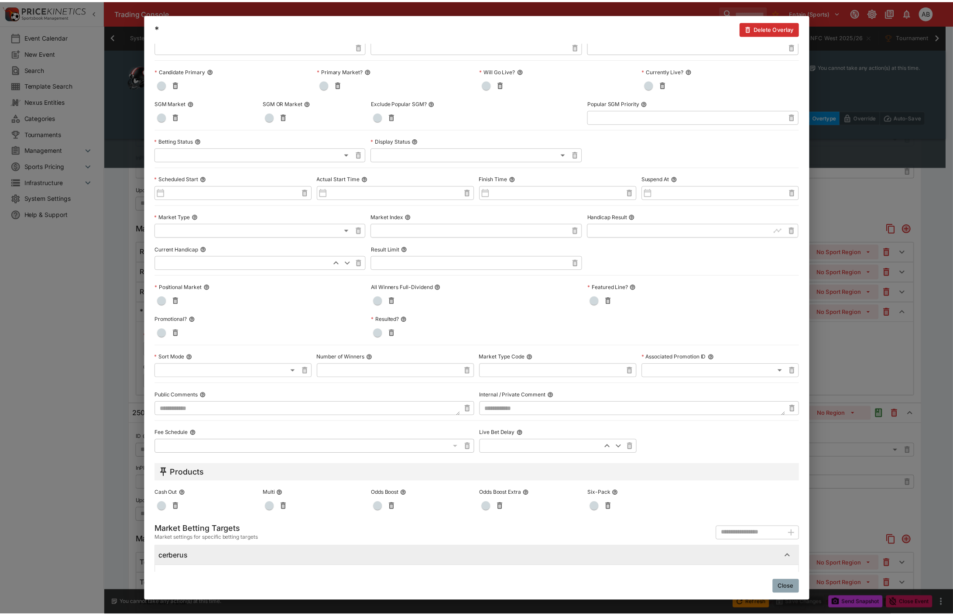
scroll to position [0, 0]
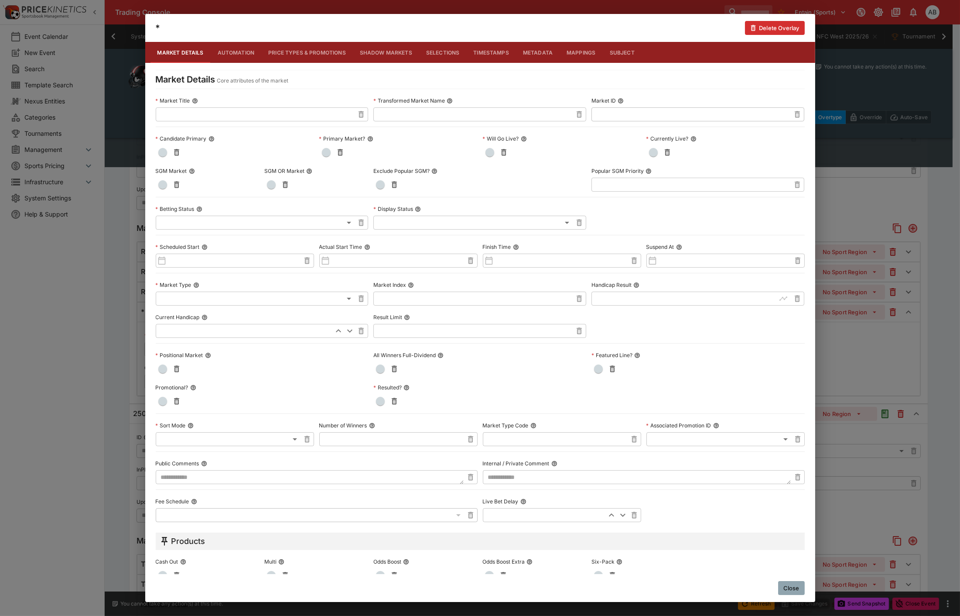
click at [128, 333] on div "* Delete Overlay Market Details Automation Price Types & Promotions Shadow Mark…" at bounding box center [480, 308] width 960 height 616
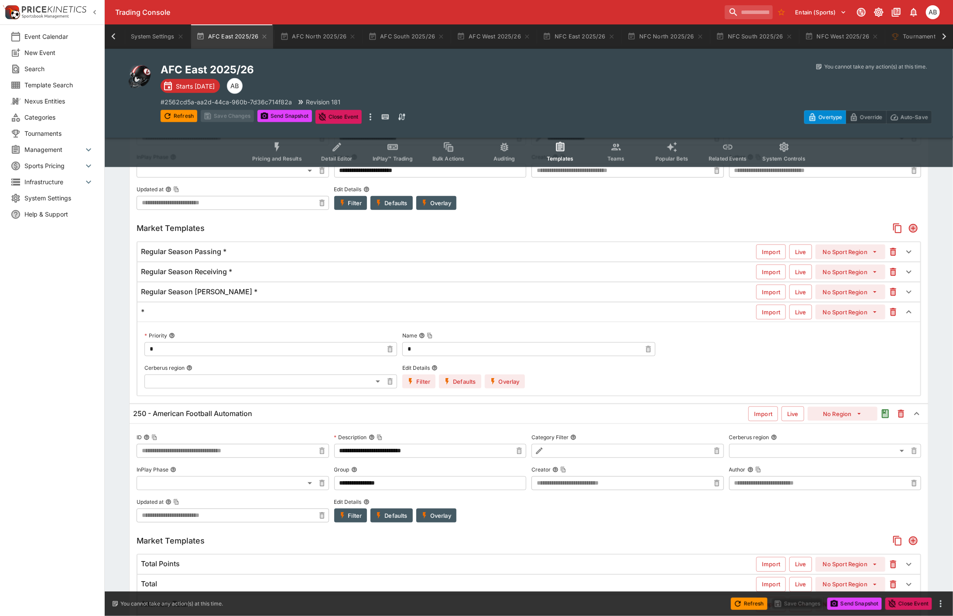
scroll to position [36, 0]
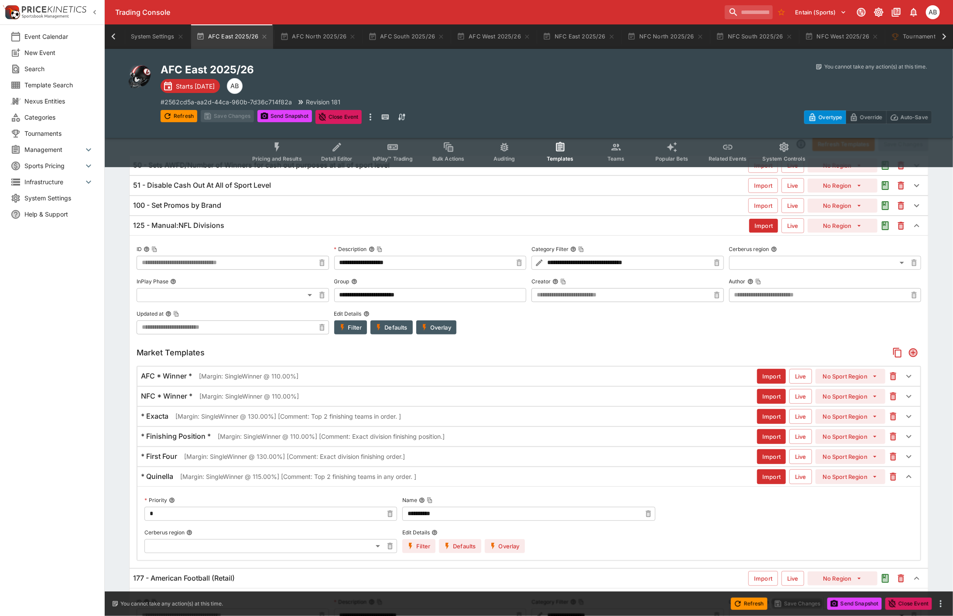
click at [250, 375] on p "[Margin: SingleWinner @ 110.00%]" at bounding box center [248, 375] width 99 height 9
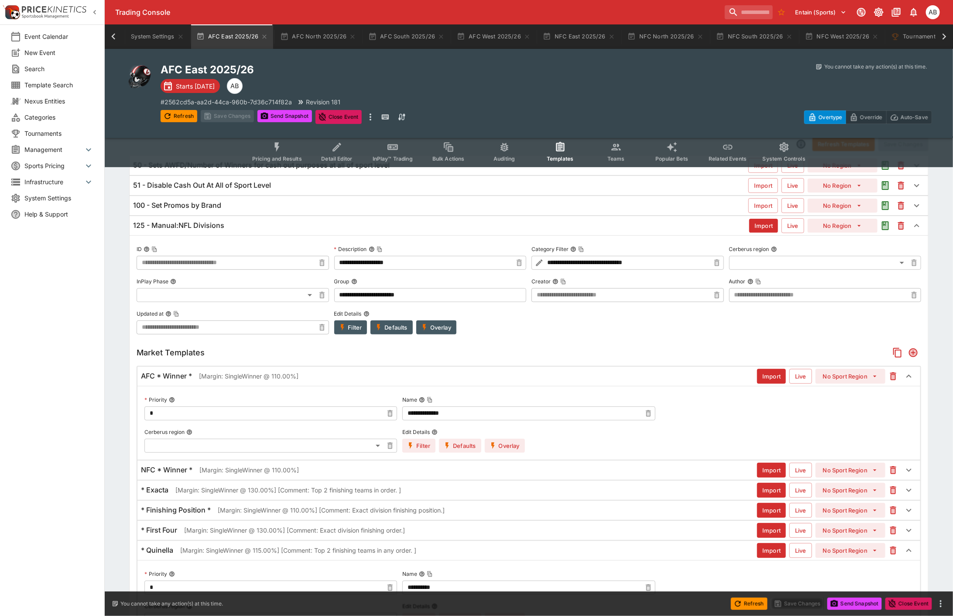
click at [511, 442] on button "Overlay" at bounding box center [505, 446] width 40 height 14
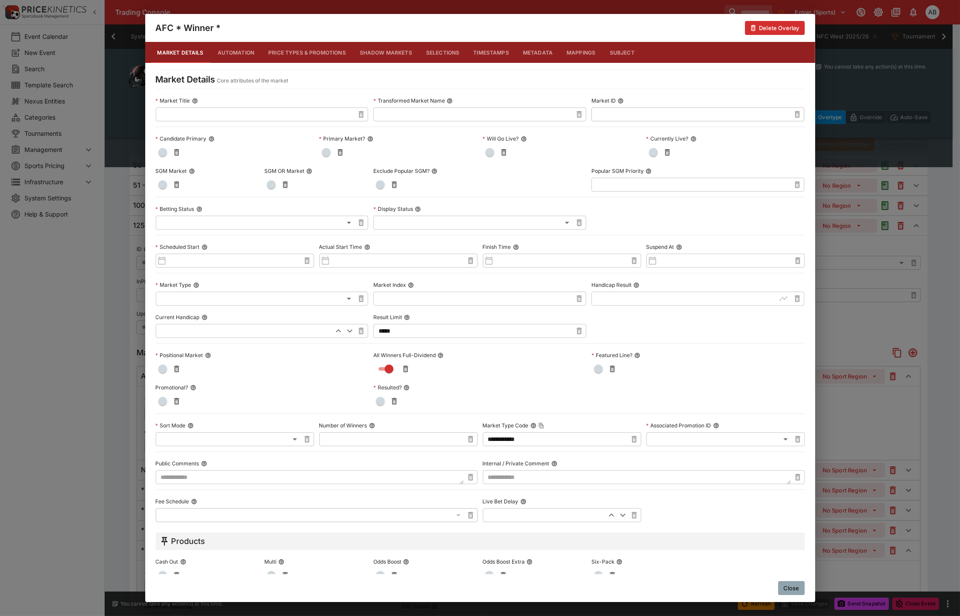
click at [134, 368] on div "**********" at bounding box center [480, 308] width 960 height 616
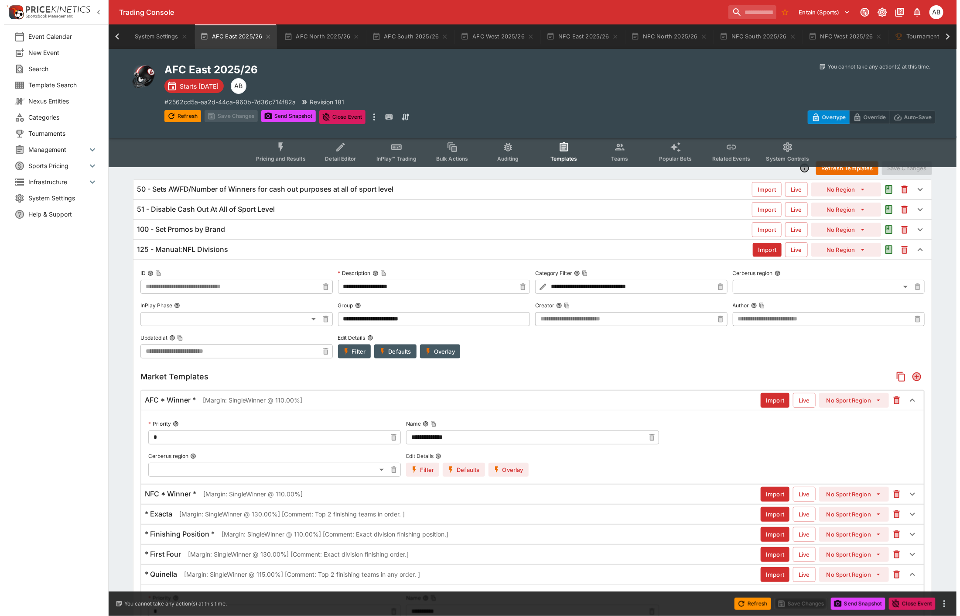
scroll to position [0, 0]
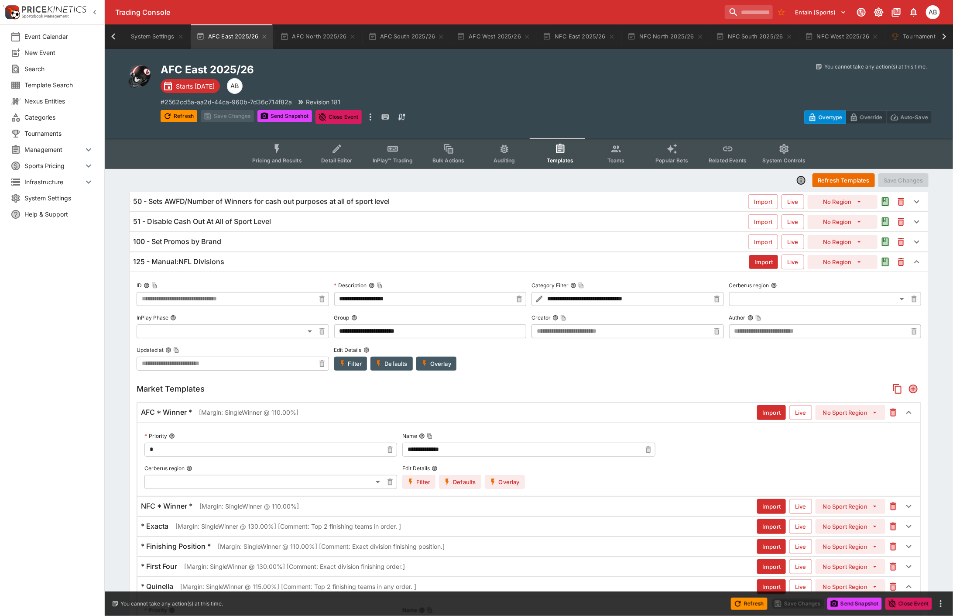
click at [62, 158] on li "Sports Pricing" at bounding box center [52, 166] width 104 height 16
click at [62, 150] on span "Management" at bounding box center [53, 149] width 59 height 9
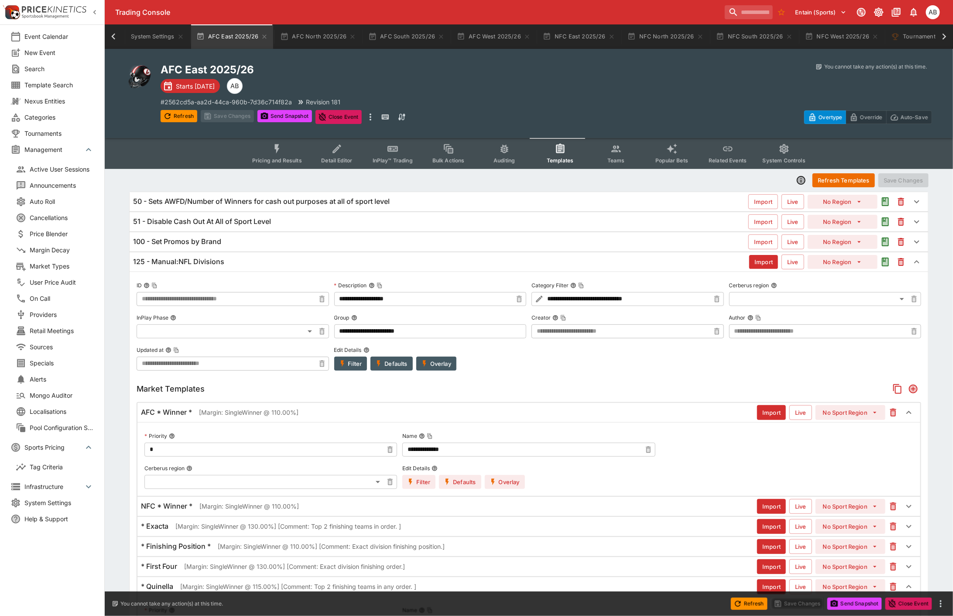
click at [47, 264] on span "Market Types" at bounding box center [62, 265] width 64 height 9
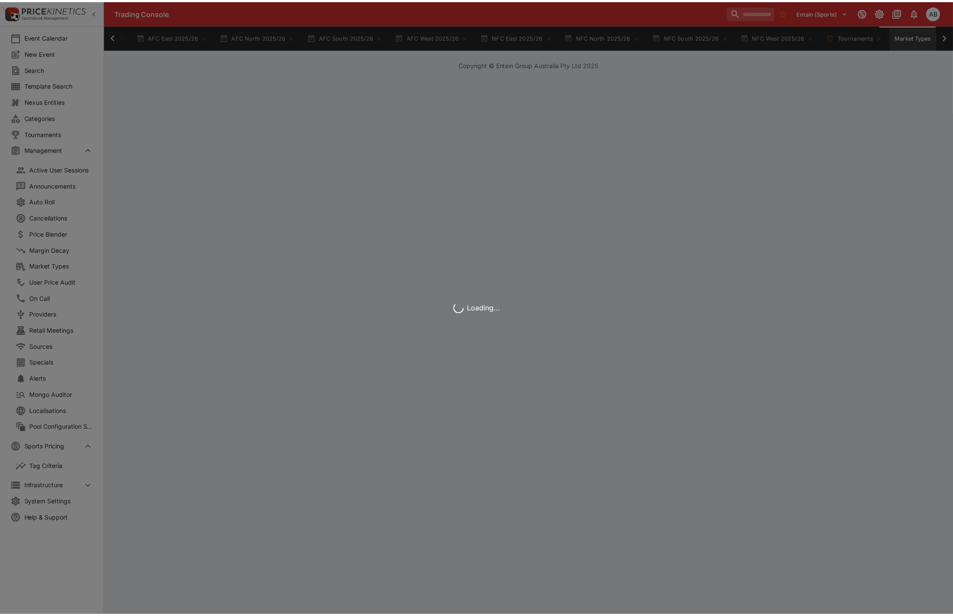
scroll to position [0, 119]
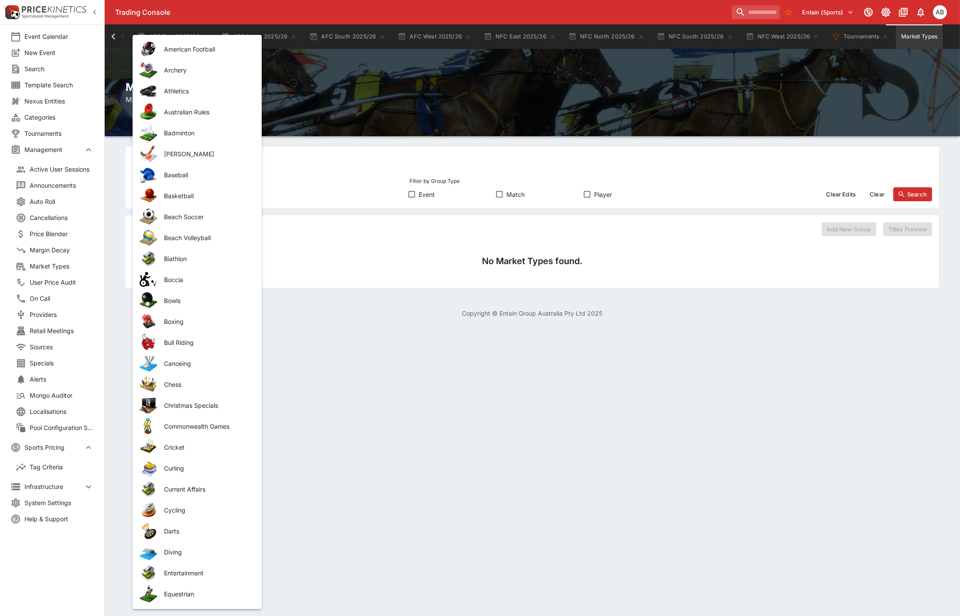
click at [187, 198] on body "Trading Console Entain (Sports) 1 AB Event Calendar New Event Search Template S…" at bounding box center [480, 164] width 960 height 328
click at [187, 198] on span "Basketball" at bounding box center [206, 195] width 84 height 9
type input "**********"
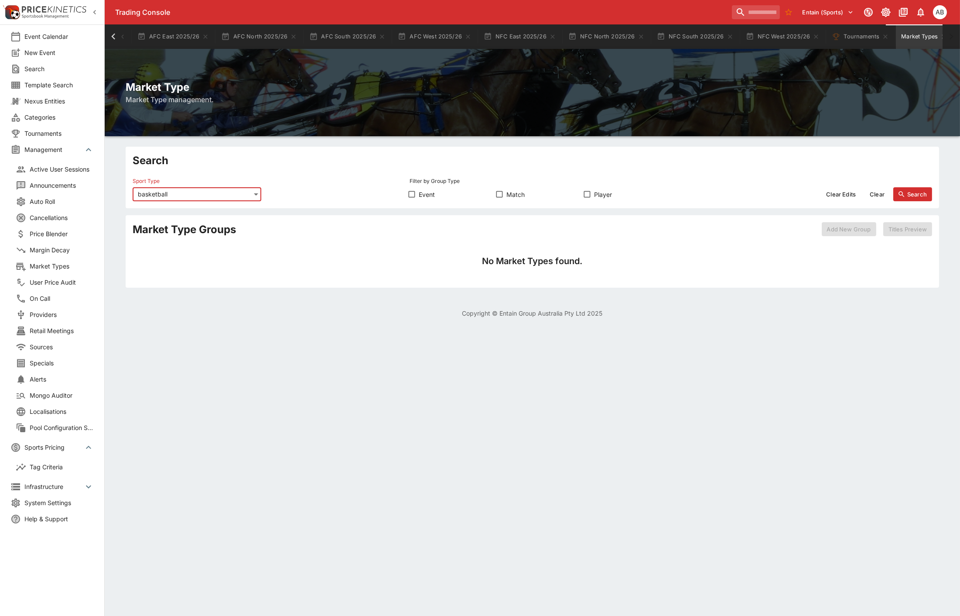
click at [911, 195] on button "Search" at bounding box center [913, 194] width 39 height 14
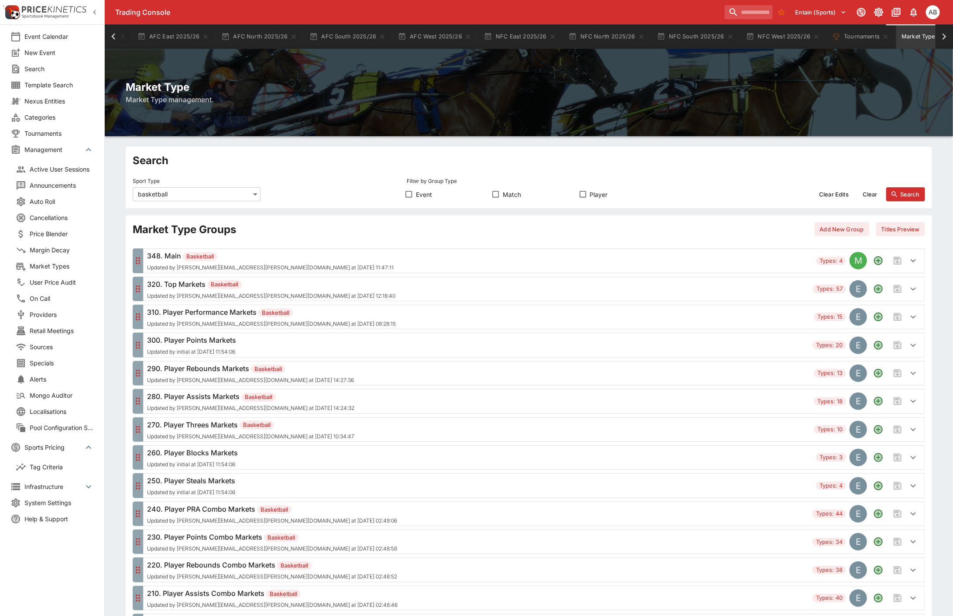
click at [515, 86] on h2 "Market Type" at bounding box center [529, 87] width 806 height 14
click at [523, 86] on h2 "Market Type" at bounding box center [529, 87] width 806 height 14
click at [432, 82] on h2 "Market Type" at bounding box center [529, 87] width 806 height 14
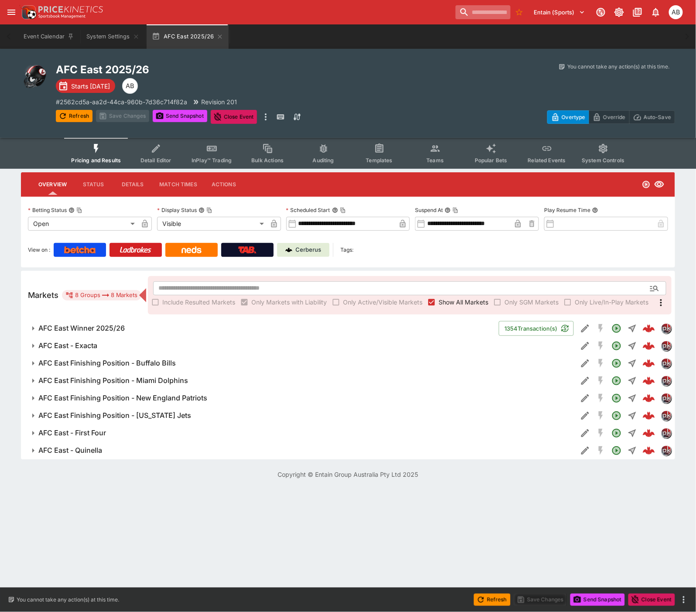
drag, startPoint x: 0, startPoint y: 0, endPoint x: 473, endPoint y: 14, distance: 472.8
click at [467, 14] on input "search" at bounding box center [483, 12] width 55 height 14
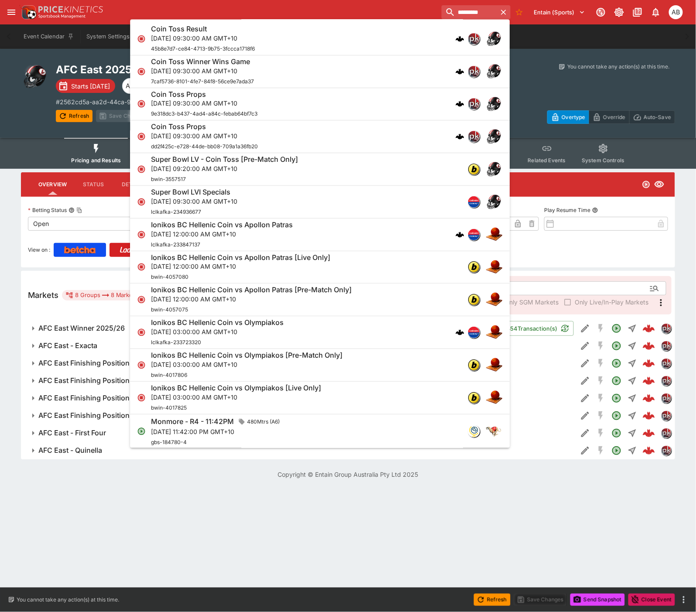
type input "*********"
click at [199, 97] on div "Coin Toss Props" at bounding box center [204, 94] width 106 height 9
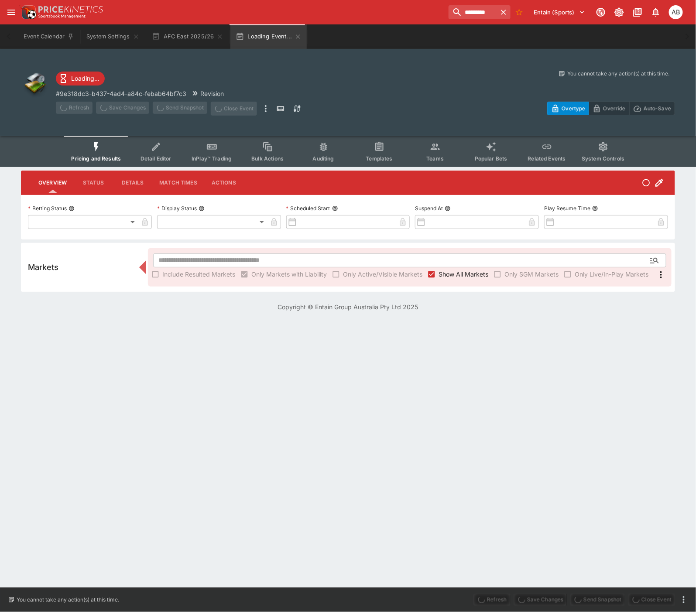
type input "**********"
type input "*******"
type input "**********"
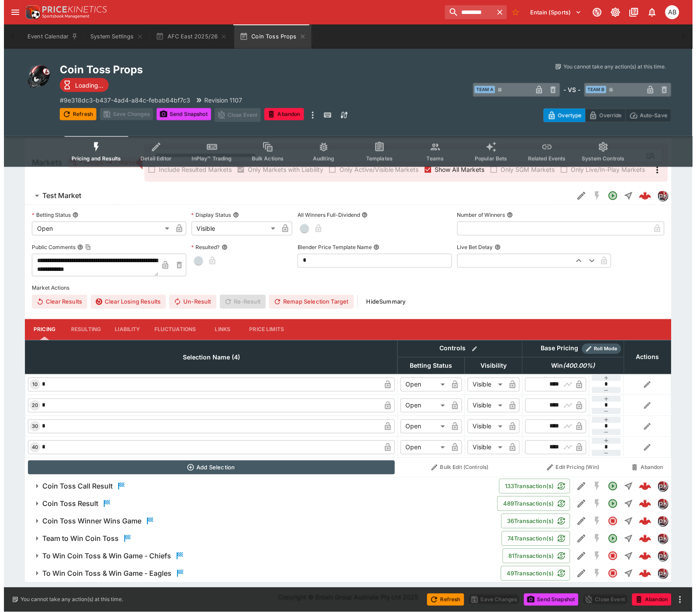
scroll to position [132, 0]
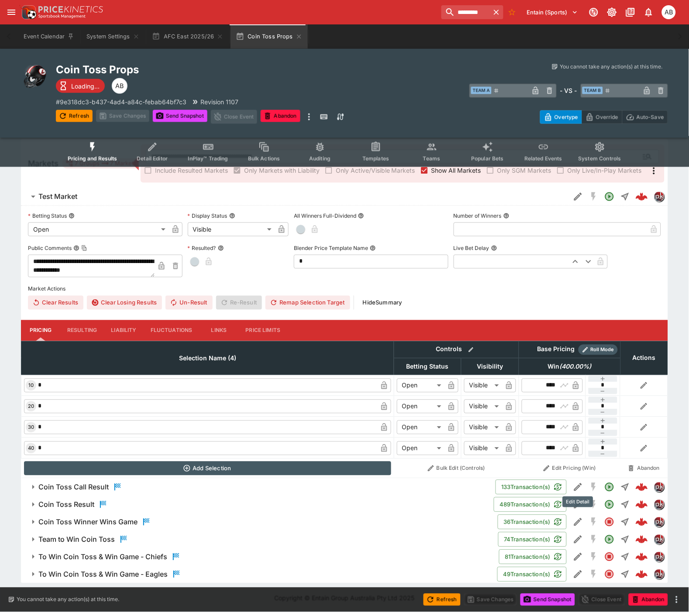
click at [575, 482] on icon "Edit Detail" at bounding box center [578, 487] width 10 height 10
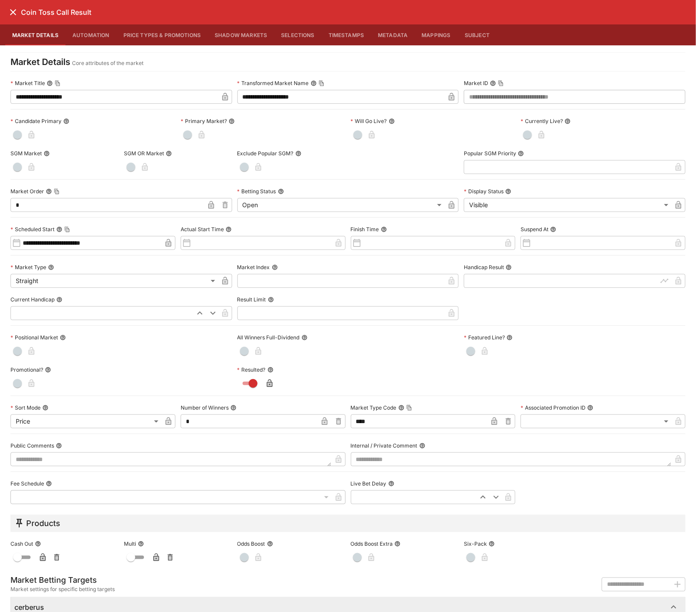
click at [389, 34] on button "Metadata" at bounding box center [393, 34] width 44 height 21
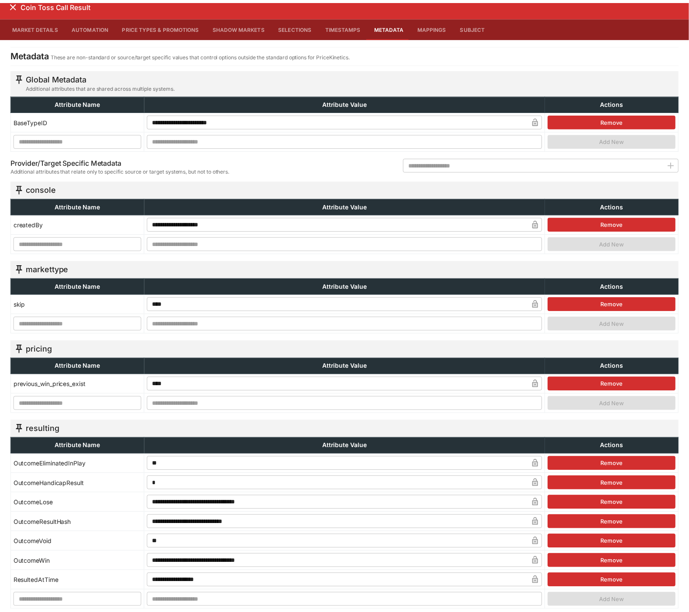
scroll to position [0, 0]
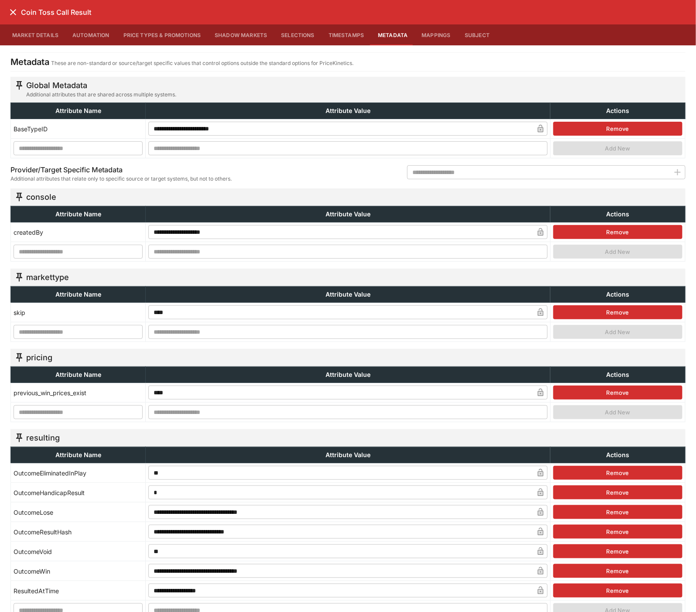
click at [10, 12] on icon "close" at bounding box center [13, 12] width 10 height 10
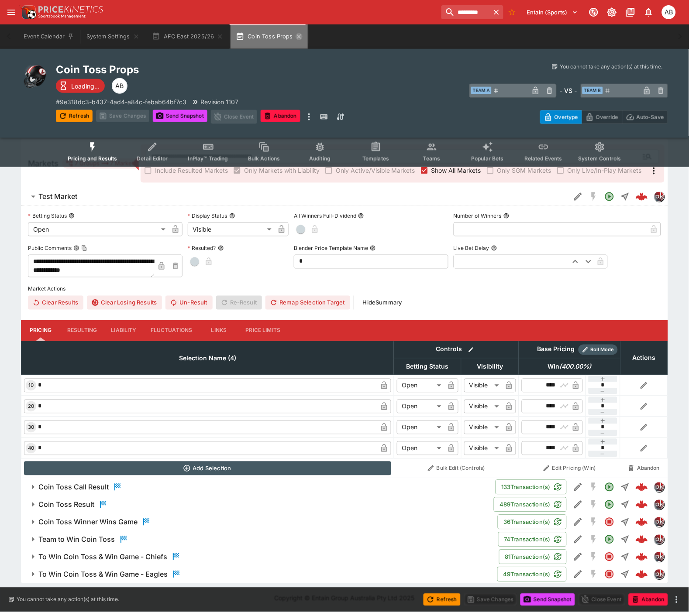
click at [298, 38] on icon "button" at bounding box center [299, 36] width 4 height 4
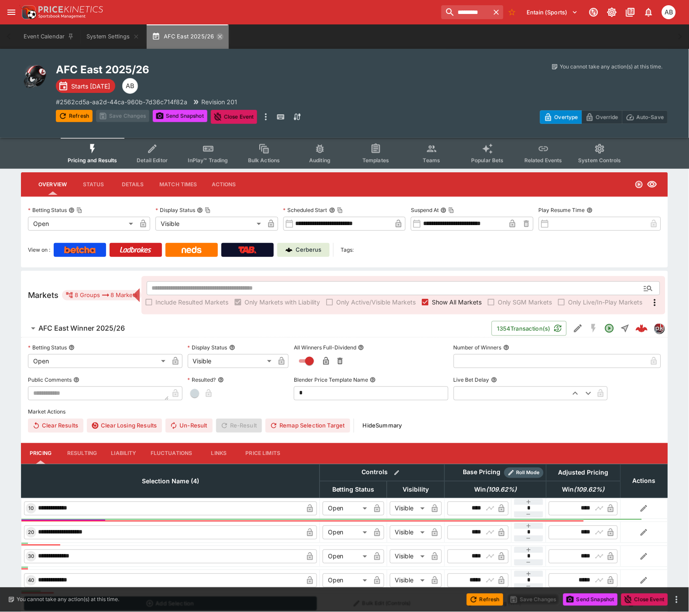
click at [221, 34] on icon "button" at bounding box center [219, 36] width 7 height 7
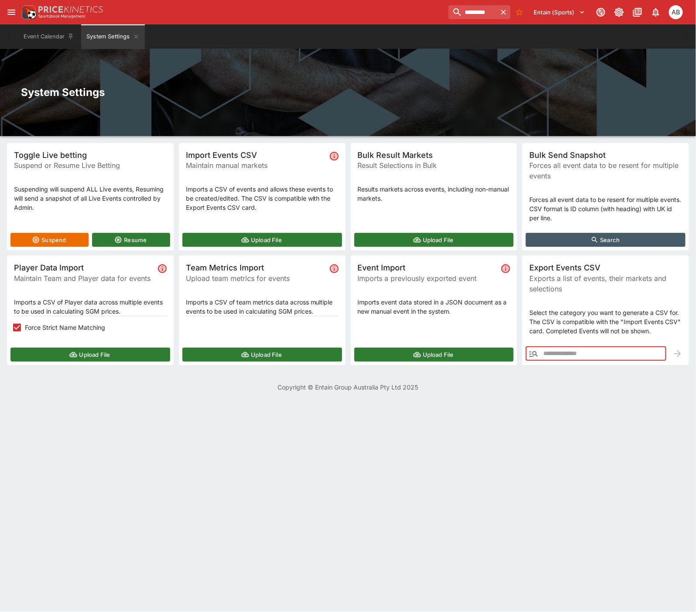
click at [565, 349] on input "text" at bounding box center [604, 354] width 125 height 14
paste input "**********"
type input "**********"
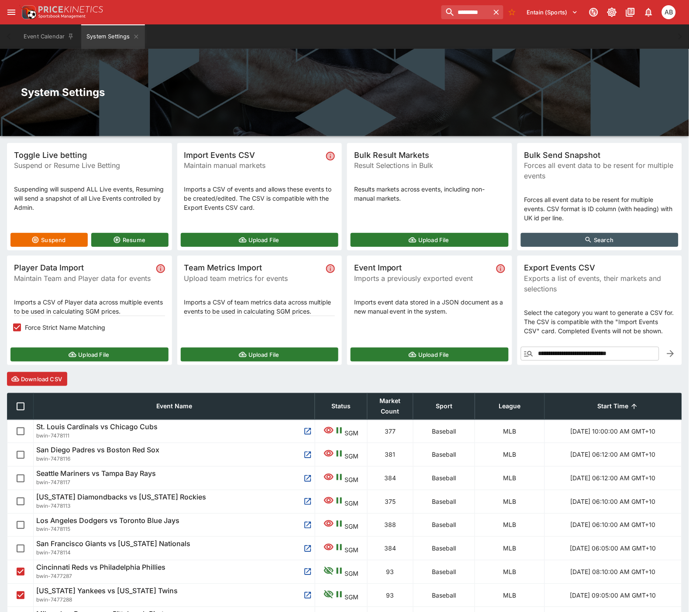
click at [51, 374] on button "Download CSV" at bounding box center [37, 379] width 60 height 14
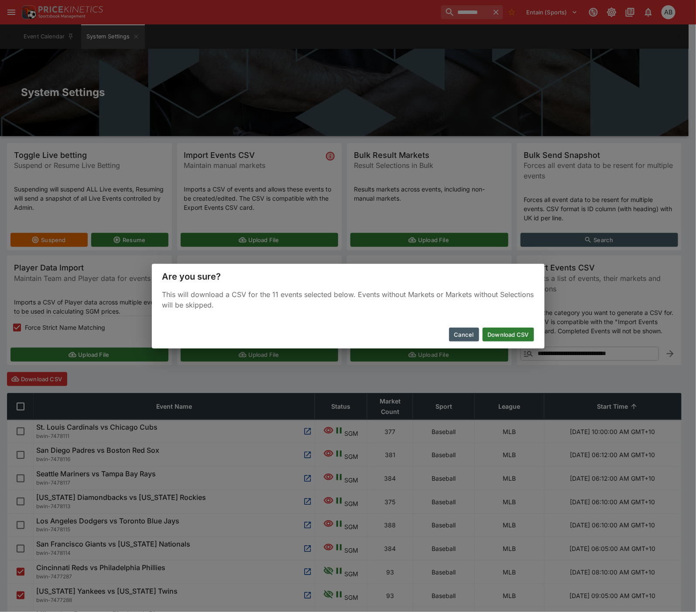
click at [515, 329] on button "Download CSV" at bounding box center [508, 335] width 51 height 14
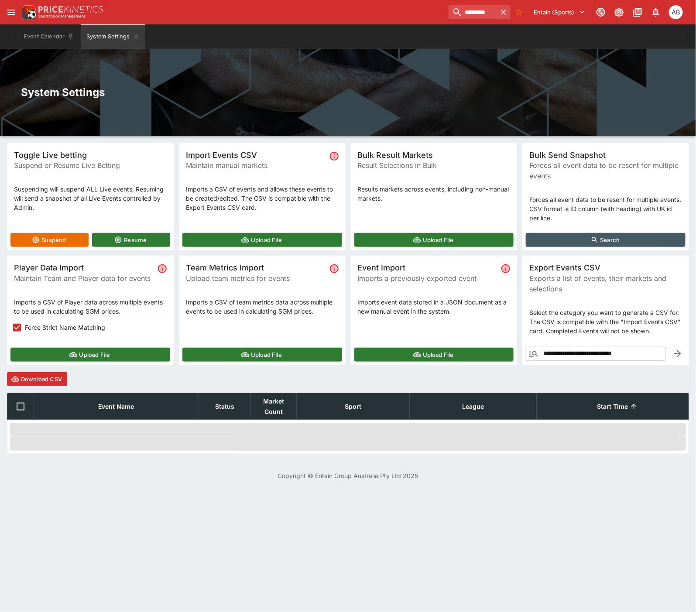
click at [85, 350] on button "Upload File" at bounding box center [90, 355] width 160 height 14
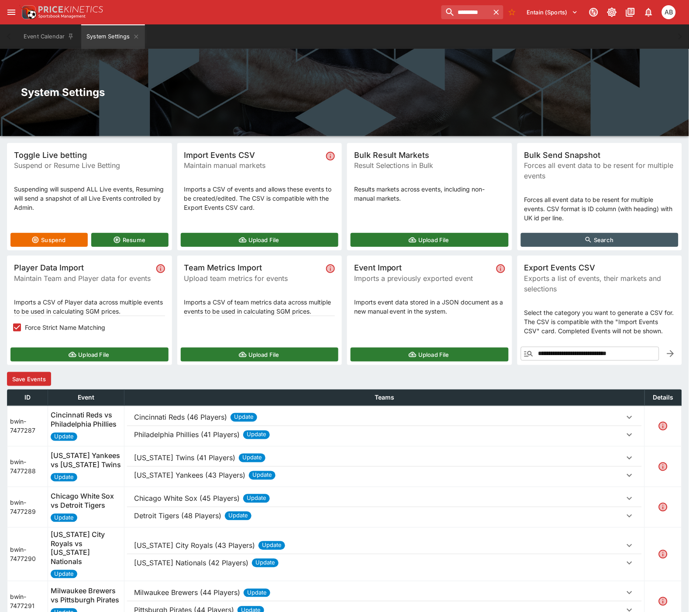
click at [227, 420] on p "Cincinnati Reds (46 Players)" at bounding box center [180, 417] width 93 height 10
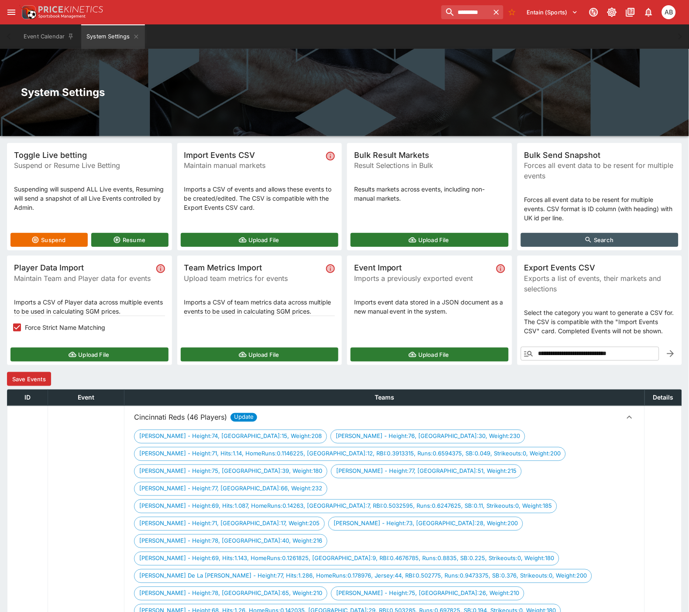
click at [18, 381] on button "Save Events" at bounding box center [29, 379] width 44 height 14
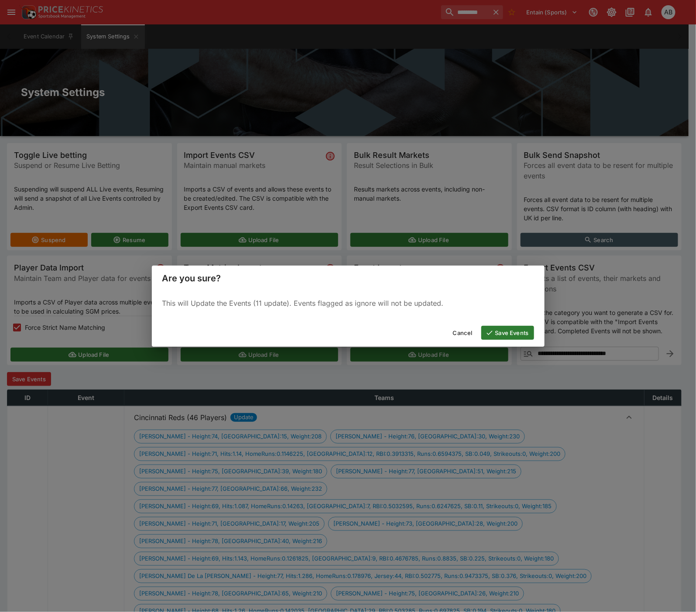
click at [521, 331] on button "Save Events" at bounding box center [507, 333] width 53 height 14
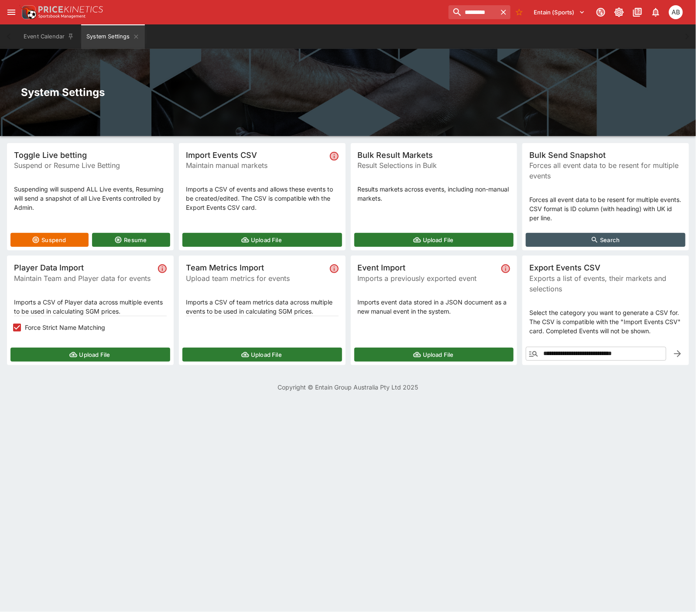
drag, startPoint x: 277, startPoint y: 83, endPoint x: 375, endPoint y: 150, distance: 118.9
click at [277, 83] on div "System Settings" at bounding box center [348, 92] width 696 height 87
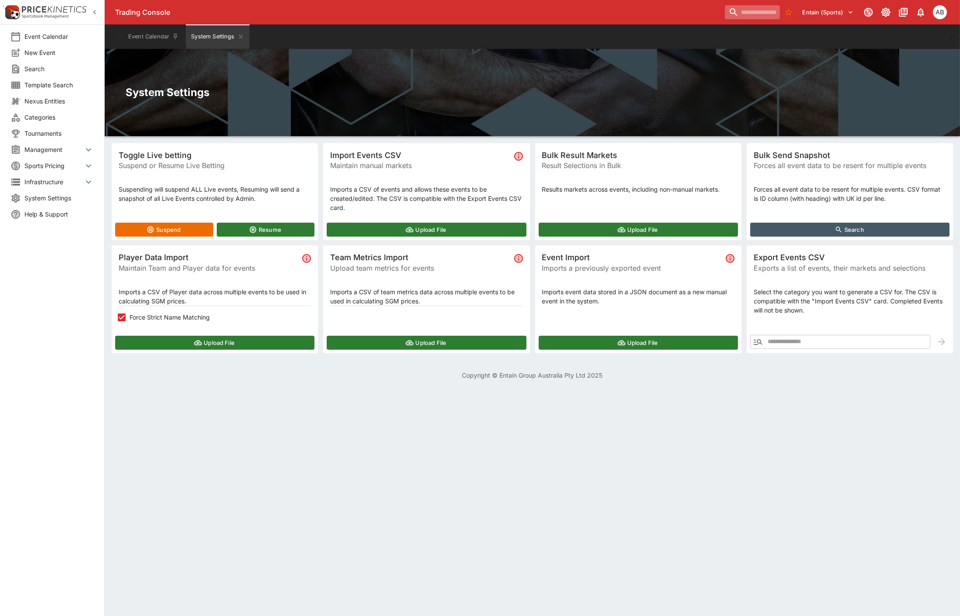
click at [749, 10] on input "search" at bounding box center [752, 12] width 55 height 14
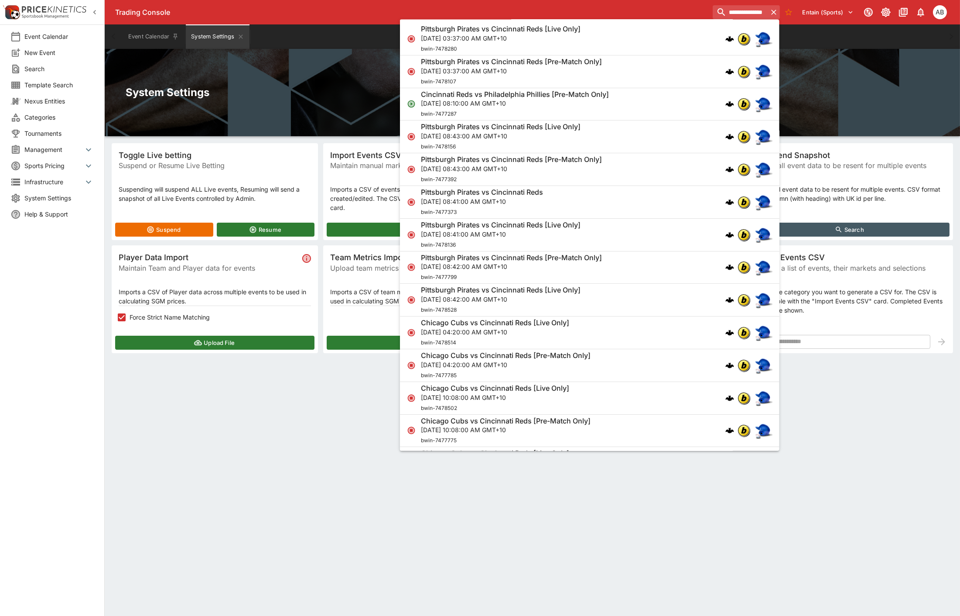
type input "**********"
click at [480, 103] on p "[DATE] 08:10:00 AM GMT+10" at bounding box center [515, 103] width 188 height 9
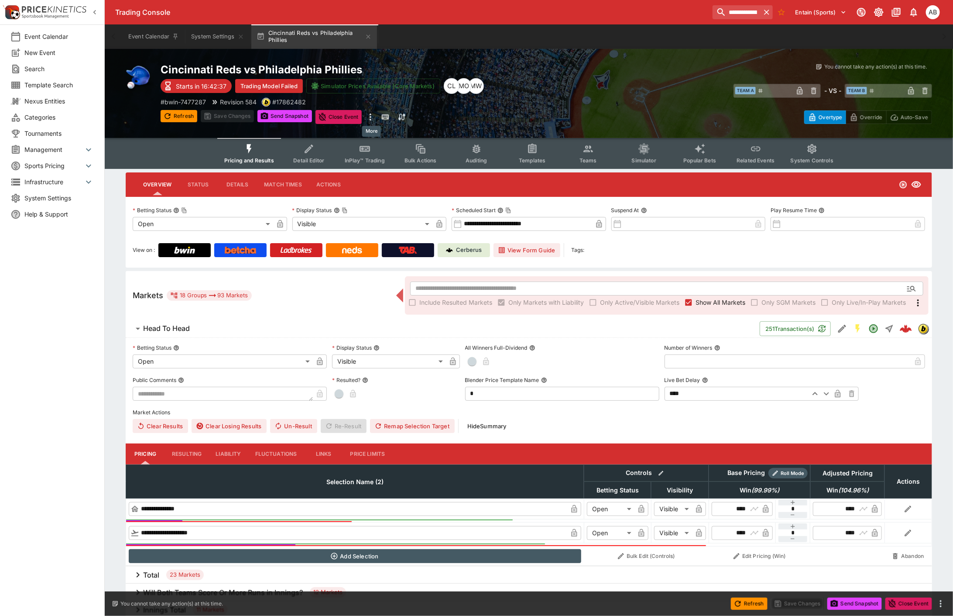
click at [371, 115] on icon "more" at bounding box center [371, 116] width 2 height 7
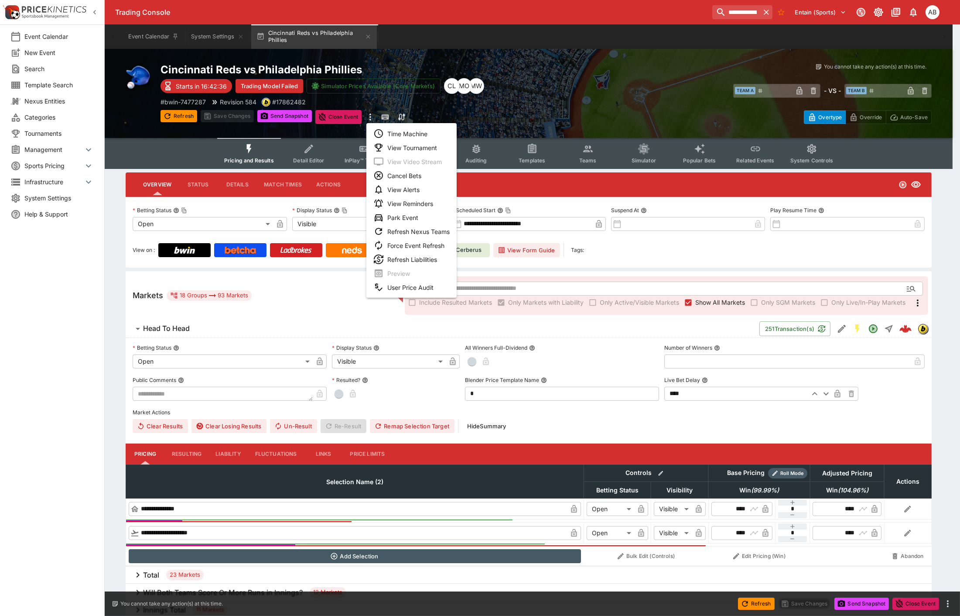
click at [401, 142] on li "View Tournament" at bounding box center [412, 148] width 90 height 14
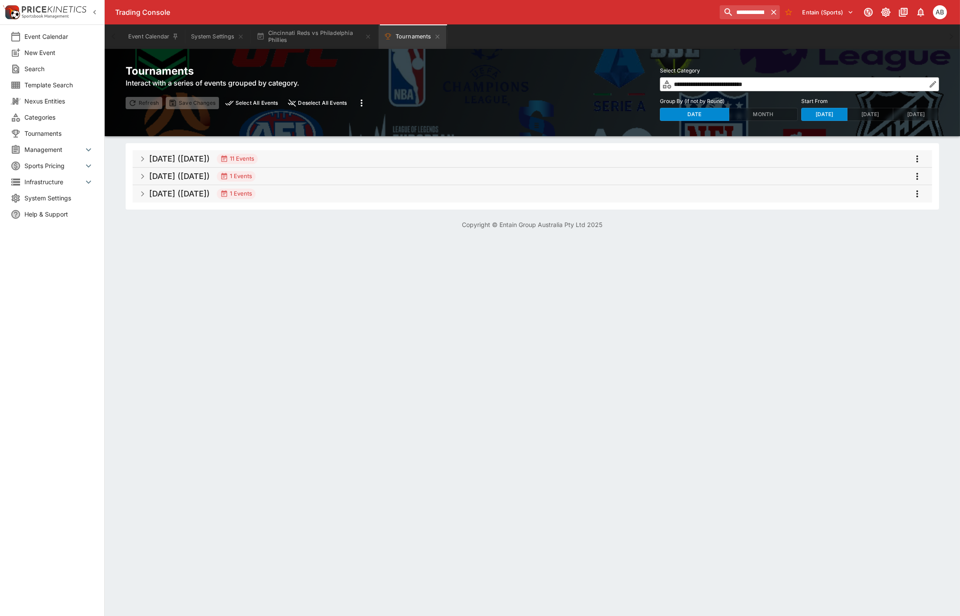
click at [918, 158] on icon "more" at bounding box center [918, 158] width 2 height 7
click at [884, 178] on li "Select all events" at bounding box center [902, 177] width 102 height 14
click at [919, 160] on icon "more" at bounding box center [917, 159] width 10 height 10
click at [887, 250] on li "Open selected events" at bounding box center [902, 247] width 102 height 14
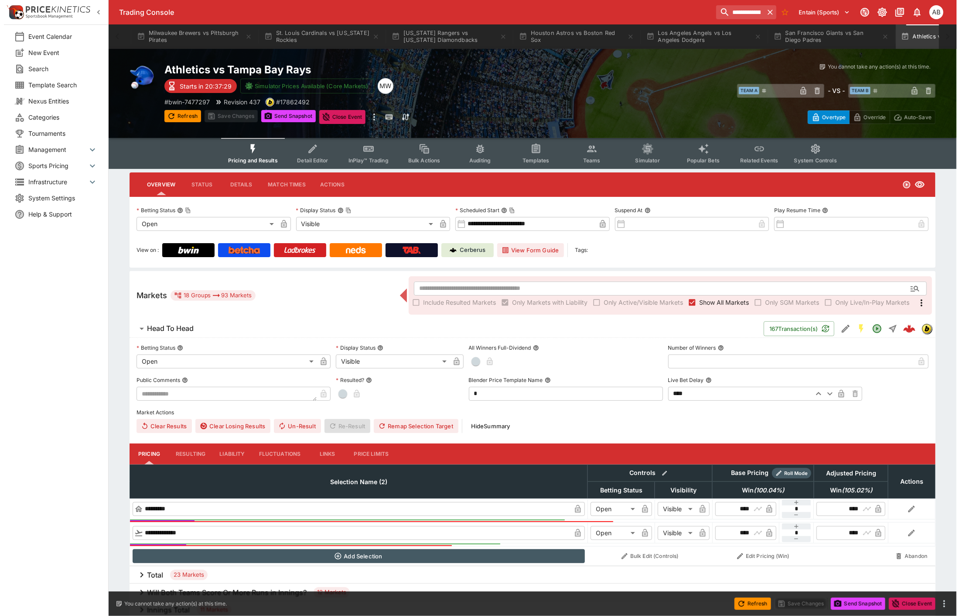
scroll to position [0, 778]
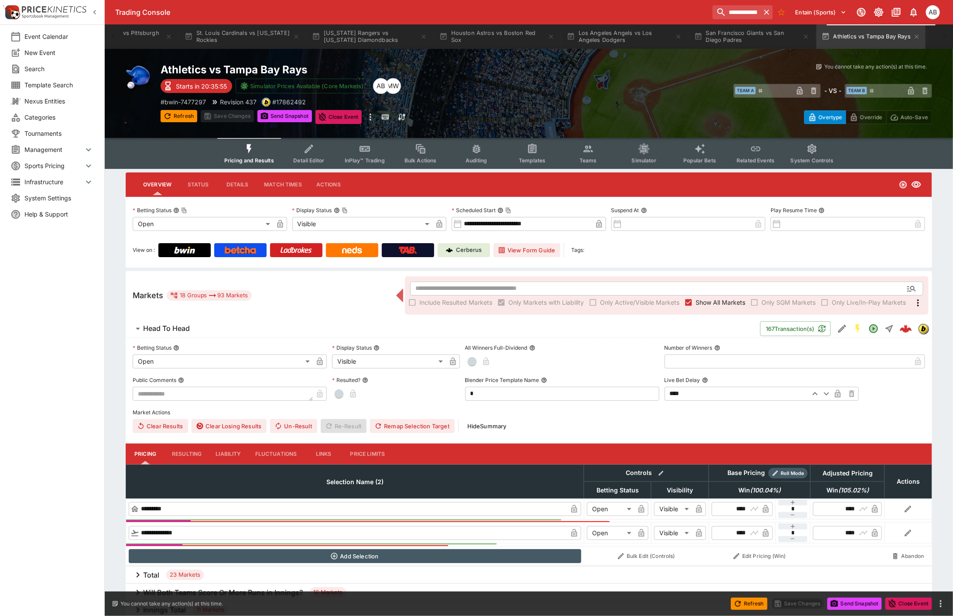
click at [501, 85] on div "Athletics vs Tampa Bay Rays Starts in 20:35:55 Simulator Prices Available (Core…" at bounding box center [354, 93] width 386 height 61
click at [752, 65] on div "You cannot take any action(s) at this time." at bounding box center [739, 67] width 386 height 8
click at [760, 65] on div "You cannot take any action(s) at this time." at bounding box center [739, 67] width 386 height 8
click at [595, 154] on button "Teams" at bounding box center [588, 153] width 56 height 31
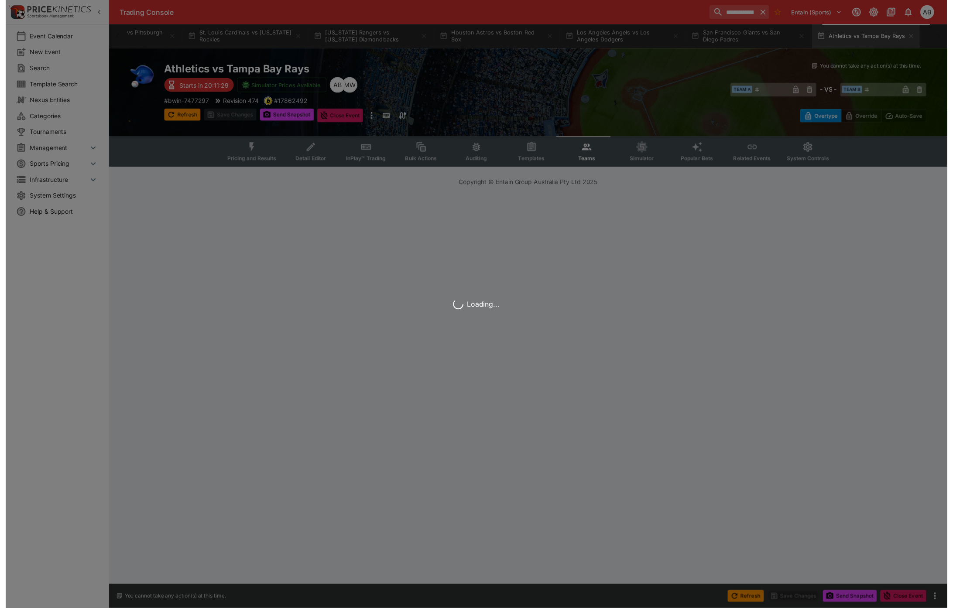
scroll to position [0, 773]
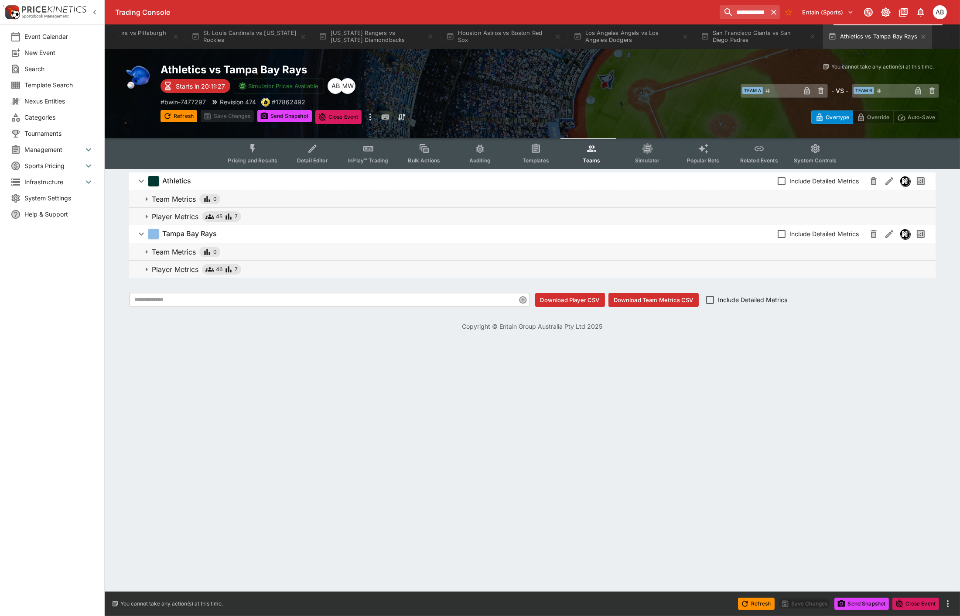
click at [195, 269] on p "Player Metrics" at bounding box center [175, 269] width 47 height 10
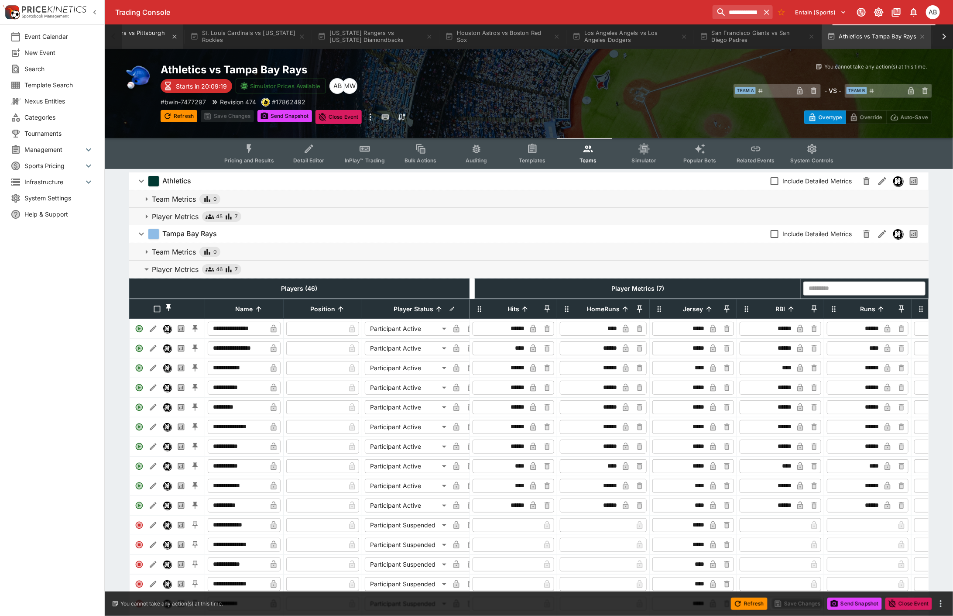
drag, startPoint x: 98, startPoint y: 12, endPoint x: 137, endPoint y: 27, distance: 41.7
click at [98, 12] on icon "button" at bounding box center [94, 12] width 9 height 9
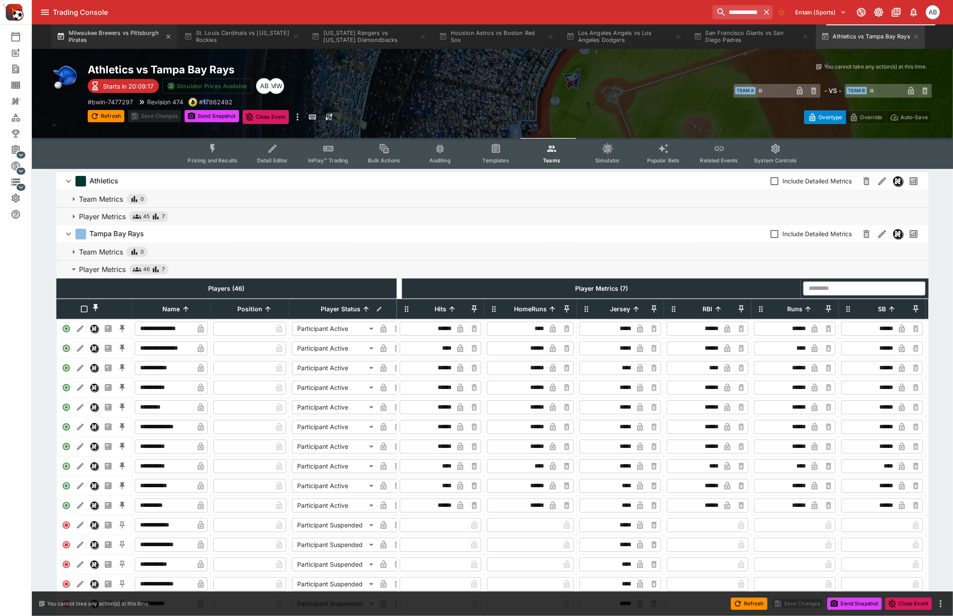
scroll to position [0, 707]
click at [111, 34] on button "Milwaukee Brewers vs Pittsburgh Pirates" at bounding box center [114, 36] width 126 height 24
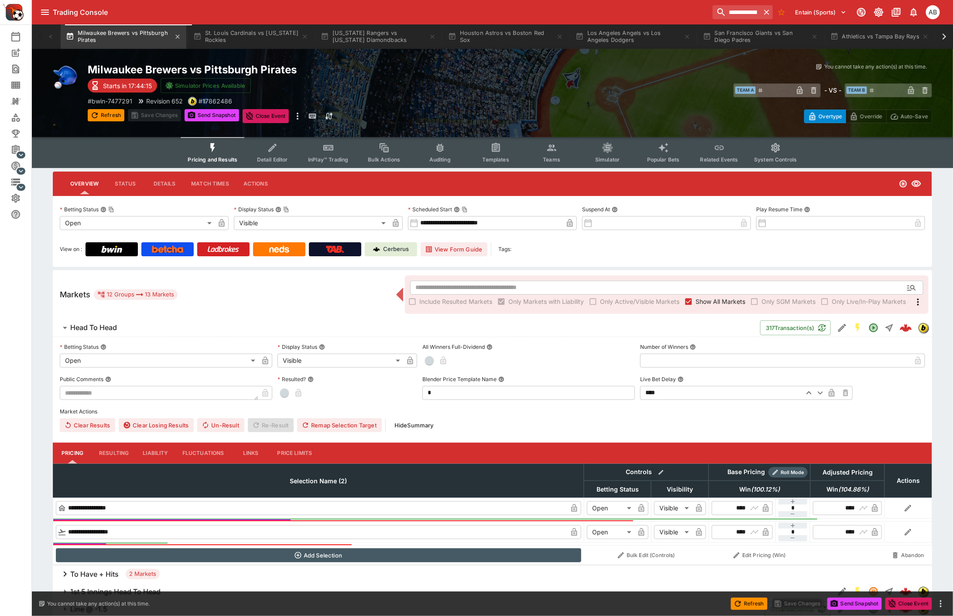
scroll to position [0, 700]
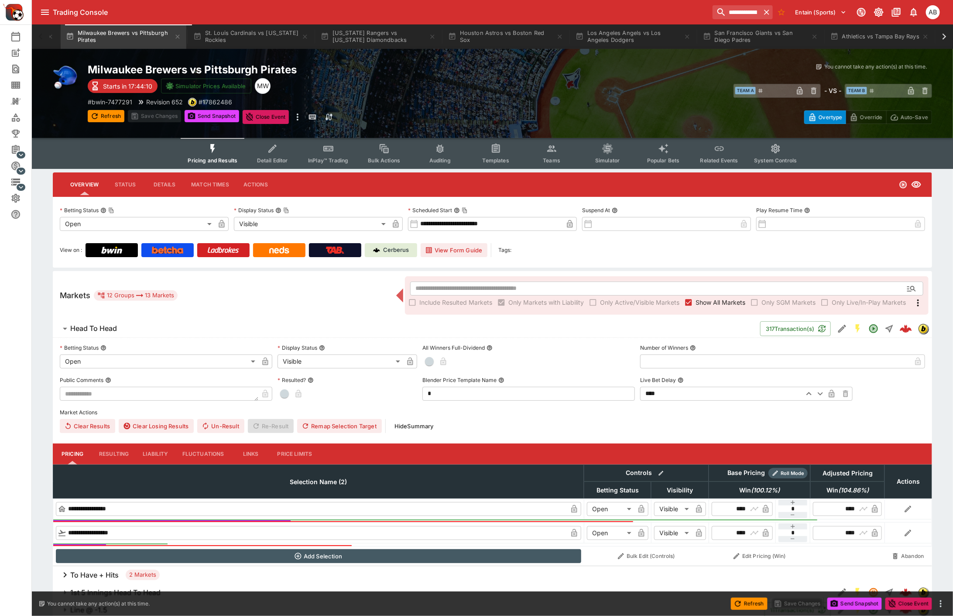
click at [436, 84] on div "Milwaukee Brewers vs Pittsburgh Pirates Starts in 17:44:10 Simulator Prices Ava…" at bounding box center [299, 93] width 422 height 61
click at [470, 97] on div "# bwin-7477291 Revision 652 # 17862486" at bounding box center [299, 101] width 422 height 9
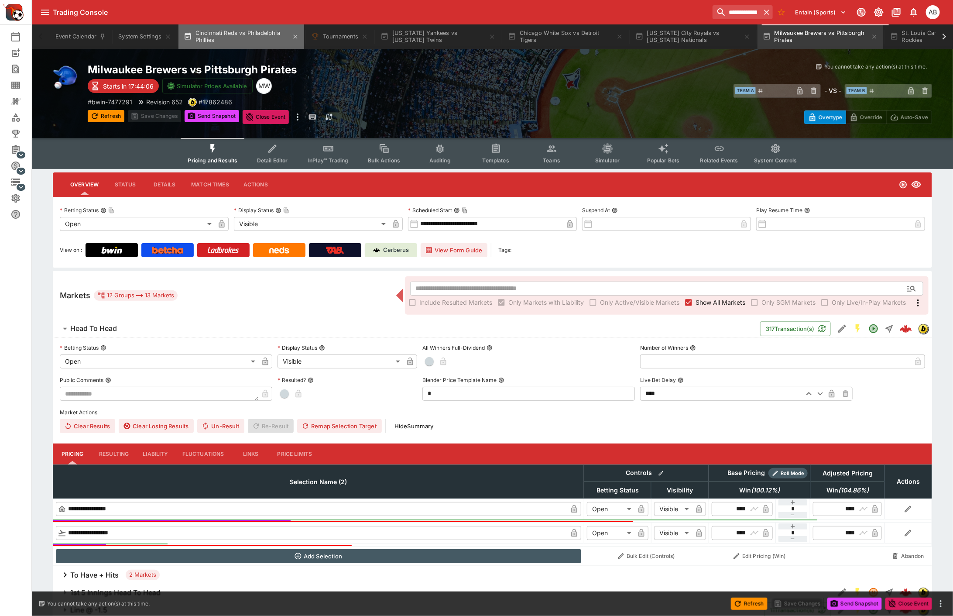
click at [227, 42] on button "Cincinnati Reds vs Philadelphia Phillies" at bounding box center [241, 36] width 126 height 24
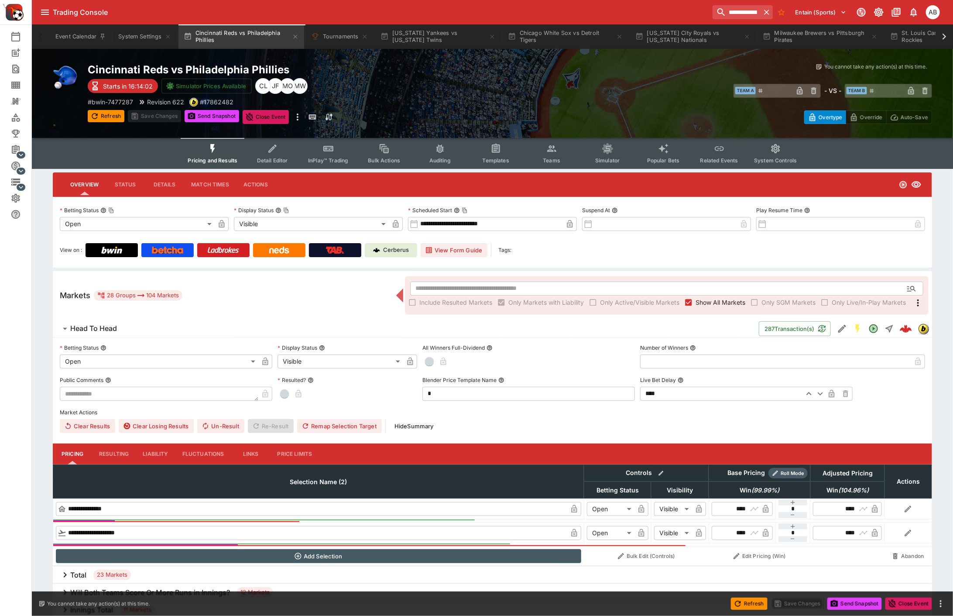
click at [552, 148] on icon "Event type filters" at bounding box center [551, 148] width 11 height 11
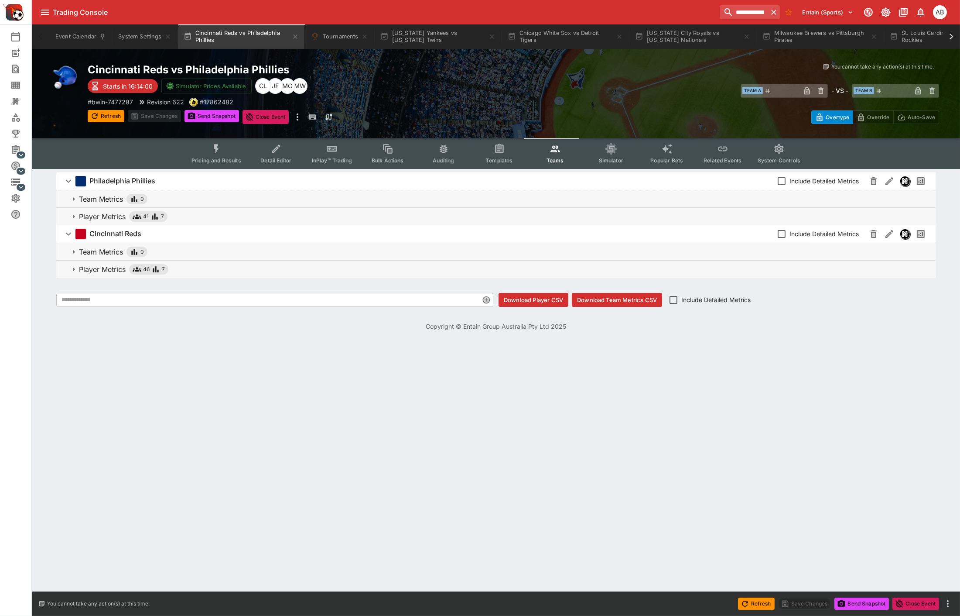
click at [179, 268] on span "Player Metrics 46 7" at bounding box center [504, 269] width 850 height 10
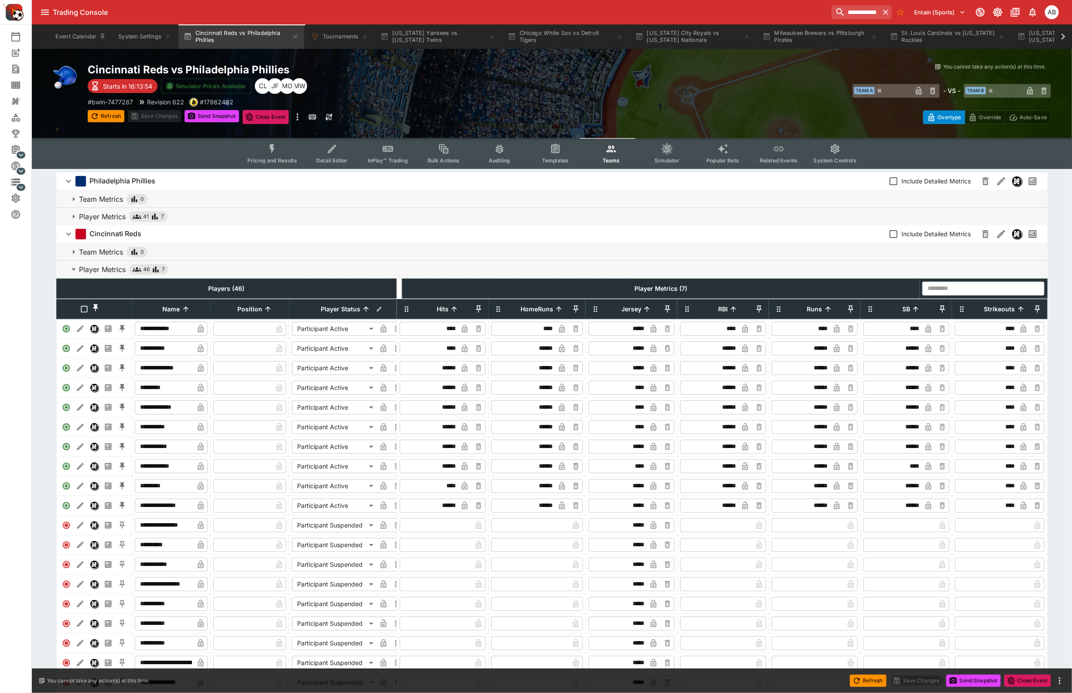
click at [960, 336] on input "****" at bounding box center [987, 329] width 60 height 14
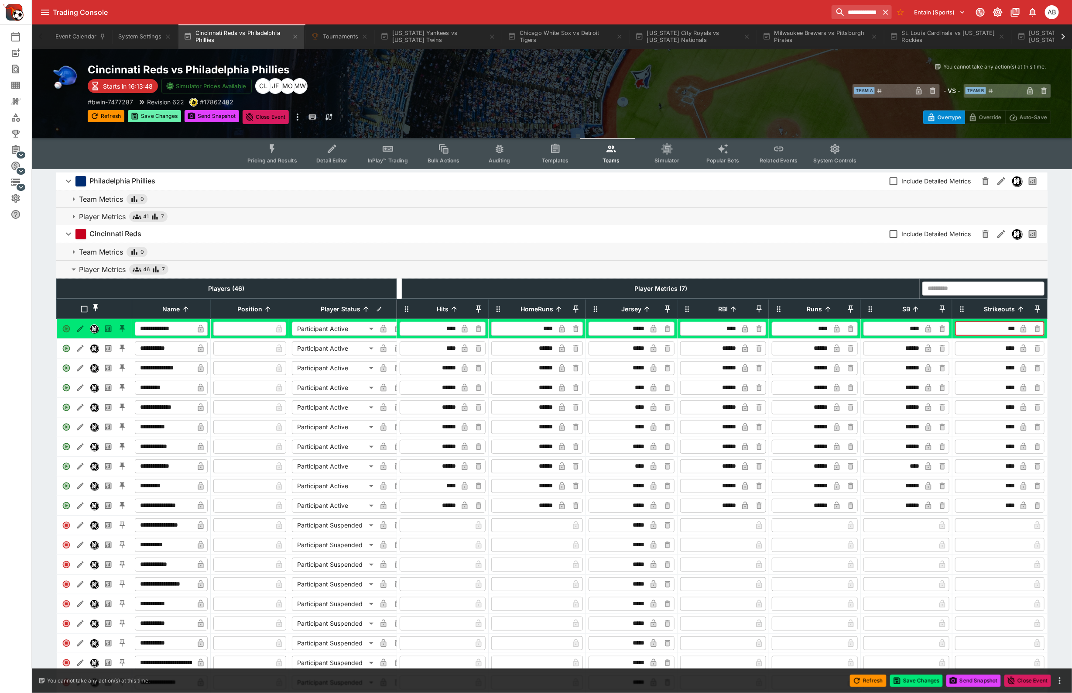
click at [152, 113] on button "Save Changes" at bounding box center [154, 116] width 53 height 12
type input "****"
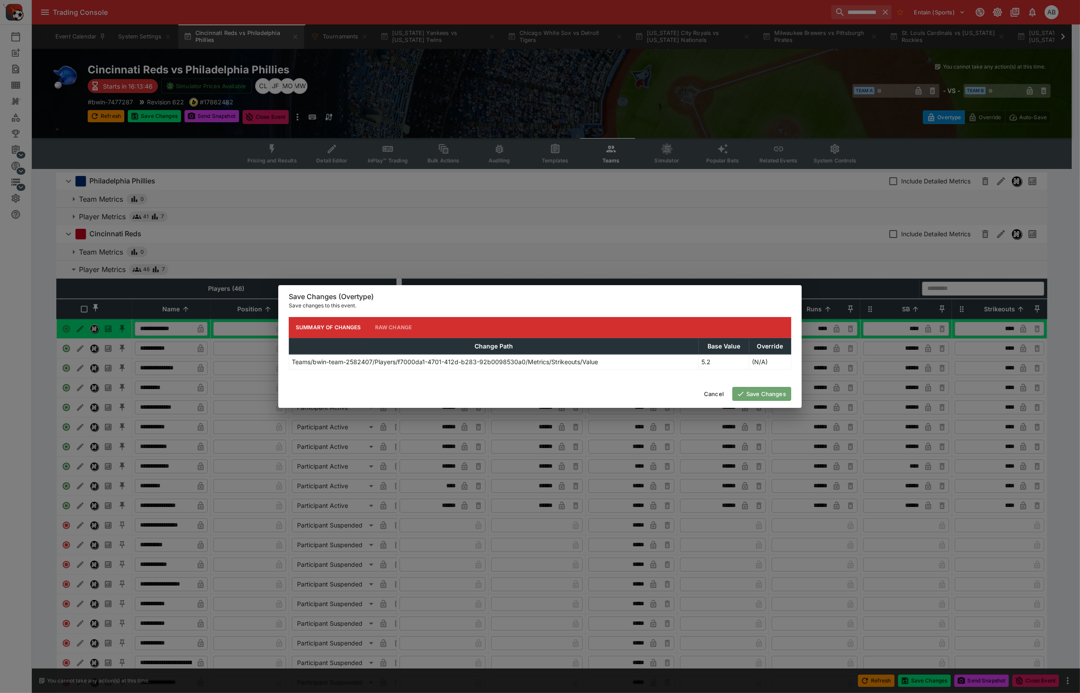
click at [760, 396] on button "Save Changes" at bounding box center [762, 394] width 59 height 14
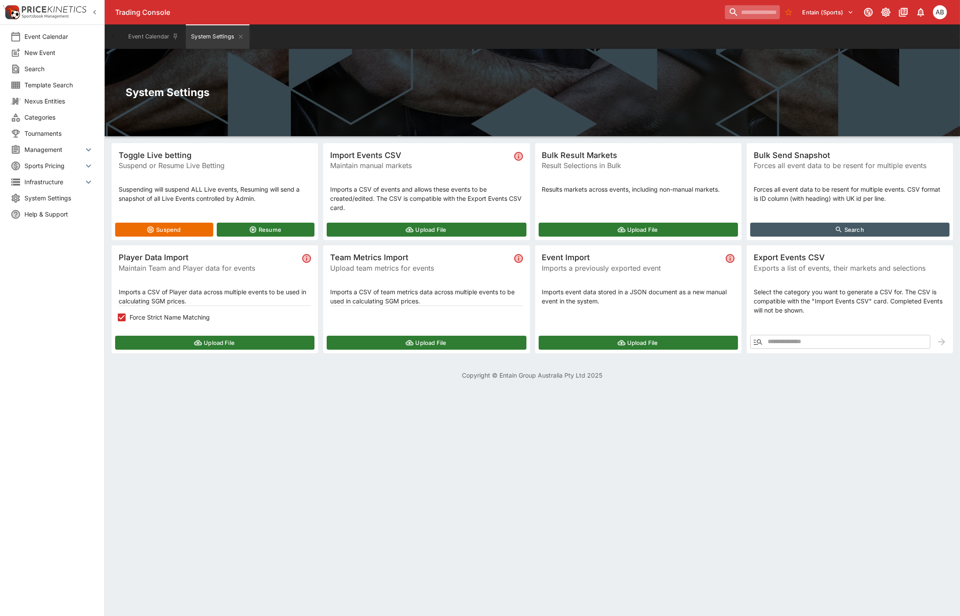
click at [751, 10] on input "search" at bounding box center [752, 12] width 55 height 14
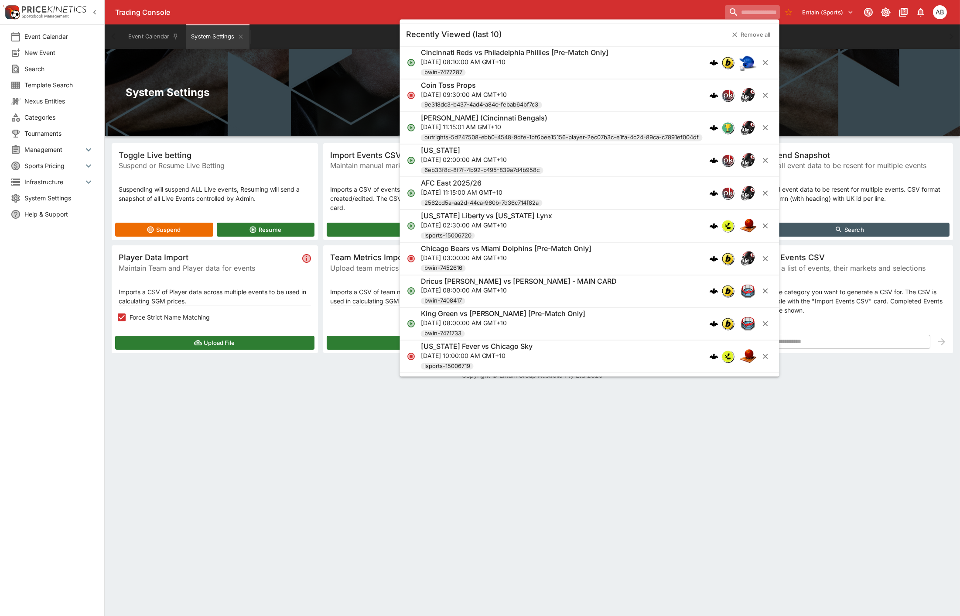
paste input "**********"
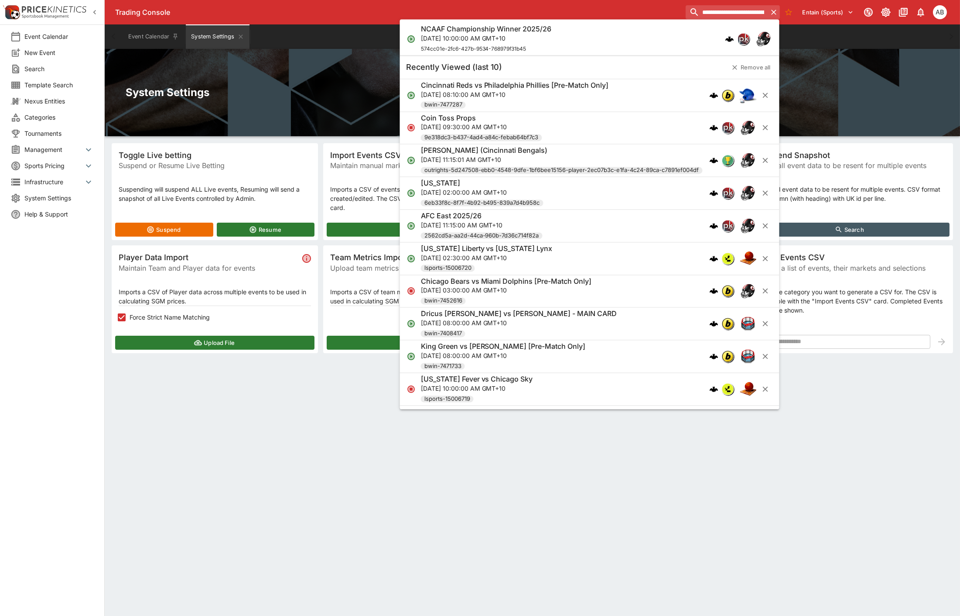
drag, startPoint x: 867, startPoint y: 98, endPoint x: 818, endPoint y: 92, distance: 49.3
click at [867, 98] on h2 "System Settings" at bounding box center [533, 93] width 814 height 14
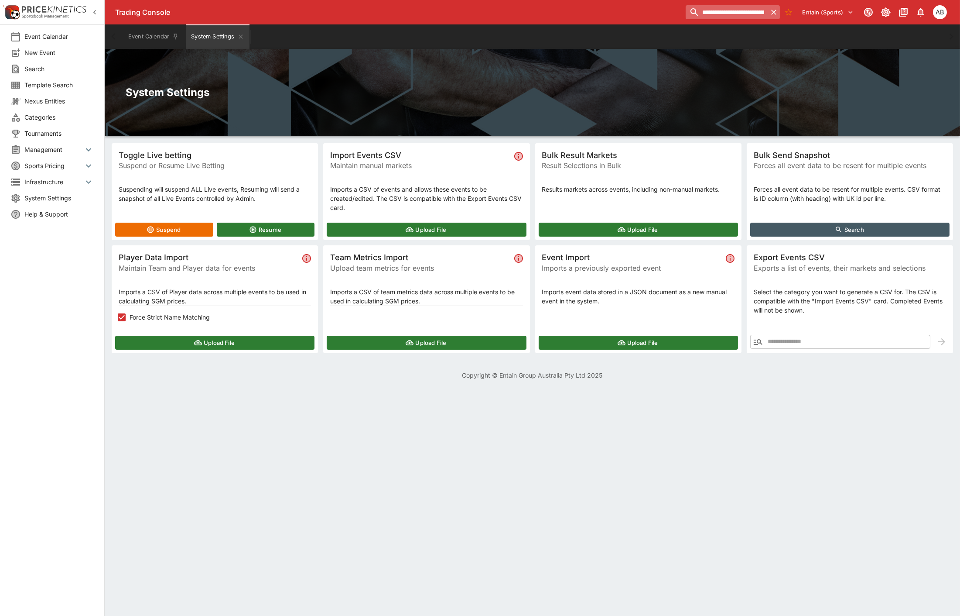
click at [722, 6] on input "**********" at bounding box center [727, 12] width 82 height 14
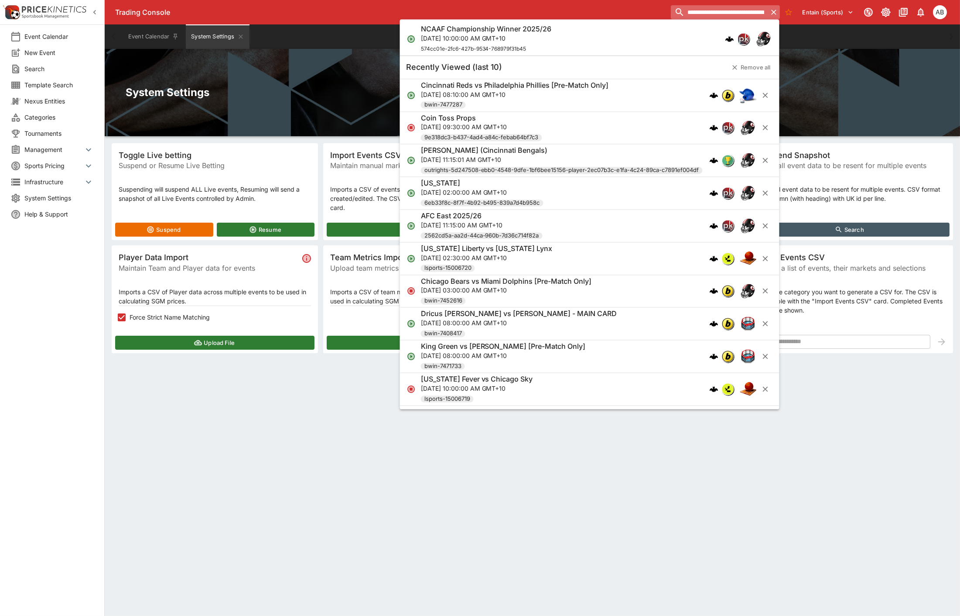
click at [722, 6] on input "**********" at bounding box center [719, 12] width 96 height 14
click at [722, 6] on input "**********" at bounding box center [719, 12] width 97 height 14
paste input "search"
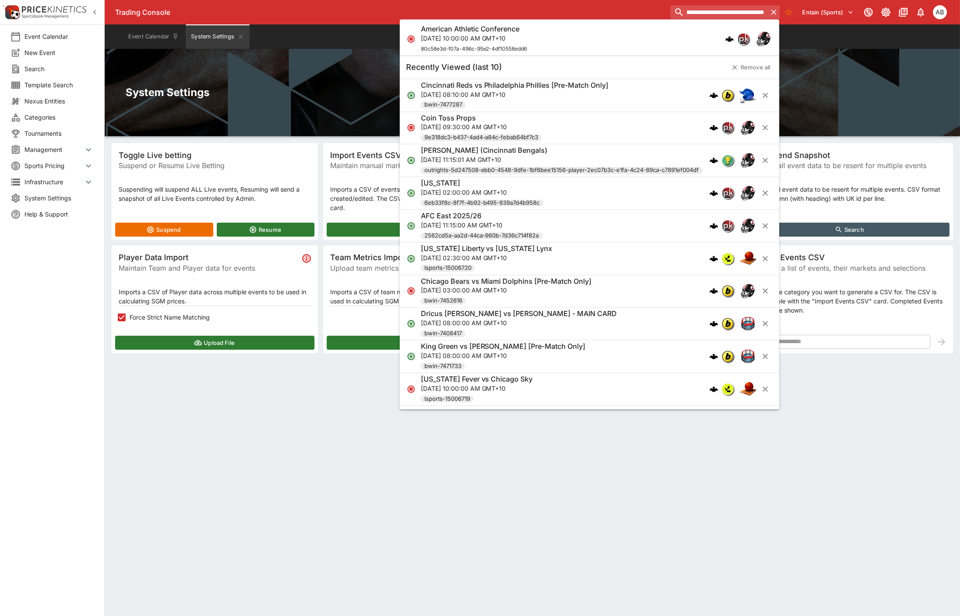
type input "**********"
click at [302, 390] on html "**********" at bounding box center [480, 195] width 960 height 390
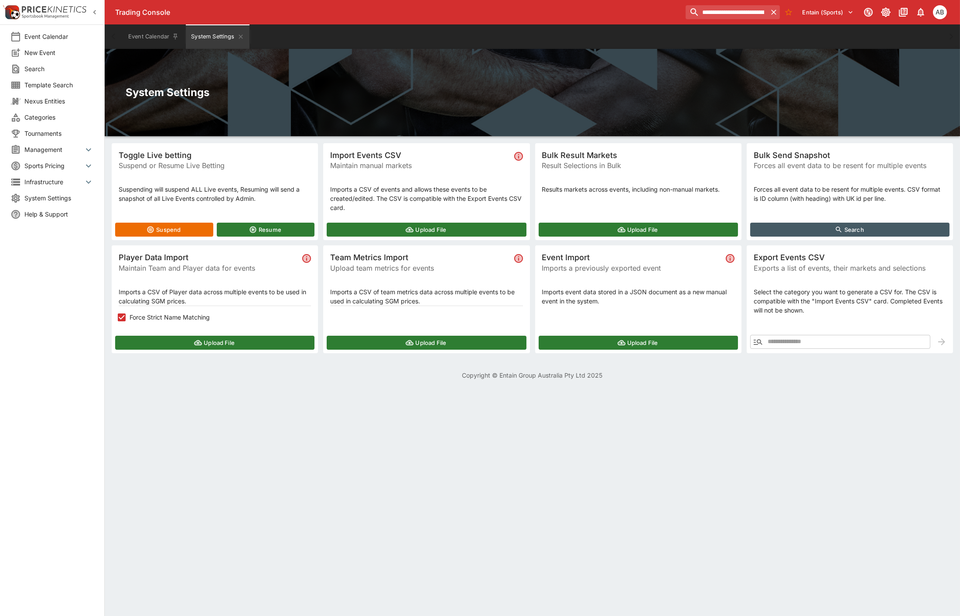
drag, startPoint x: 9, startPoint y: 302, endPoint x: 50, endPoint y: 299, distance: 41.1
click at [9, 302] on div "Event Calendar New Event Search Template Search Nexus Entities Categories Tourn…" at bounding box center [52, 308] width 105 height 616
drag, startPoint x: 345, startPoint y: 402, endPoint x: 341, endPoint y: 394, distance: 8.6
click at [345, 390] on html "**********" at bounding box center [480, 195] width 960 height 390
